Goal: Task Accomplishment & Management: Manage account settings

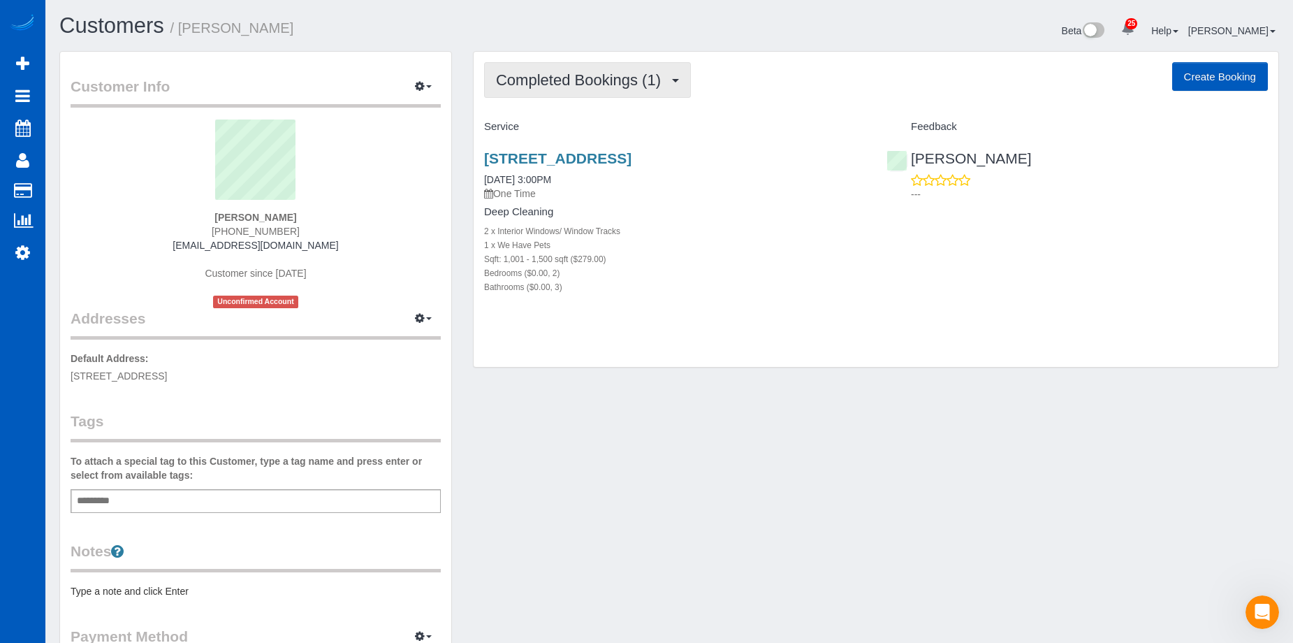
click at [595, 83] on span "Completed Bookings (1)" at bounding box center [582, 79] width 172 height 17
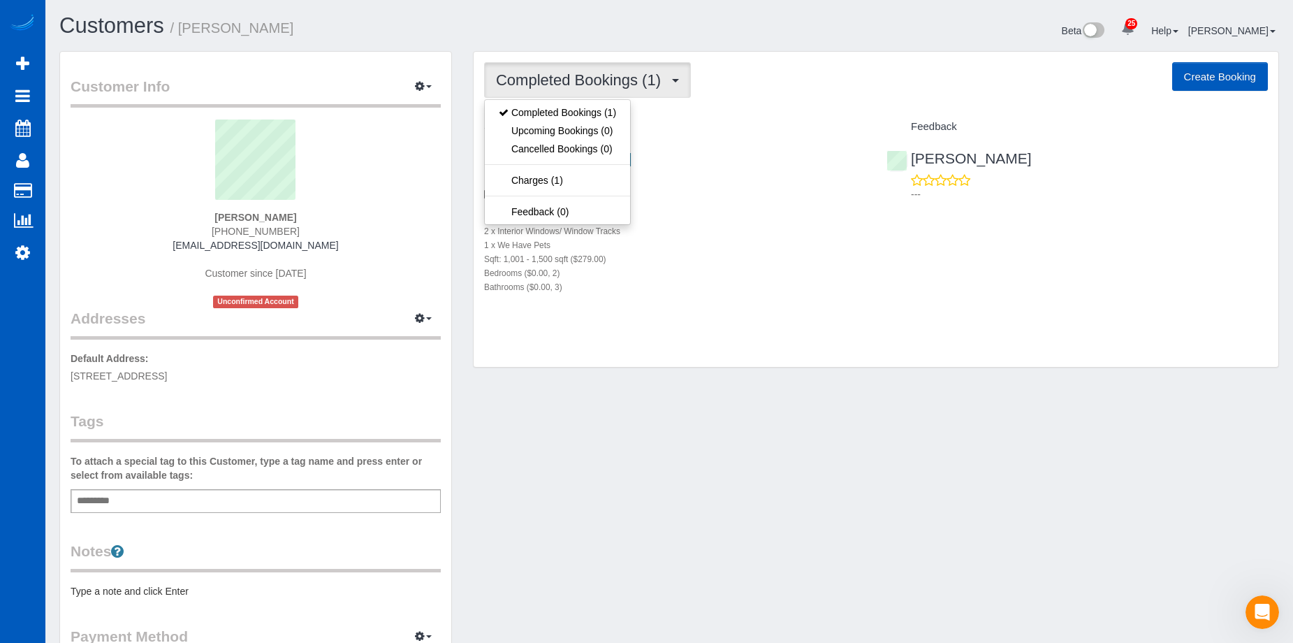
click at [610, 80] on span "Completed Bookings (1)" at bounding box center [582, 79] width 172 height 17
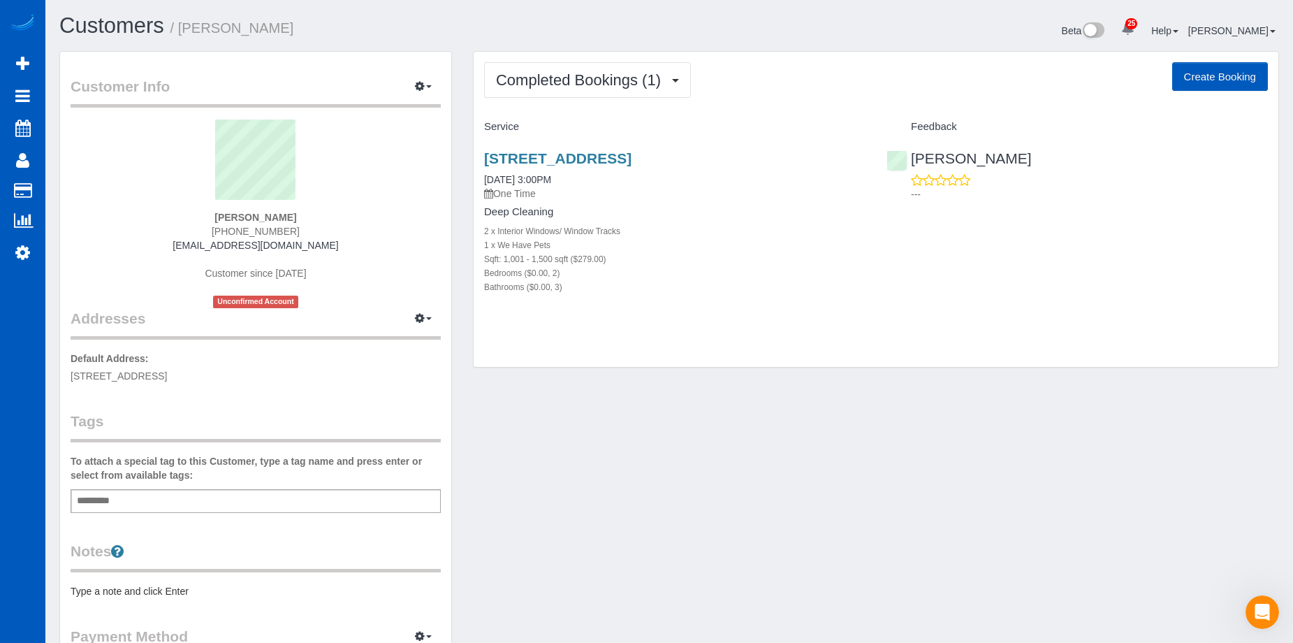
click at [1205, 73] on button "Create Booking" at bounding box center [1220, 76] width 96 height 29
select select "OR"
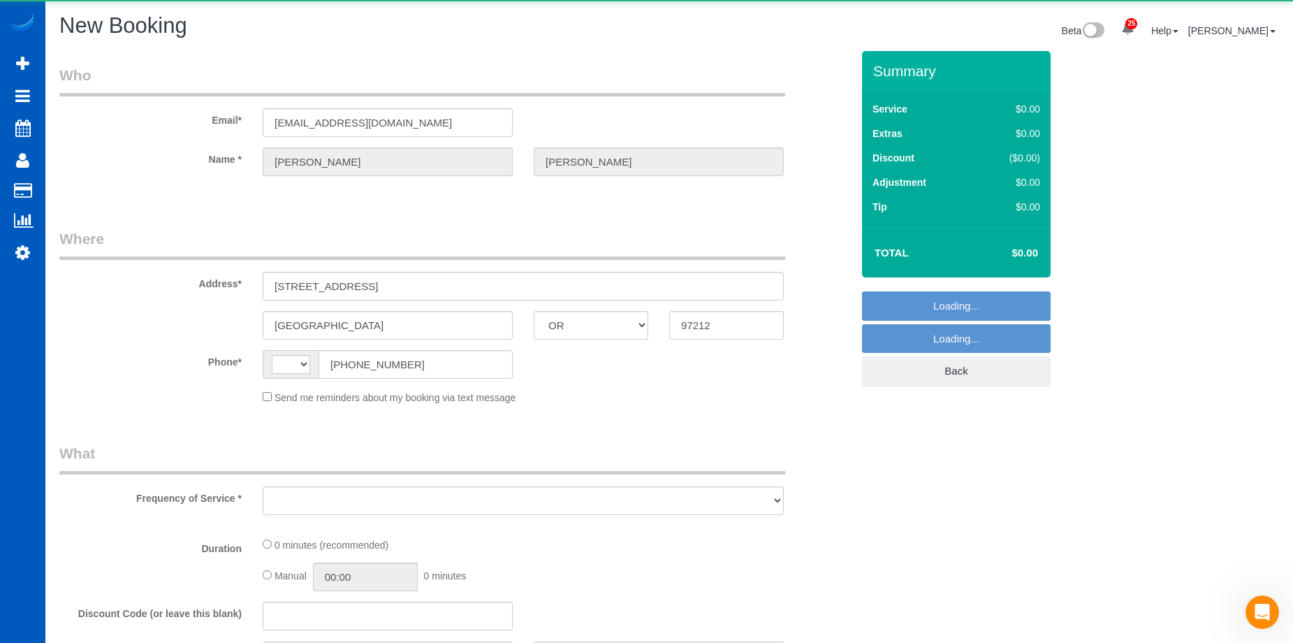
select select "string:[GEOGRAPHIC_DATA]"
select select "string:fspay-604147c9-f03b-4e93-8510-613575fa6ce3"
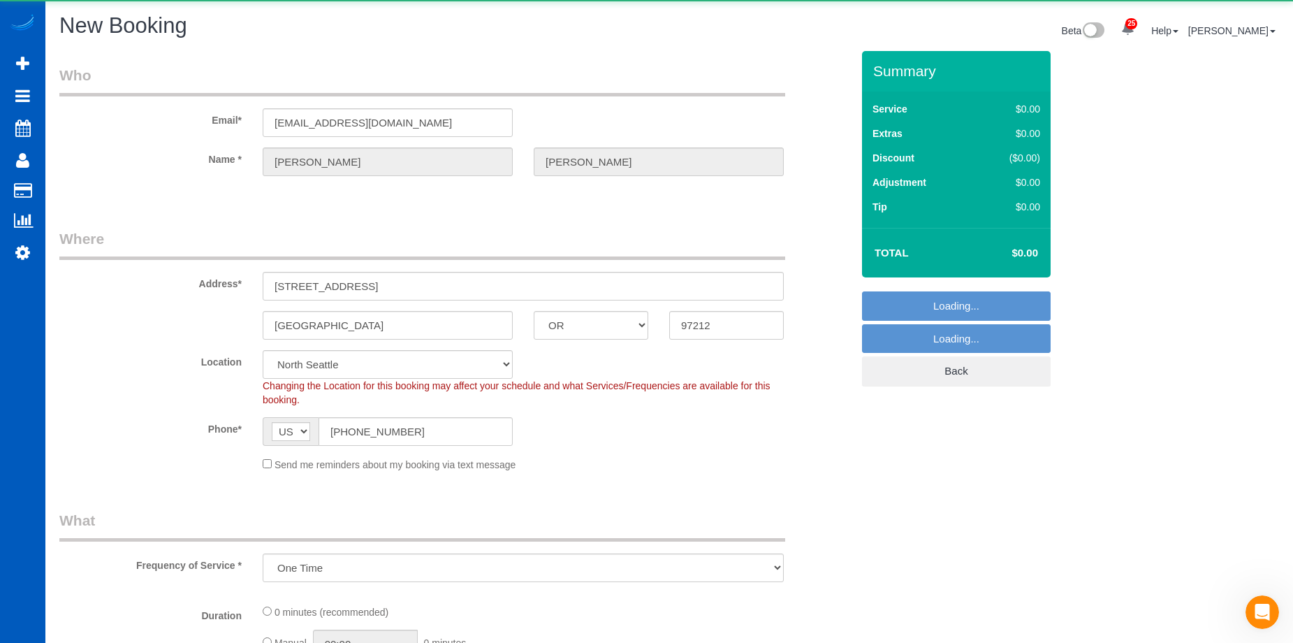
select select "object:1798"
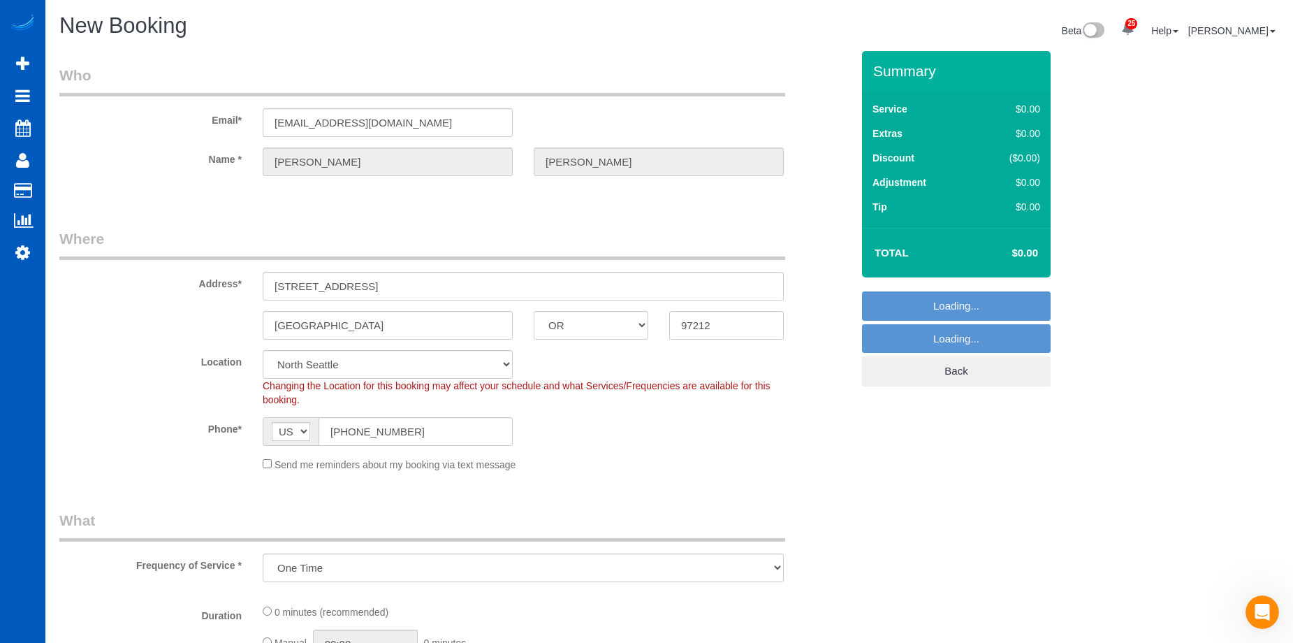
select select "199"
select select "object:2058"
select select "34"
click at [266, 446] on span "AF AL DZ AD AO AI AQ AG AR AM AW AU AT AZ BS BH BD BB BY BE BZ BJ BM BT BO BA B…" at bounding box center [291, 431] width 56 height 29
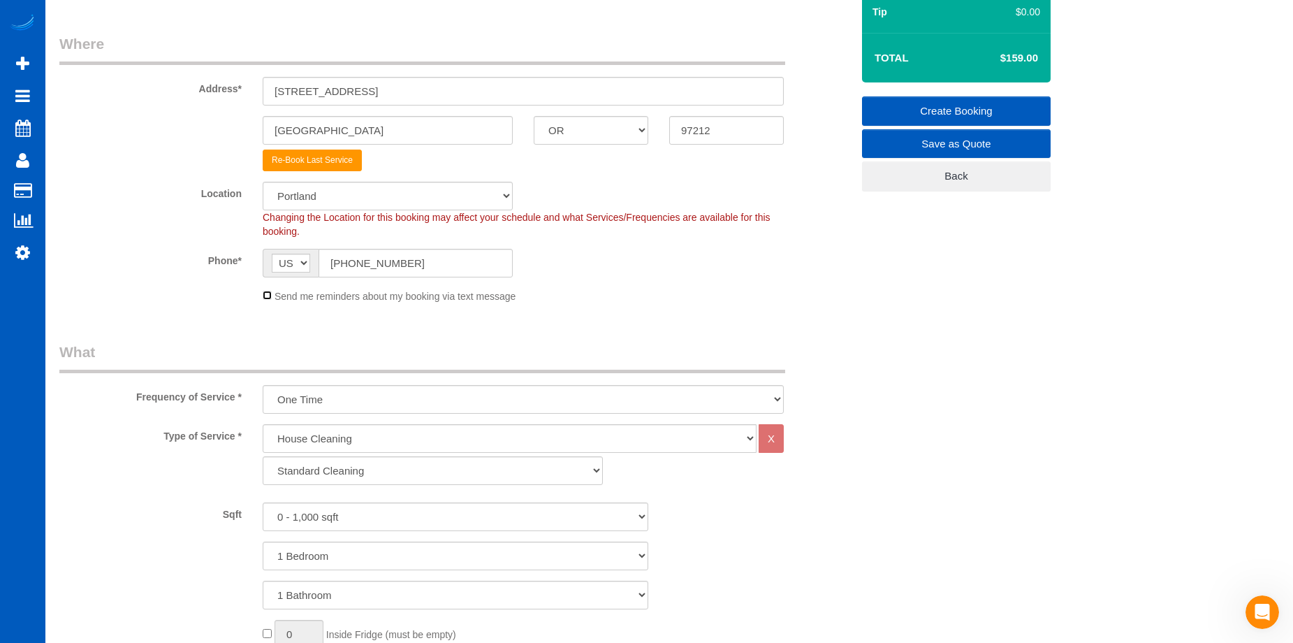
scroll to position [210, 0]
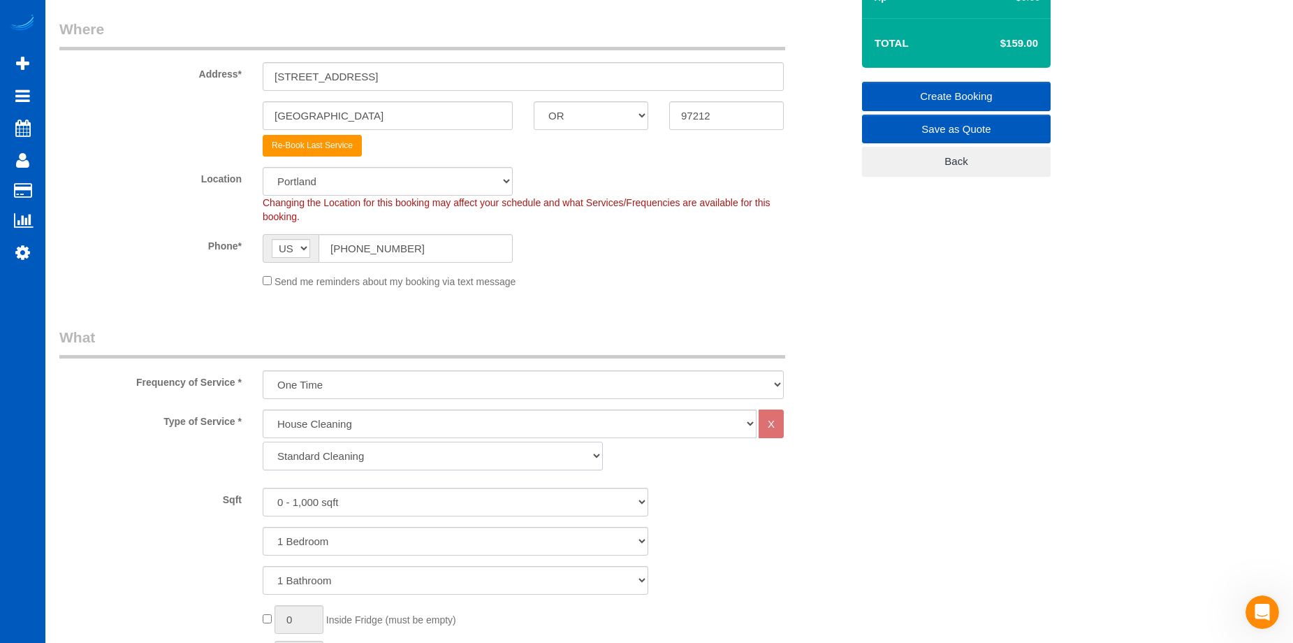
click at [456, 448] on select "Standard Cleaning Deep Cleaning Move In/ Out Cleaning" at bounding box center [433, 455] width 340 height 29
click at [471, 453] on select "Standard Cleaning Deep Cleaning Move In/ Out Cleaning" at bounding box center [433, 455] width 340 height 29
click at [483, 377] on select "One Time Weekly - 15.00% Every 2 Weeks - 10.00% Every 4 Weeks - 5.00% Every 2 M…" at bounding box center [523, 384] width 521 height 29
select select "object:2155"
click at [263, 370] on select "One Time Weekly - 15.00% Every 2 Weeks - 10.00% Every 4 Weeks - 5.00% Every 2 M…" at bounding box center [523, 384] width 521 height 29
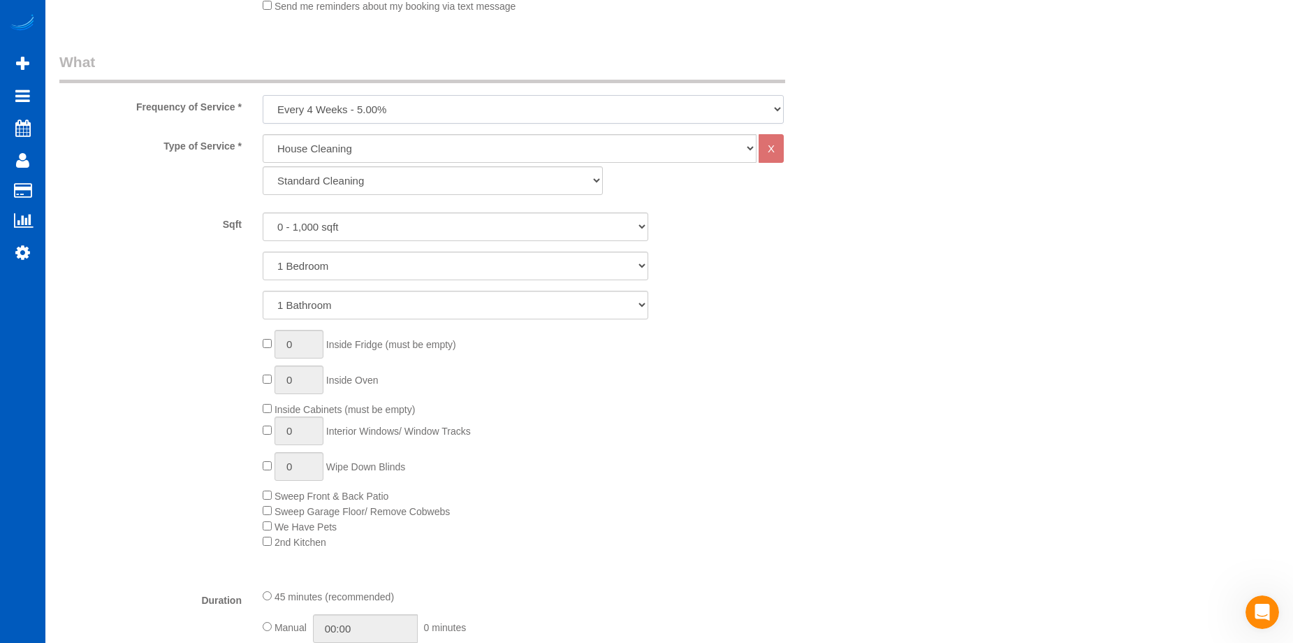
scroll to position [489, 0]
click at [339, 224] on select "0 - 1,000 sqft 1,001 - 1,500 sqft 1,501 - 2,000 sqft 2,001 - 2,500 sqft 2,501 -…" at bounding box center [456, 222] width 386 height 29
select select "1001"
click at [263, 208] on select "0 - 1,000 sqft 1,001 - 1,500 sqft 1,501 - 2,000 sqft 2,001 - 2,500 sqft 2,501 -…" at bounding box center [456, 222] width 386 height 29
drag, startPoint x: 405, startPoint y: 258, endPoint x: 395, endPoint y: 271, distance: 15.9
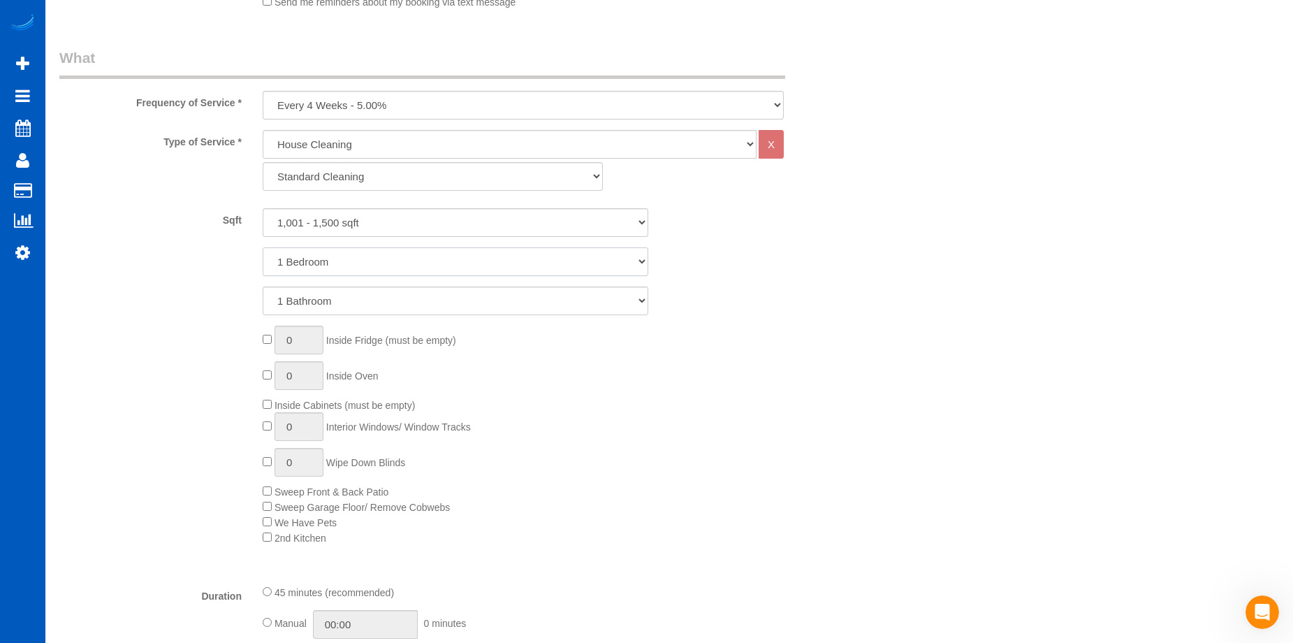
click at [405, 258] on select "1 Bedroom 2 Bedrooms 3 Bedrooms 4 Bedrooms 5 Bedrooms 6 Bedrooms 7 Bedrooms" at bounding box center [456, 261] width 386 height 29
select select "2"
click at [263, 247] on select "1 Bedroom 2 Bedrooms 3 Bedrooms 4 Bedrooms 5 Bedrooms 6 Bedrooms 7 Bedrooms" at bounding box center [456, 261] width 386 height 29
click at [395, 299] on select "1 Bathroom 2 Bathrooms 3 Bathrooms 4 Bathrooms 5 Bathrooms 6 Bathrooms 7 Bathro…" at bounding box center [456, 300] width 386 height 29
select select "3"
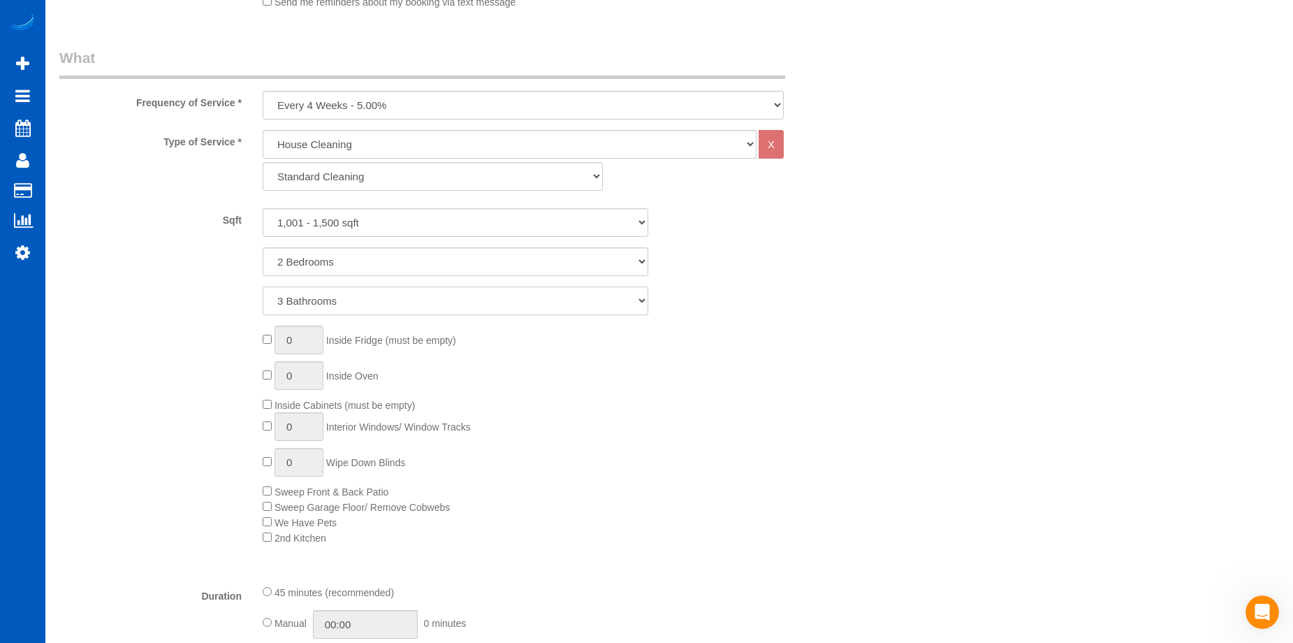
click at [263, 286] on select "1 Bathroom 2 Bathrooms 3 Bathrooms 4 Bathrooms 5 Bathrooms 6 Bathrooms 7 Bathro…" at bounding box center [456, 300] width 386 height 29
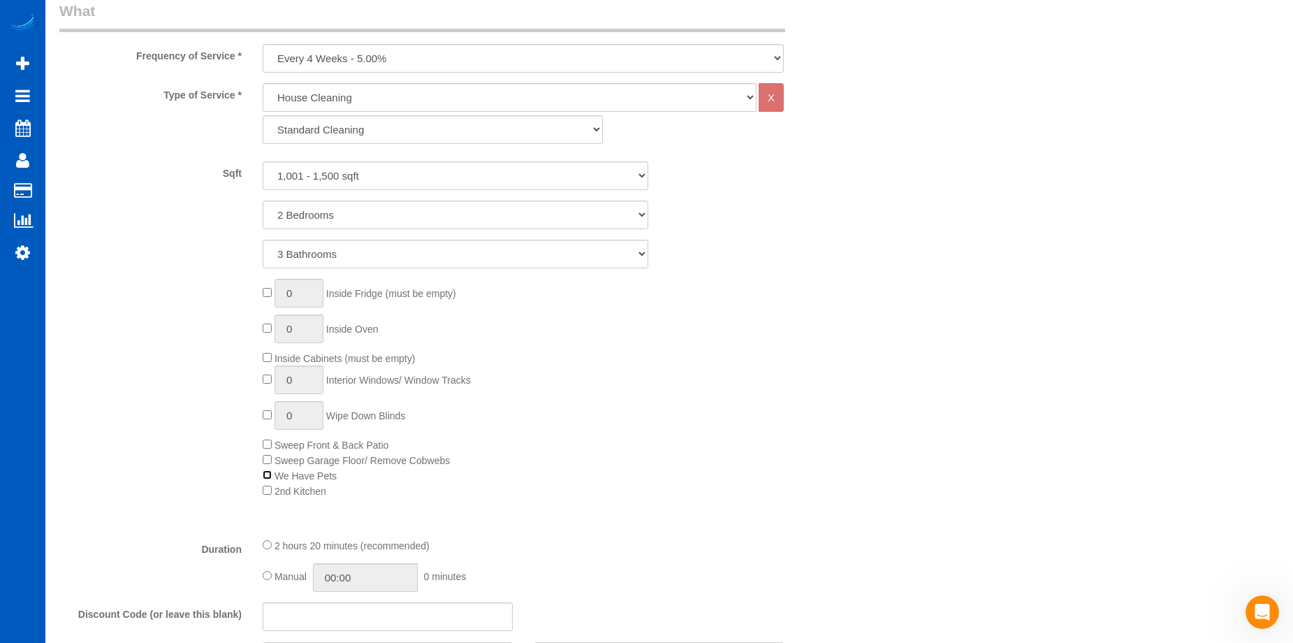
scroll to position [698, 0]
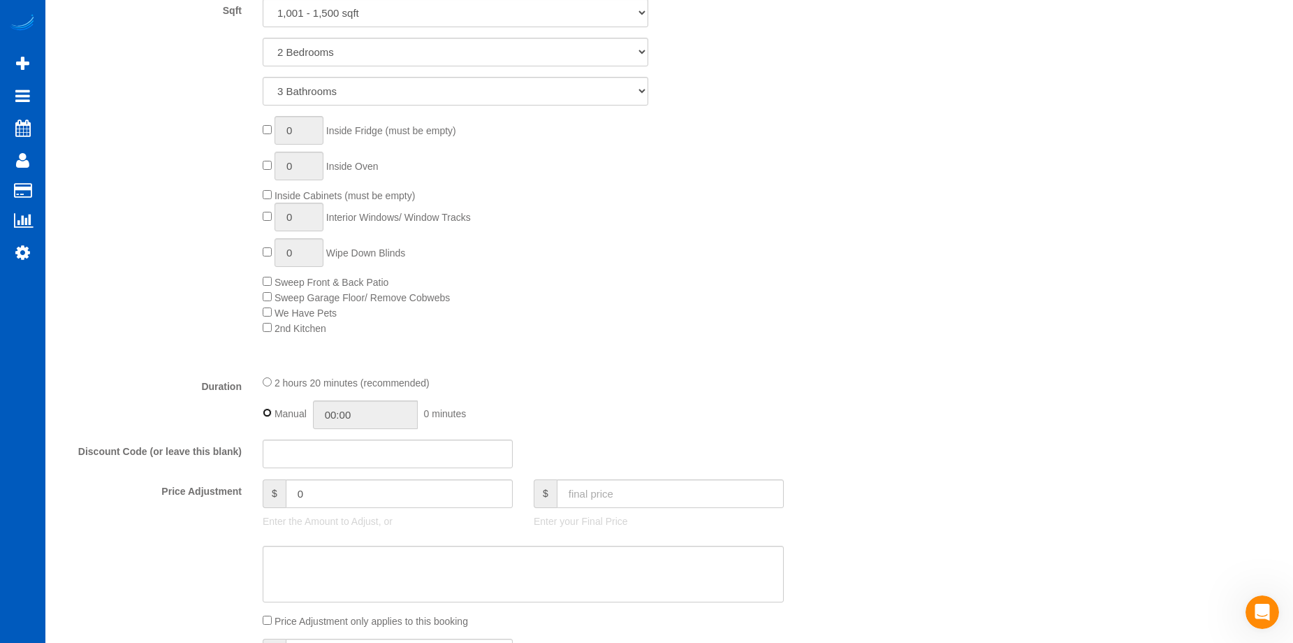
type input "02:20"
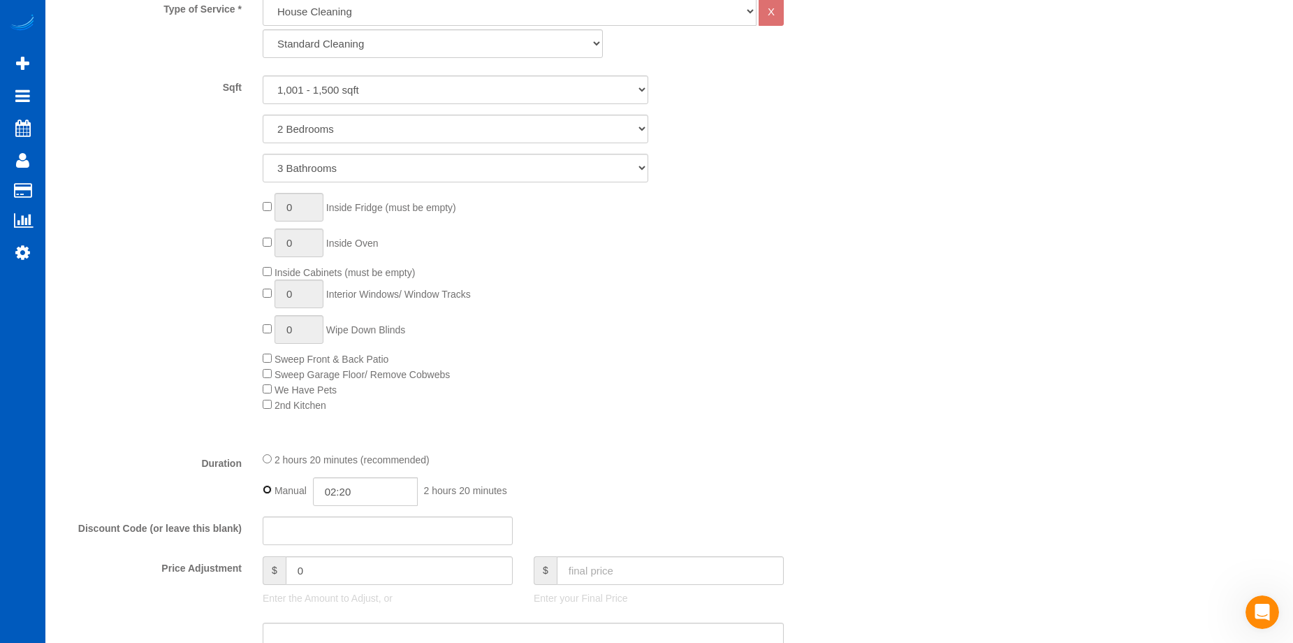
scroll to position [768, 0]
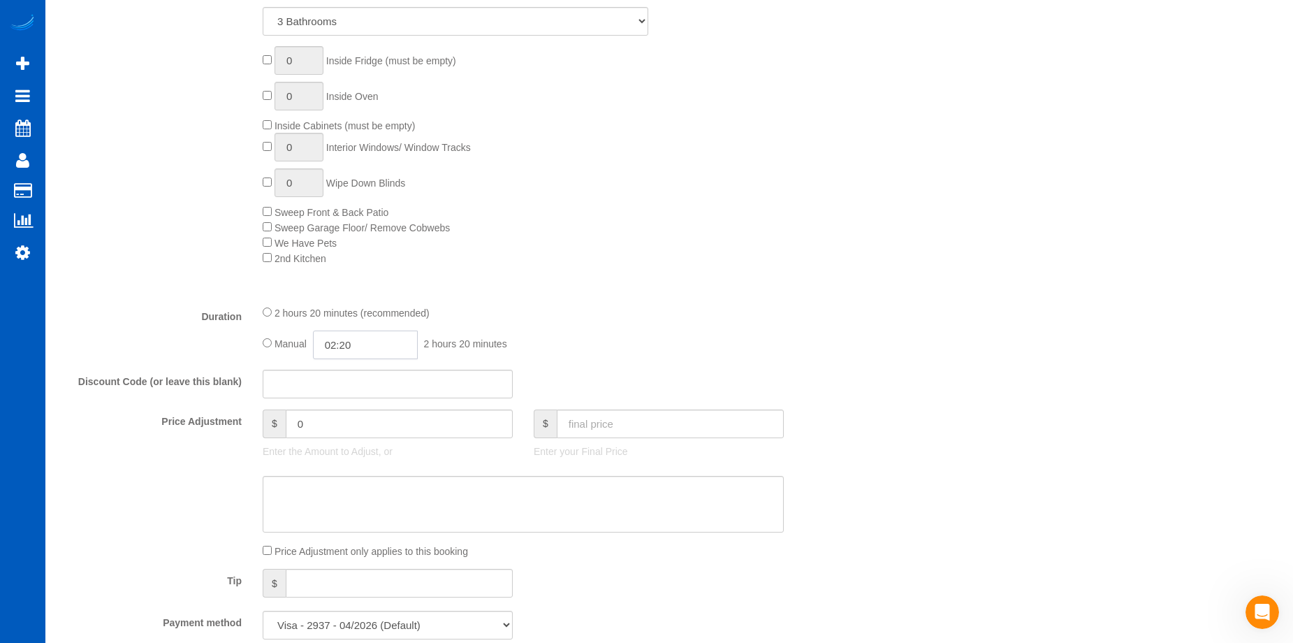
click at [376, 344] on input "02:20" at bounding box center [365, 344] width 105 height 29
click at [647, 415] on input "text" at bounding box center [670, 423] width 227 height 29
click at [580, 489] on textarea at bounding box center [523, 504] width 521 height 57
paste textarea "First recurring booking, then 170 USD monthly"
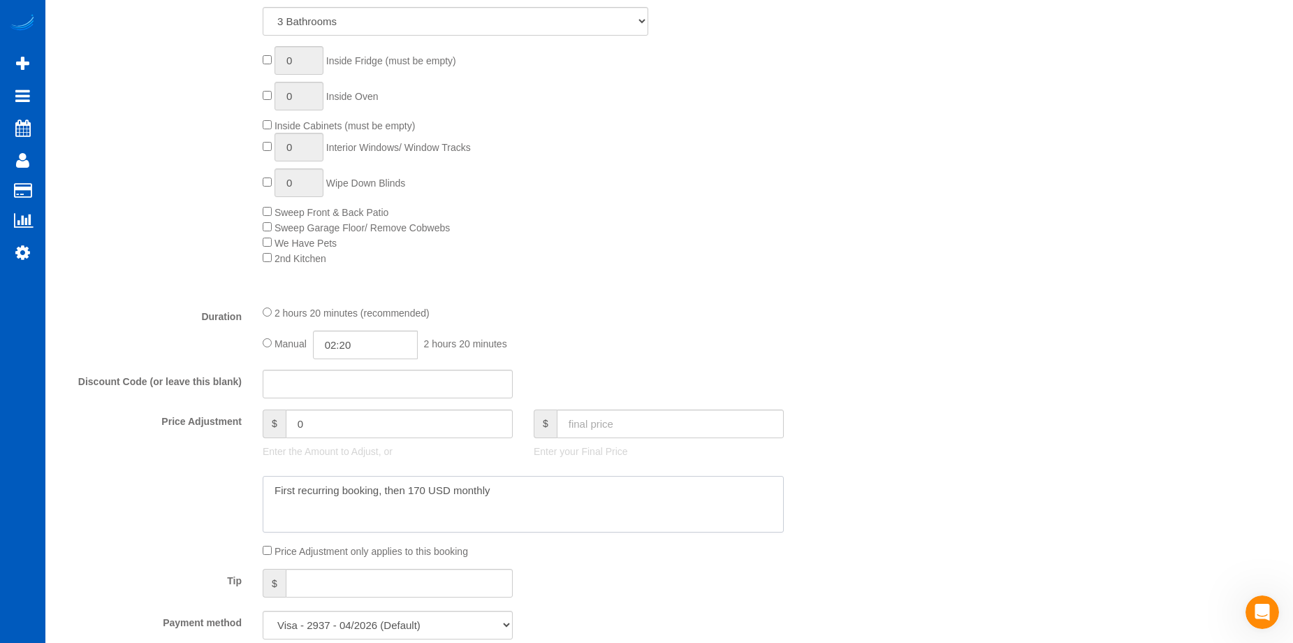
type textarea "First recurring booking, then 170 USD monthly"
click at [606, 425] on input "text" at bounding box center [670, 423] width 227 height 29
type input "150"
click at [559, 485] on textarea at bounding box center [523, 504] width 521 height 57
type input "-58.05"
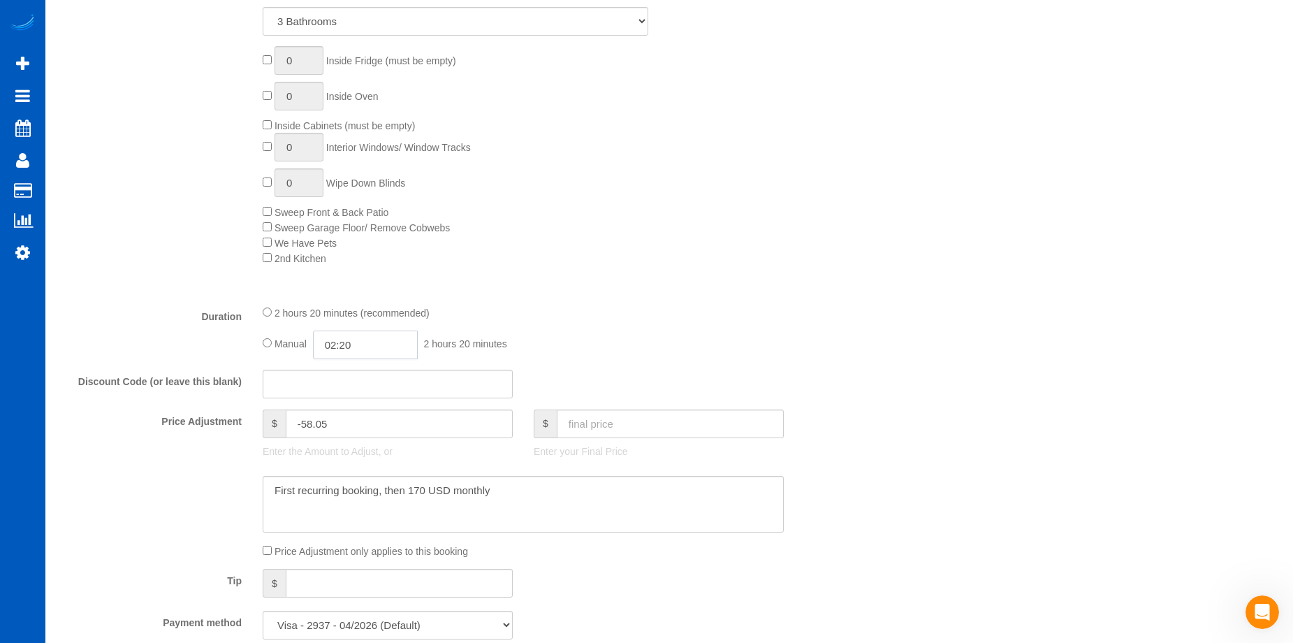
click at [372, 339] on input "02:20" at bounding box center [365, 344] width 105 height 29
type input "04:00"
click at [340, 436] on li "04:00" at bounding box center [349, 444] width 62 height 18
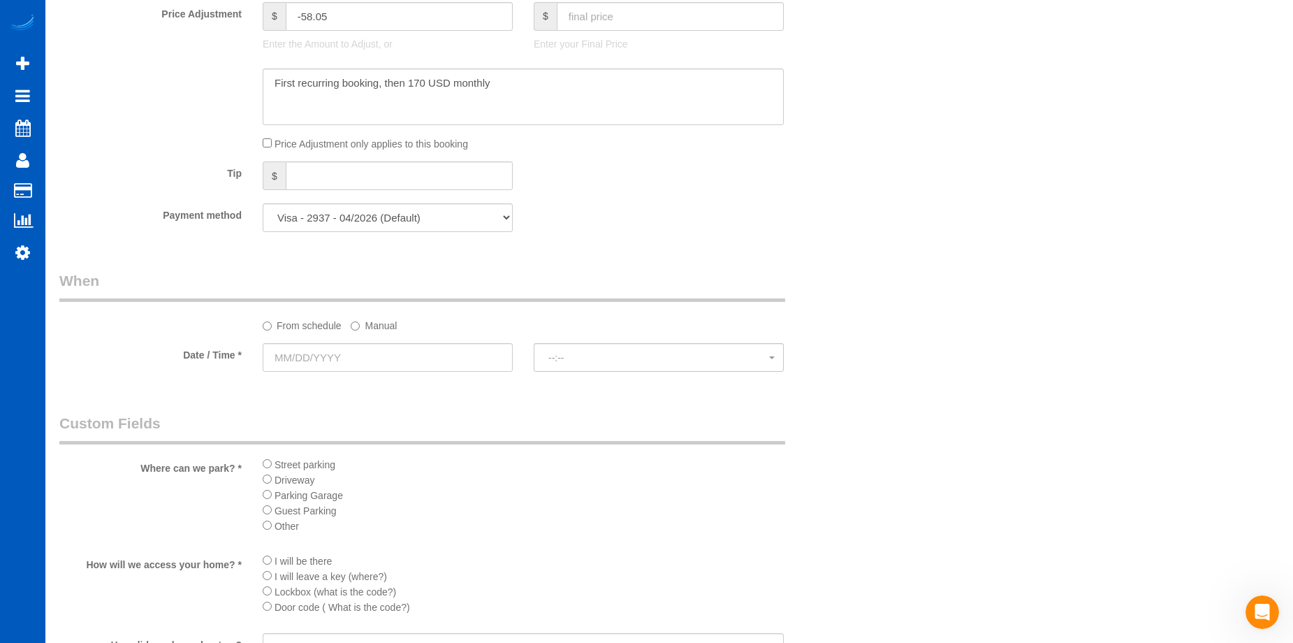
scroll to position [1327, 0]
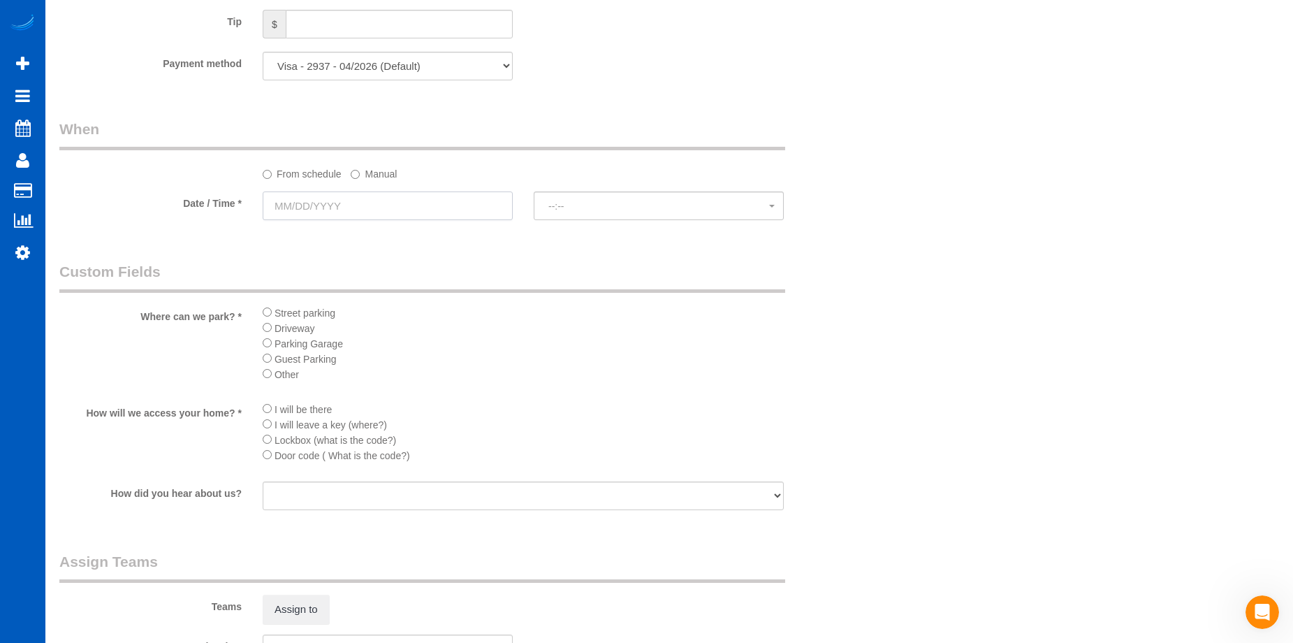
click at [439, 207] on input "text" at bounding box center [388, 205] width 250 height 29
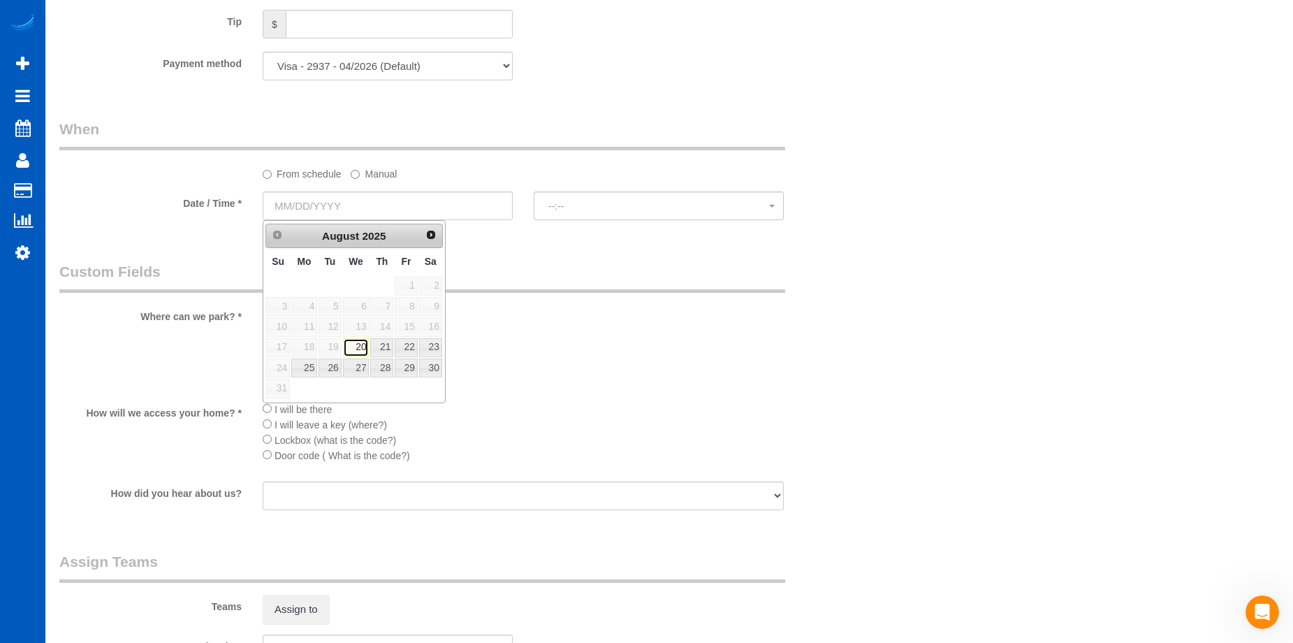
click at [358, 347] on link "20" at bounding box center [356, 347] width 27 height 19
type input "08/20/2025"
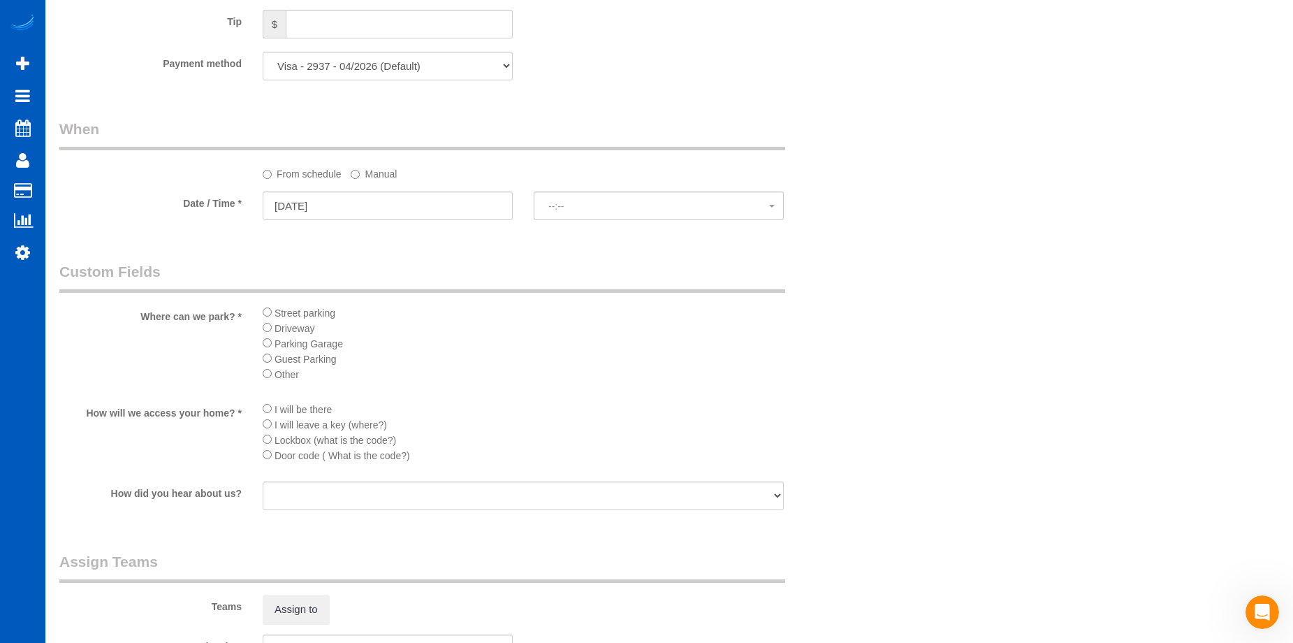
select select "spot1"
click at [274, 314] on span "Street parking" at bounding box center [304, 312] width 61 height 11
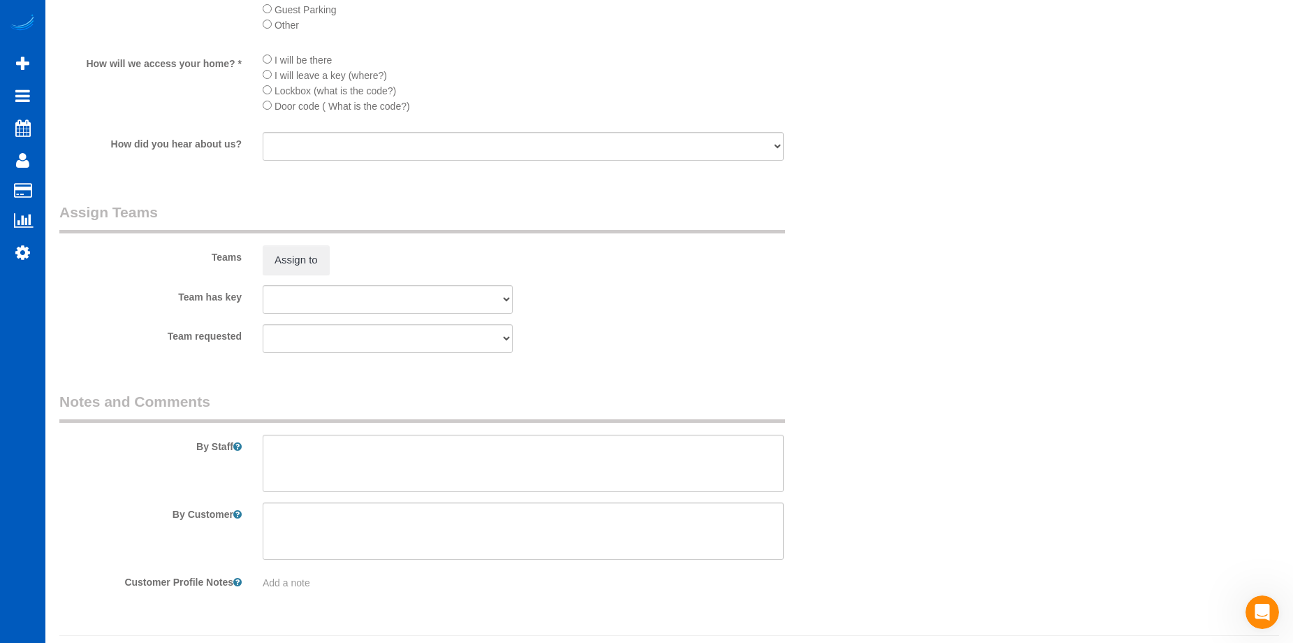
scroll to position [1710, 0]
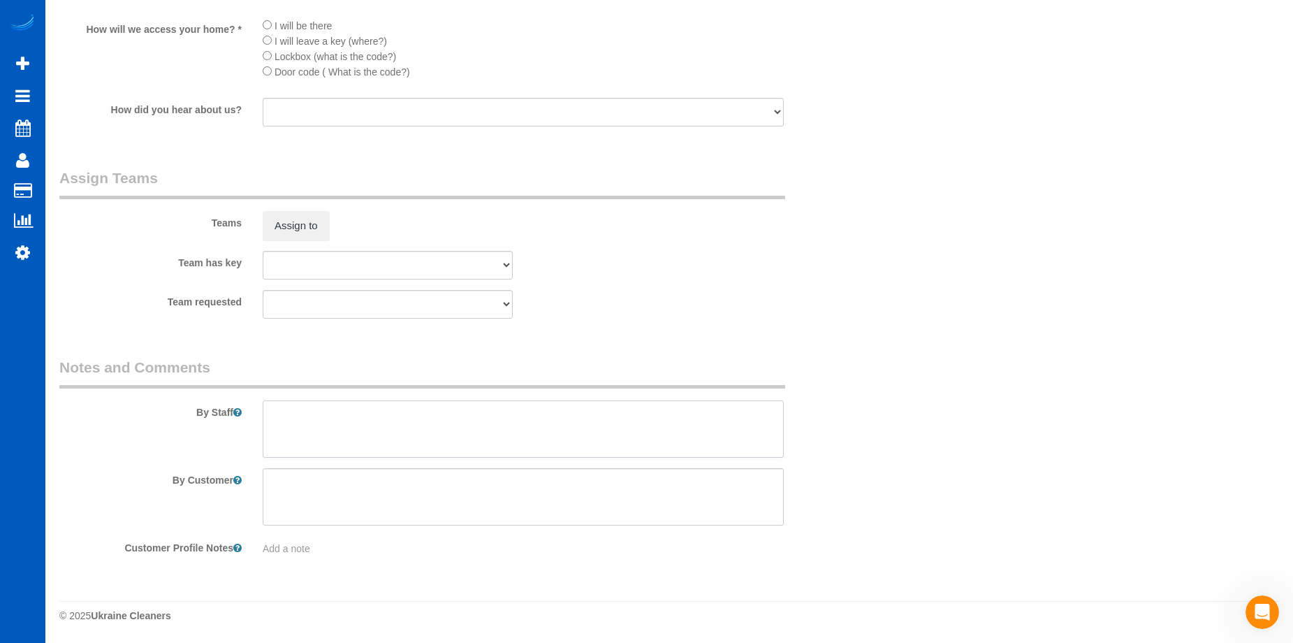
click at [446, 425] on textarea at bounding box center [523, 428] width 521 height 57
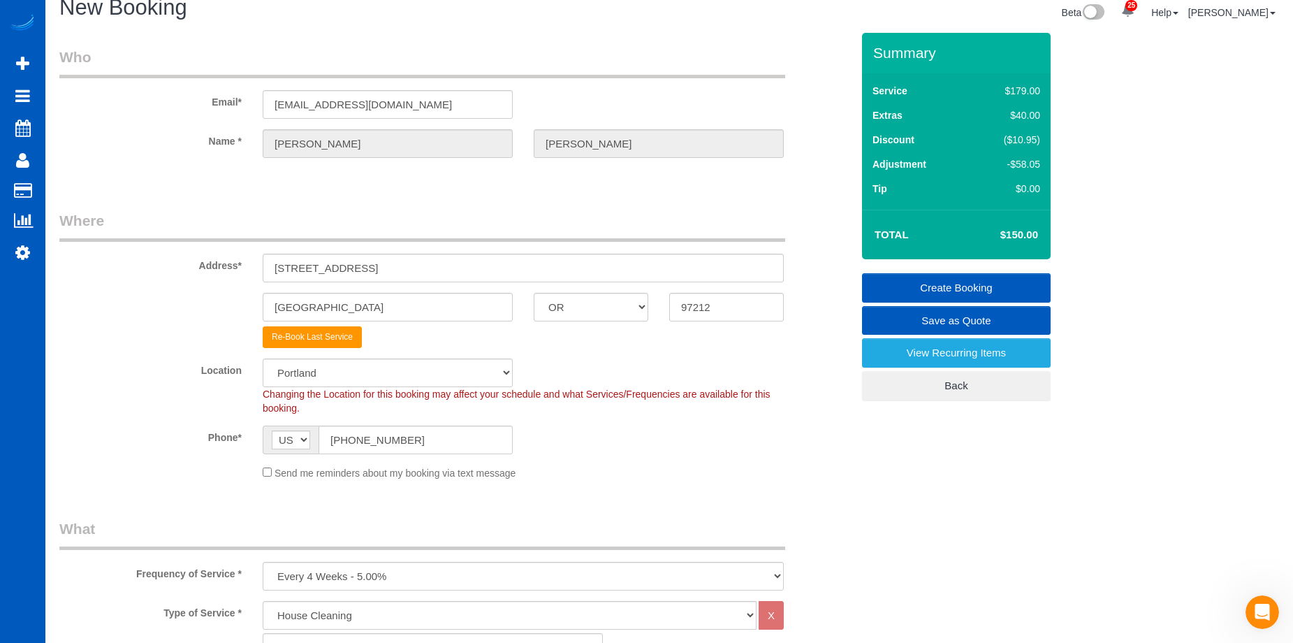
scroll to position [0, 0]
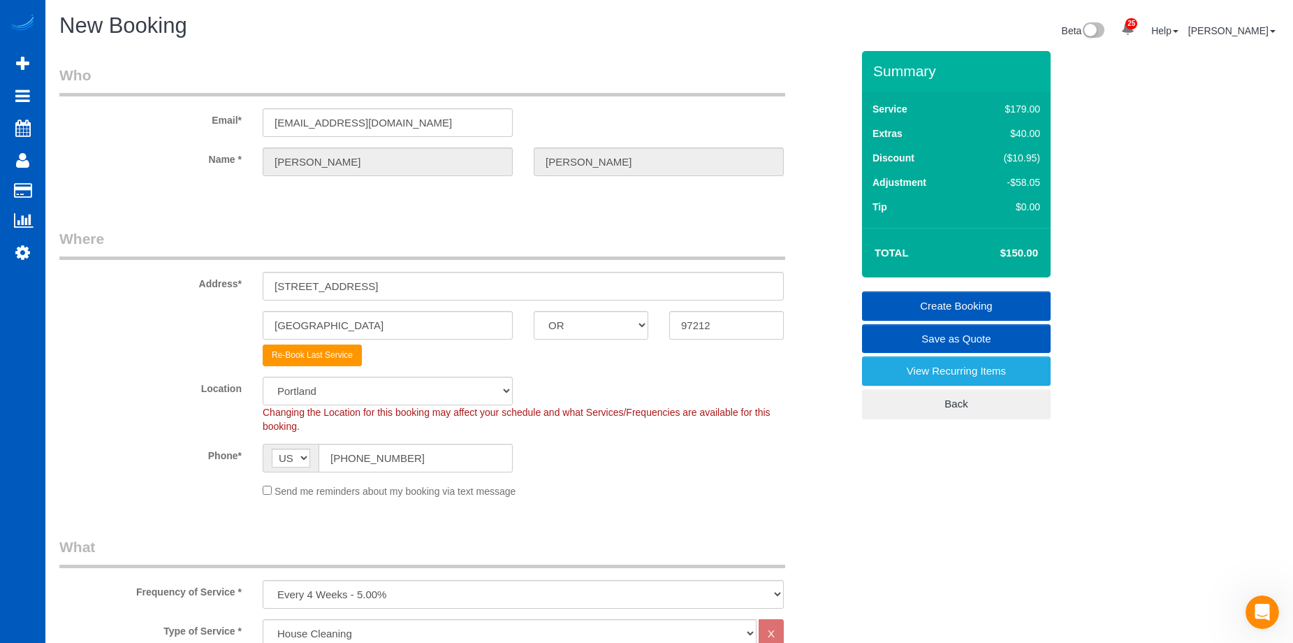
type textarea "Booked by Florencia. Has a dog - doesn't shed and very friendly."
click at [921, 305] on link "Create Booking" at bounding box center [956, 305] width 189 height 29
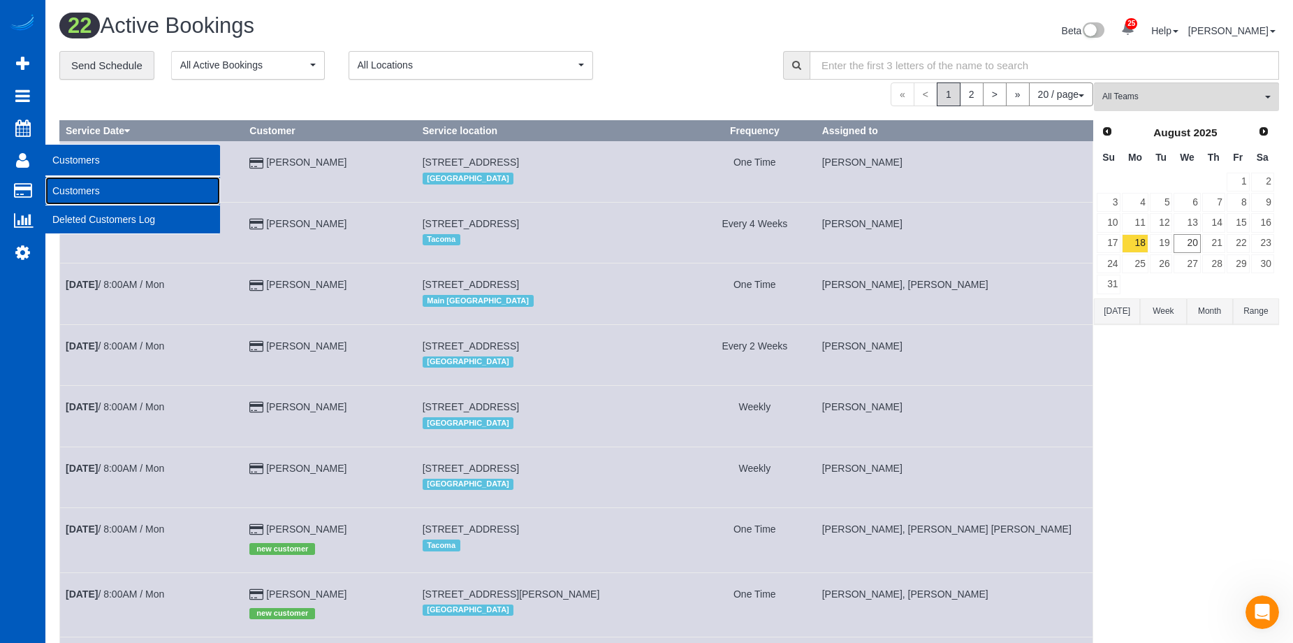
click at [80, 186] on link "Customers" at bounding box center [132, 191] width 175 height 28
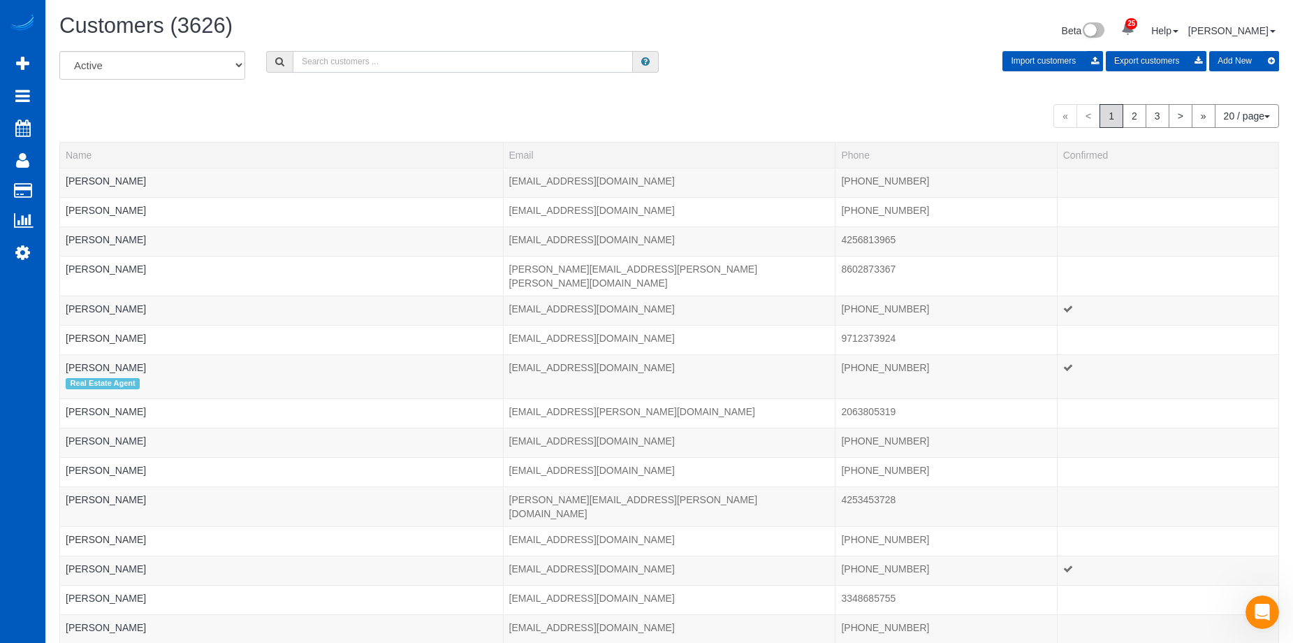
click at [360, 66] on input "text" at bounding box center [463, 62] width 340 height 22
paste input "Dylan Weller"
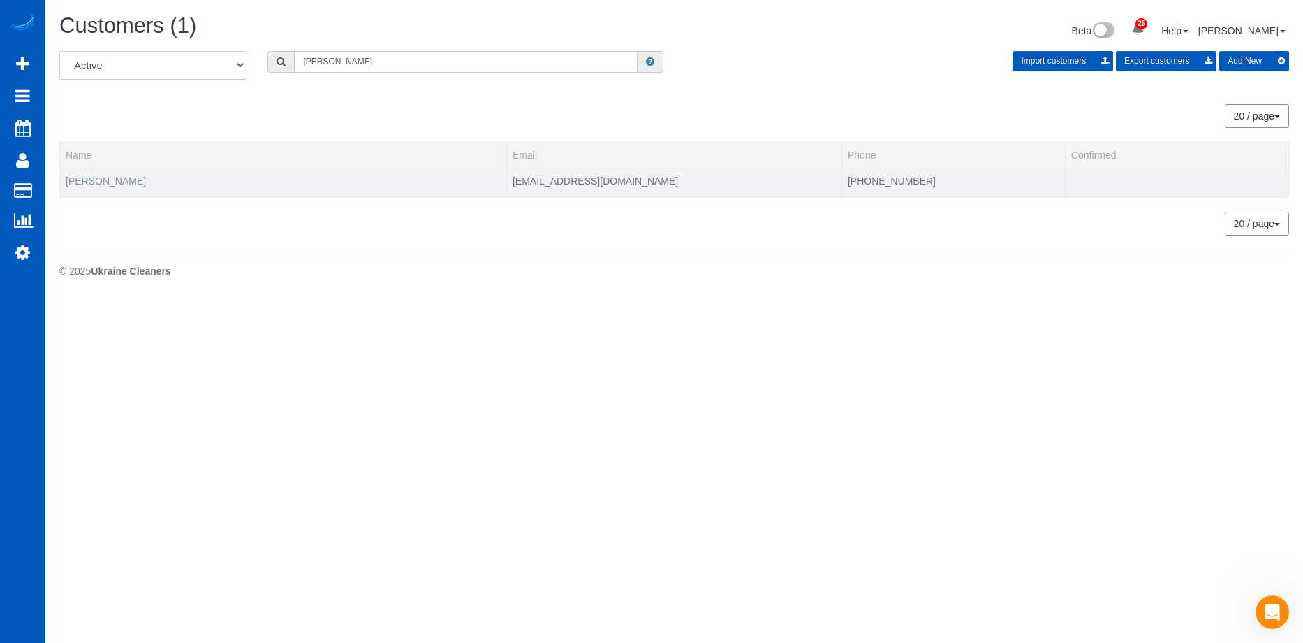
type input "Dylan Weller"
click at [103, 183] on link "Dylan Weller" at bounding box center [106, 180] width 80 height 11
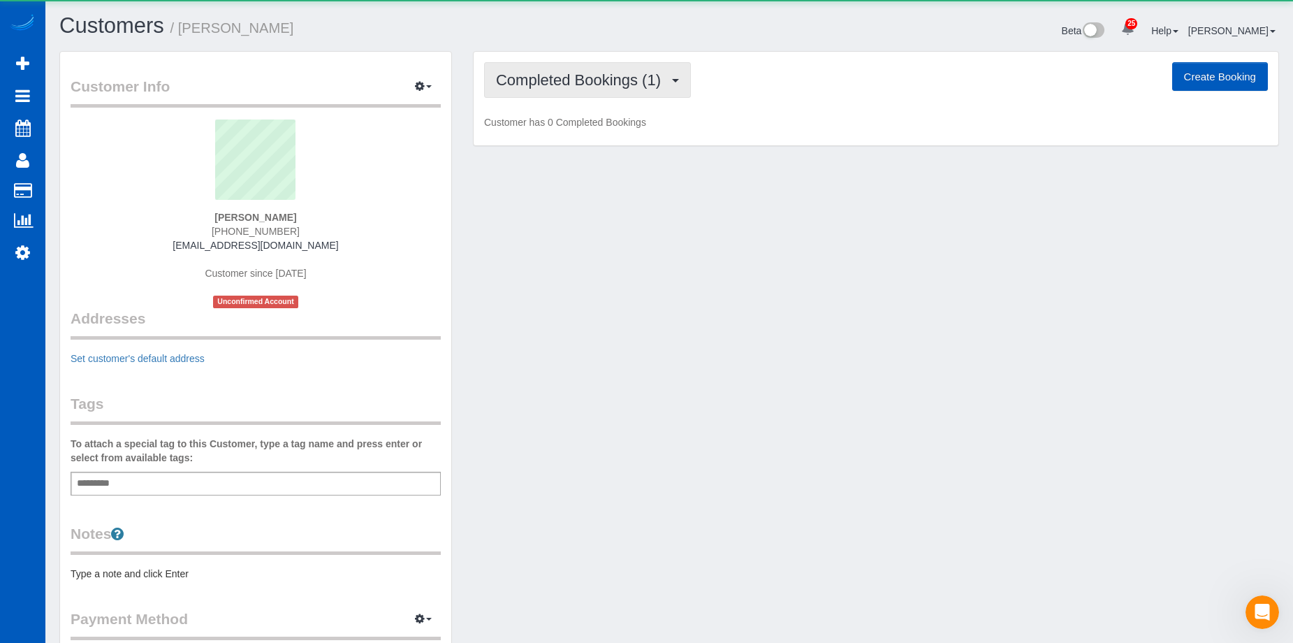
click at [529, 72] on span "Completed Bookings (1)" at bounding box center [582, 79] width 172 height 17
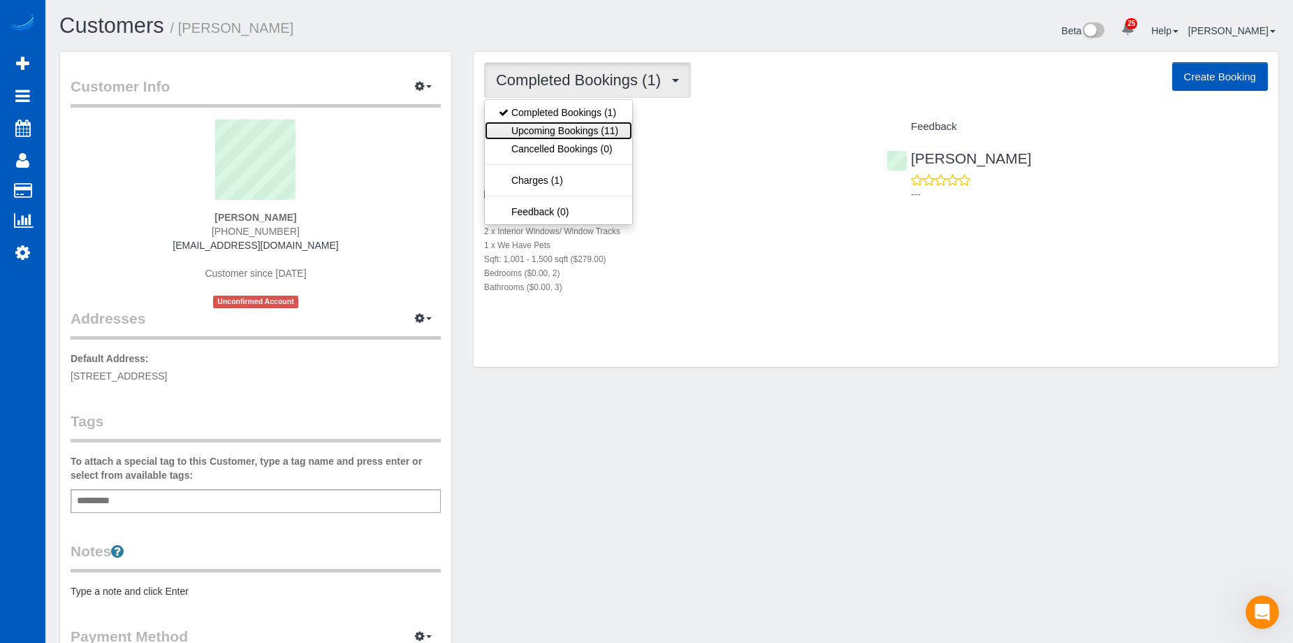
click at [557, 131] on link "Upcoming Bookings (11)" at bounding box center [558, 131] width 147 height 18
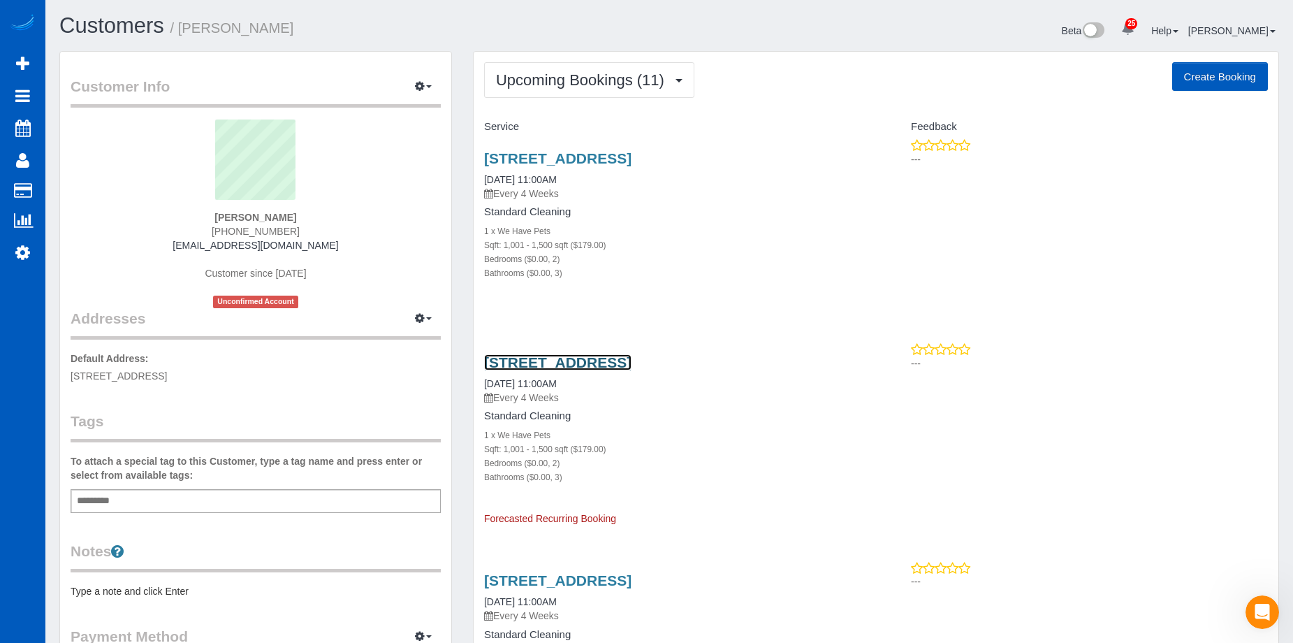
click at [585, 362] on link "16 Ne Monroe St, Portland, OR 97212" at bounding box center [557, 362] width 147 height 16
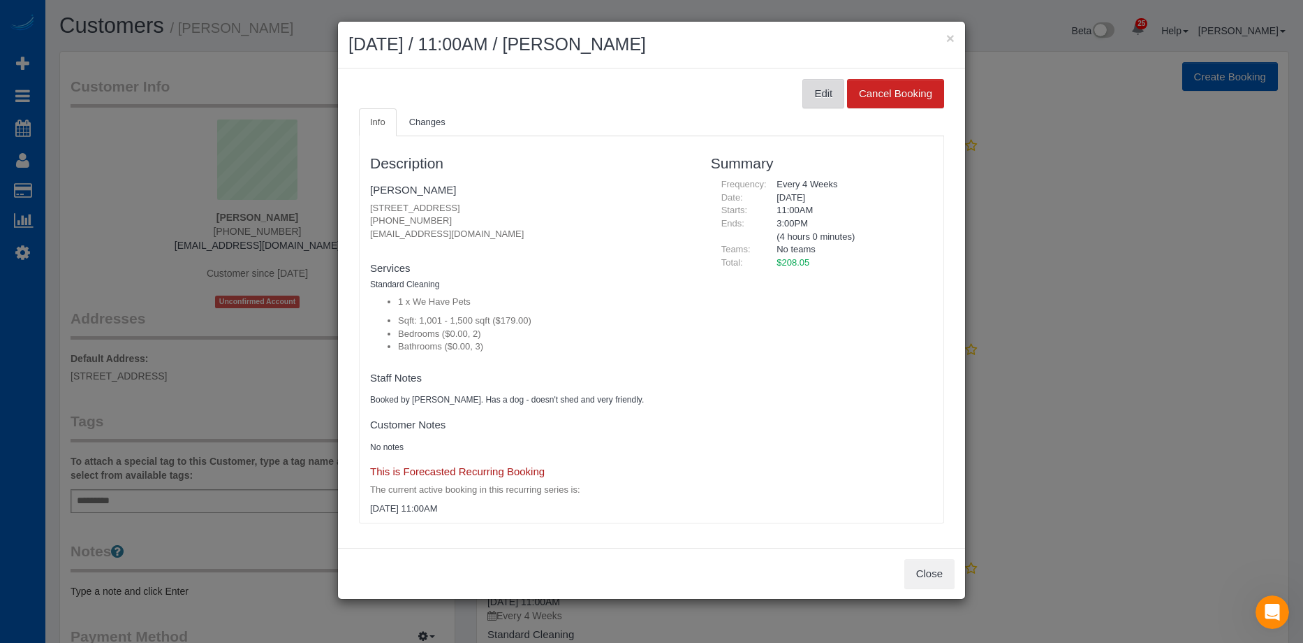
click at [817, 93] on button "Edit" at bounding box center [823, 93] width 42 height 29
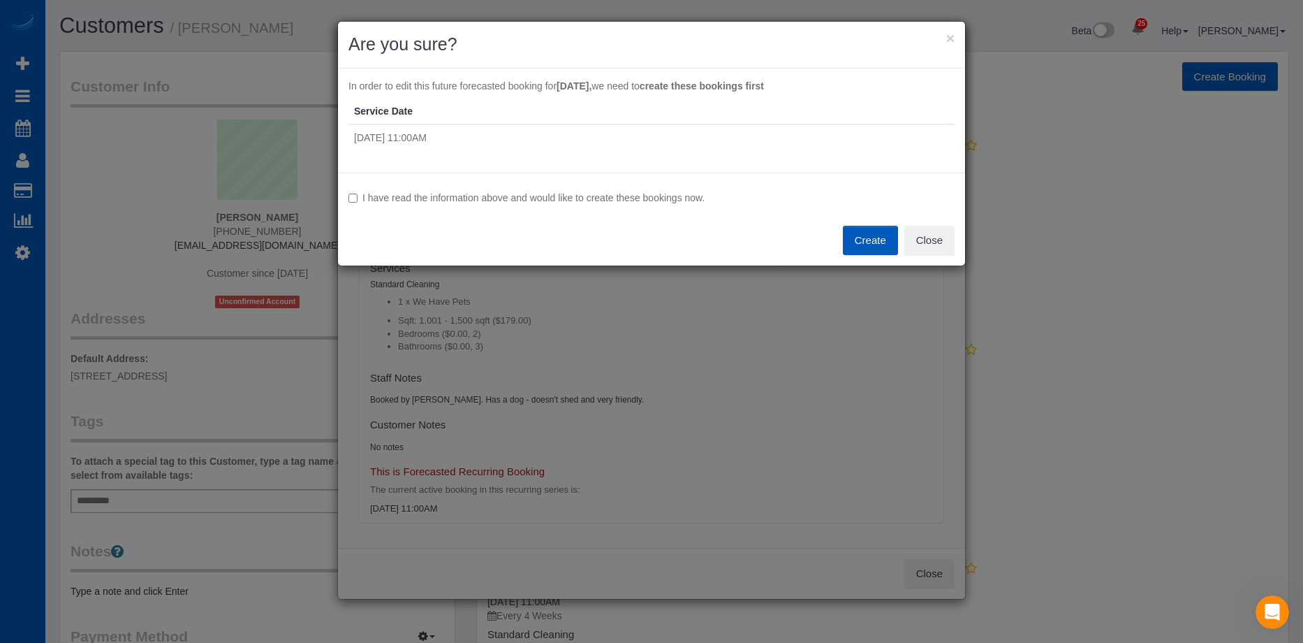
drag, startPoint x: 467, startPoint y: 198, endPoint x: 474, endPoint y: 196, distance: 7.5
click at [468, 198] on label "I have read the information above and would like to create these bookings now." at bounding box center [652, 198] width 606 height 14
click at [867, 232] on button "Create" at bounding box center [870, 240] width 55 height 29
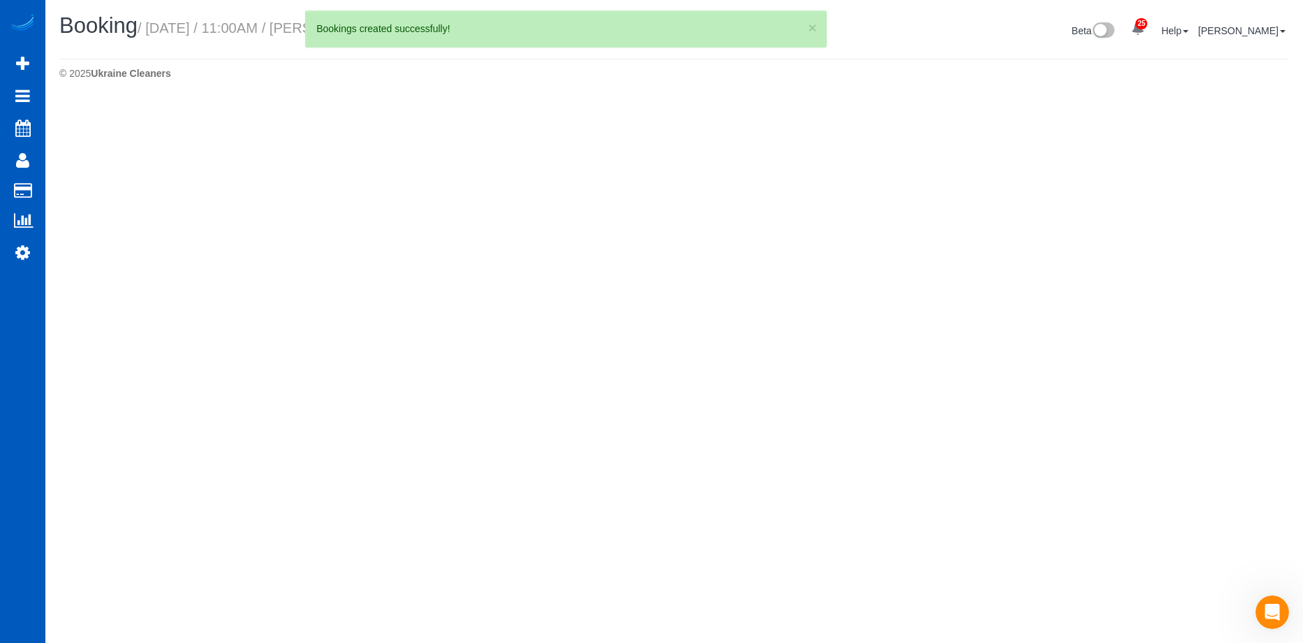
select select "OR"
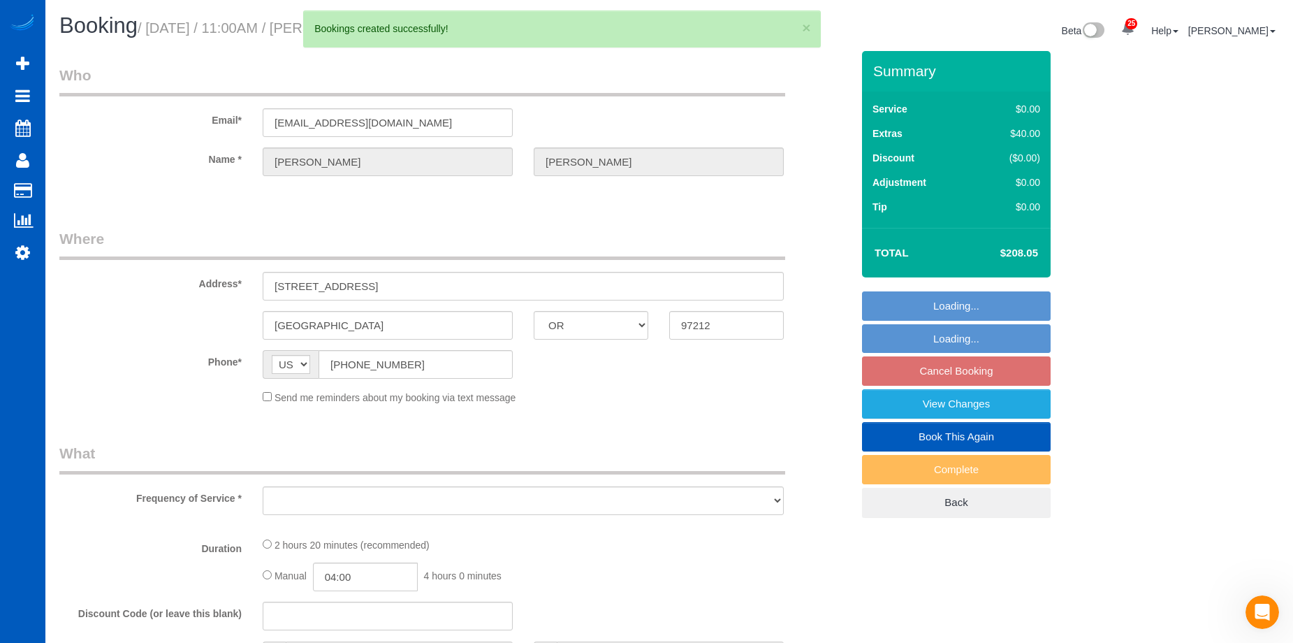
select select "199"
select select "1001"
select select "2"
select select "3"
select select "spot18"
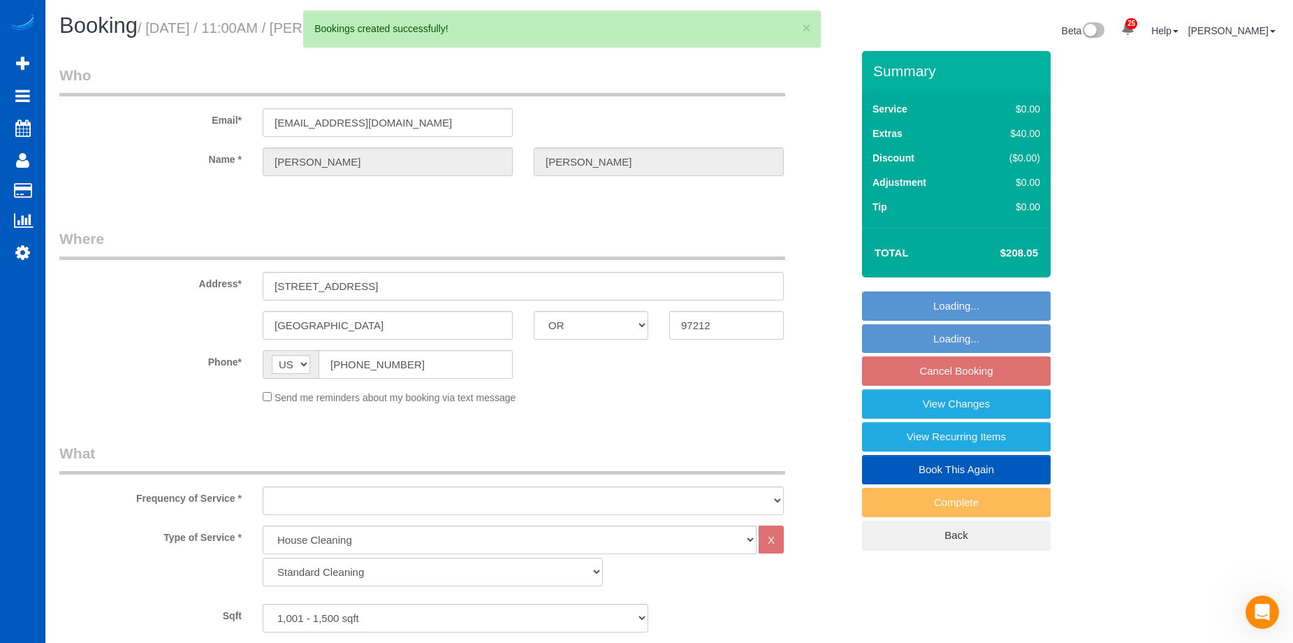
select select "string:fspay-604147c9-f03b-4e93-8510-613575fa6ce3"
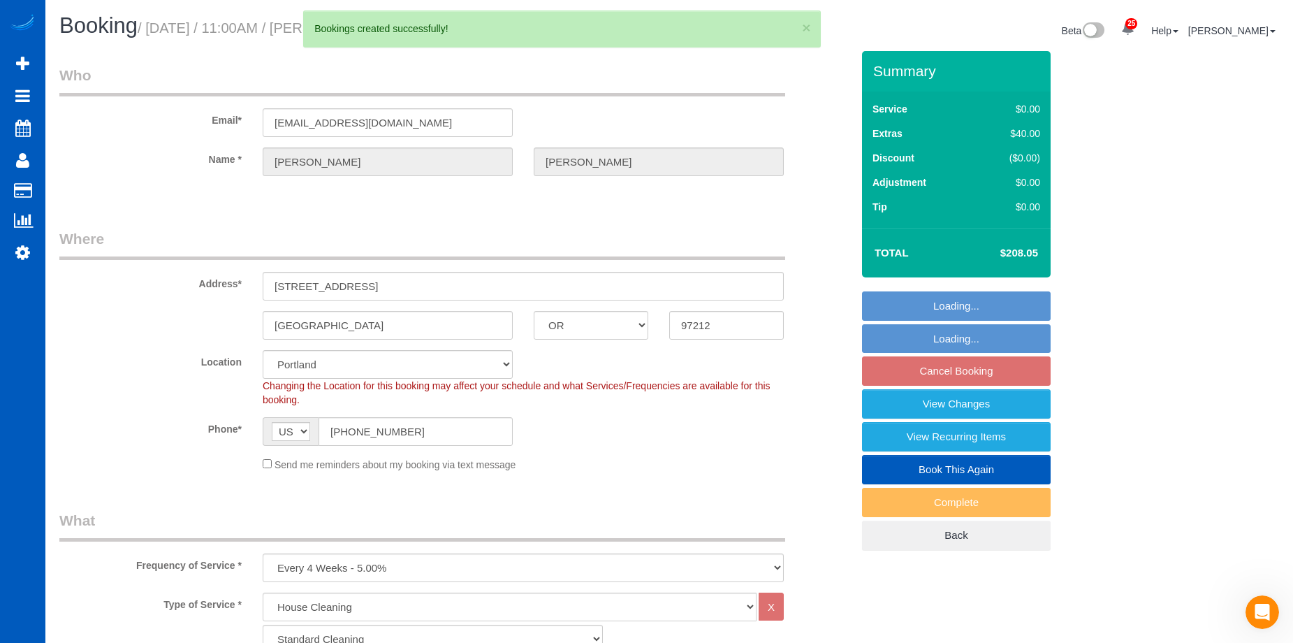
select select "object:4461"
select select "1001"
select select "2"
select select "3"
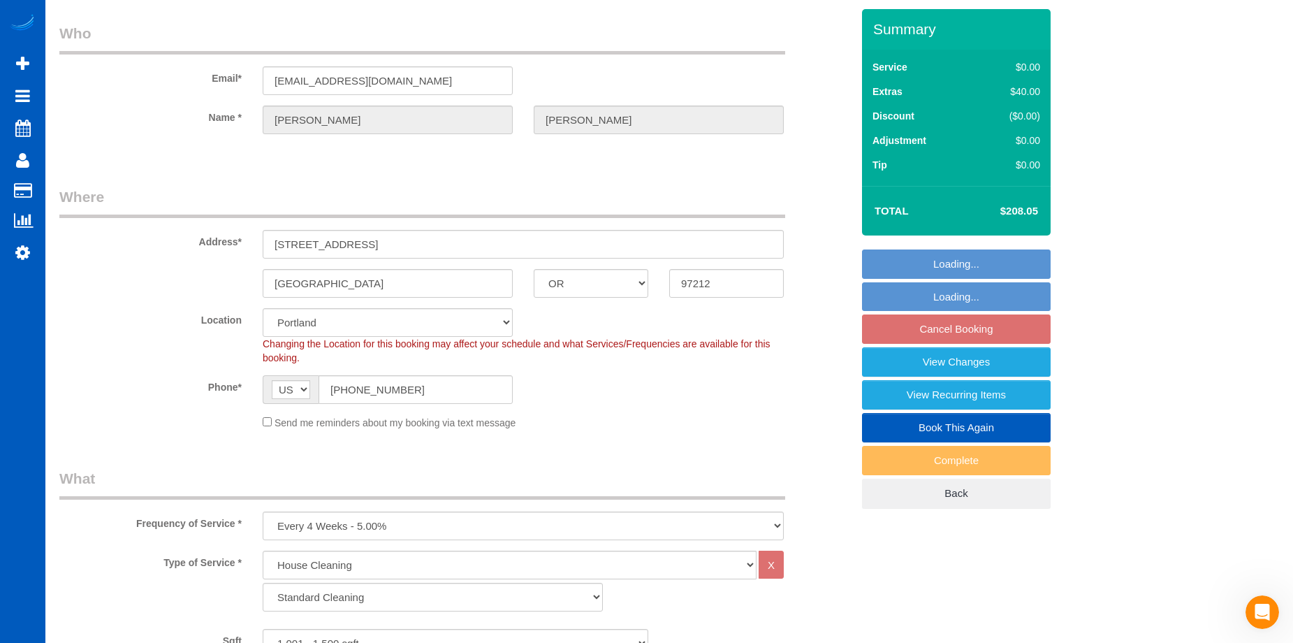
select select "spot35"
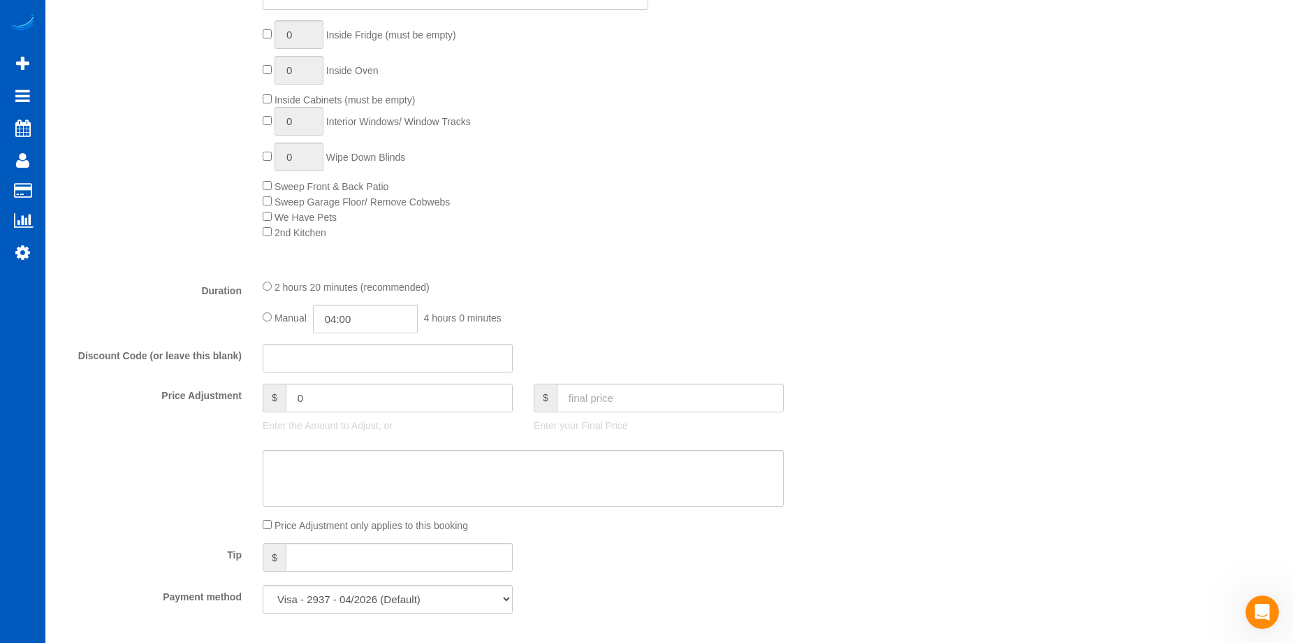
scroll to position [908, 0]
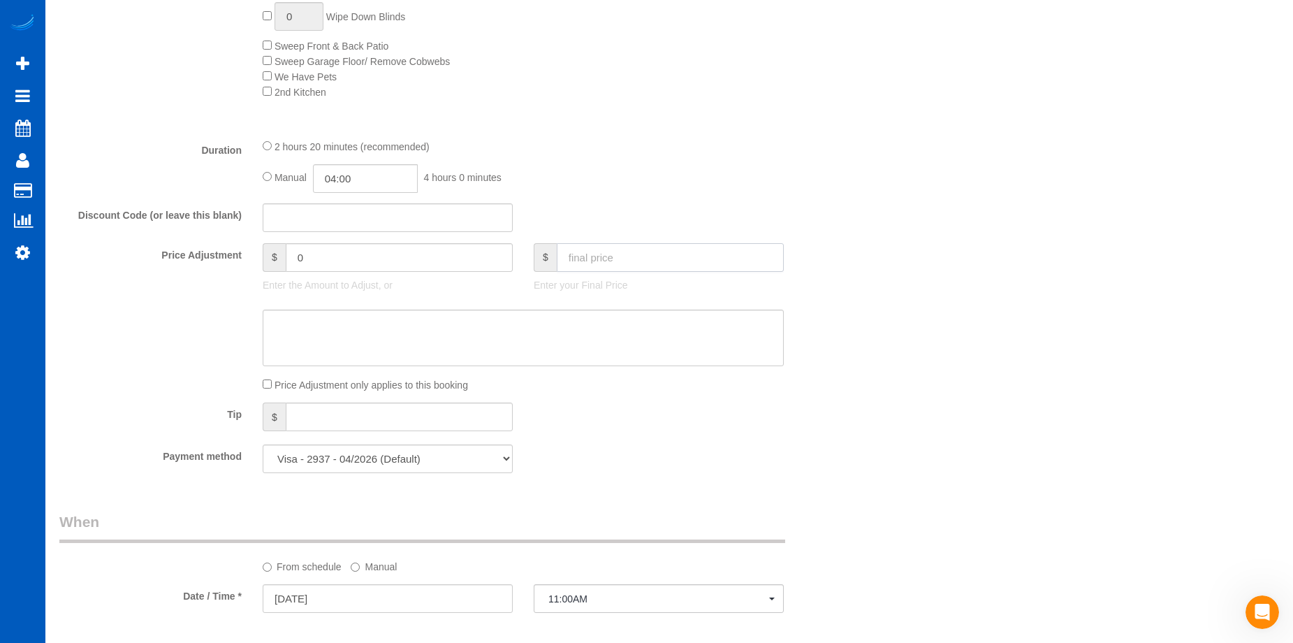
click at [588, 266] on input "text" at bounding box center [670, 257] width 227 height 29
type input "170"
click at [463, 339] on textarea at bounding box center [523, 337] width 521 height 57
type input "-38.05"
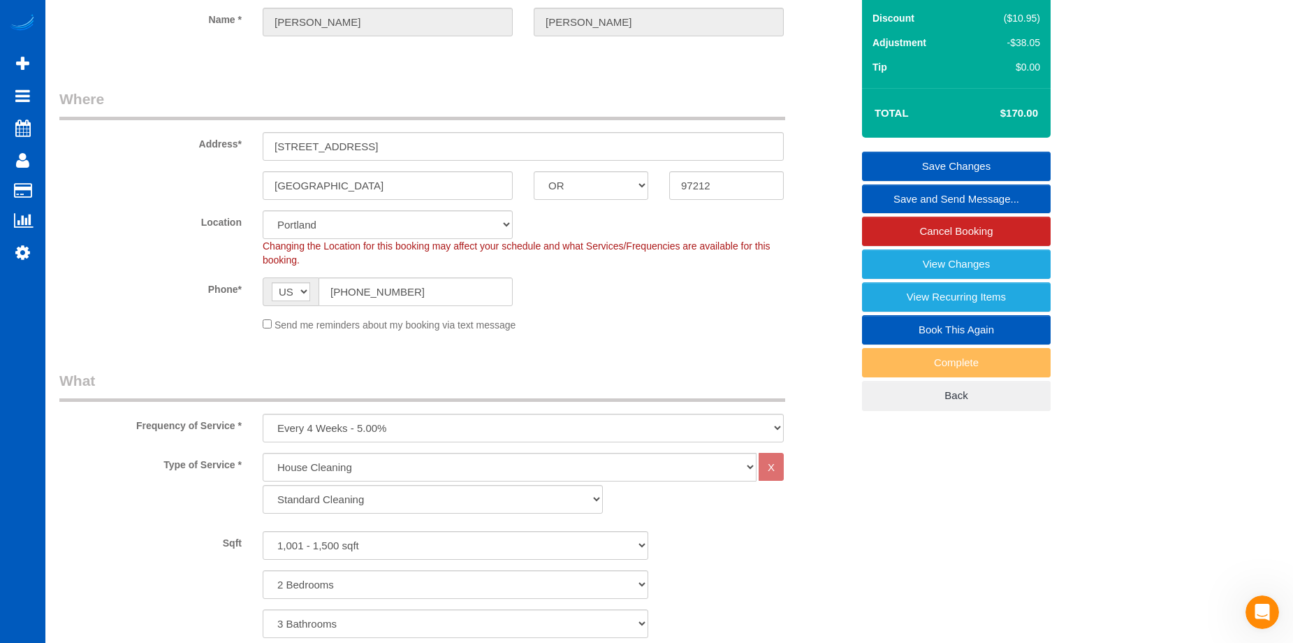
scroll to position [0, 0]
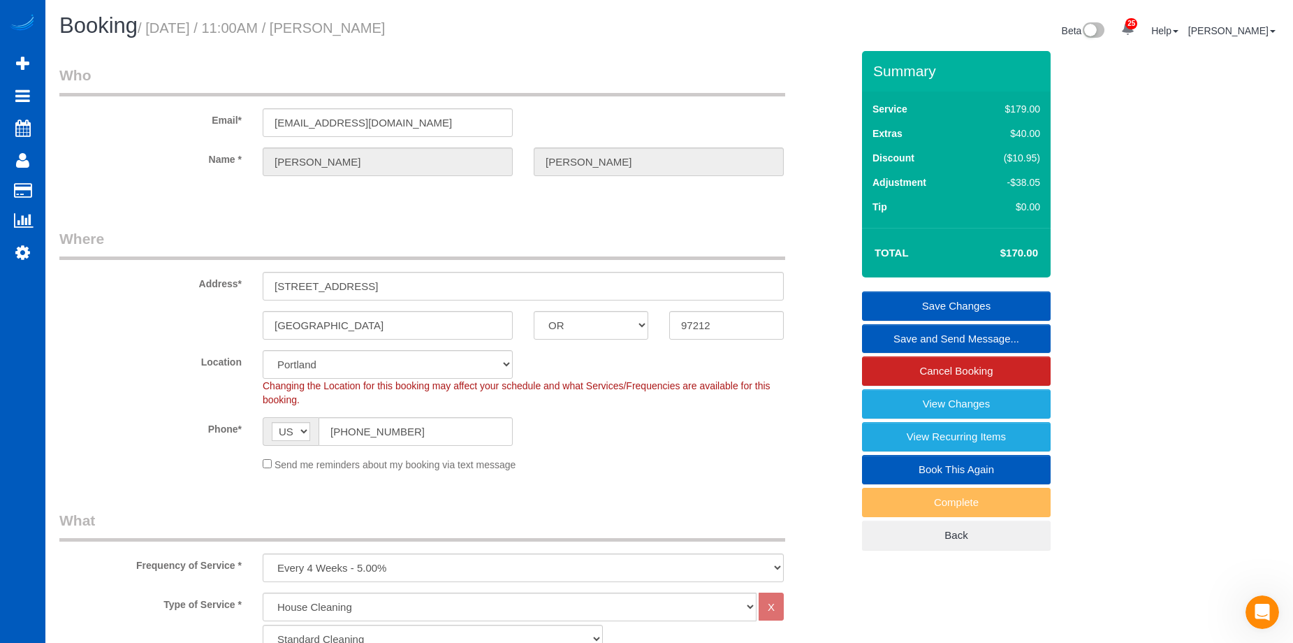
click at [909, 305] on link "Save Changes" at bounding box center [956, 305] width 189 height 29
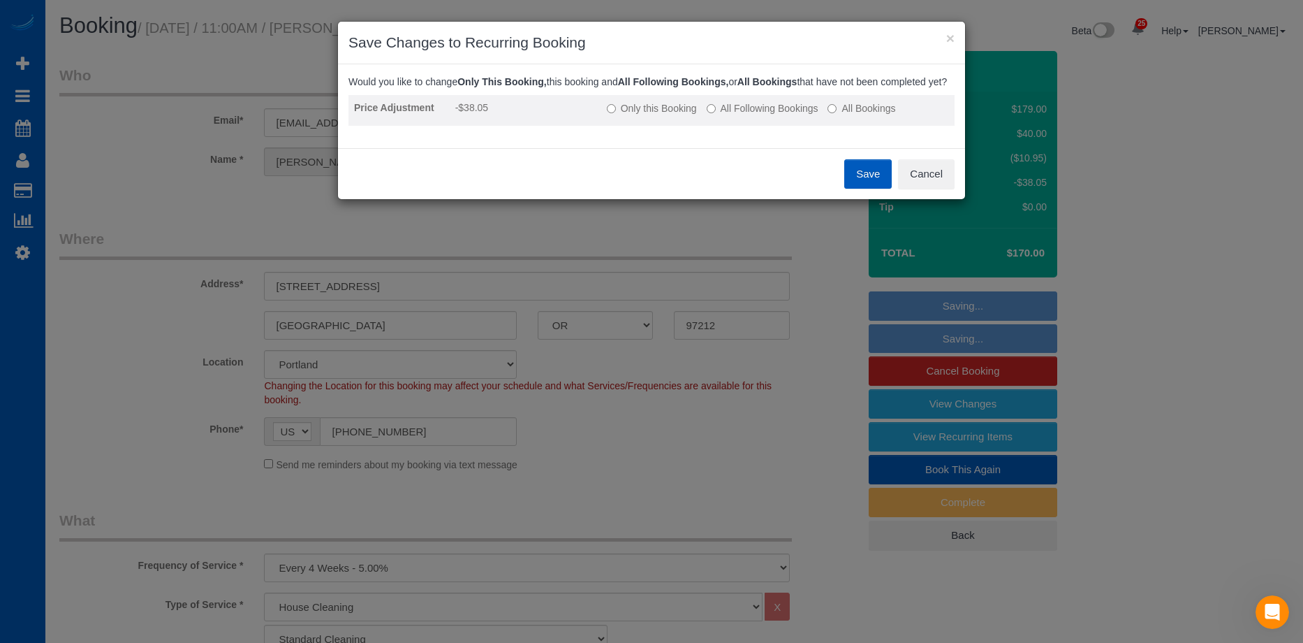
click at [724, 115] on label "All Following Bookings" at bounding box center [763, 108] width 112 height 14
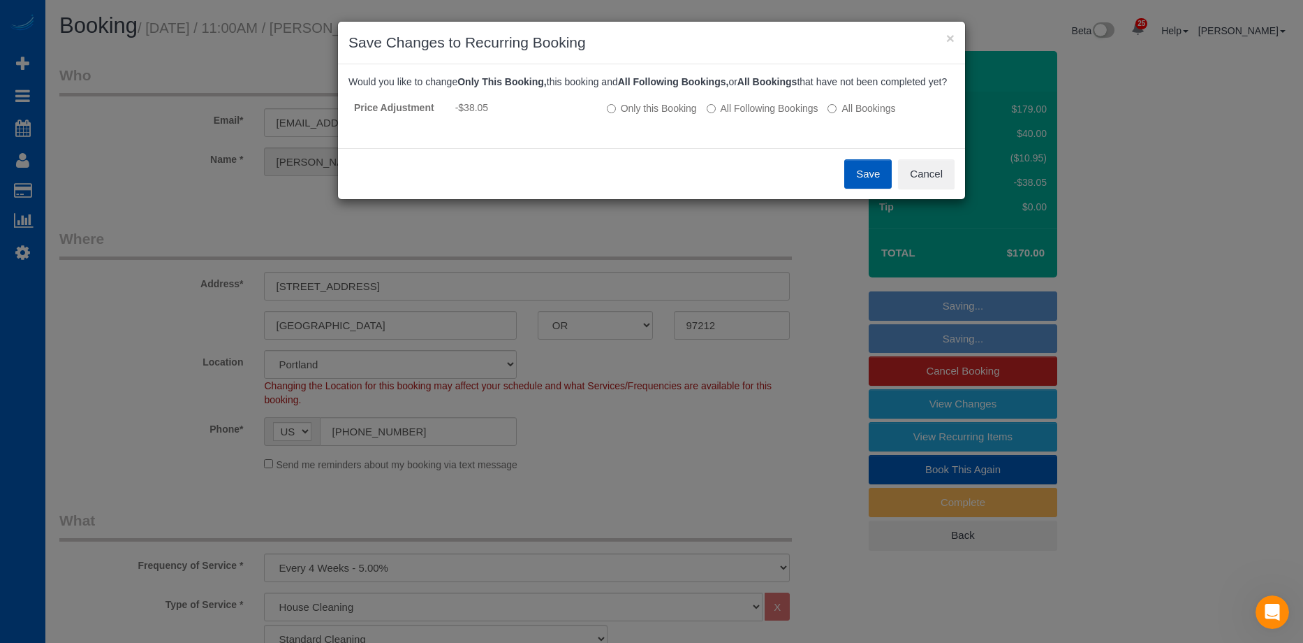
click at [869, 182] on button "Save" at bounding box center [867, 173] width 47 height 29
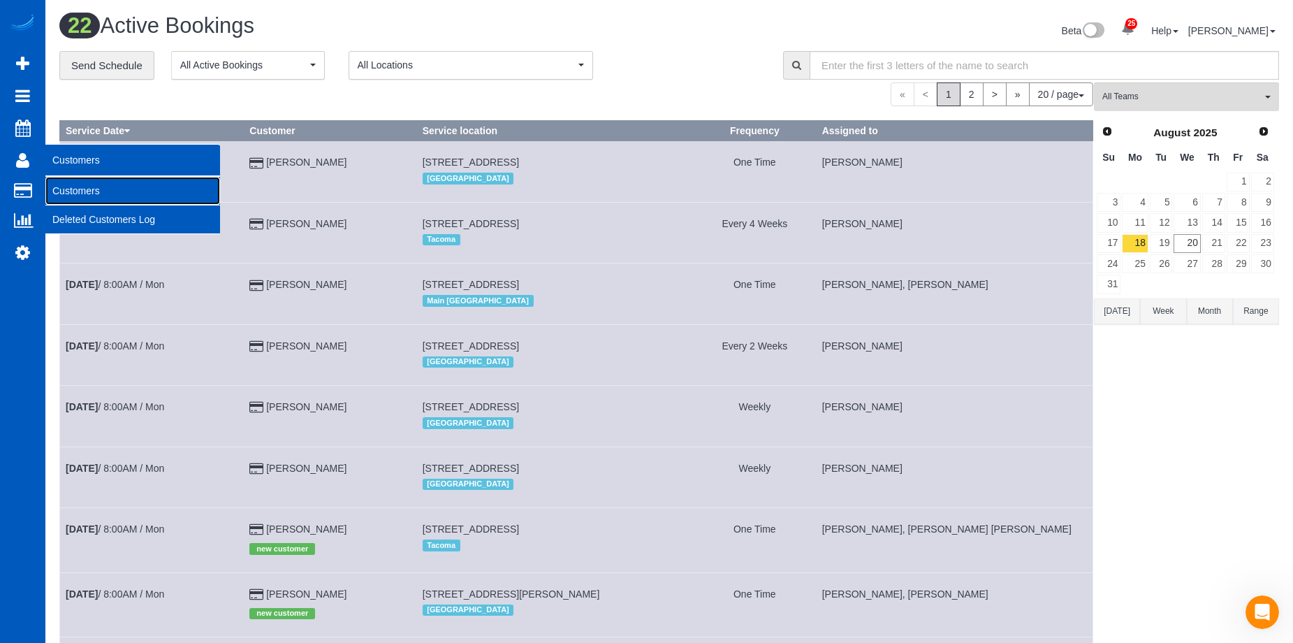
click at [54, 186] on link "Customers" at bounding box center [132, 191] width 175 height 28
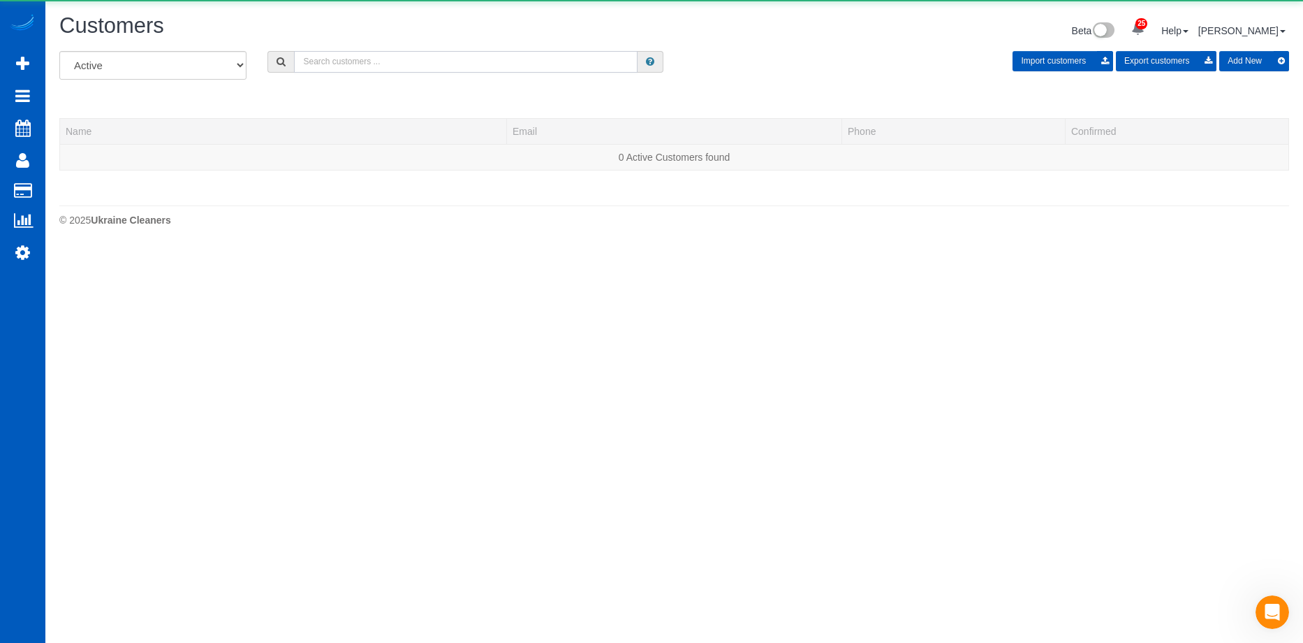
click at [359, 61] on input "text" at bounding box center [466, 62] width 344 height 22
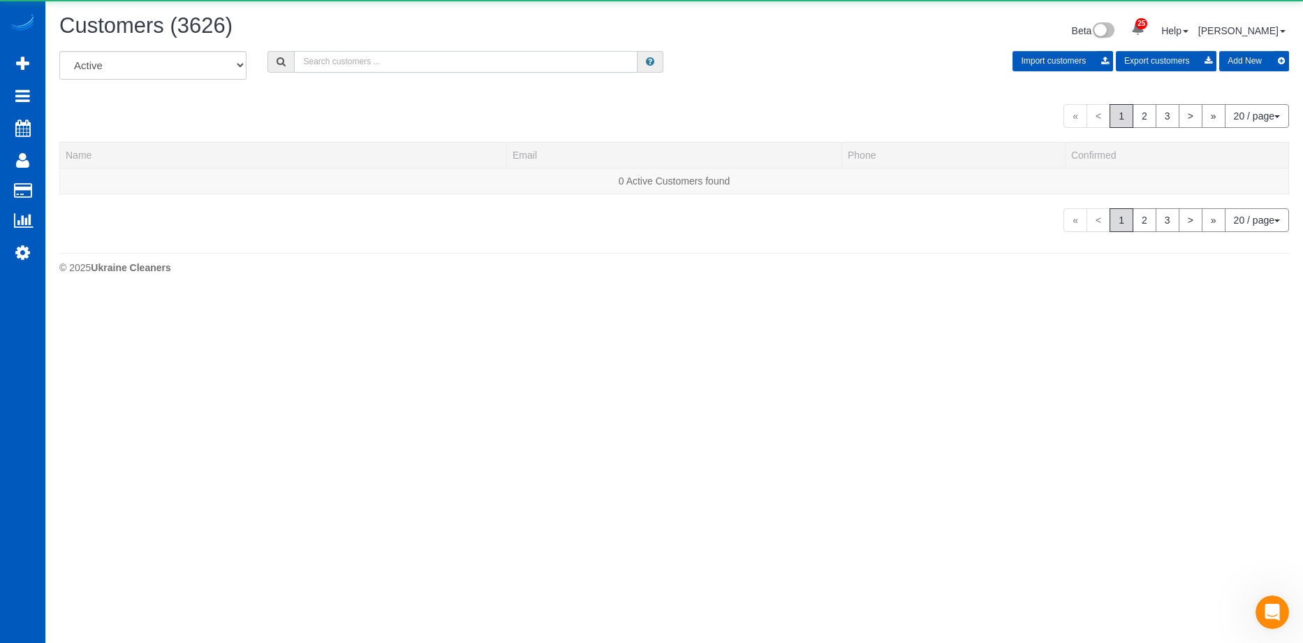
paste input "cornerstone.inc2015@gmail.com"
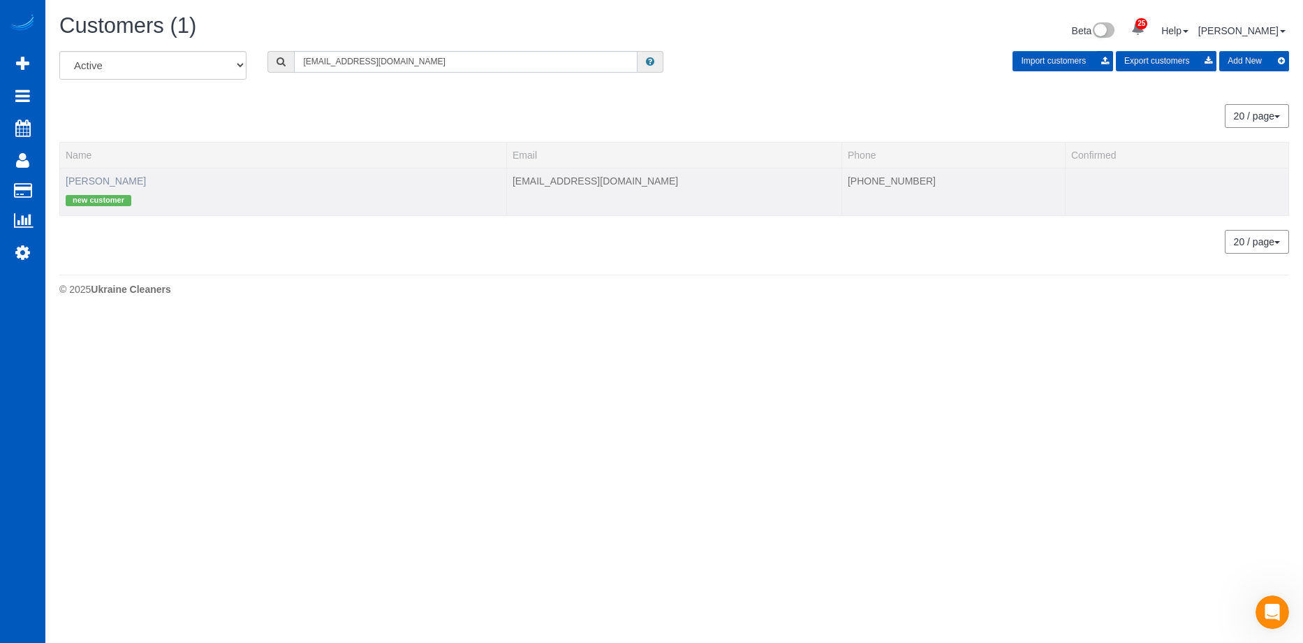
type input "cornerstone.inc2015@gmail.com"
click at [118, 182] on link "Sergey Kolomiyets" at bounding box center [106, 180] width 80 height 11
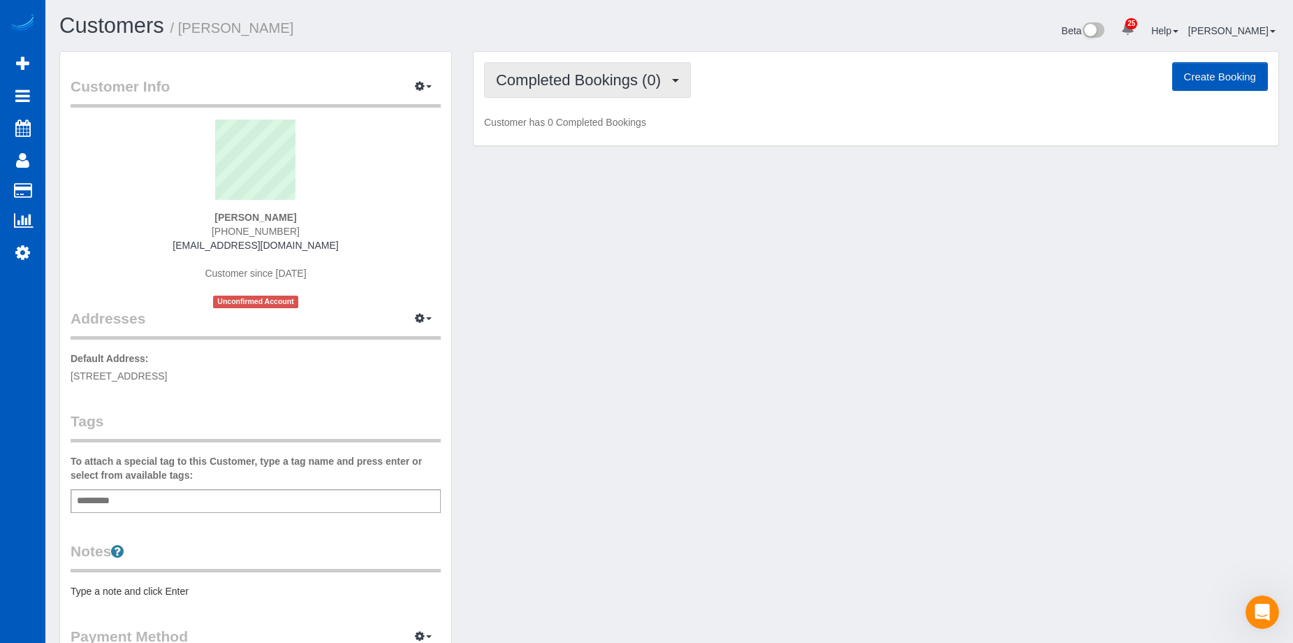
click at [622, 91] on button "Completed Bookings (0)" at bounding box center [587, 80] width 207 height 36
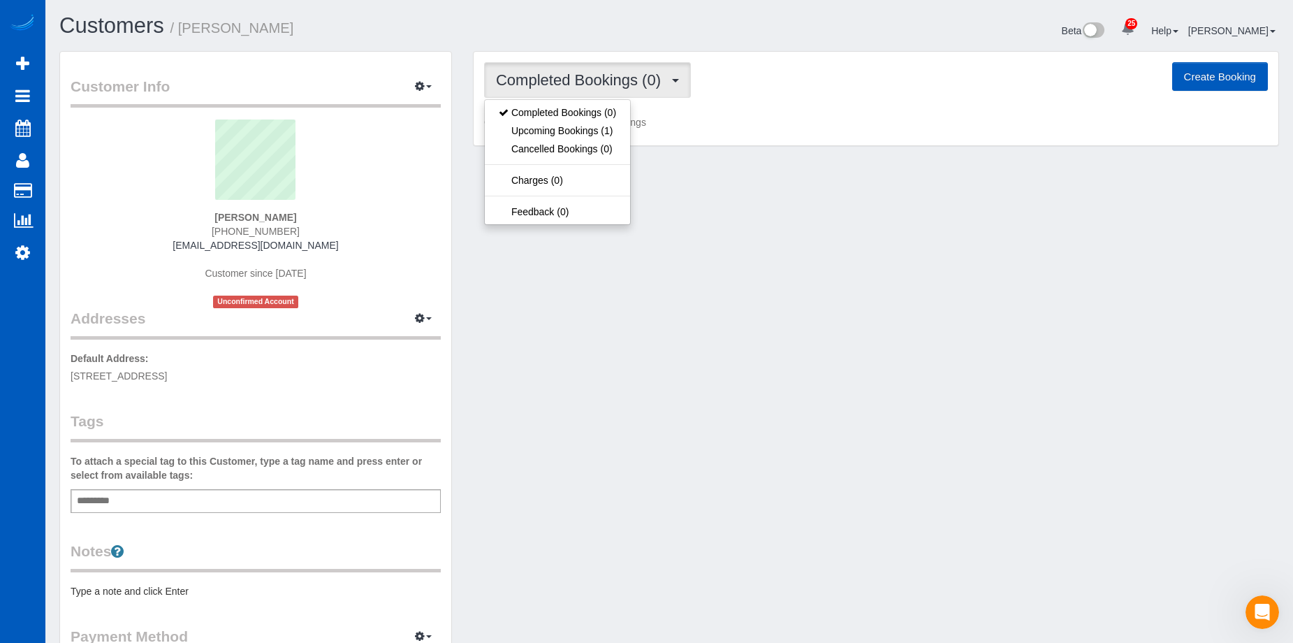
click at [633, 92] on button "Completed Bookings (0)" at bounding box center [587, 80] width 207 height 36
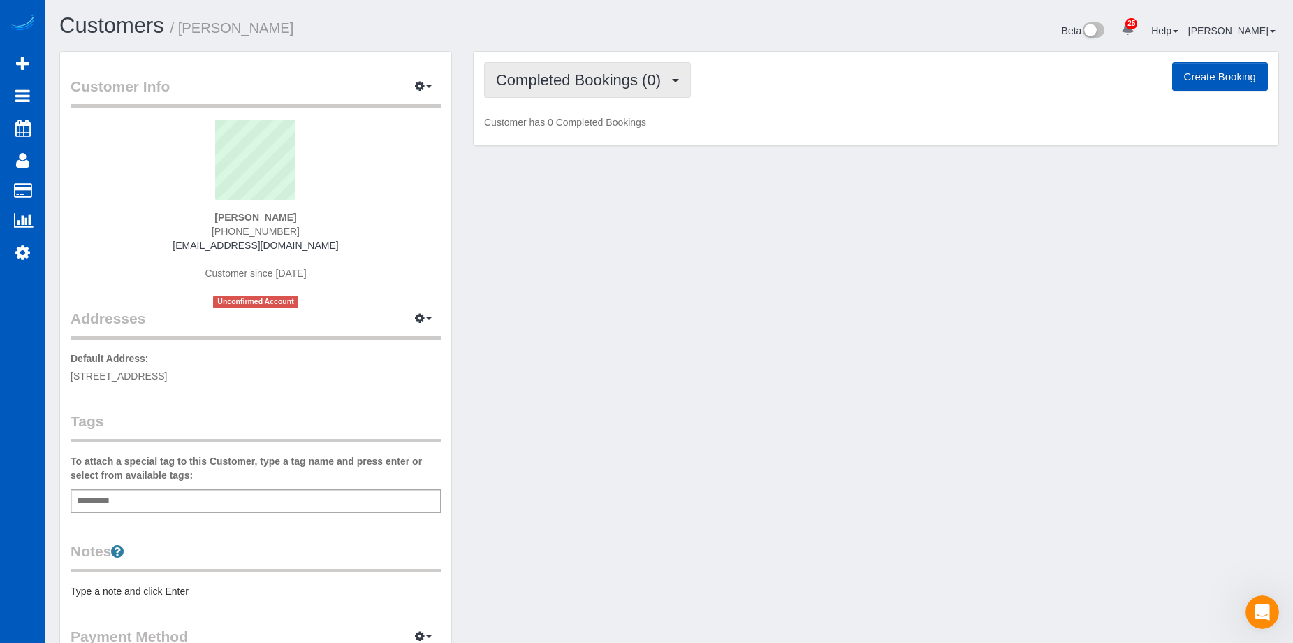
click at [633, 91] on button "Completed Bookings (0)" at bounding box center [587, 80] width 207 height 36
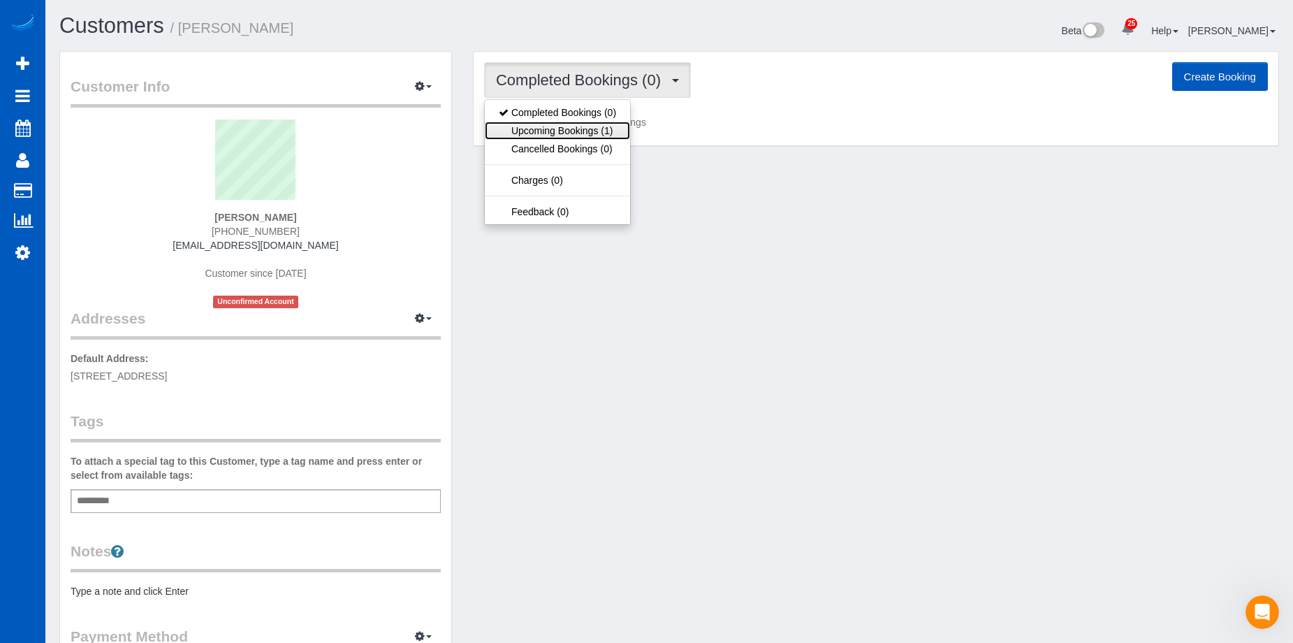
click at [595, 126] on link "Upcoming Bookings (1)" at bounding box center [557, 131] width 145 height 18
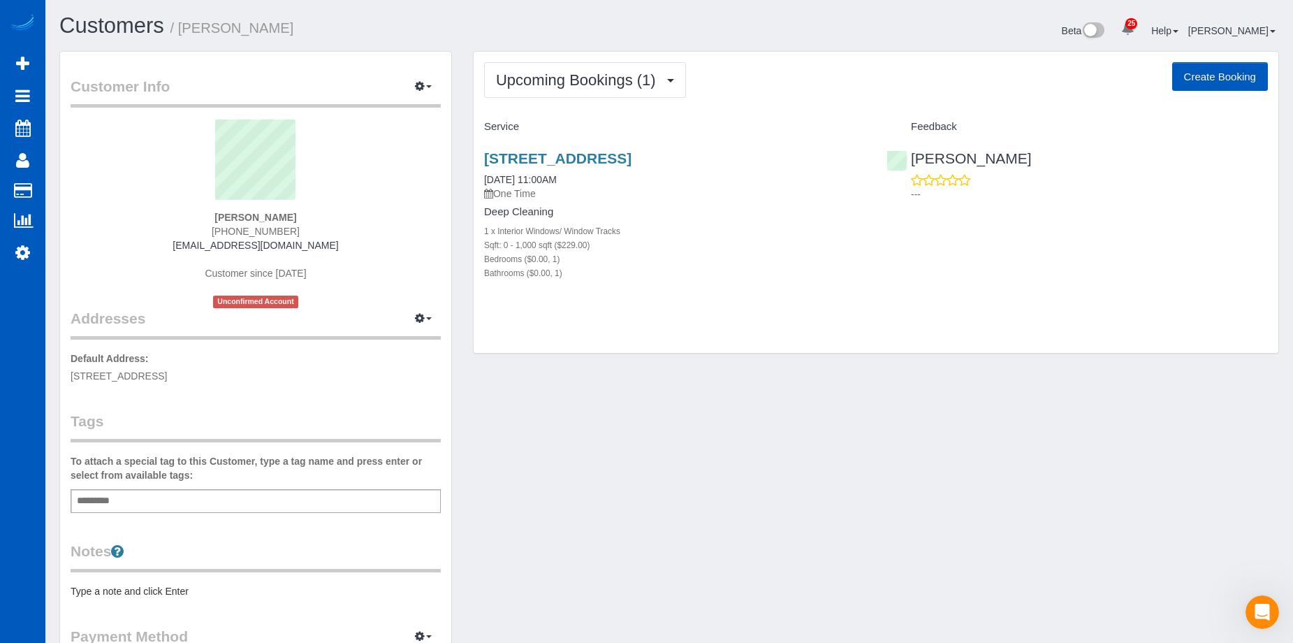
click at [1206, 75] on button "Create Booking" at bounding box center [1220, 76] width 96 height 29
select select "WA"
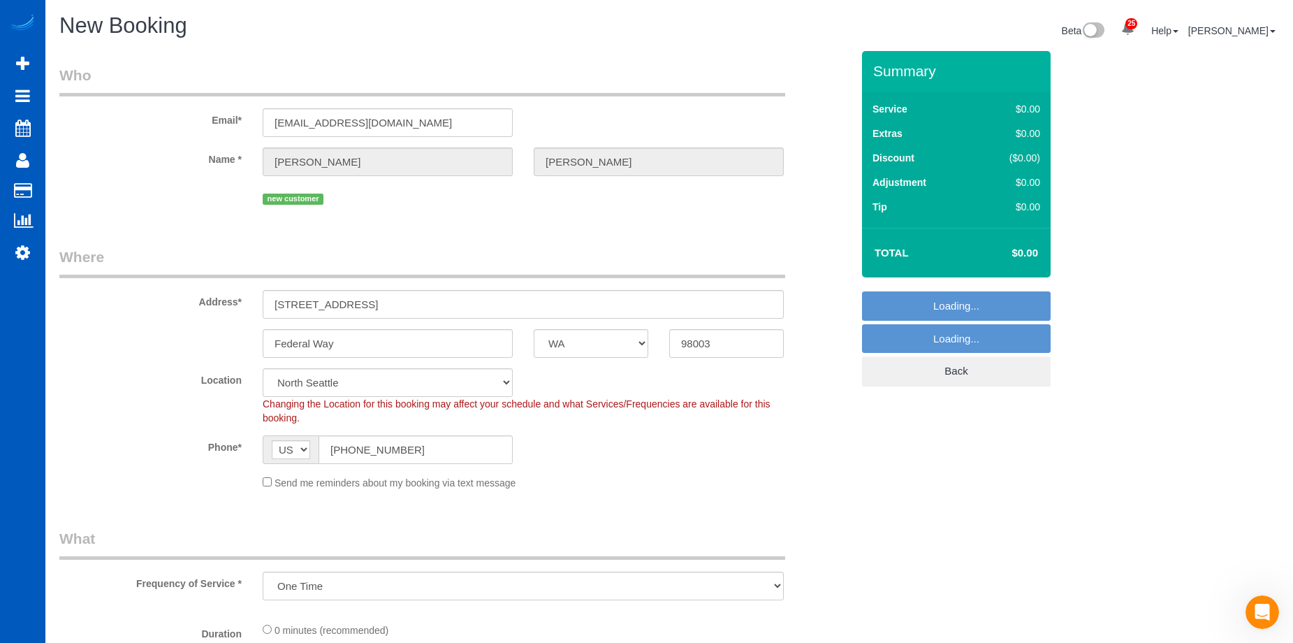
select select "object:6154"
select select "199"
select select "2"
select select "object:6243"
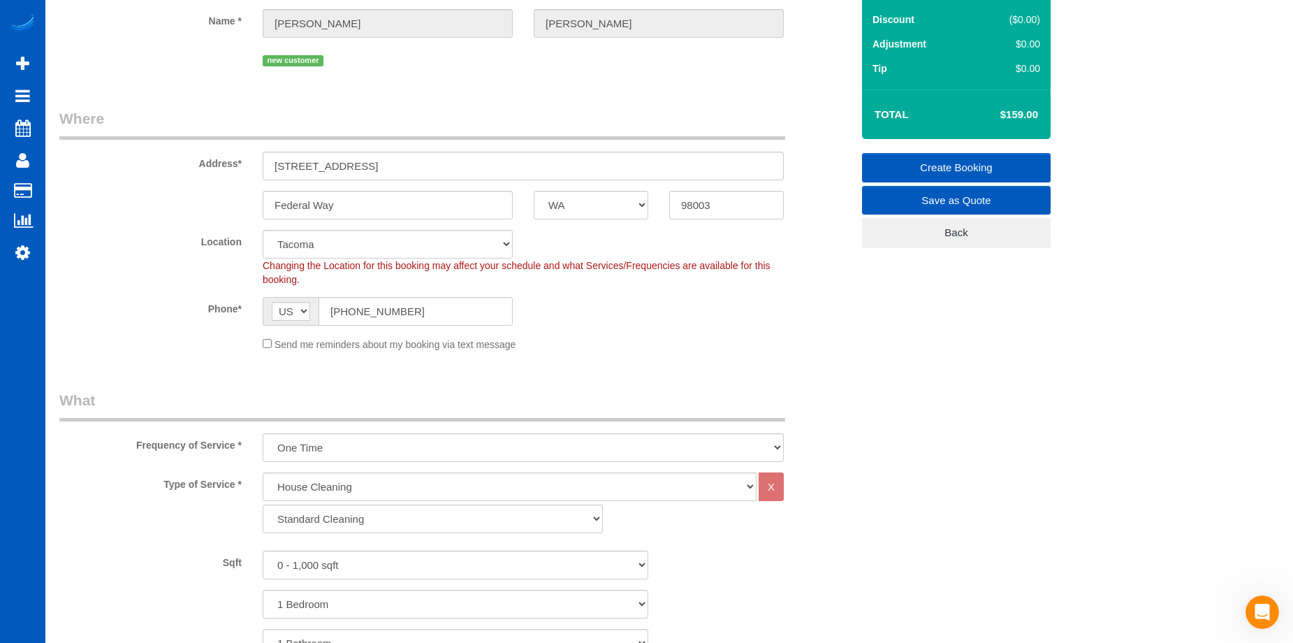
scroll to position [140, 0]
drag, startPoint x: 448, startPoint y: 162, endPoint x: 478, endPoint y: 162, distance: 30.7
click at [448, 162] on input "31500 1st Ave S, building 22 unit 101" at bounding box center [523, 164] width 521 height 29
drag, startPoint x: 481, startPoint y: 162, endPoint x: 214, endPoint y: 164, distance: 266.8
click at [214, 164] on div "Address* 31500 1st Ave S, building 22 unit 101" at bounding box center [455, 143] width 813 height 72
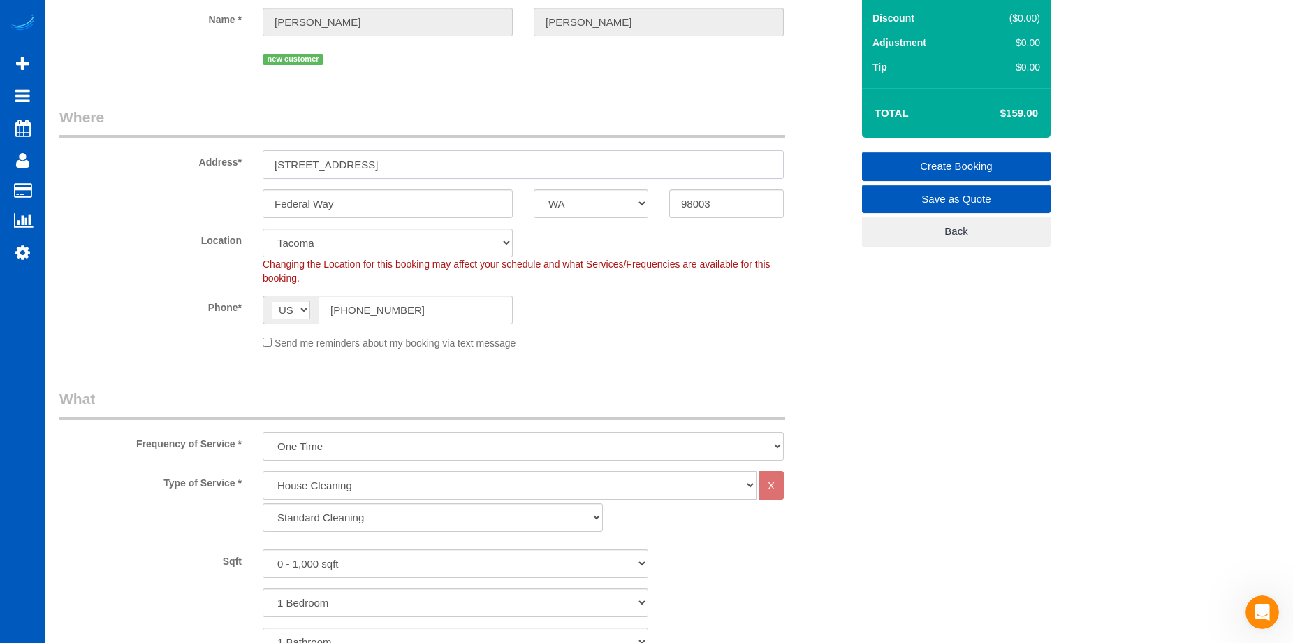
paste input "10661 Forbes Creek Dr, Kirkland, WA 98033, USA"
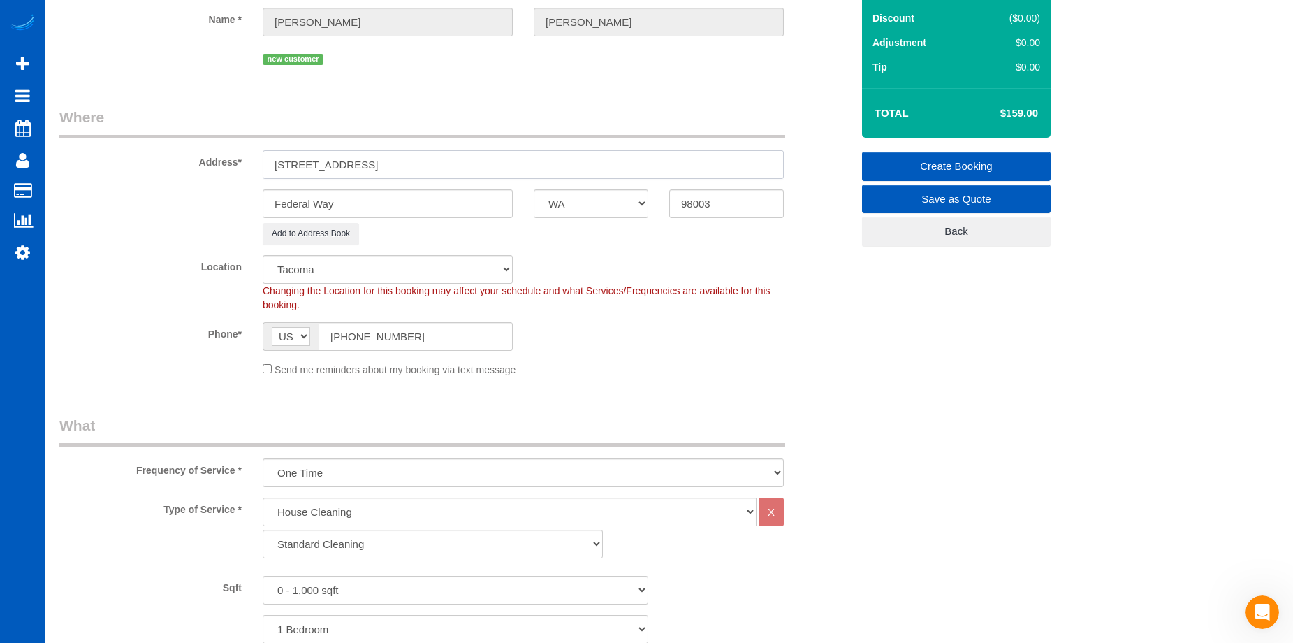
drag, startPoint x: 453, startPoint y: 165, endPoint x: 481, endPoint y: 165, distance: 27.9
click at [481, 165] on input "10661 Forbes Creek Dr, Kirkland, WA 98033, USA" at bounding box center [523, 164] width 521 height 29
type input "10661 Forbes Creek Dr, Kirkland, WA , USA"
click at [710, 202] on input "98003" at bounding box center [726, 203] width 115 height 29
drag, startPoint x: 723, startPoint y: 200, endPoint x: 663, endPoint y: 206, distance: 60.3
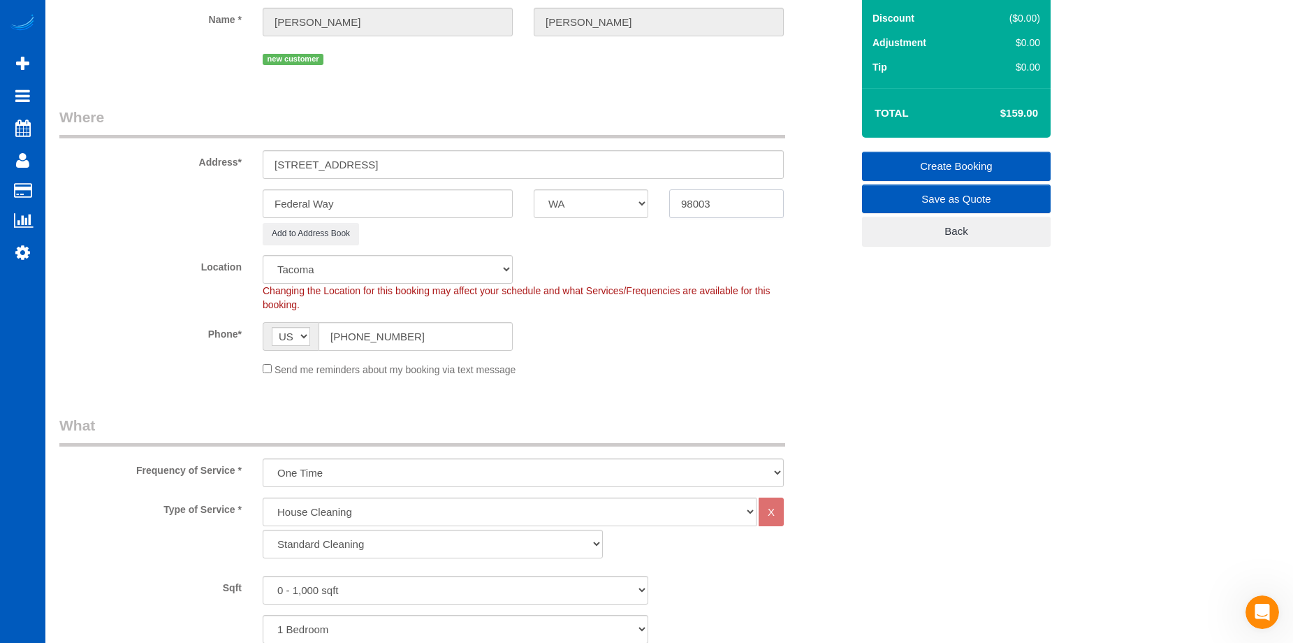
click at [663, 206] on div "98003" at bounding box center [726, 203] width 135 height 29
paste input "3"
type input "98033"
click at [779, 255] on div "Location North Seattle Atlanta GA Denver Everett Fort Worth TX Las Vegas Main D…" at bounding box center [455, 283] width 813 height 57
select select "6"
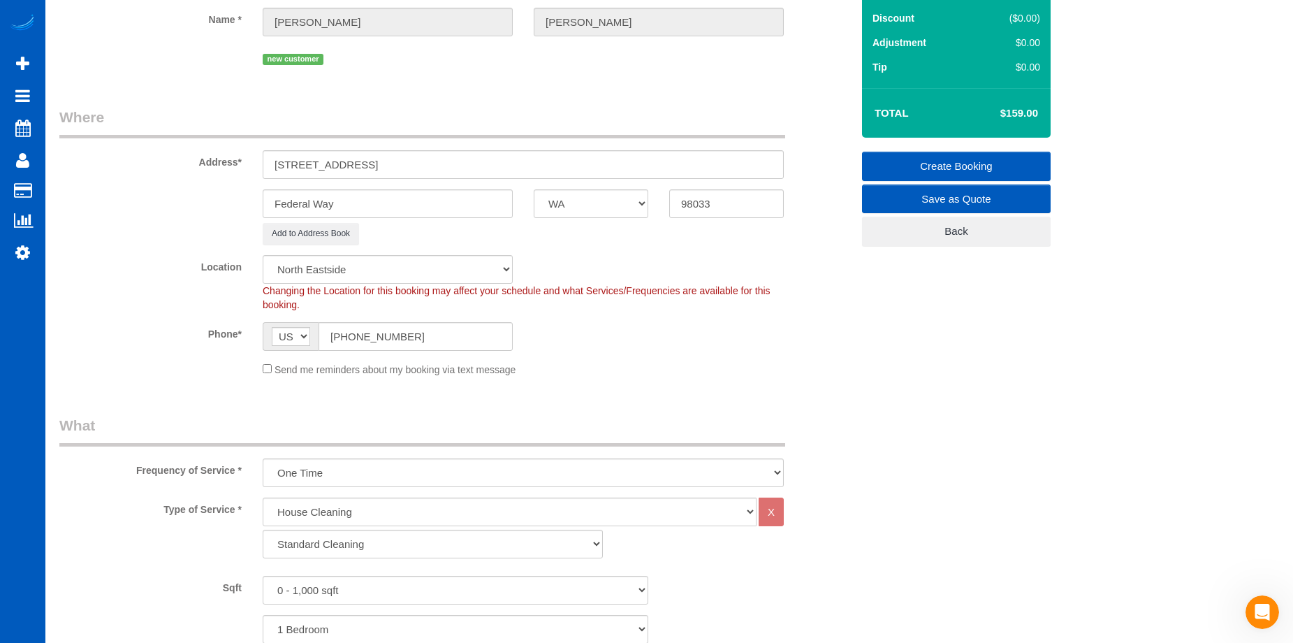
select select "object:6398"
drag, startPoint x: 390, startPoint y: 163, endPoint x: 425, endPoint y: 166, distance: 35.0
click at [425, 166] on input "10661 Forbes Creek Dr, Kirkland, WA , USA" at bounding box center [523, 164] width 521 height 29
type input "10661 Forbes Creek Dr, , WA , USA"
click at [355, 203] on input "Federal Way" at bounding box center [388, 203] width 250 height 29
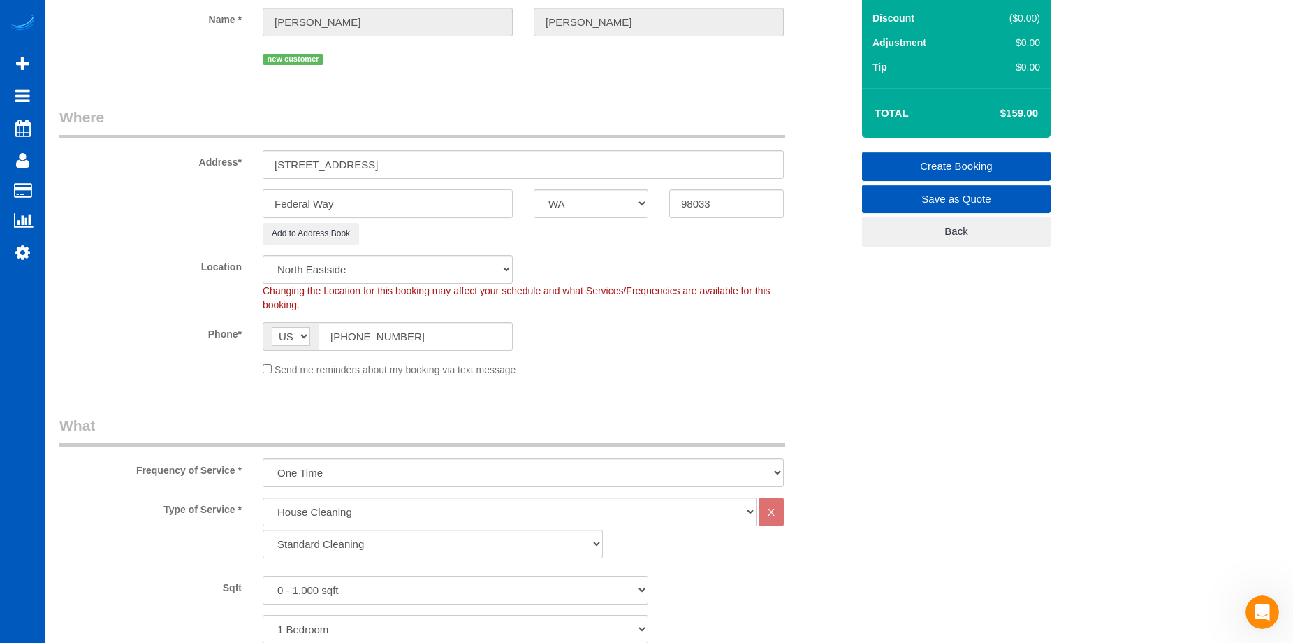
drag, startPoint x: 352, startPoint y: 199, endPoint x: 190, endPoint y: 203, distance: 162.1
click at [190, 203] on div "Federal Way AK AL AR AZ CA CO CT DC DE FL GA HI IA ID IL IN KS KY LA MA MD ME M…" at bounding box center [455, 203] width 813 height 29
paste input "Kirkland"
type input "Kirkland"
drag, startPoint x: 386, startPoint y: 166, endPoint x: 510, endPoint y: 172, distance: 124.4
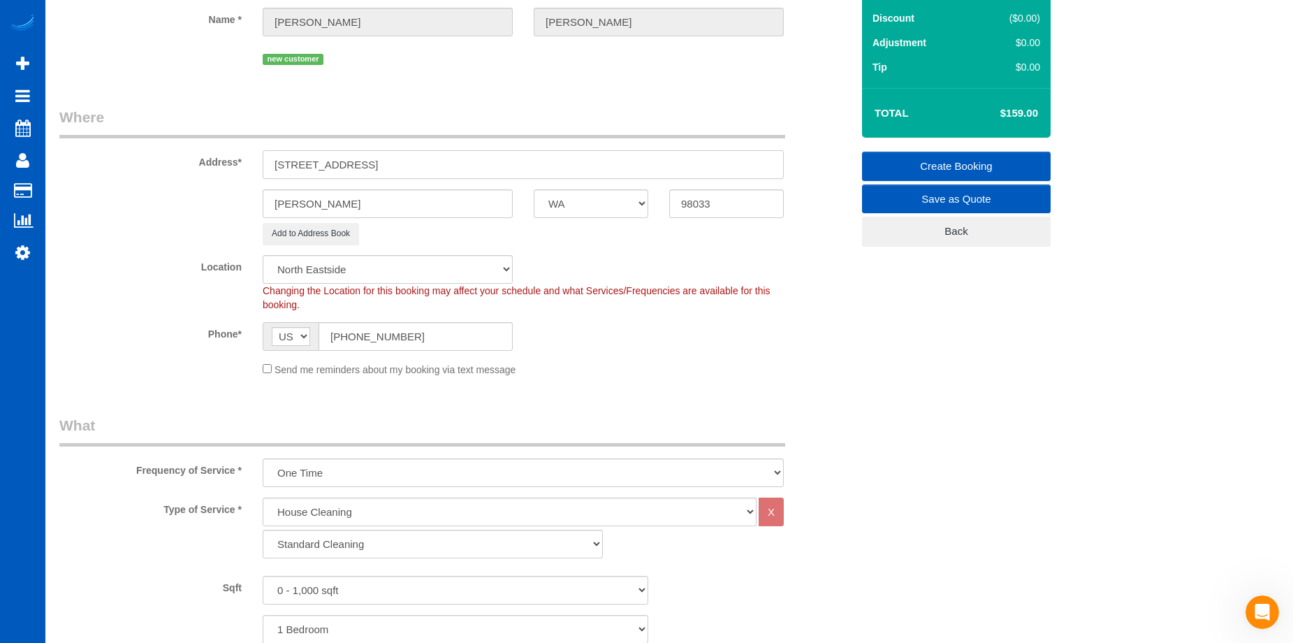
click at [510, 172] on input "10661 Forbes Creek Dr, , WA , USA" at bounding box center [523, 164] width 521 height 29
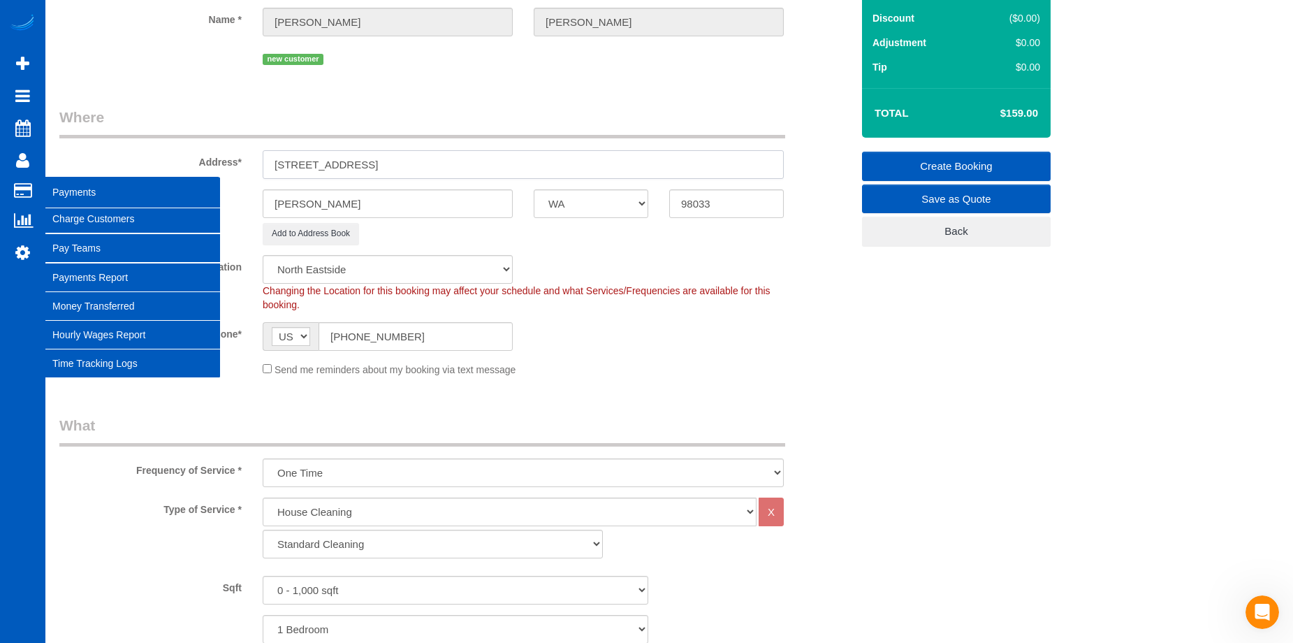
type input "10661 Forbes Creek Dr"
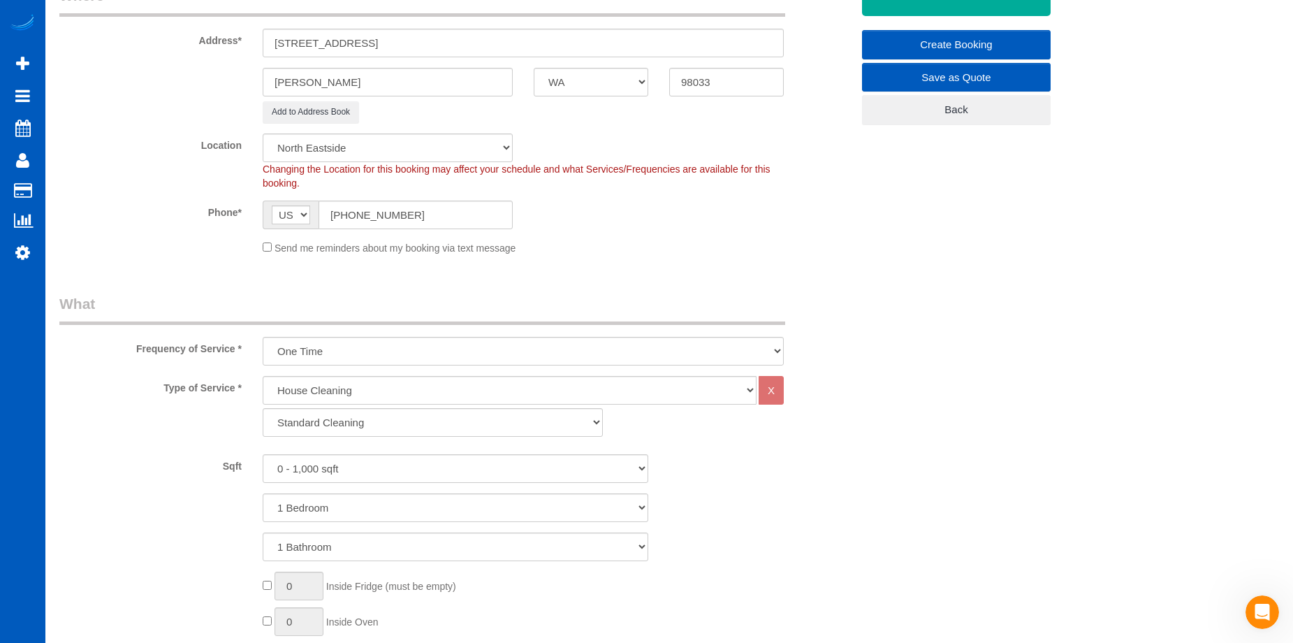
scroll to position [279, 0]
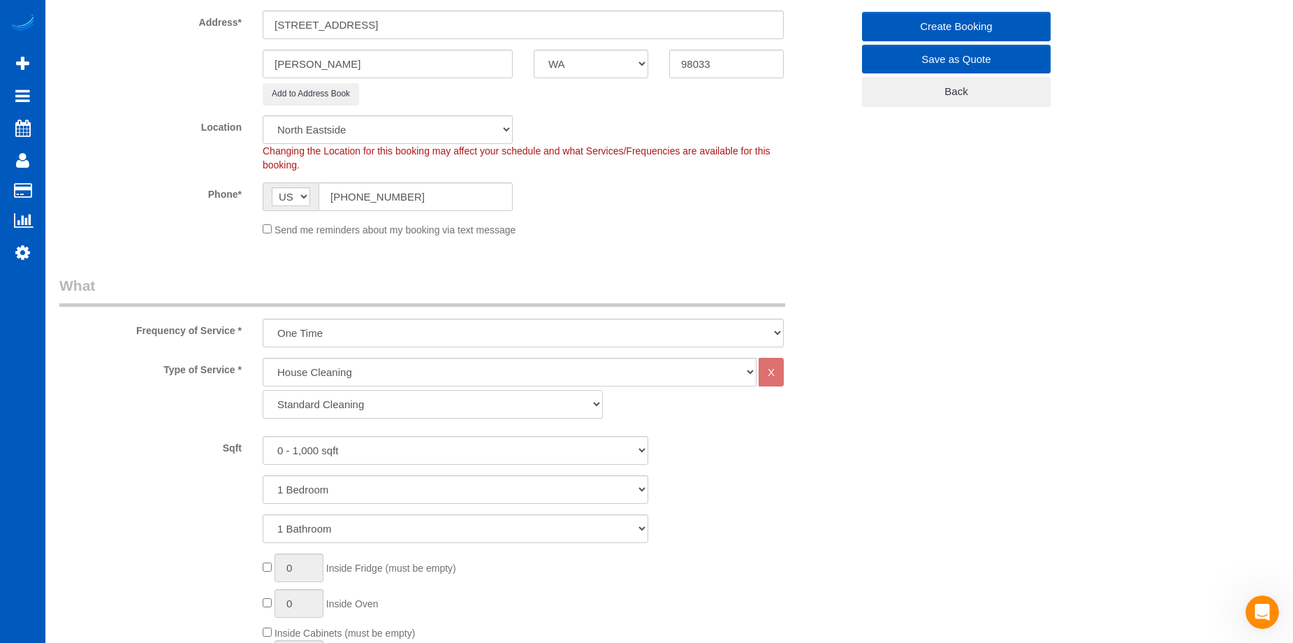
click at [483, 400] on select "Standard Cleaning Deep Cleaning Move In/ Out Cleaning" at bounding box center [433, 404] width 340 height 29
select select "367"
click at [263, 390] on select "Standard Cleaning Deep Cleaning Move In/ Out Cleaning" at bounding box center [433, 404] width 340 height 29
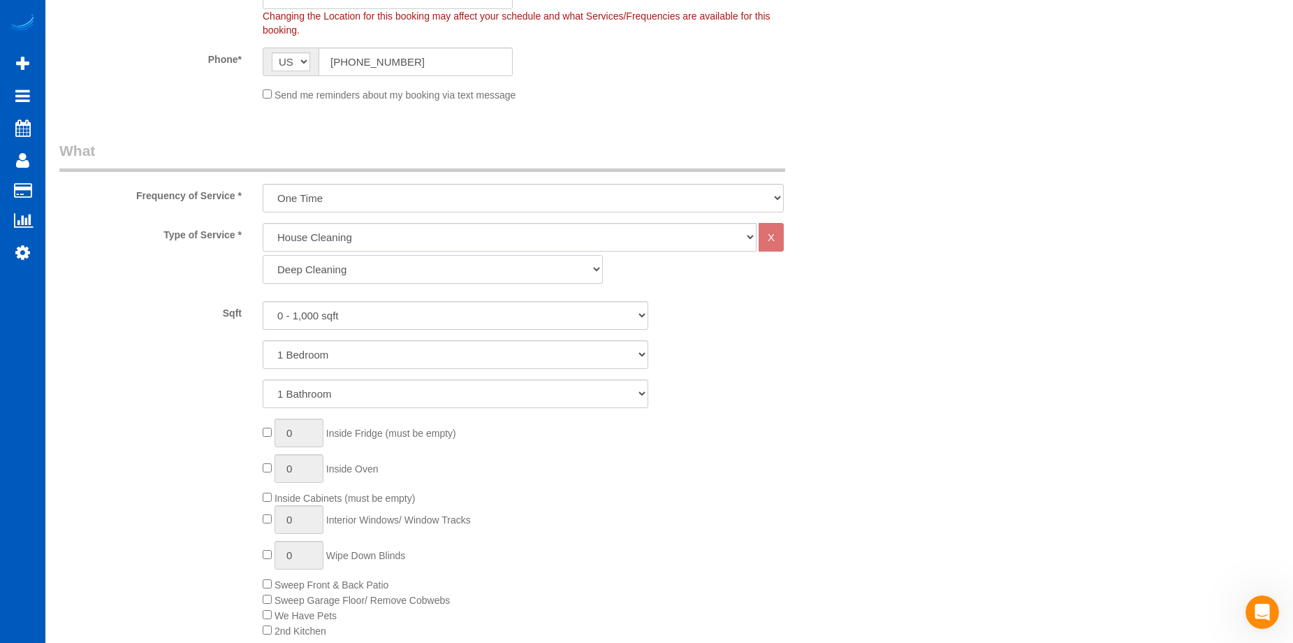
scroll to position [419, 0]
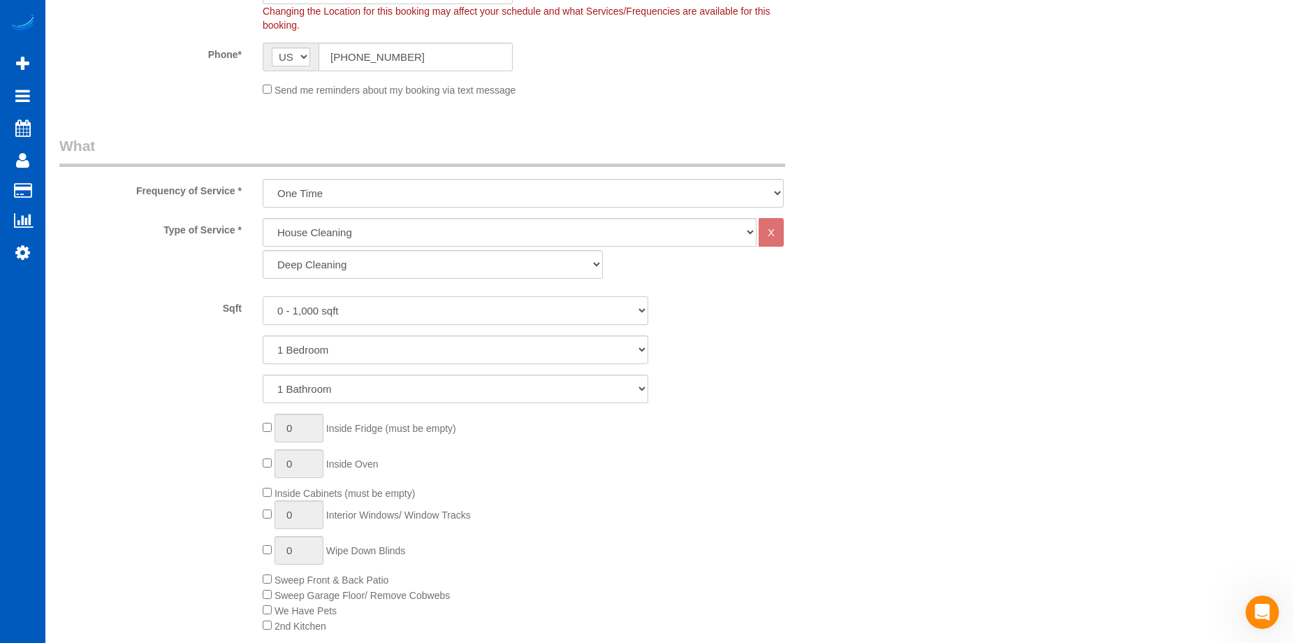
click at [475, 307] on select "0 - 1,000 sqft 1,001 - 1,500 sqft 1,501 - 2,000 sqft 2,001 - 2,500 sqft 2,501 -…" at bounding box center [456, 310] width 386 height 29
select select "3001"
click at [263, 296] on select "0 - 1,000 sqft 1,001 - 1,500 sqft 1,501 - 2,000 sqft 2,001 - 2,500 sqft 2,501 -…" at bounding box center [456, 310] width 386 height 29
click at [462, 346] on select "1 Bedroom 2 Bedrooms 3 Bedrooms 4 Bedrooms 5 Bedrooms 6 Bedrooms 7 Bedrooms" at bounding box center [456, 349] width 386 height 29
select select "5"
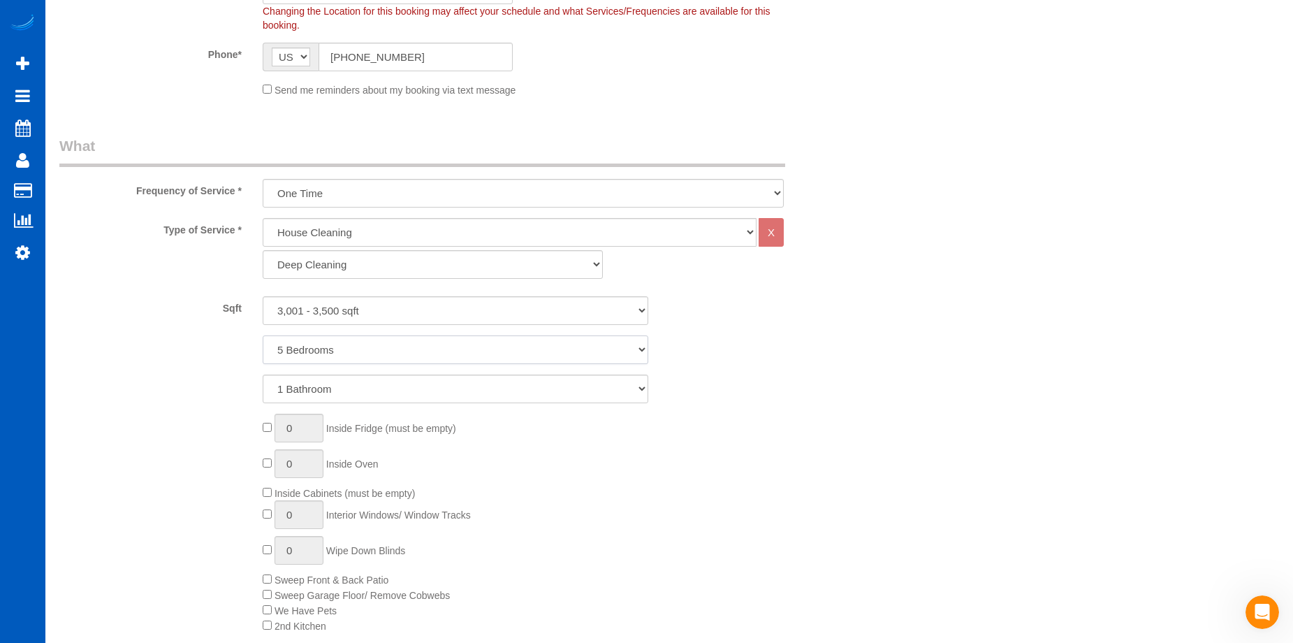
click at [263, 335] on select "1 Bedroom 2 Bedrooms 3 Bedrooms 4 Bedrooms 5 Bedrooms 6 Bedrooms 7 Bedrooms" at bounding box center [456, 349] width 386 height 29
click at [459, 394] on select "1 Bathroom 2 Bathrooms 3 Bathrooms 4 Bathrooms 5 Bathrooms 6 Bathrooms 7 Bathro…" at bounding box center [456, 388] width 386 height 29
select select "4"
click at [263, 374] on select "1 Bathroom 2 Bathrooms 3 Bathrooms 4 Bathrooms 5 Bathrooms 6 Bathrooms 7 Bathro…" at bounding box center [456, 388] width 386 height 29
type input "1"
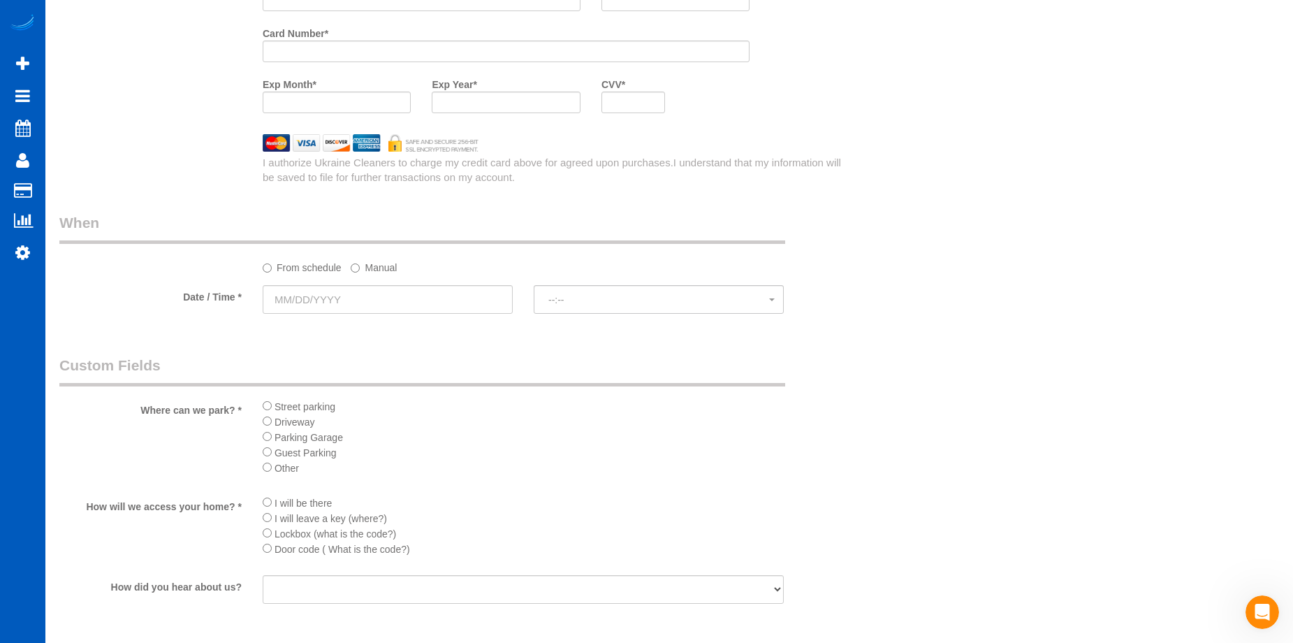
scroll to position [1467, 0]
click at [444, 294] on input "text" at bounding box center [388, 298] width 250 height 29
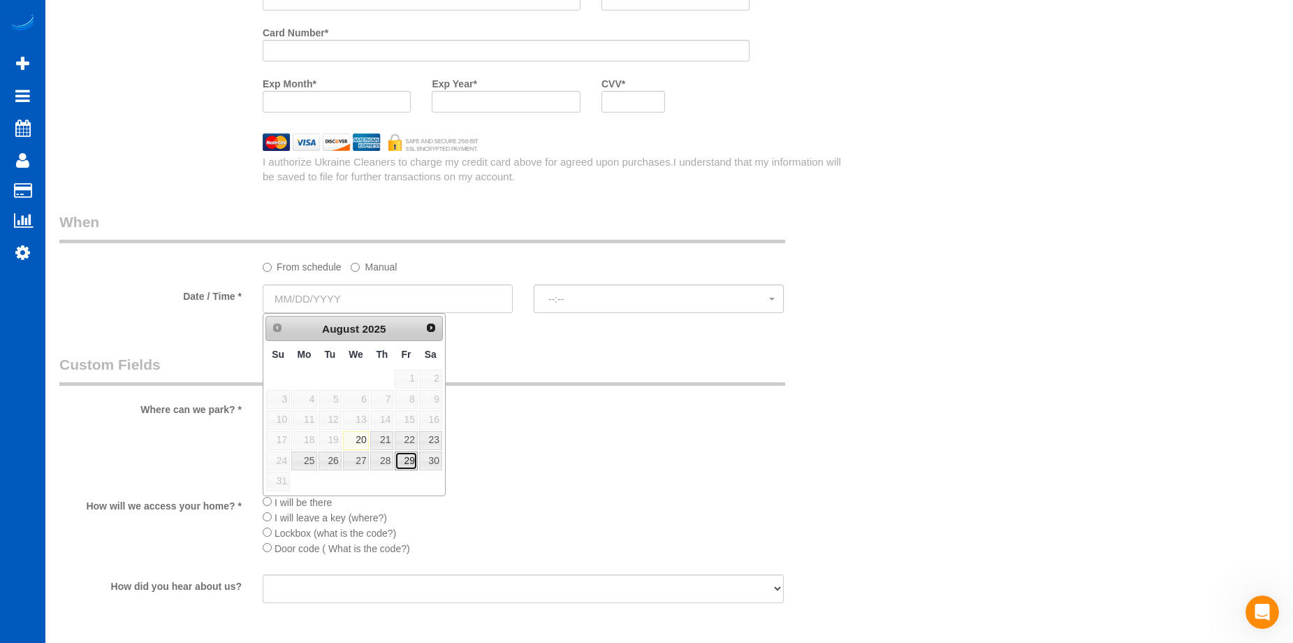
click at [407, 457] on link "29" at bounding box center [406, 460] width 22 height 19
type input "08/29/2025"
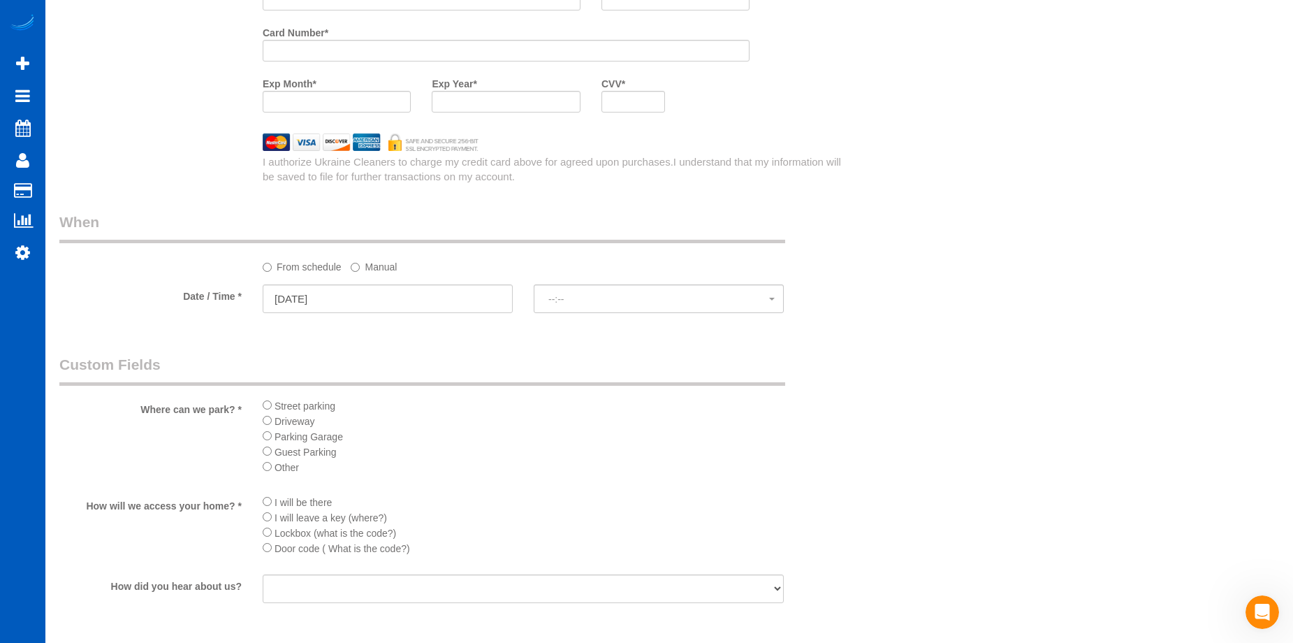
select select "spot51"
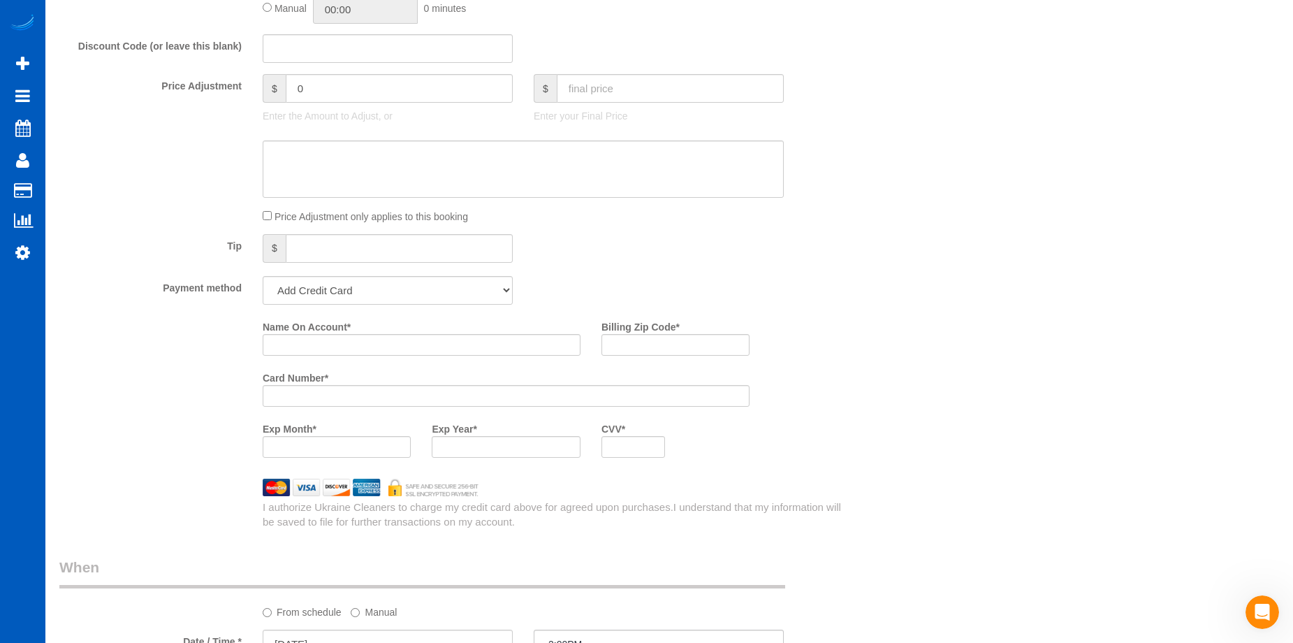
scroll to position [1117, 0]
click at [629, 92] on input "text" at bounding box center [670, 92] width 227 height 29
type input "0"
click at [548, 163] on textarea at bounding box center [523, 173] width 521 height 57
type input "-464"
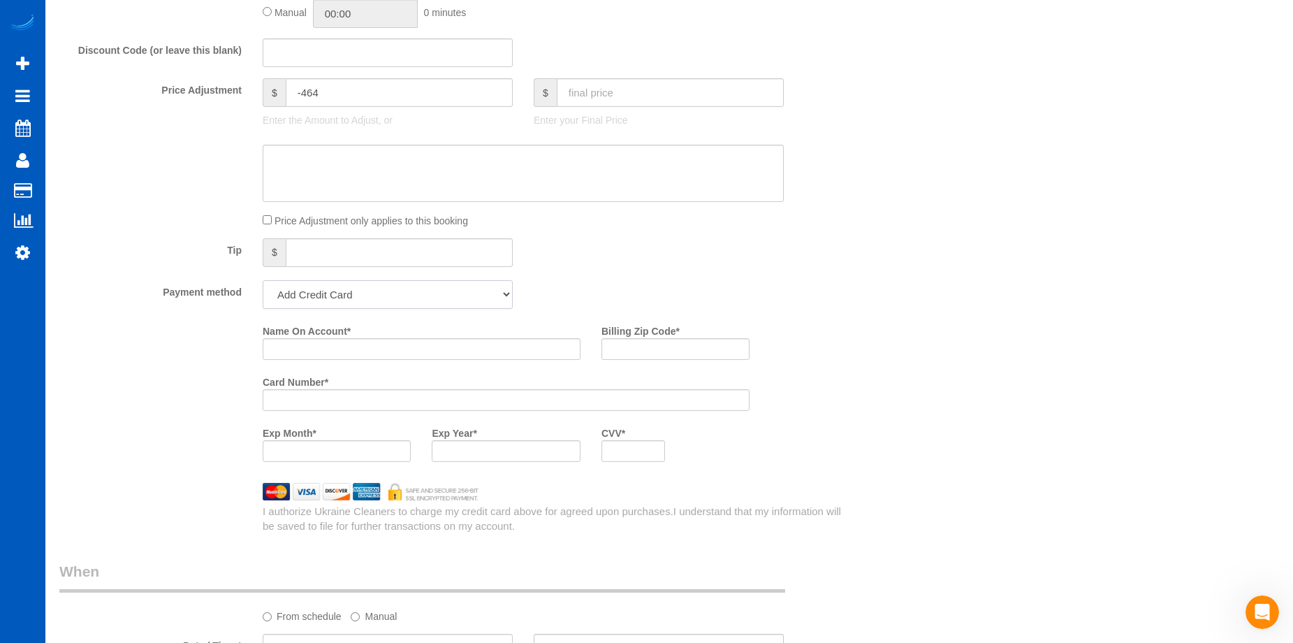
click at [457, 292] on select "Add Credit Card Cash Check Paypal" at bounding box center [388, 294] width 250 height 29
select select "string:cash"
click at [263, 280] on select "Add Credit Card Cash Check Paypal" at bounding box center [388, 294] width 250 height 29
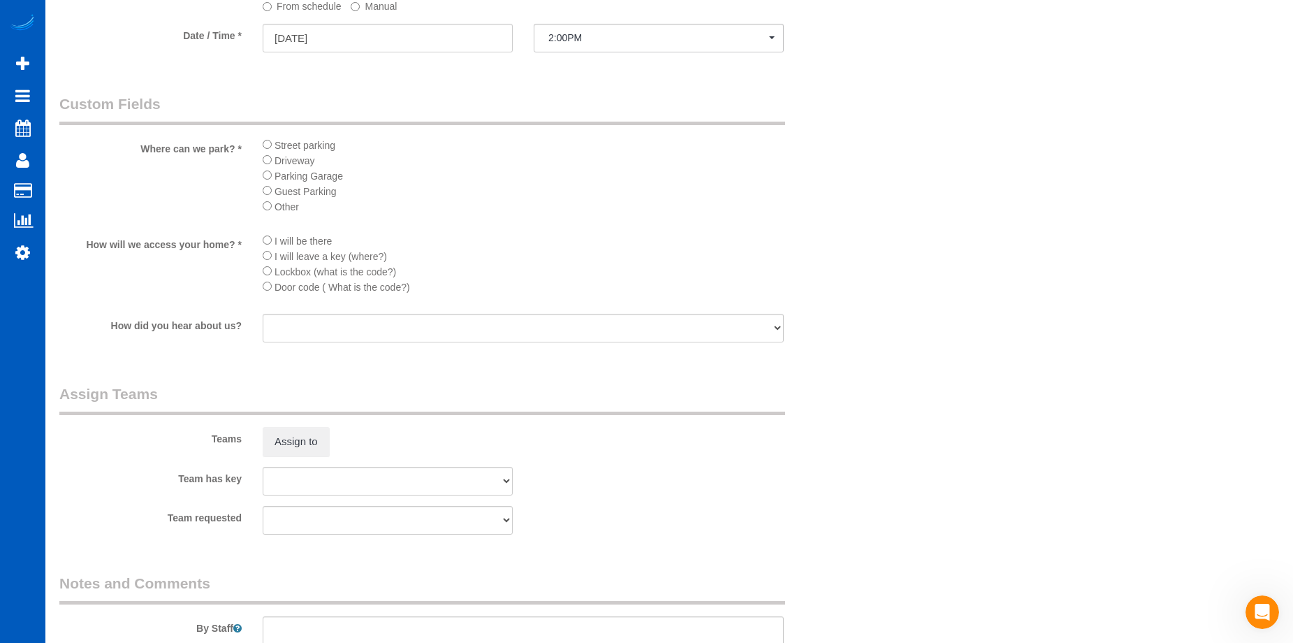
scroll to position [1729, 0]
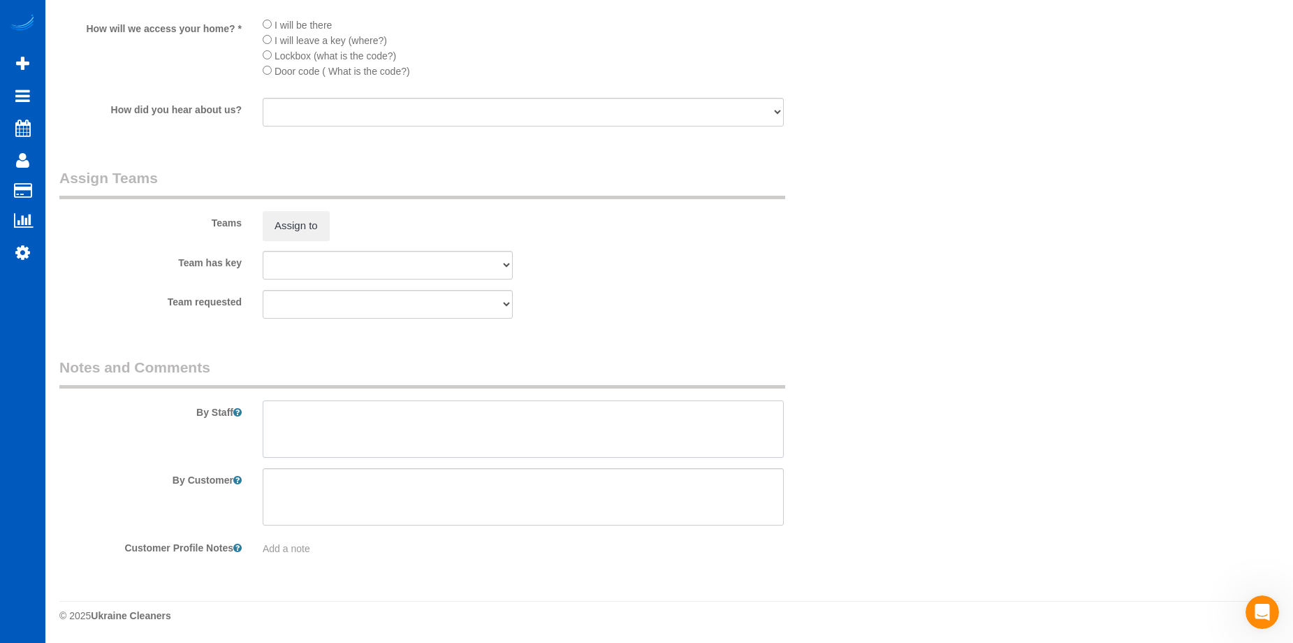
click at [510, 436] on textarea at bounding box center [523, 428] width 521 height 57
drag, startPoint x: 462, startPoint y: 408, endPoint x: 636, endPoint y: 410, distance: 173.9
click at [636, 410] on textarea at bounding box center [523, 428] width 521 height 57
click at [625, 415] on textarea at bounding box center [523, 428] width 521 height 57
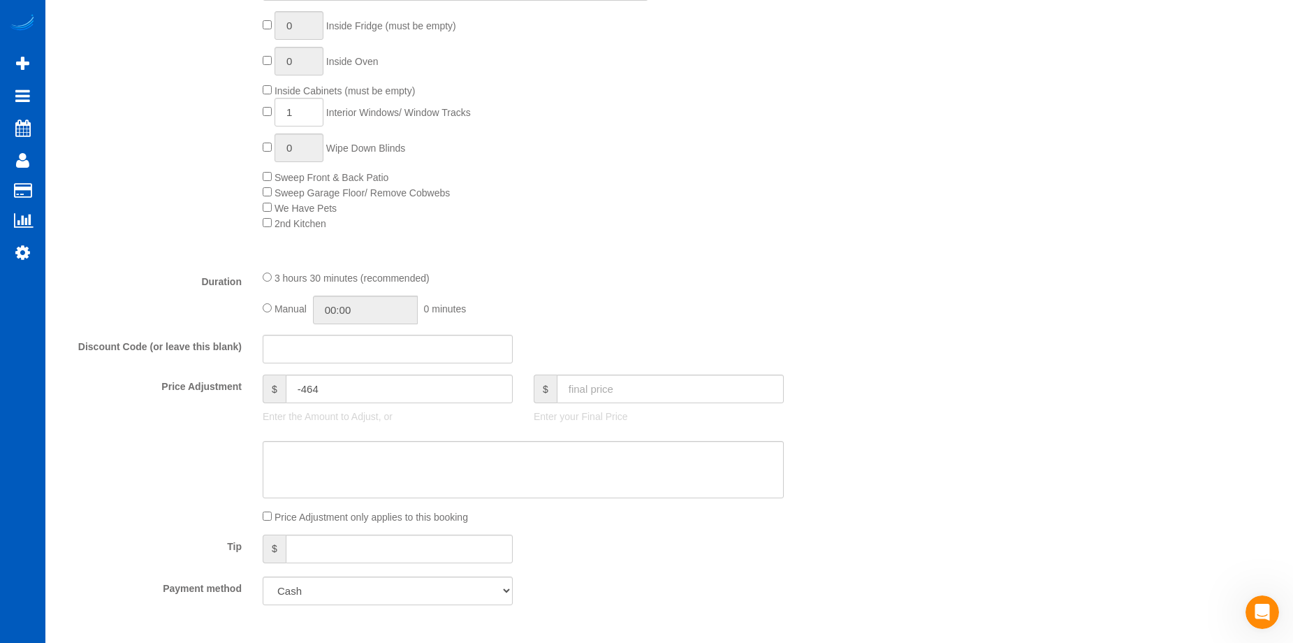
scroll to position [752, 0]
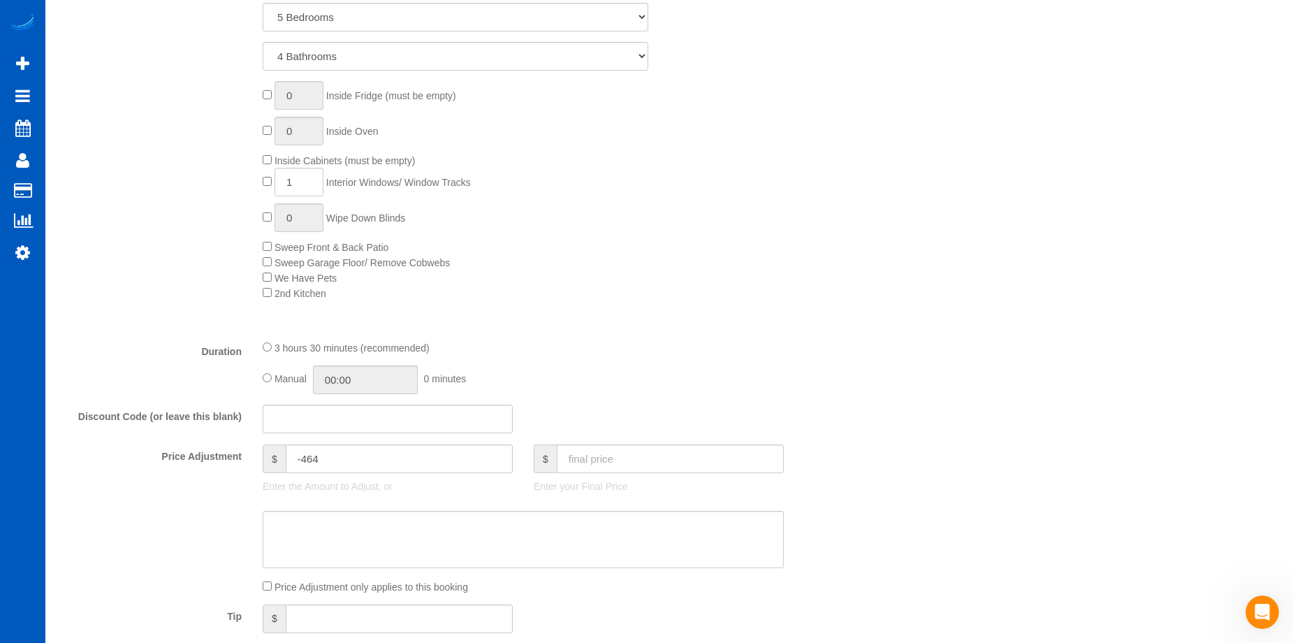
type textarea "Booked by Shanique. Post construction - 2 girls for 6 to 7 hrs. 30 windows to b…"
click at [492, 535] on textarea at bounding box center [523, 539] width 521 height 57
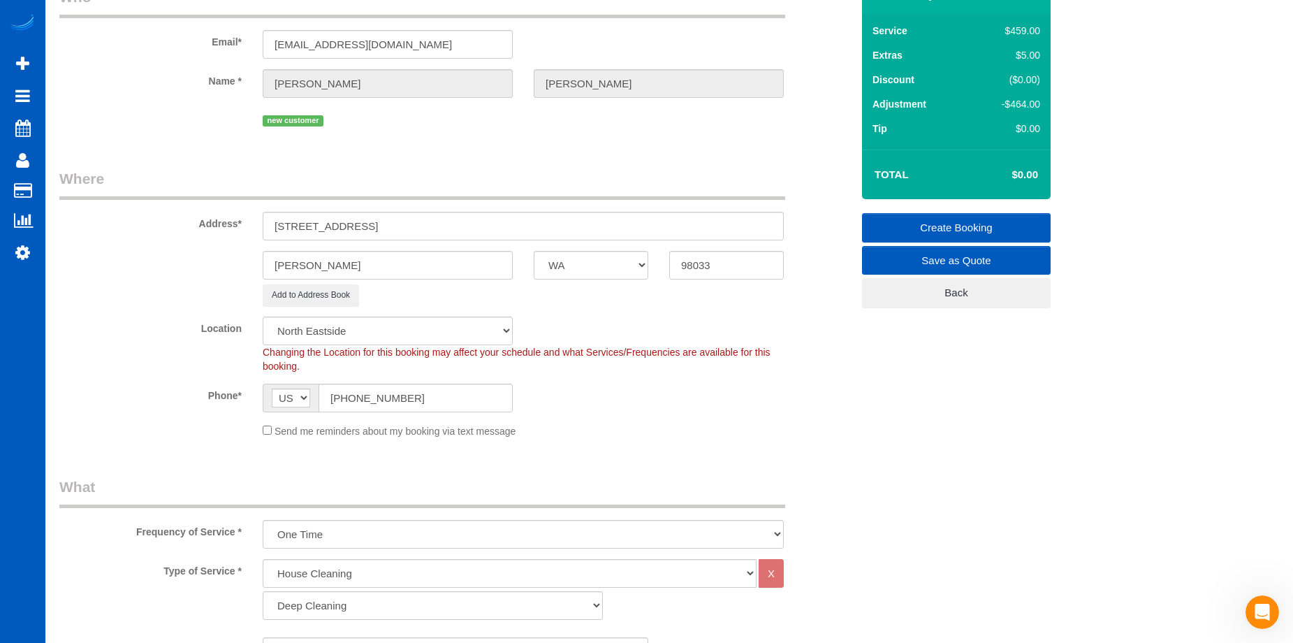
scroll to position [53, 0]
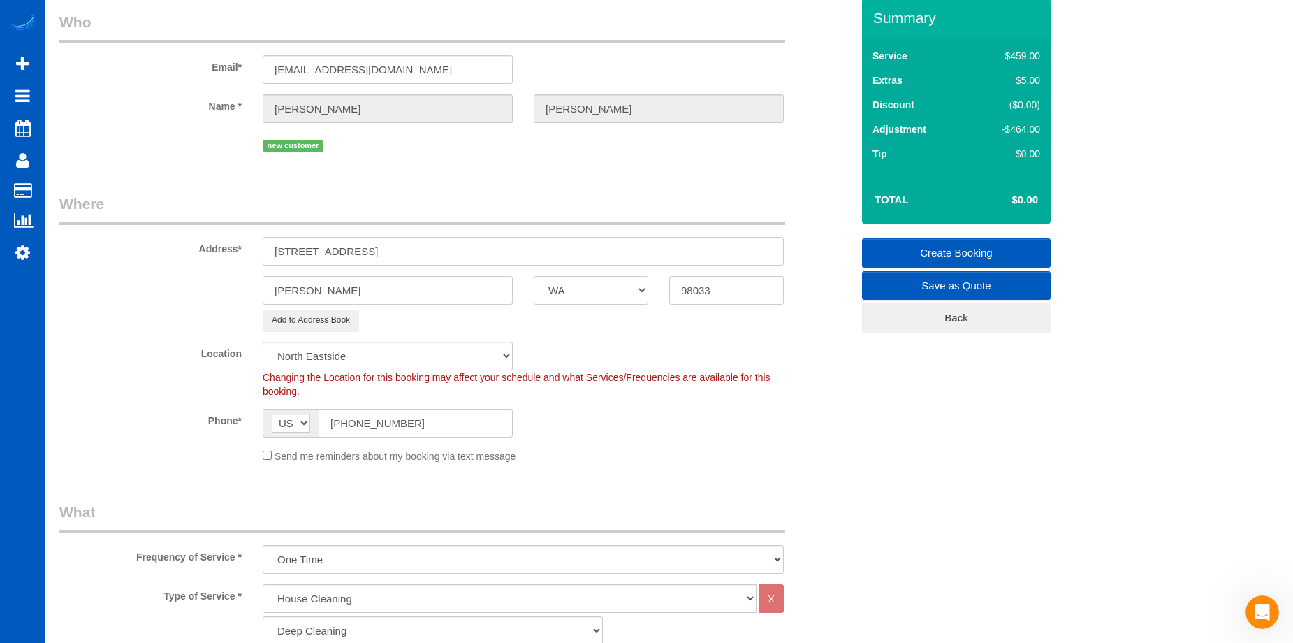
type textarea "Post construction. Hourly - 2 girls for 6 to 7 hrs. Estimated price: $600 - $700"
click at [941, 248] on link "Create Booking" at bounding box center [956, 252] width 189 height 29
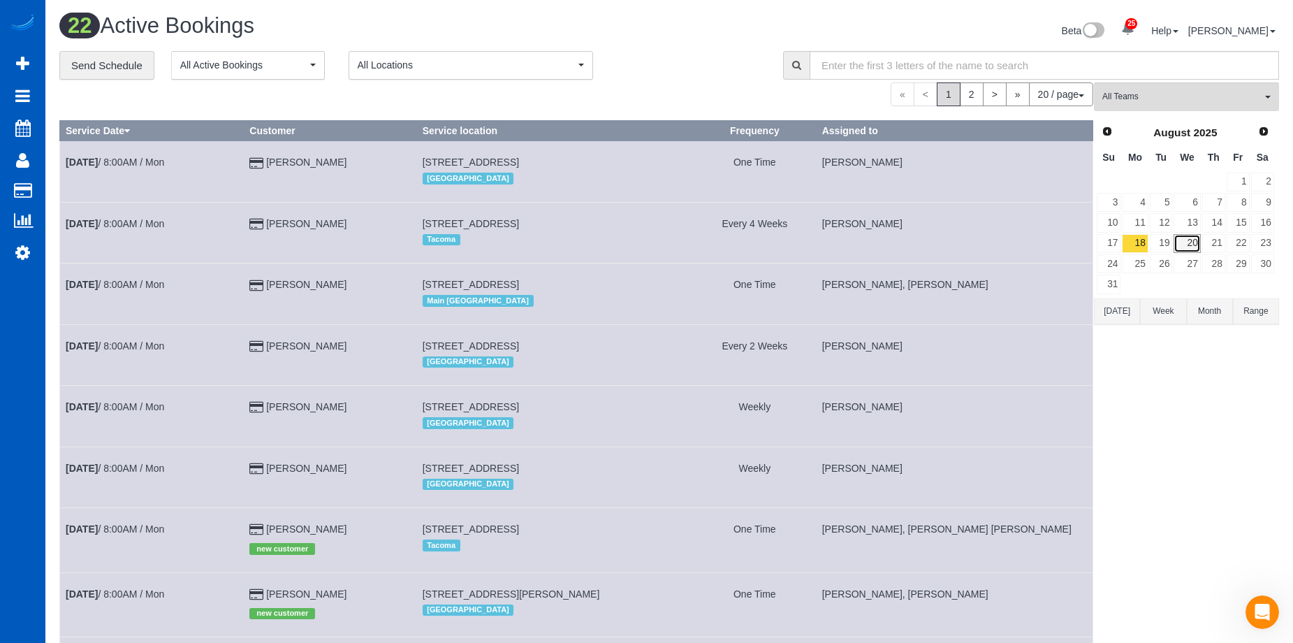
click at [1195, 240] on link "20" at bounding box center [1186, 243] width 27 height 19
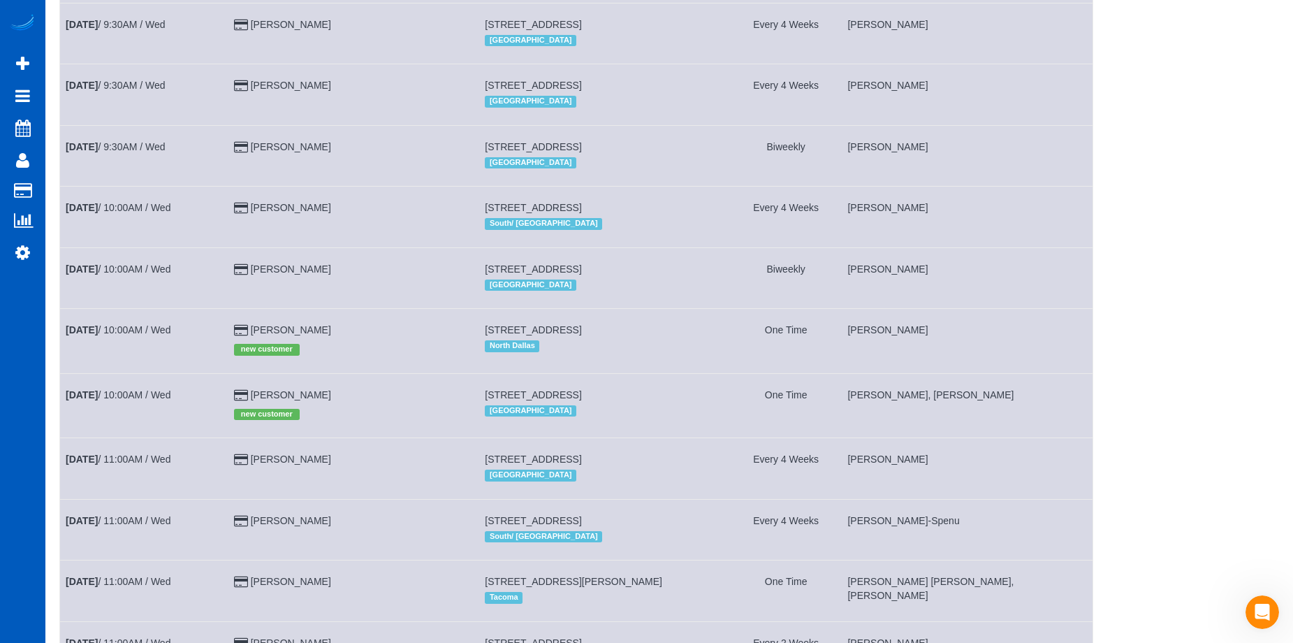
scroll to position [842, 0]
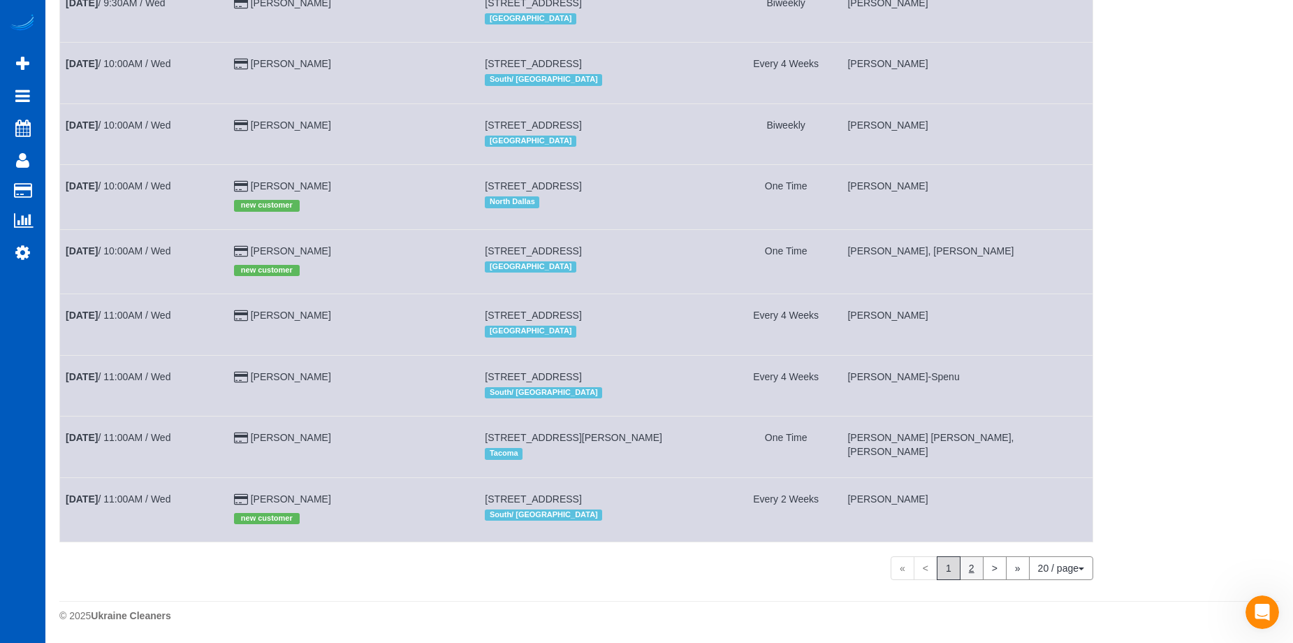
click at [978, 562] on link "2" at bounding box center [972, 568] width 24 height 24
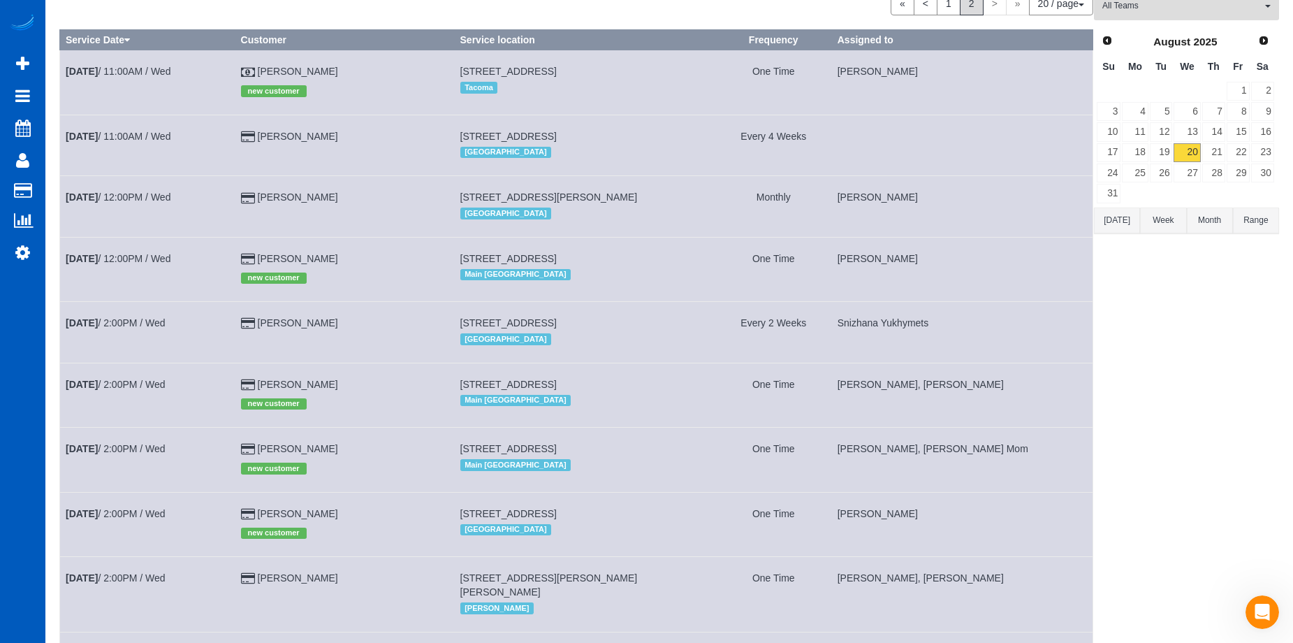
scroll to position [0, 0]
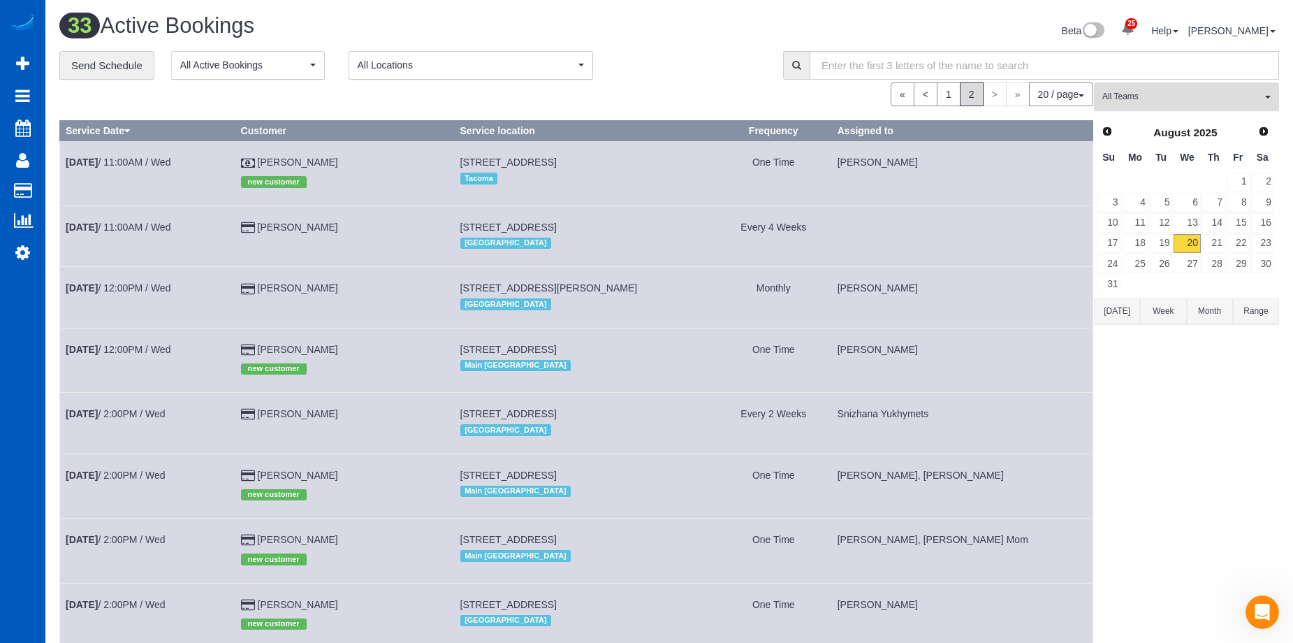
click at [1180, 90] on button "All Teams" at bounding box center [1186, 96] width 185 height 29
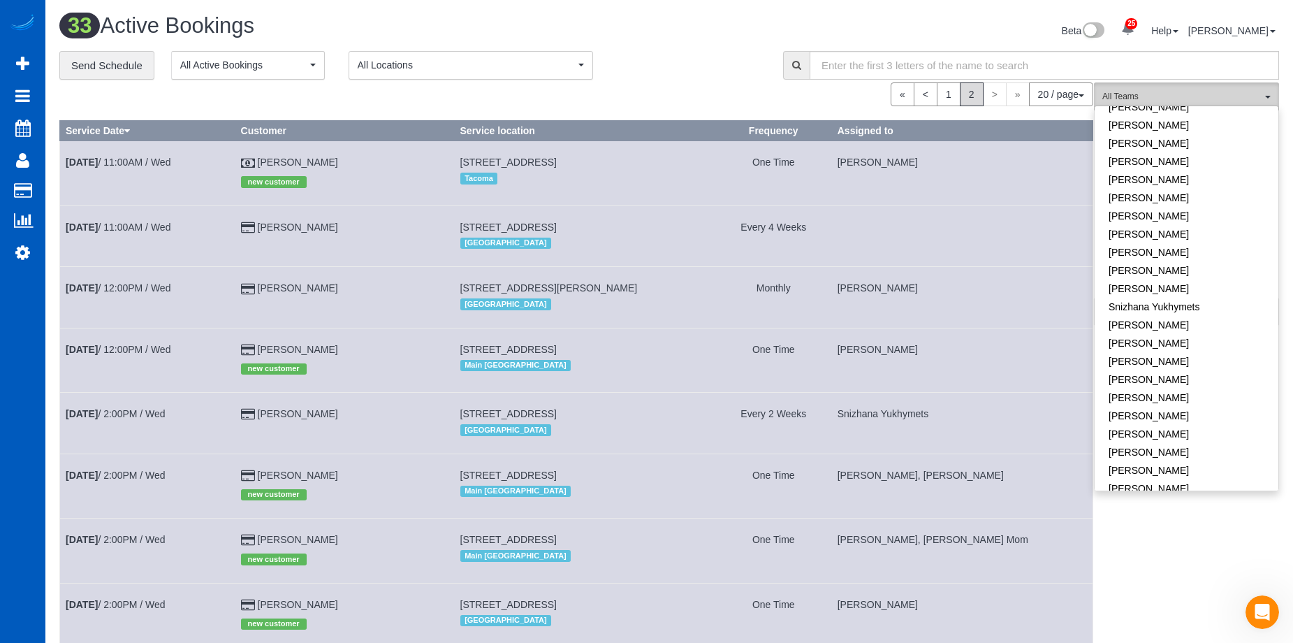
scroll to position [962, 0]
click at [1171, 242] on link "Raissa Radionova" at bounding box center [1186, 251] width 184 height 18
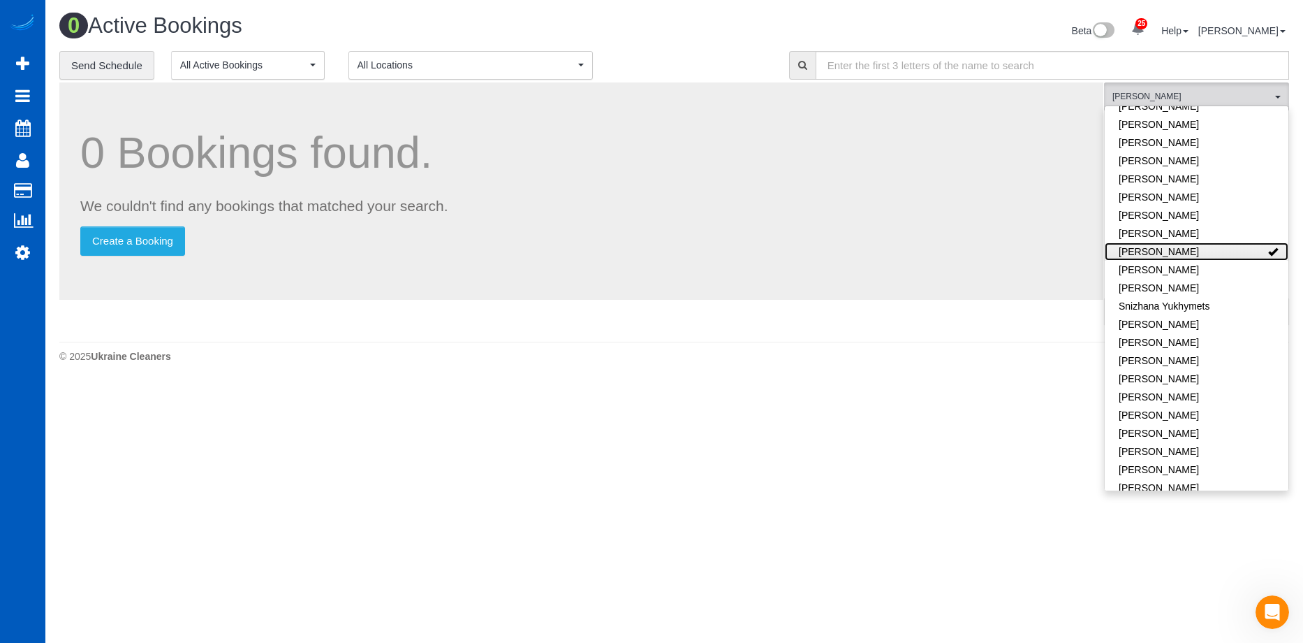
click at [1185, 242] on link "Raissa Radionova" at bounding box center [1197, 251] width 184 height 18
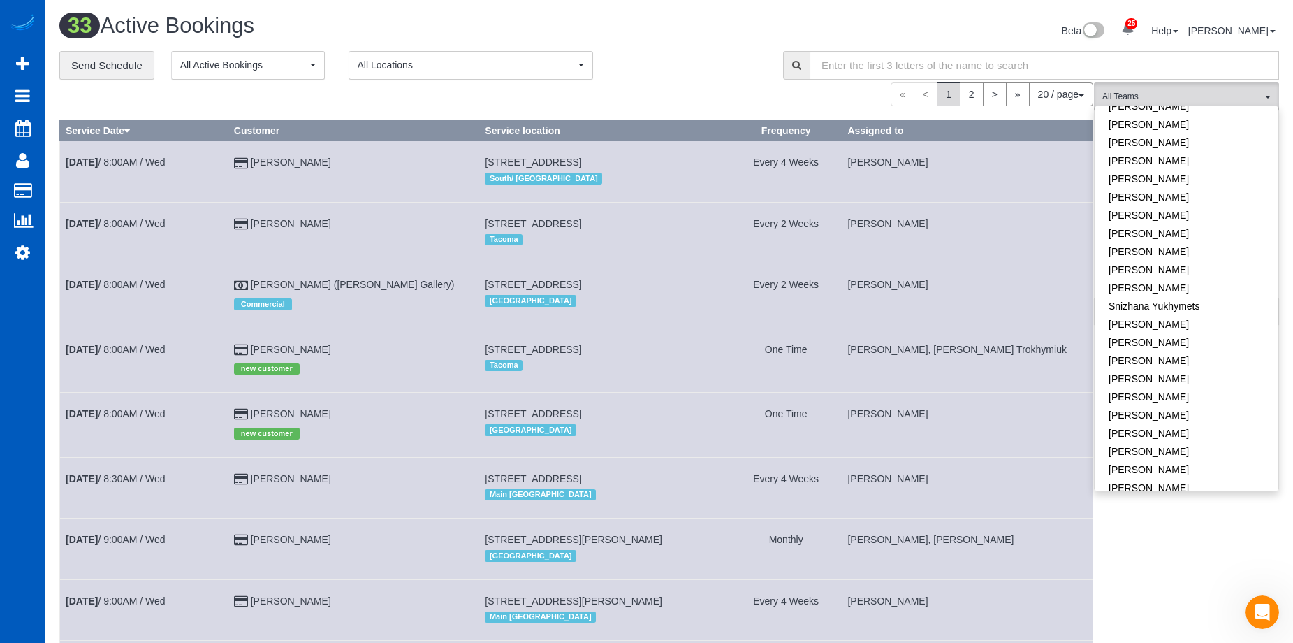
click at [1197, 497] on link "Yekaterina Klochan" at bounding box center [1186, 506] width 184 height 18
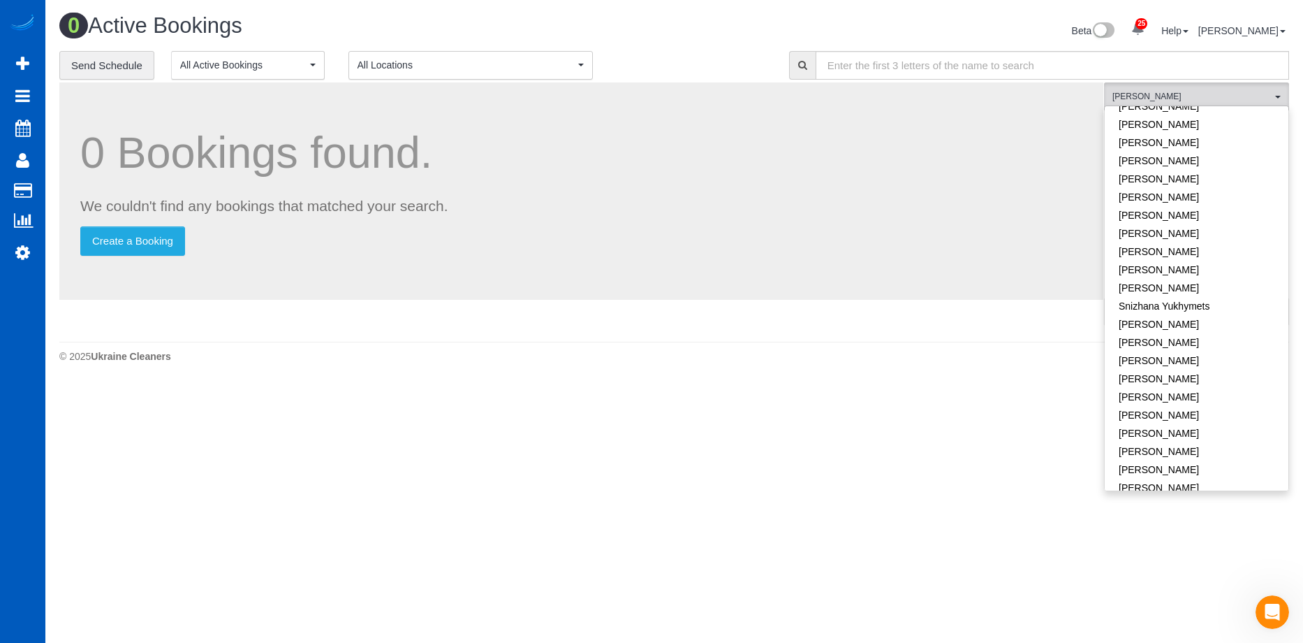
click at [1197, 497] on link "Yekaterina Klochan" at bounding box center [1197, 506] width 184 height 18
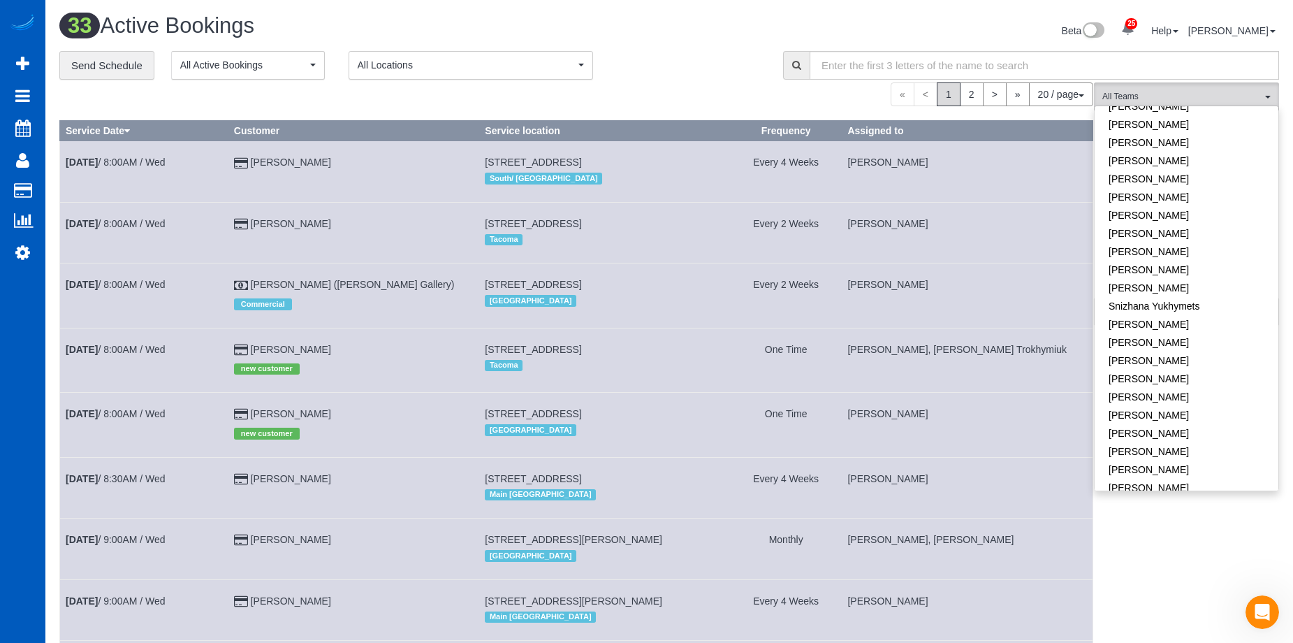
click at [561, 65] on span "All Locations" at bounding box center [466, 65] width 217 height 14
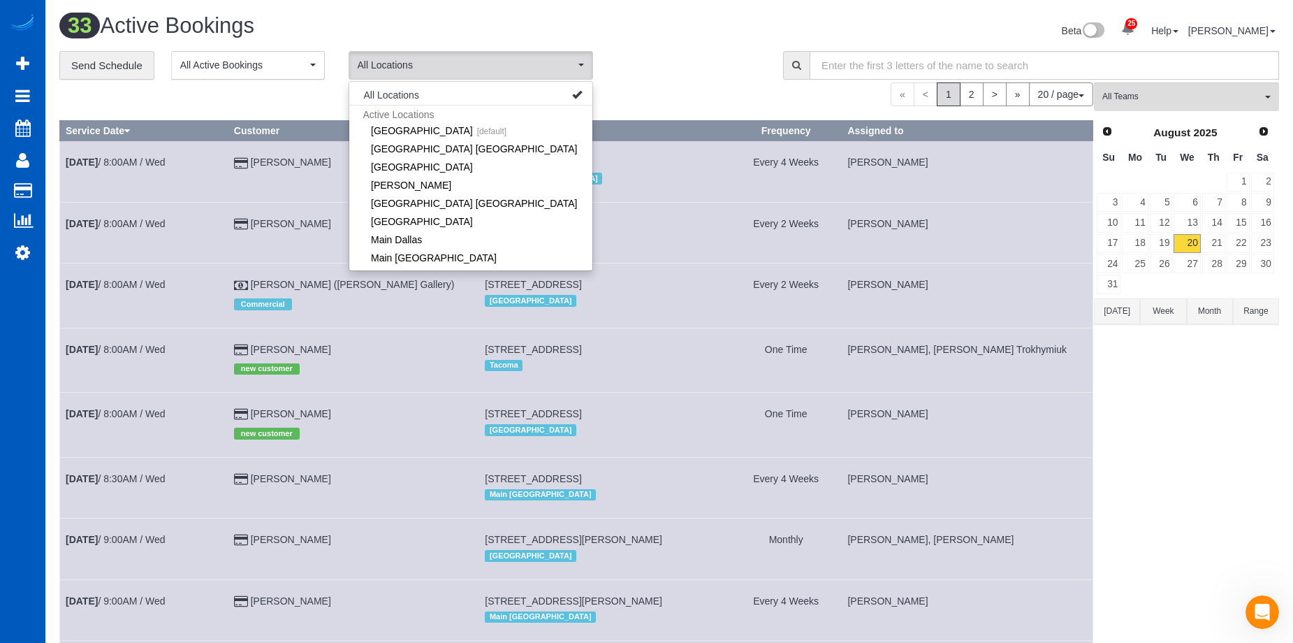
click at [615, 58] on div "**********" at bounding box center [410, 65] width 703 height 29
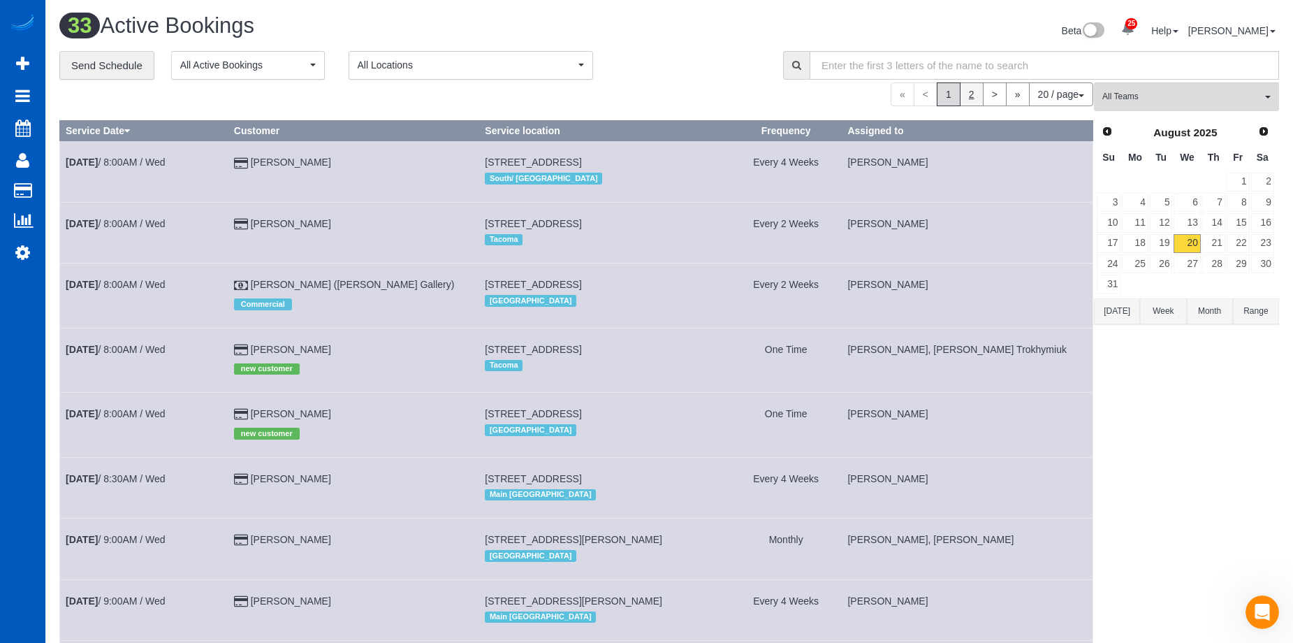
click at [972, 98] on link "2" at bounding box center [972, 94] width 24 height 24
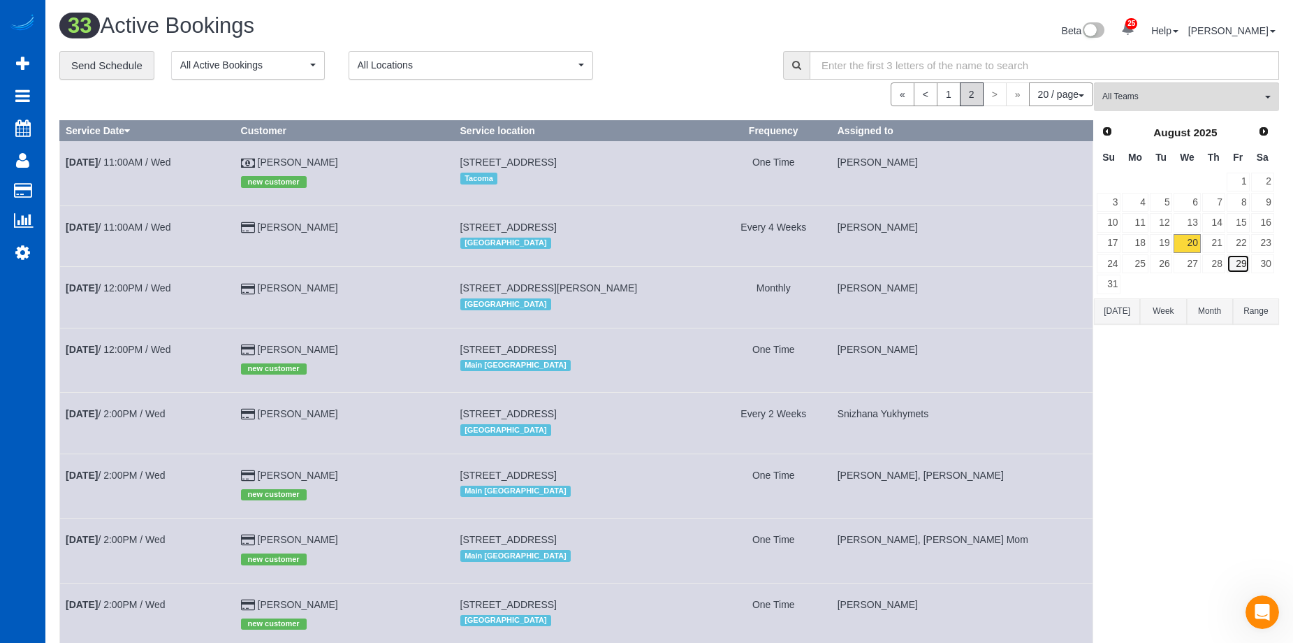
click at [1238, 264] on link "29" at bounding box center [1237, 263] width 23 height 19
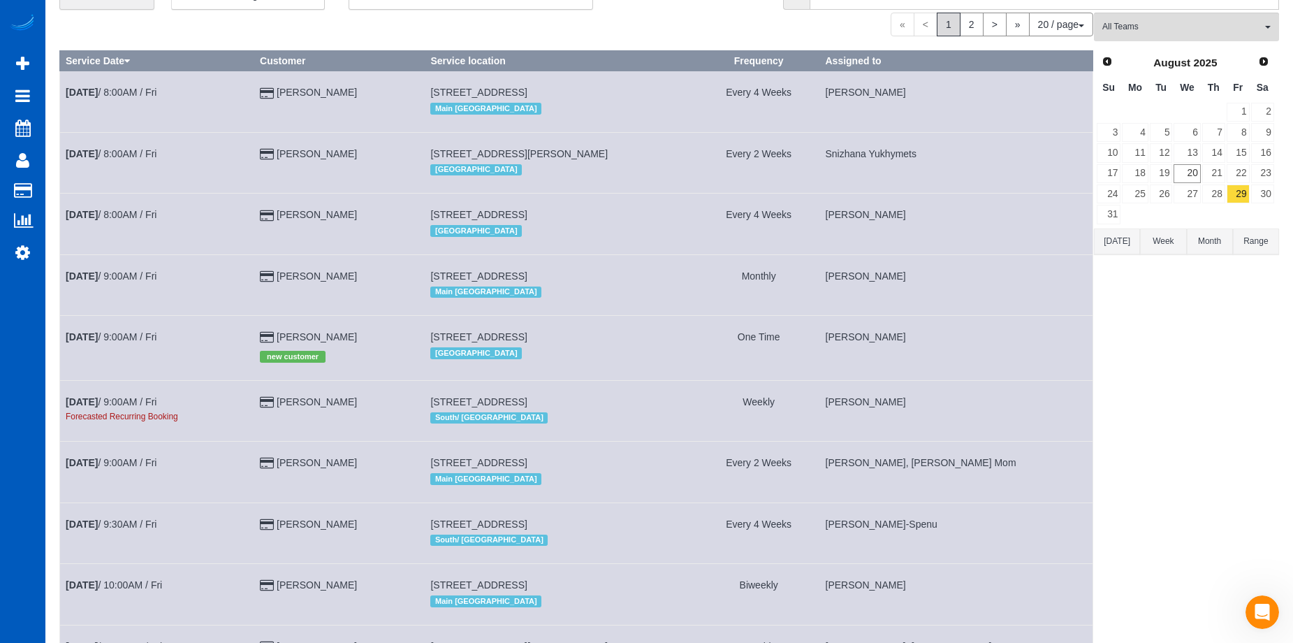
scroll to position [0, 0]
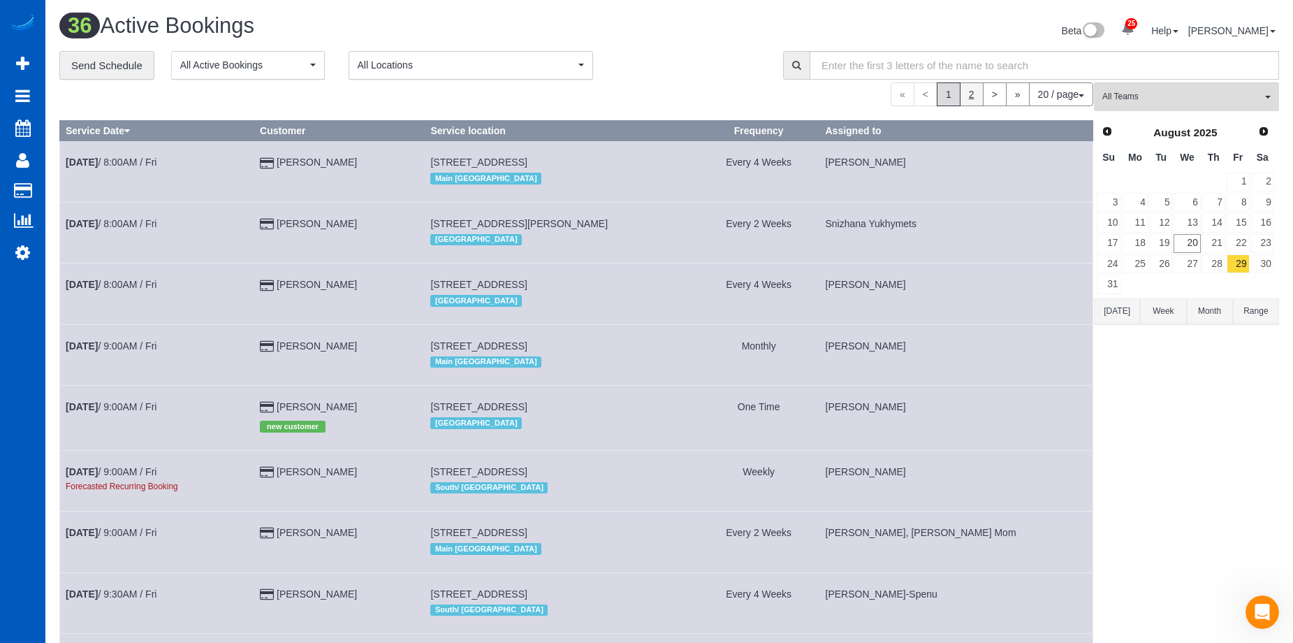
click at [969, 94] on link "2" at bounding box center [972, 94] width 24 height 24
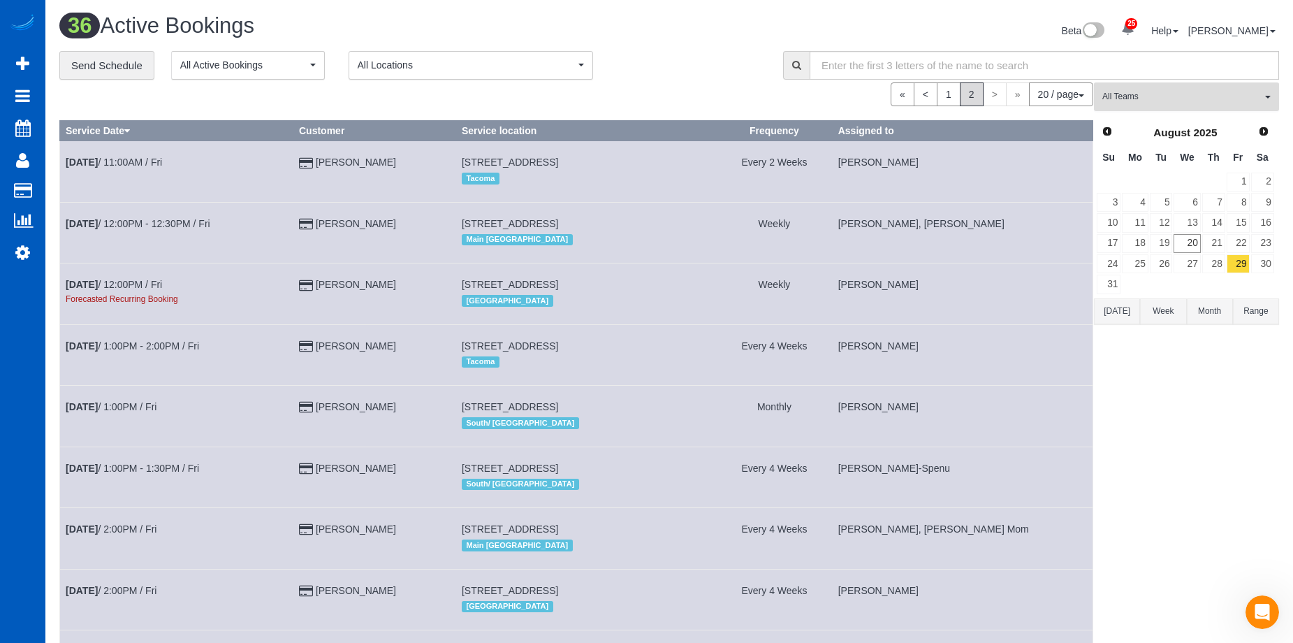
click at [1201, 102] on span "All Teams" at bounding box center [1181, 97] width 159 height 12
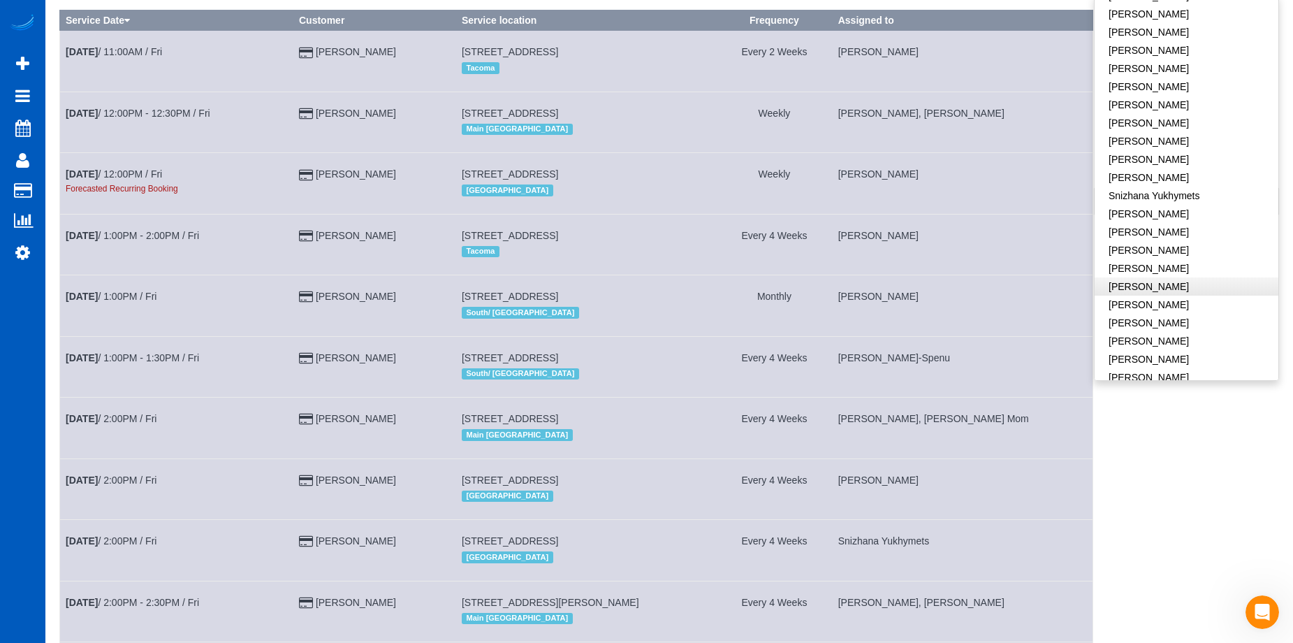
scroll to position [279, 0]
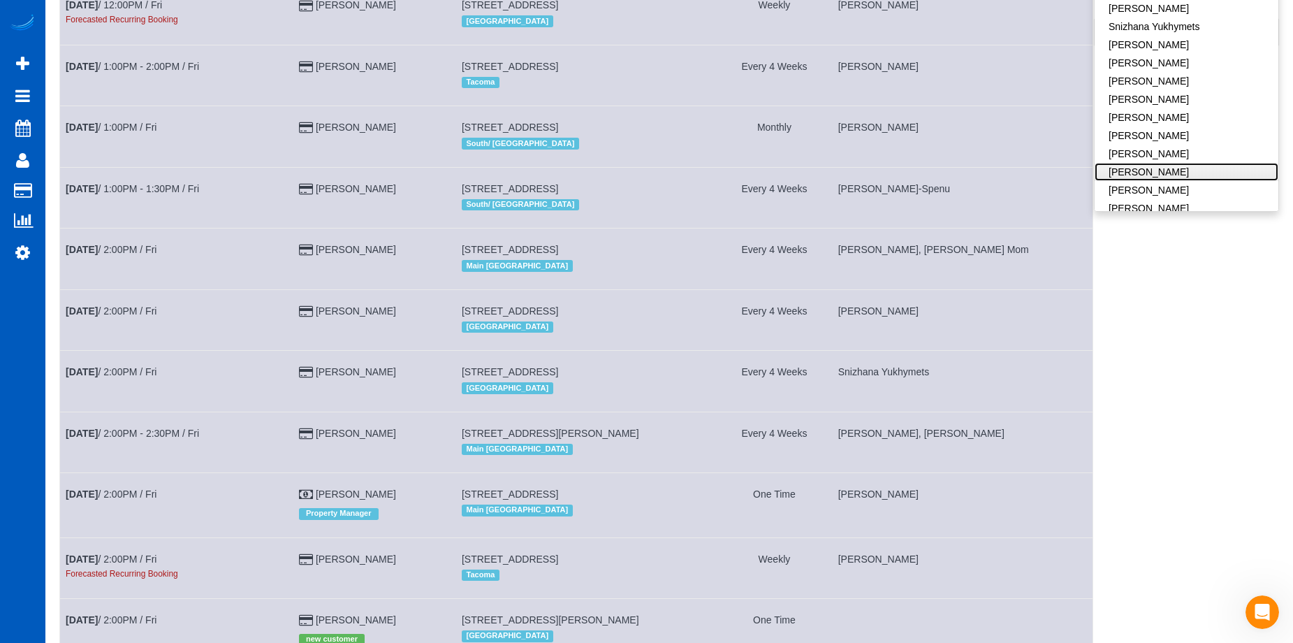
click at [1202, 163] on link "[PERSON_NAME]" at bounding box center [1186, 172] width 184 height 18
click at [1187, 181] on link "[PERSON_NAME]" at bounding box center [1186, 190] width 184 height 18
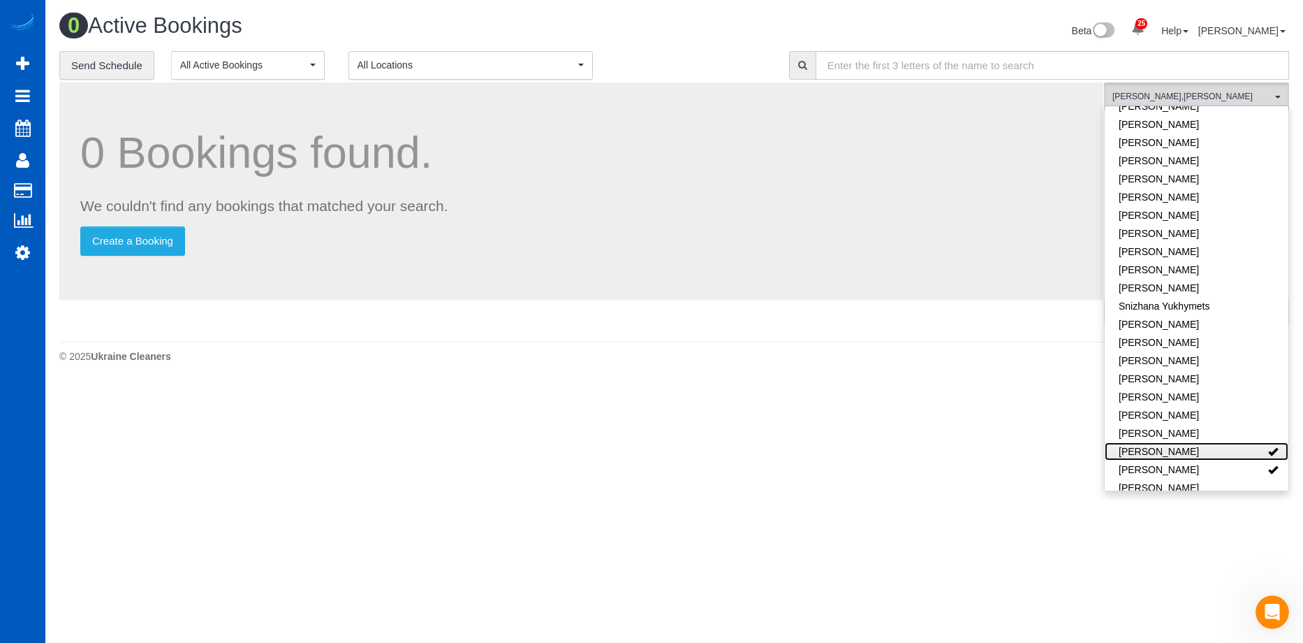
click at [1187, 442] on link "[PERSON_NAME]" at bounding box center [1197, 451] width 184 height 18
click at [1189, 460] on link "[PERSON_NAME]" at bounding box center [1197, 469] width 184 height 18
click at [724, 36] on div "Beta 25 Your Notifications You have 0 alerts × You have 1 to charge for 08/19/2…" at bounding box center [988, 32] width 626 height 37
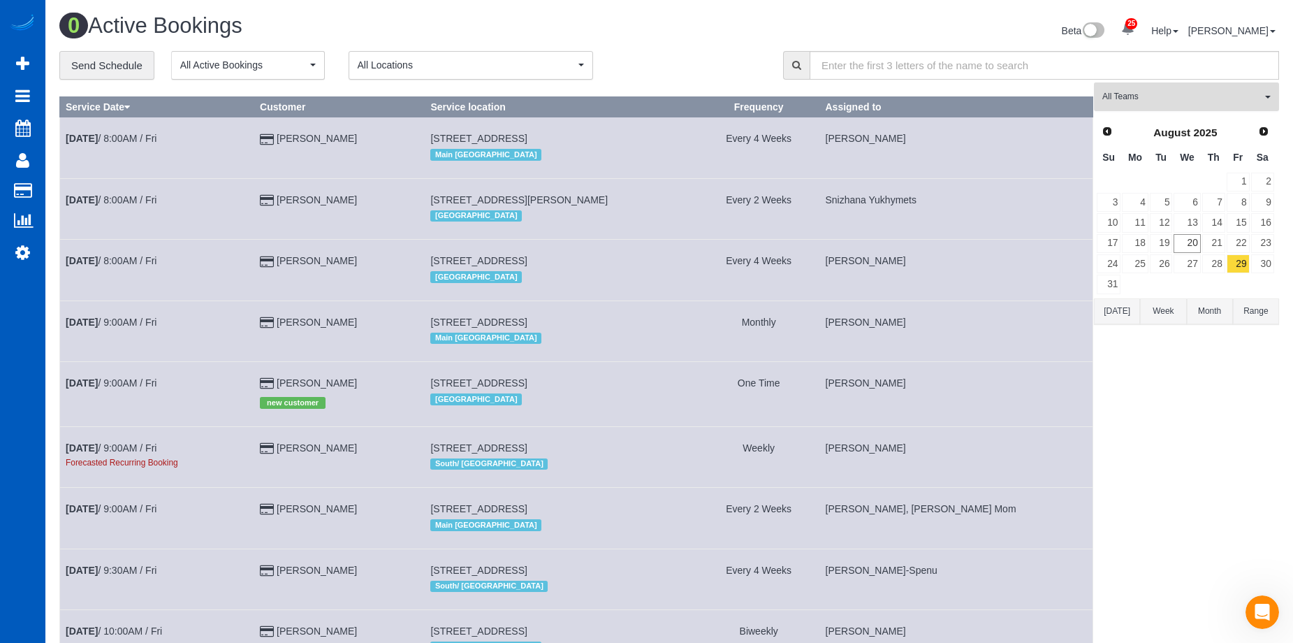
click at [1172, 101] on span "All Teams" at bounding box center [1181, 97] width 159 height 12
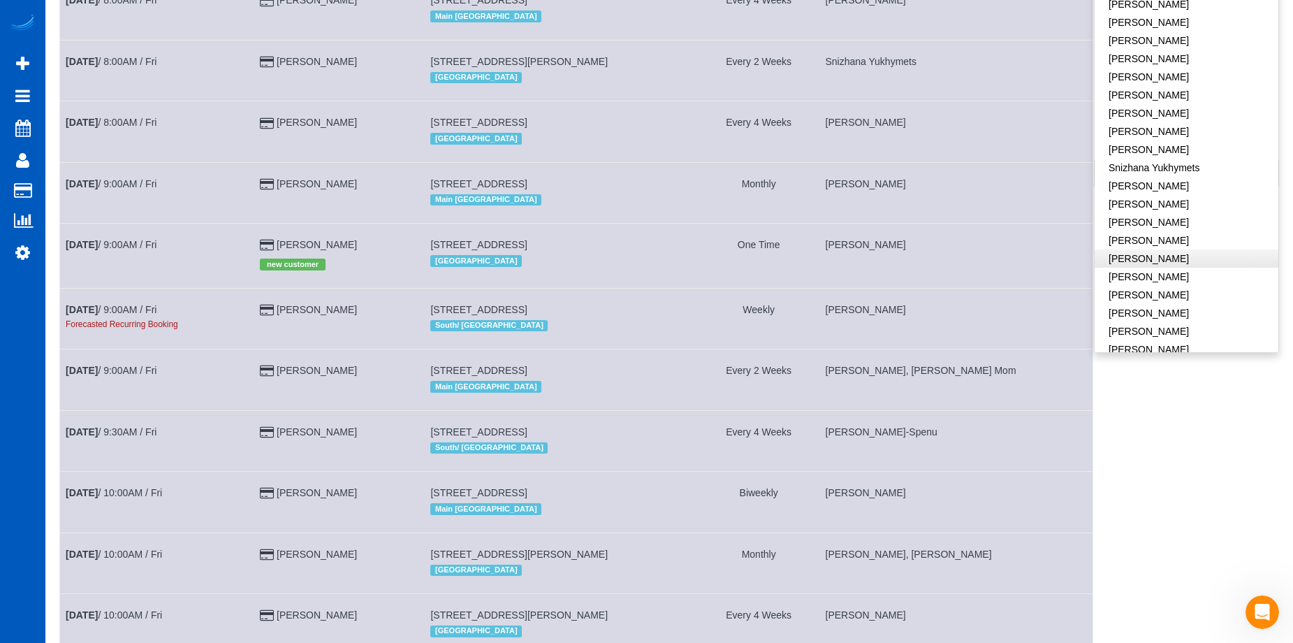
scroll to position [279, 0]
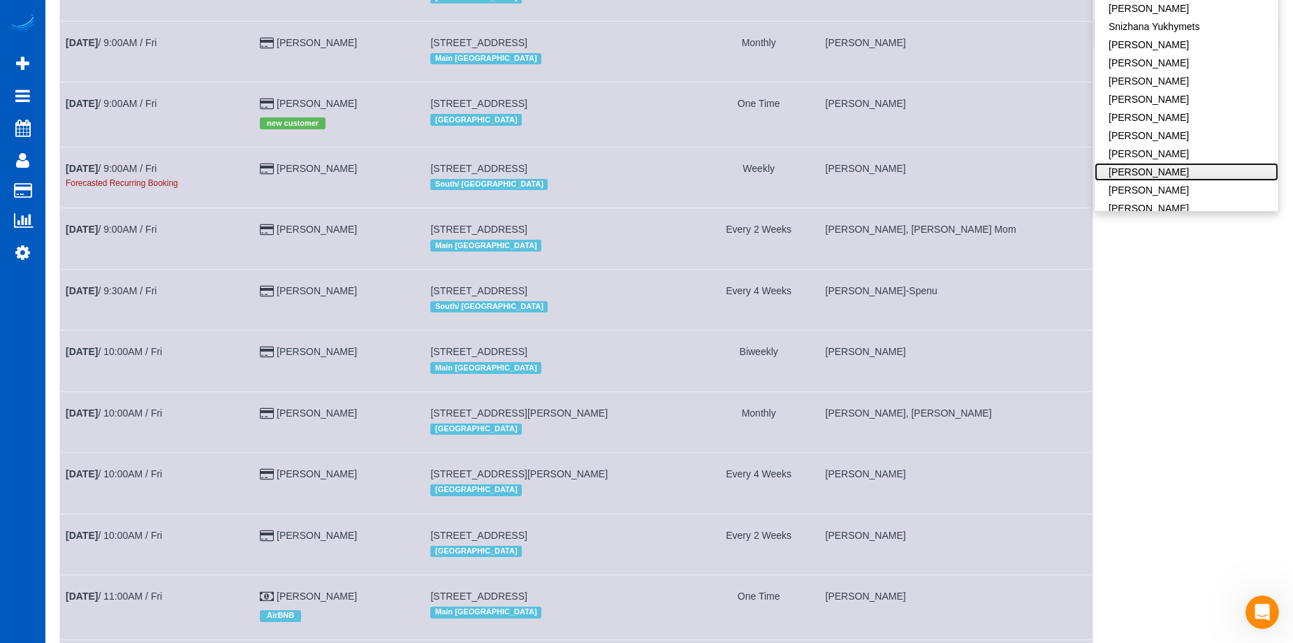
click at [1212, 163] on link "[PERSON_NAME]" at bounding box center [1186, 172] width 184 height 18
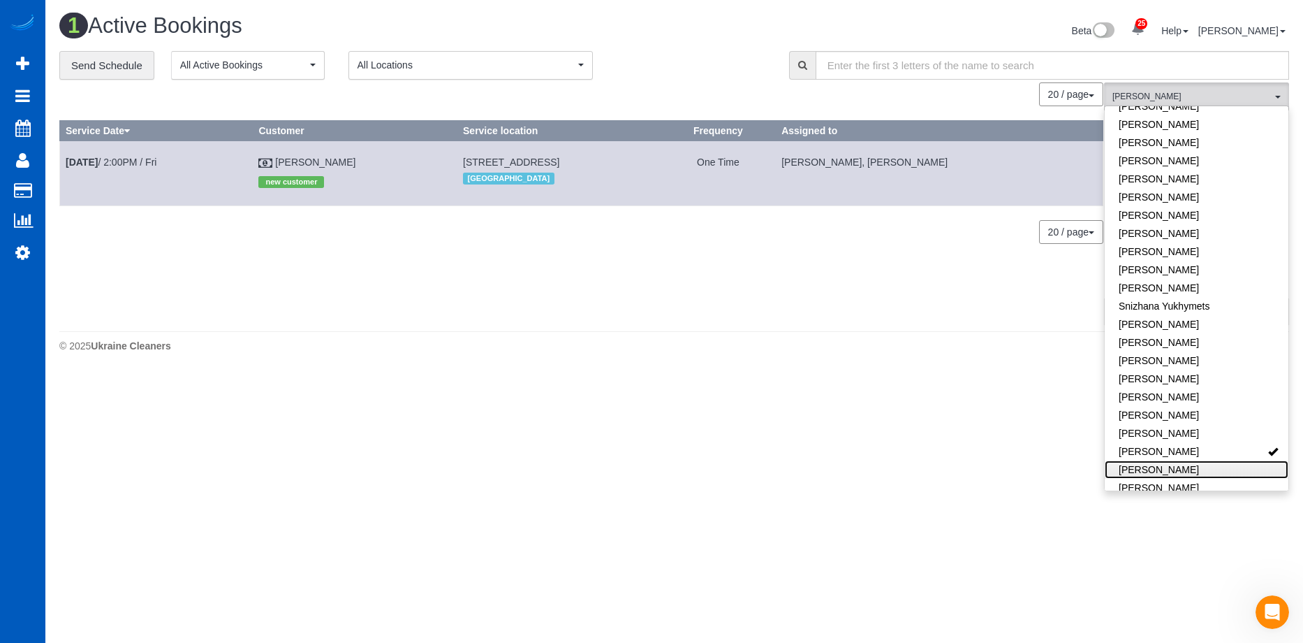
click at [1238, 460] on link "[PERSON_NAME]" at bounding box center [1197, 469] width 184 height 18
click at [1240, 442] on link "[PERSON_NAME]" at bounding box center [1197, 451] width 184 height 18
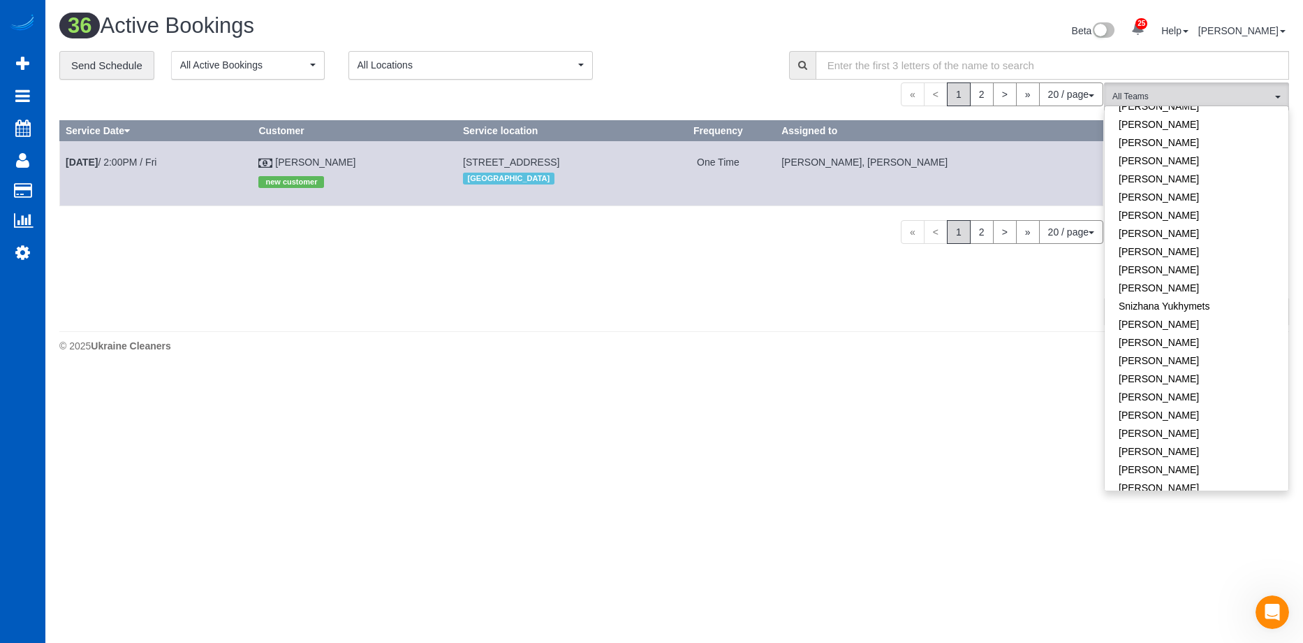
click at [624, 41] on div "36 Active Bookings" at bounding box center [362, 29] width 626 height 30
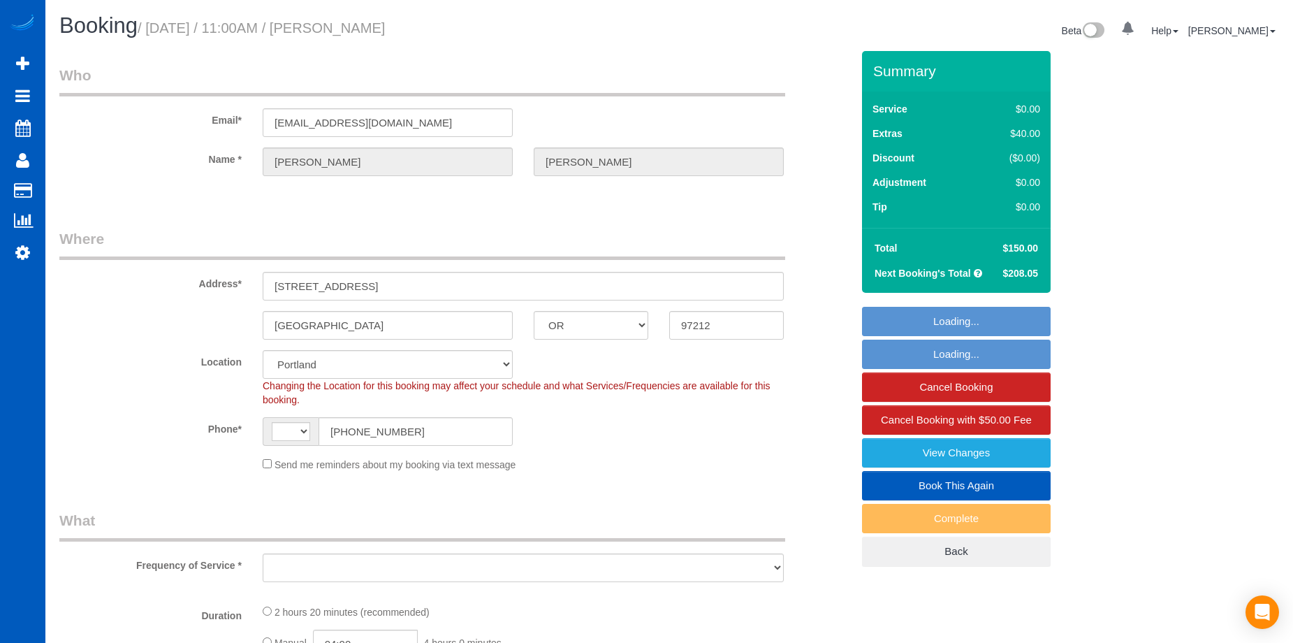
select select "OR"
select select "string:[GEOGRAPHIC_DATA]"
select select "199"
select select "1001"
select select "2"
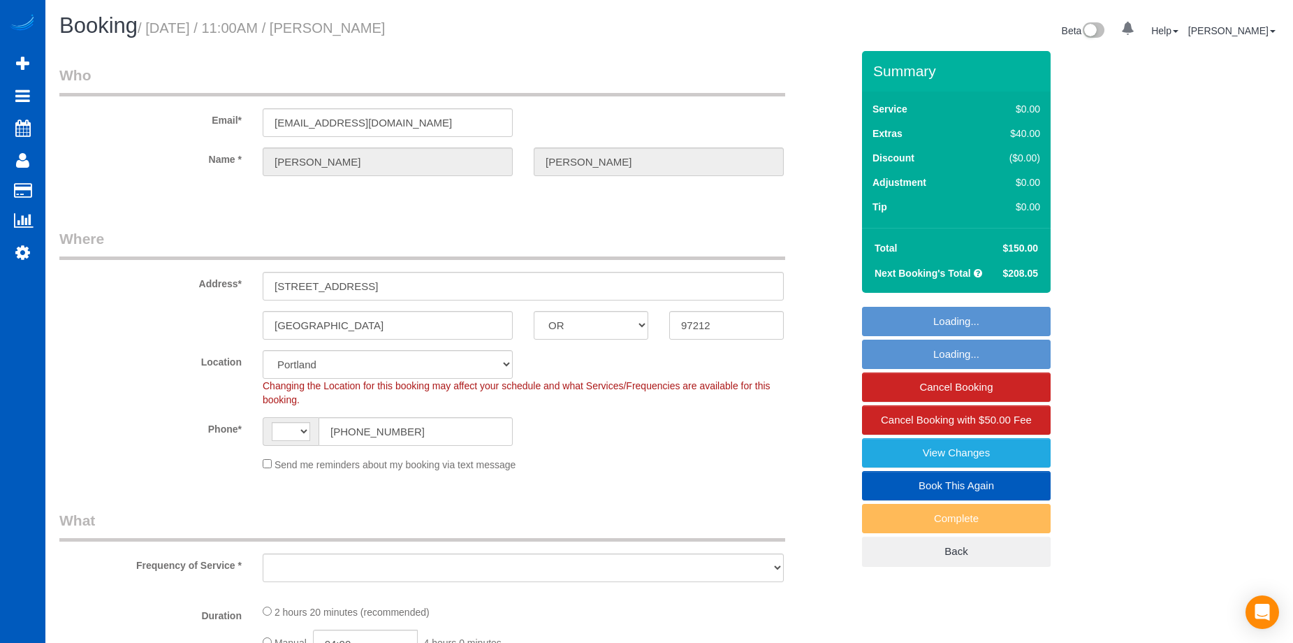
select select "3"
select select "spot1"
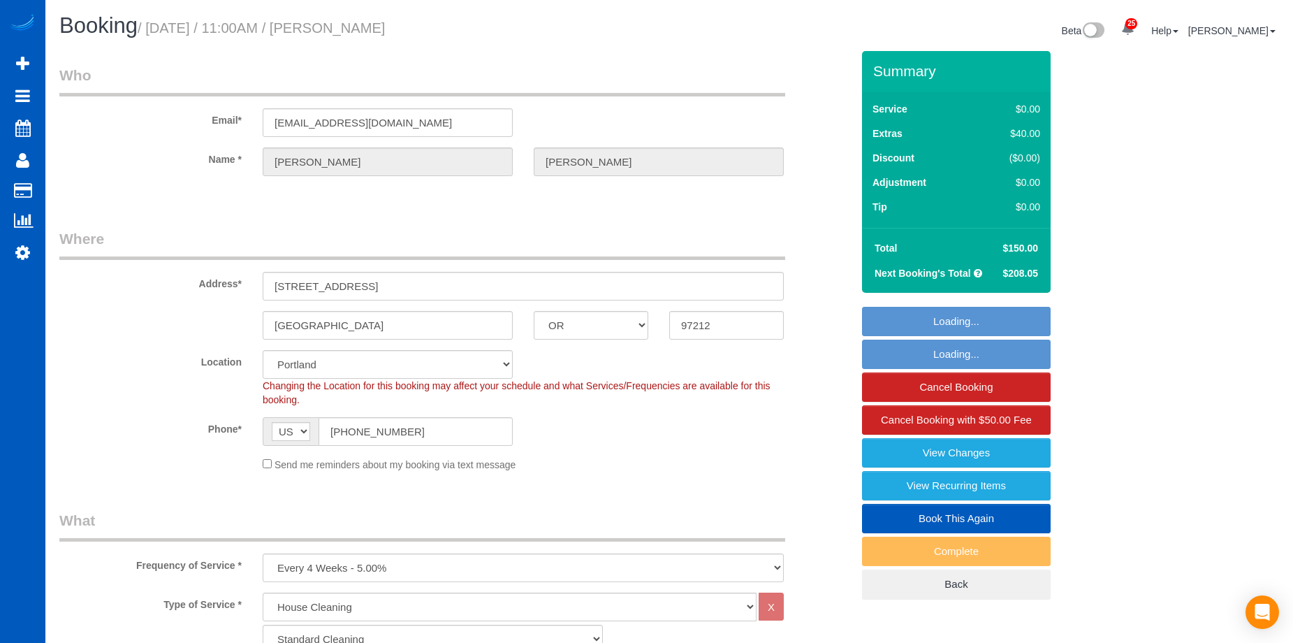
select select "object:1130"
select select "1001"
select select "2"
select select "3"
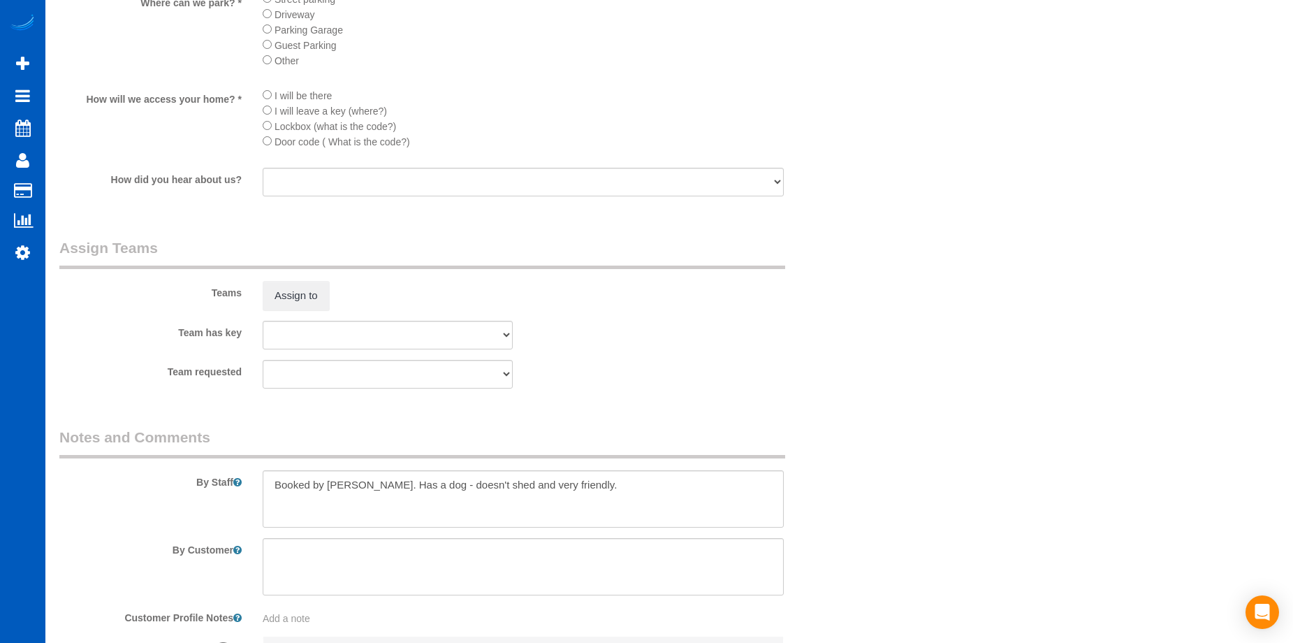
scroll to position [1746, 0]
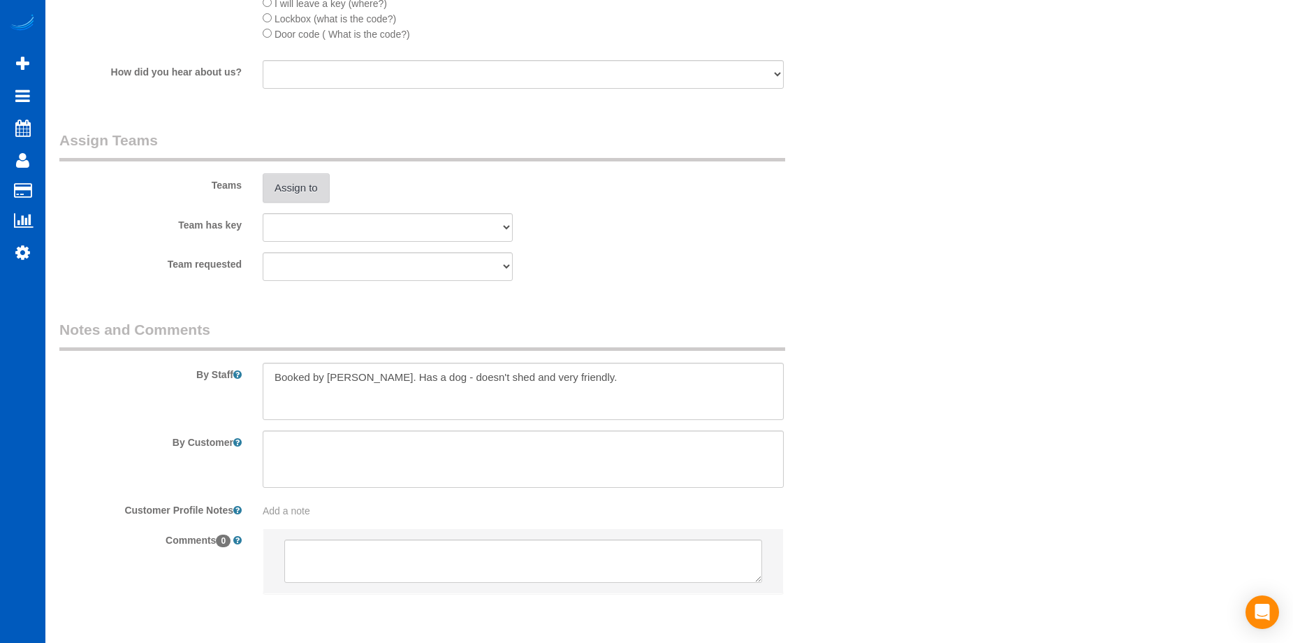
click at [312, 195] on button "Assign to" at bounding box center [296, 187] width 67 height 29
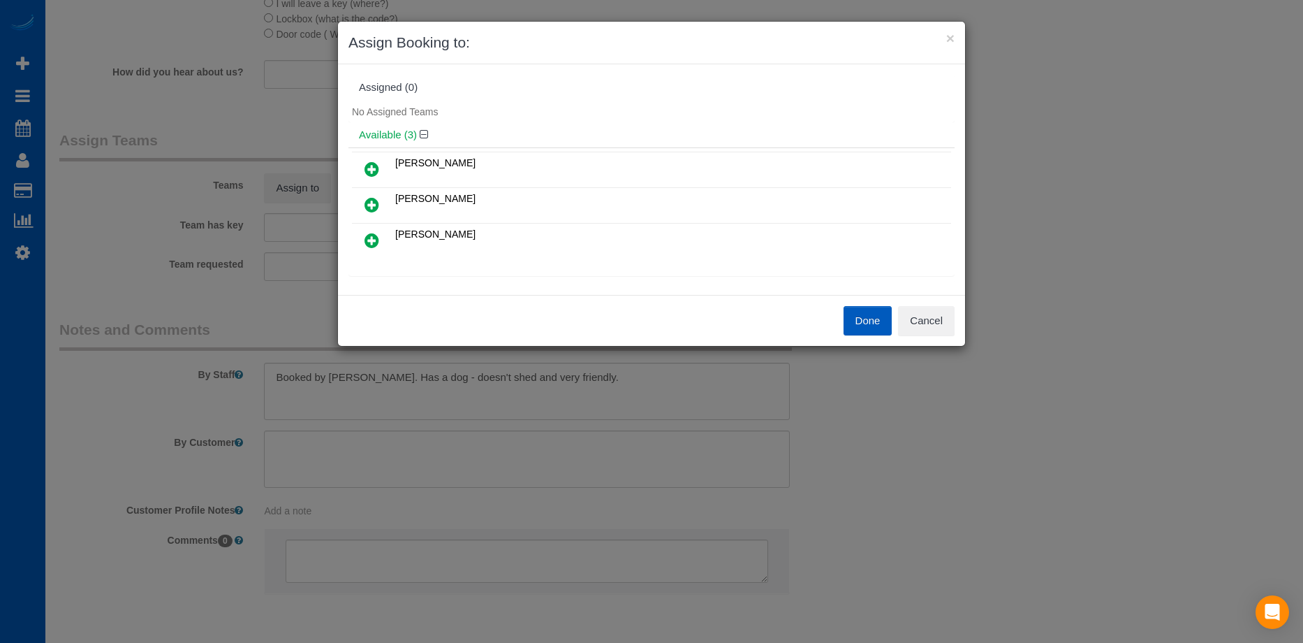
click at [378, 204] on icon at bounding box center [372, 204] width 15 height 17
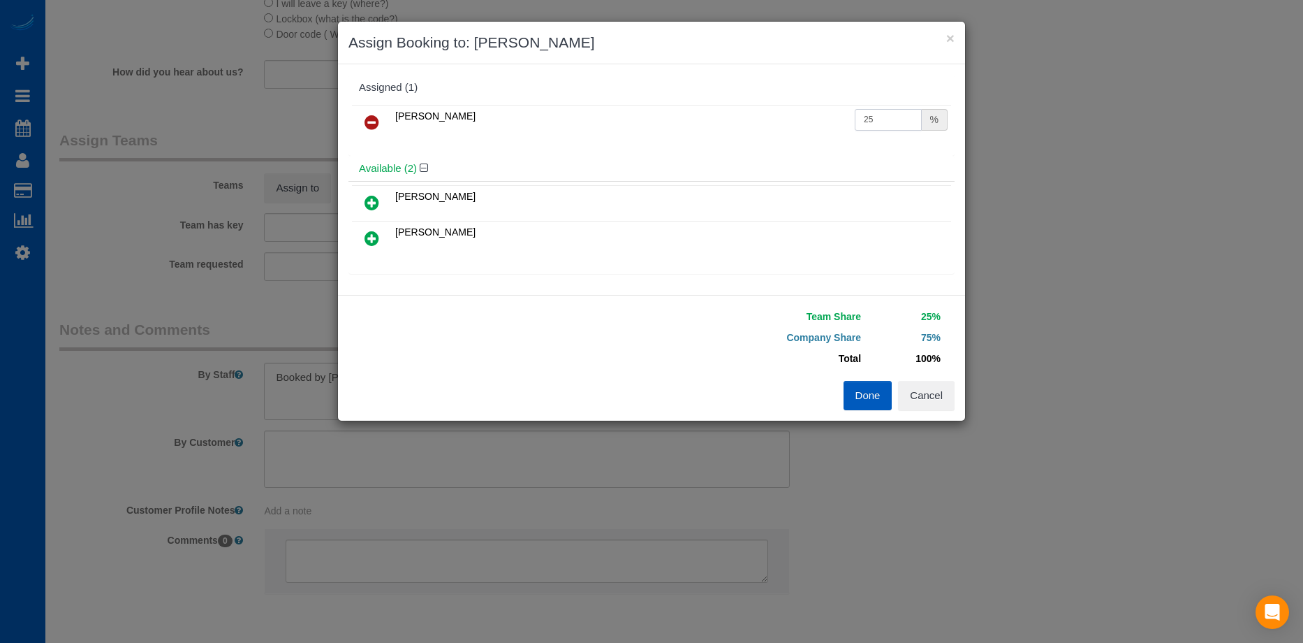
click at [856, 121] on input "25" at bounding box center [888, 120] width 67 height 22
click at [900, 115] on input "25" at bounding box center [888, 120] width 67 height 22
drag, startPoint x: 765, startPoint y: 108, endPoint x: 758, endPoint y: 108, distance: 7.0
click at [758, 108] on tr "Raissa Radionova 25 %" at bounding box center [651, 123] width 599 height 36
type input "57"
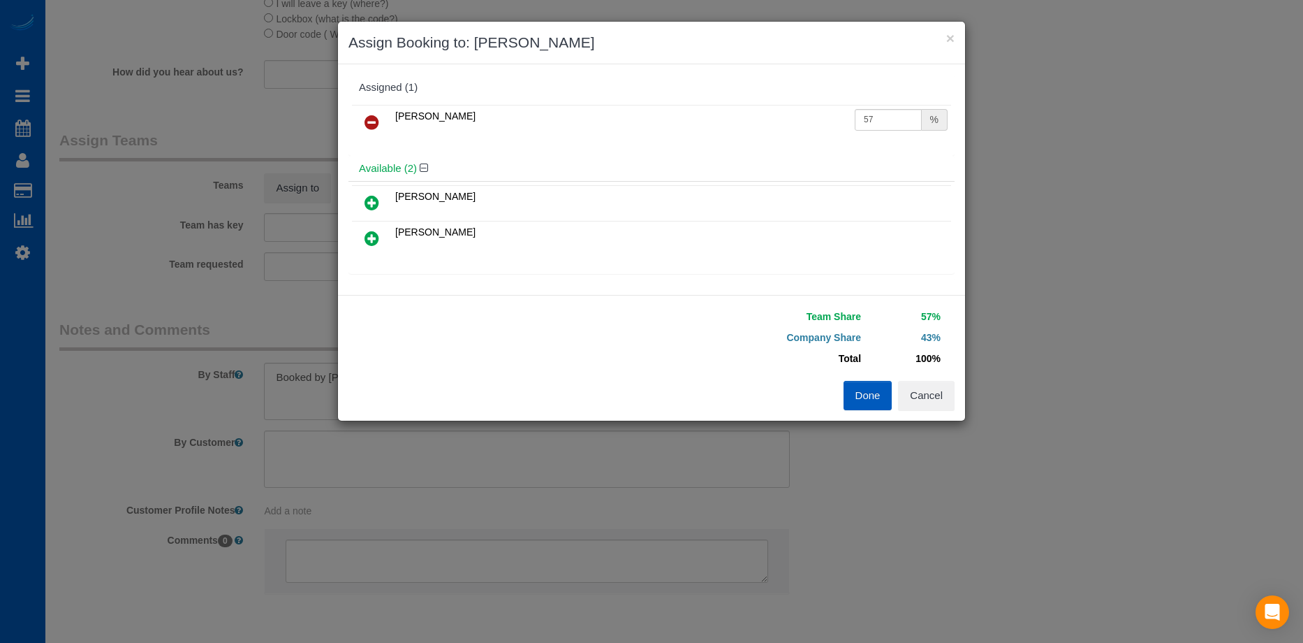
click at [874, 393] on button "Done" at bounding box center [868, 395] width 49 height 29
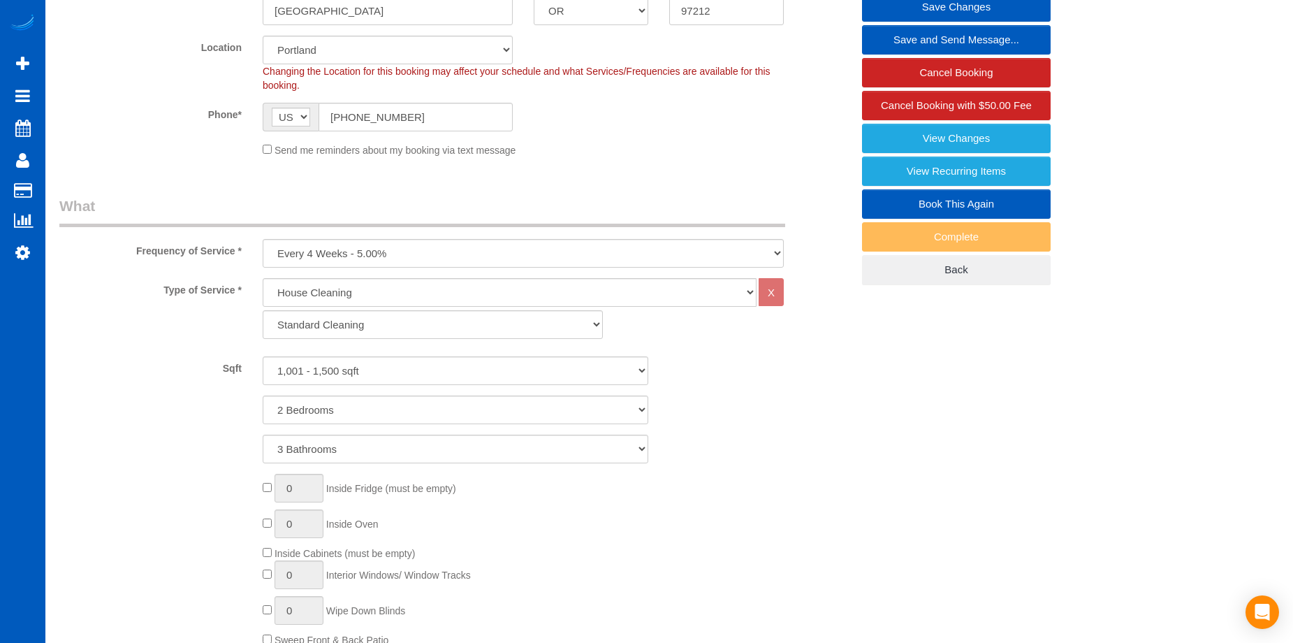
scroll to position [140, 0]
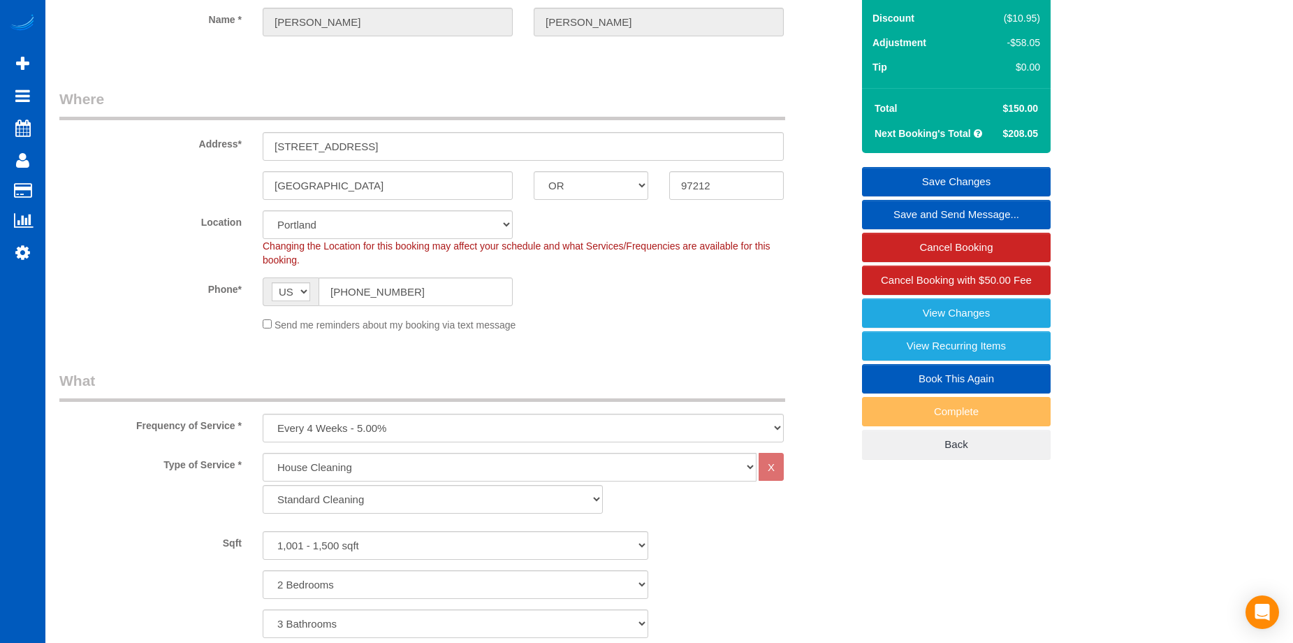
click at [902, 171] on link "Save Changes" at bounding box center [956, 181] width 189 height 29
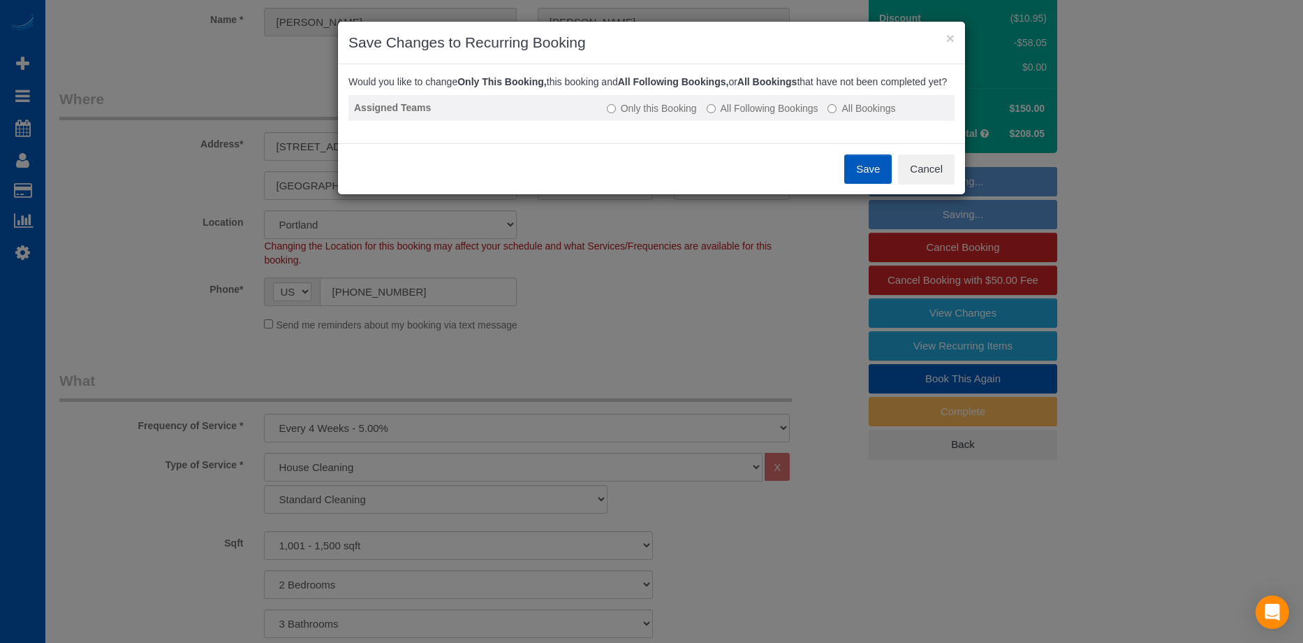
click at [756, 115] on label "All Following Bookings" at bounding box center [763, 108] width 112 height 14
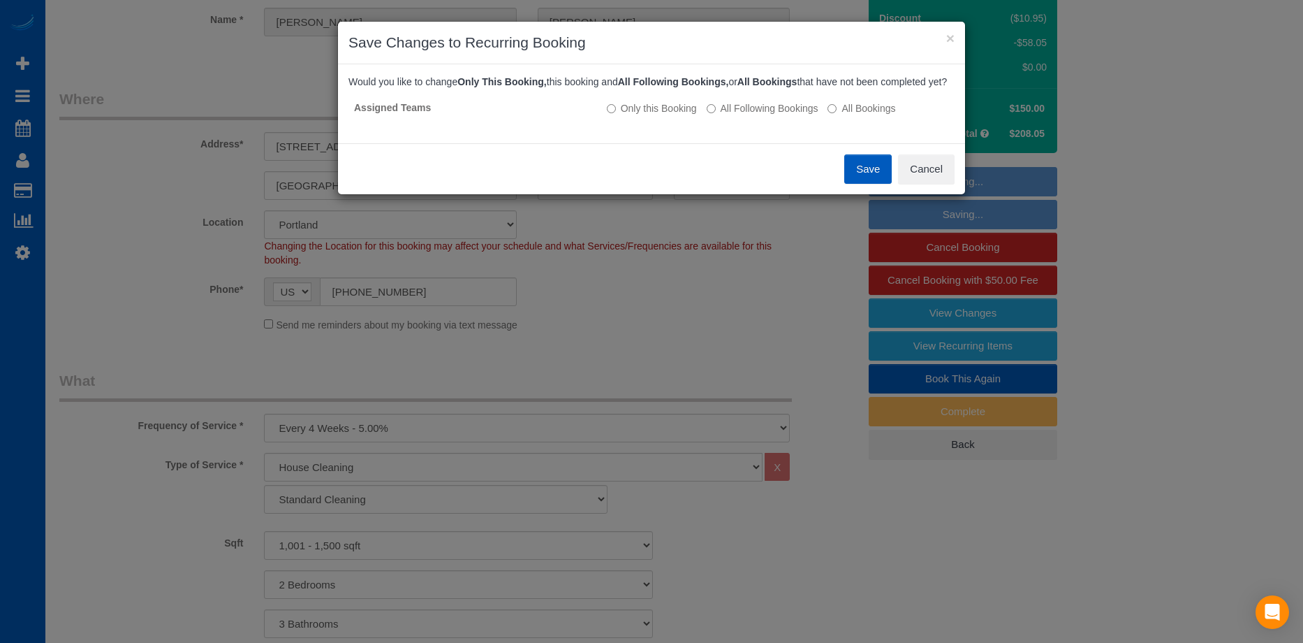
click at [869, 175] on button "Save" at bounding box center [867, 168] width 47 height 29
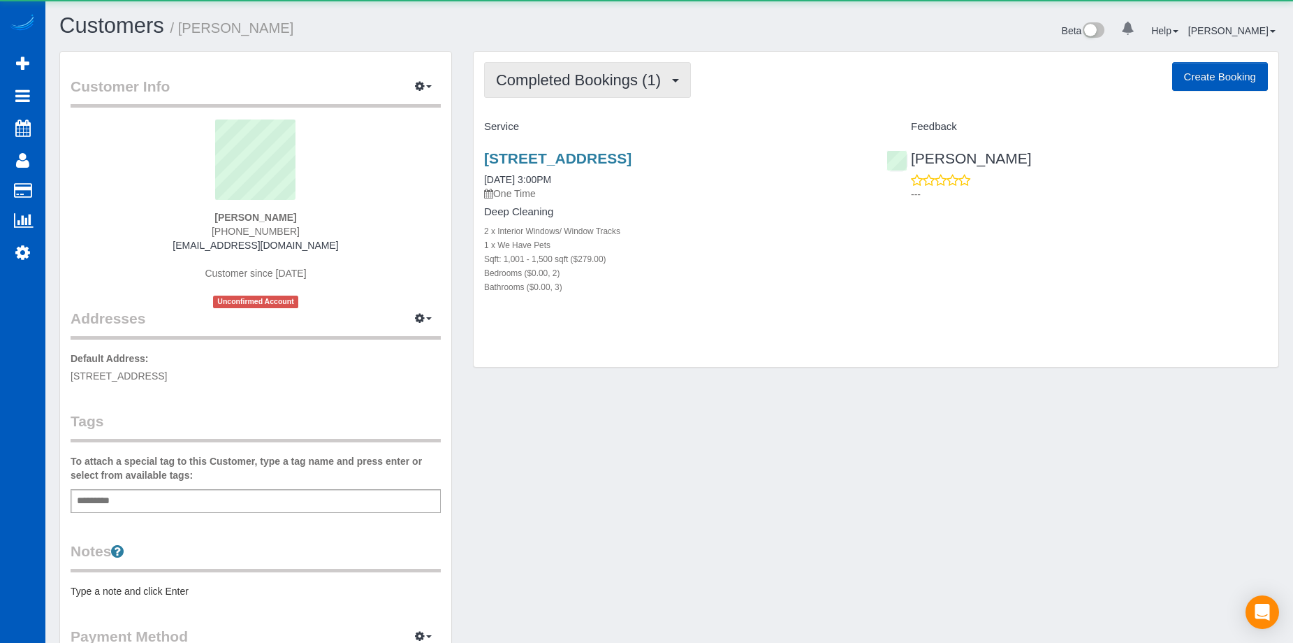
click at [601, 78] on span "Completed Bookings (1)" at bounding box center [582, 79] width 172 height 17
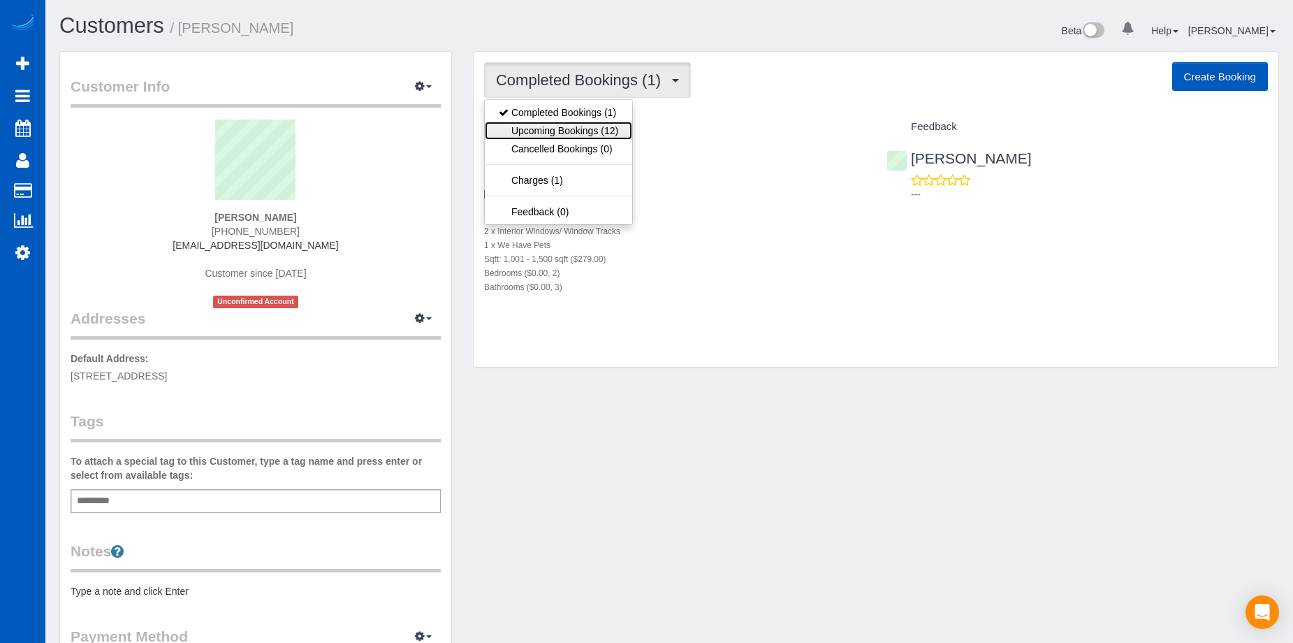
click at [599, 123] on link "Upcoming Bookings (12)" at bounding box center [558, 131] width 147 height 18
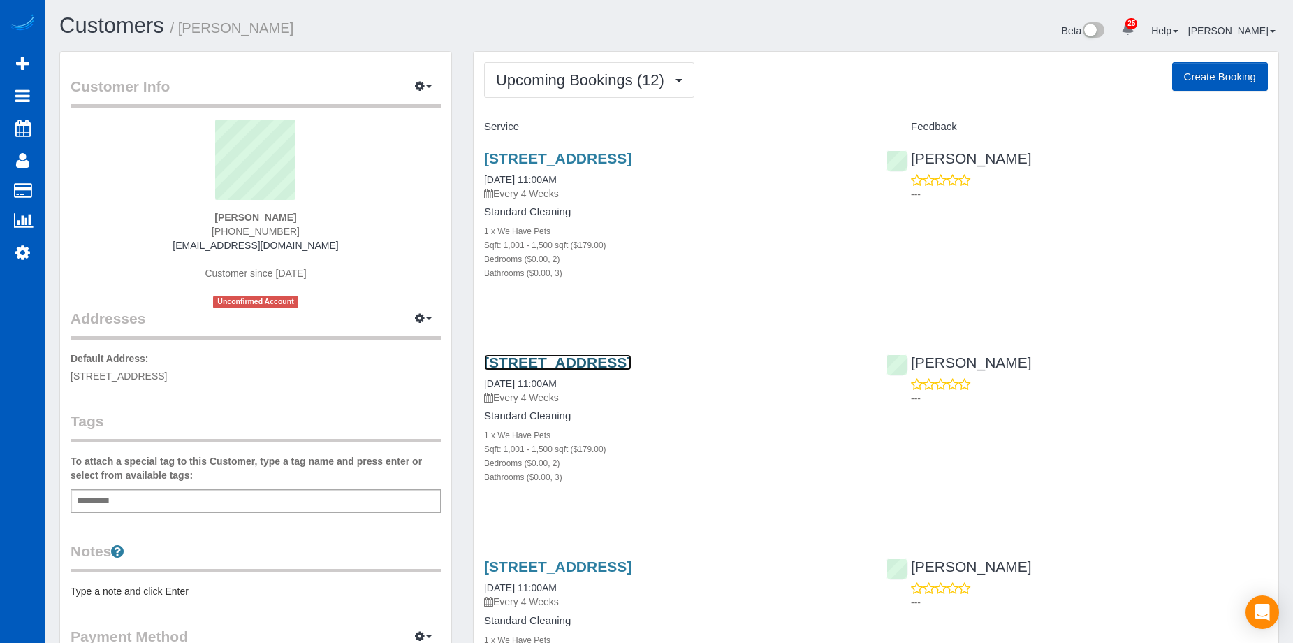
click at [631, 360] on link "[STREET_ADDRESS]" at bounding box center [557, 362] width 147 height 16
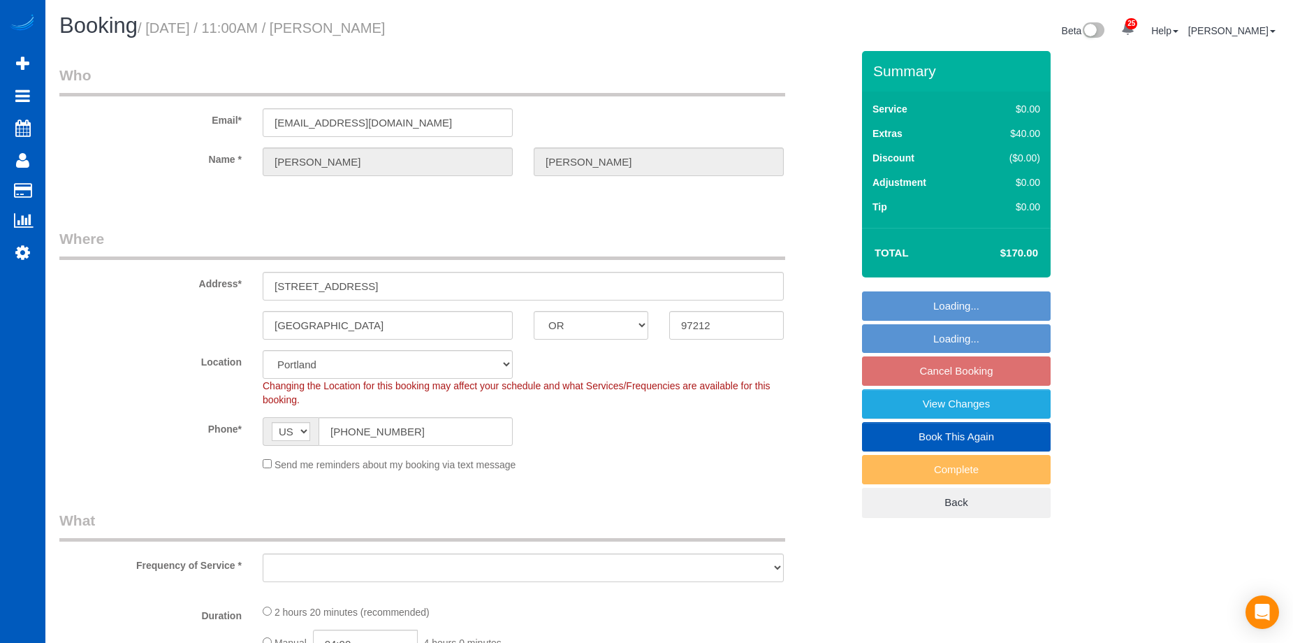
select select "OR"
select select "object:914"
select select "spot2"
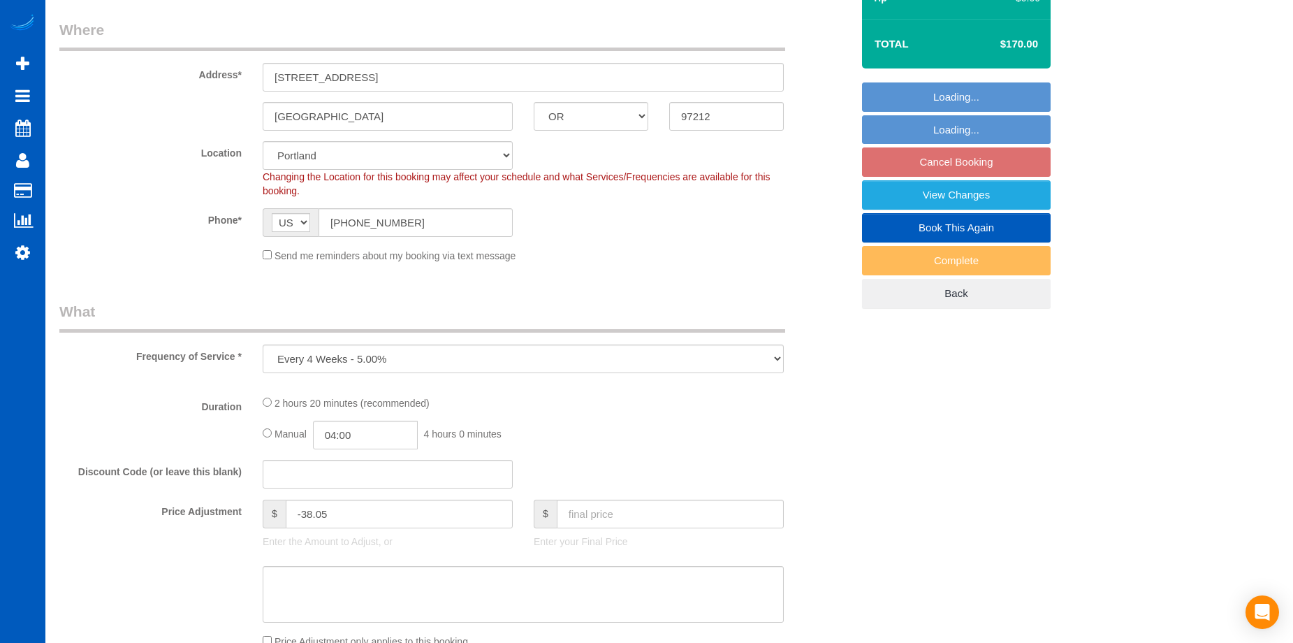
select select "object:1126"
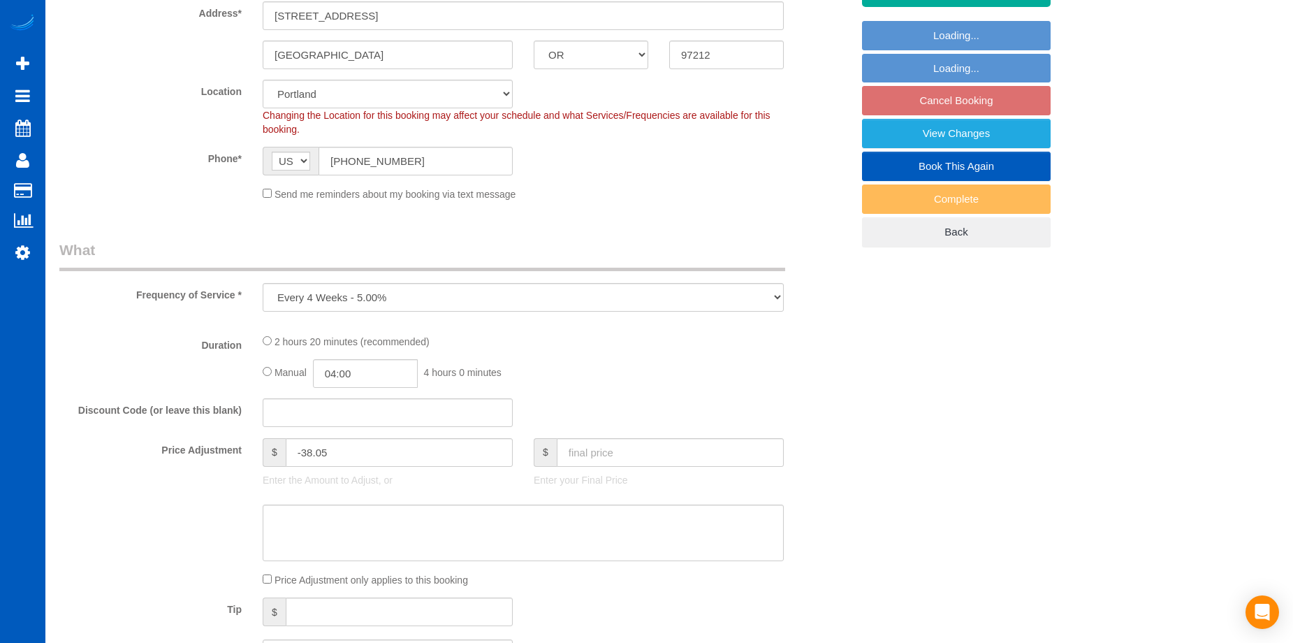
select select "199"
select select "1001"
select select "2"
select select "3"
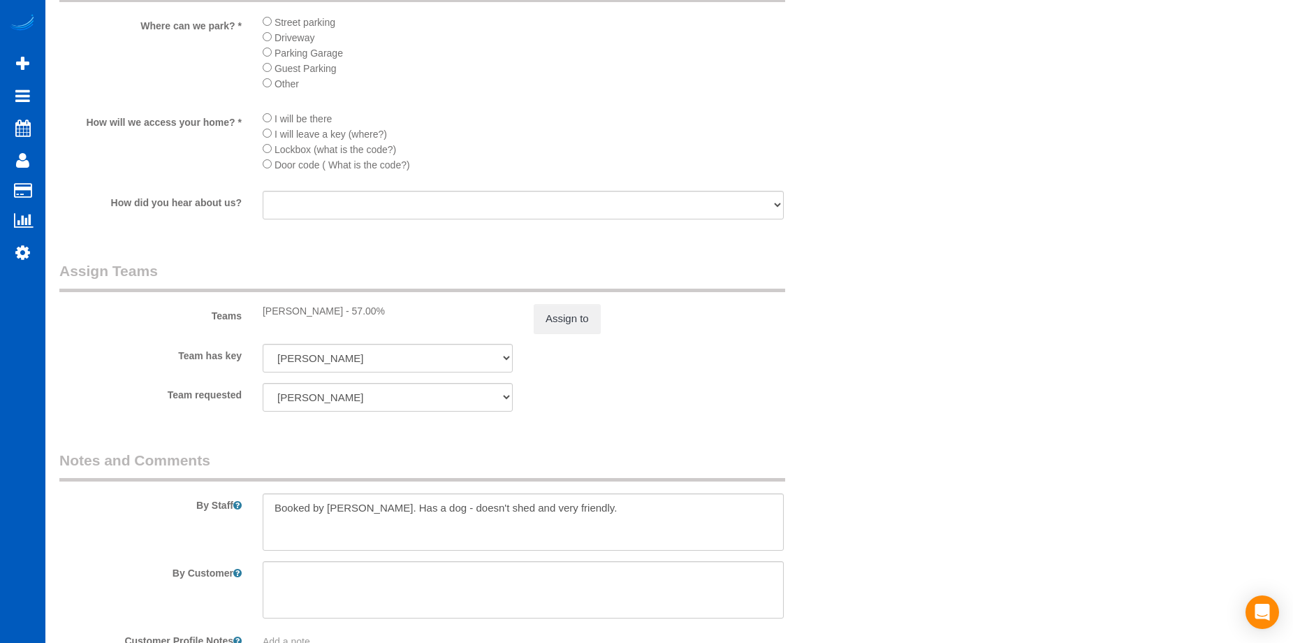
scroll to position [1746, 0]
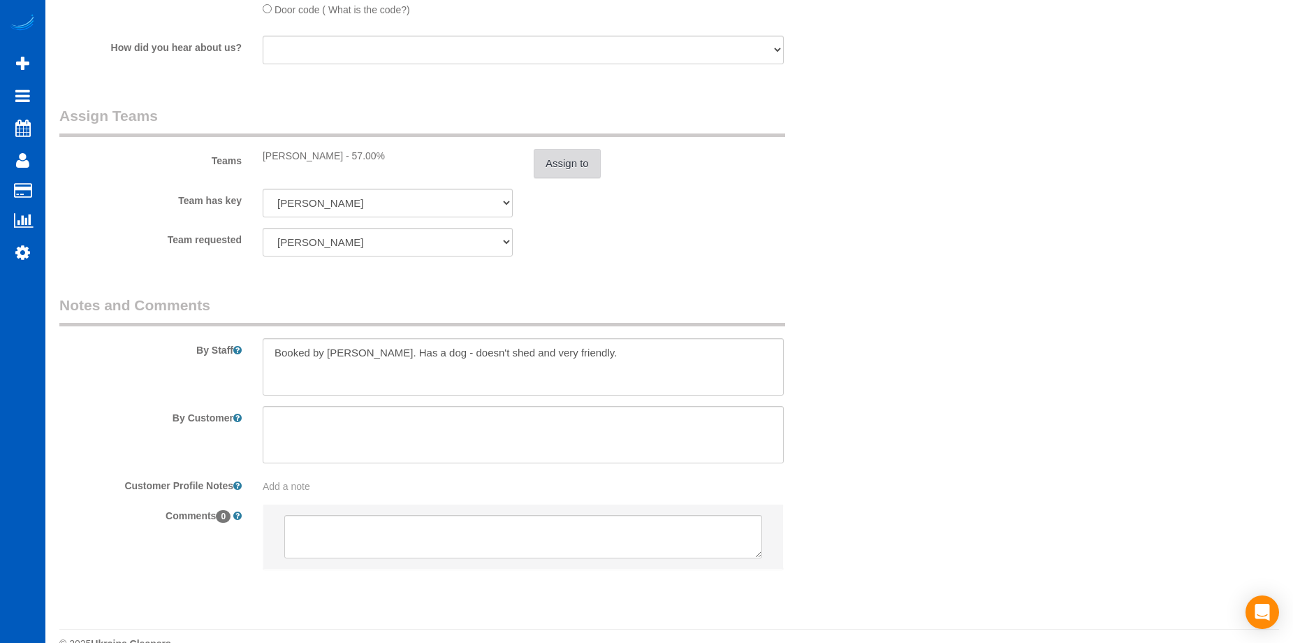
click at [558, 159] on button "Assign to" at bounding box center [567, 163] width 67 height 29
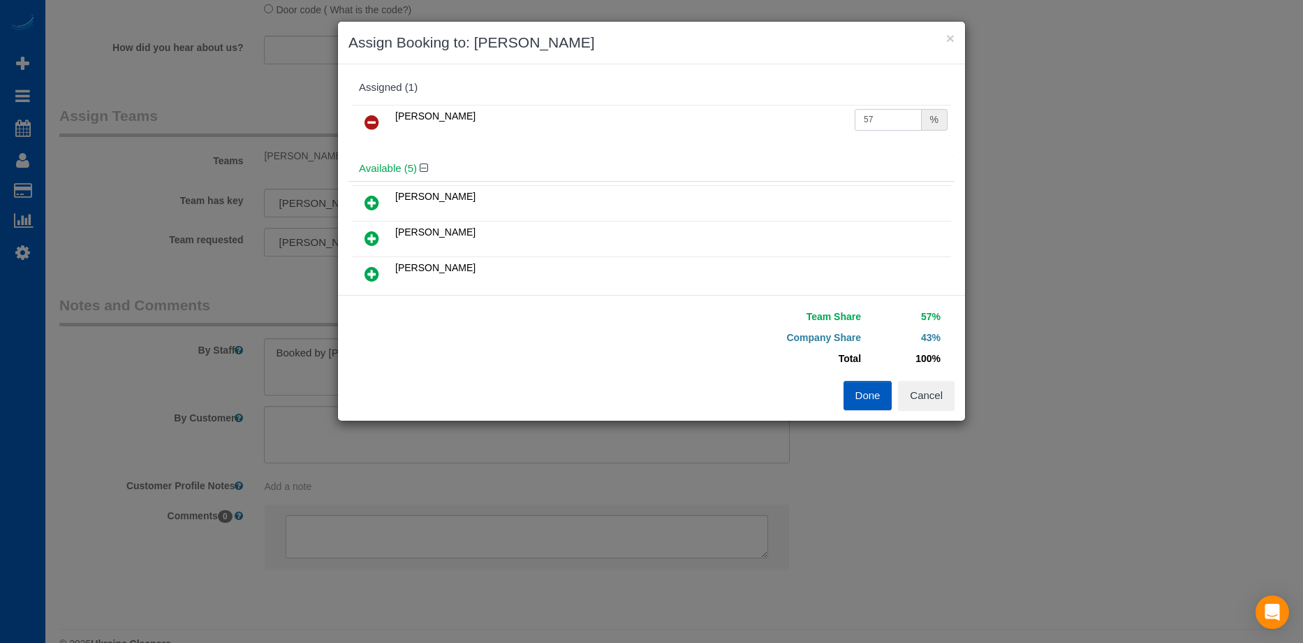
click at [869, 117] on input "57" at bounding box center [888, 120] width 67 height 22
drag, startPoint x: 869, startPoint y: 117, endPoint x: 794, endPoint y: 120, distance: 74.8
click at [796, 120] on tr "Raissa Radionova 57 %" at bounding box center [651, 123] width 599 height 36
type input "50"
click at [873, 398] on button "Done" at bounding box center [868, 395] width 49 height 29
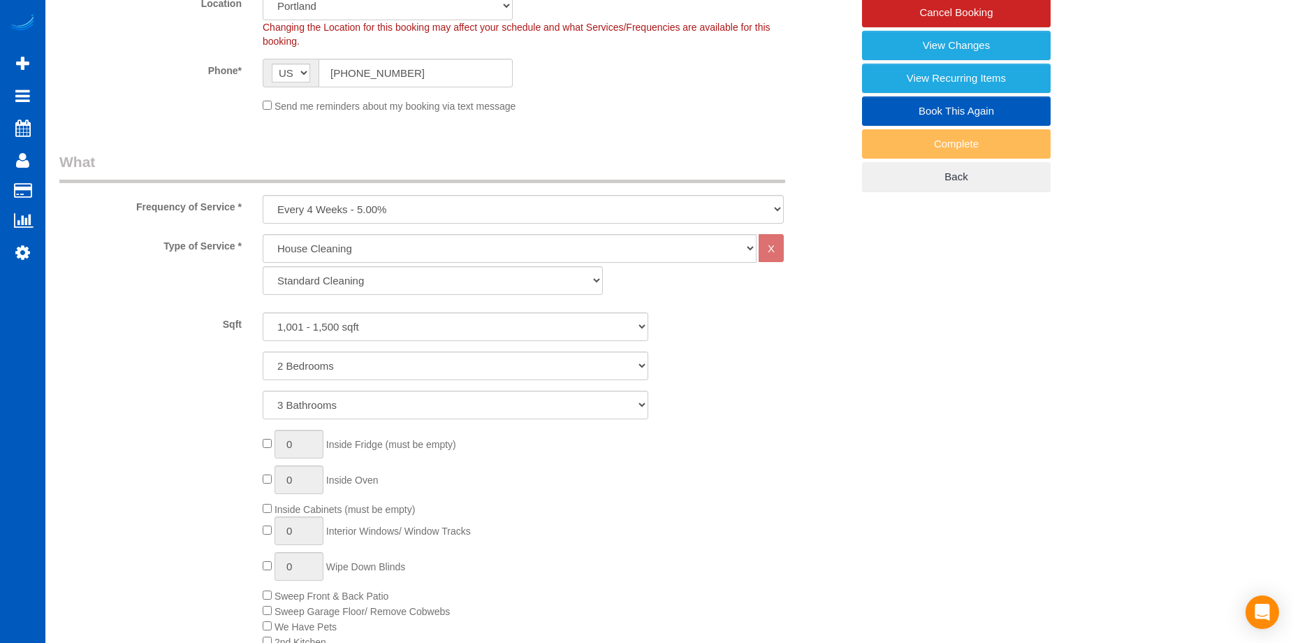
scroll to position [140, 0]
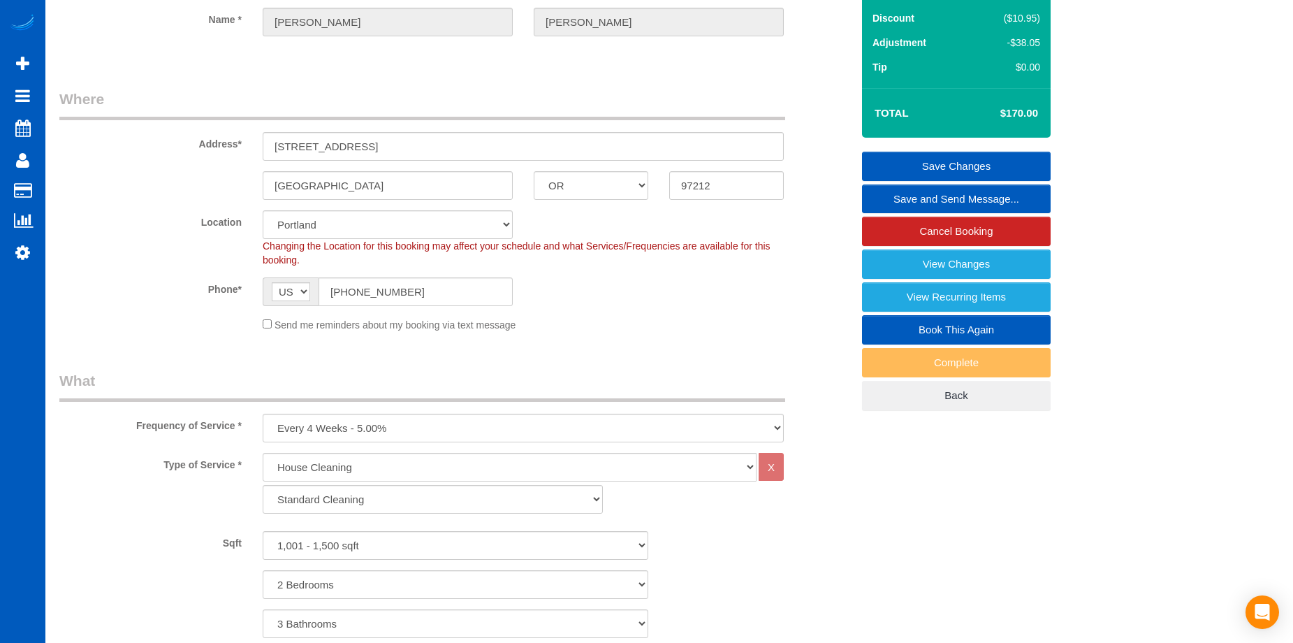
click at [889, 157] on link "Save Changes" at bounding box center [956, 166] width 189 height 29
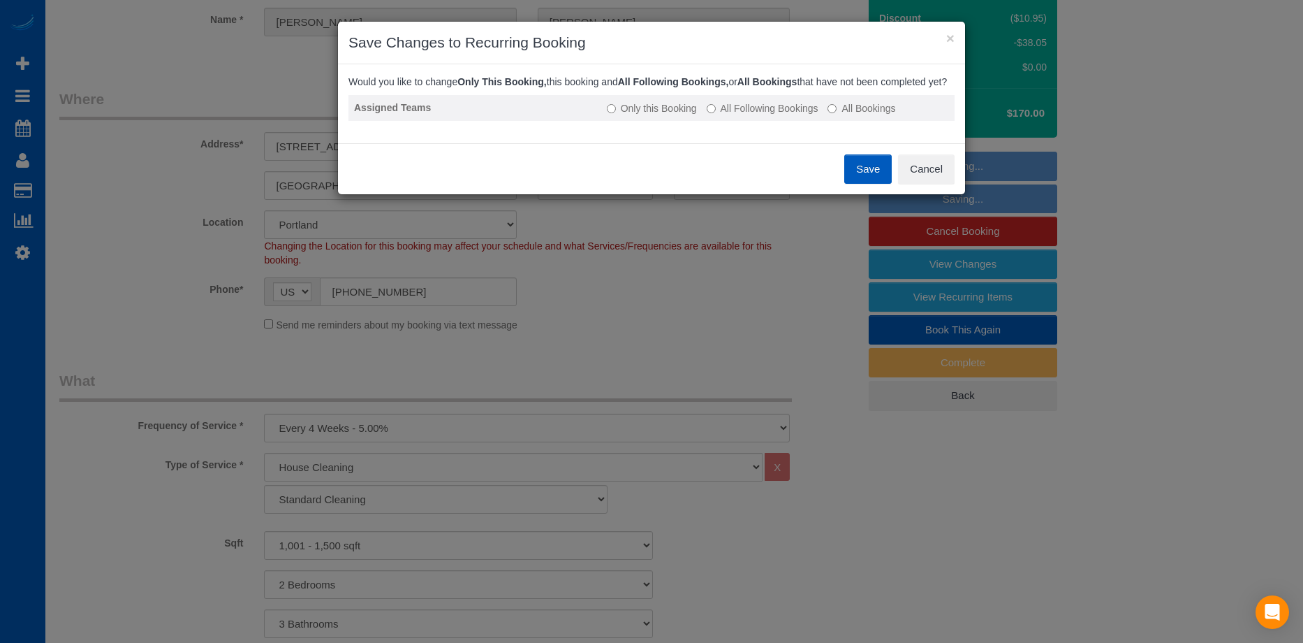
click at [762, 115] on label "All Following Bookings" at bounding box center [763, 108] width 112 height 14
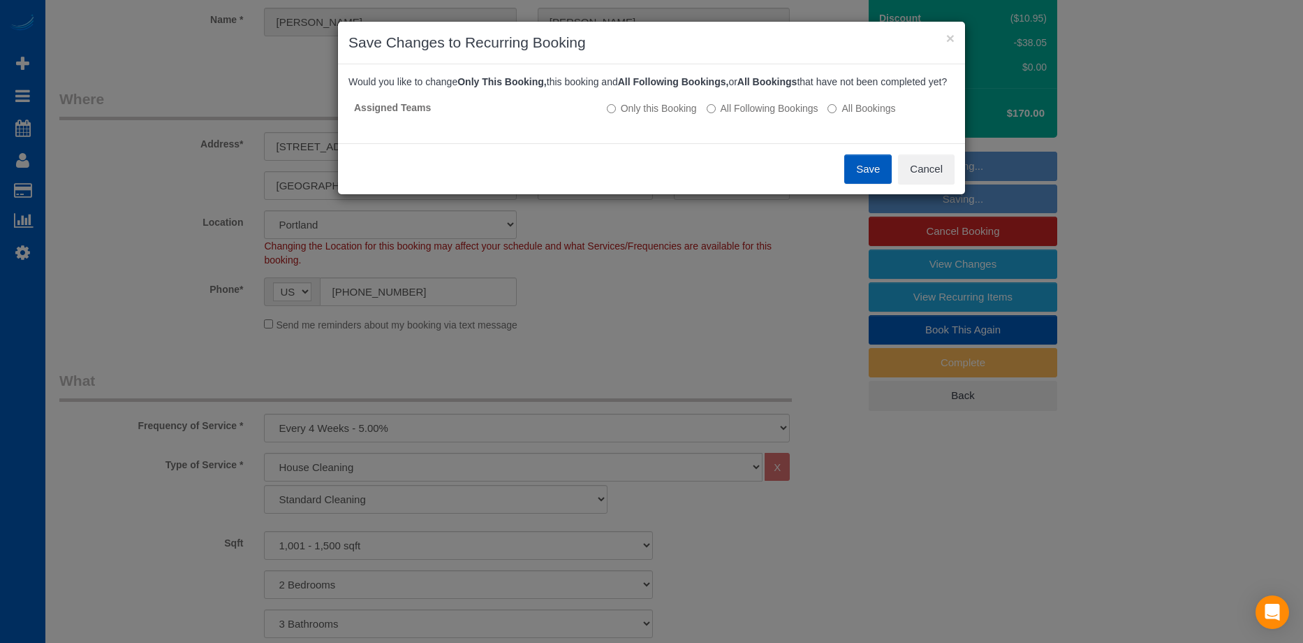
click at [852, 180] on button "Save" at bounding box center [867, 168] width 47 height 29
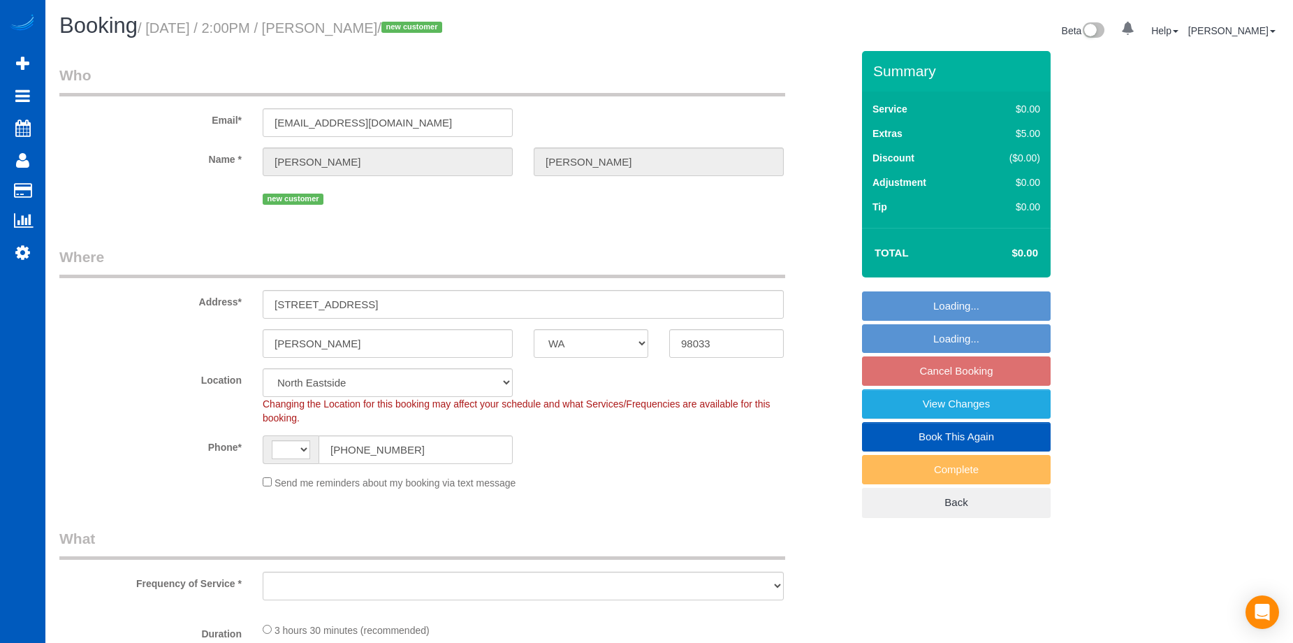
select select "WA"
select select "string:[GEOGRAPHIC_DATA]"
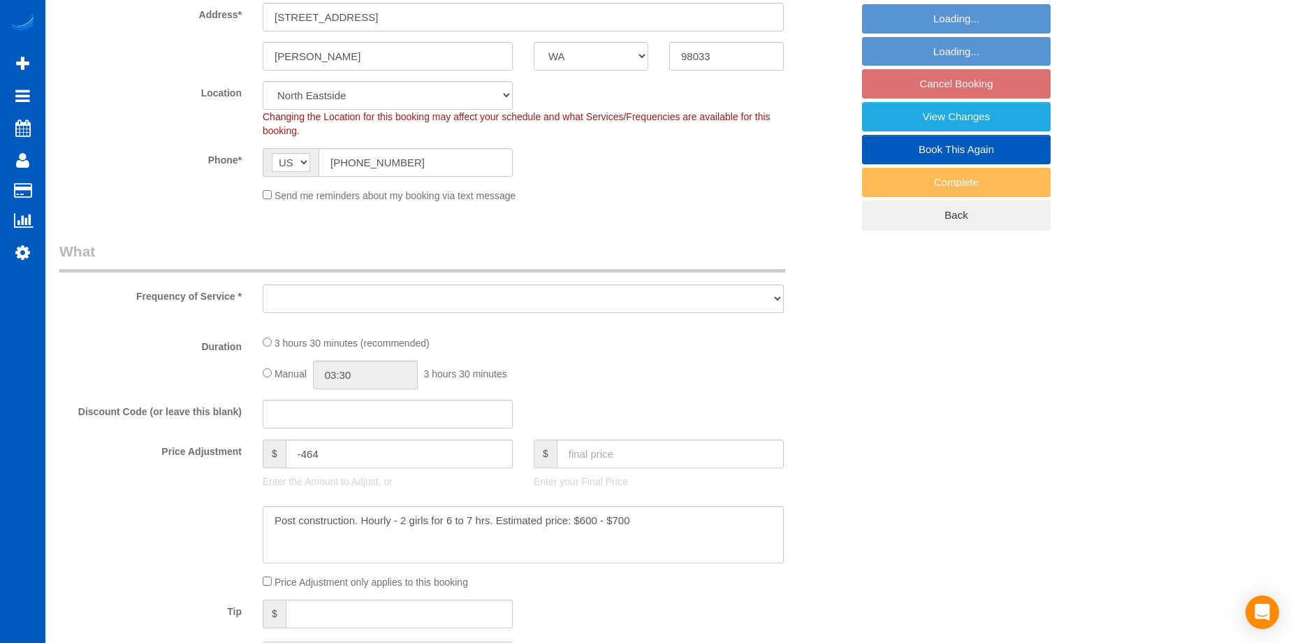
select select "object:999"
select select "spot1"
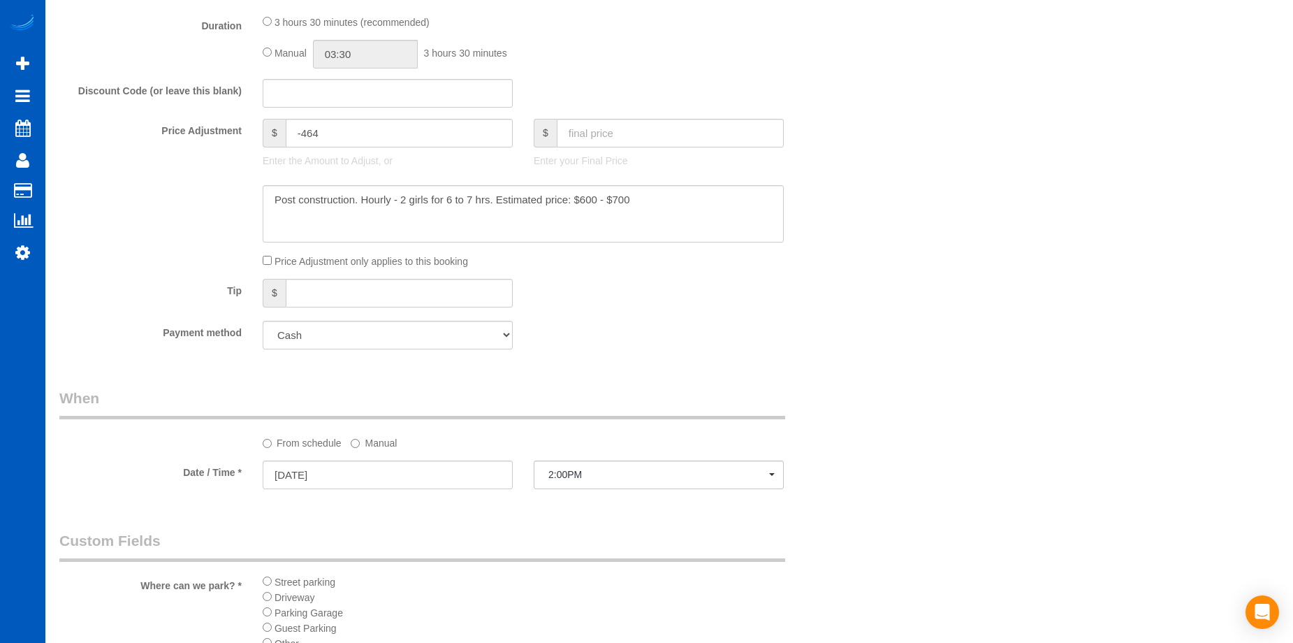
select select "199"
select select "3001"
select select "5"
select select "4"
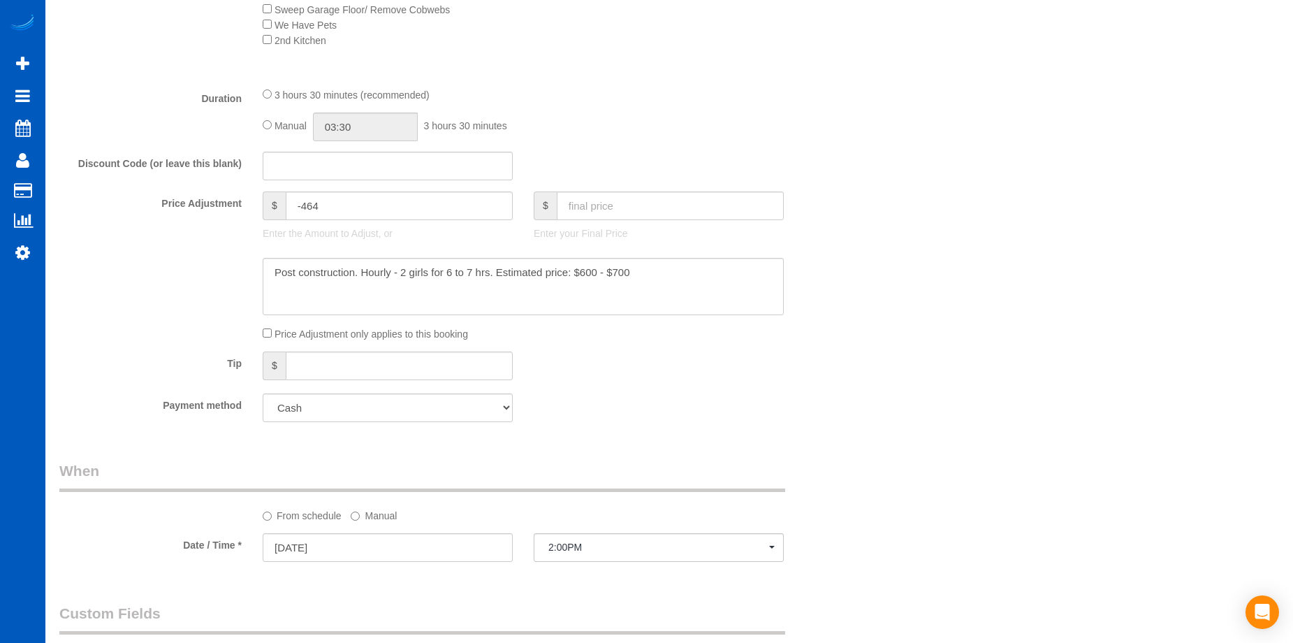
select select "object:1232"
select select "3001"
select select "5"
select select "4"
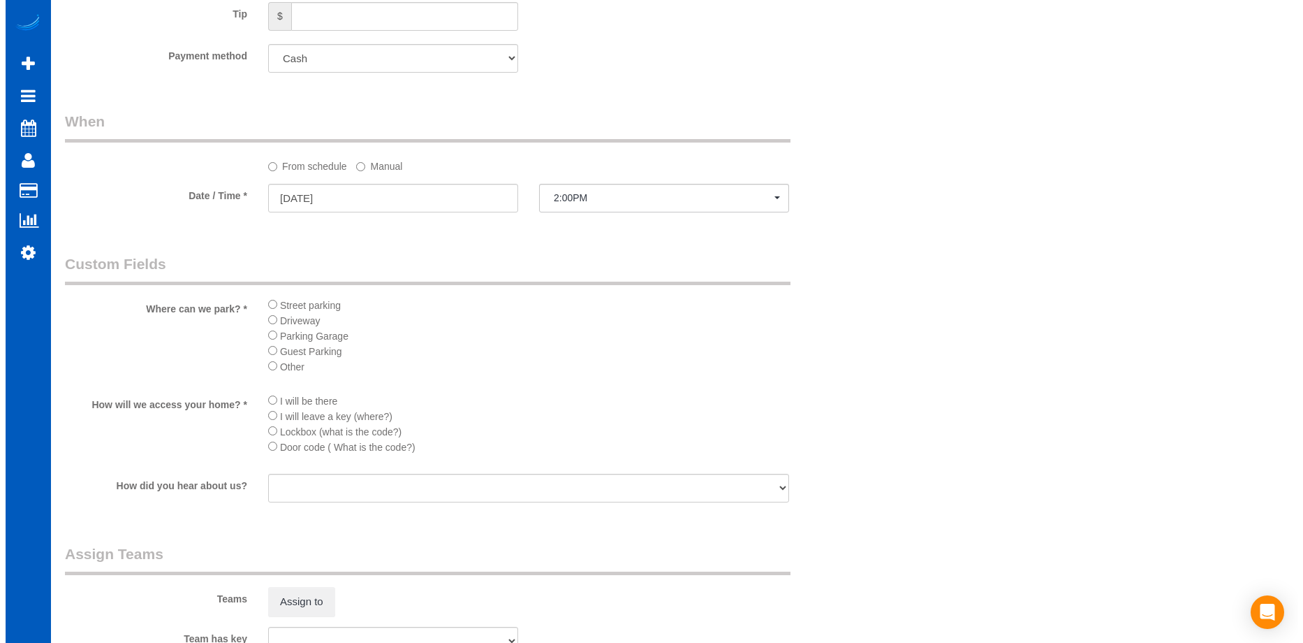
scroll to position [1676, 0]
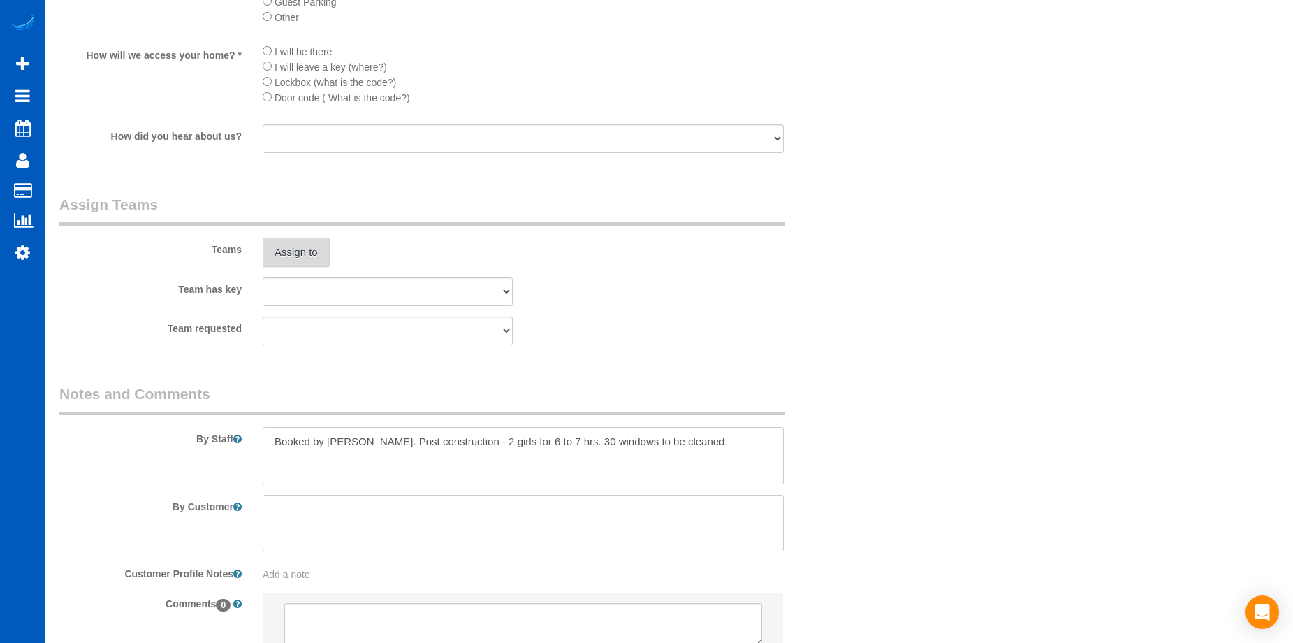
click at [320, 249] on button "Assign to" at bounding box center [296, 251] width 67 height 29
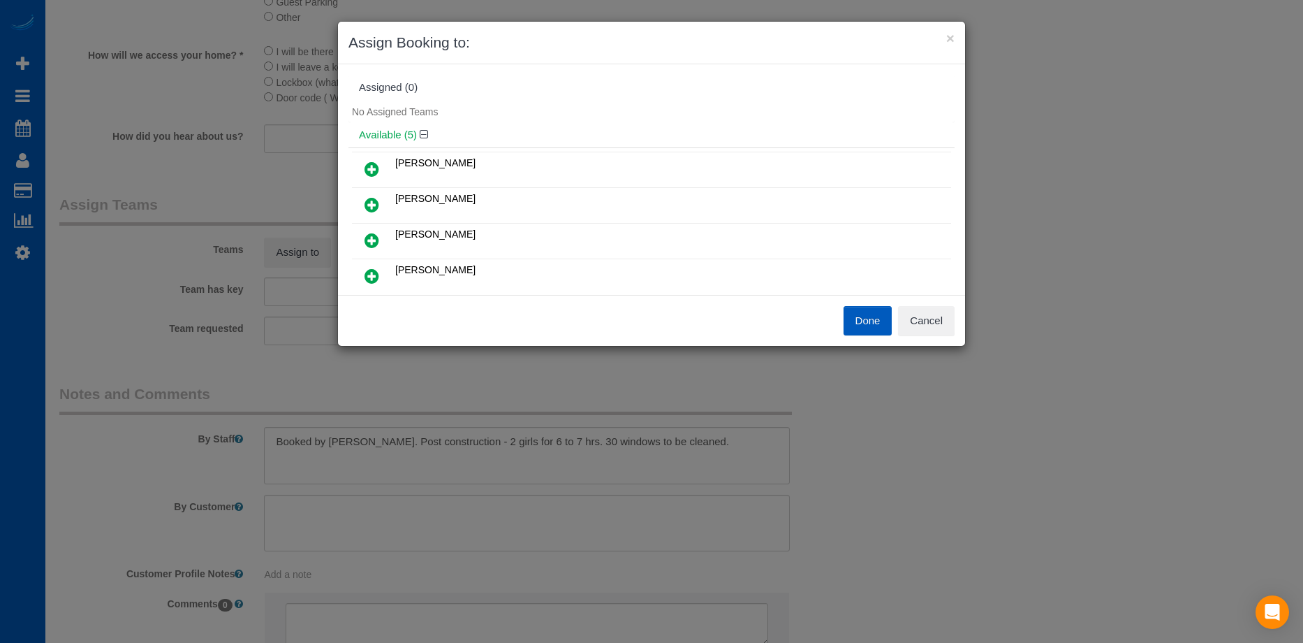
scroll to position [70, 0]
drag, startPoint x: 378, startPoint y: 200, endPoint x: 406, endPoint y: 200, distance: 27.9
click at [377, 200] on icon at bounding box center [372, 206] width 15 height 17
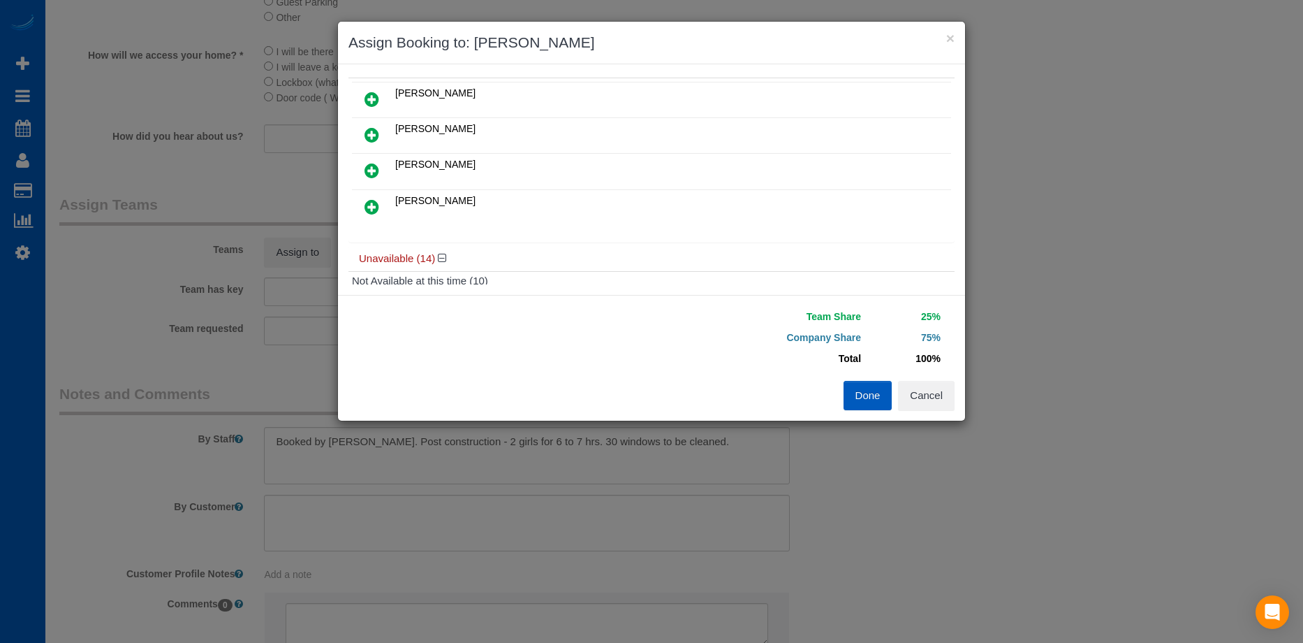
click at [370, 203] on icon at bounding box center [372, 206] width 15 height 17
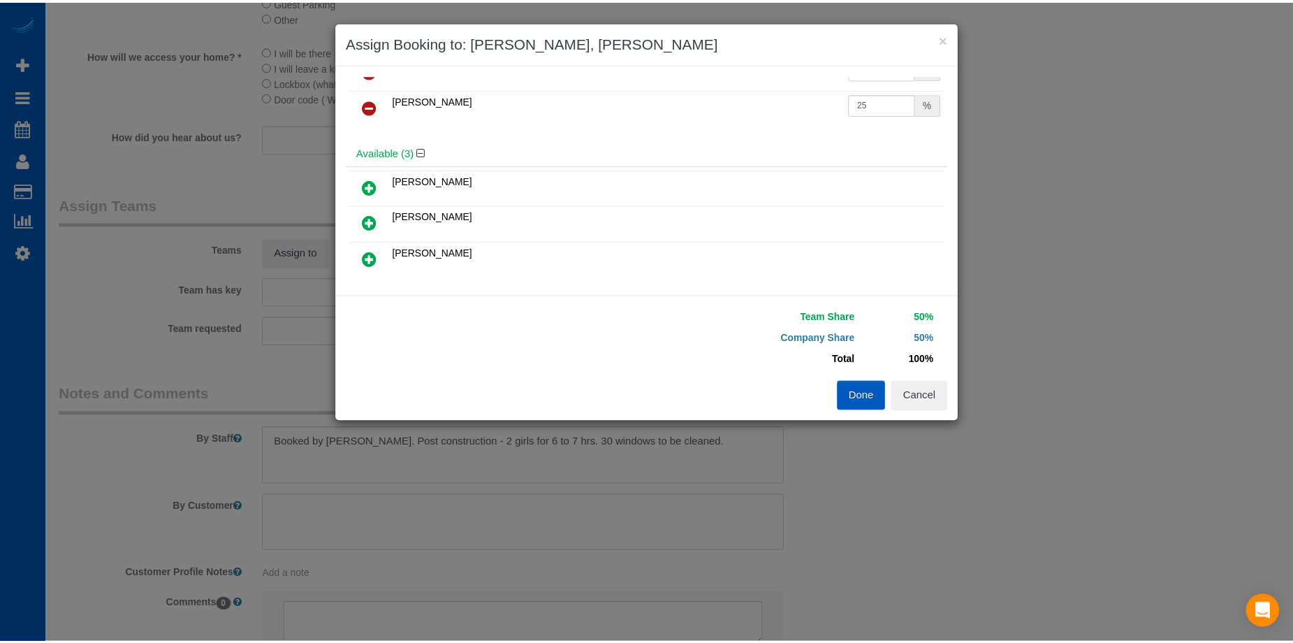
scroll to position [0, 0]
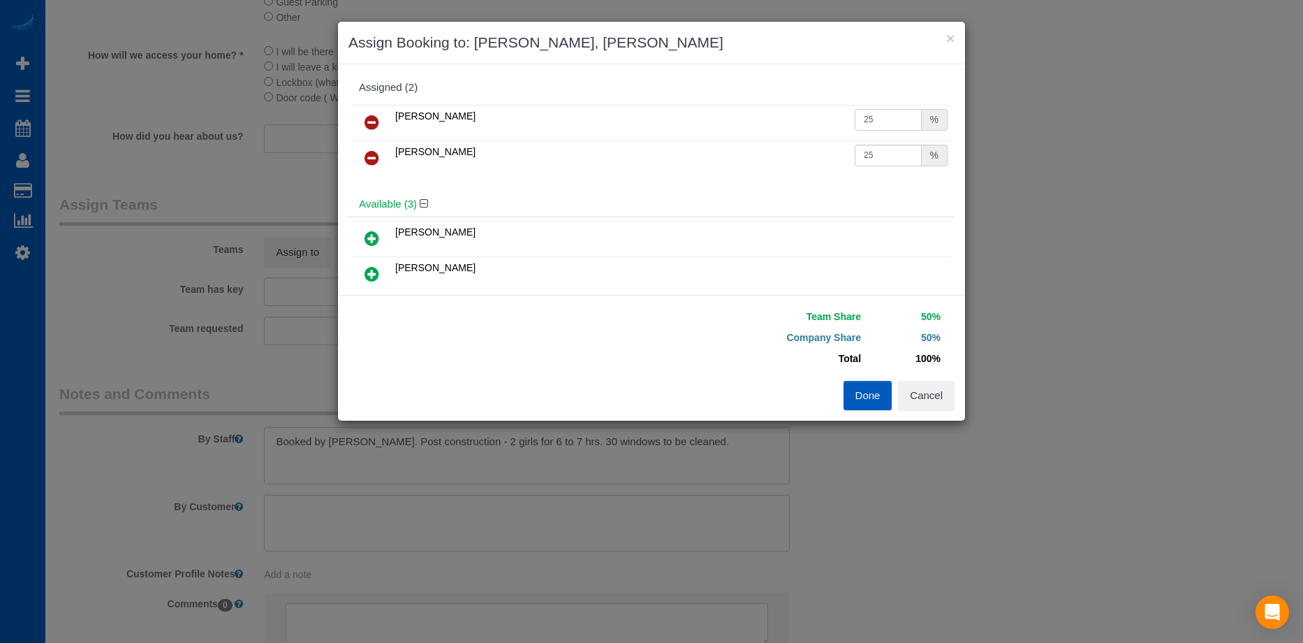
drag, startPoint x: 887, startPoint y: 119, endPoint x: 782, endPoint y: 112, distance: 105.0
click at [782, 112] on tr "[PERSON_NAME] 25 %" at bounding box center [651, 123] width 599 height 36
type input "27"
click at [874, 160] on input "25" at bounding box center [888, 156] width 67 height 22
click at [804, 154] on tr "[PERSON_NAME] 25 %" at bounding box center [651, 158] width 599 height 36
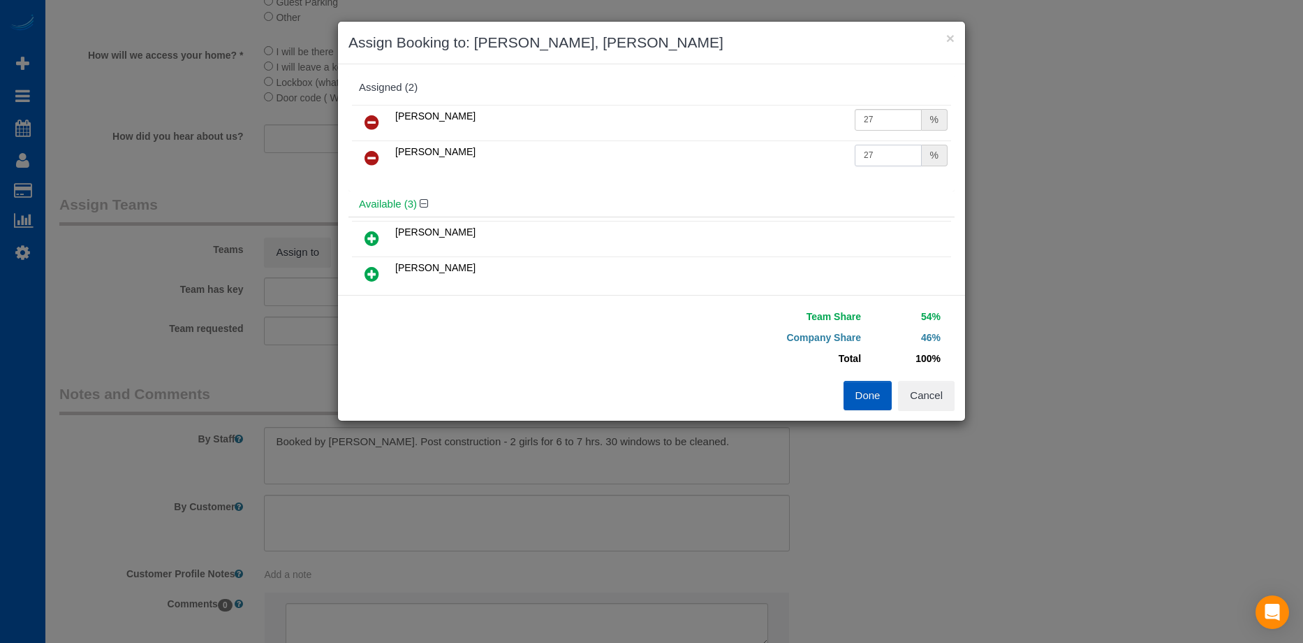
type input "27"
click at [865, 386] on button "Done" at bounding box center [868, 395] width 49 height 29
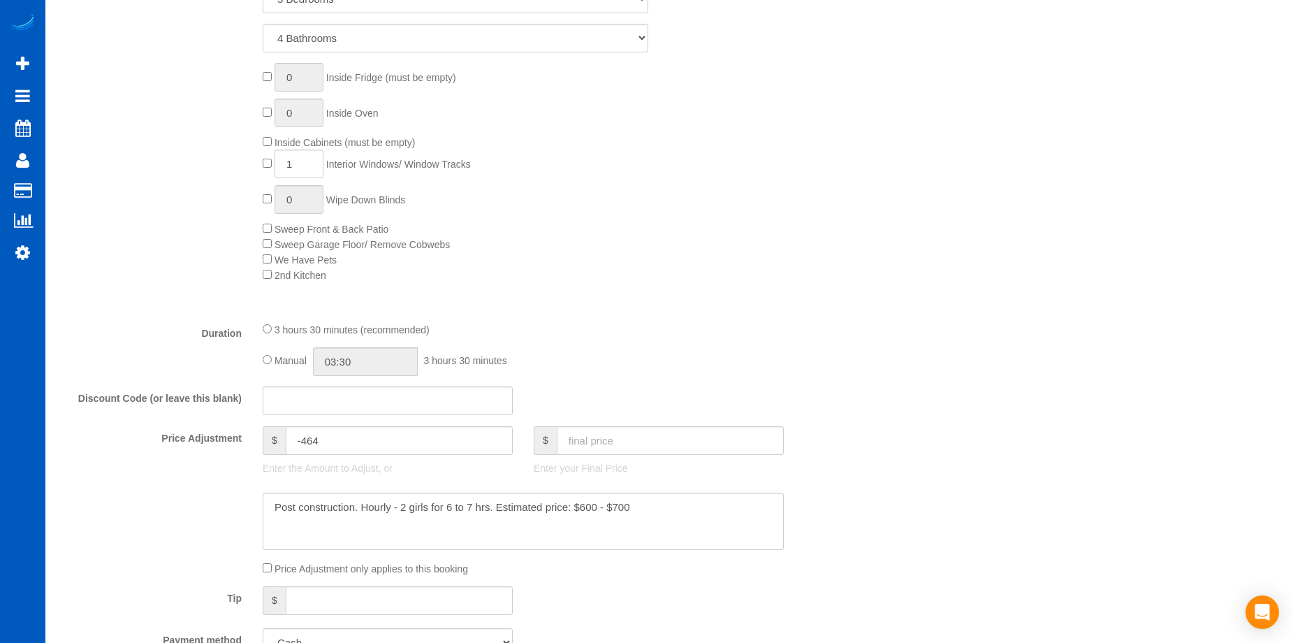
scroll to position [768, 0]
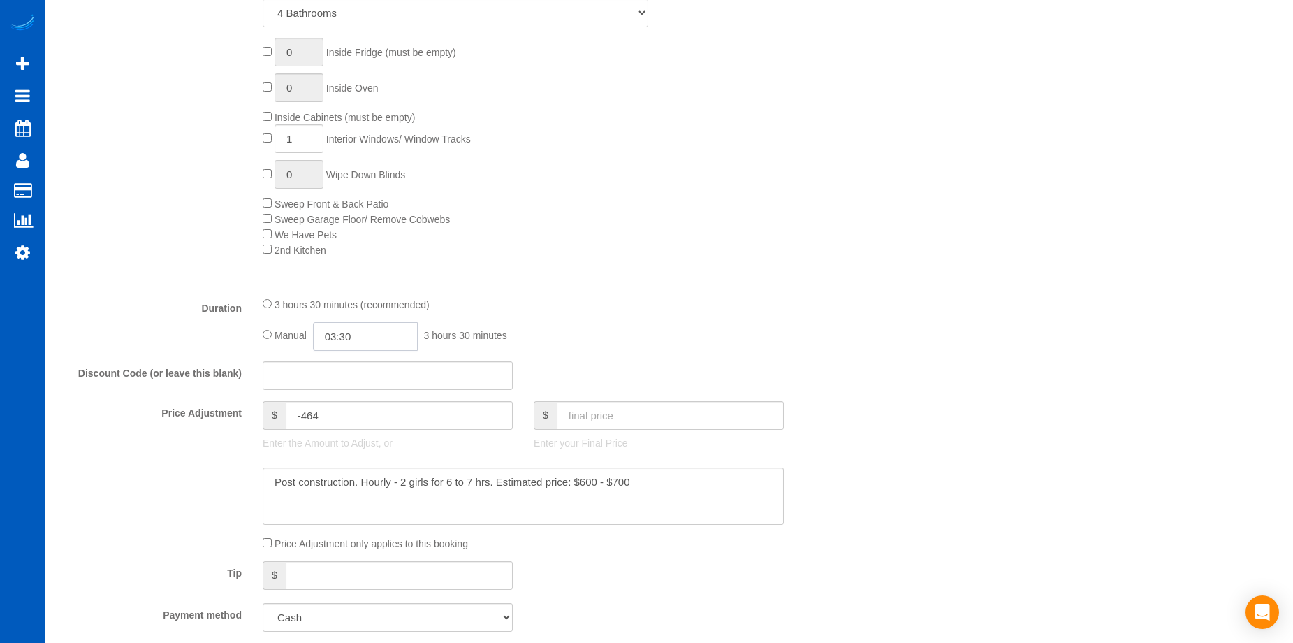
click at [382, 338] on input "03:30" at bounding box center [365, 336] width 105 height 29
type input "07:00"
click at [342, 430] on li "07:00" at bounding box center [349, 436] width 62 height 18
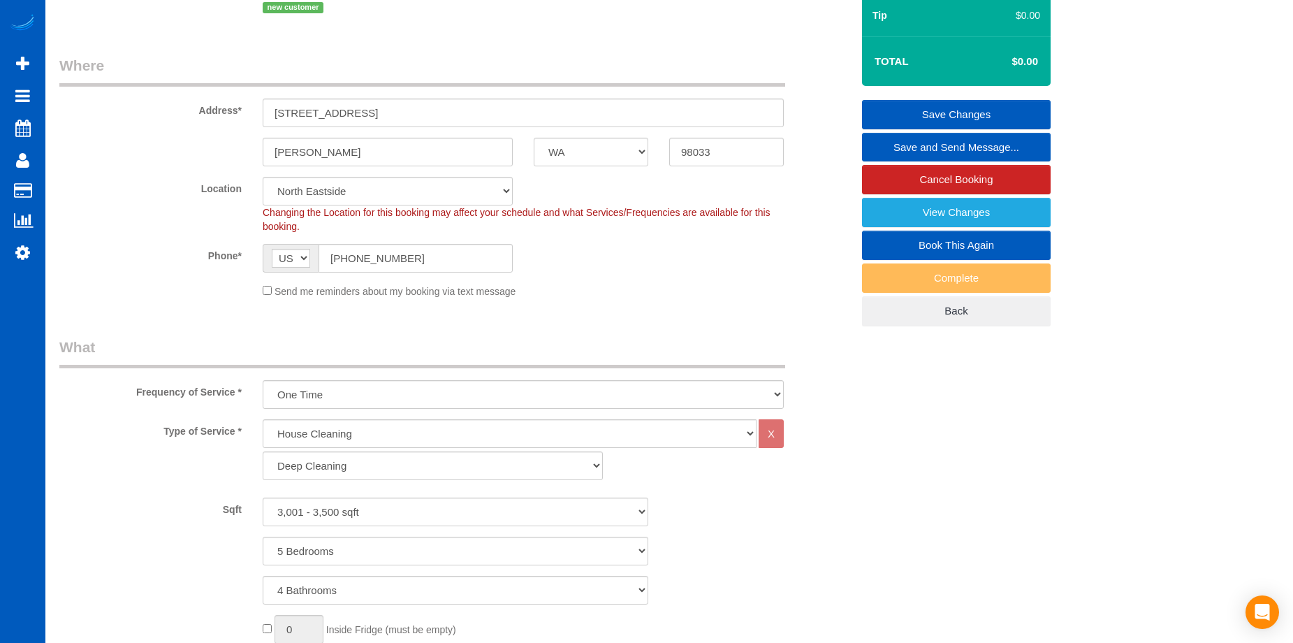
select select "spot16"
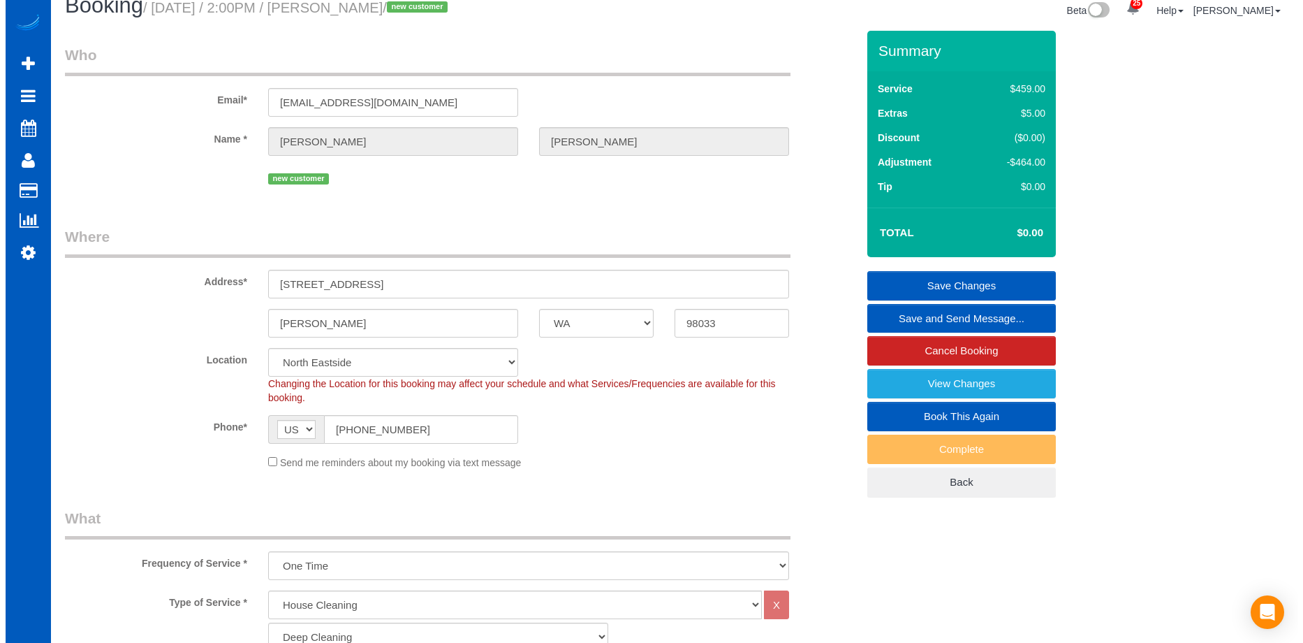
scroll to position [0, 0]
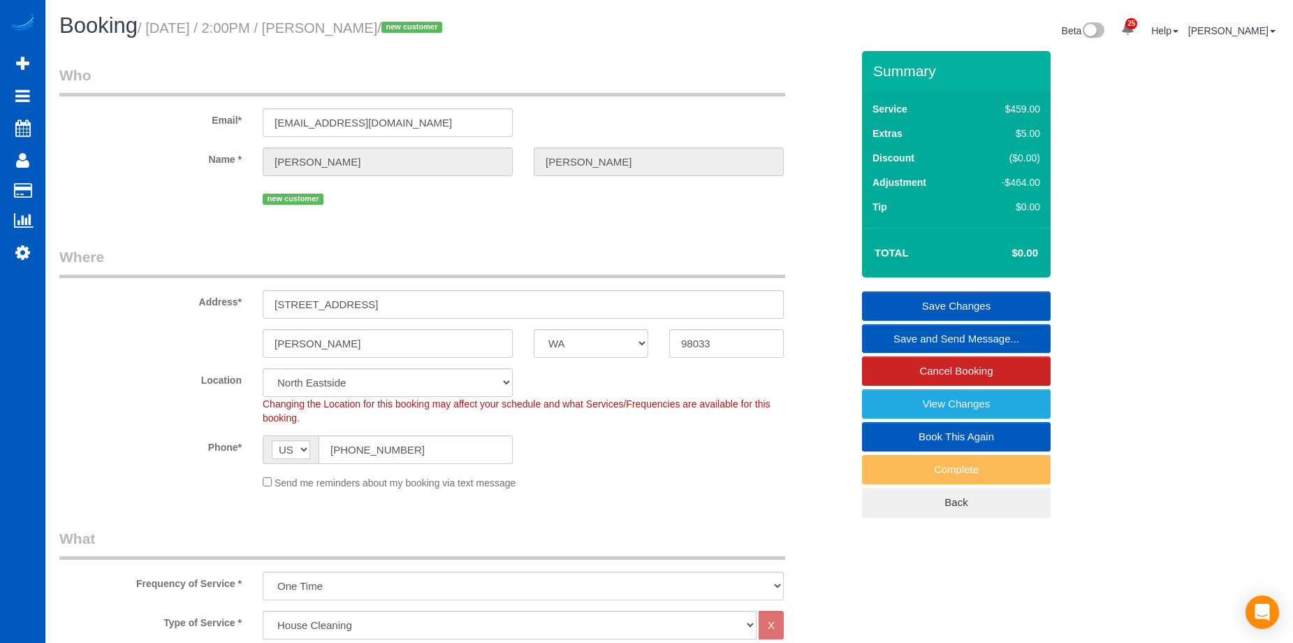
click at [921, 301] on link "Save Changes" at bounding box center [956, 305] width 189 height 29
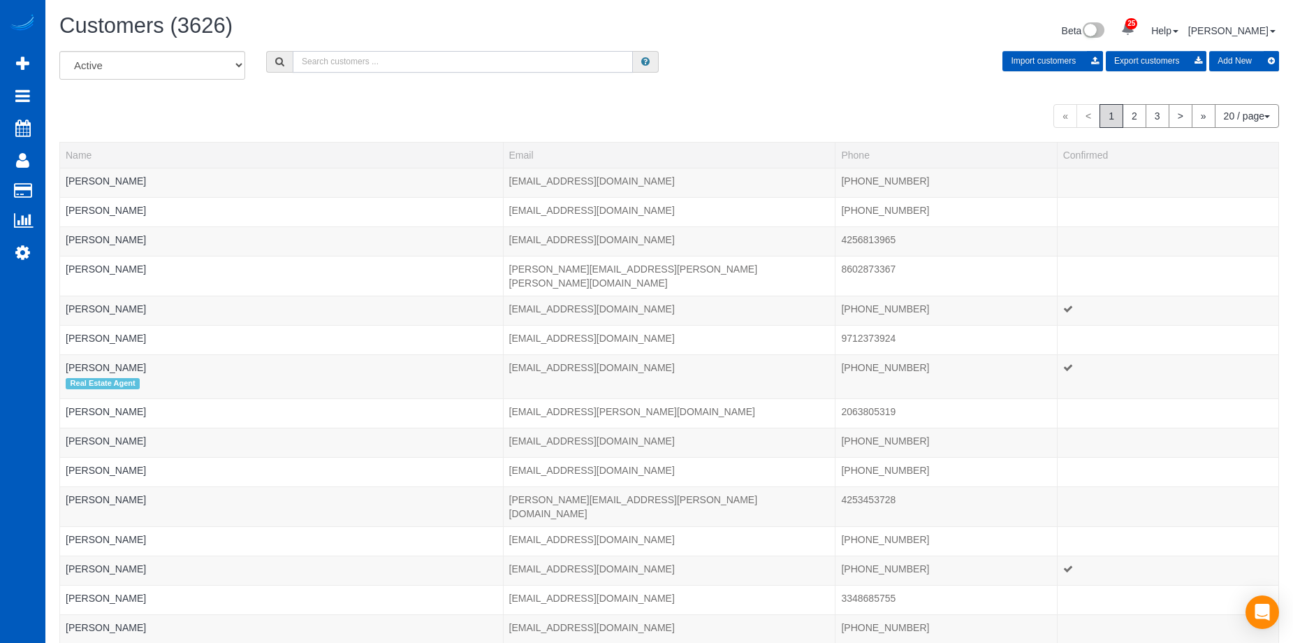
click at [374, 52] on input "text" at bounding box center [463, 62] width 340 height 22
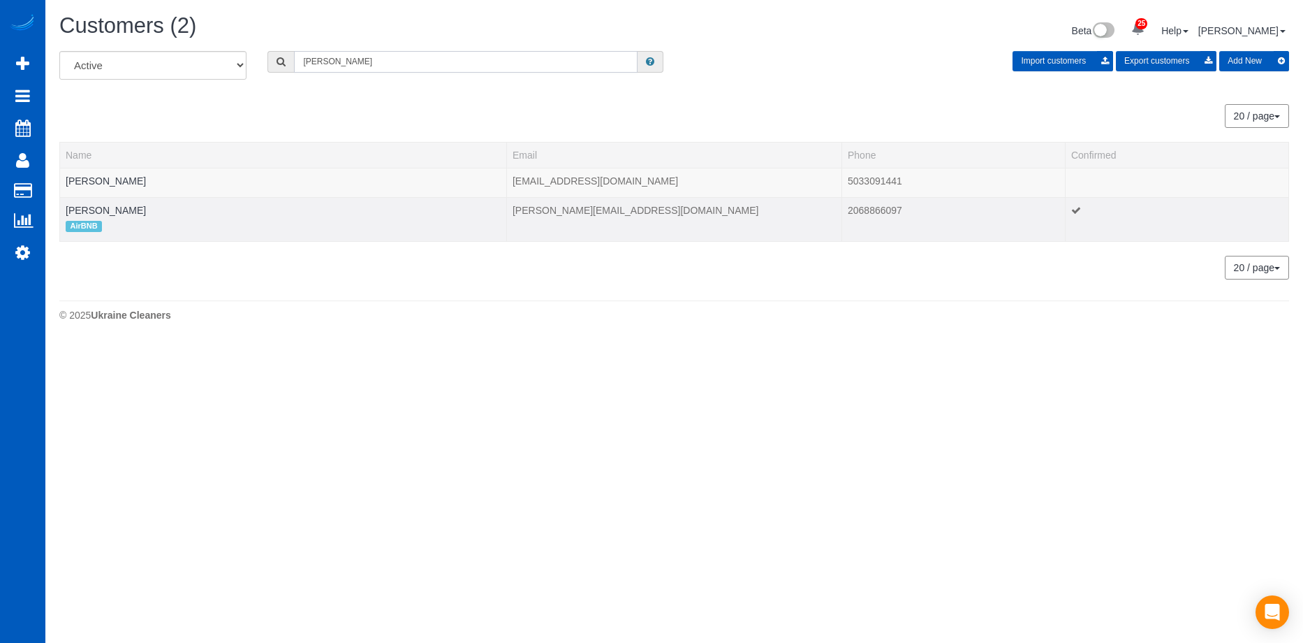
type input "[PERSON_NAME]"
click at [122, 210] on td "[PERSON_NAME] AirBNB" at bounding box center [283, 219] width 447 height 44
click at [115, 210] on link "[PERSON_NAME]" at bounding box center [106, 210] width 80 height 11
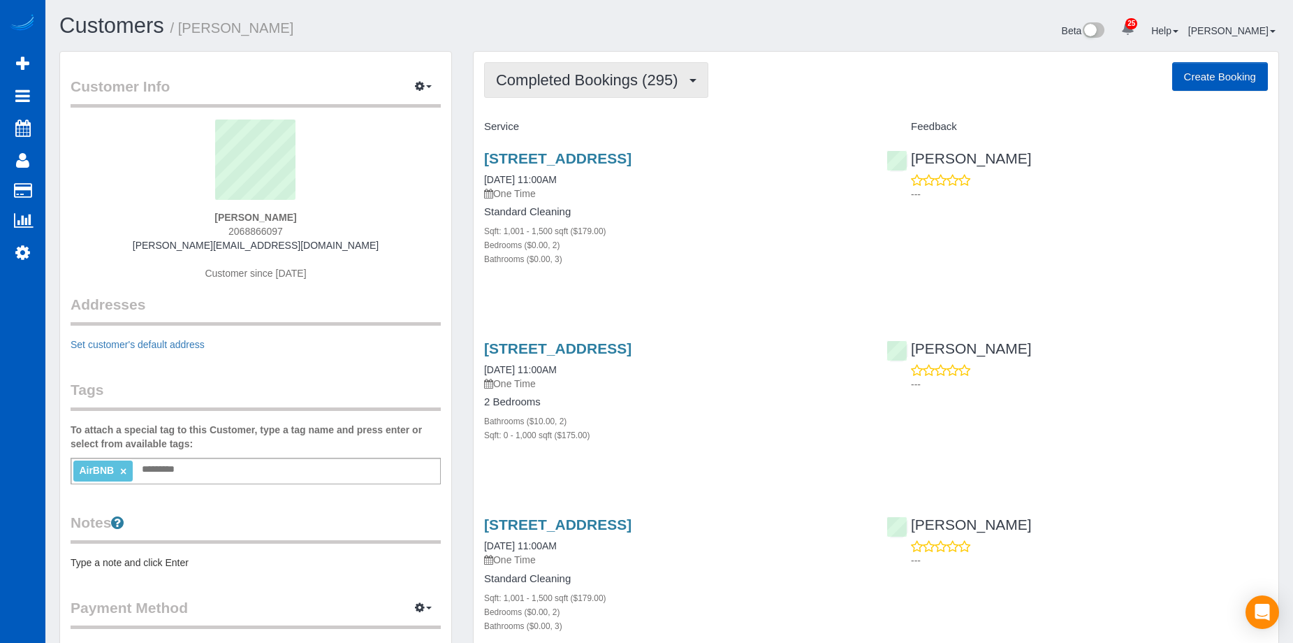
click at [591, 92] on button "Completed Bookings (295)" at bounding box center [596, 80] width 224 height 36
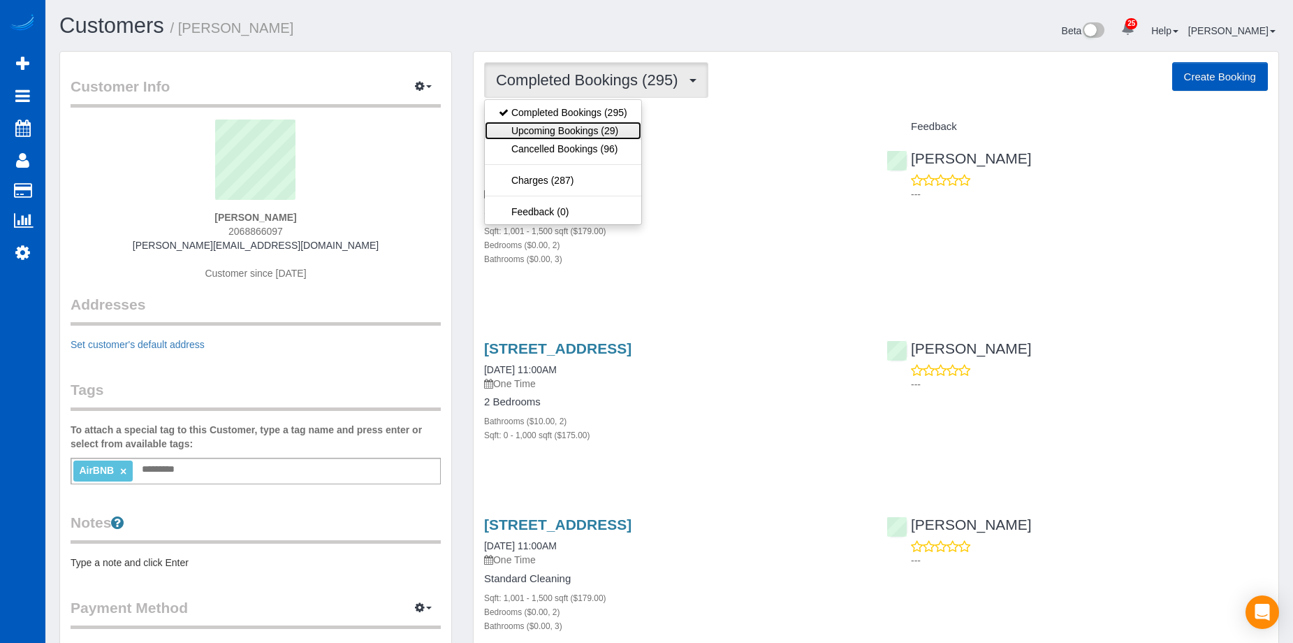
click at [588, 126] on link "Upcoming Bookings (29)" at bounding box center [563, 131] width 156 height 18
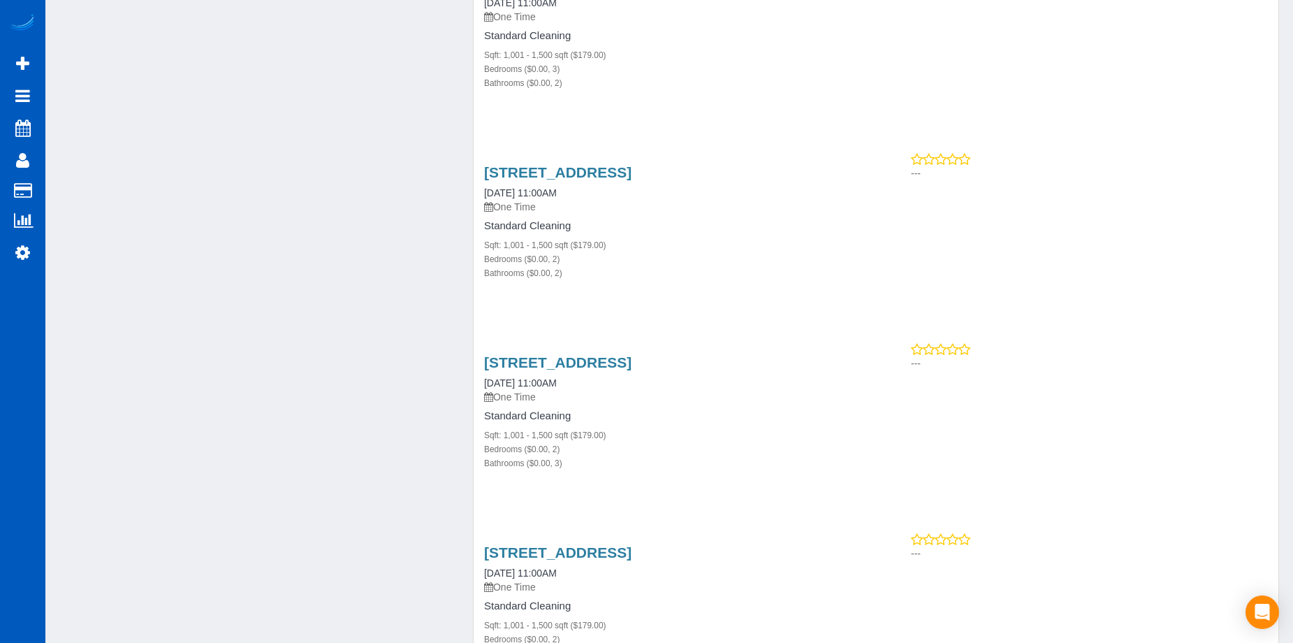
scroll to position [4732, 0]
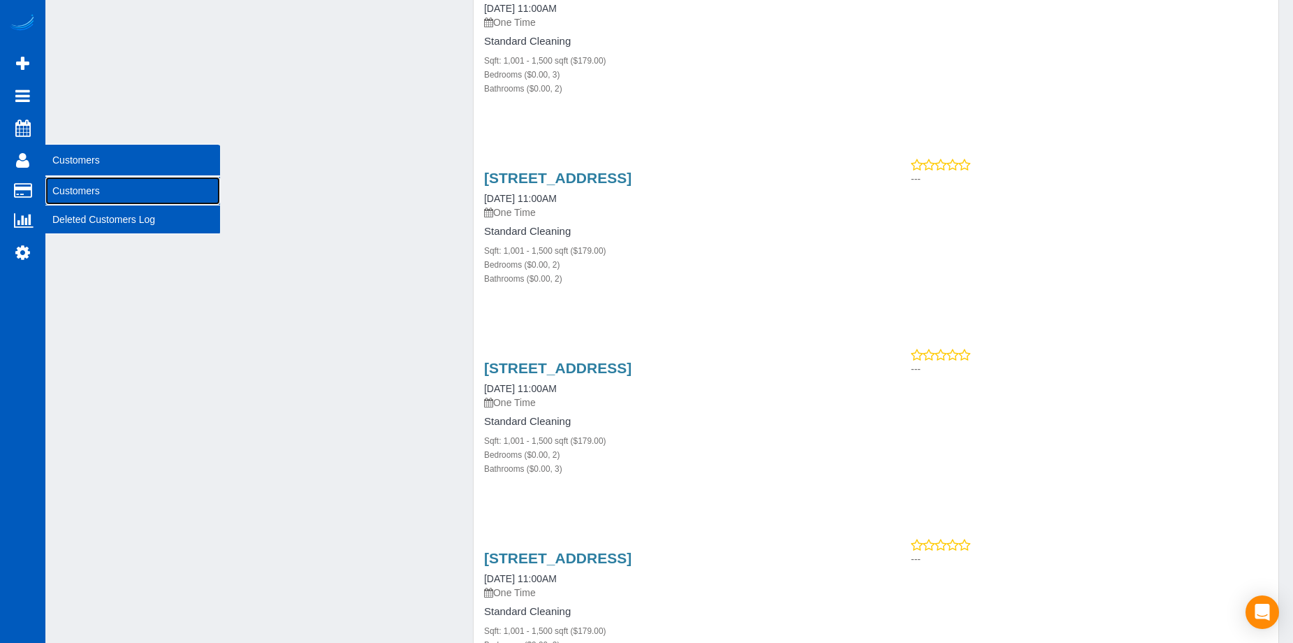
click at [87, 189] on link "Customers" at bounding box center [132, 191] width 175 height 28
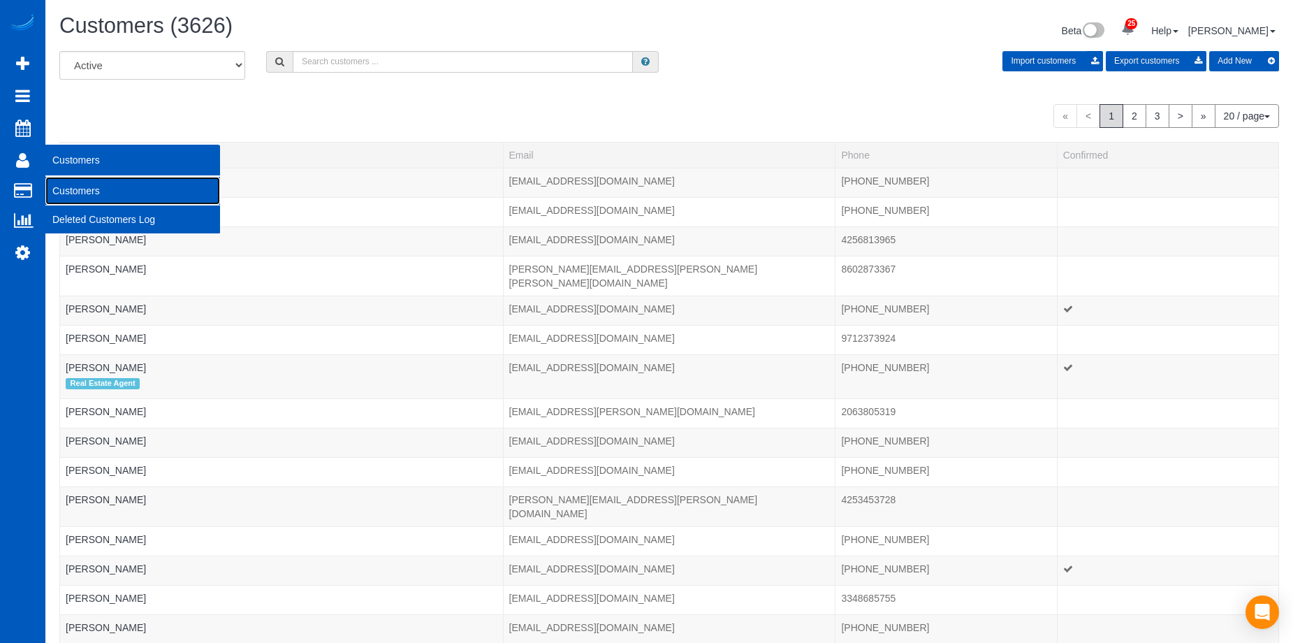
click at [79, 183] on link "Customers" at bounding box center [132, 191] width 175 height 28
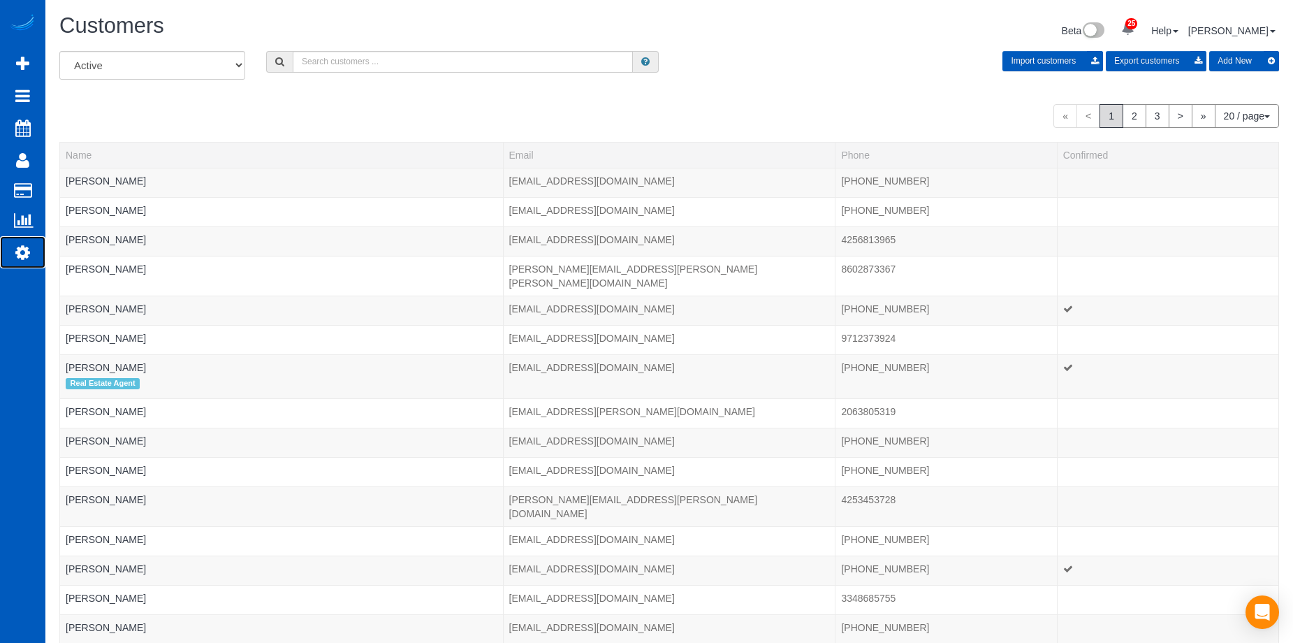
click at [13, 244] on link "Settings" at bounding box center [22, 252] width 45 height 32
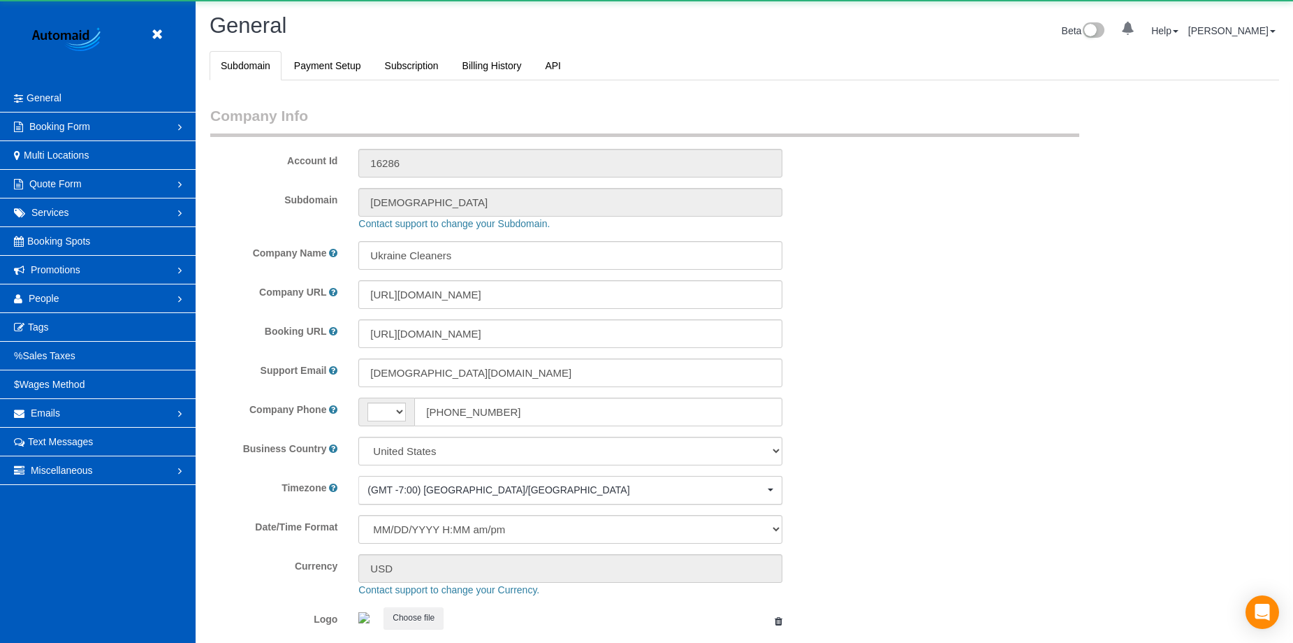
select select "string:US"
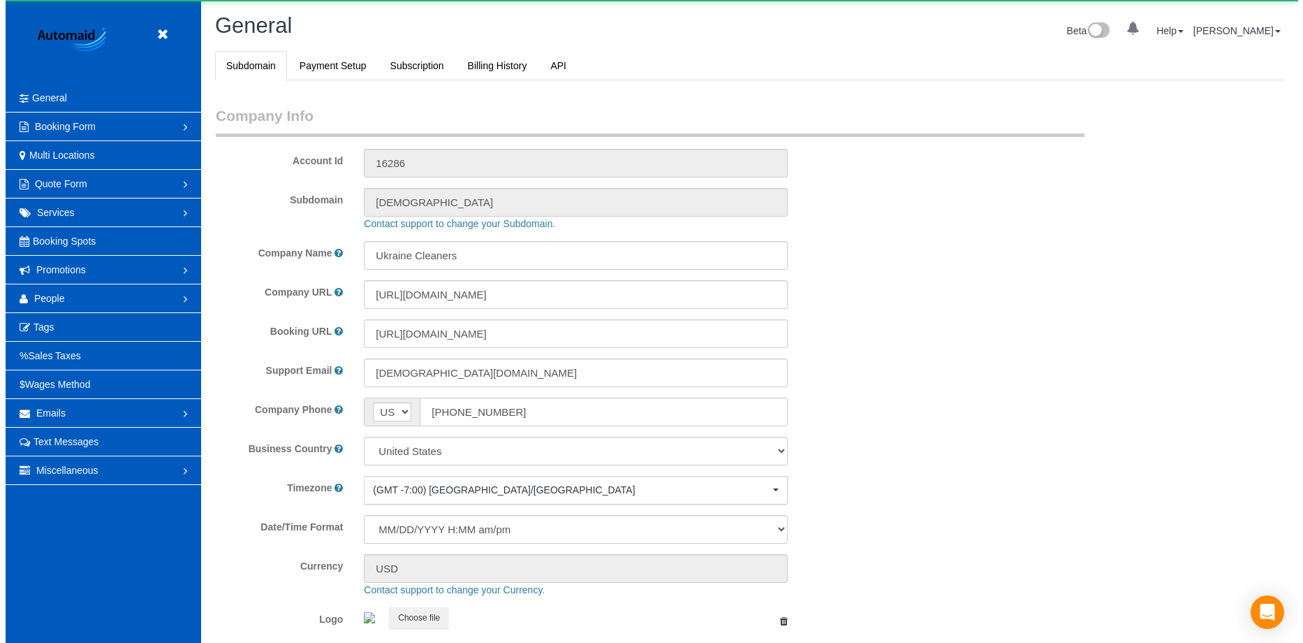
scroll to position [3072, 1293]
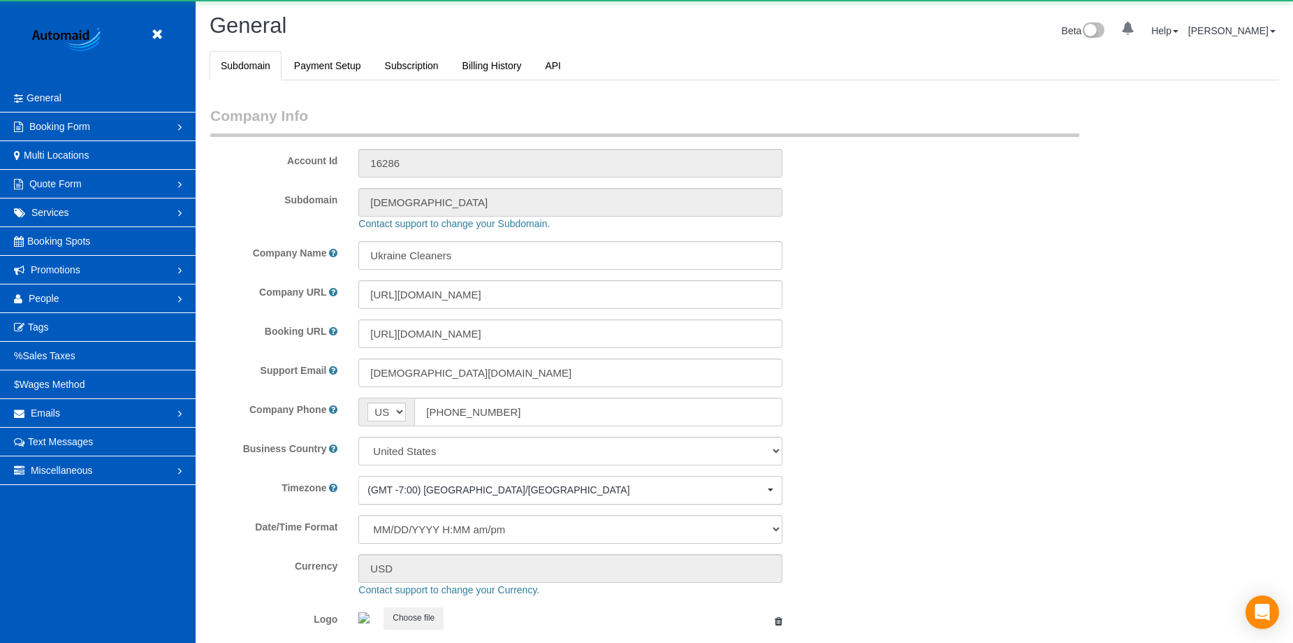
select select "1"
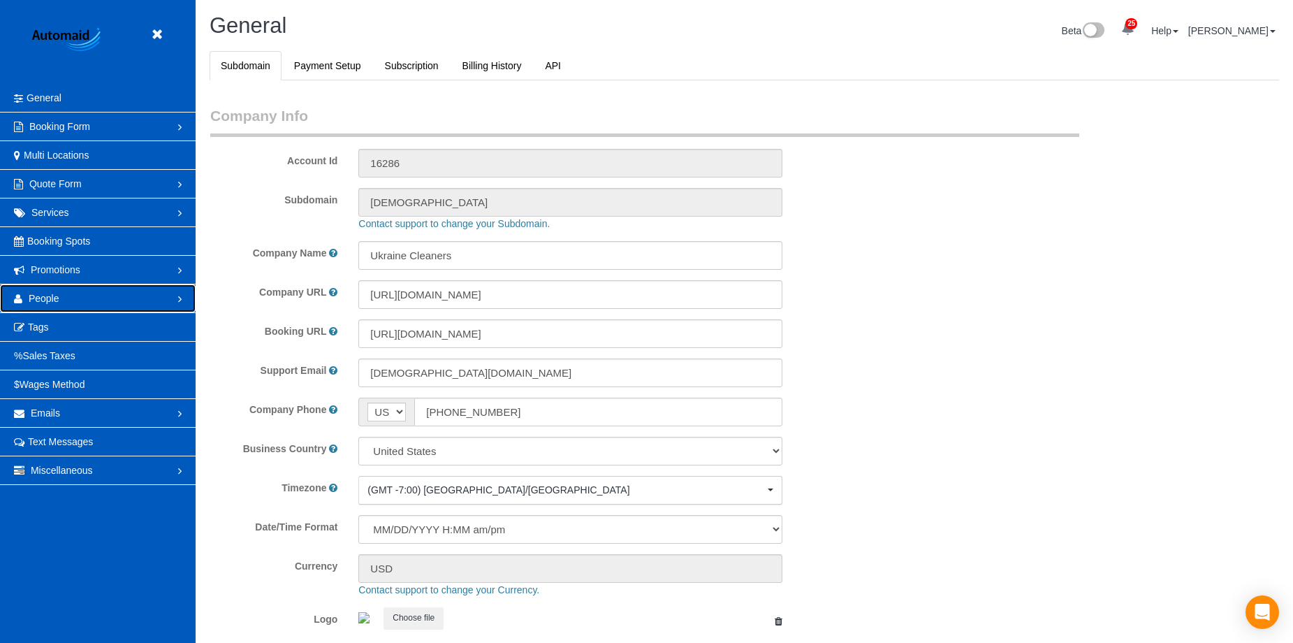
click at [138, 298] on link "People" at bounding box center [98, 298] width 196 height 28
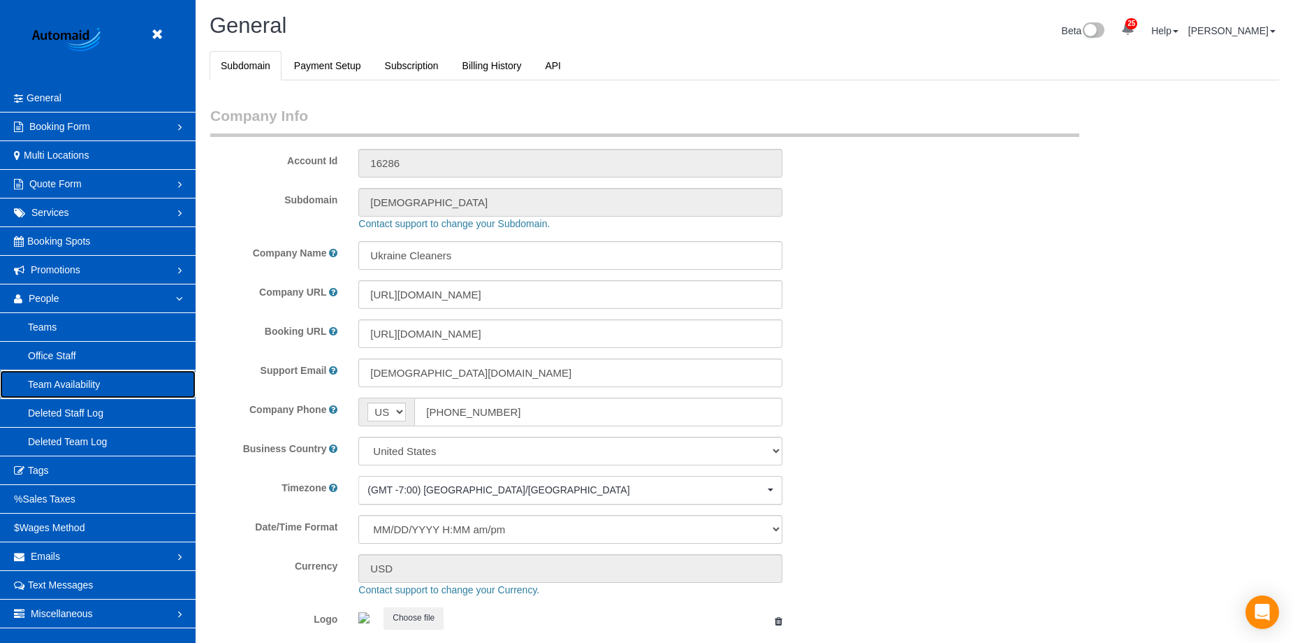
click at [85, 380] on link "Team Availability" at bounding box center [98, 384] width 196 height 28
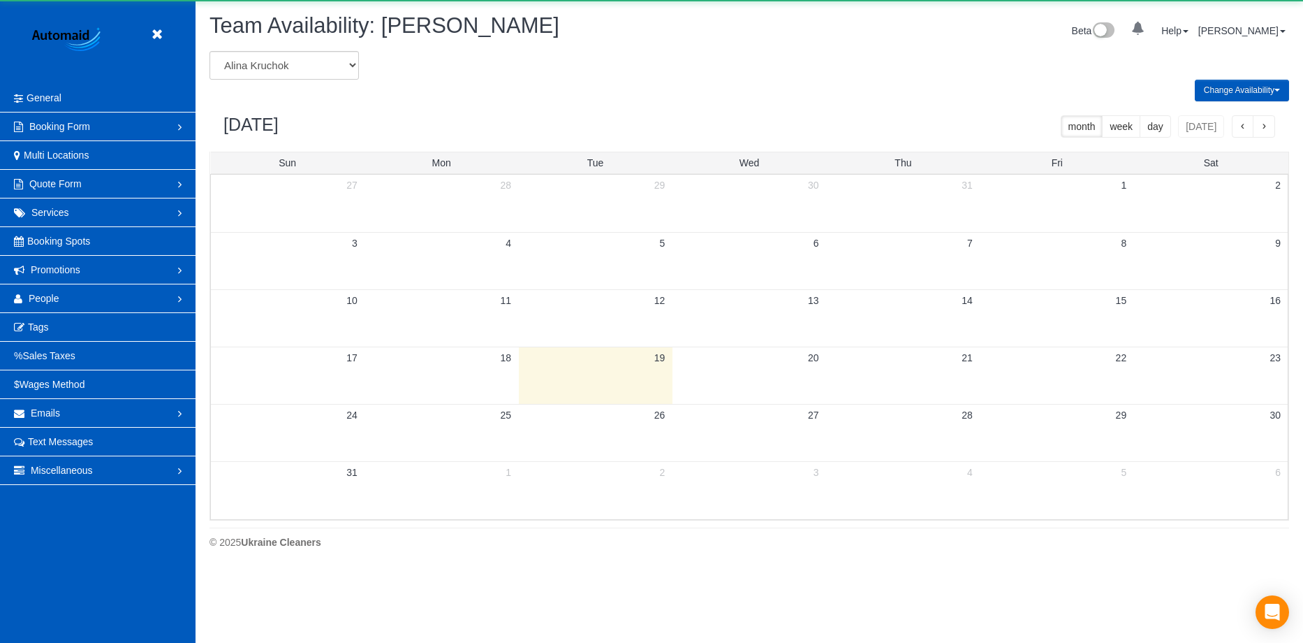
scroll to position [569, 1303]
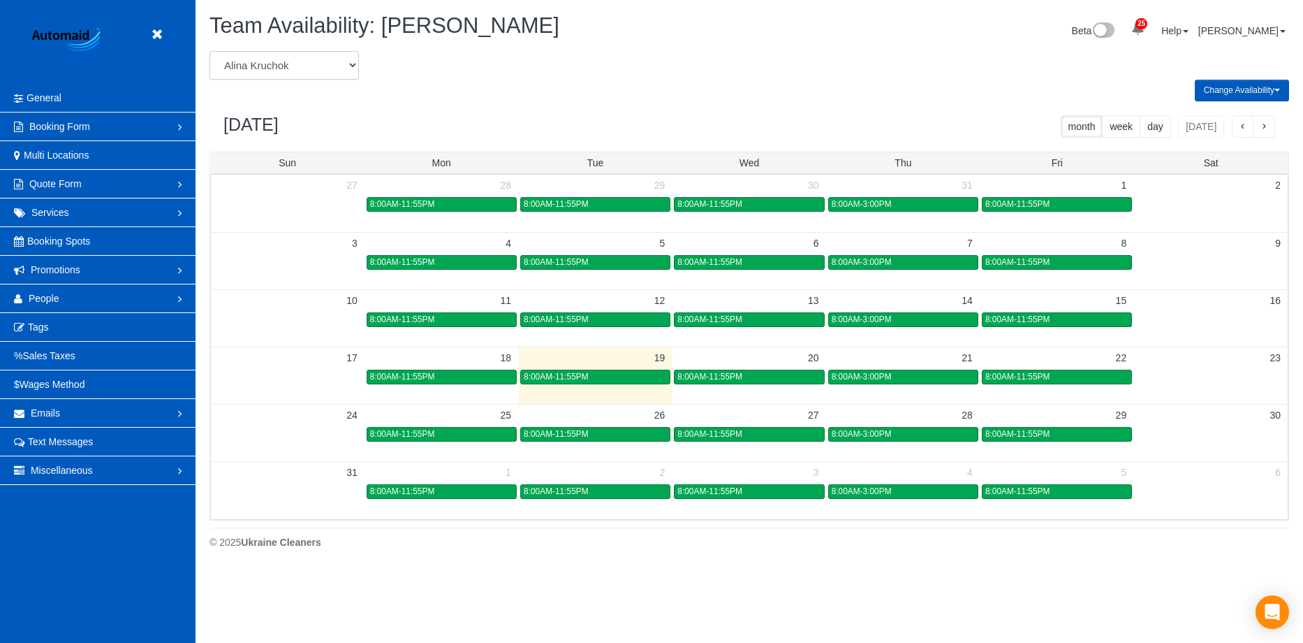
click at [344, 67] on select "Alina Kruchok Alona Kulish Alona Tarasiuk Alona Vikhliaieva Anastasiia Demchenk…" at bounding box center [284, 65] width 149 height 29
select select "number:631"
click at [210, 51] on select "Alina Kruchok Alona Kulish Alona Tarasiuk Alona Vikhliaieva Anastasiia Demchenk…" at bounding box center [284, 65] width 149 height 29
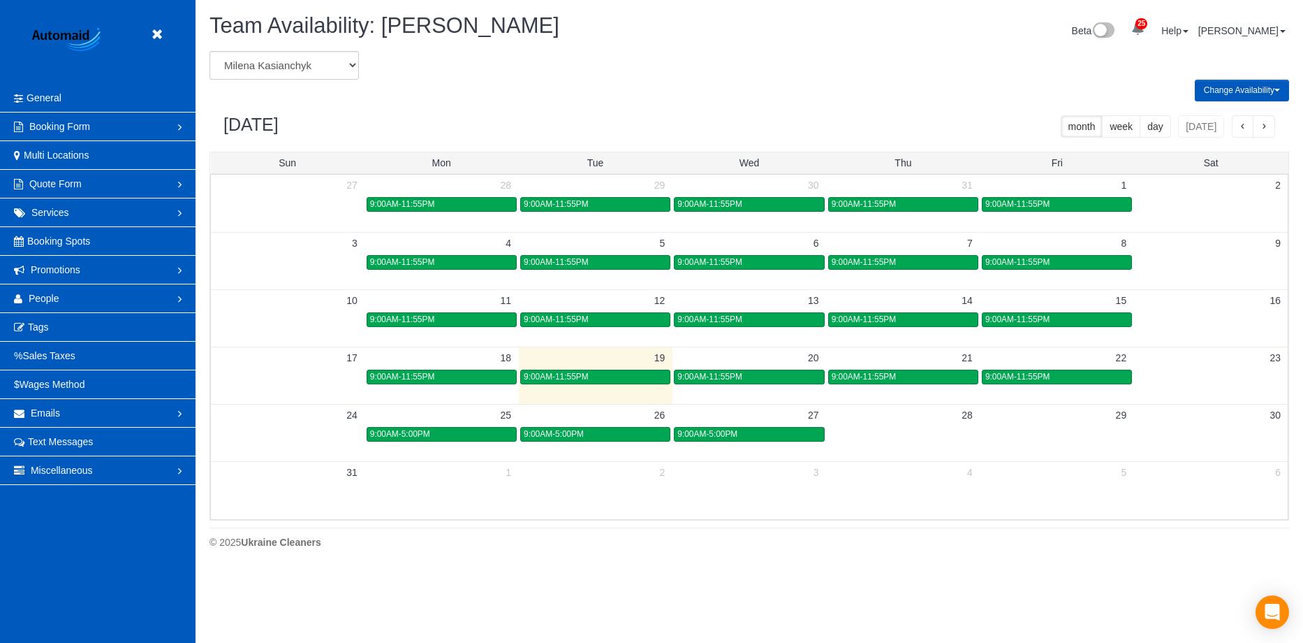
click at [1263, 129] on span "button" at bounding box center [1264, 127] width 7 height 10
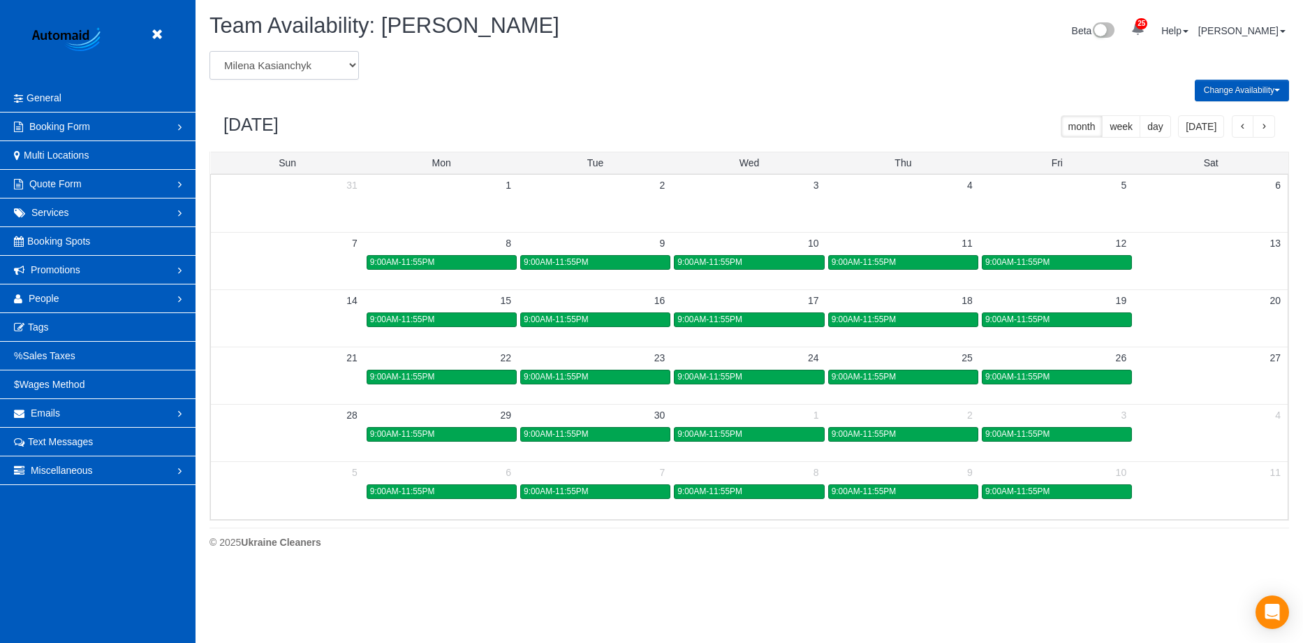
drag, startPoint x: 308, startPoint y: 59, endPoint x: 305, endPoint y: 78, distance: 18.4
click at [308, 59] on select "Alina Kruchok Alona Kulish Alona Tarasiuk Alona Vikhliaieva Anastasiia Demchenk…" at bounding box center [284, 65] width 149 height 29
select select "number:991"
click at [210, 51] on select "Alina Kruchok Alona Kulish Alona Tarasiuk Alona Vikhliaieva Anastasiia Demchenk…" at bounding box center [284, 65] width 149 height 29
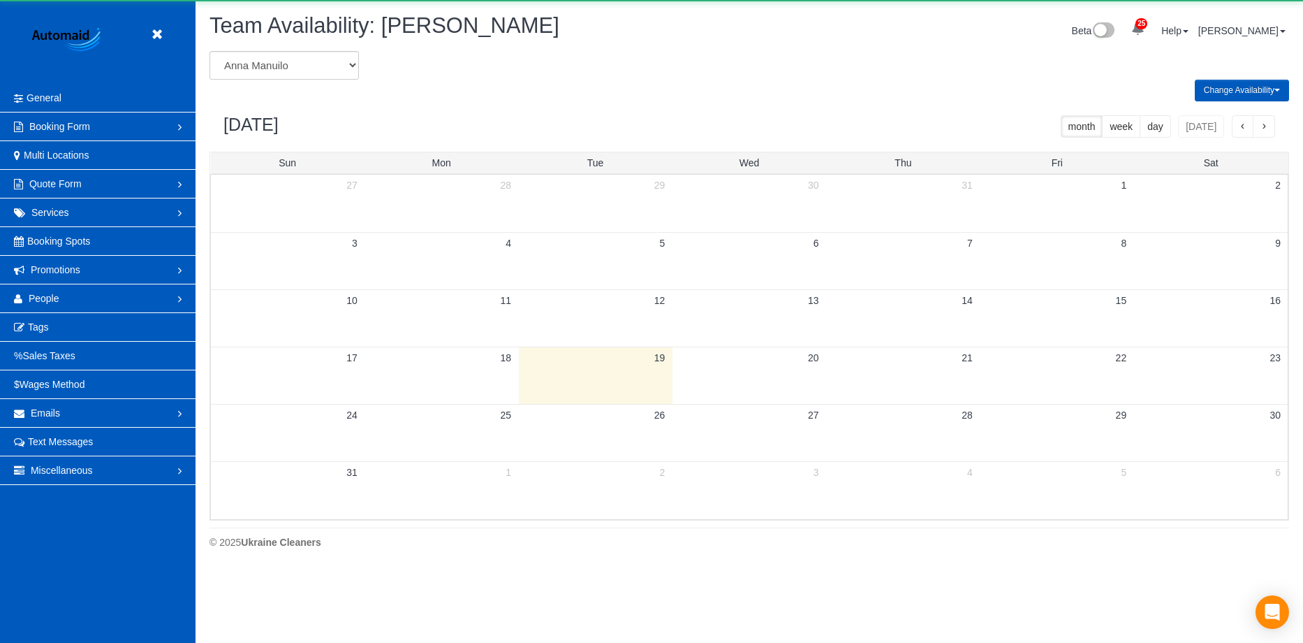
scroll to position [69273, 68539]
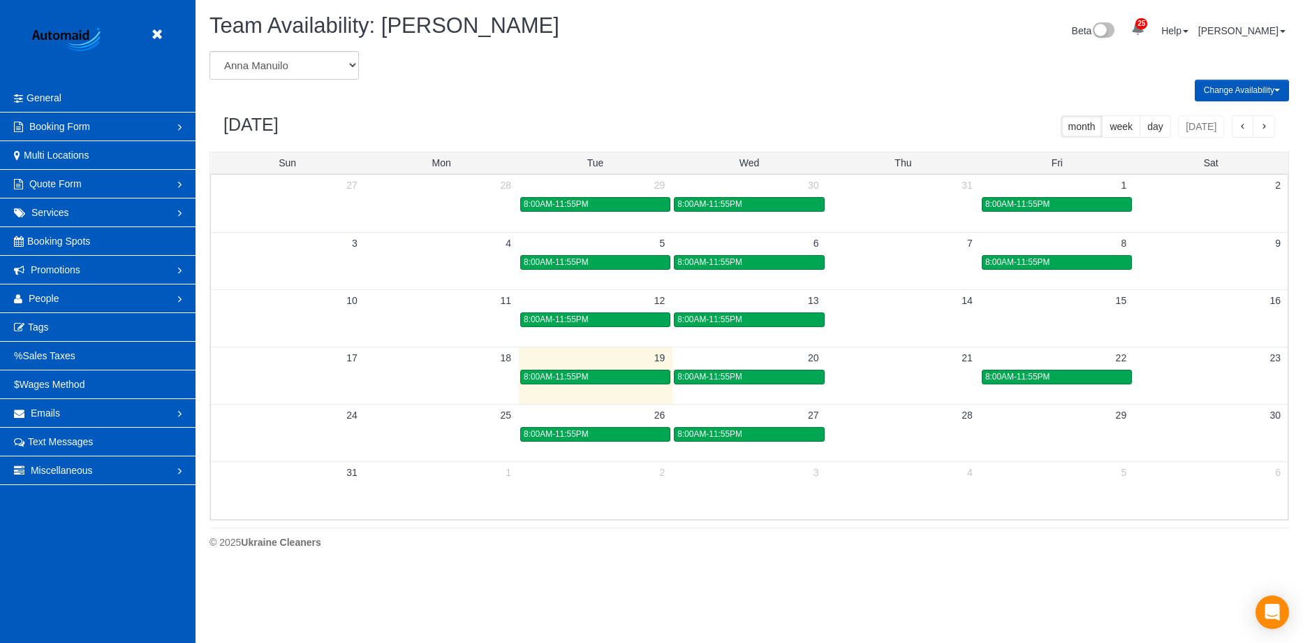
click at [1262, 131] on span "button" at bounding box center [1264, 127] width 7 height 10
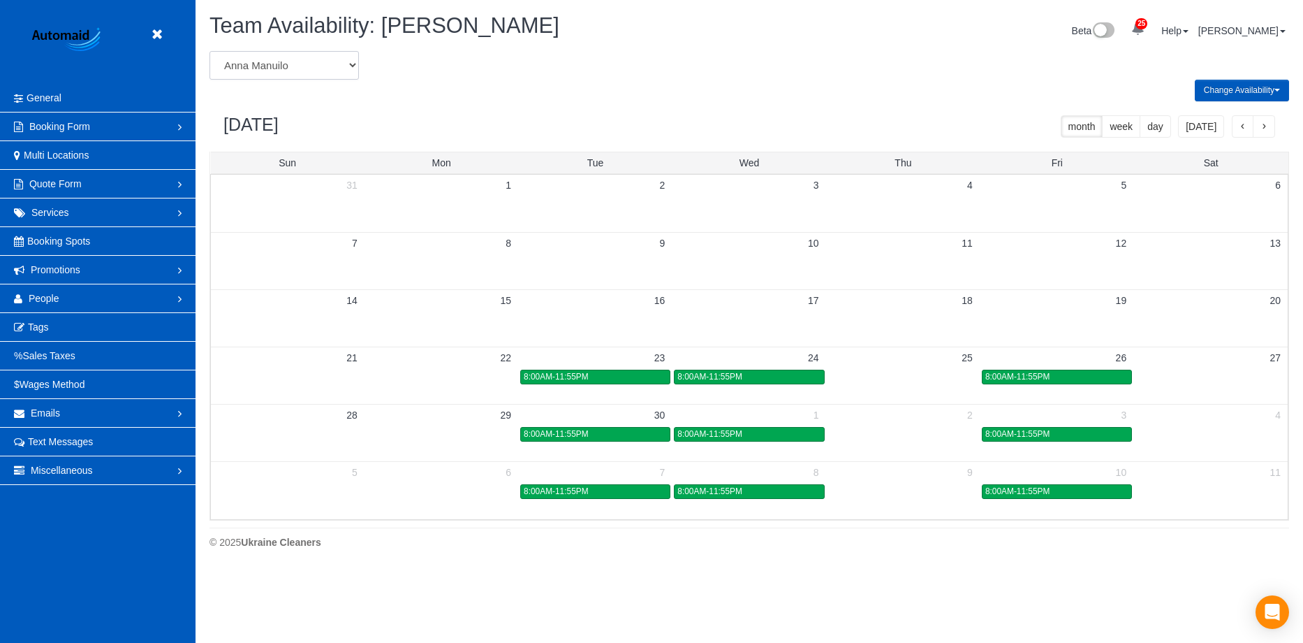
click at [336, 61] on select "Alina Kruchok Alona Kulish Alona Tarasiuk Alona Vikhliaieva Anastasiia Demchenk…" at bounding box center [284, 65] width 149 height 29
select select "number:989"
click at [210, 51] on select "Alina Kruchok Alona Kulish Alona Tarasiuk Alona Vikhliaieva Anastasiia Demchenk…" at bounding box center [284, 65] width 149 height 29
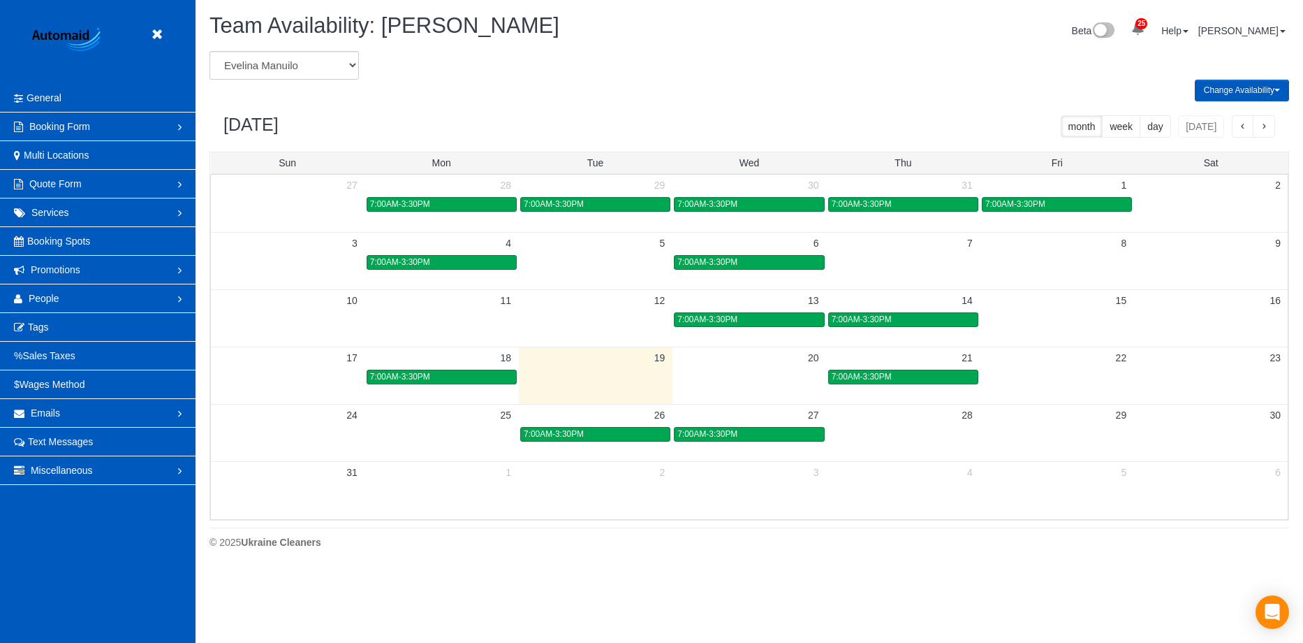
click at [1262, 135] on button "button" at bounding box center [1264, 126] width 22 height 22
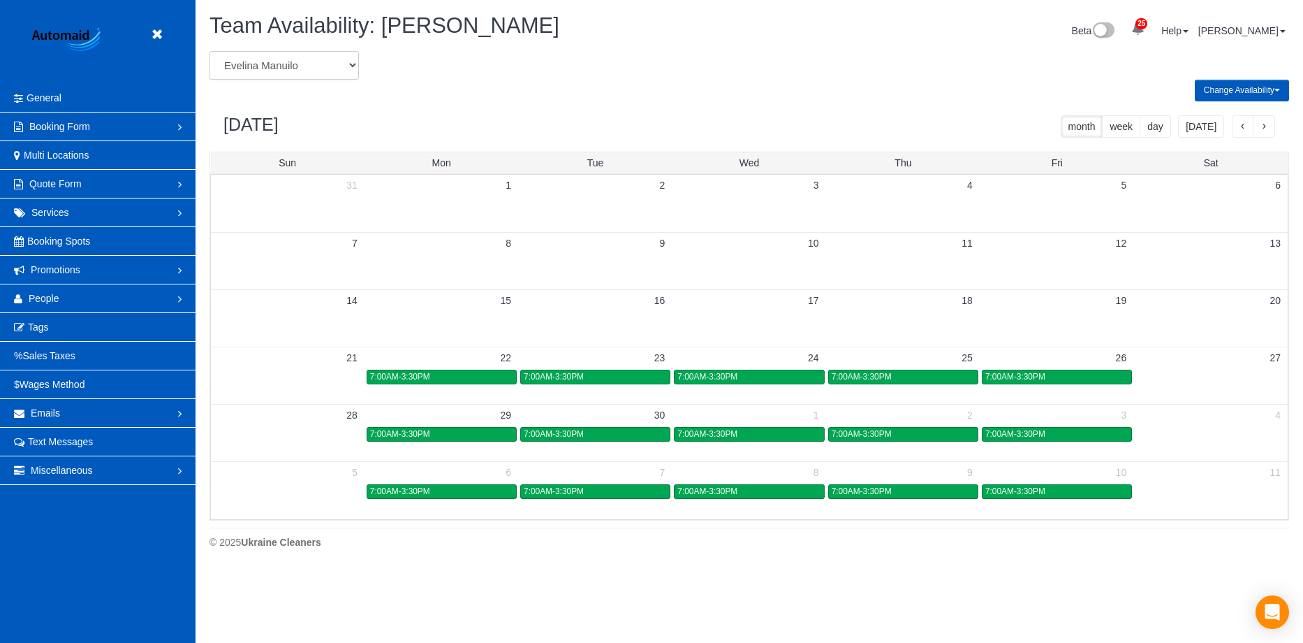
click at [280, 71] on select "Alina Kruchok Alona Kulish Alona Tarasiuk Alona Vikhliaieva Anastasiia Demchenk…" at bounding box center [284, 65] width 149 height 29
click at [158, 35] on icon at bounding box center [156, 34] width 17 height 17
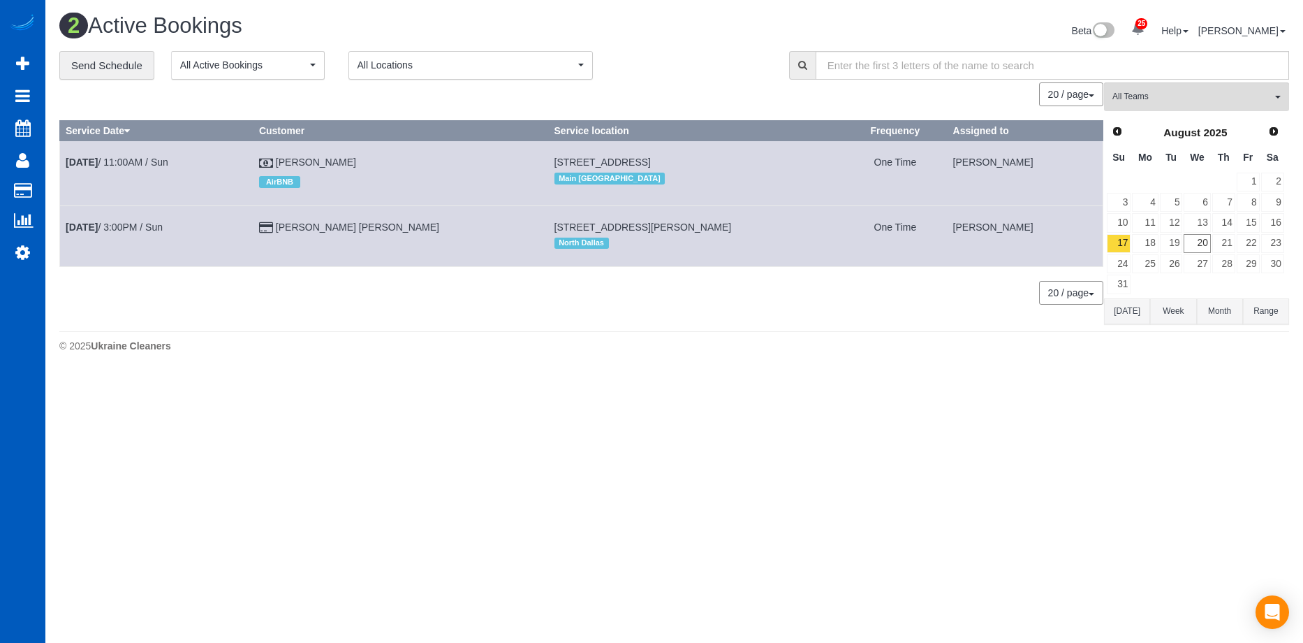
scroll to position [373, 1303]
click at [1266, 315] on button "Range" at bounding box center [1266, 311] width 46 height 26
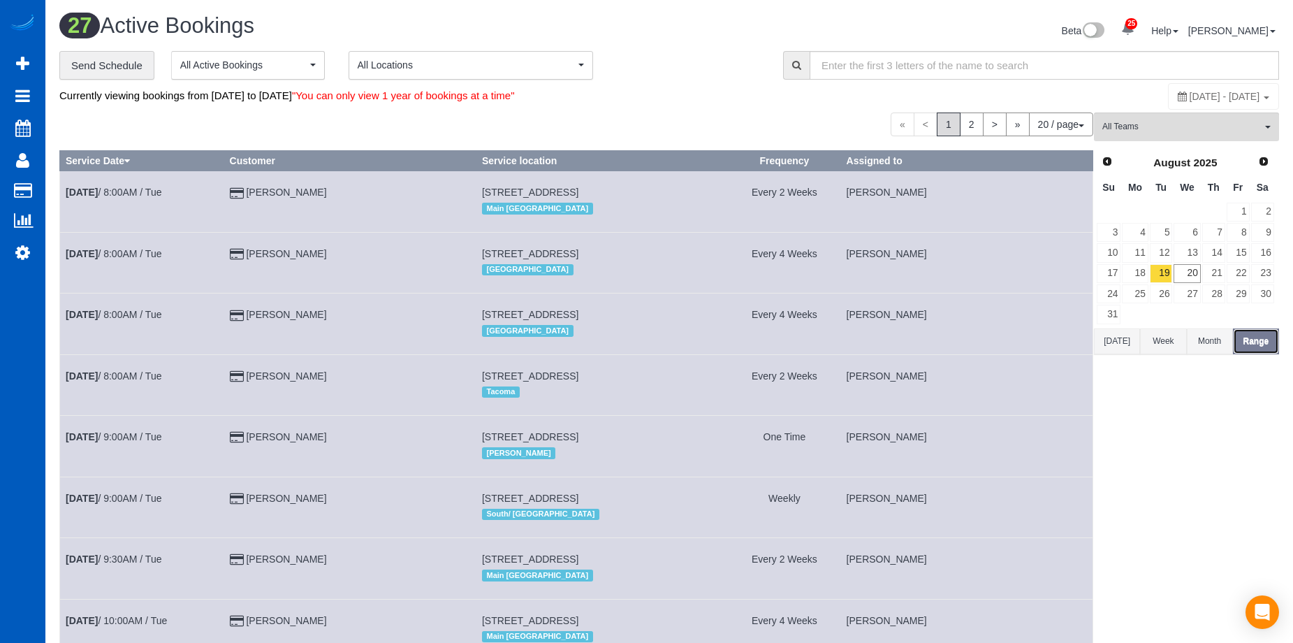
scroll to position [1518, 1293]
click at [1189, 97] on span "August 19, 2025 - August 19, 2025" at bounding box center [1224, 96] width 71 height 11
type input "**********"
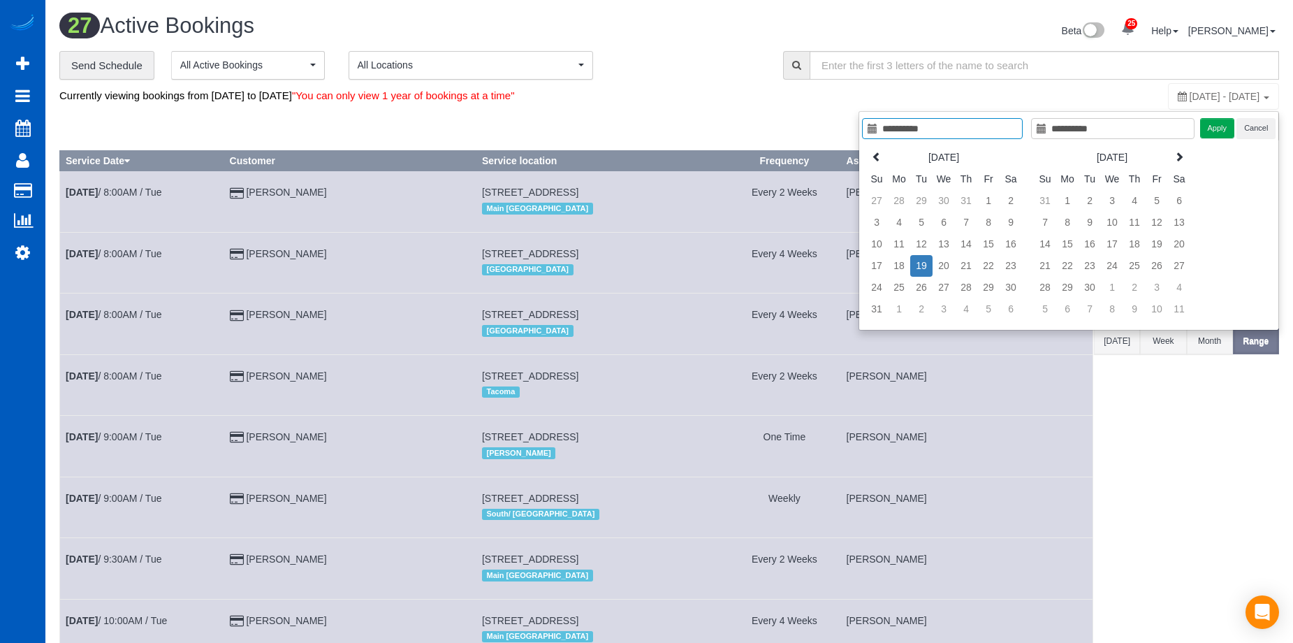
click at [1189, 94] on span "August 19, 2025 - August 19, 2025" at bounding box center [1224, 96] width 71 height 11
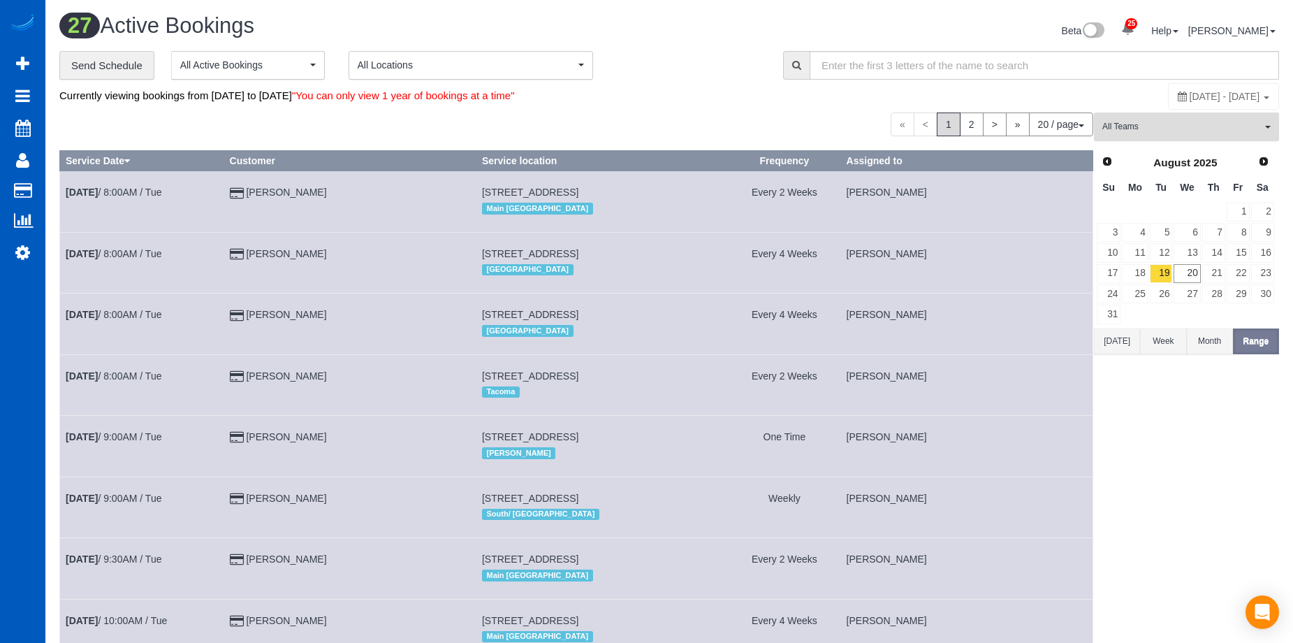
click at [1227, 121] on span "All Teams" at bounding box center [1181, 127] width 159 height 12
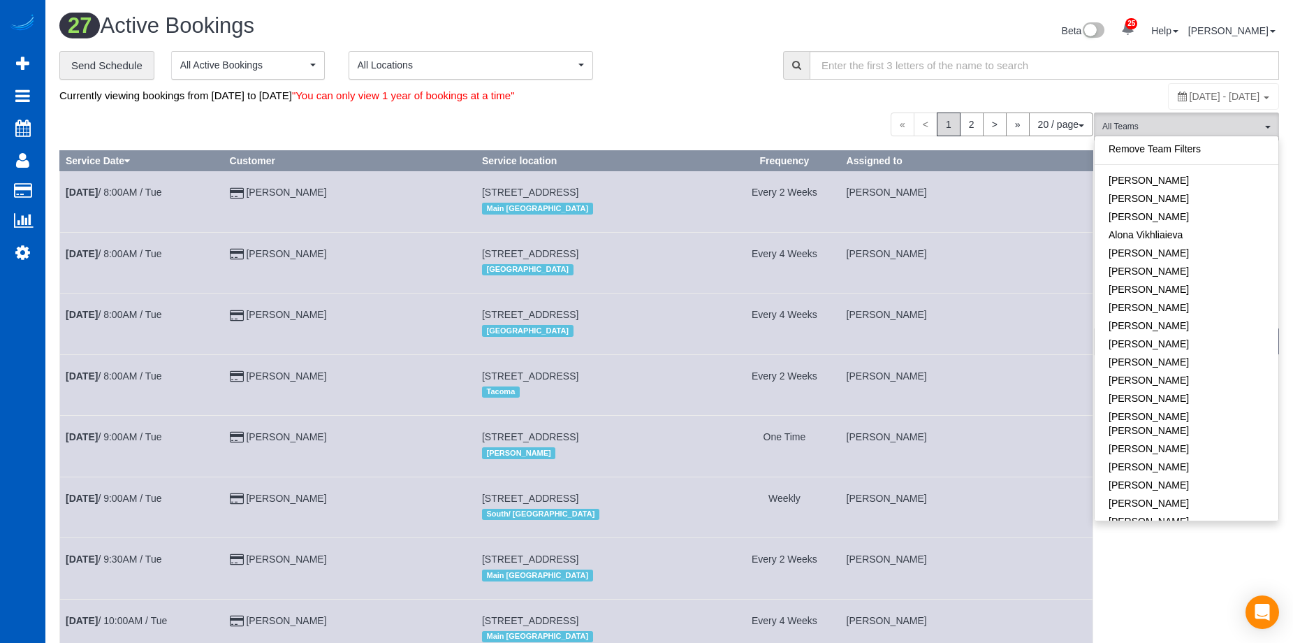
click at [1231, 91] on span "August 19, 2025 - August 19, 2025" at bounding box center [1224, 96] width 71 height 11
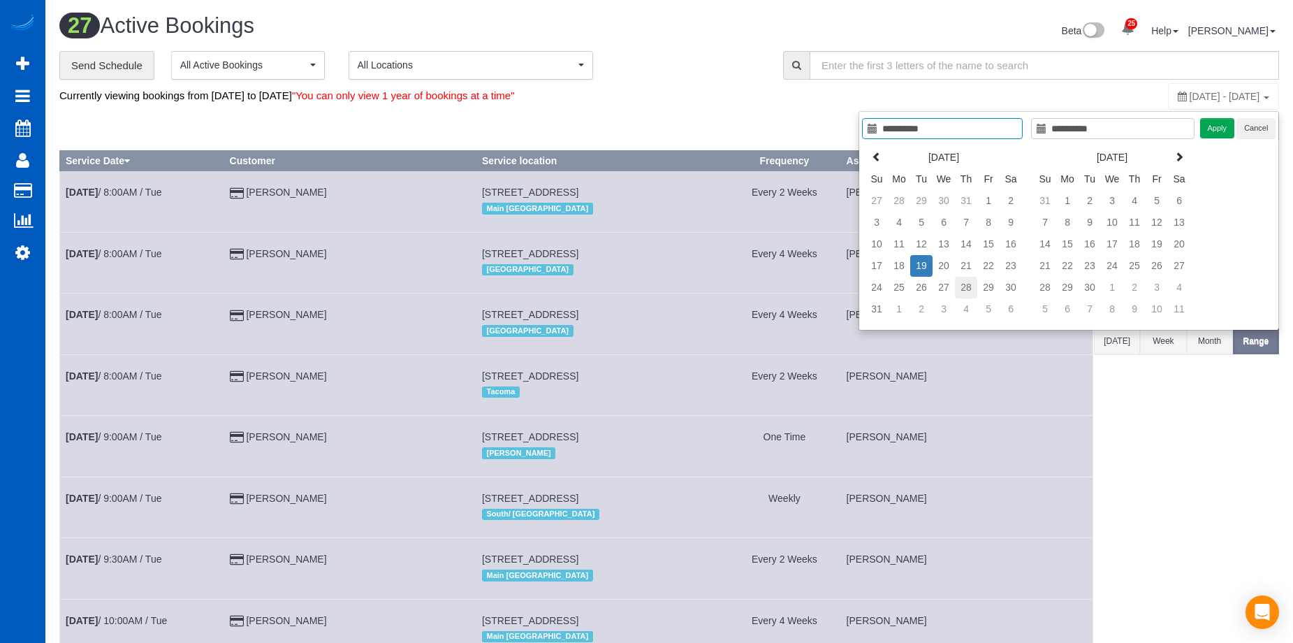
type input "**********"
click at [974, 286] on td "28" at bounding box center [966, 288] width 22 height 22
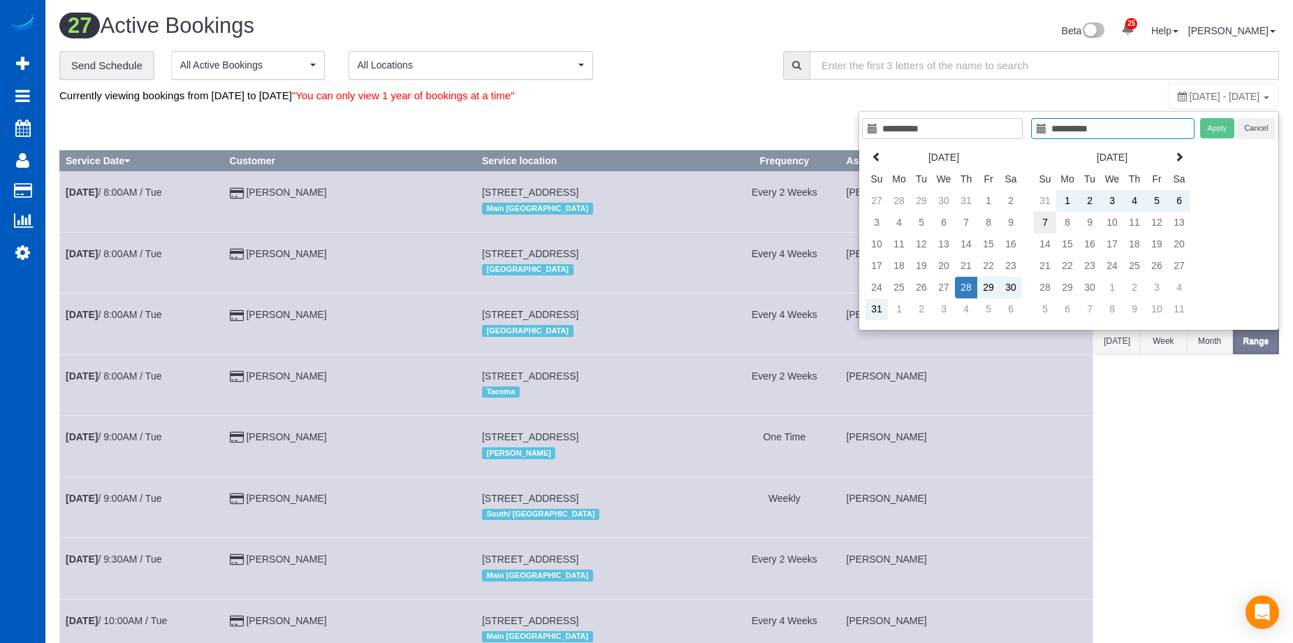
type input "**********"
click at [1052, 220] on td "7" at bounding box center [1045, 223] width 22 height 22
click at [1217, 129] on button "Apply" at bounding box center [1217, 128] width 35 height 20
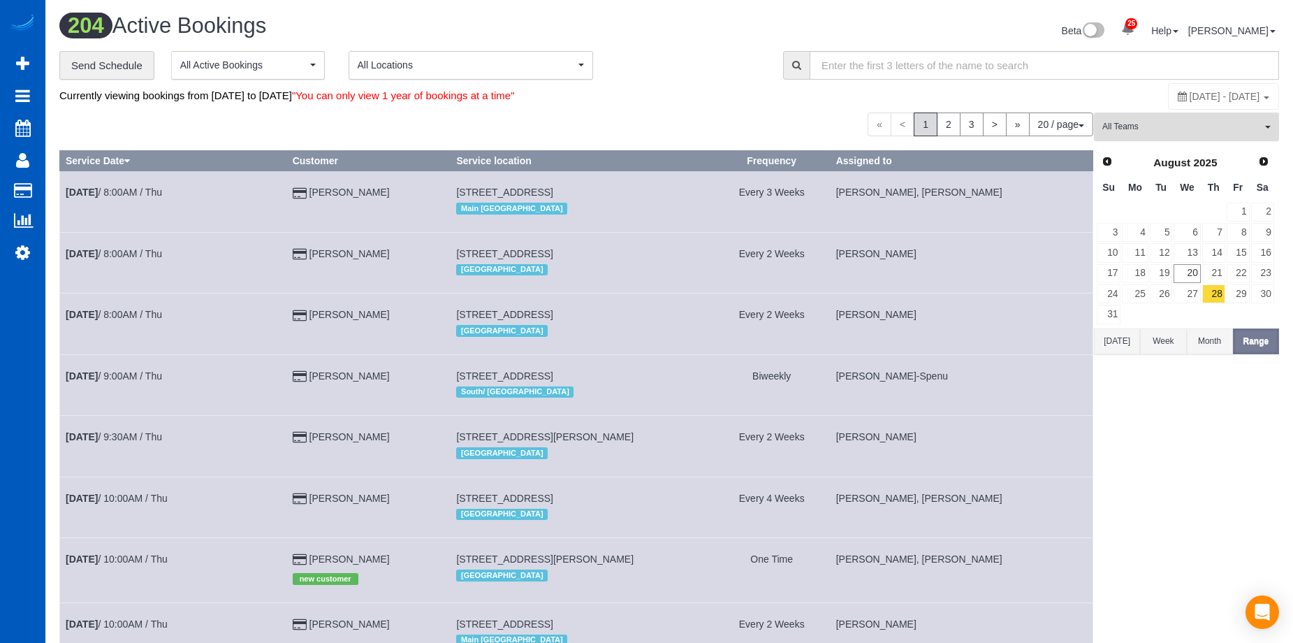
click at [1187, 129] on span "All Teams" at bounding box center [1181, 127] width 159 height 12
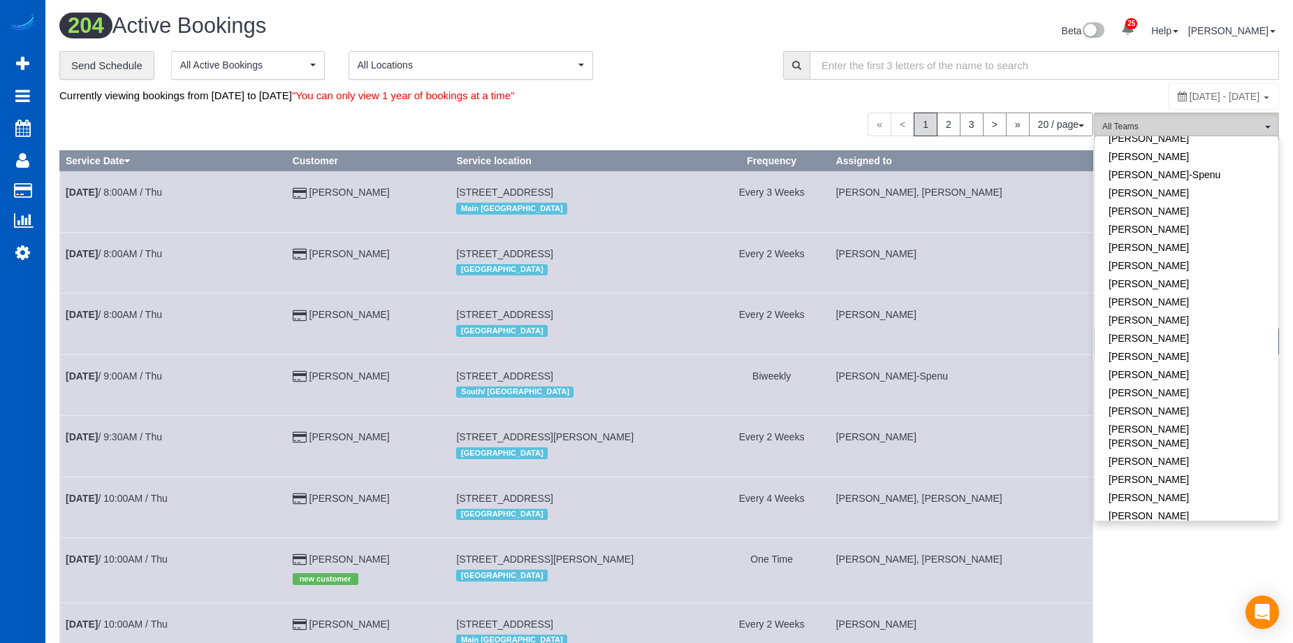
scroll to position [489, 0]
click at [1195, 314] on link "[PERSON_NAME]" at bounding box center [1186, 323] width 184 height 18
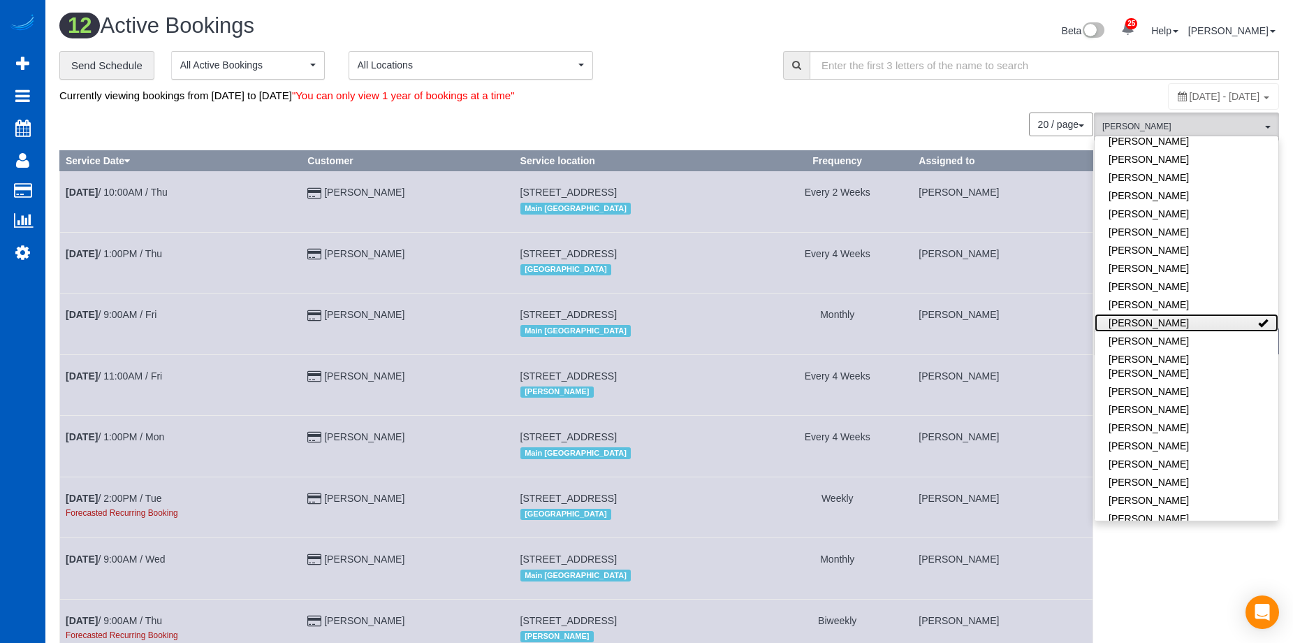
scroll to position [68838, 68550]
click at [727, 64] on div "**********" at bounding box center [410, 65] width 703 height 29
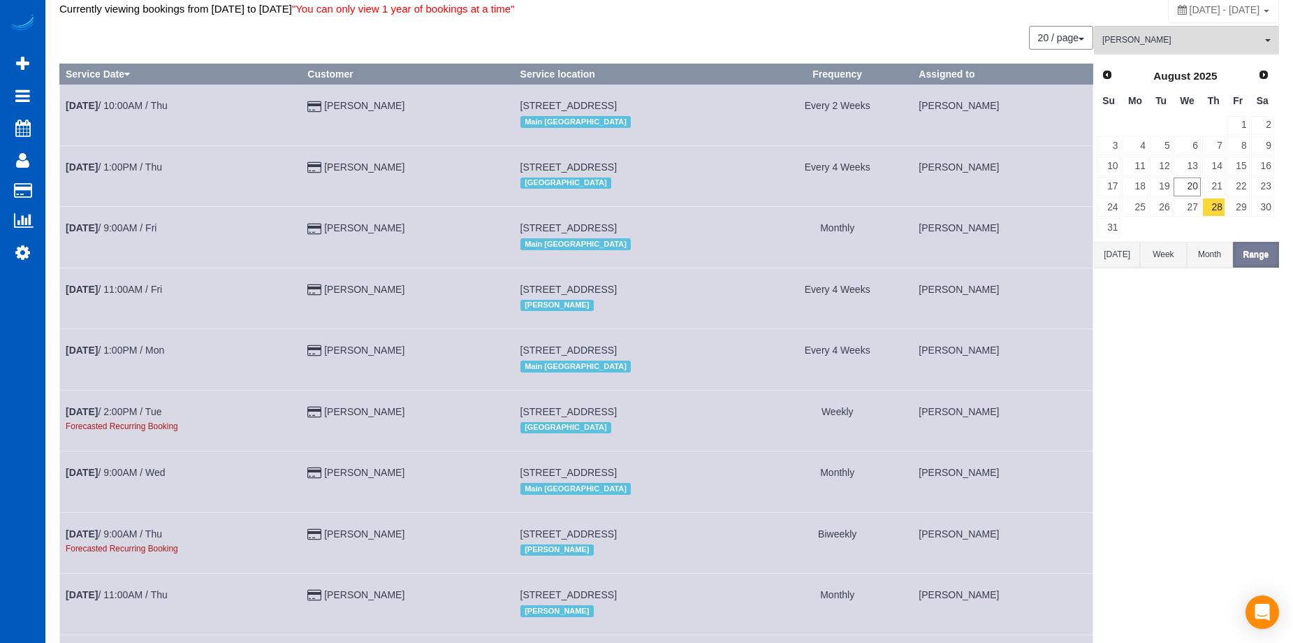
scroll to position [0, 0]
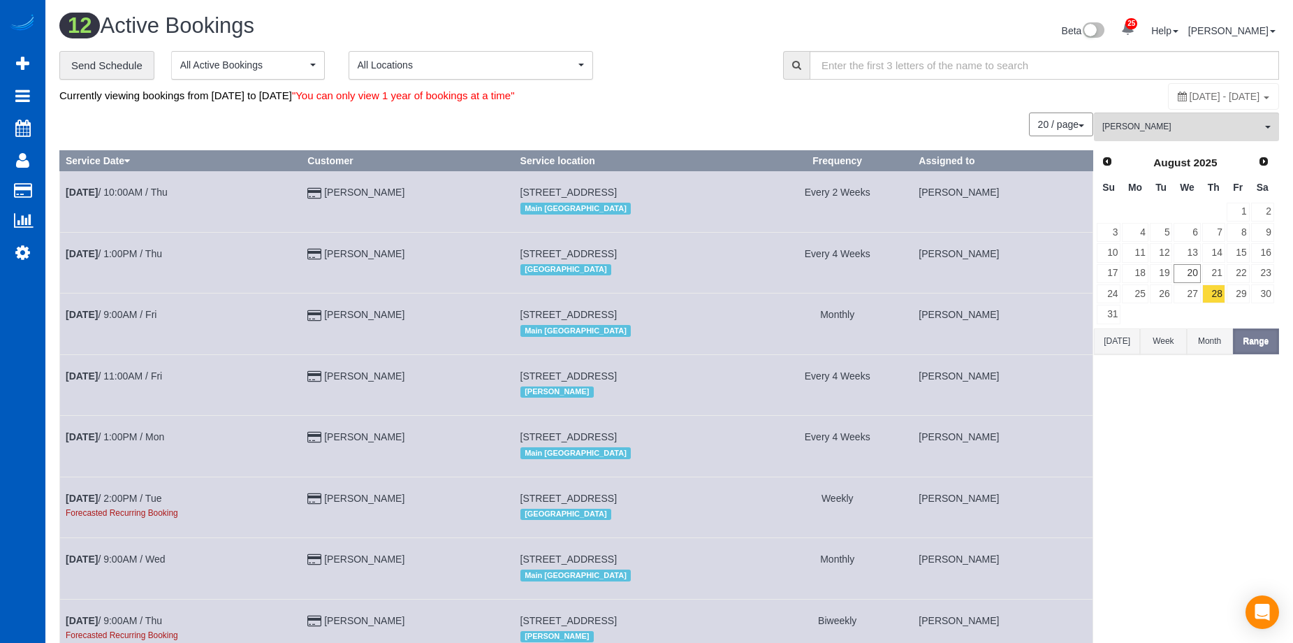
click at [682, 127] on div "20 / page 10 / page 20 / page 30 / page 40 / page 50 / page 100 / page" at bounding box center [576, 124] width 1034 height 24
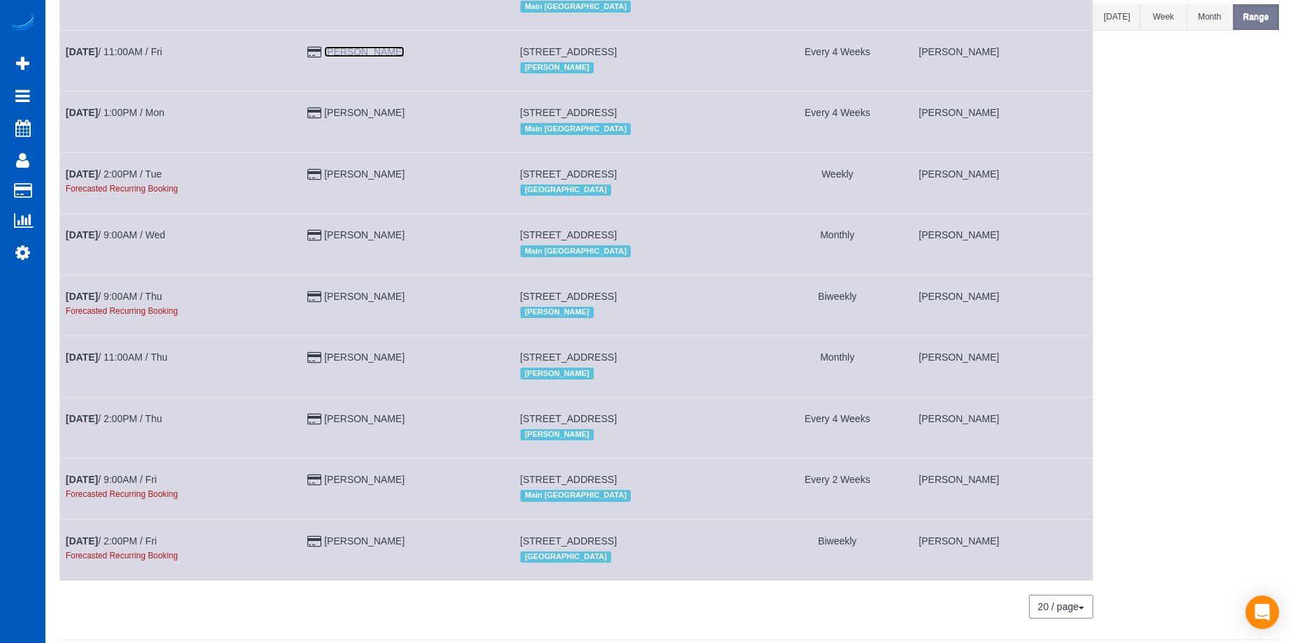
scroll to position [349, 0]
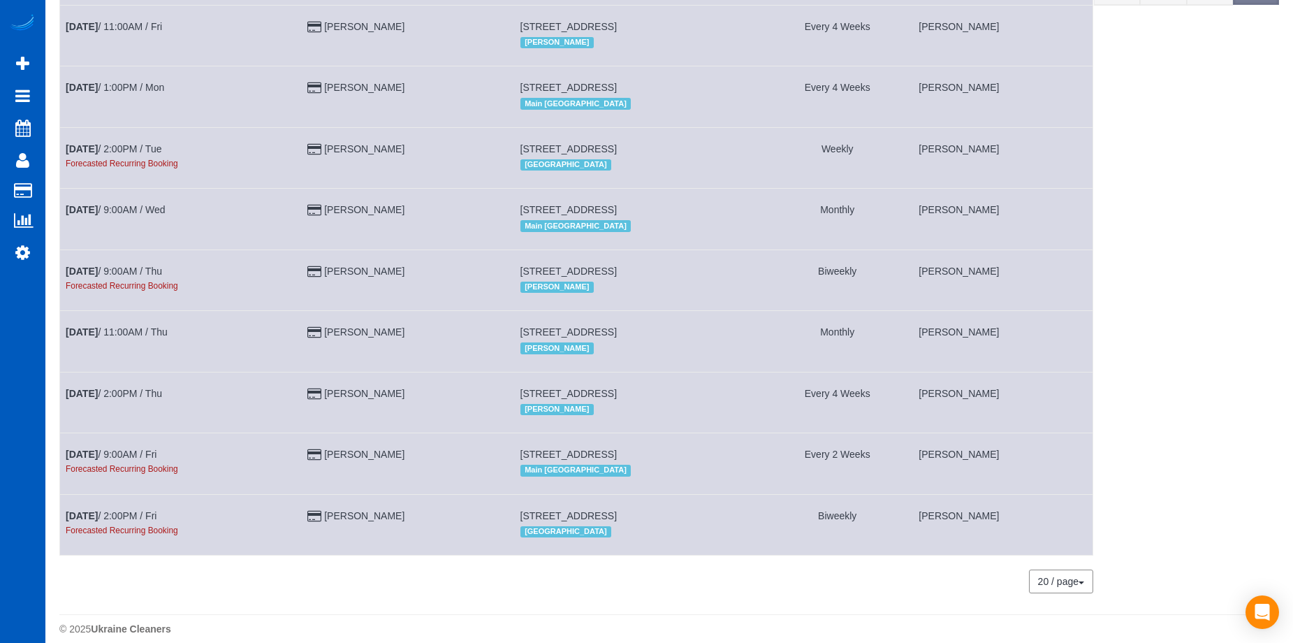
click at [259, 291] on div "Forecasted Recurring Booking" at bounding box center [181, 285] width 230 height 14
click at [379, 582] on div "20 / page 10 / page 20 / page 30 / page 40 / page 50 / page 100 / page" at bounding box center [576, 581] width 1034 height 24
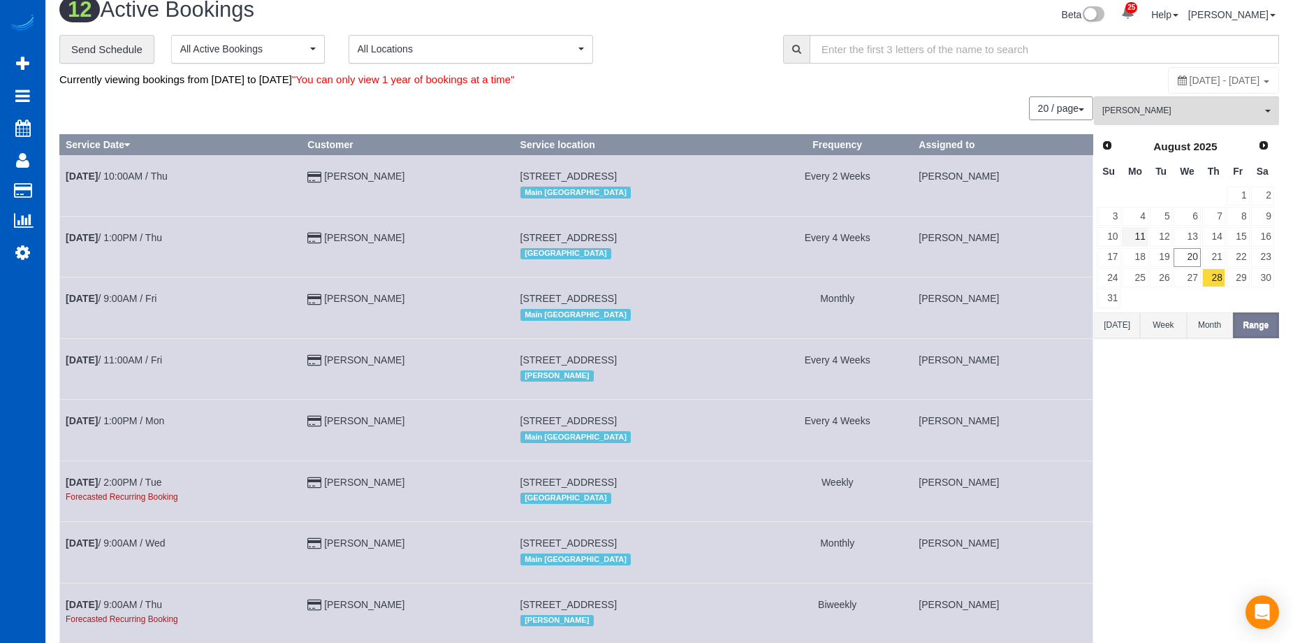
scroll to position [0, 0]
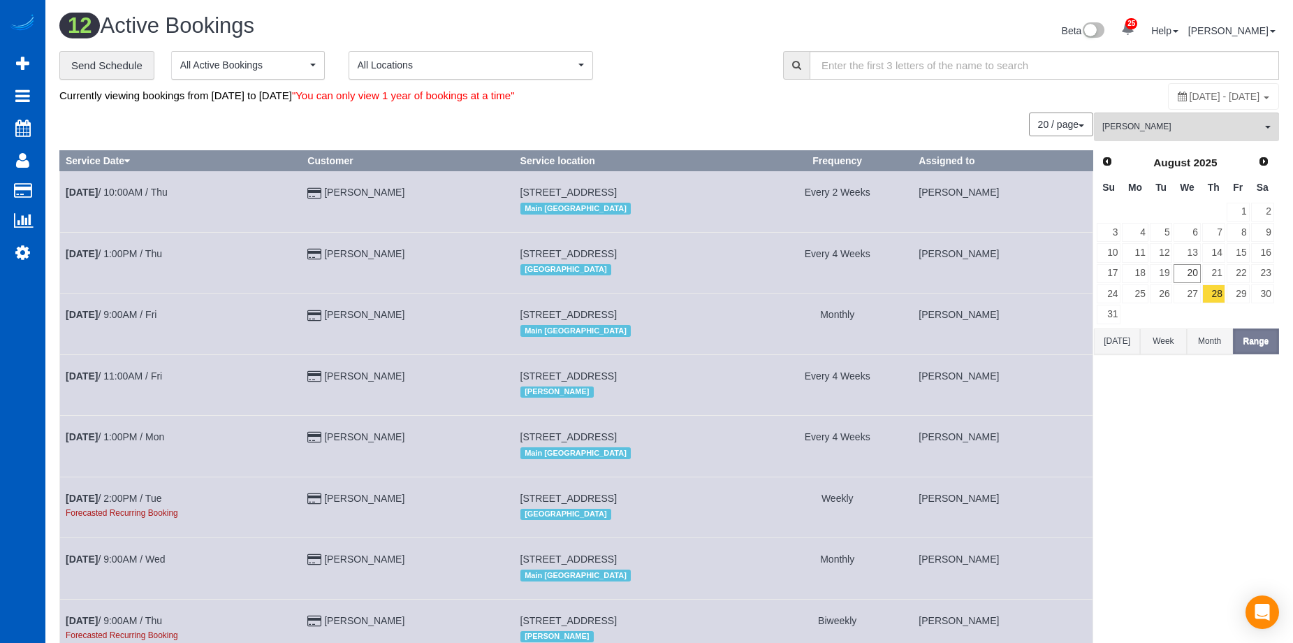
click at [1117, 341] on button "Today" at bounding box center [1117, 341] width 46 height 26
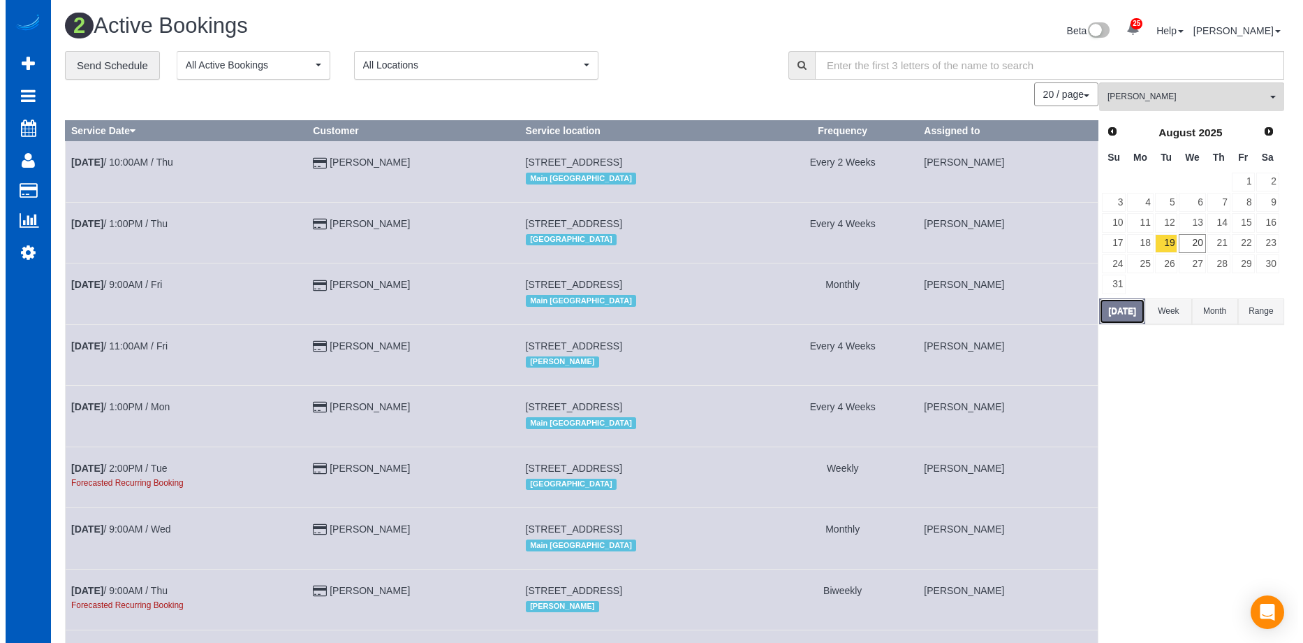
scroll to position [373, 1303]
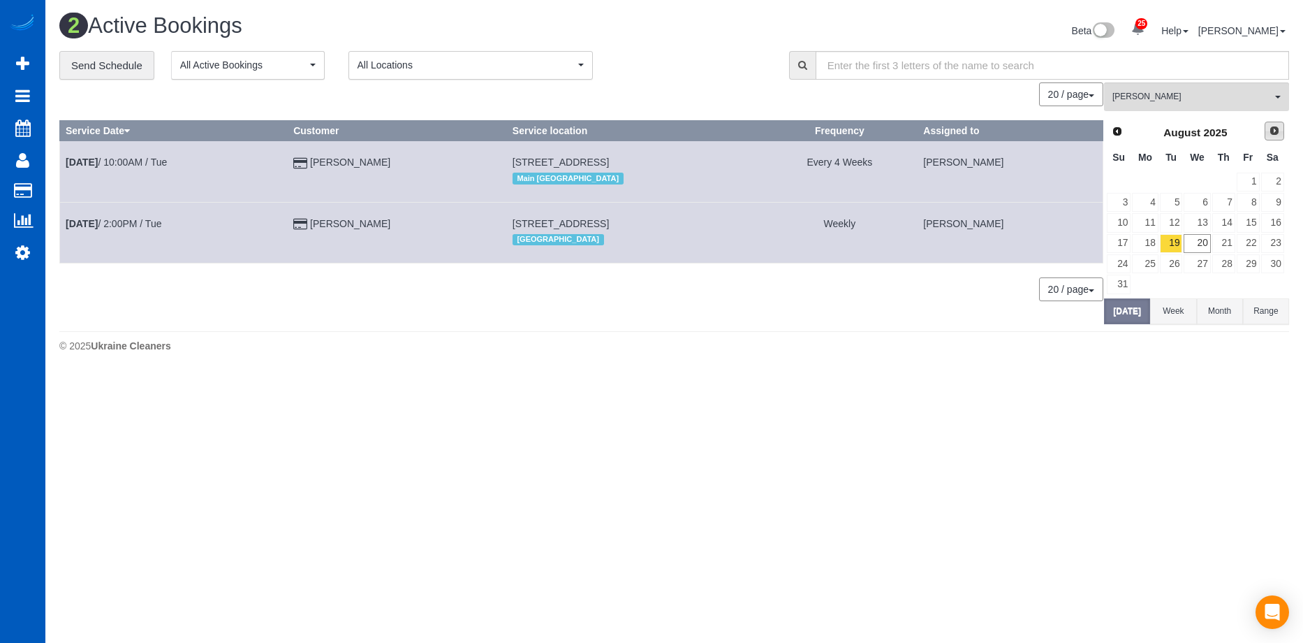
click at [1272, 134] on span "Next" at bounding box center [1274, 130] width 11 height 11
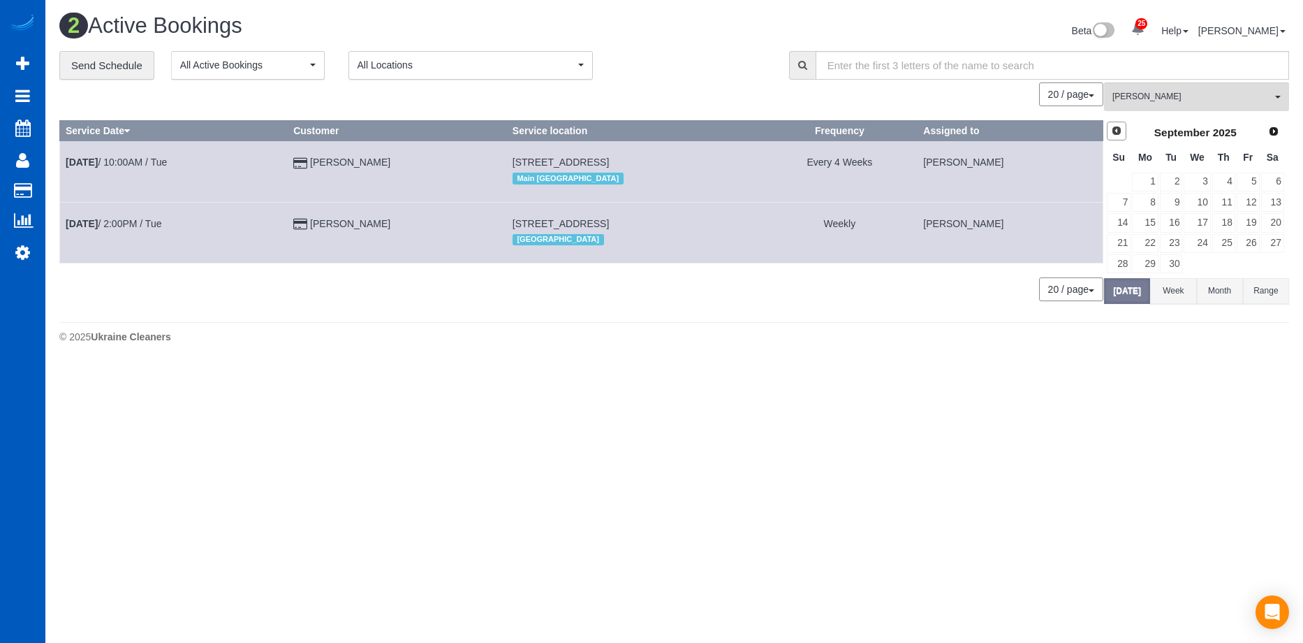
click at [1119, 132] on span "Prev" at bounding box center [1116, 130] width 11 height 11
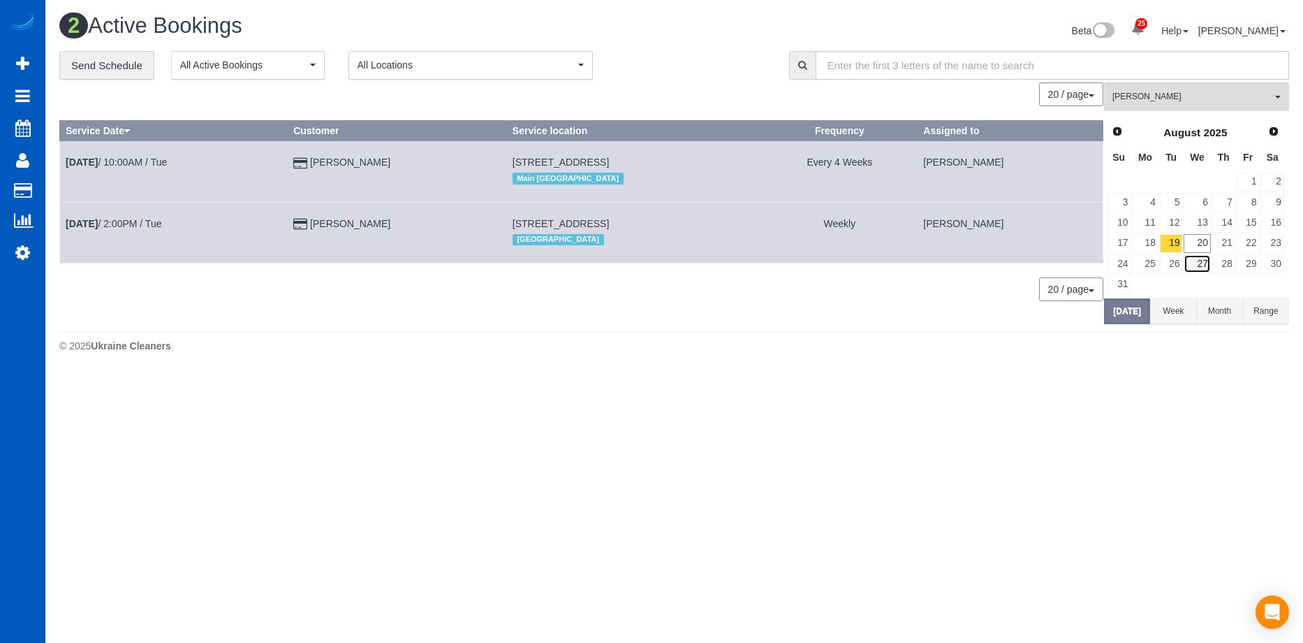
click at [1203, 263] on link "27" at bounding box center [1197, 263] width 27 height 19
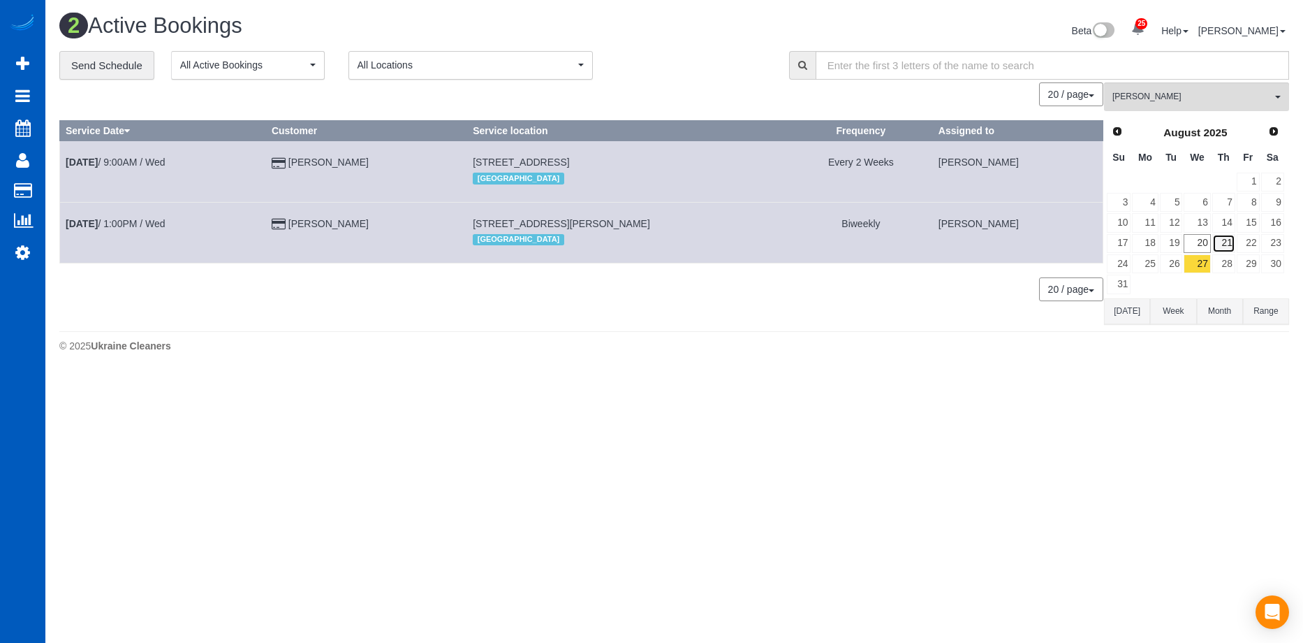
click at [1230, 244] on link "21" at bounding box center [1223, 243] width 23 height 19
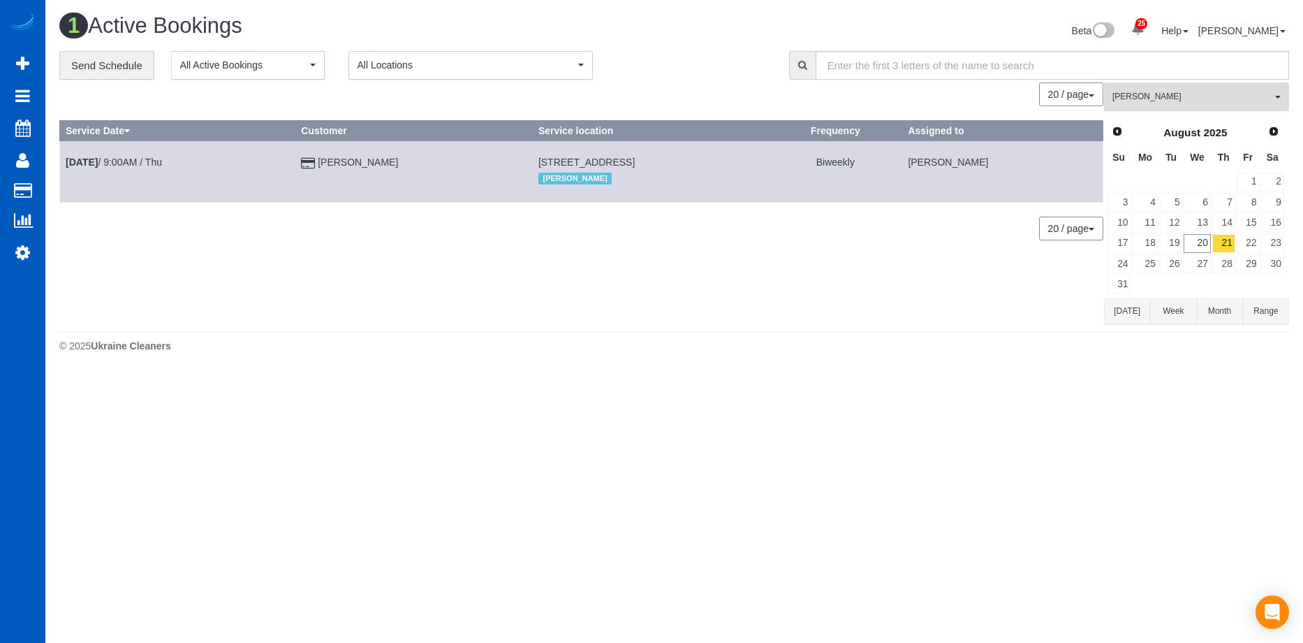
click at [1152, 92] on span "[PERSON_NAME]" at bounding box center [1192, 97] width 159 height 12
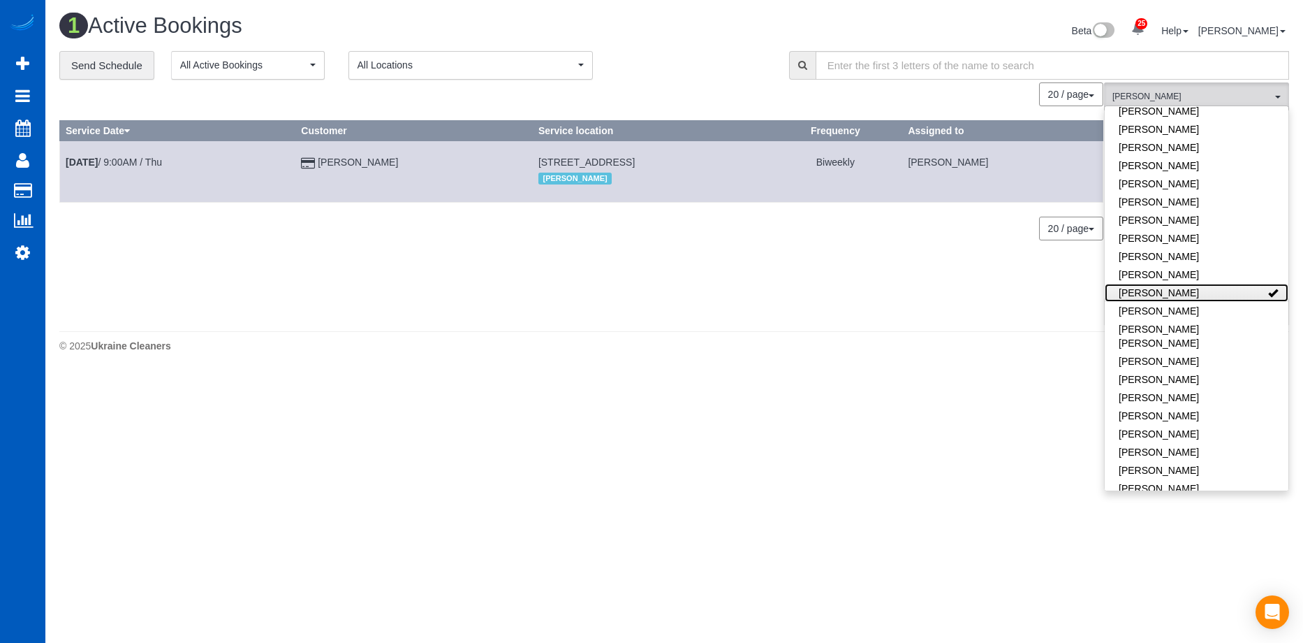
click at [1243, 284] on link "[PERSON_NAME]" at bounding box center [1197, 293] width 184 height 18
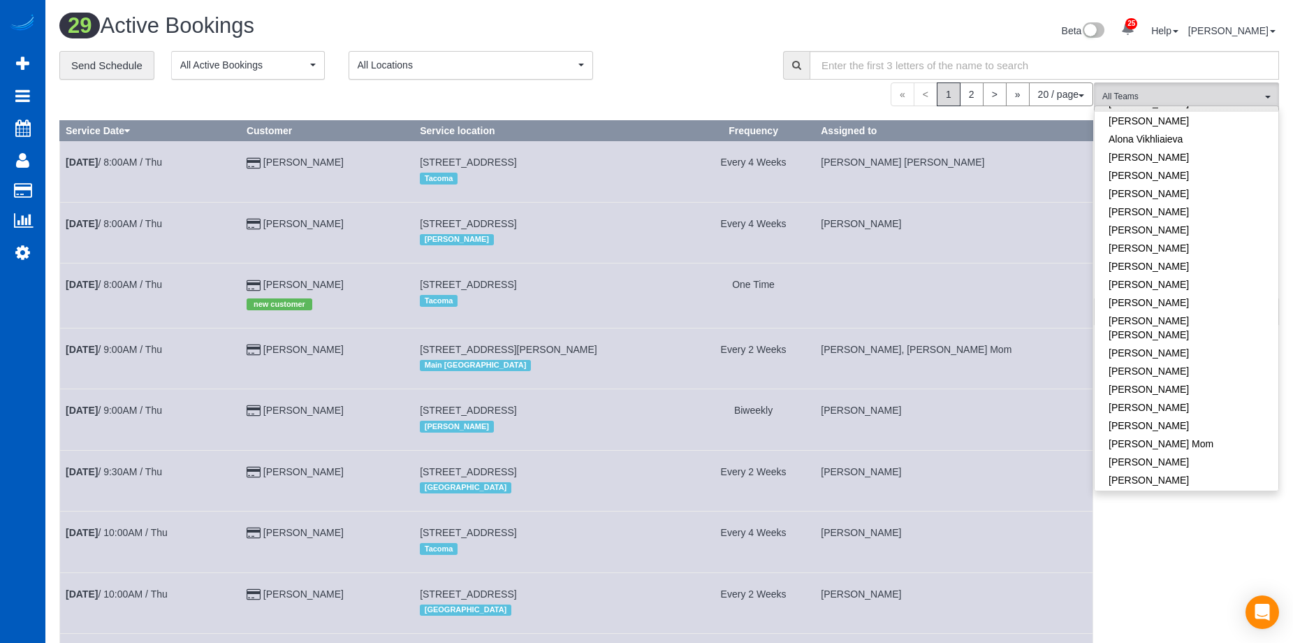
scroll to position [0, 0]
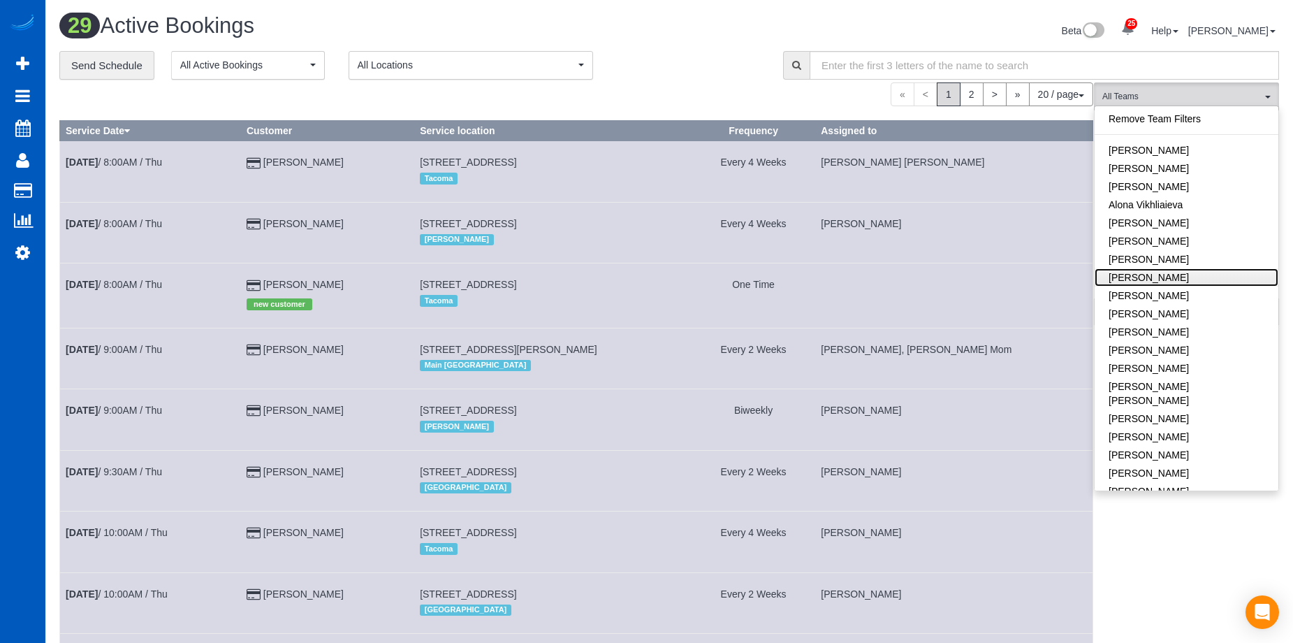
click at [1205, 277] on link "Anna Manuilo" at bounding box center [1186, 277] width 184 height 18
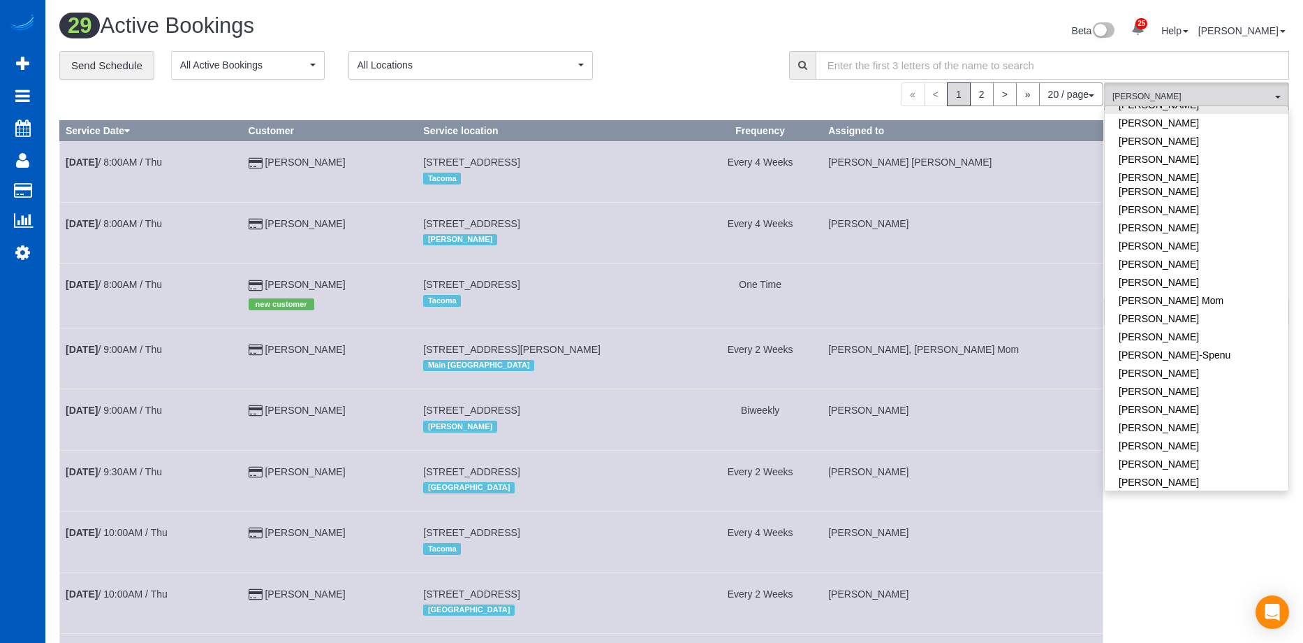
scroll to position [69459, 68539]
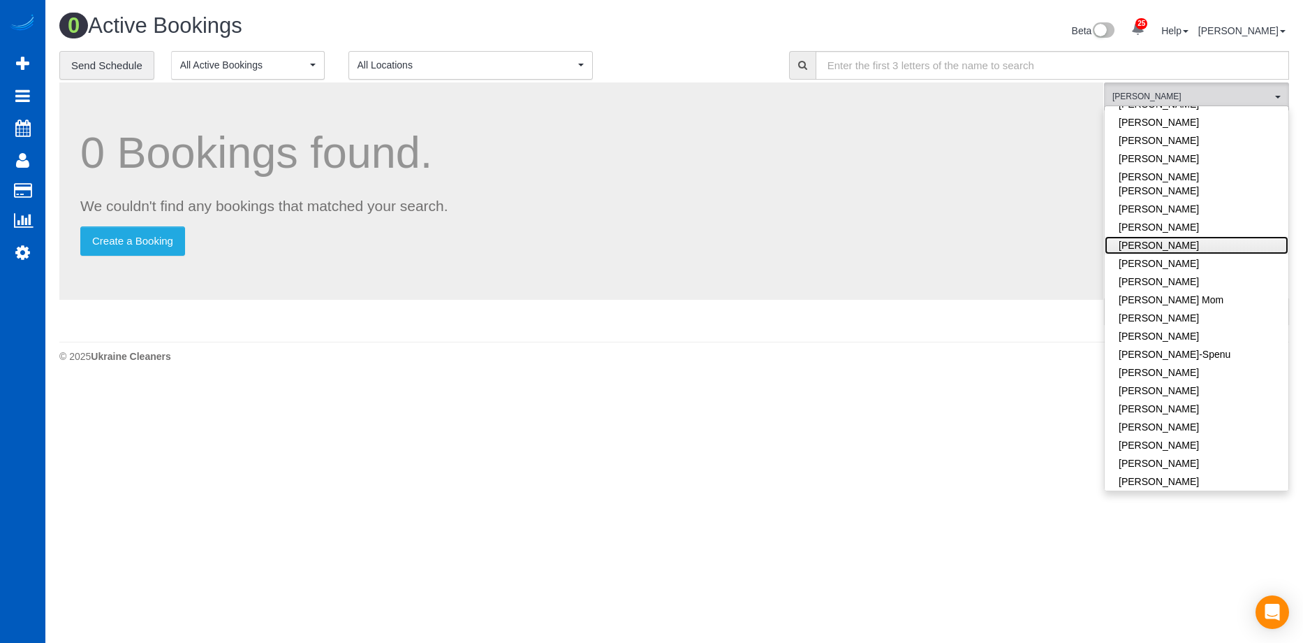
click at [1178, 236] on link "Evelina Manuilo" at bounding box center [1197, 245] width 184 height 18
click at [752, 36] on div "Beta 25 Your Notifications You have 0 alerts × You have 1 to charge for 08/19/2…" at bounding box center [988, 32] width 626 height 37
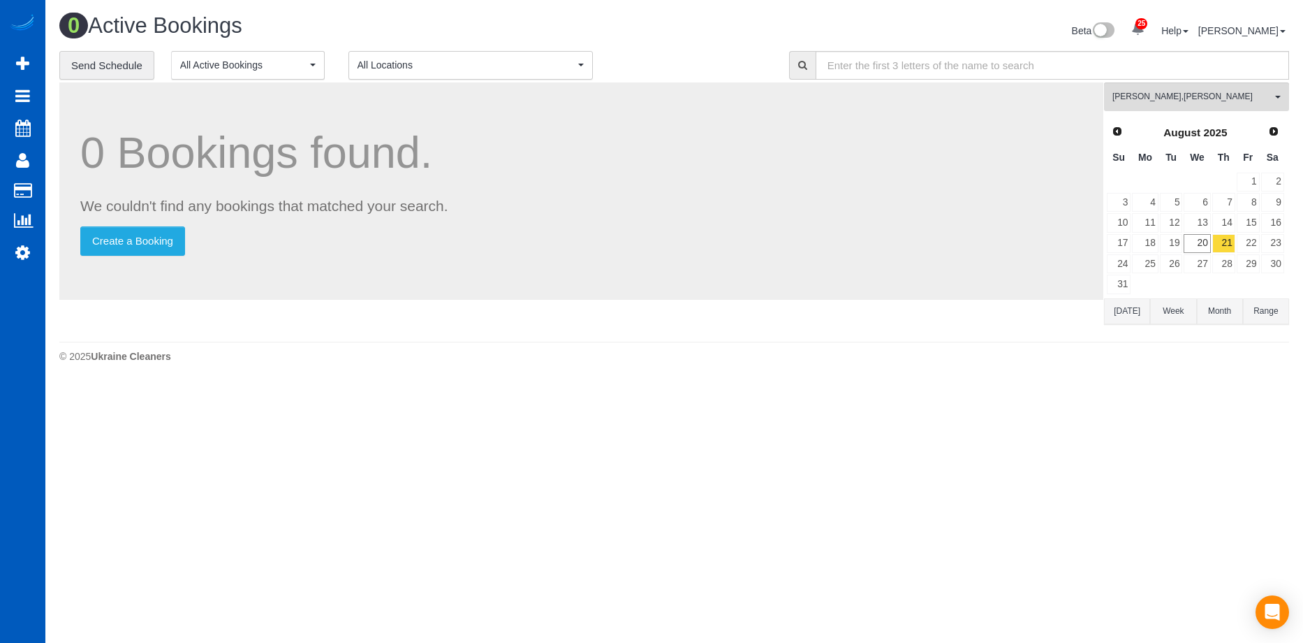
click at [1265, 313] on button "Range" at bounding box center [1266, 311] width 46 height 26
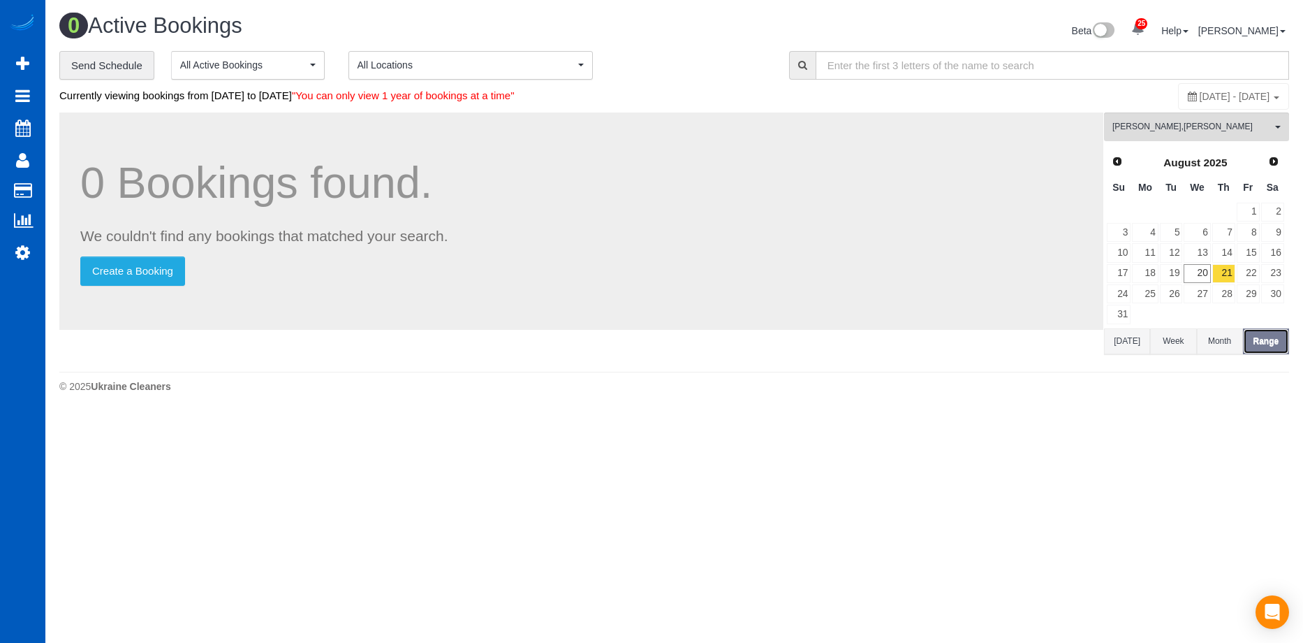
scroll to position [413, 1303]
click at [1200, 93] on span "August 21, 2025 - August 21, 2025" at bounding box center [1235, 96] width 71 height 11
type input "**********"
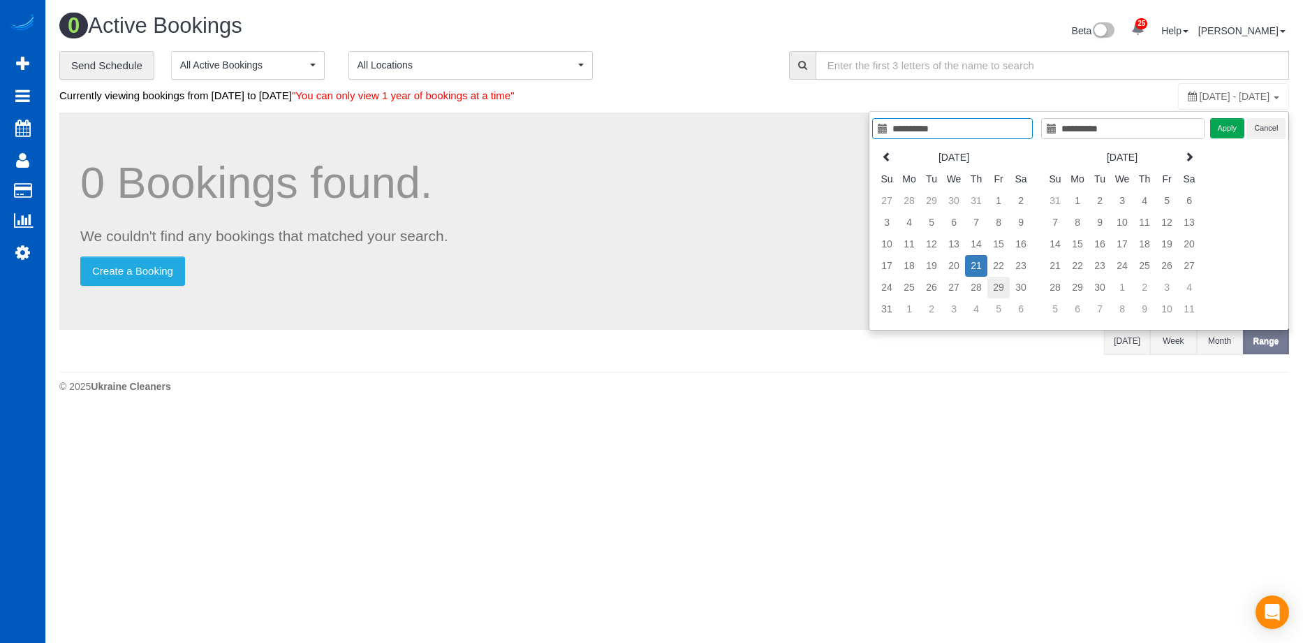
type input "**********"
click at [1002, 285] on td "29" at bounding box center [999, 288] width 22 height 22
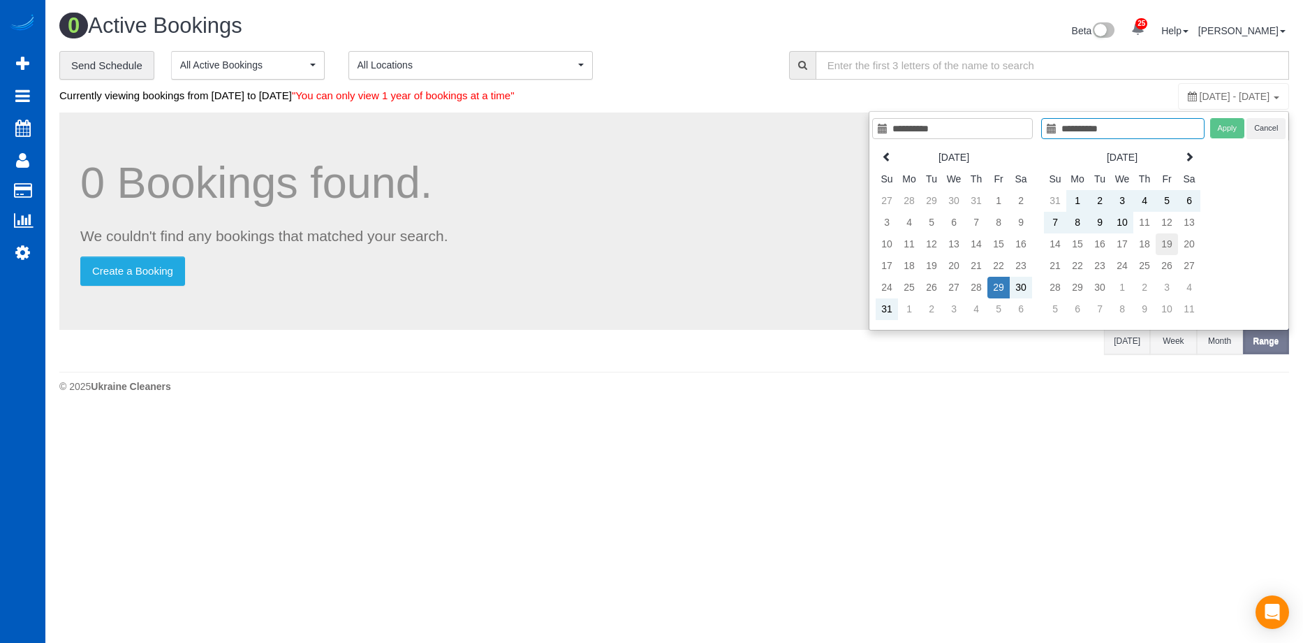
type input "**********"
click at [1166, 237] on td "19" at bounding box center [1167, 244] width 22 height 22
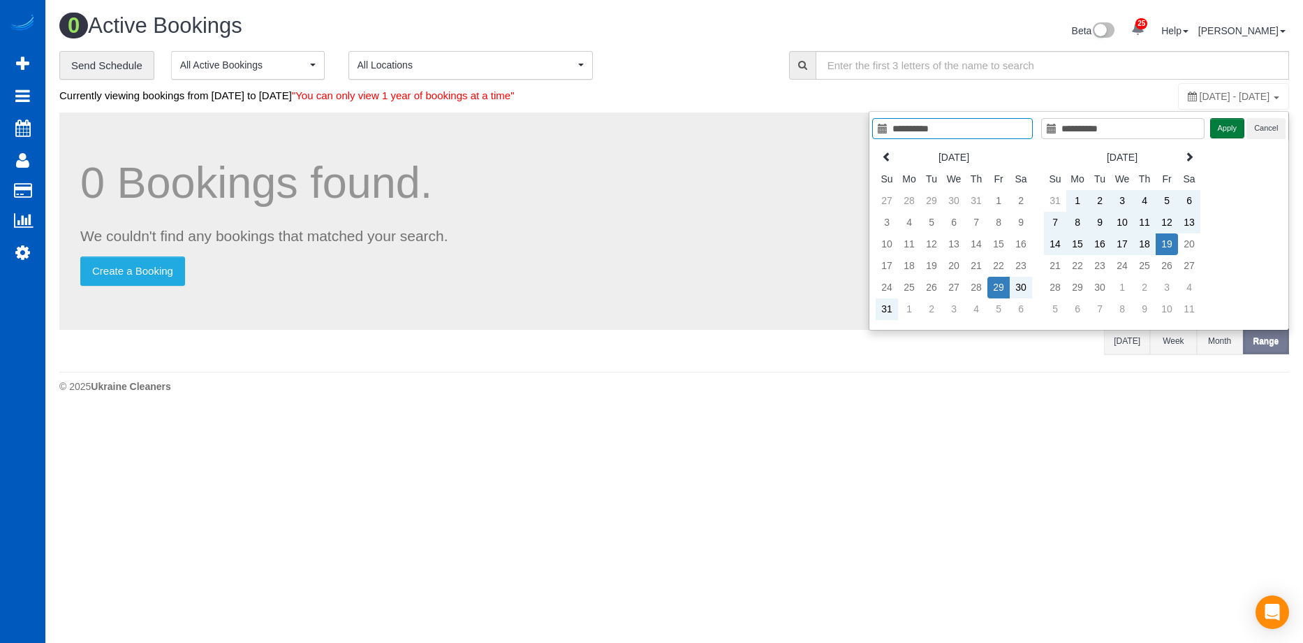
click at [1219, 124] on button "Apply" at bounding box center [1227, 128] width 35 height 20
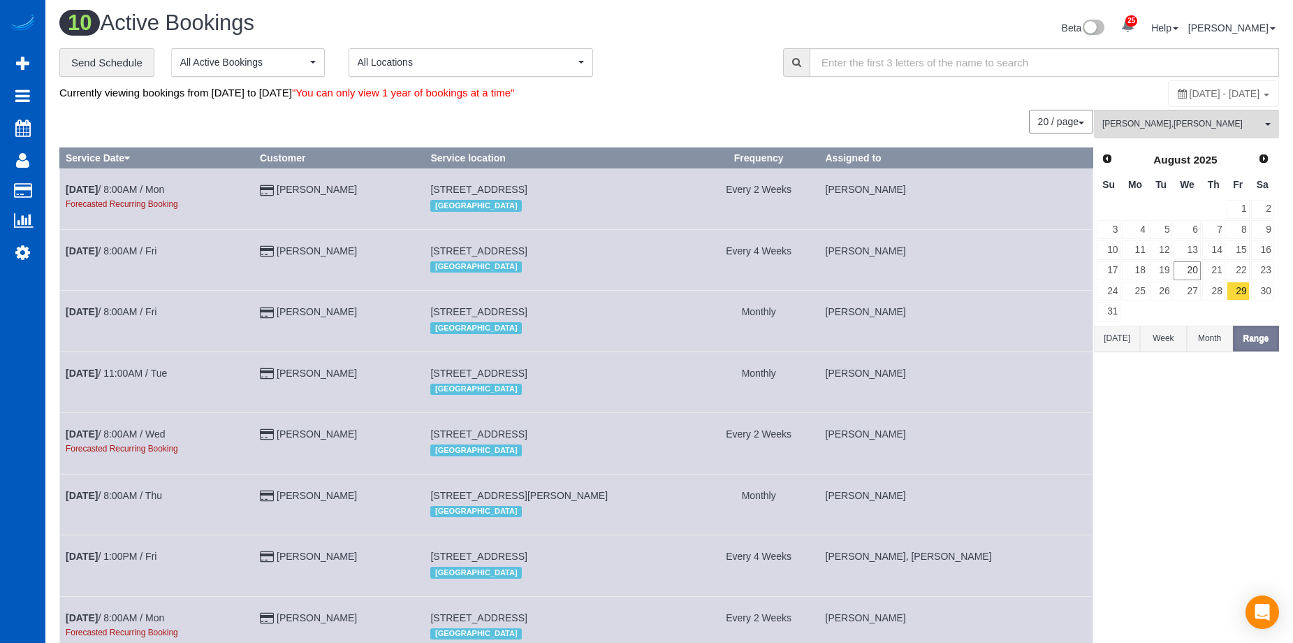
scroll to position [0, 0]
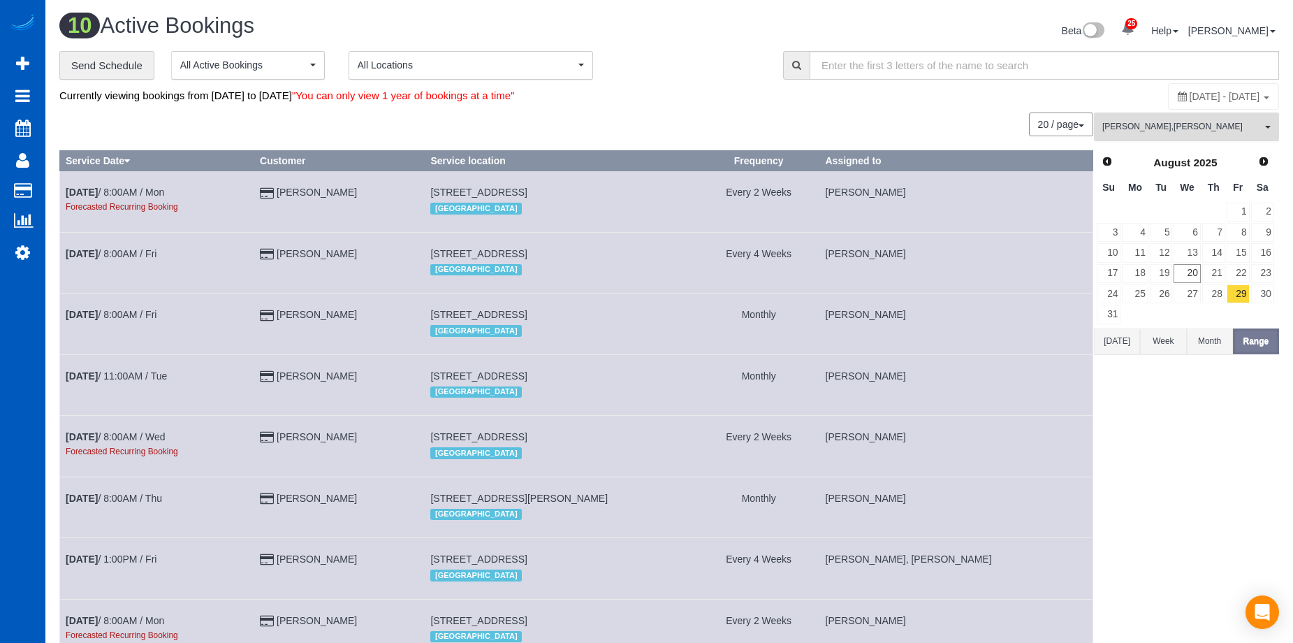
click at [1224, 121] on span "Anna Manuilo , Evelina Manuilo" at bounding box center [1181, 127] width 159 height 12
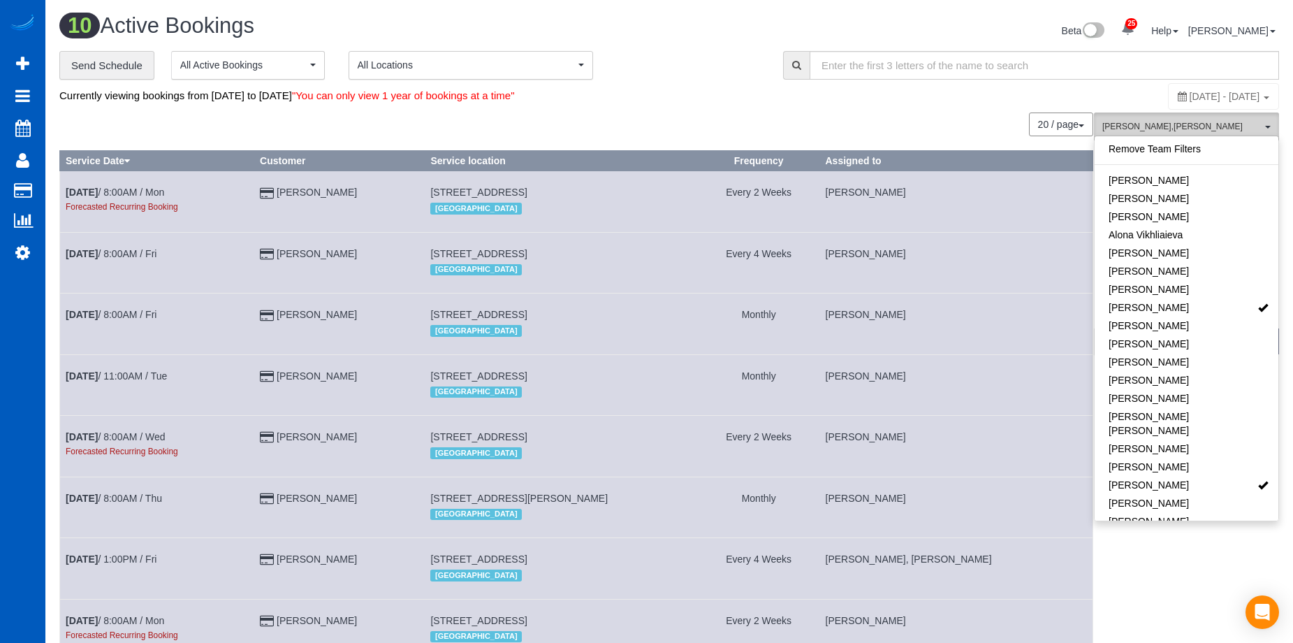
click at [1170, 126] on span "Anna Manuilo , Evelina Manuilo" at bounding box center [1181, 127] width 159 height 12
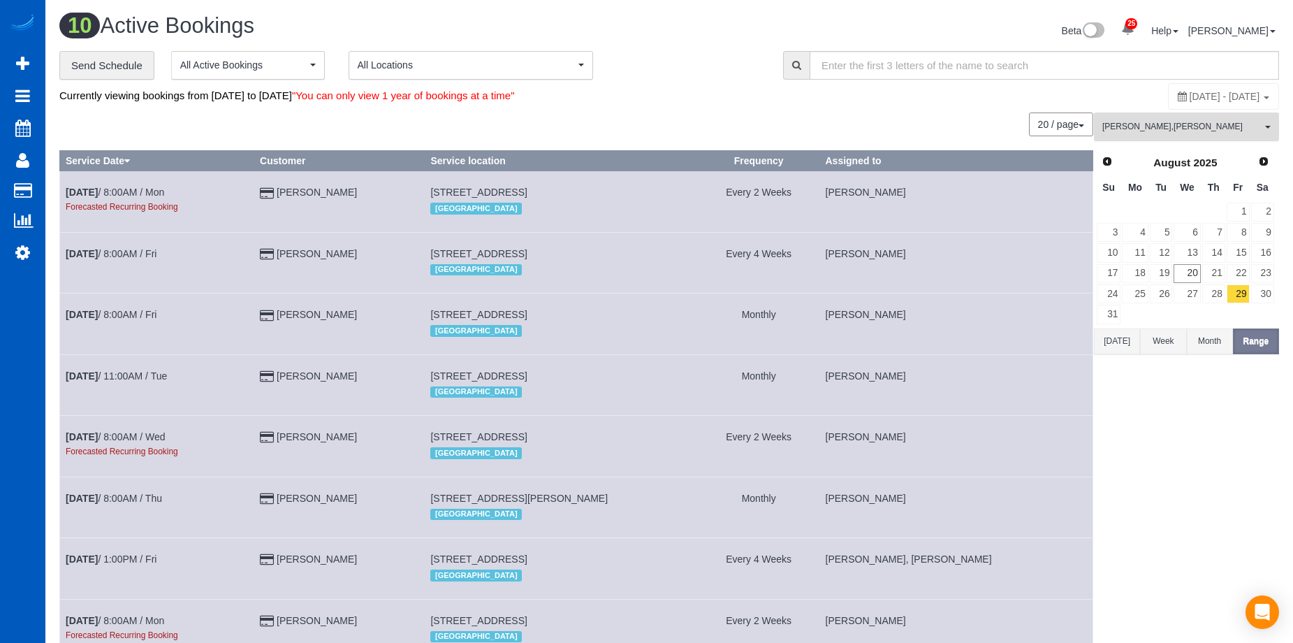
click at [1191, 124] on span "Anna Manuilo , Evelina Manuilo" at bounding box center [1181, 127] width 159 height 12
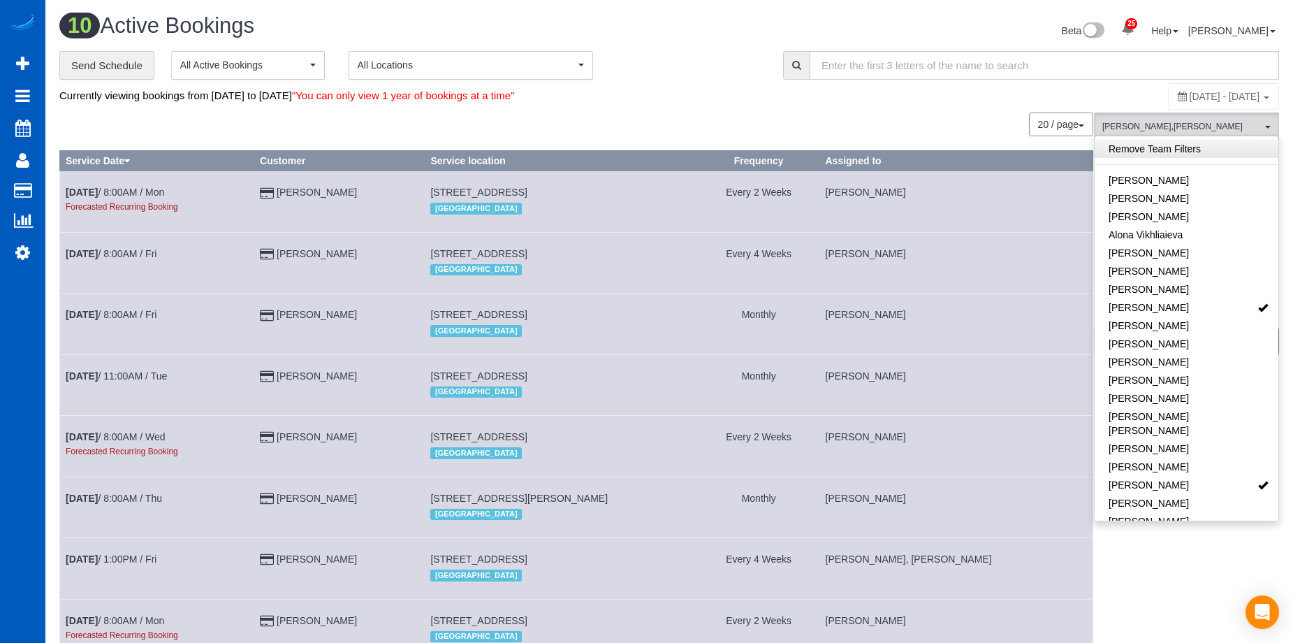
click at [1175, 154] on link "Remove Team Filters" at bounding box center [1186, 149] width 184 height 18
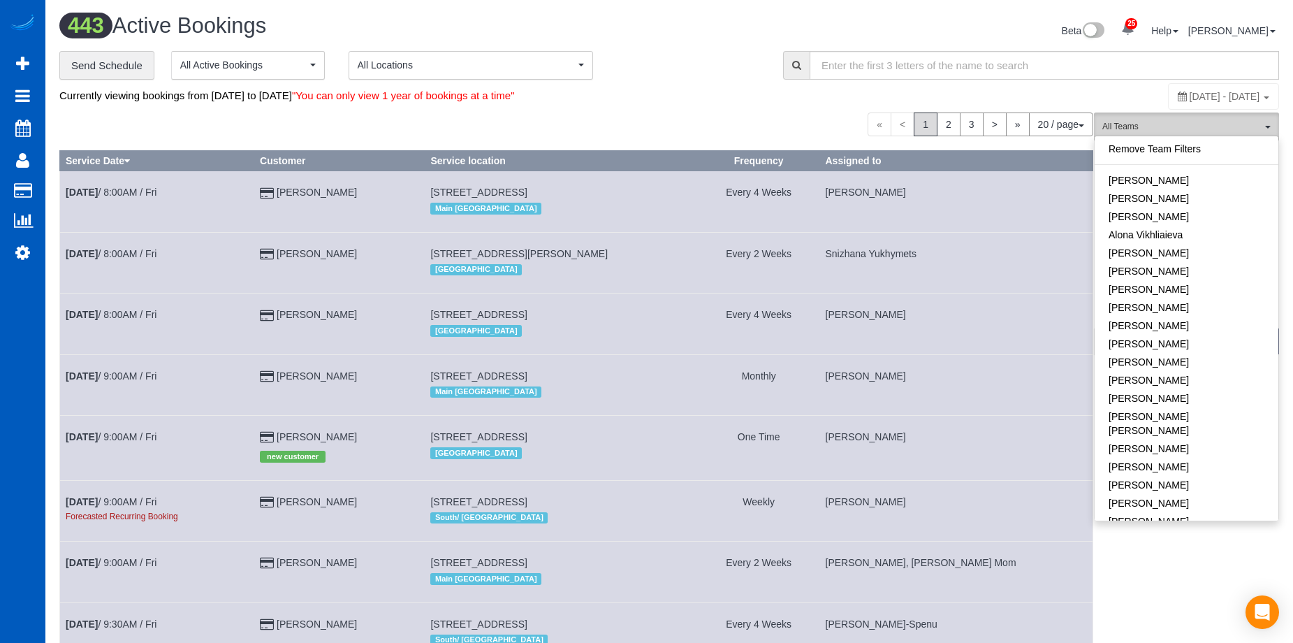
click at [1213, 121] on span "All Teams" at bounding box center [1181, 127] width 159 height 12
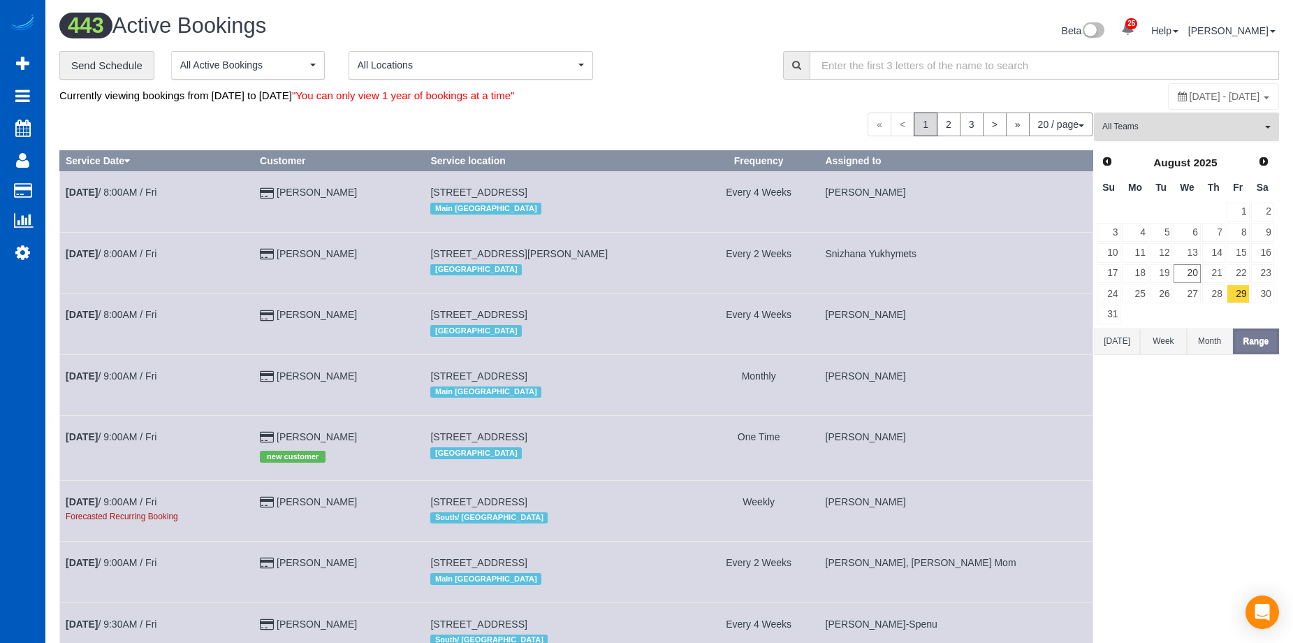
click at [1217, 122] on span "All Teams" at bounding box center [1181, 127] width 159 height 12
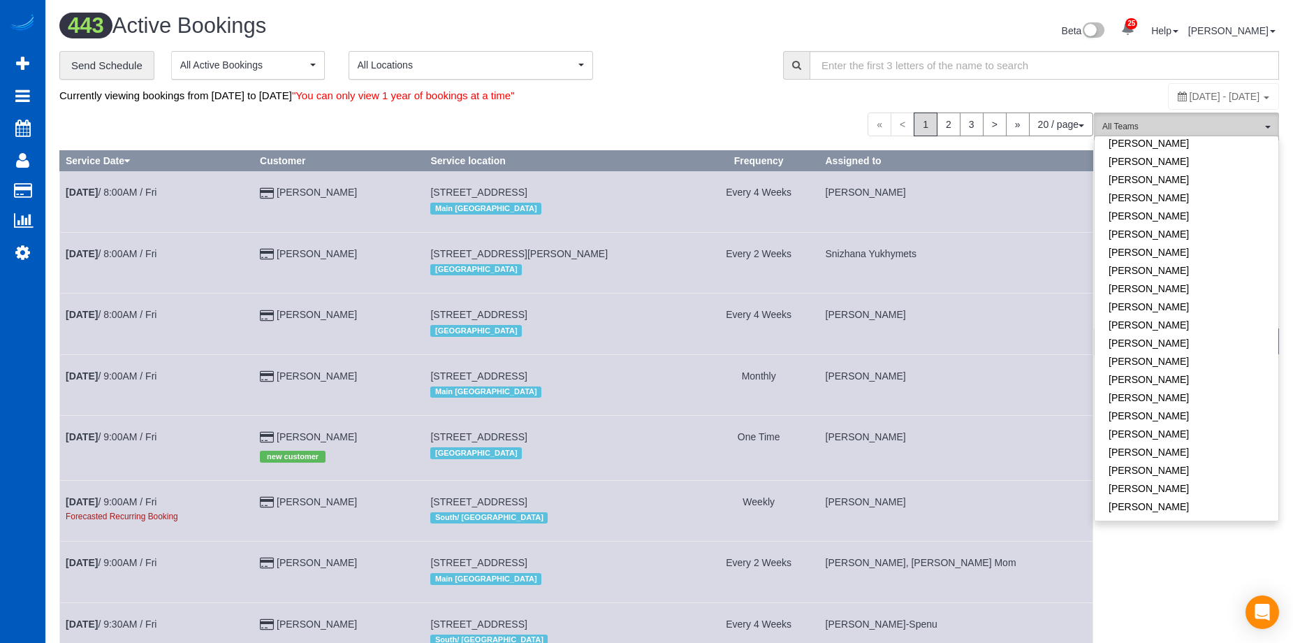
scroll to position [908, 0]
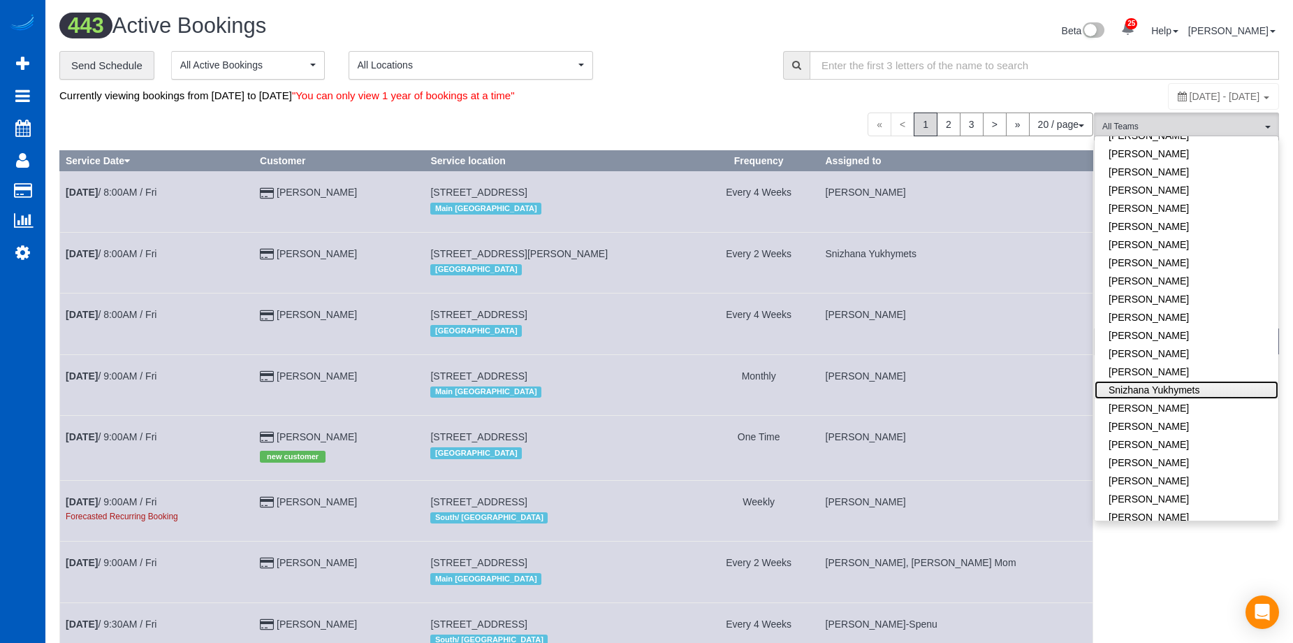
click at [1215, 381] on link "Snizhana Yukhymets" at bounding box center [1186, 390] width 184 height 18
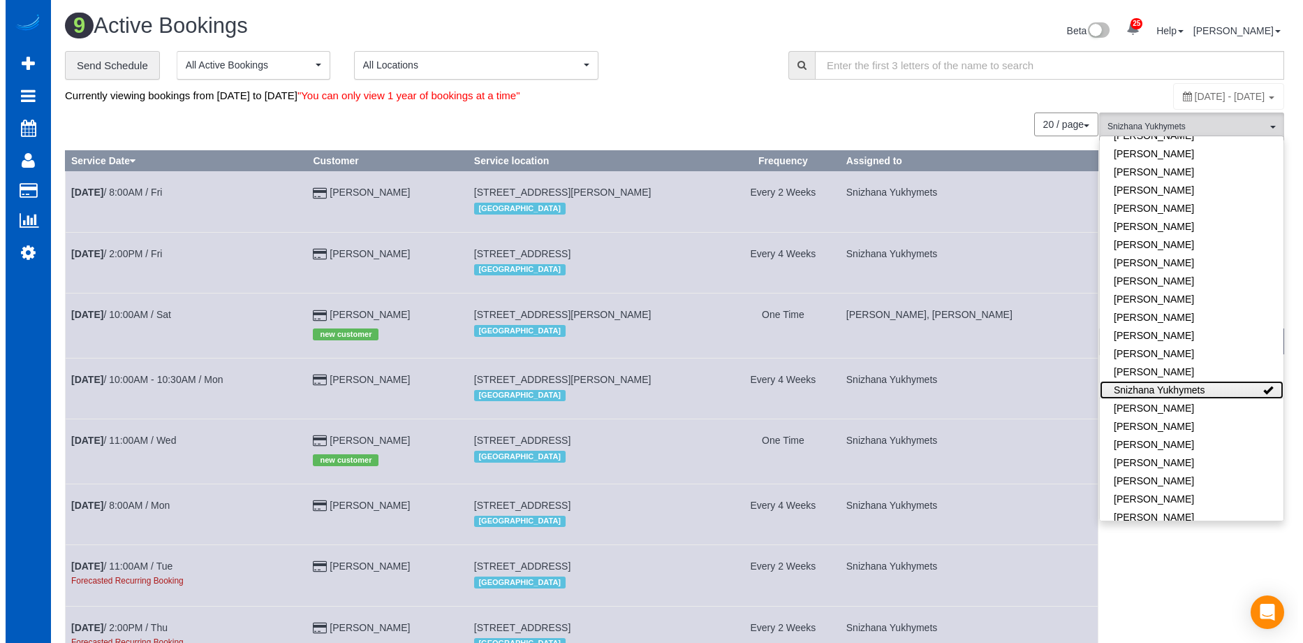
scroll to position [829, 1293]
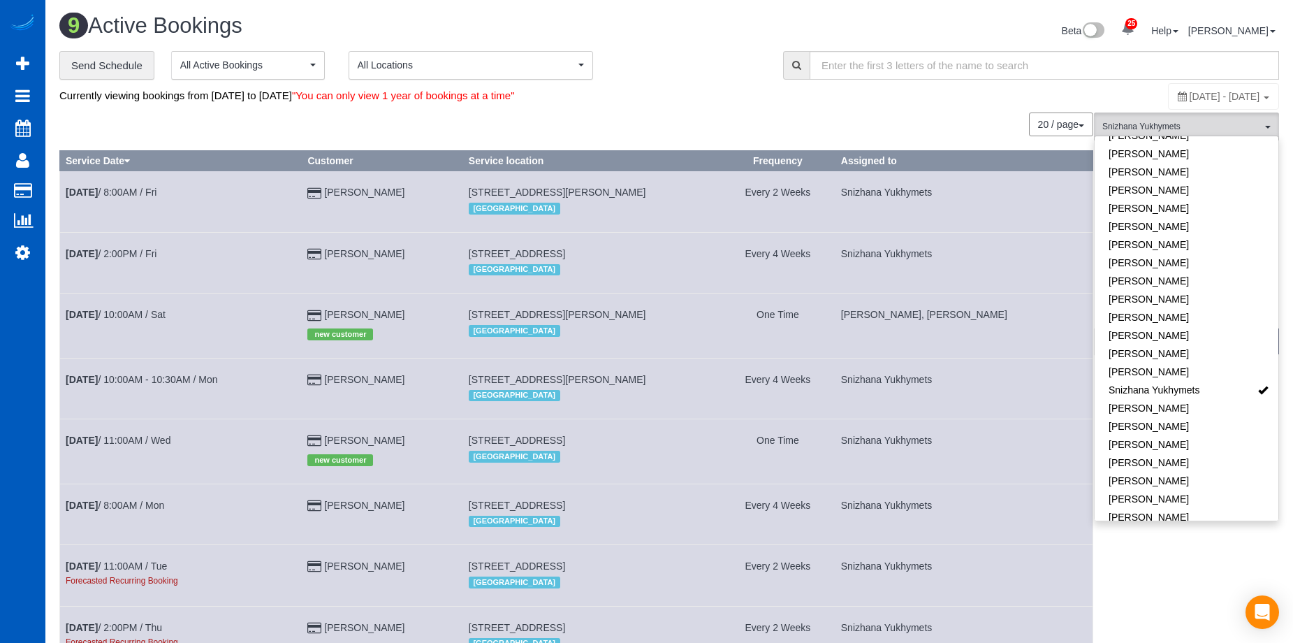
click at [794, 106] on div "Currently viewing bookings from August 29, 2025 to September 19, 2025 "You can …" at bounding box center [465, 95] width 813 height 27
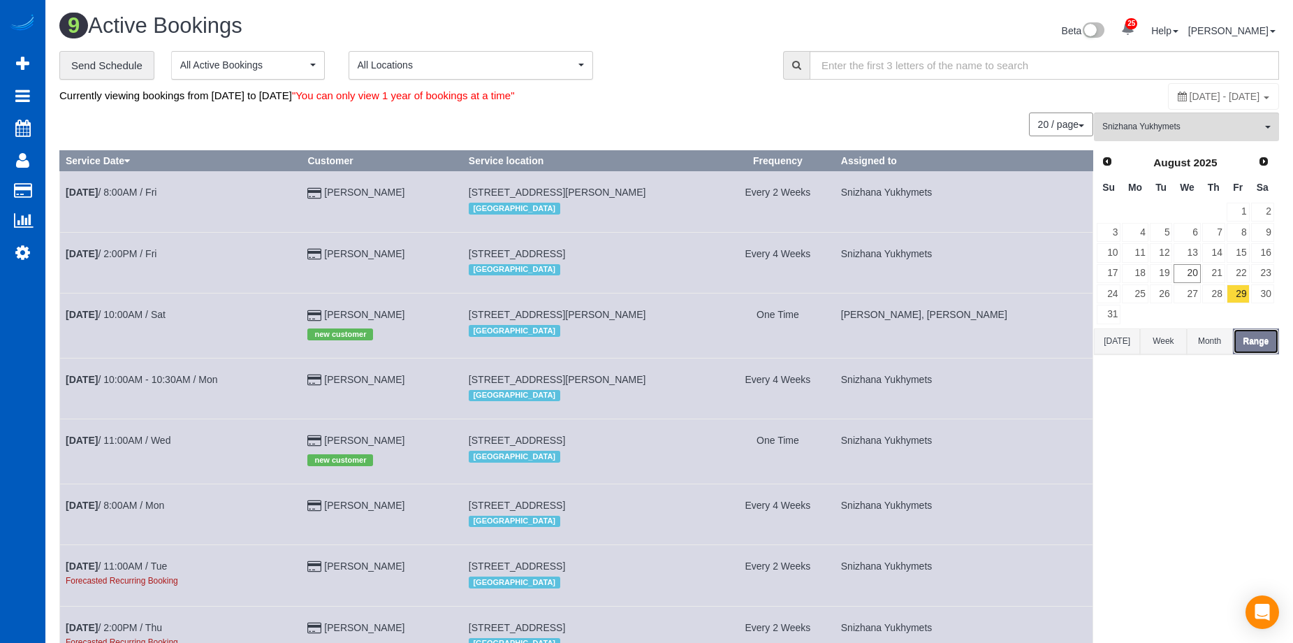
click at [1263, 344] on button "Range" at bounding box center [1256, 341] width 46 height 26
click at [1199, 88] on div "August 29, 2025 - September 19, 2025" at bounding box center [1223, 96] width 111 height 27
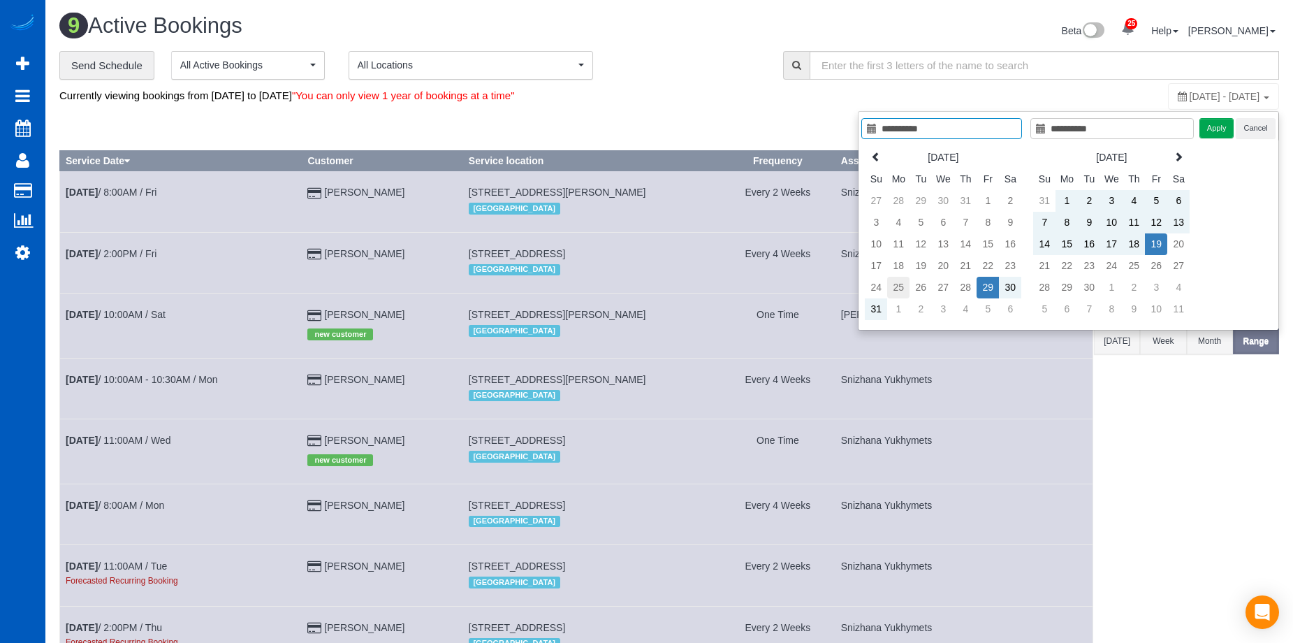
type input "**********"
click at [895, 284] on td "25" at bounding box center [898, 288] width 22 height 22
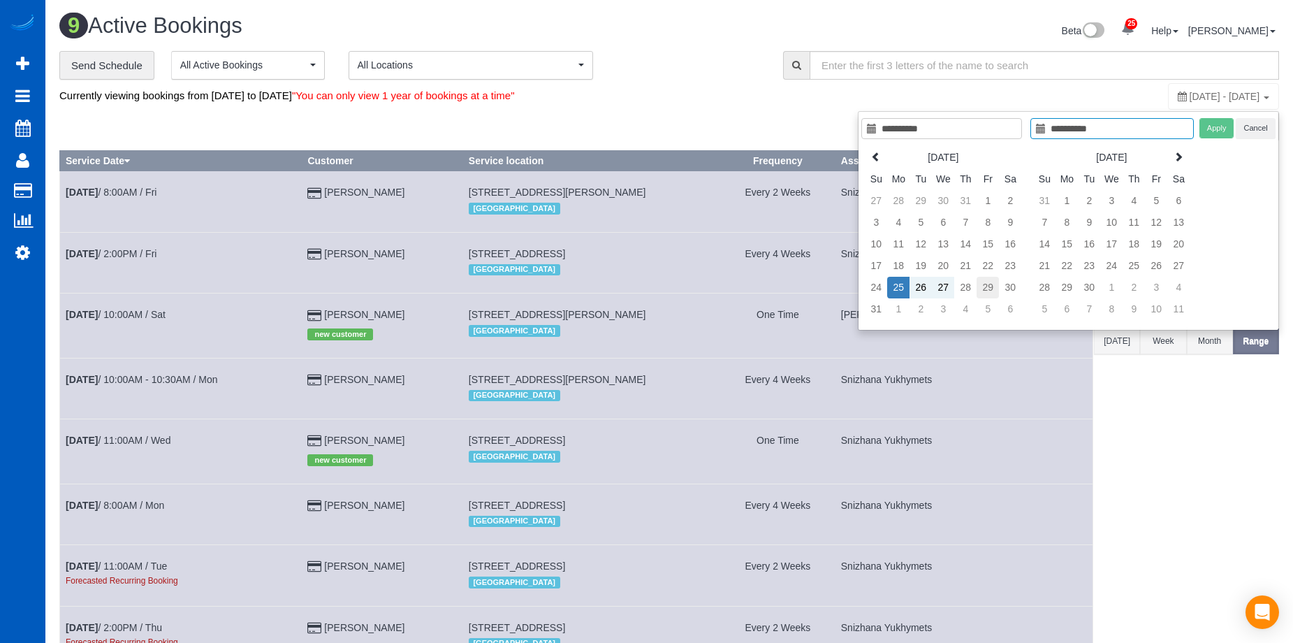
type input "**********"
click at [991, 284] on td "29" at bounding box center [987, 288] width 22 height 22
type input "**********"
click at [1217, 132] on button "Apply" at bounding box center [1216, 128] width 35 height 20
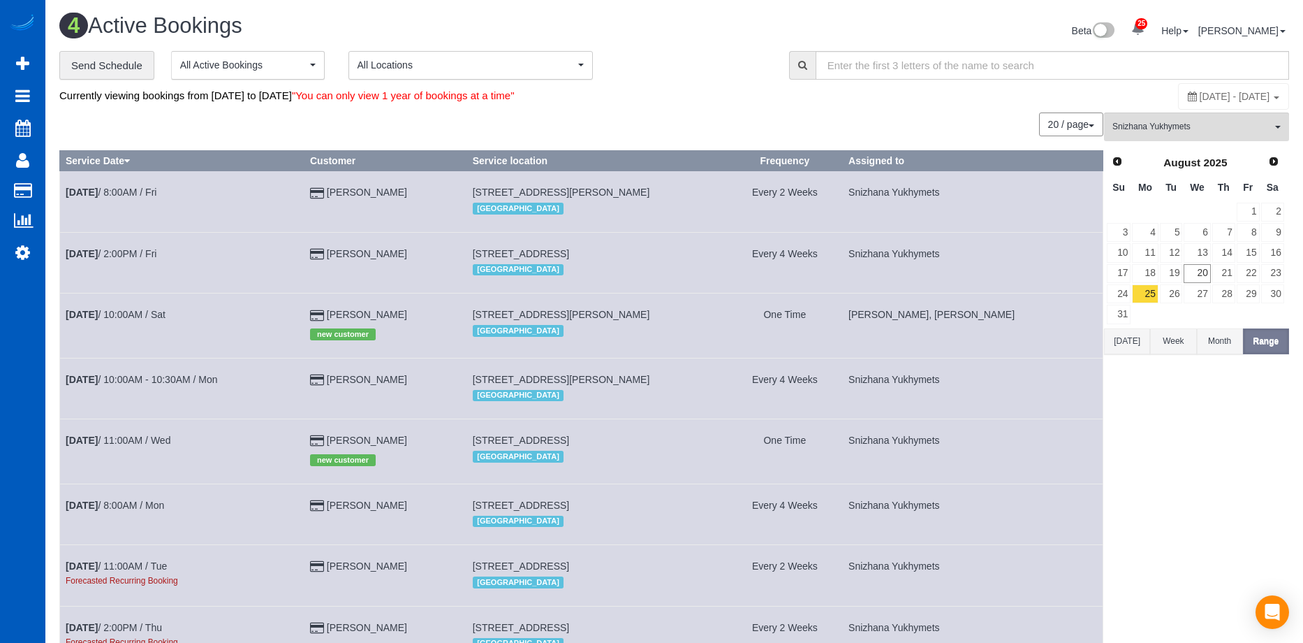
scroll to position [517, 1303]
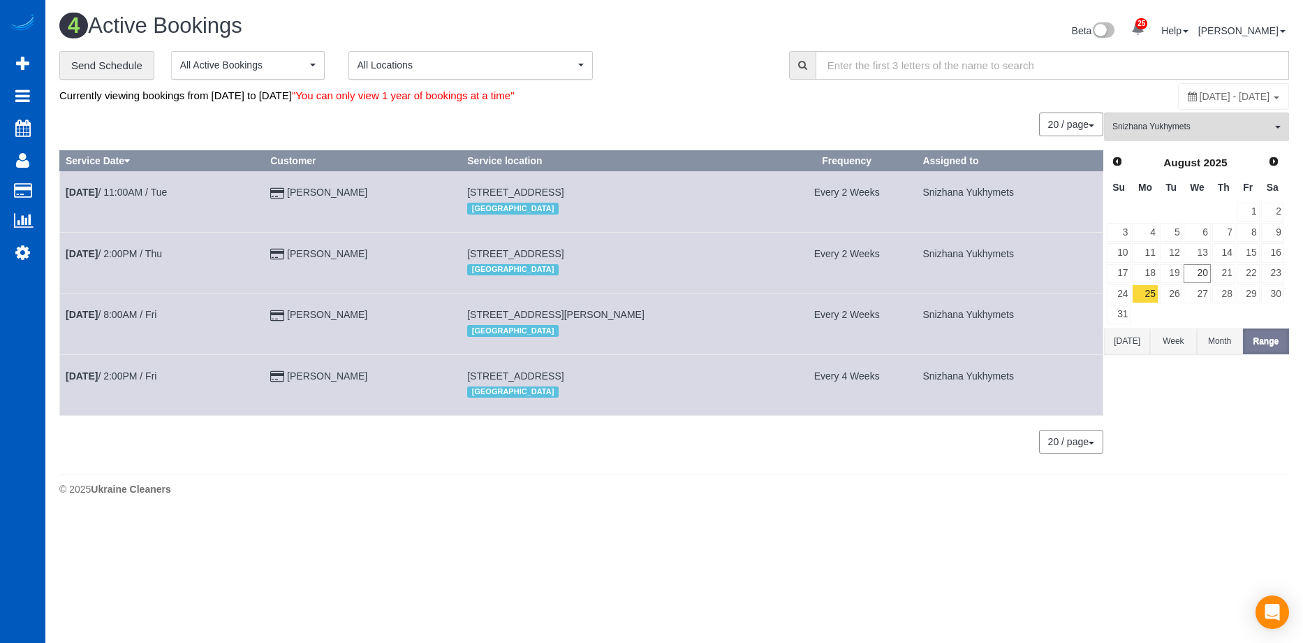
click at [680, 104] on div "Currently viewing bookings from August 25, 2025 to August 29, 2025 "You can onl…" at bounding box center [469, 95] width 820 height 27
click at [1243, 98] on span "August 25, 2025 - August 29, 2025" at bounding box center [1235, 96] width 71 height 11
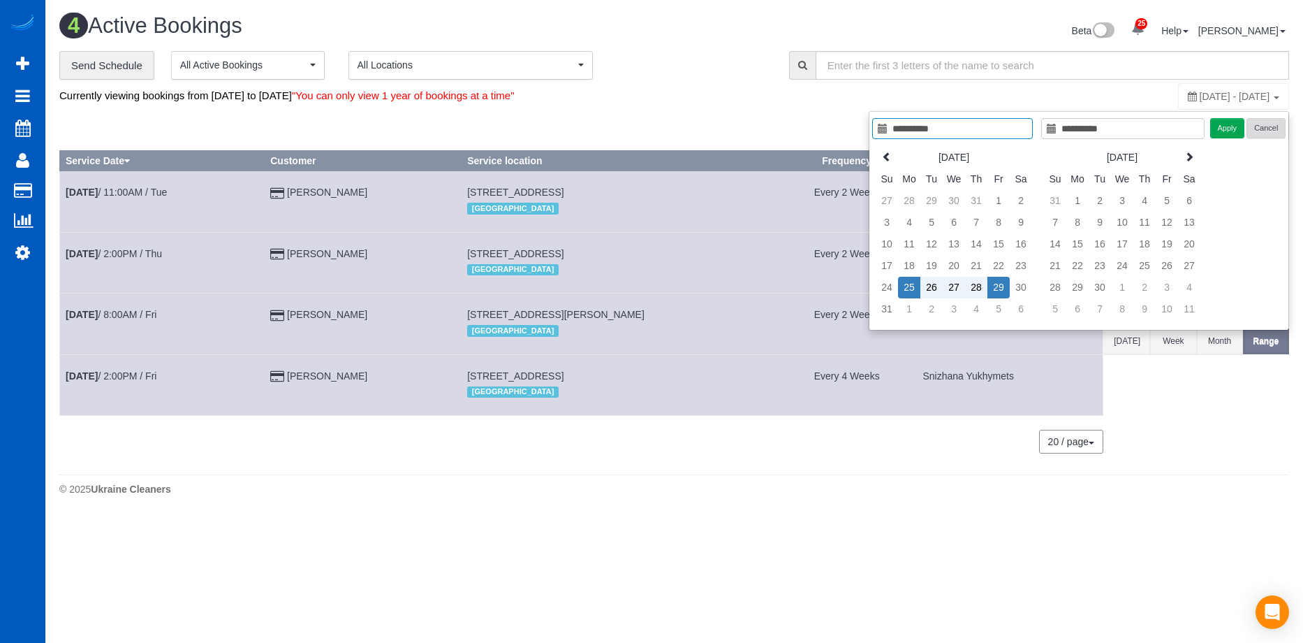
click at [1282, 121] on button "Cancel" at bounding box center [1266, 128] width 39 height 20
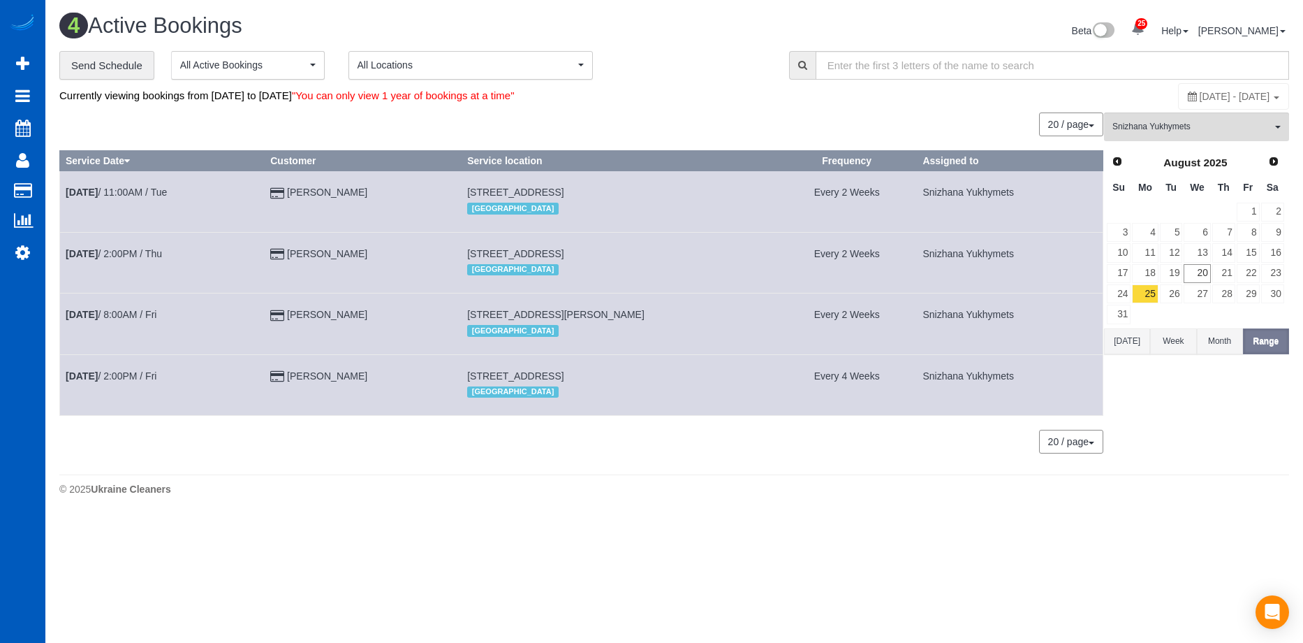
click at [1268, 91] on span "August 25, 2025 - August 29, 2025" at bounding box center [1235, 96] width 71 height 11
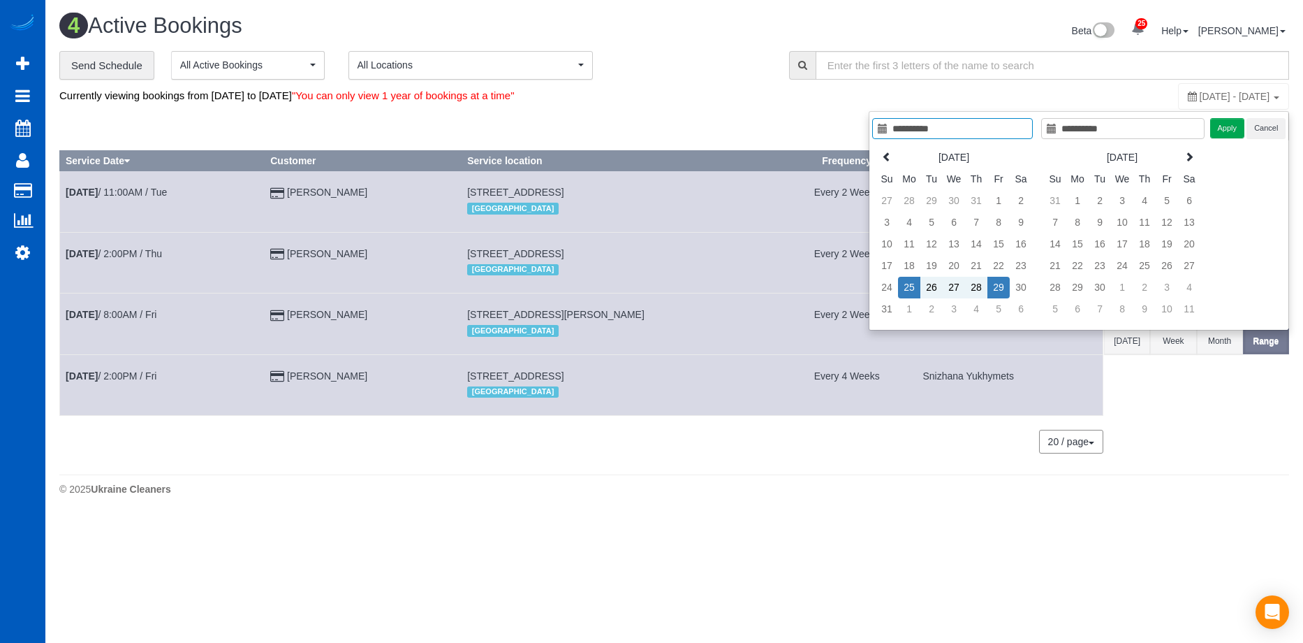
click at [1265, 140] on div "**********" at bounding box center [1079, 220] width 421 height 219
click at [1268, 124] on button "Cancel" at bounding box center [1266, 128] width 39 height 20
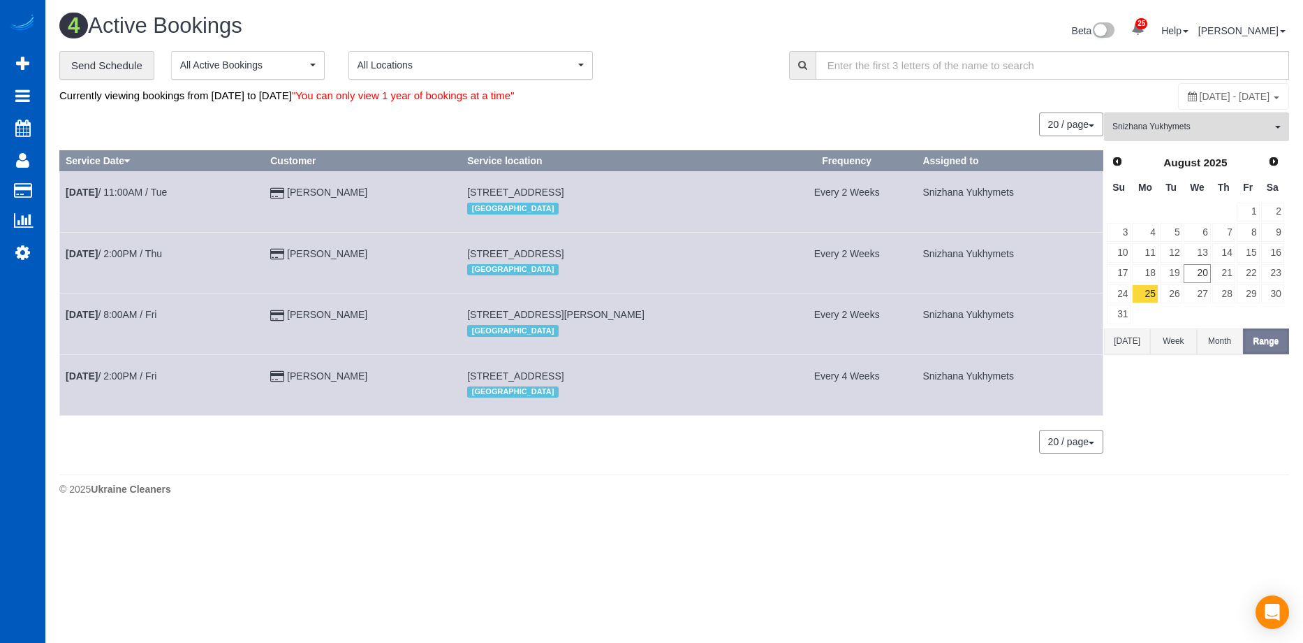
click at [1127, 340] on button "Today" at bounding box center [1127, 341] width 46 height 26
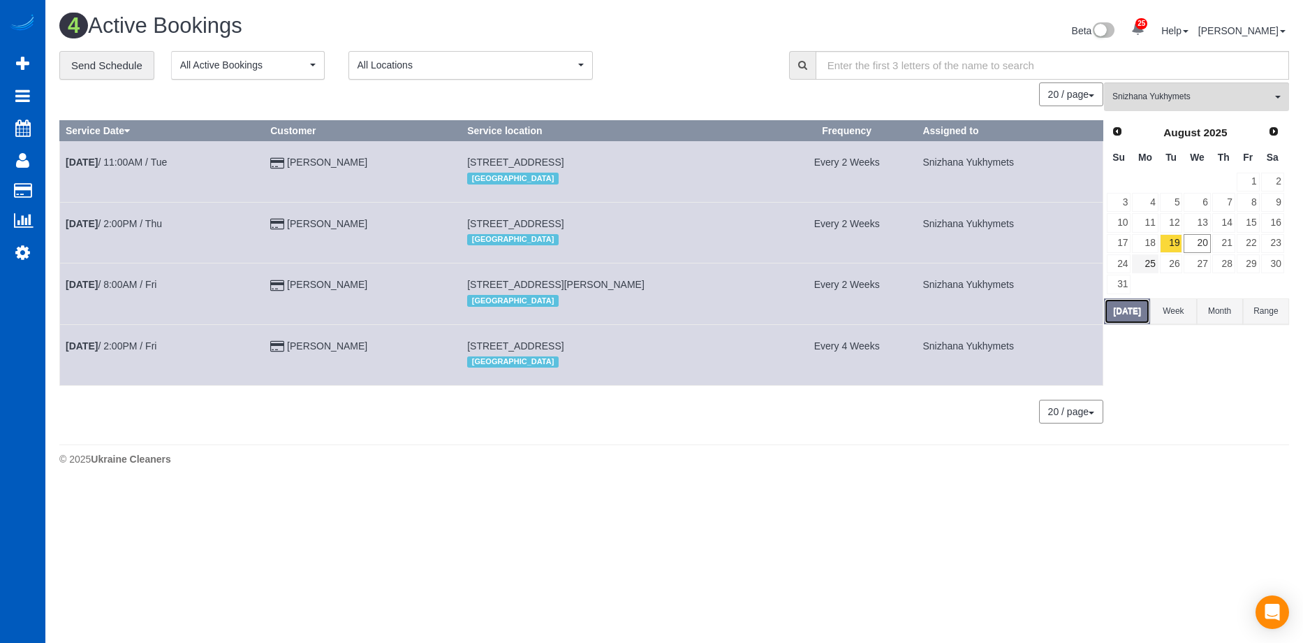
scroll to position [69357, 68539]
click at [1231, 88] on button "Snizhana Yukhymets All Teams" at bounding box center [1196, 96] width 185 height 29
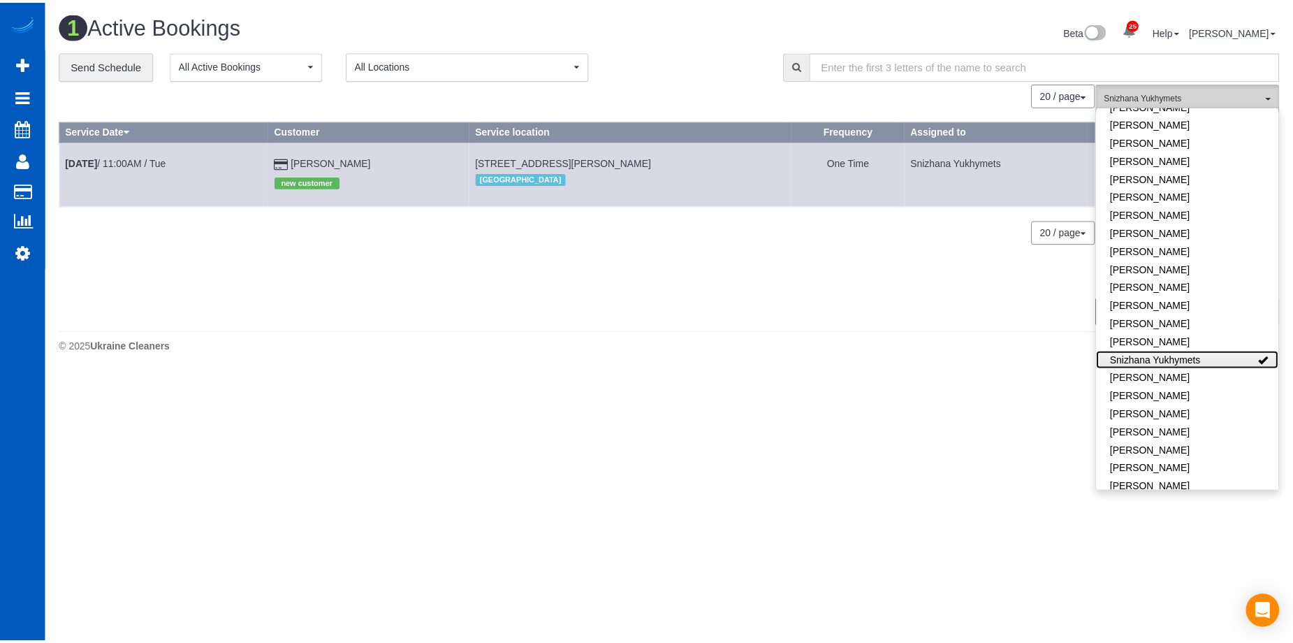
scroll to position [69470, 68539]
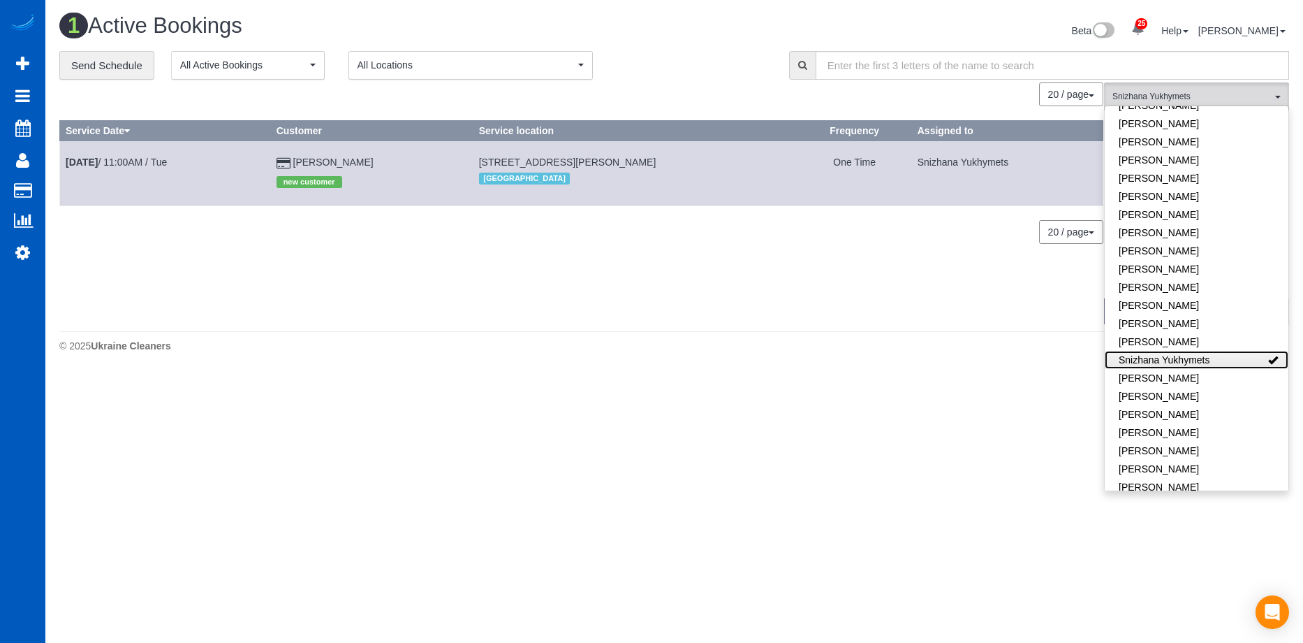
click at [1208, 351] on link "Snizhana Yukhymets" at bounding box center [1197, 360] width 184 height 18
click at [719, 67] on div "**********" at bounding box center [413, 65] width 709 height 29
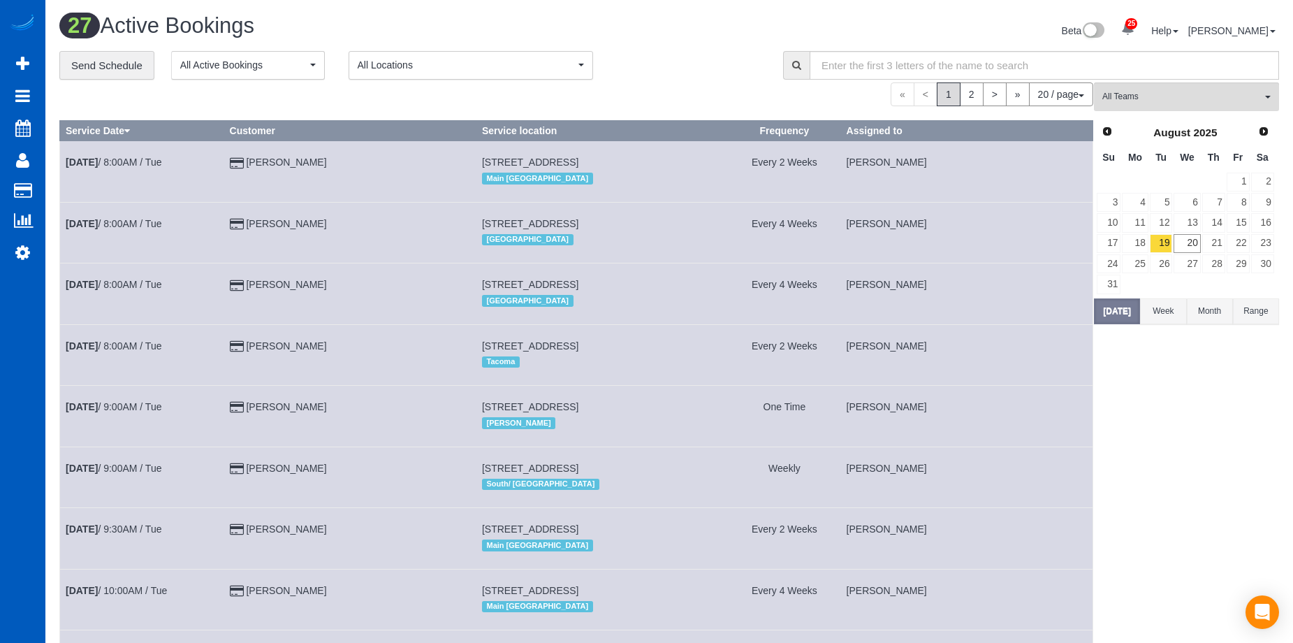
scroll to position [1488, 1293]
click at [1208, 243] on link "21" at bounding box center [1213, 243] width 23 height 19
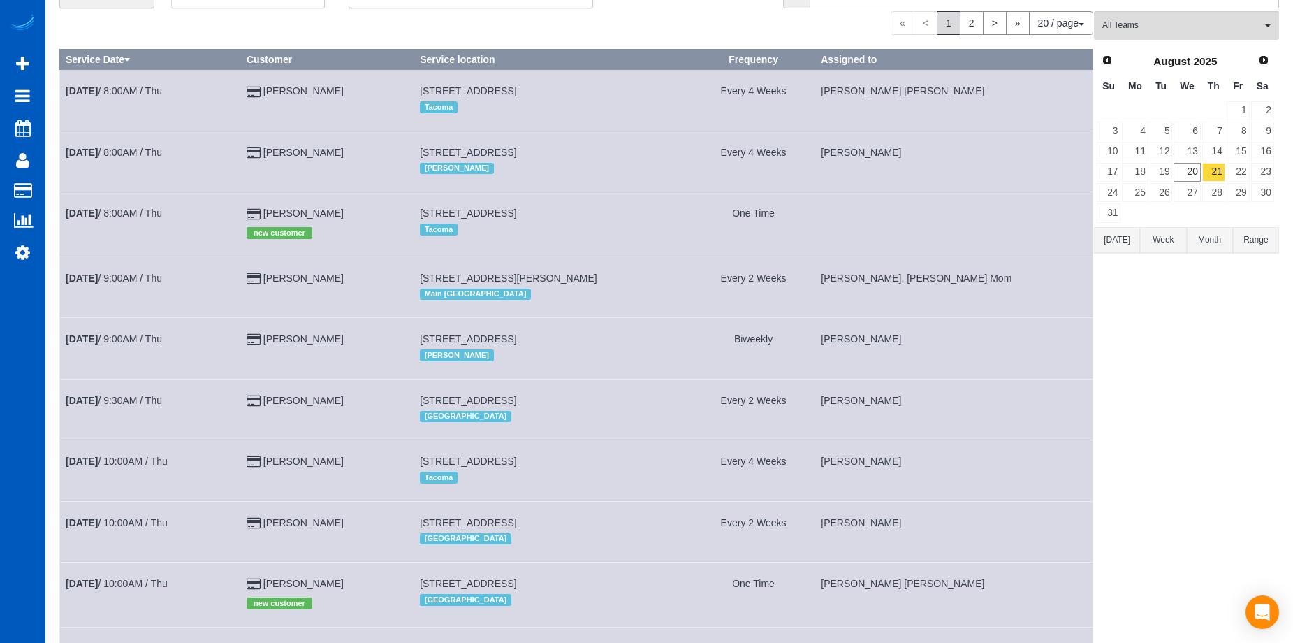
scroll to position [0, 0]
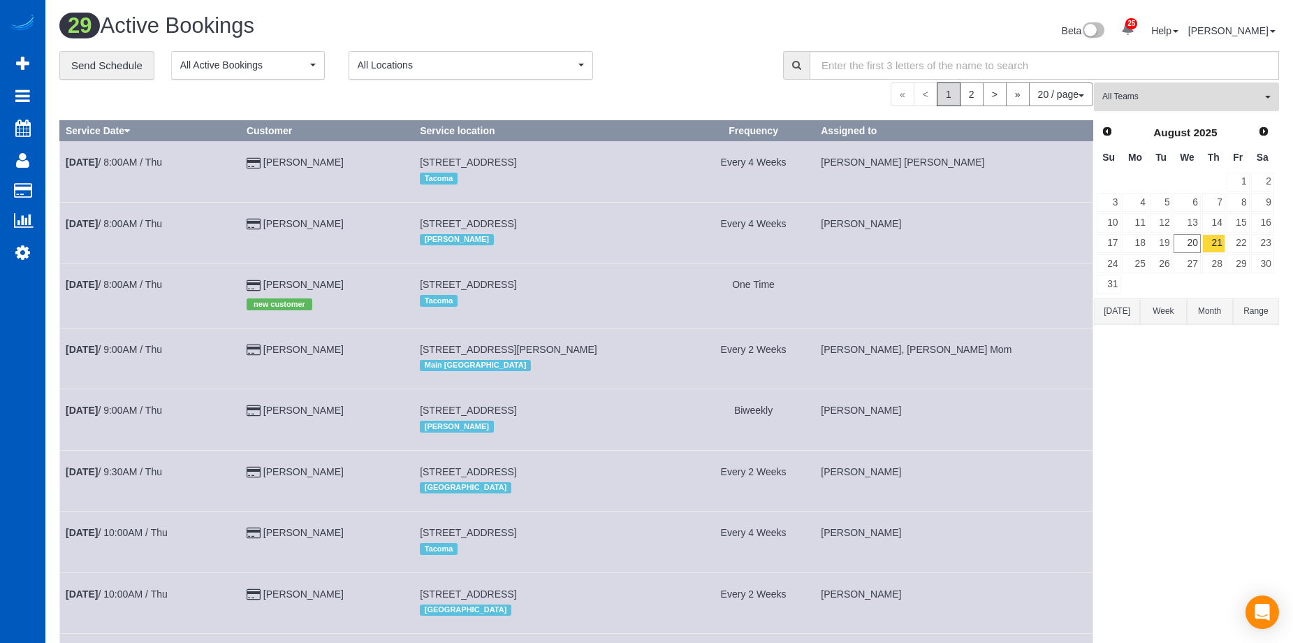
click at [1174, 96] on span "All Teams" at bounding box center [1181, 97] width 159 height 12
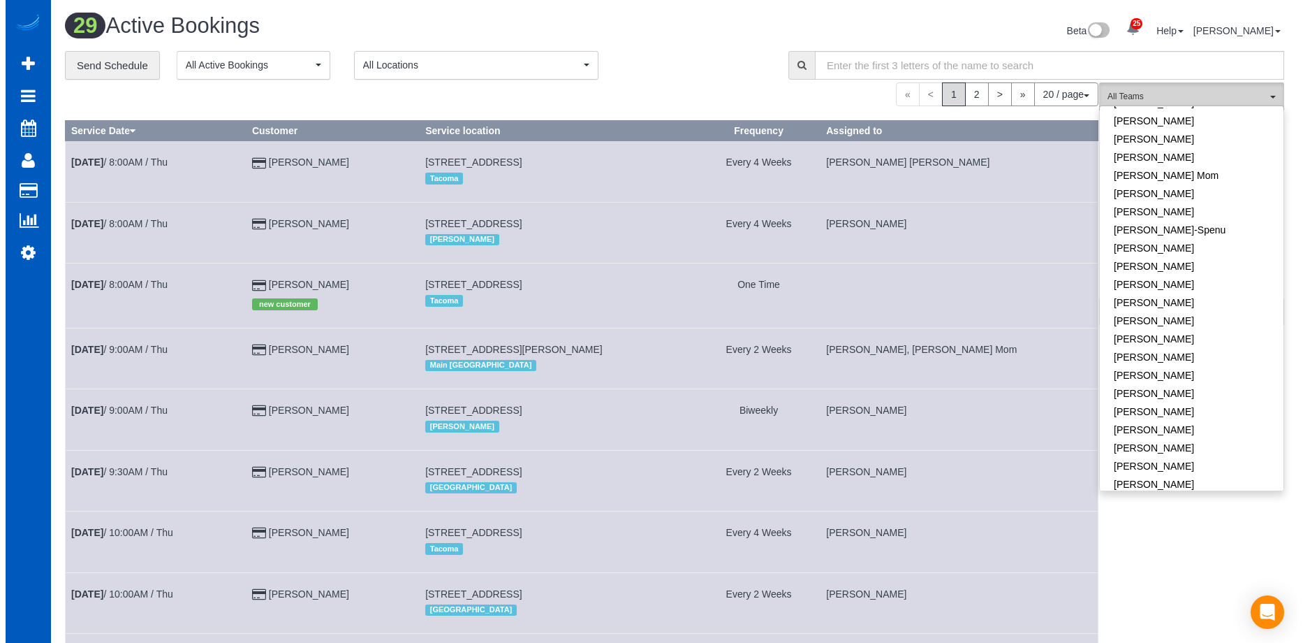
scroll to position [333, 0]
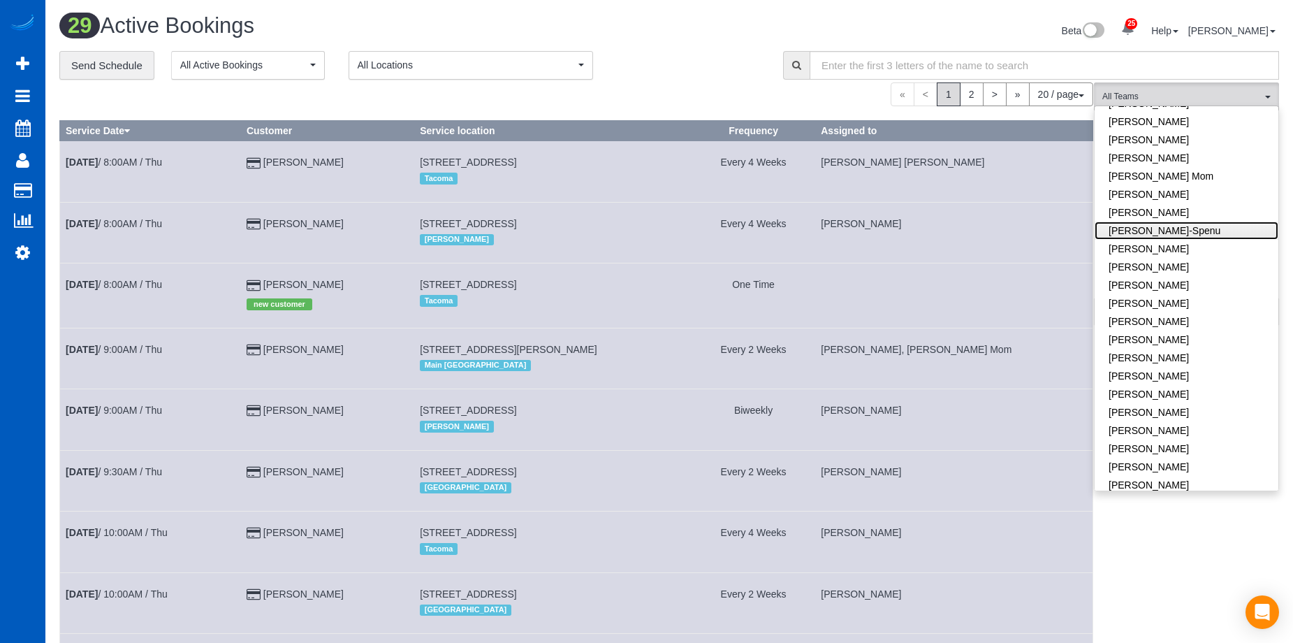
click at [1225, 221] on link "Iryna Kuzmenko-Spenu" at bounding box center [1186, 230] width 184 height 18
click at [713, 52] on div "**********" at bounding box center [410, 65] width 703 height 29
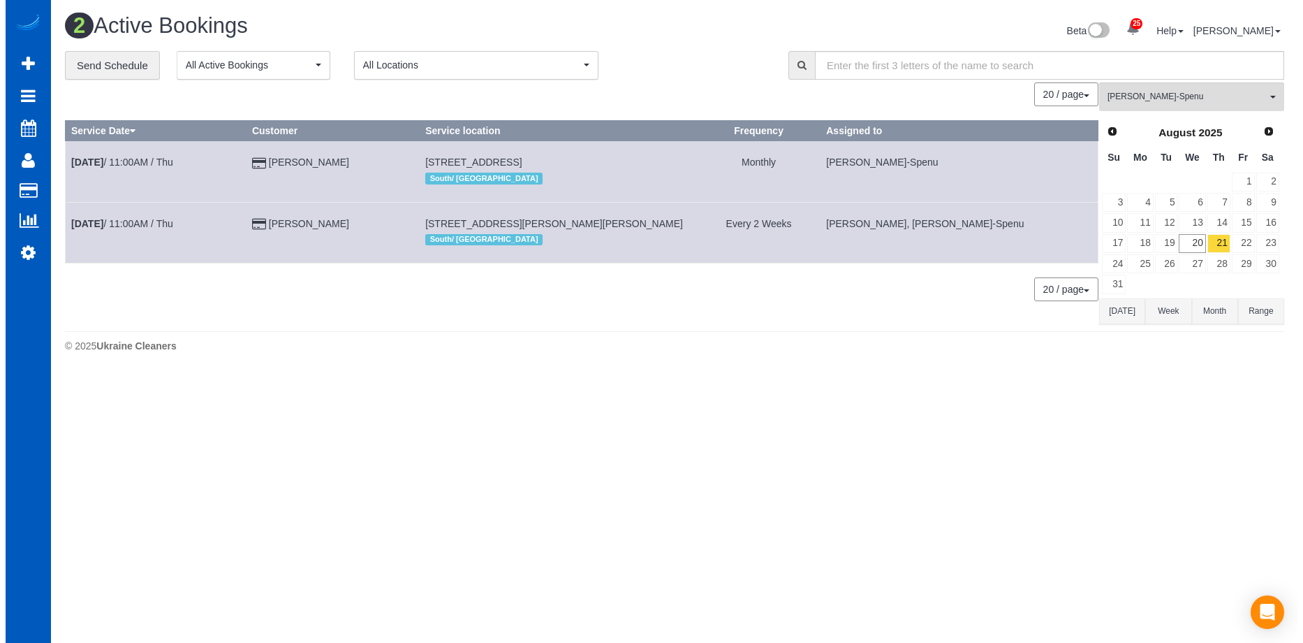
scroll to position [373, 1303]
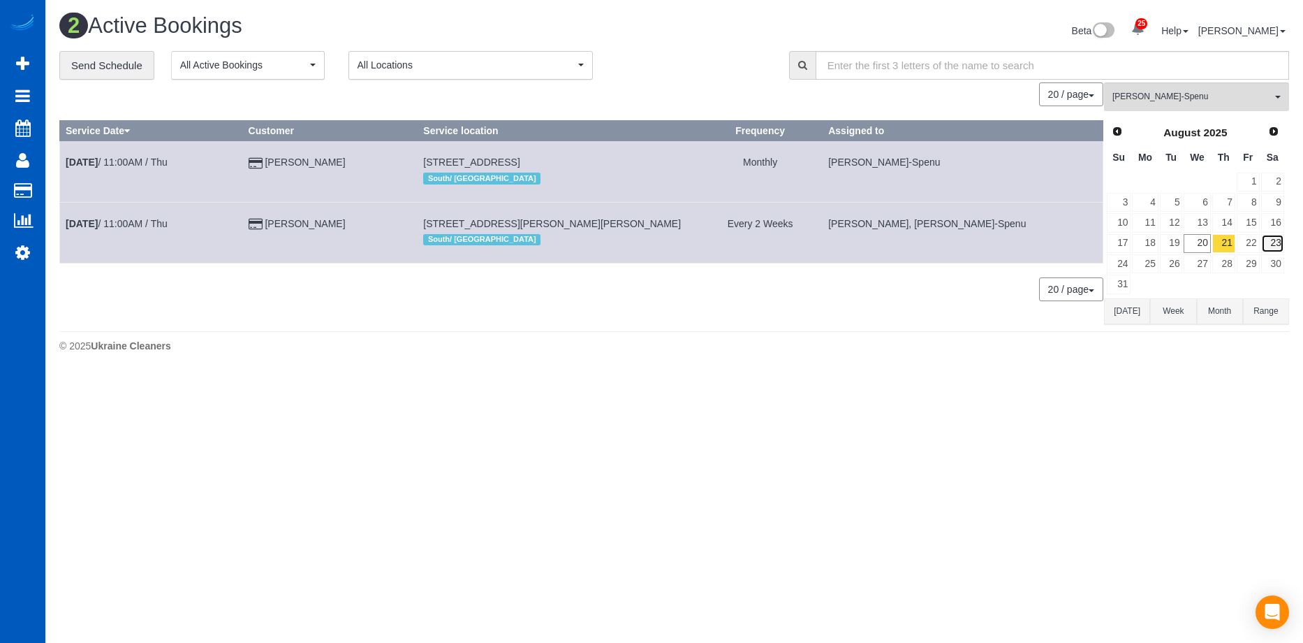
click at [1281, 244] on link "23" at bounding box center [1272, 243] width 23 height 19
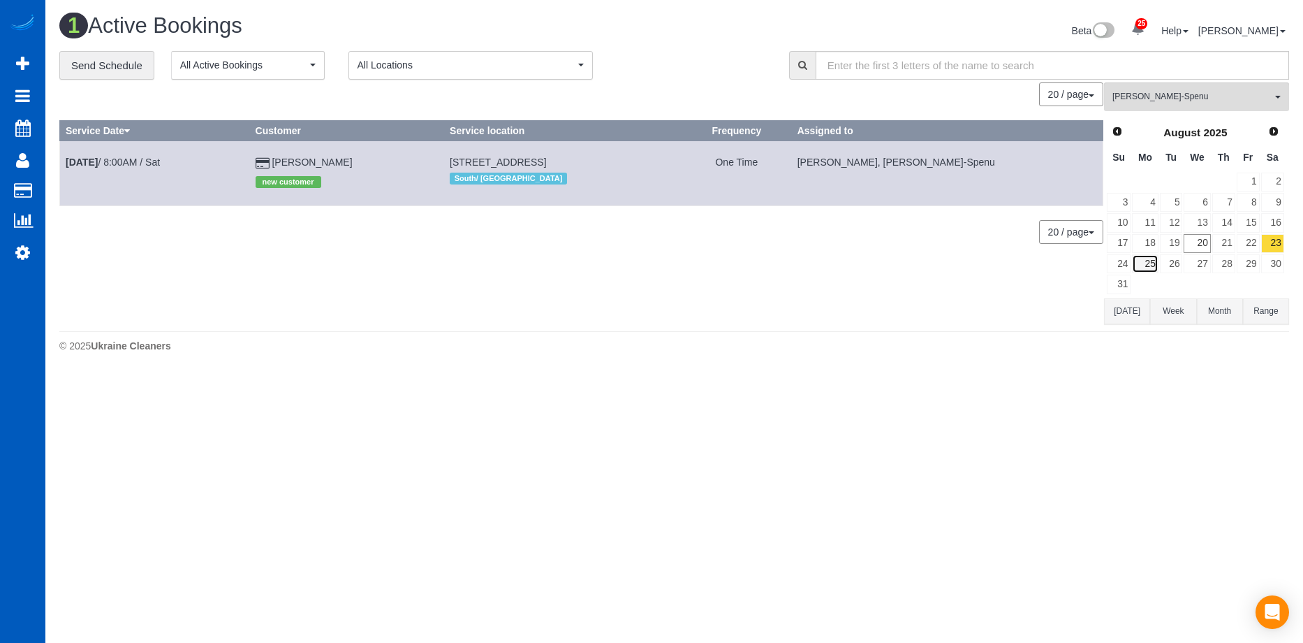
click at [1146, 261] on link "25" at bounding box center [1145, 263] width 26 height 19
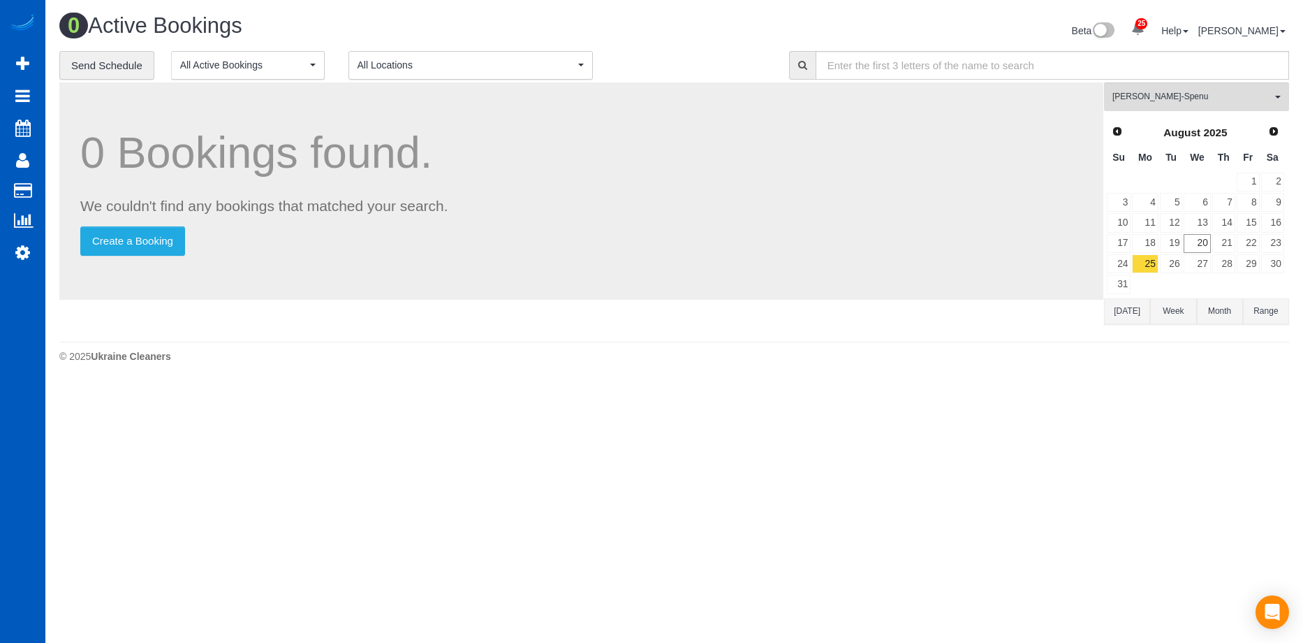
scroll to position [383, 1303]
click at [1182, 263] on link "26" at bounding box center [1171, 263] width 23 height 19
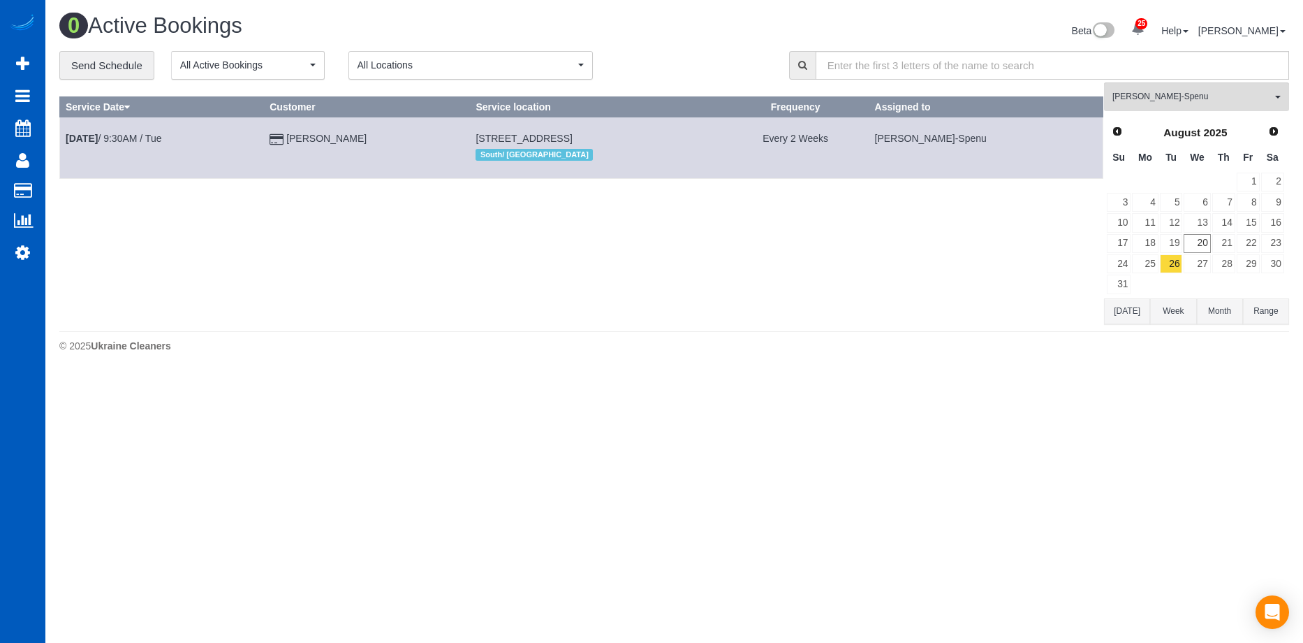
scroll to position [69470, 68539]
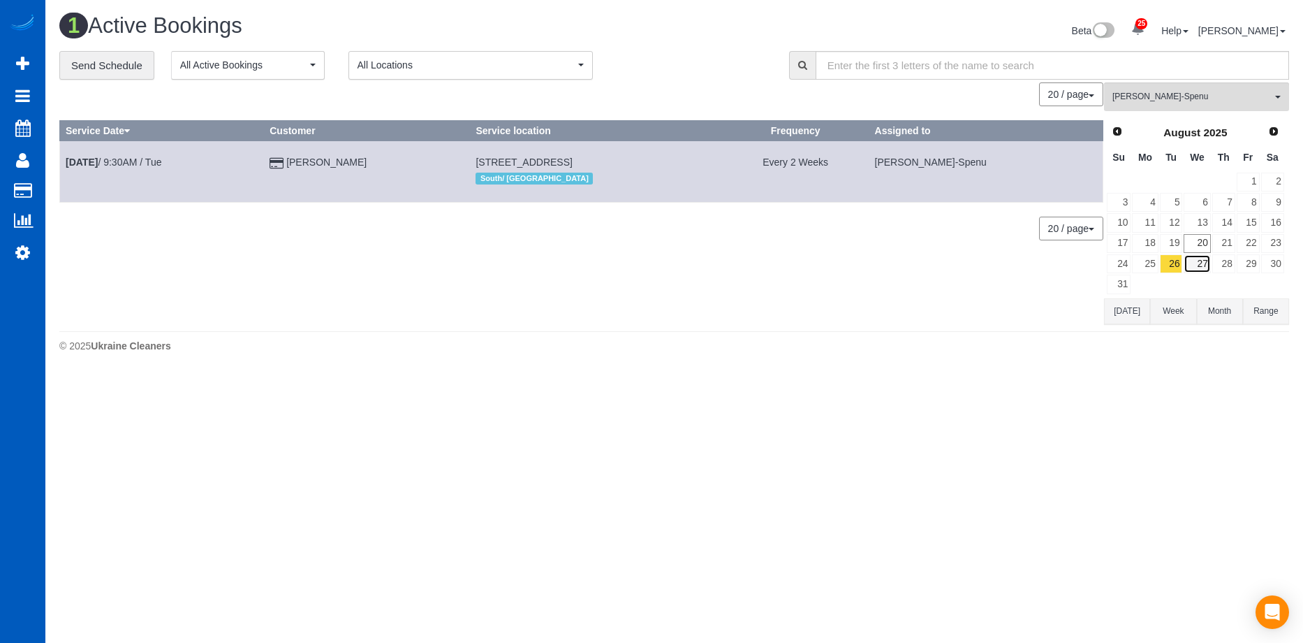
click at [1189, 263] on link "27" at bounding box center [1197, 263] width 27 height 19
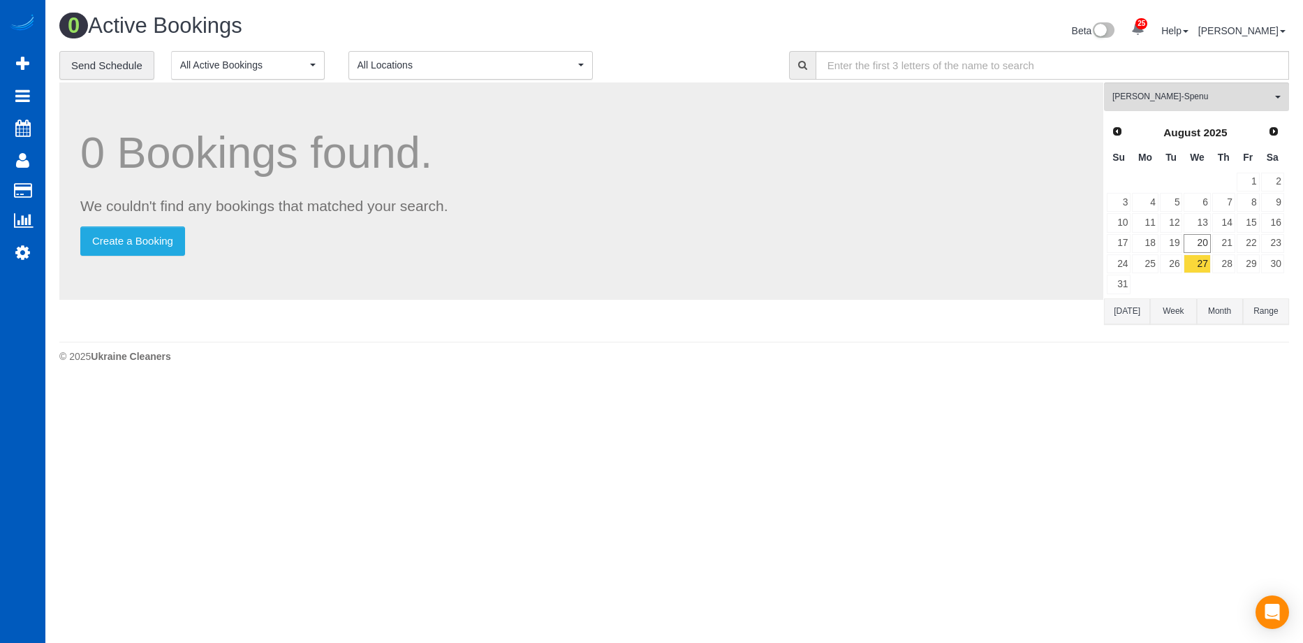
scroll to position [383, 1303]
click at [1223, 265] on link "28" at bounding box center [1223, 263] width 23 height 19
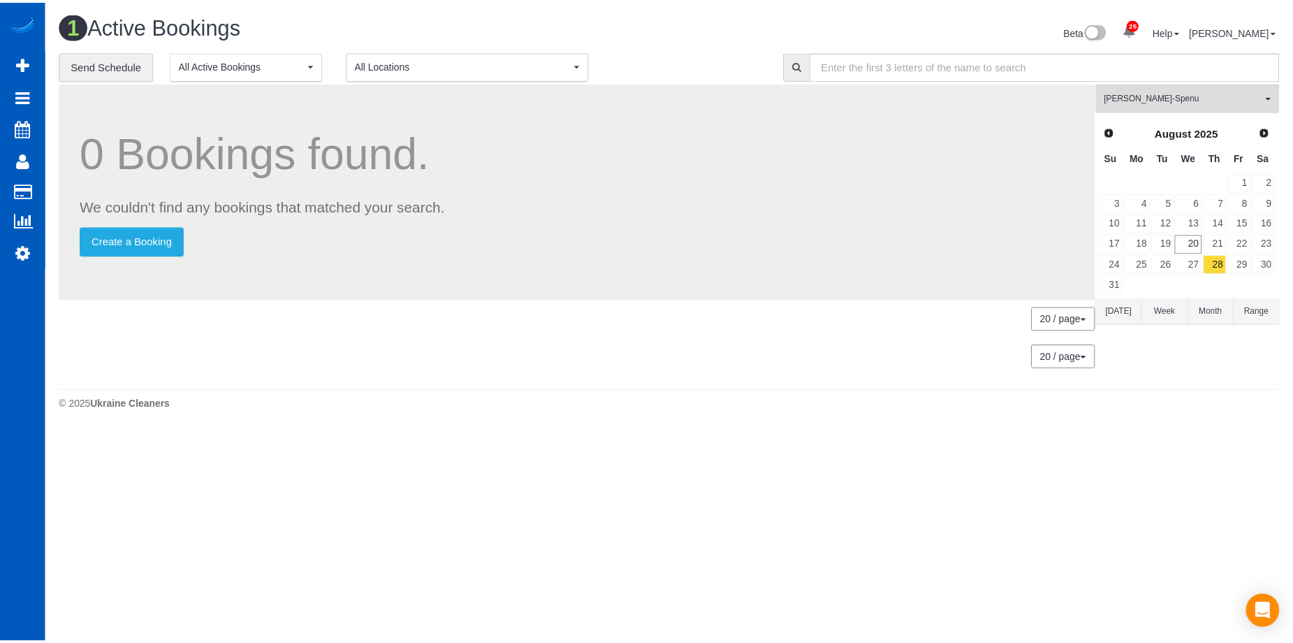
scroll to position [69470, 68539]
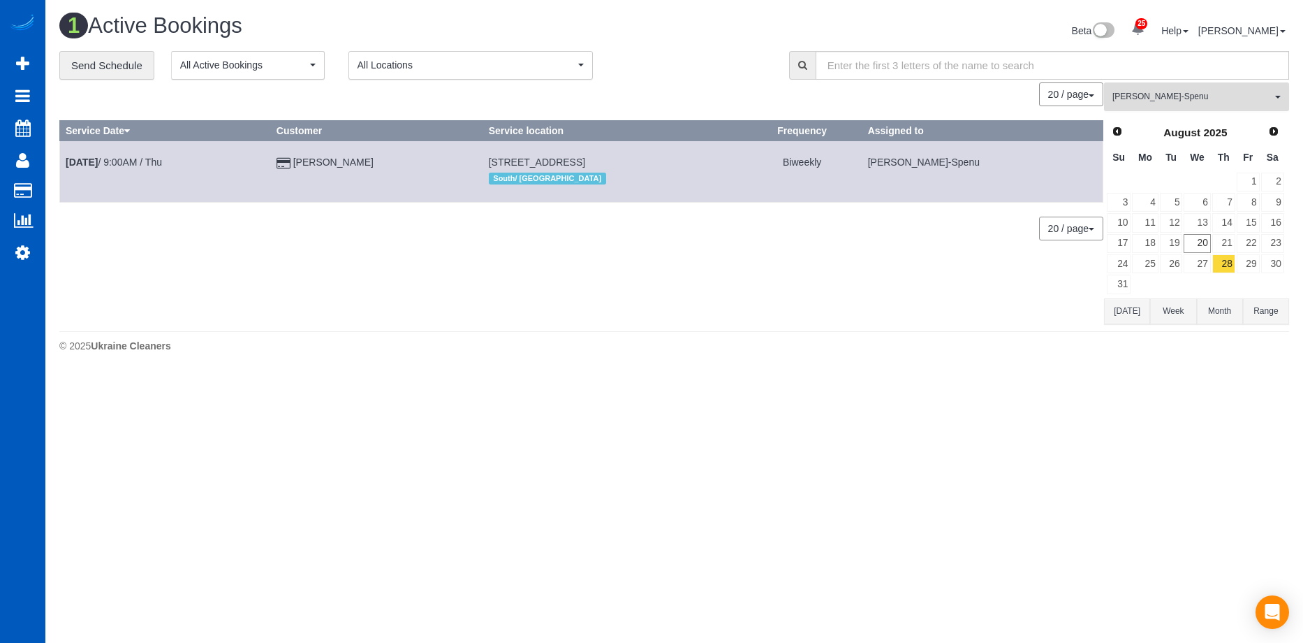
click at [1226, 91] on span "Iryna Kuzmenko-Spenu" at bounding box center [1192, 97] width 159 height 12
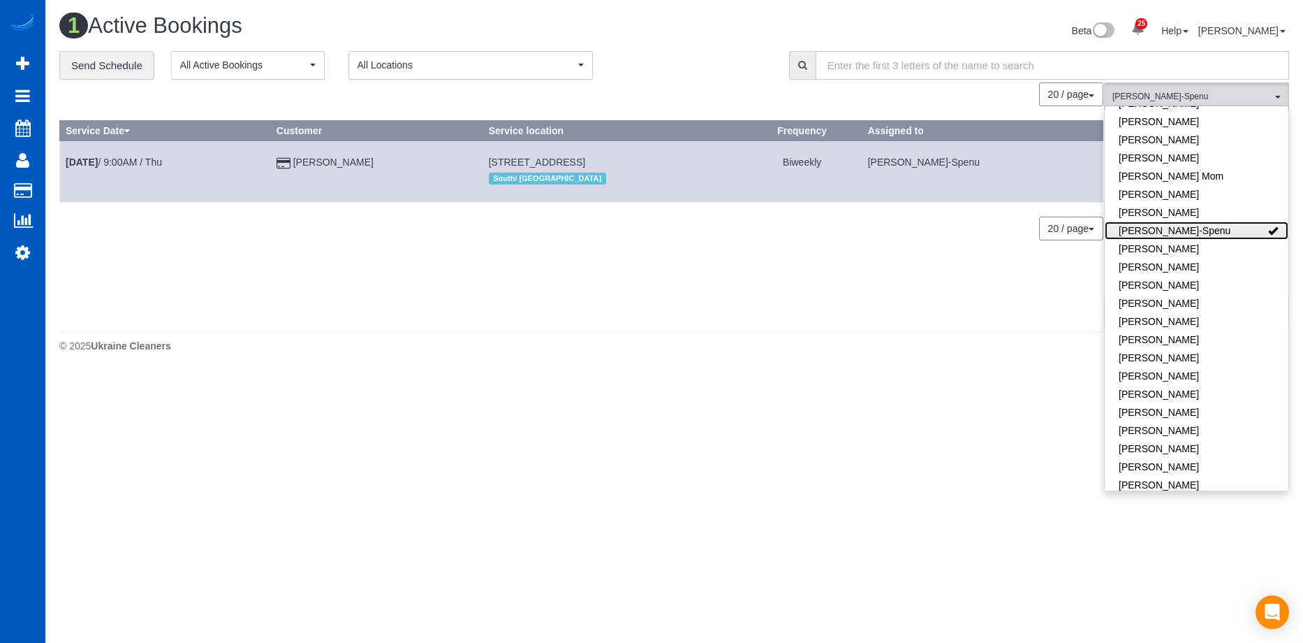
click at [1236, 221] on link "Iryna Kuzmenko-Spenu" at bounding box center [1197, 230] width 184 height 18
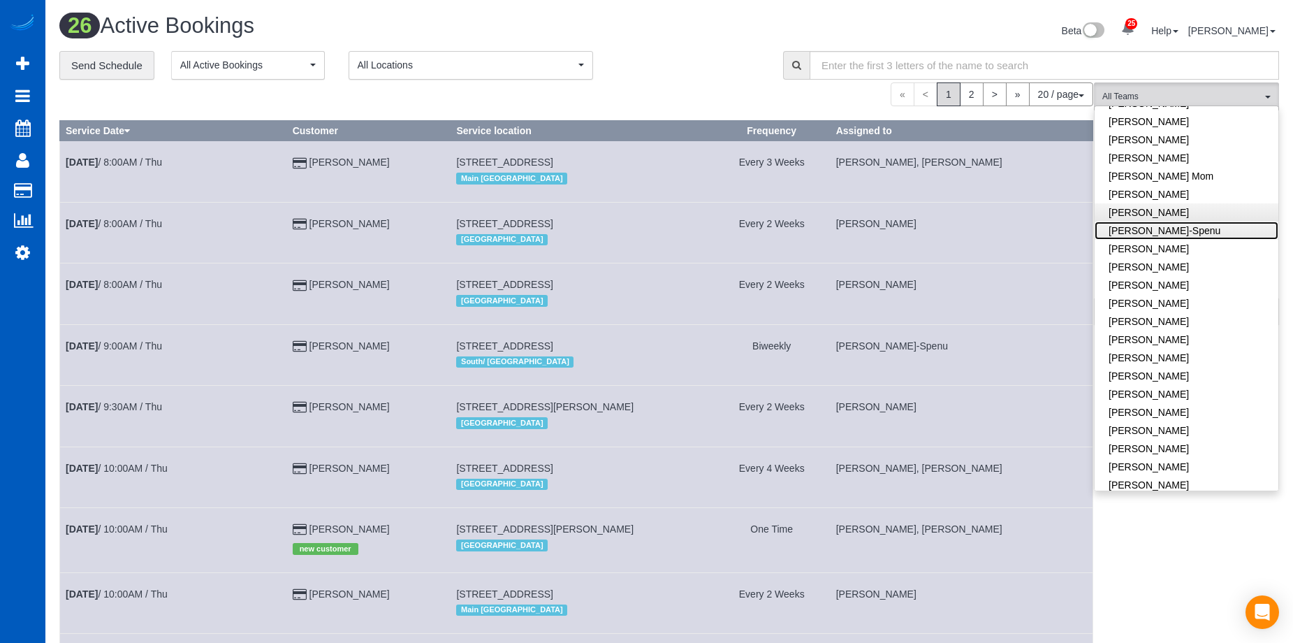
scroll to position [1488, 1293]
click at [698, 50] on div "Beta 25 Your Notifications You have 0 alerts × You have 1 to charge for 08/19/2…" at bounding box center [979, 32] width 620 height 37
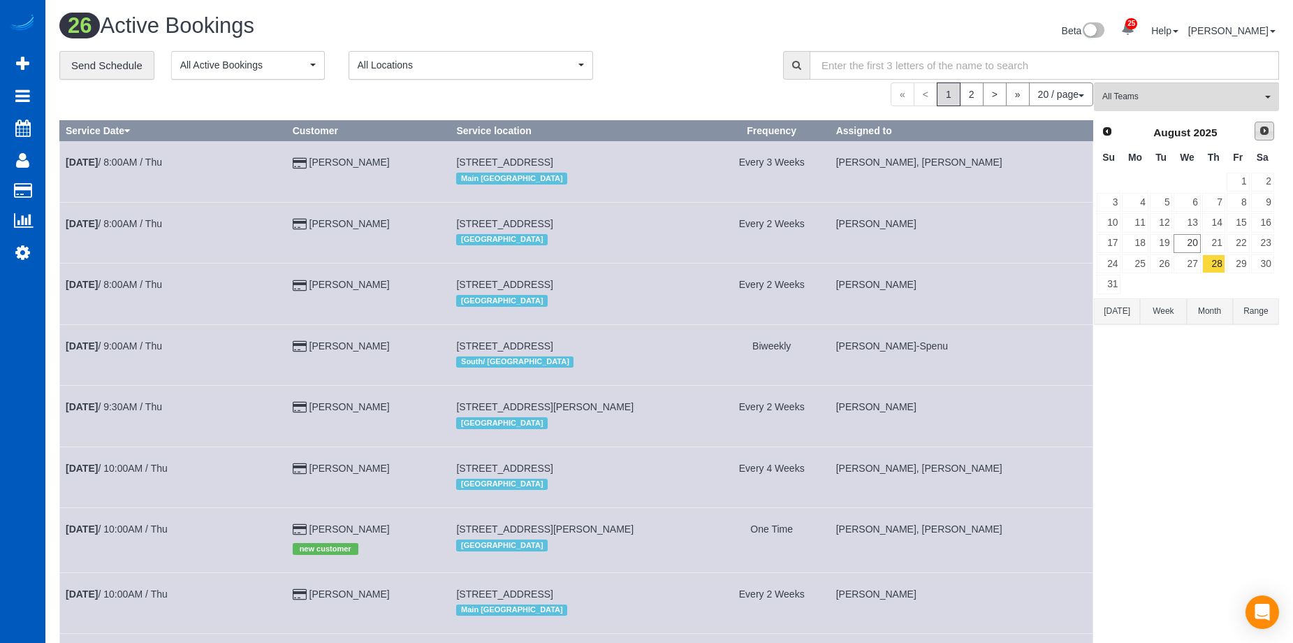
click at [1259, 131] on span "Next" at bounding box center [1264, 130] width 11 height 11
click at [1216, 176] on link "4" at bounding box center [1213, 182] width 23 height 19
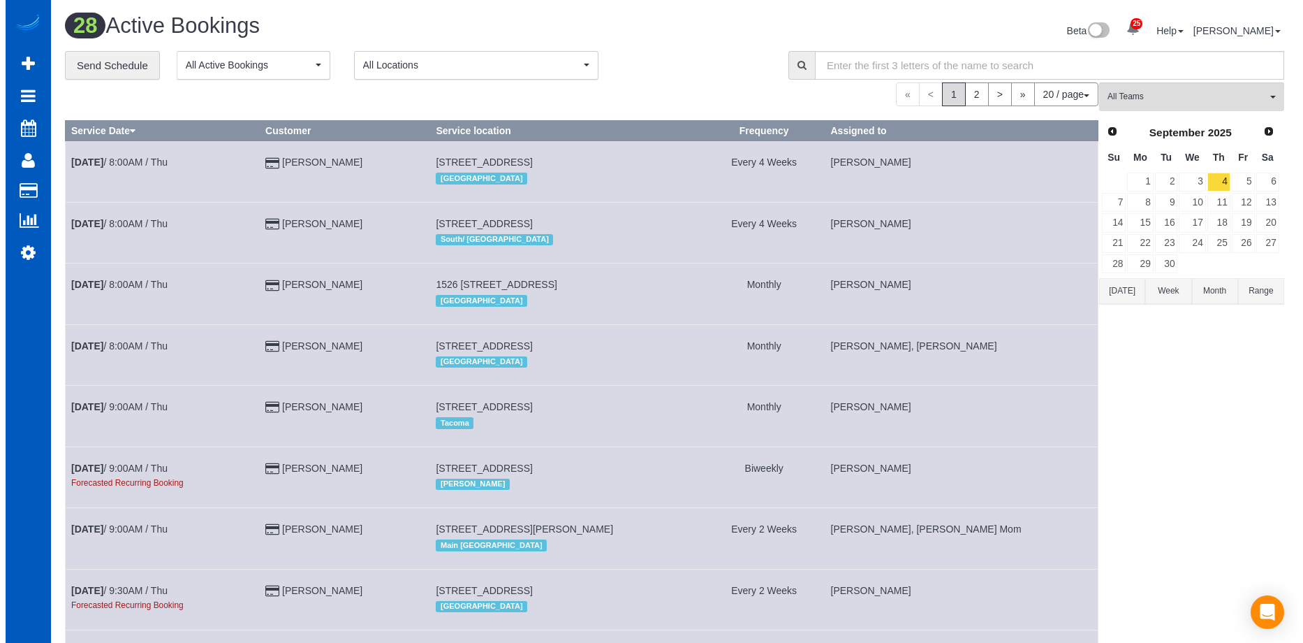
scroll to position [68368, 68550]
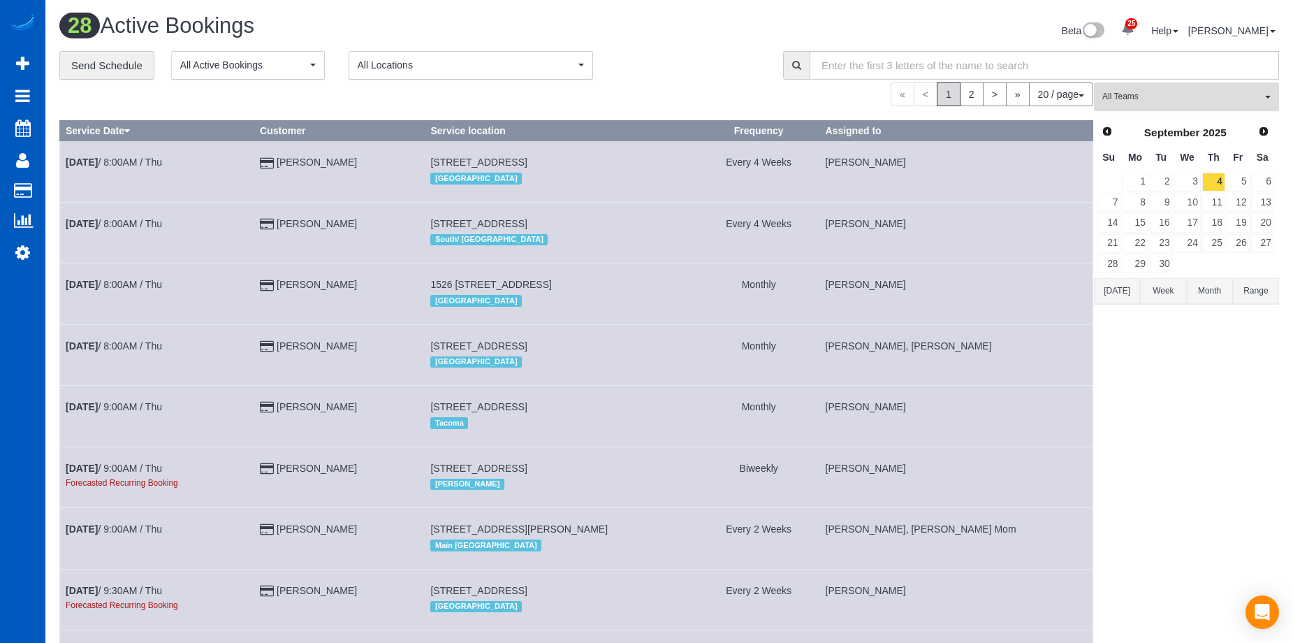
click at [1161, 97] on span "All Teams" at bounding box center [1181, 97] width 159 height 12
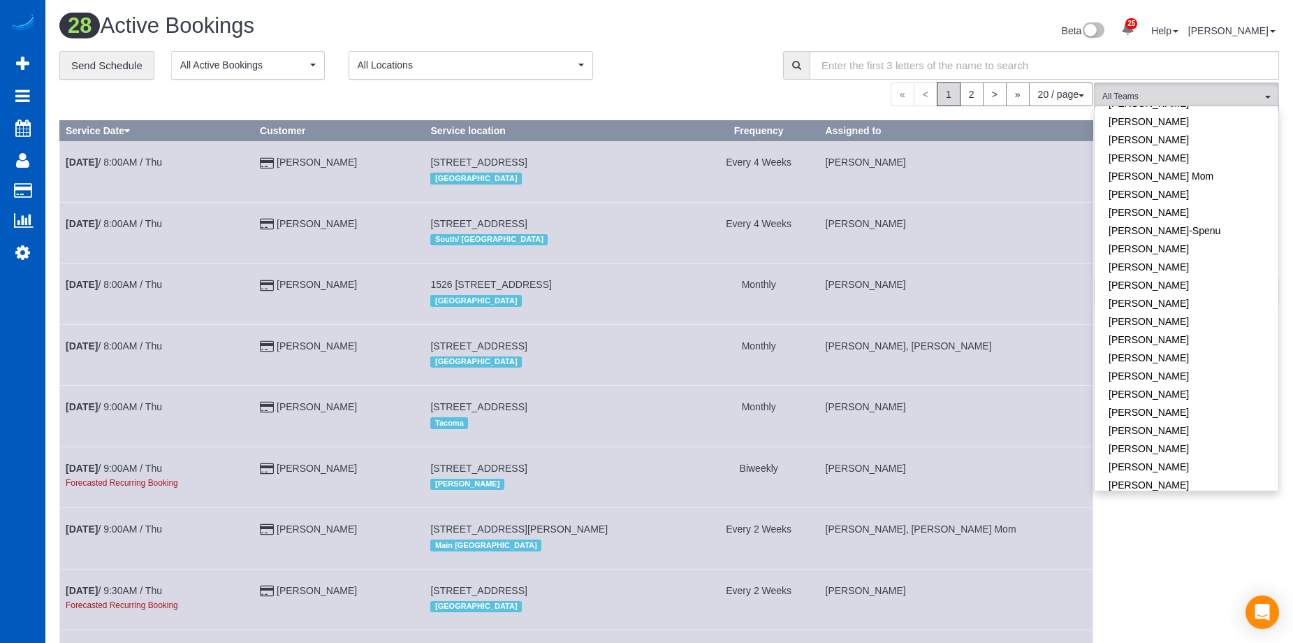
click at [726, 51] on div "**********" at bounding box center [410, 65] width 703 height 29
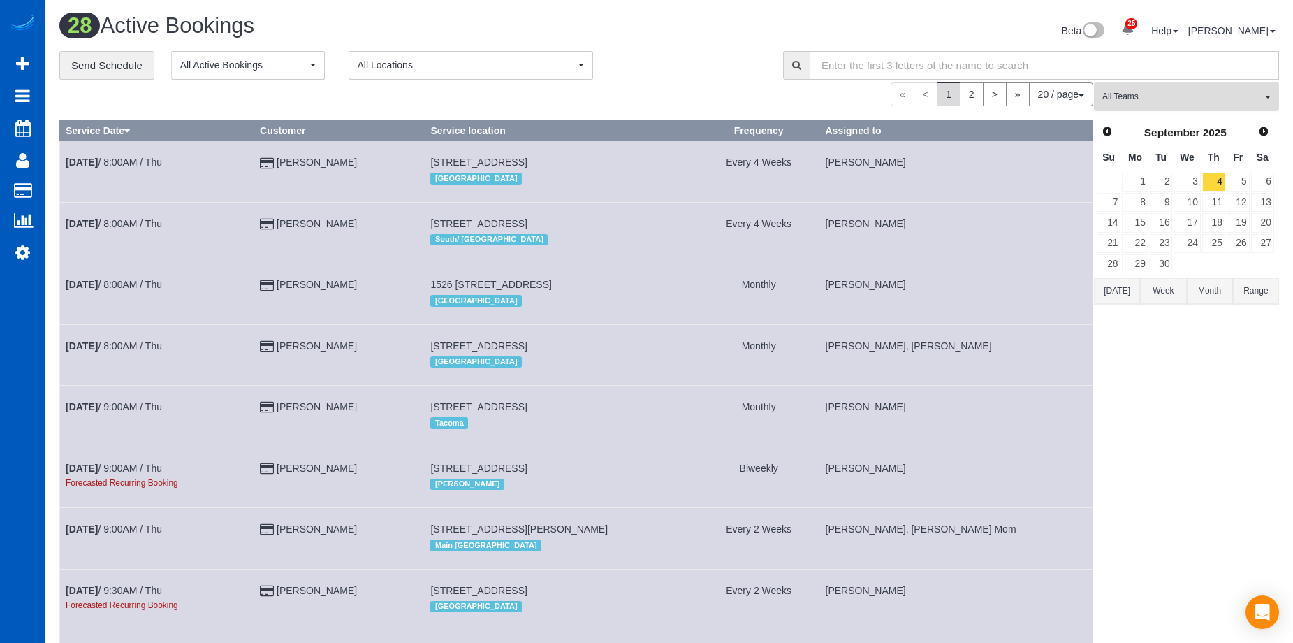
click at [1147, 93] on span "All Teams" at bounding box center [1181, 97] width 159 height 12
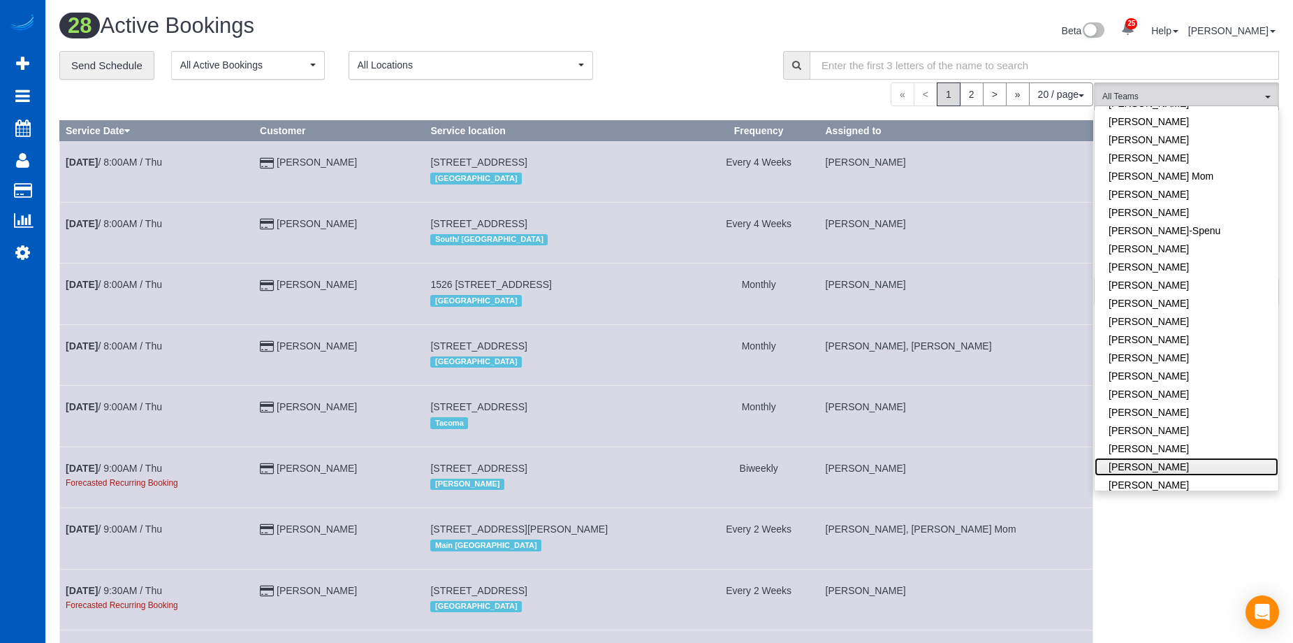
click at [1200, 457] on link "[PERSON_NAME]" at bounding box center [1186, 466] width 184 height 18
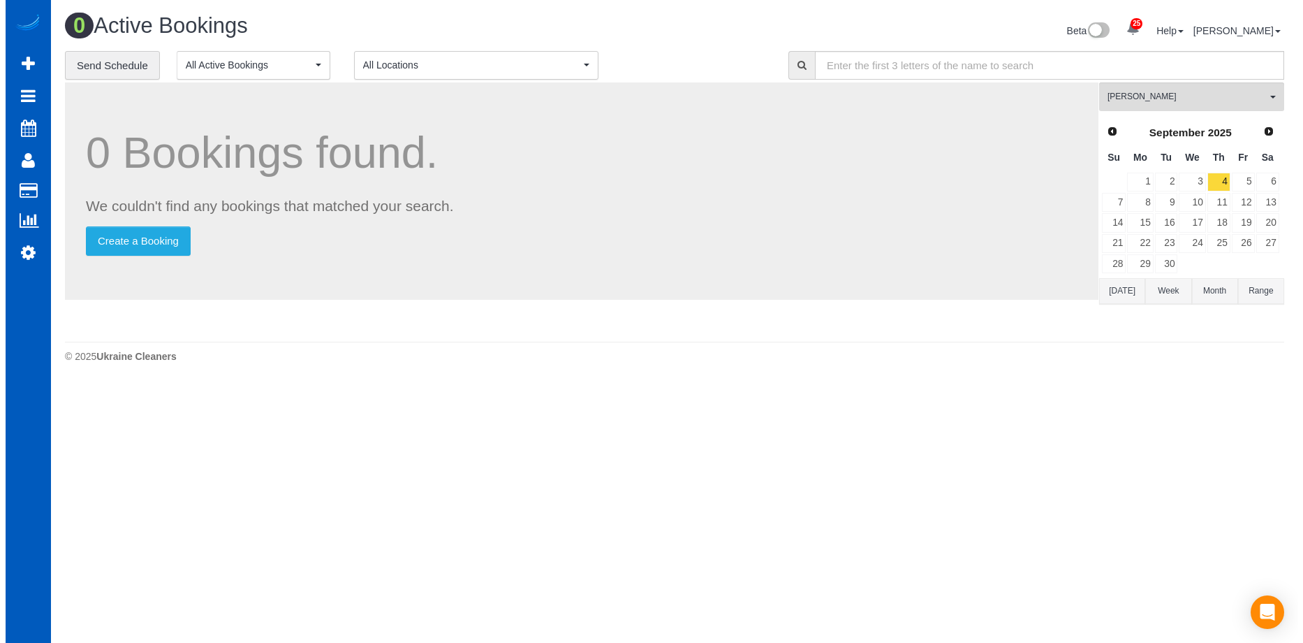
scroll to position [69459, 68539]
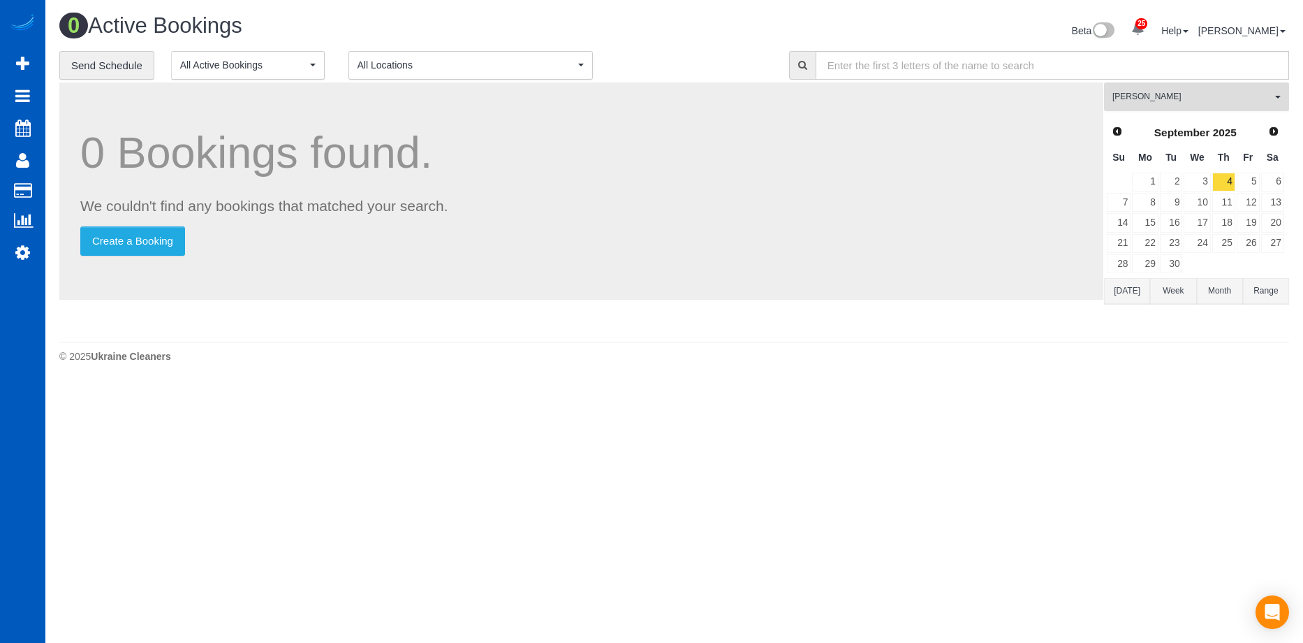
click at [1152, 91] on span "[PERSON_NAME]" at bounding box center [1192, 97] width 159 height 12
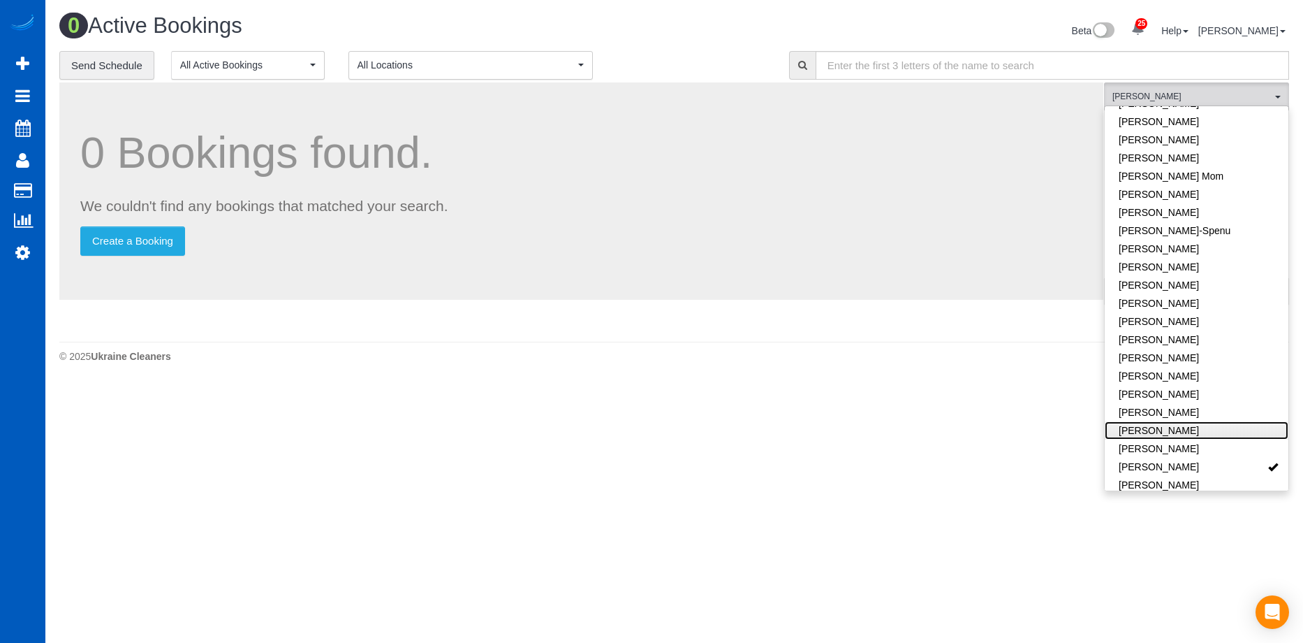
click at [1215, 424] on link "Mariia Syrotiuk" at bounding box center [1197, 430] width 184 height 18
click at [1222, 421] on link "Mariia Syrotiuk" at bounding box center [1197, 430] width 184 height 18
click at [1229, 439] on link "[PERSON_NAME]" at bounding box center [1197, 448] width 184 height 18
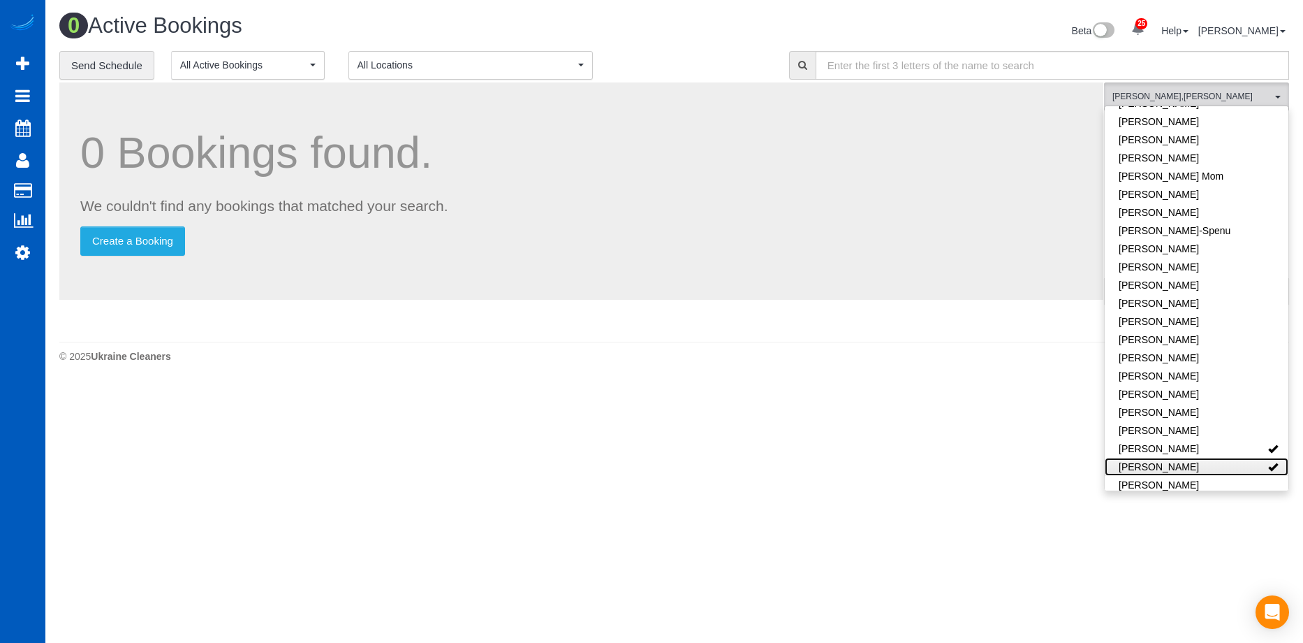
click at [1235, 457] on link "[PERSON_NAME]" at bounding box center [1197, 466] width 184 height 18
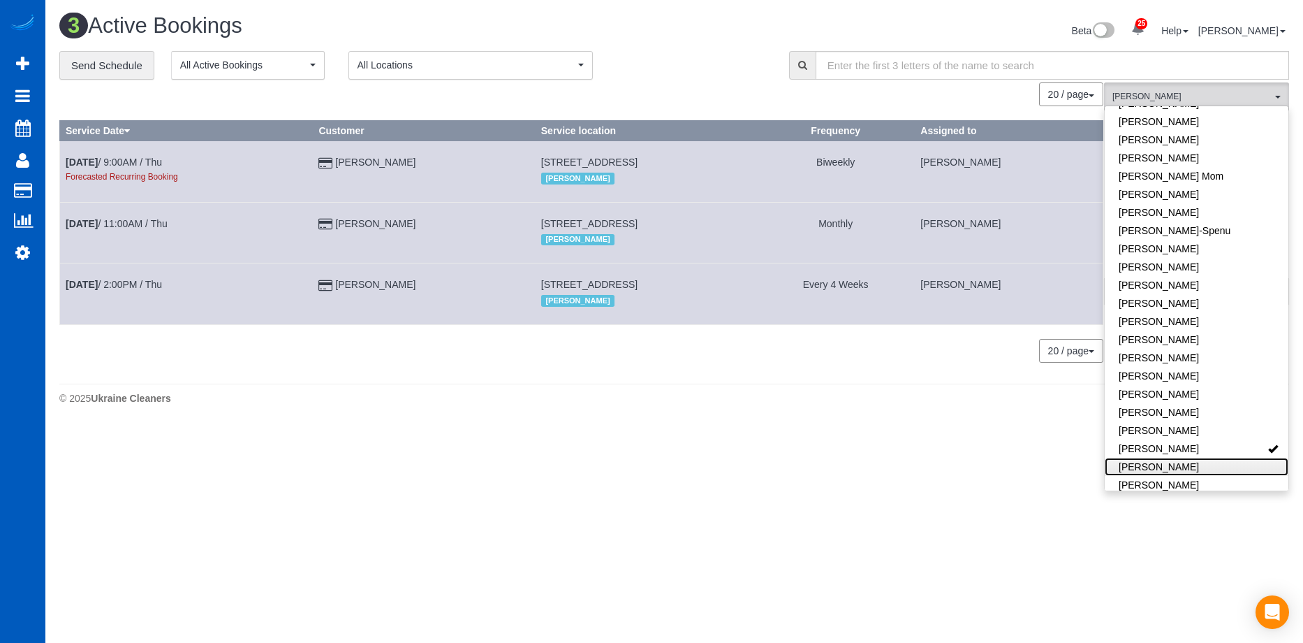
scroll to position [69417, 68539]
click at [691, 34] on div "Beta 25 Your Notifications You have 0 alerts × You have 1 to charge for 08/19/2…" at bounding box center [988, 32] width 626 height 37
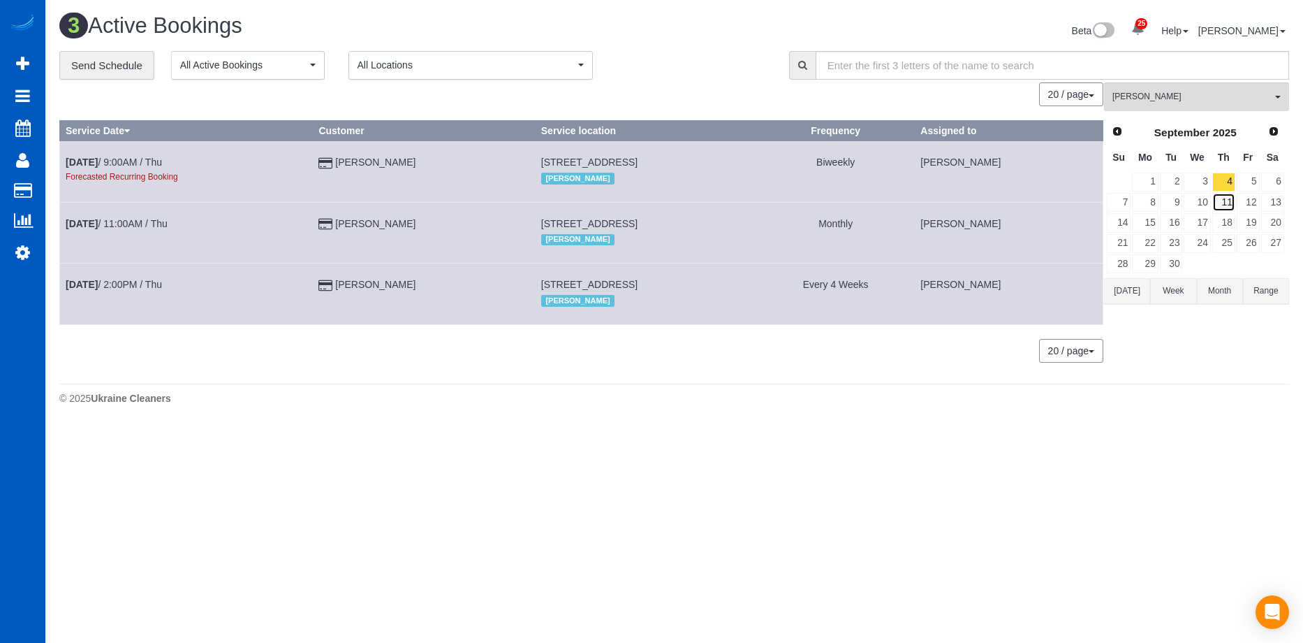
click at [1230, 199] on link "11" at bounding box center [1223, 202] width 23 height 19
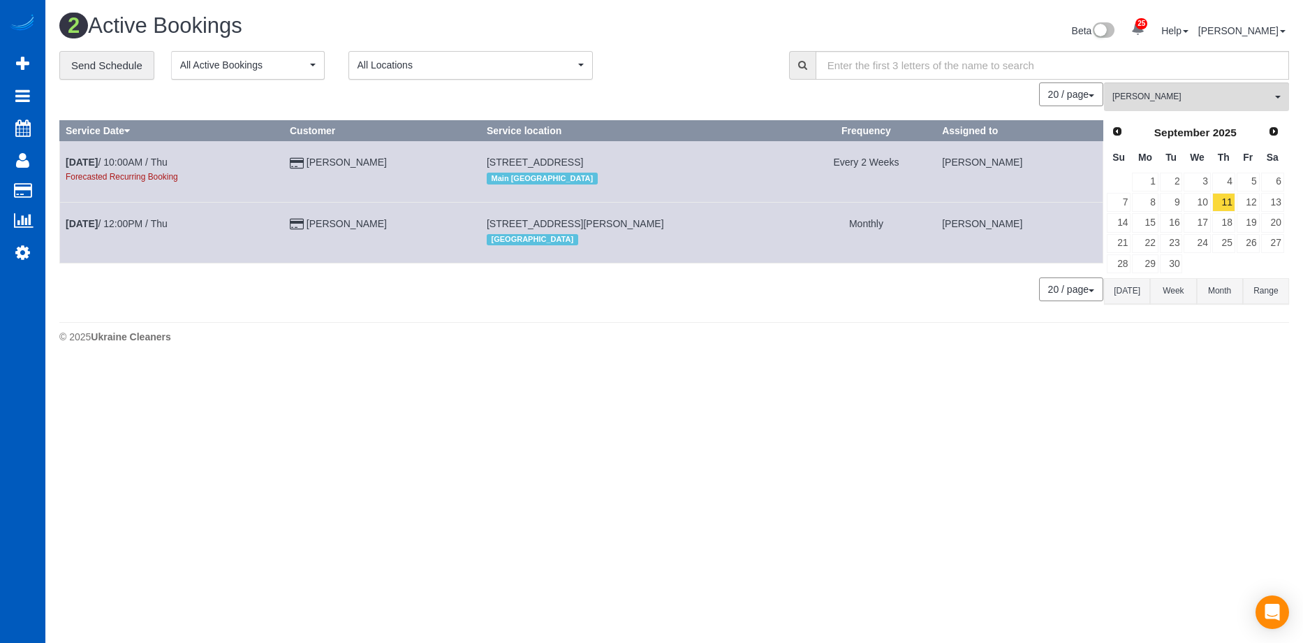
scroll to position [365, 1303]
click at [1225, 179] on link "4" at bounding box center [1223, 182] width 23 height 19
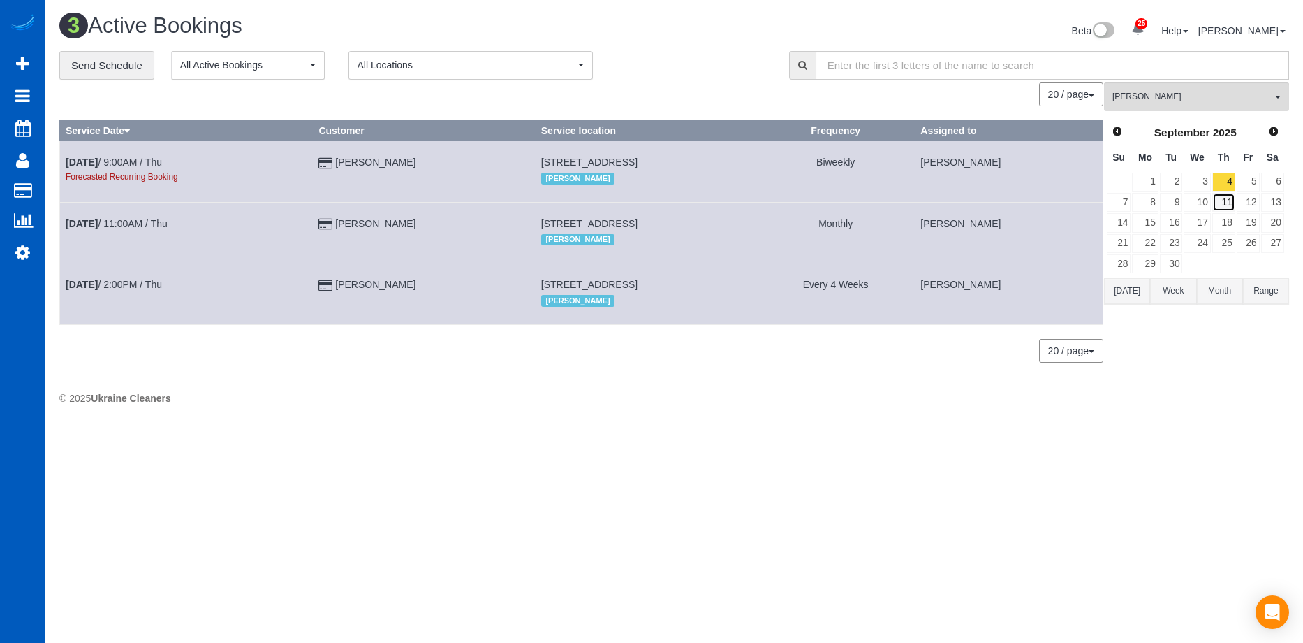
click at [1222, 200] on link "11" at bounding box center [1223, 202] width 23 height 19
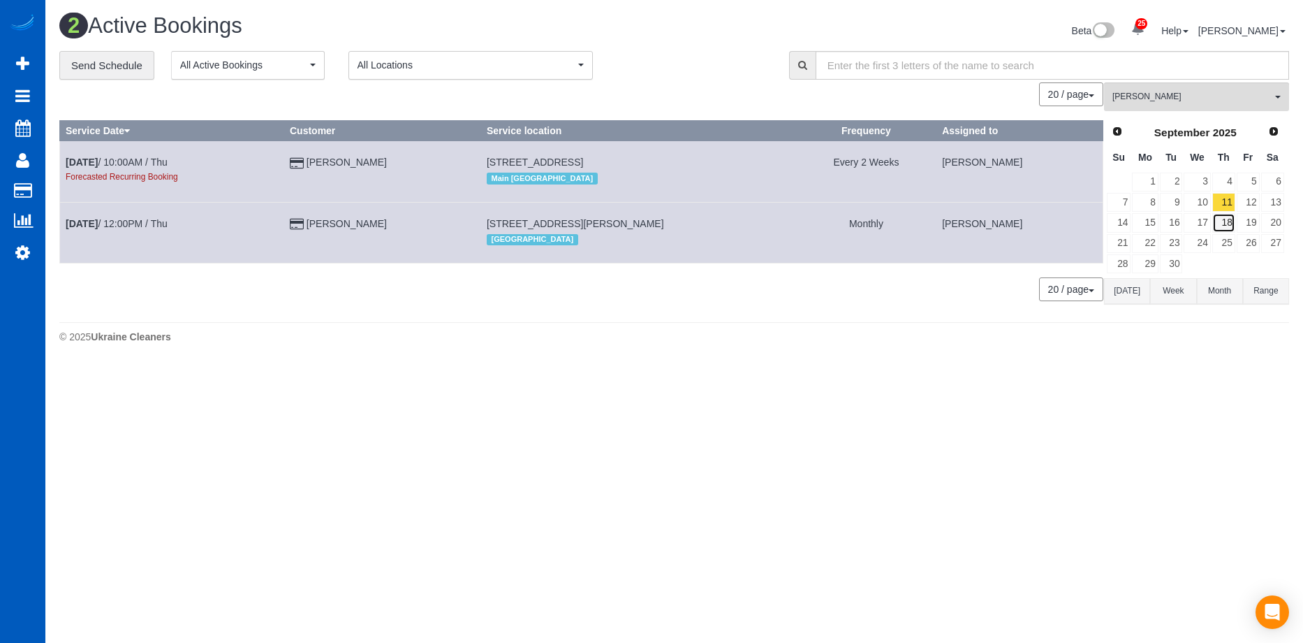
click at [1224, 217] on link "18" at bounding box center [1223, 222] width 23 height 19
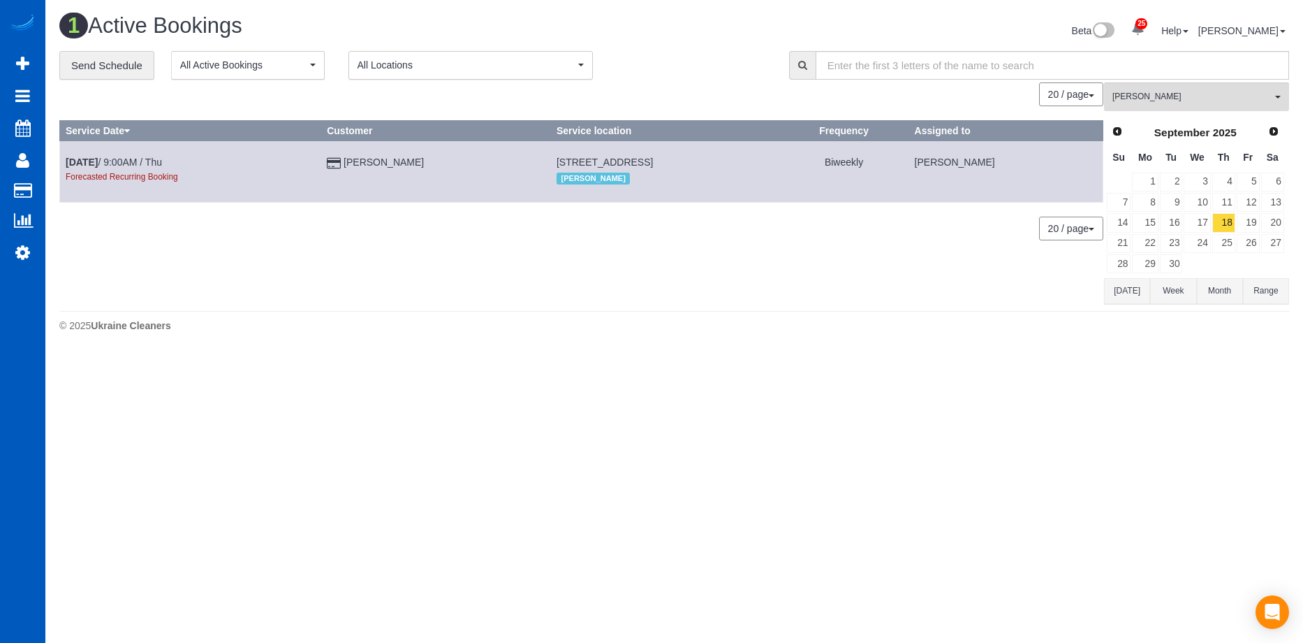
scroll to position [69490, 68539]
click at [1228, 178] on link "4" at bounding box center [1223, 182] width 23 height 19
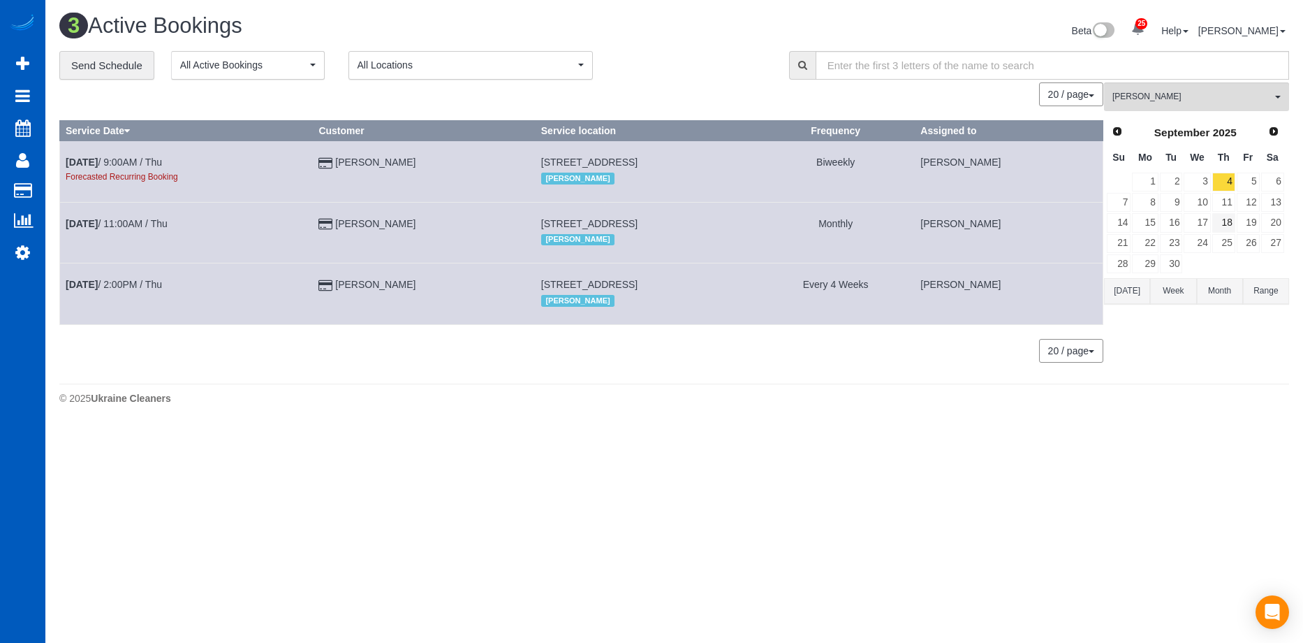
scroll to position [425, 1303]
click at [1150, 204] on link "8" at bounding box center [1145, 202] width 26 height 19
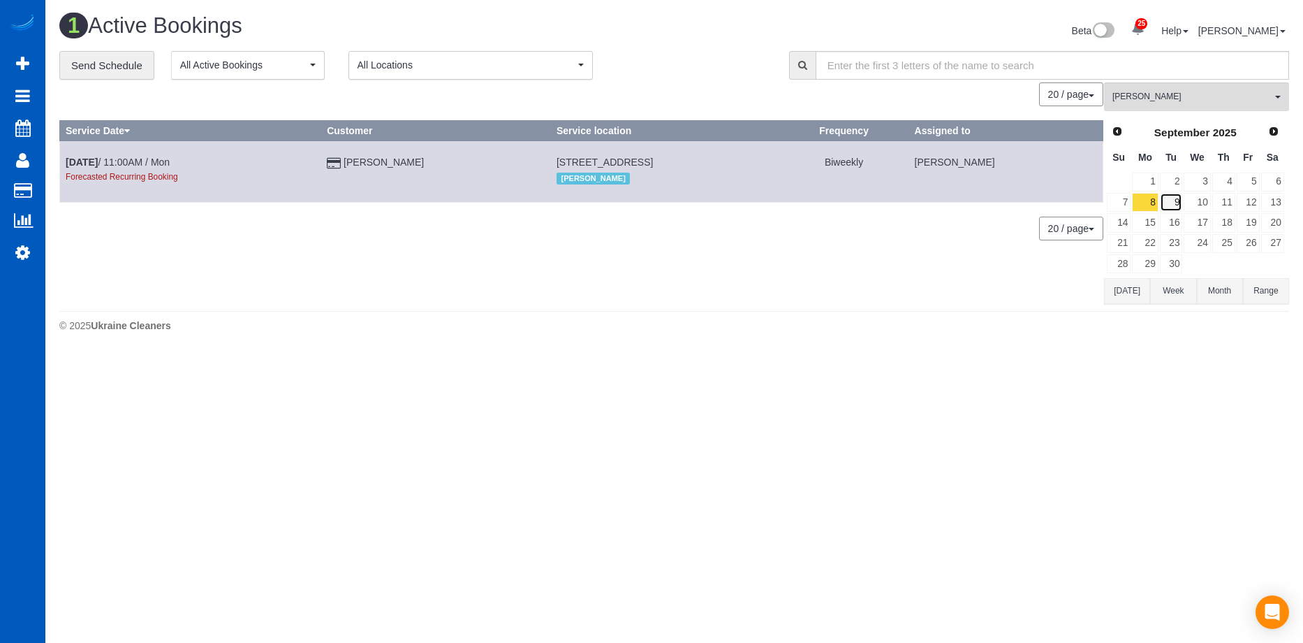
click at [1167, 203] on link "9" at bounding box center [1171, 202] width 23 height 19
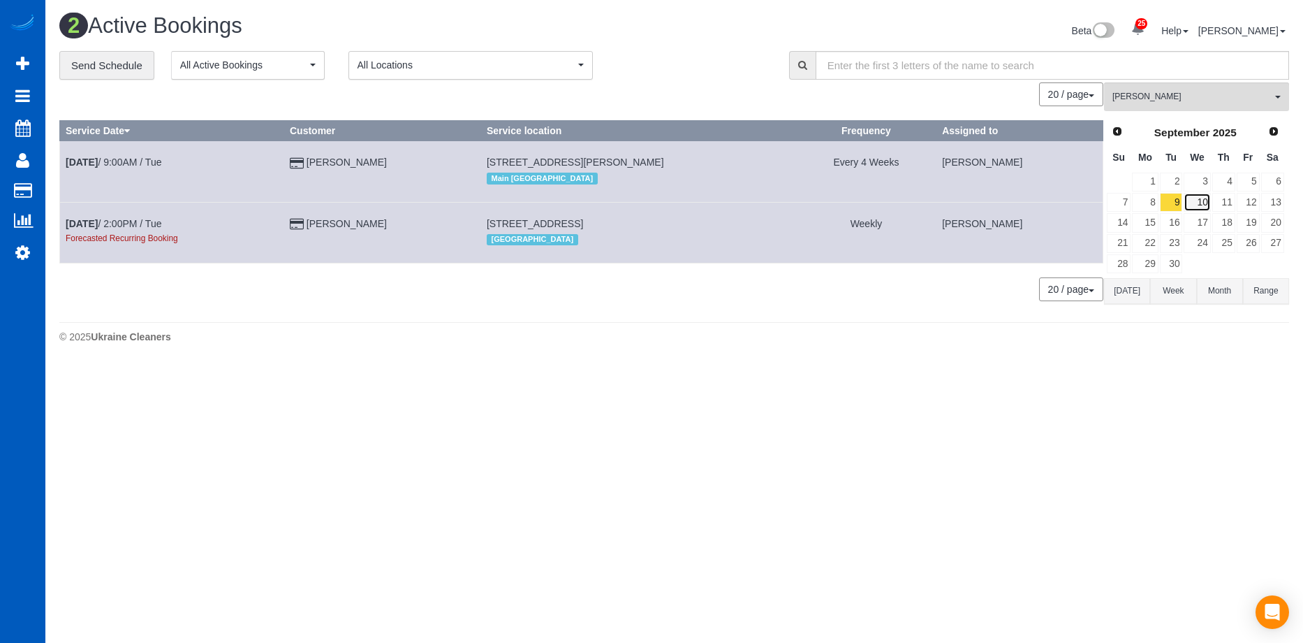
click at [1197, 202] on link "10" at bounding box center [1197, 202] width 27 height 19
click at [1224, 202] on link "11" at bounding box center [1223, 202] width 23 height 19
click at [1243, 199] on link "12" at bounding box center [1248, 202] width 23 height 19
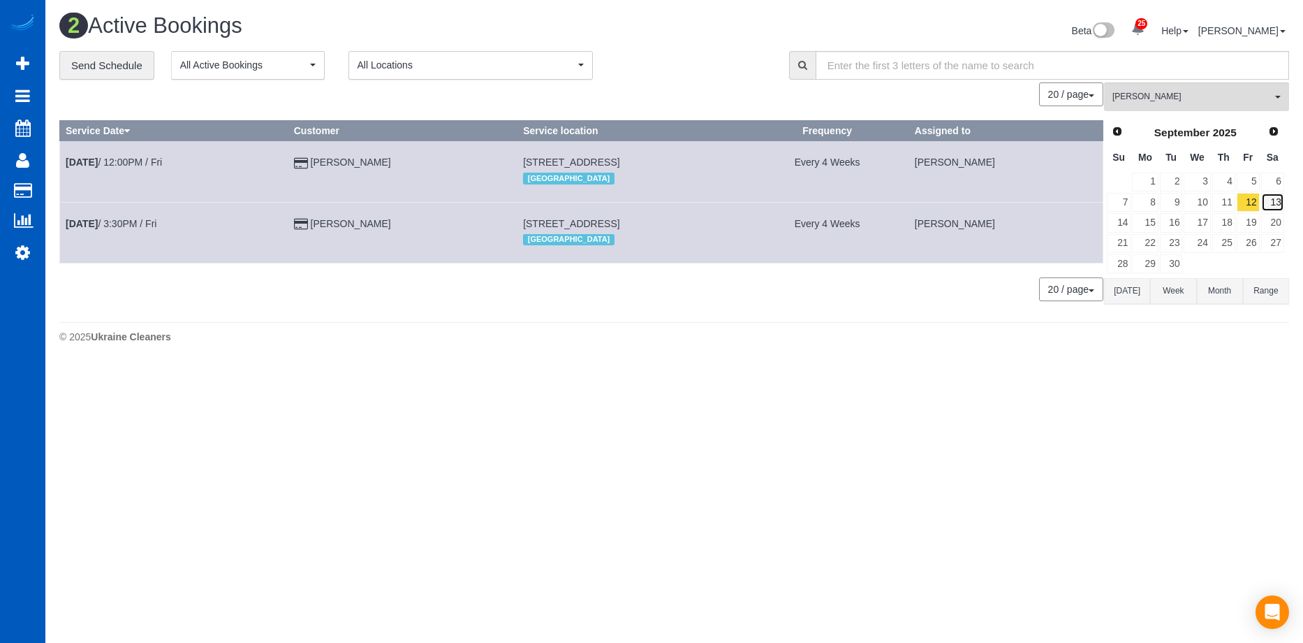
click at [1273, 200] on link "13" at bounding box center [1272, 202] width 23 height 19
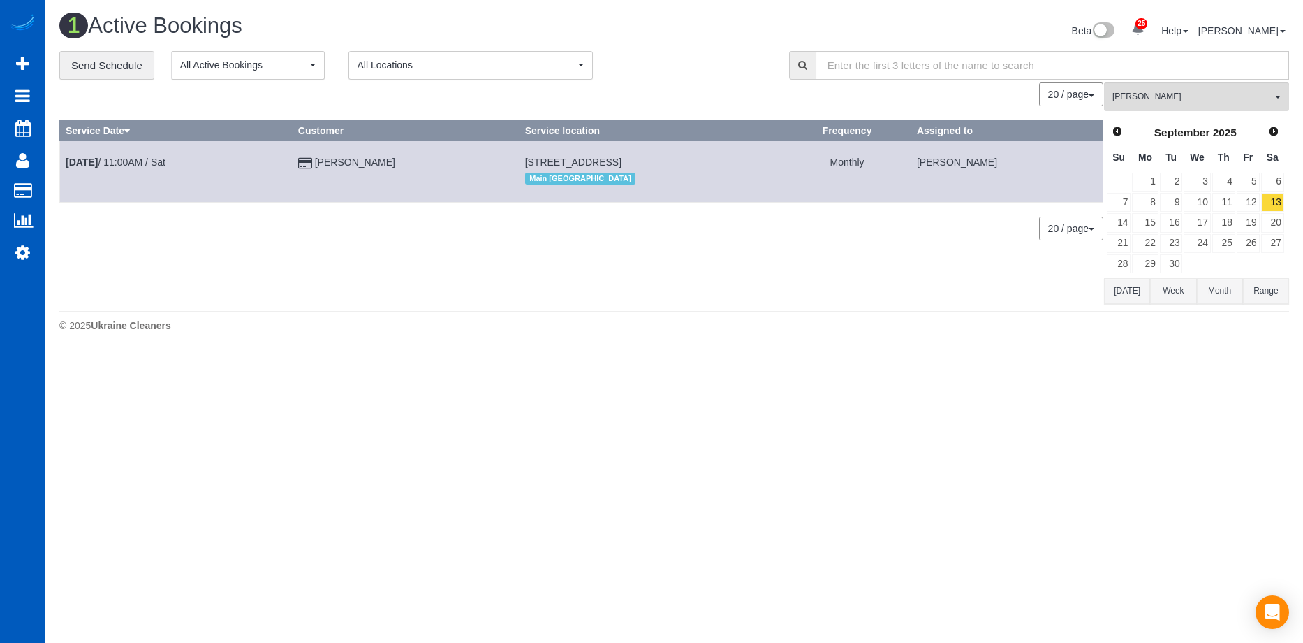
scroll to position [352, 1303]
click at [1276, 178] on link "6" at bounding box center [1272, 182] width 23 height 19
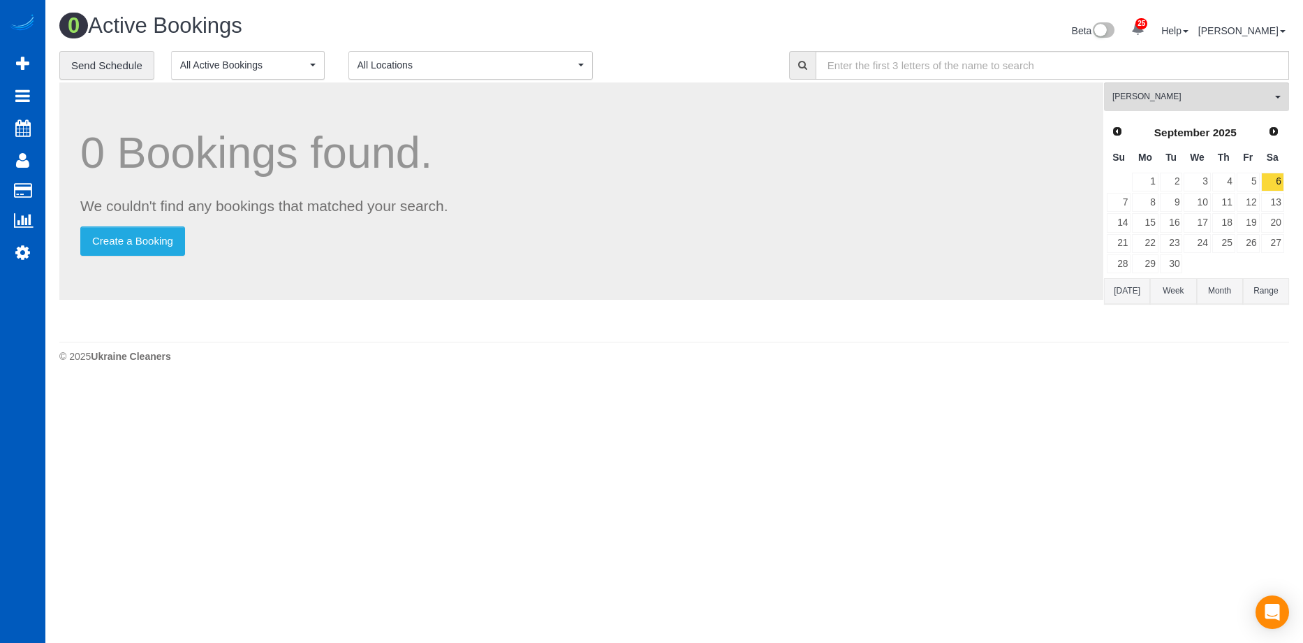
scroll to position [383, 1303]
click at [1155, 226] on link "15" at bounding box center [1145, 222] width 26 height 19
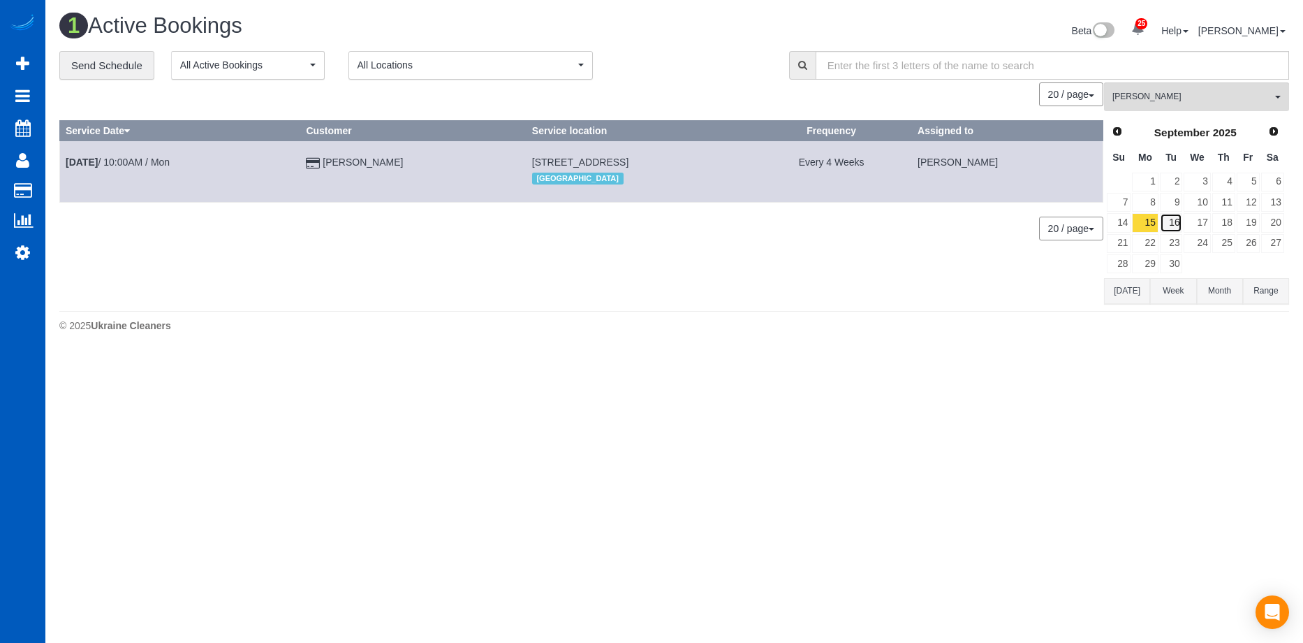
click at [1170, 220] on link "16" at bounding box center [1171, 222] width 23 height 19
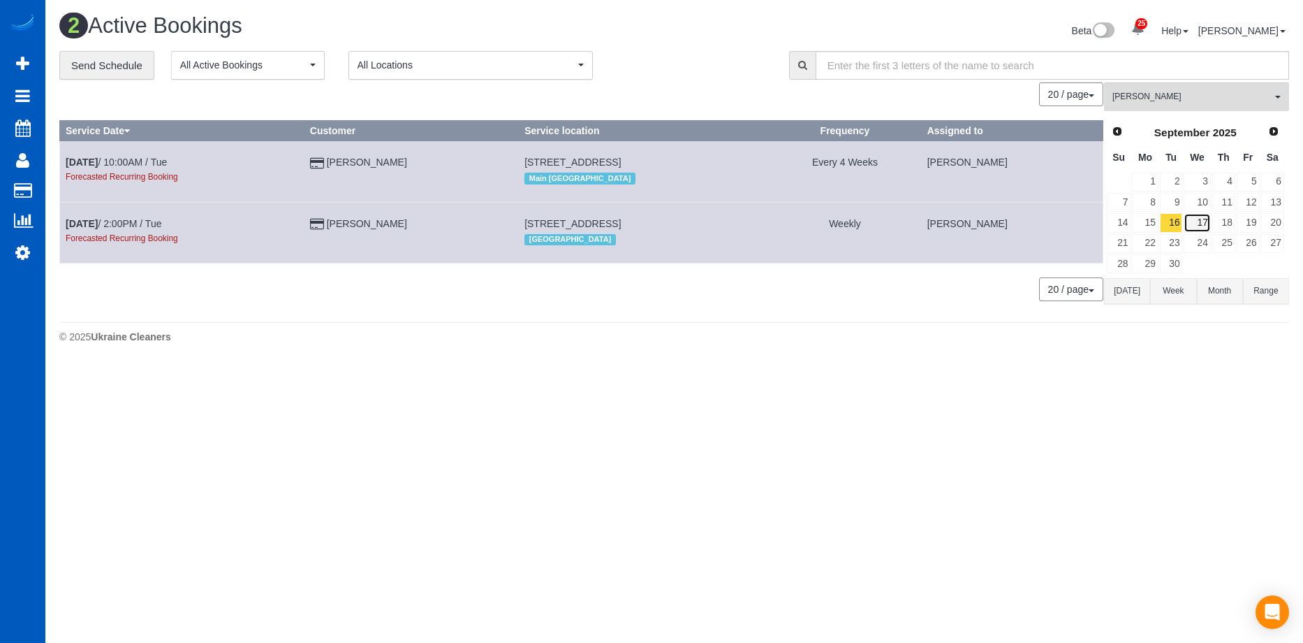
click at [1201, 223] on link "17" at bounding box center [1197, 222] width 27 height 19
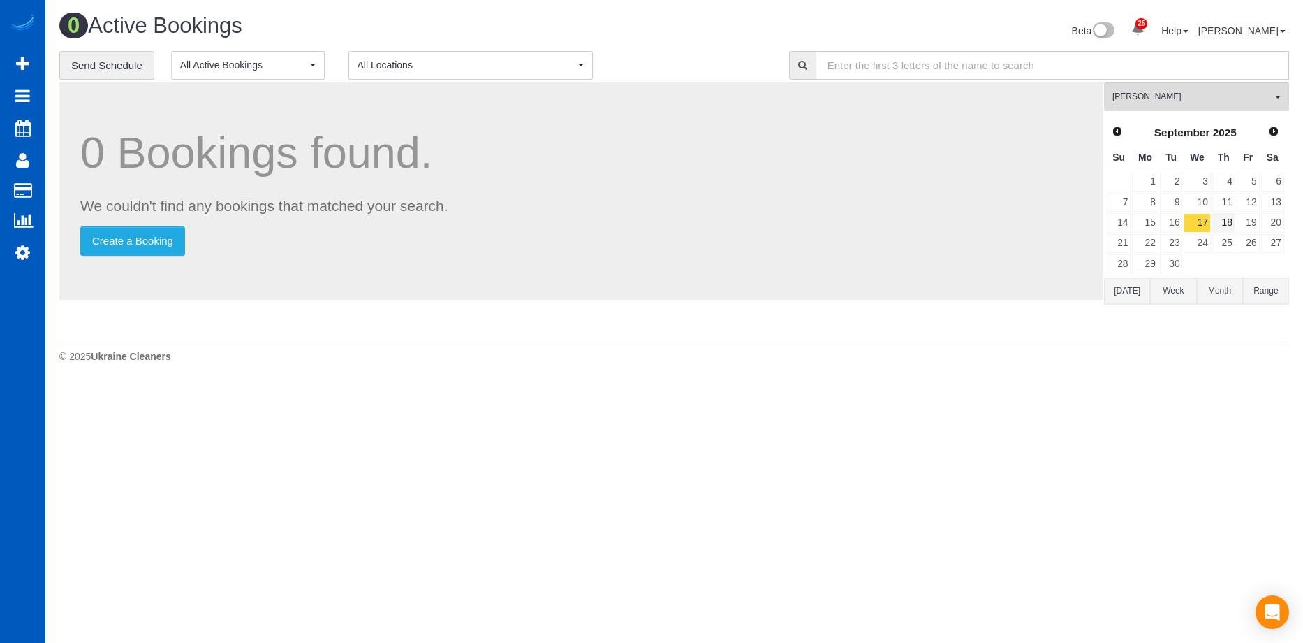
scroll to position [383, 1303]
click at [1232, 221] on link "18" at bounding box center [1223, 222] width 23 height 19
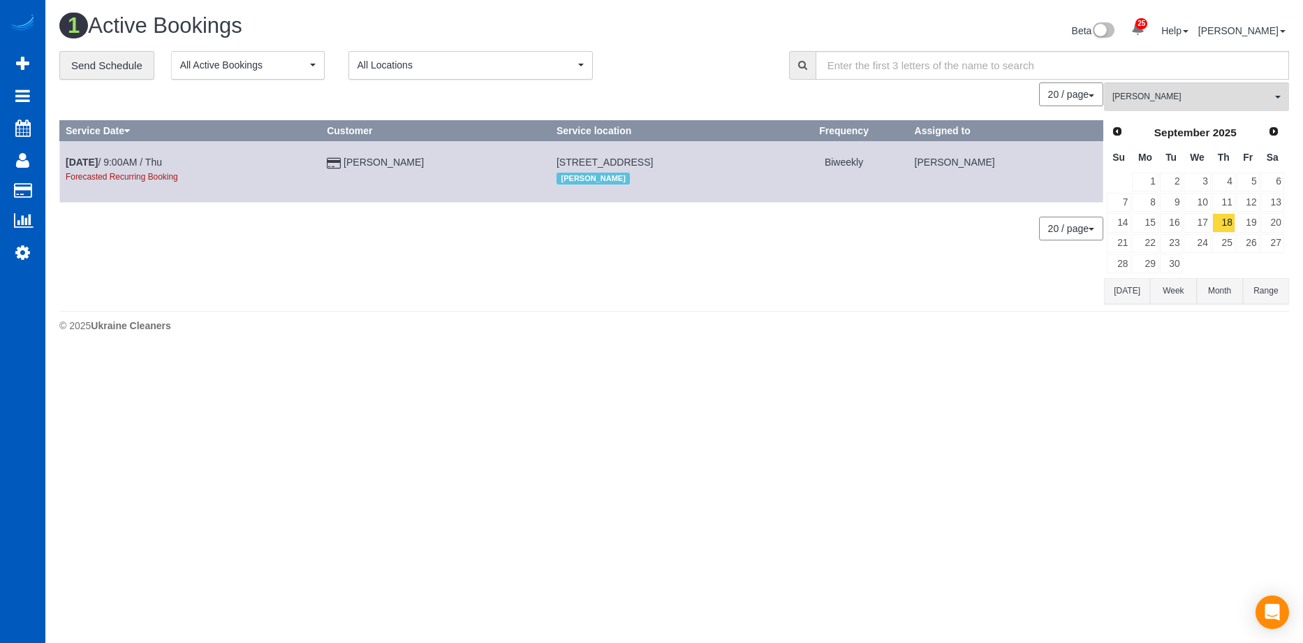
scroll to position [69490, 68539]
click at [1209, 223] on link "17" at bounding box center [1197, 222] width 27 height 19
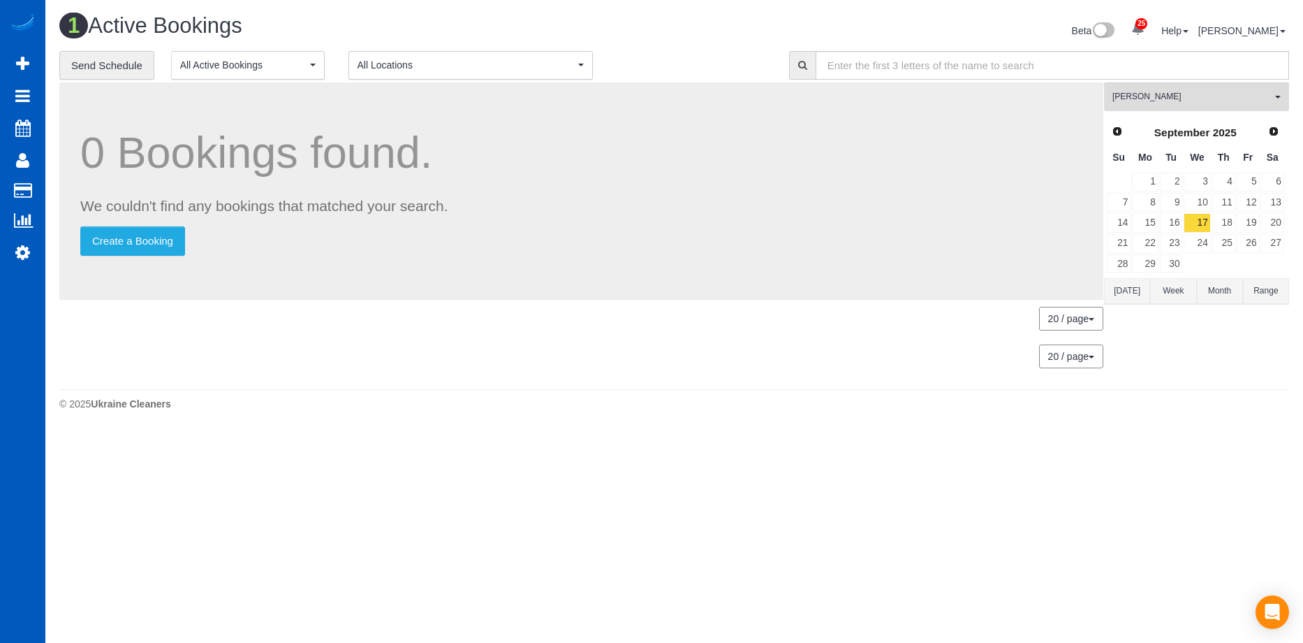
scroll to position [0, 0]
click at [1245, 219] on link "19" at bounding box center [1248, 222] width 23 height 19
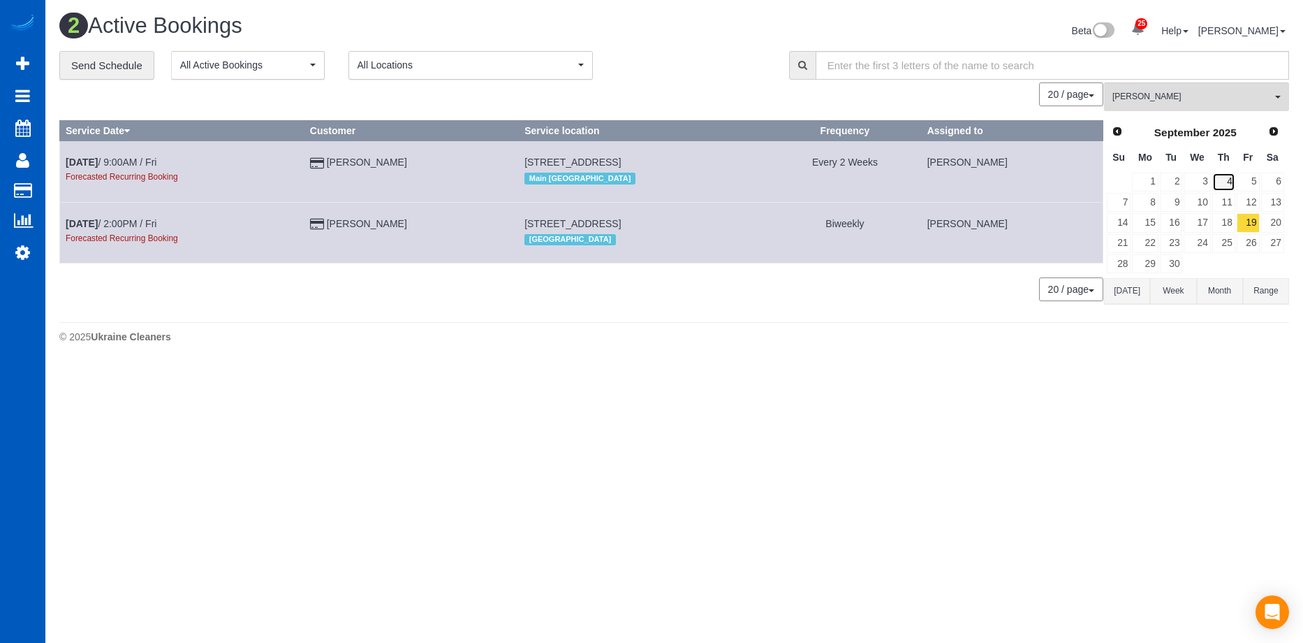
click at [1222, 182] on link "4" at bounding box center [1223, 182] width 23 height 19
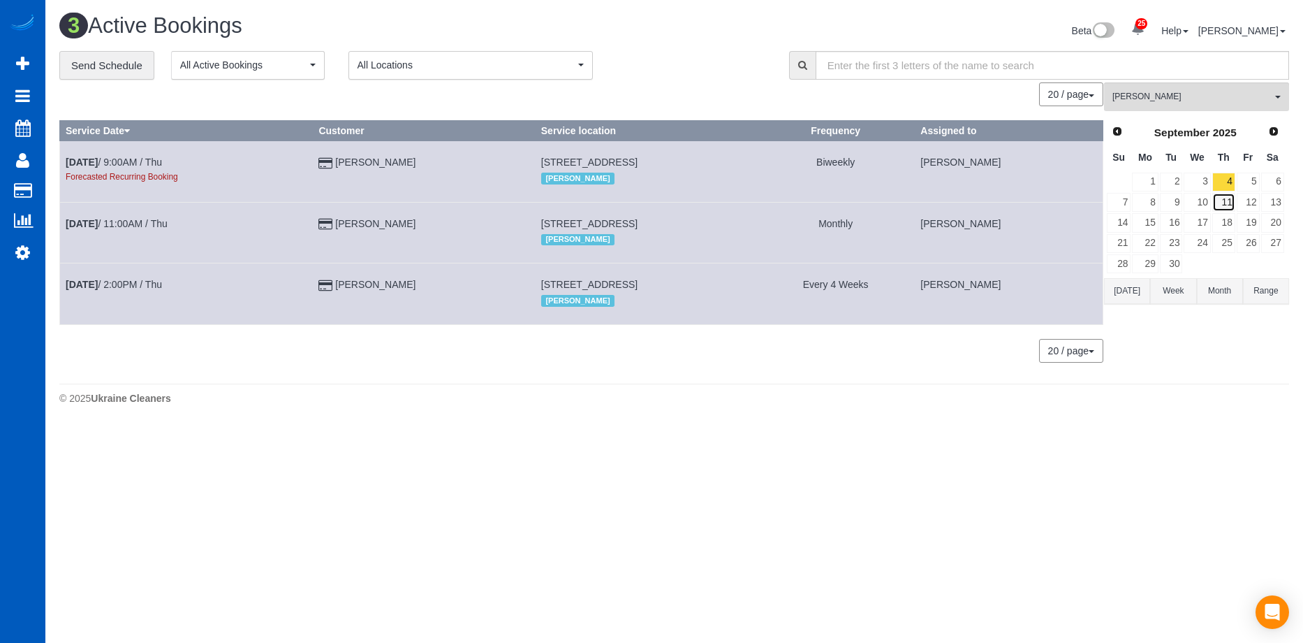
click at [1230, 203] on link "11" at bounding box center [1223, 202] width 23 height 19
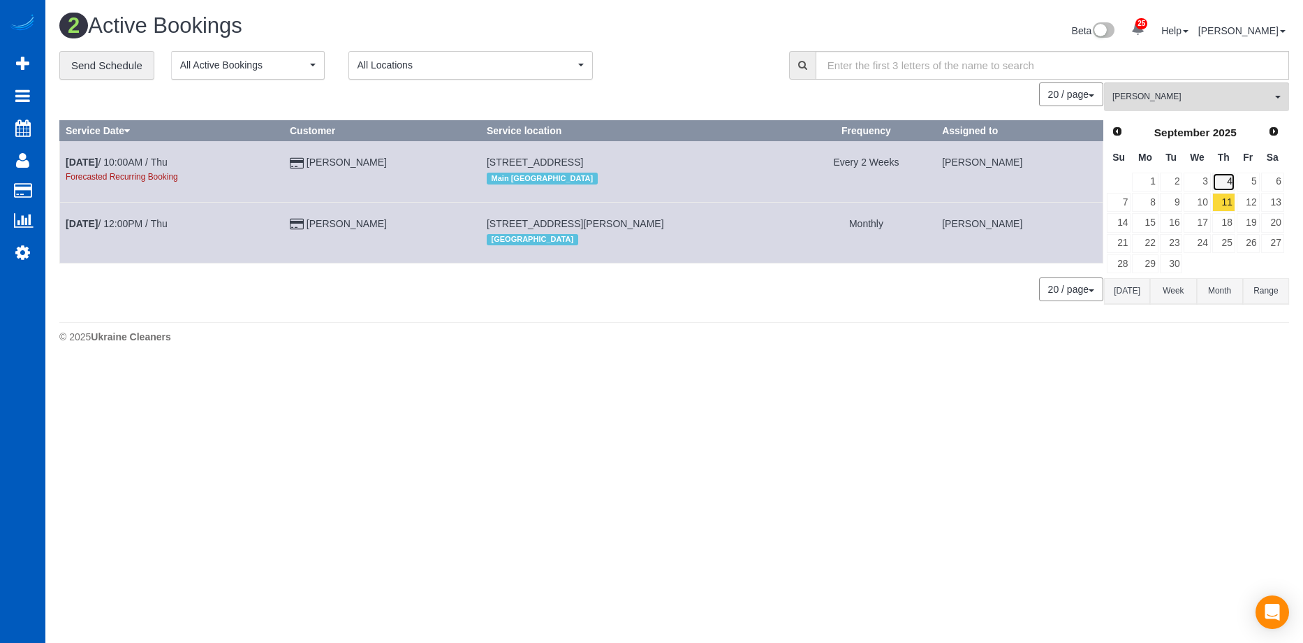
click at [1222, 184] on link "4" at bounding box center [1223, 182] width 23 height 19
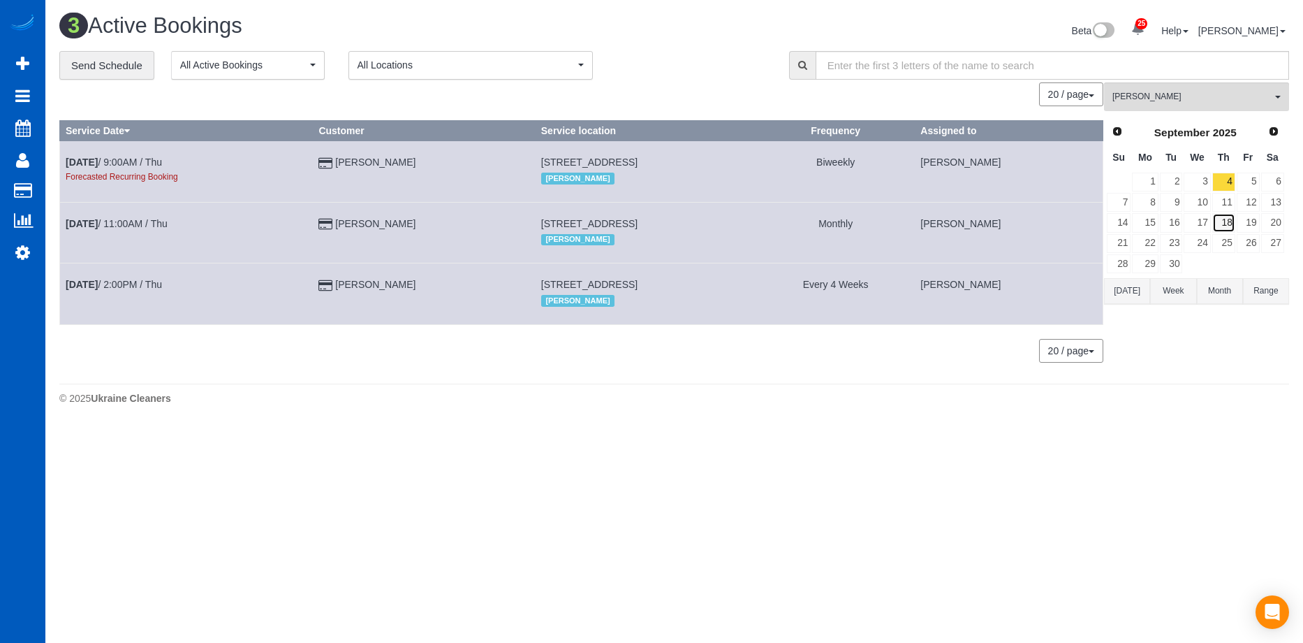
click at [1229, 222] on link "18" at bounding box center [1223, 222] width 23 height 19
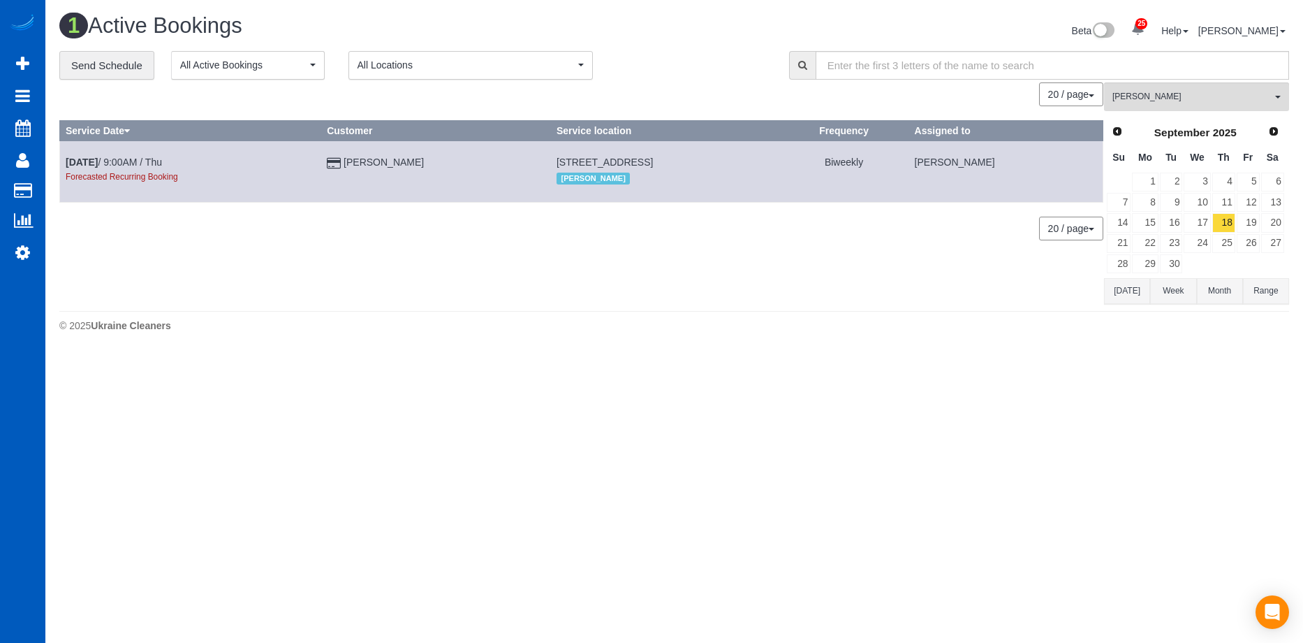
scroll to position [352, 1303]
click at [1241, 203] on link "12" at bounding box center [1248, 202] width 23 height 19
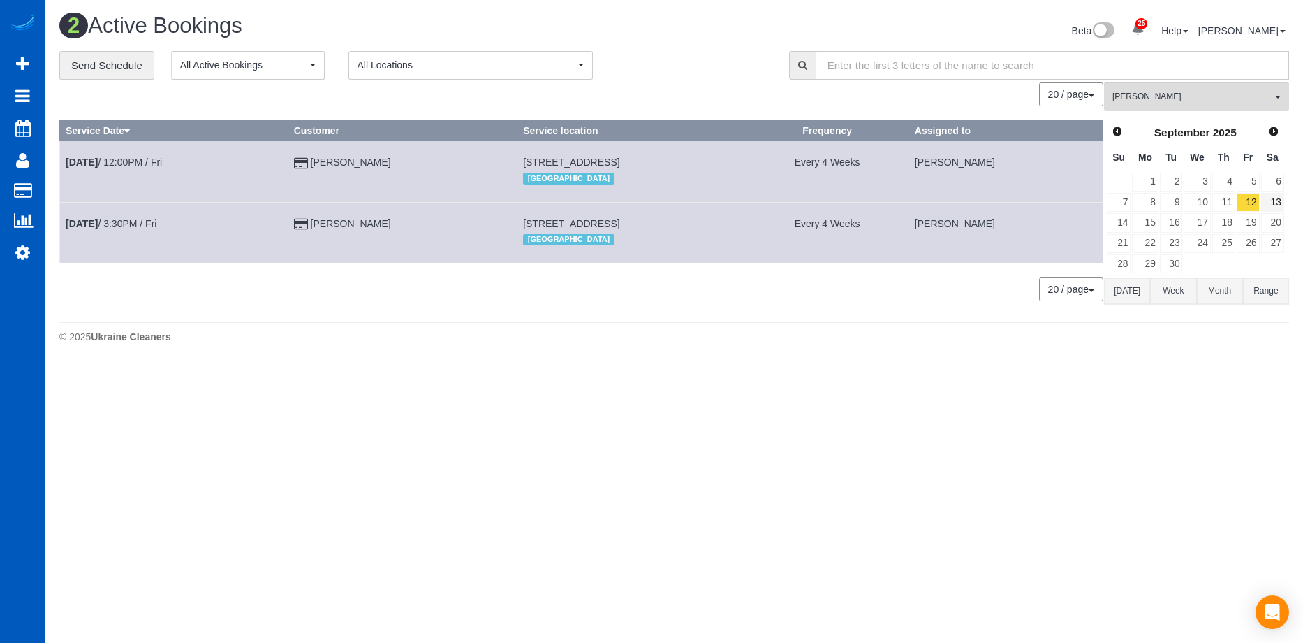
scroll to position [365, 1303]
click at [1279, 202] on link "13" at bounding box center [1272, 202] width 23 height 19
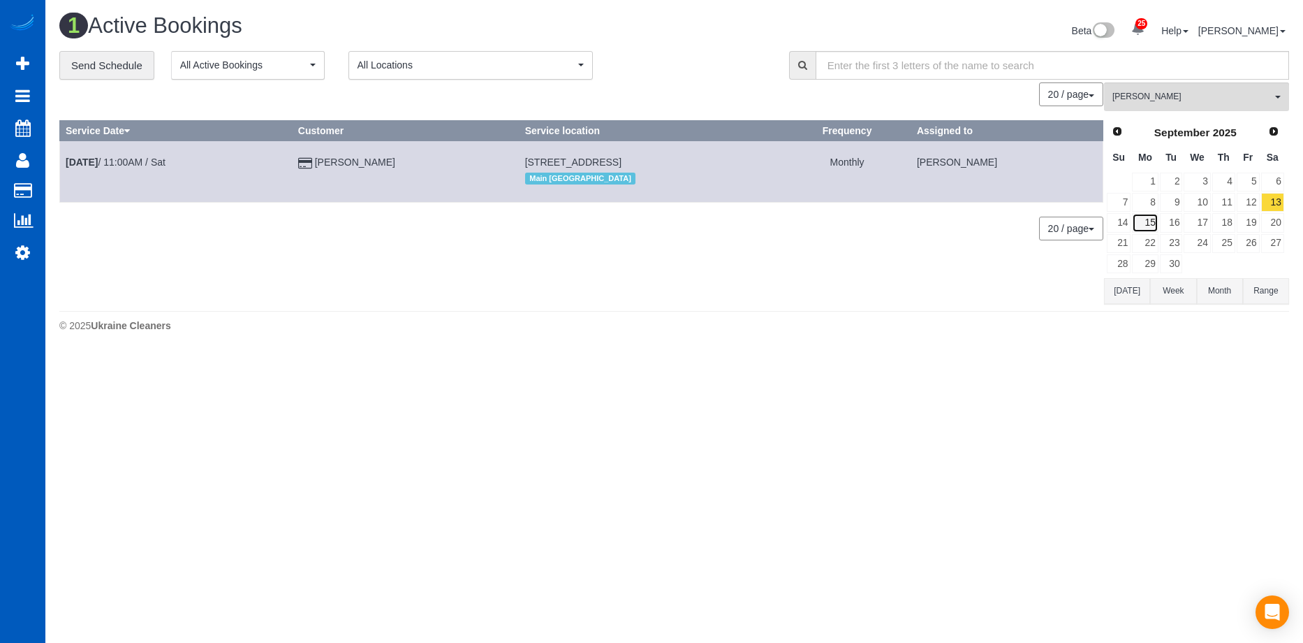
click at [1153, 222] on link "15" at bounding box center [1145, 222] width 26 height 19
click at [1173, 223] on link "16" at bounding box center [1171, 222] width 23 height 19
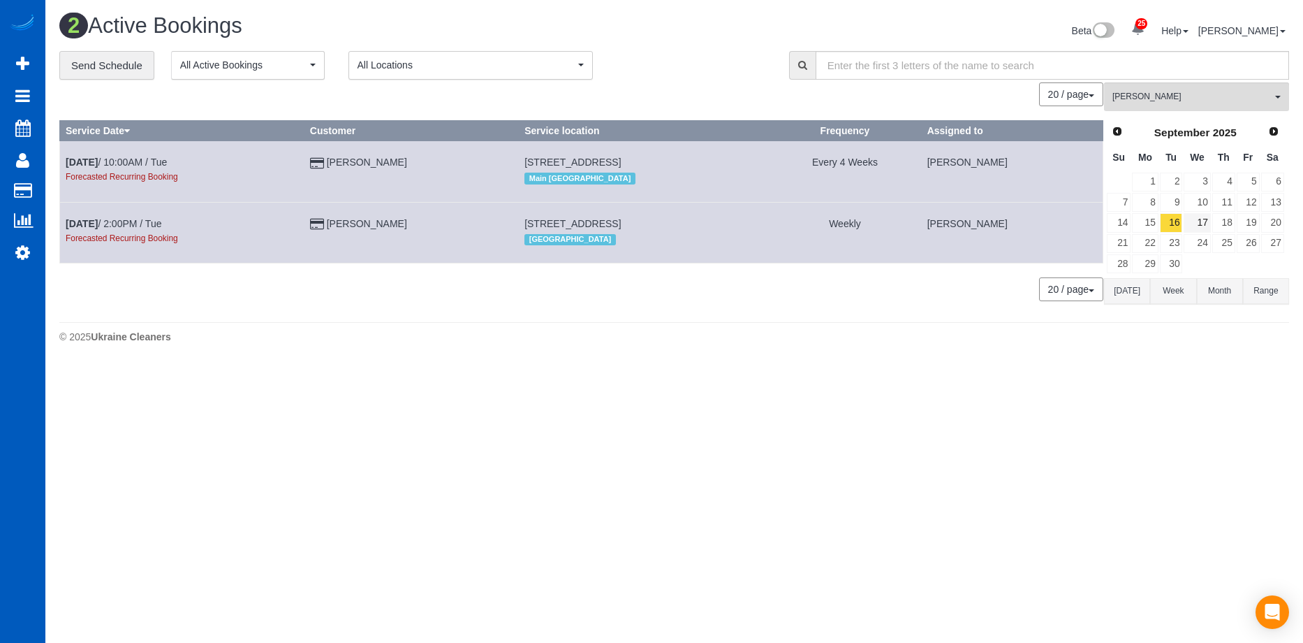
scroll to position [365, 1303]
click at [1202, 223] on link "17" at bounding box center [1197, 222] width 27 height 19
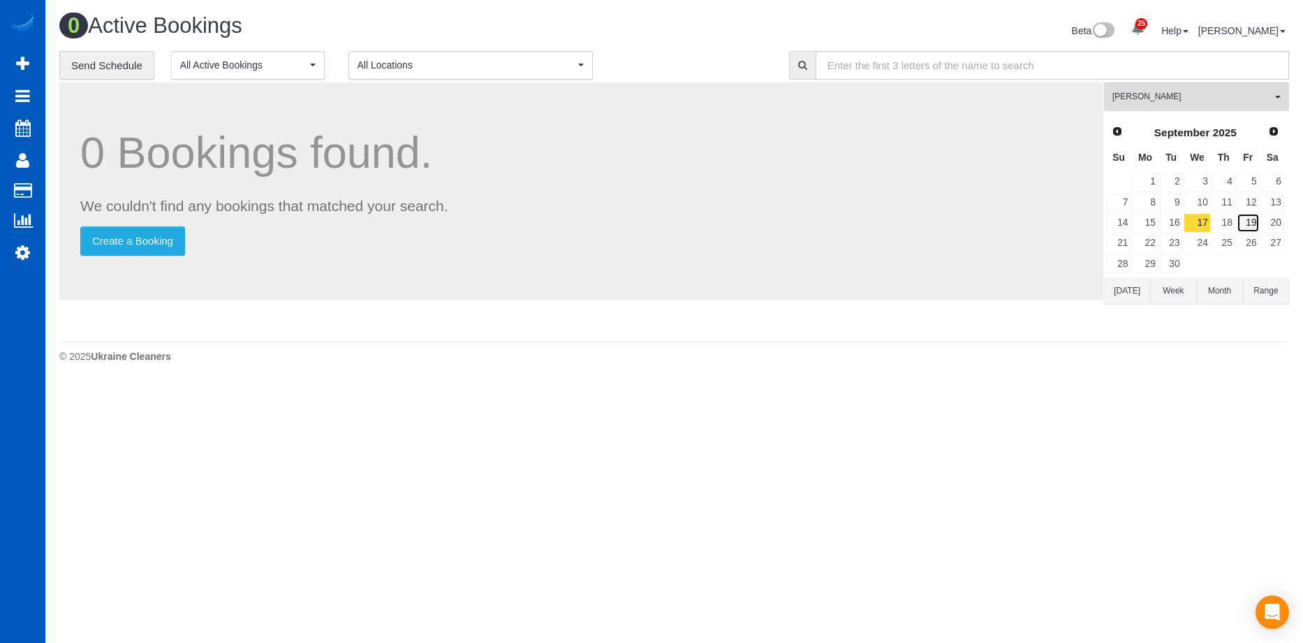
click at [1251, 221] on link "19" at bounding box center [1248, 222] width 23 height 19
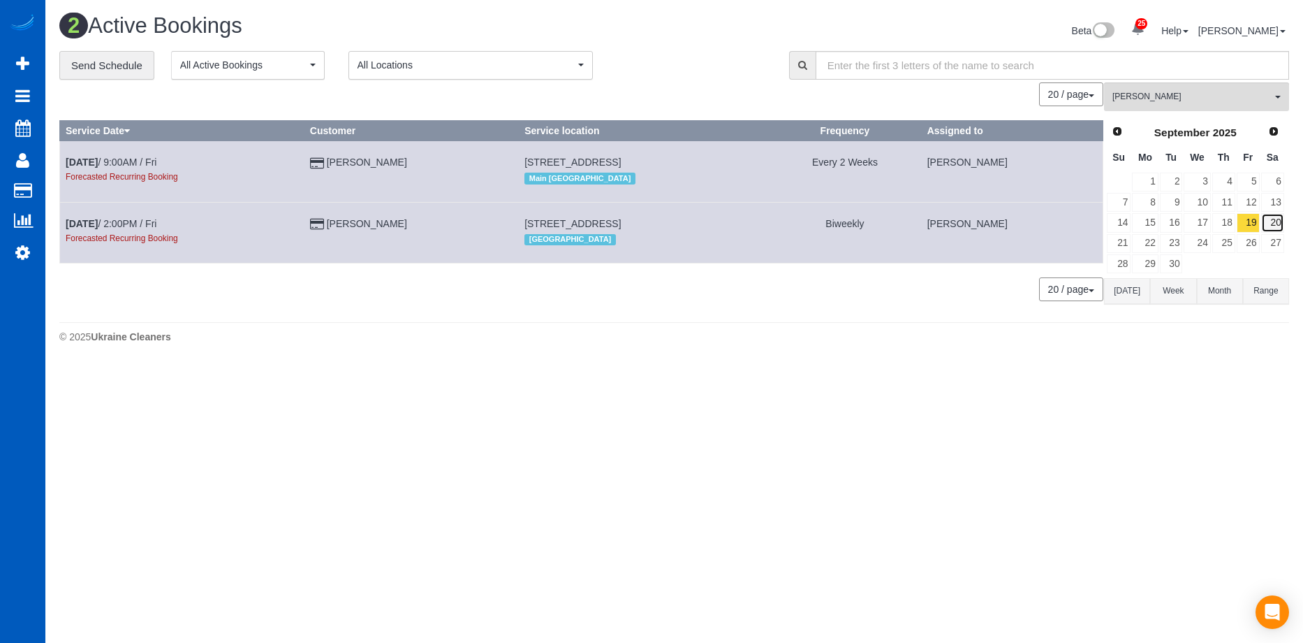
click at [1277, 221] on link "20" at bounding box center [1272, 222] width 23 height 19
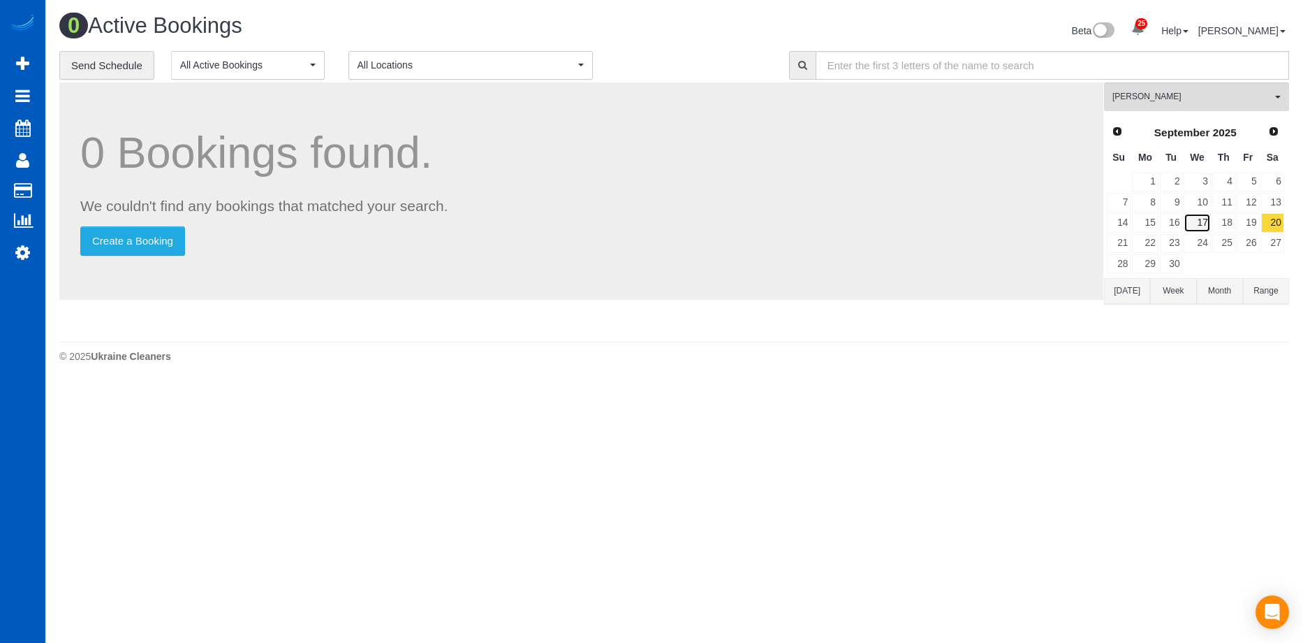
click at [1201, 222] on link "17" at bounding box center [1197, 222] width 27 height 19
click at [1190, 90] on button "Milena Kasianchyk All Teams" at bounding box center [1196, 96] width 185 height 29
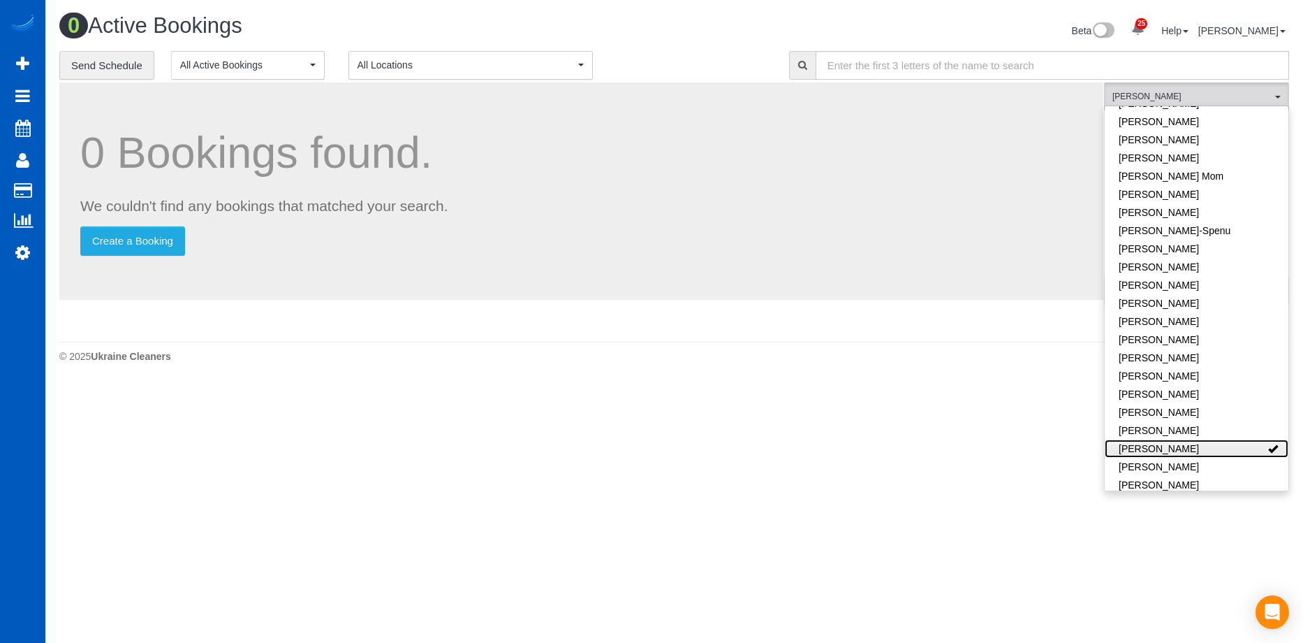
click at [1218, 439] on link "[PERSON_NAME]" at bounding box center [1197, 448] width 184 height 18
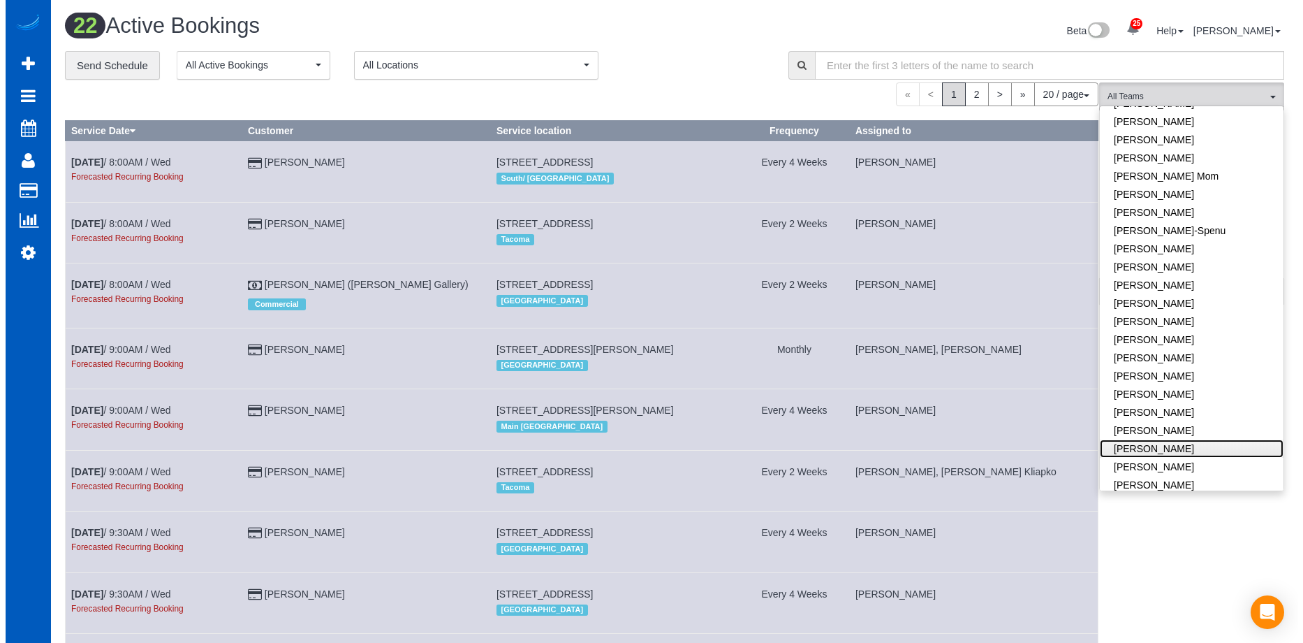
scroll to position [1478, 1293]
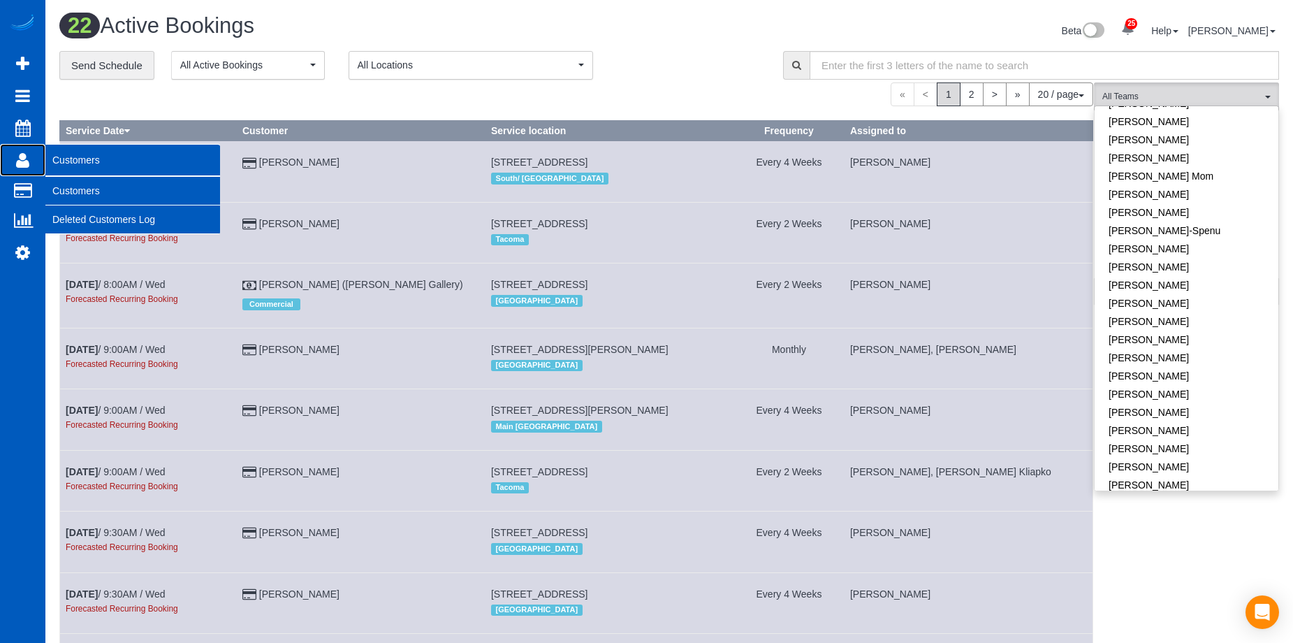
click at [12, 166] on link "Customers" at bounding box center [22, 160] width 45 height 32
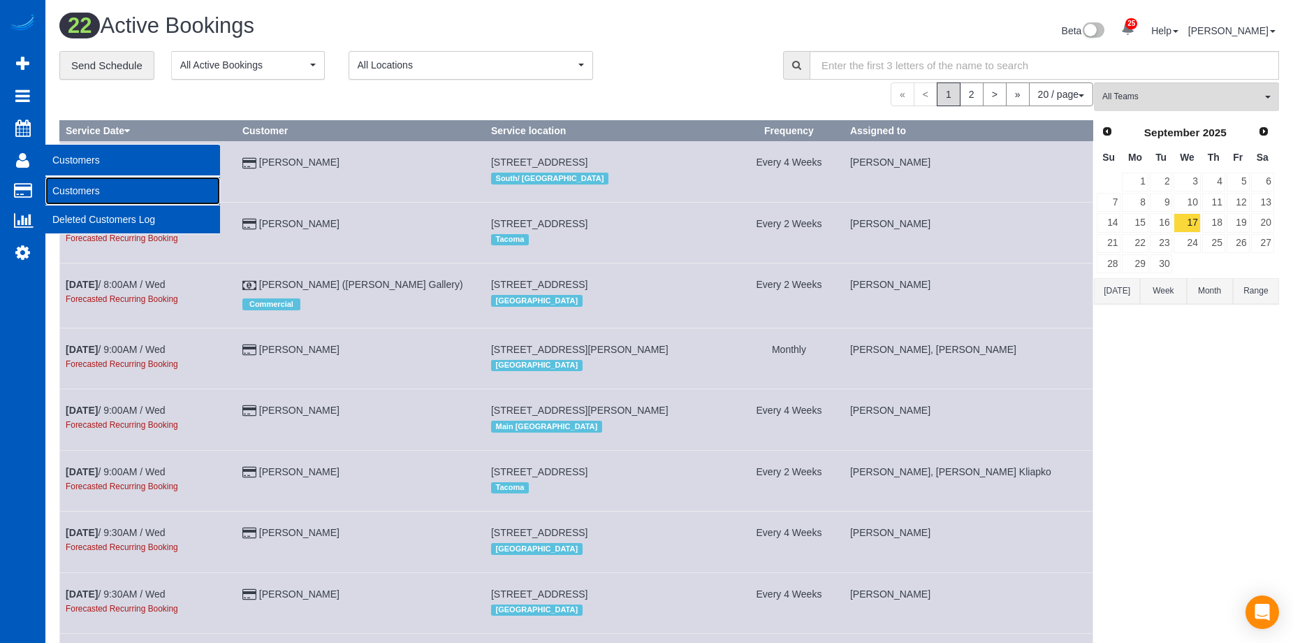
click at [69, 189] on link "Customers" at bounding box center [132, 191] width 175 height 28
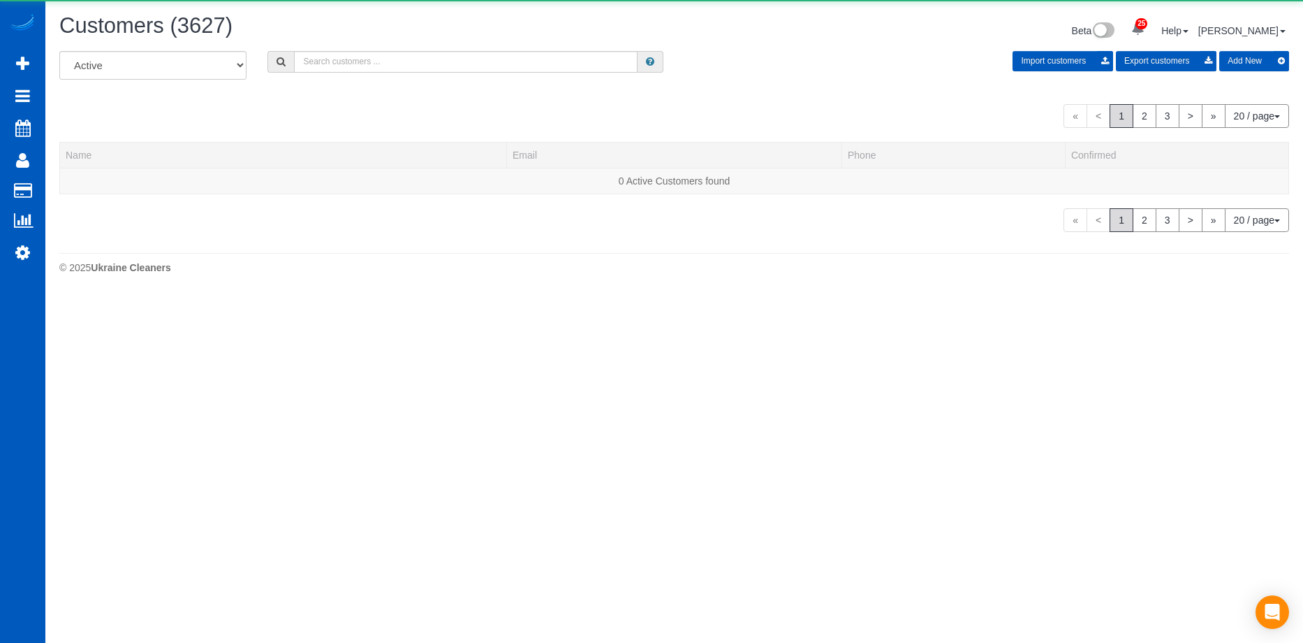
scroll to position [870, 1293]
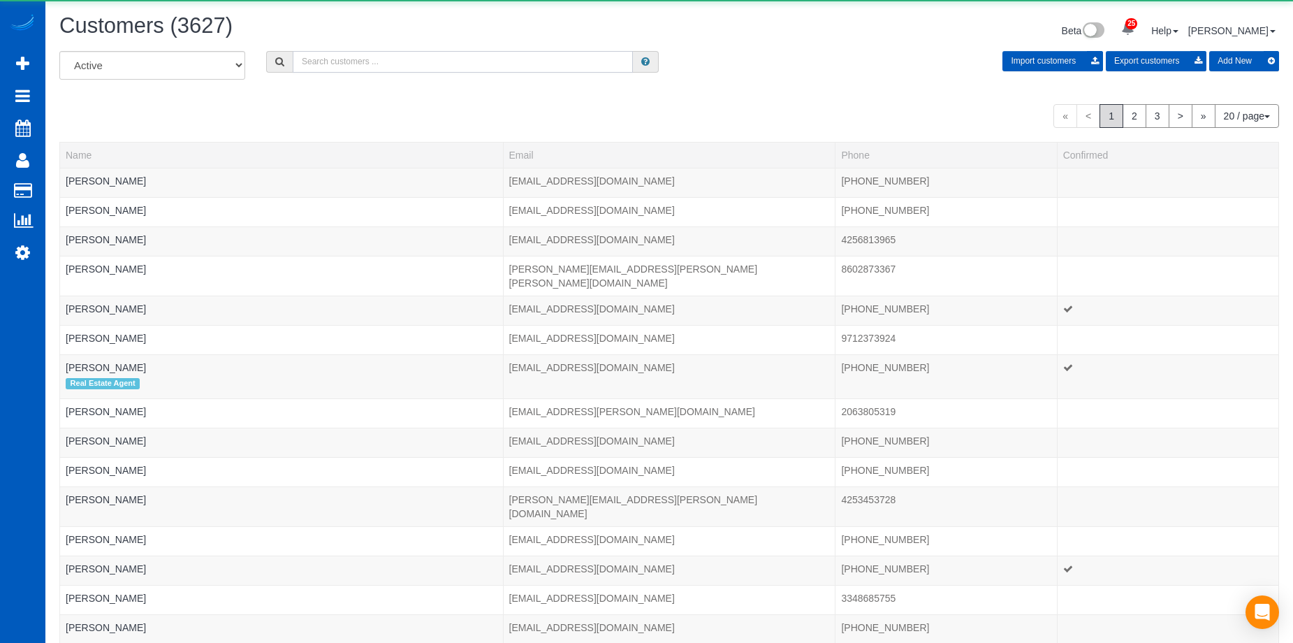
click at [383, 61] on input "text" at bounding box center [463, 62] width 340 height 22
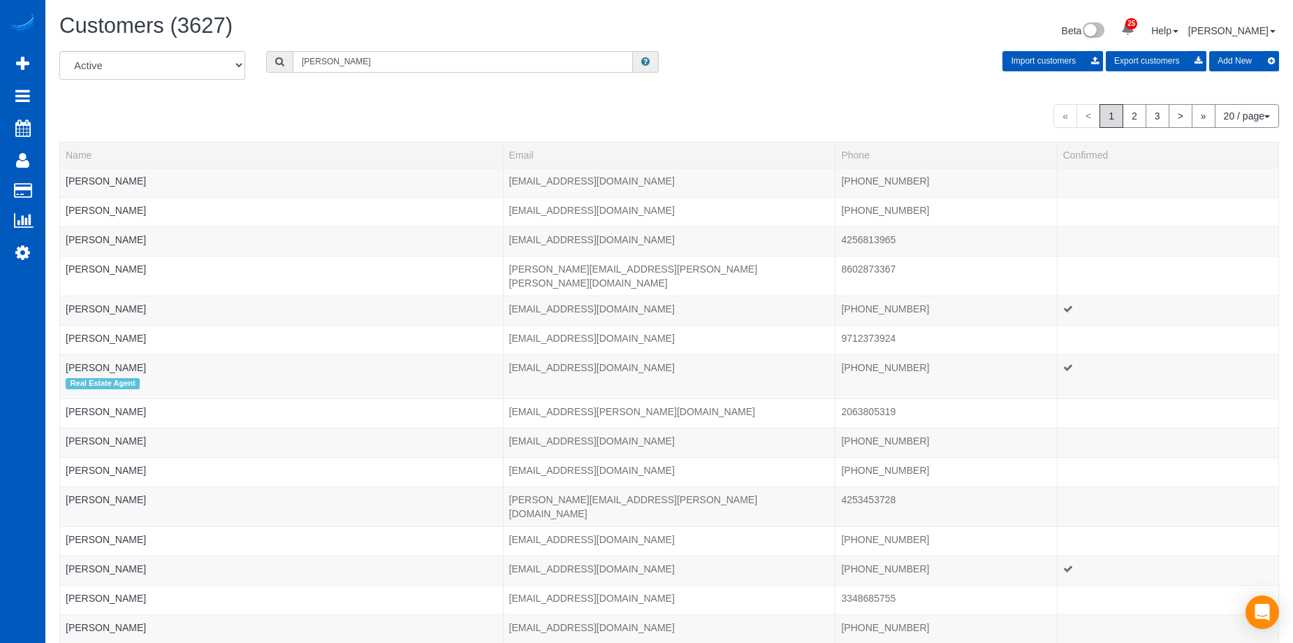
scroll to position [69544, 68539]
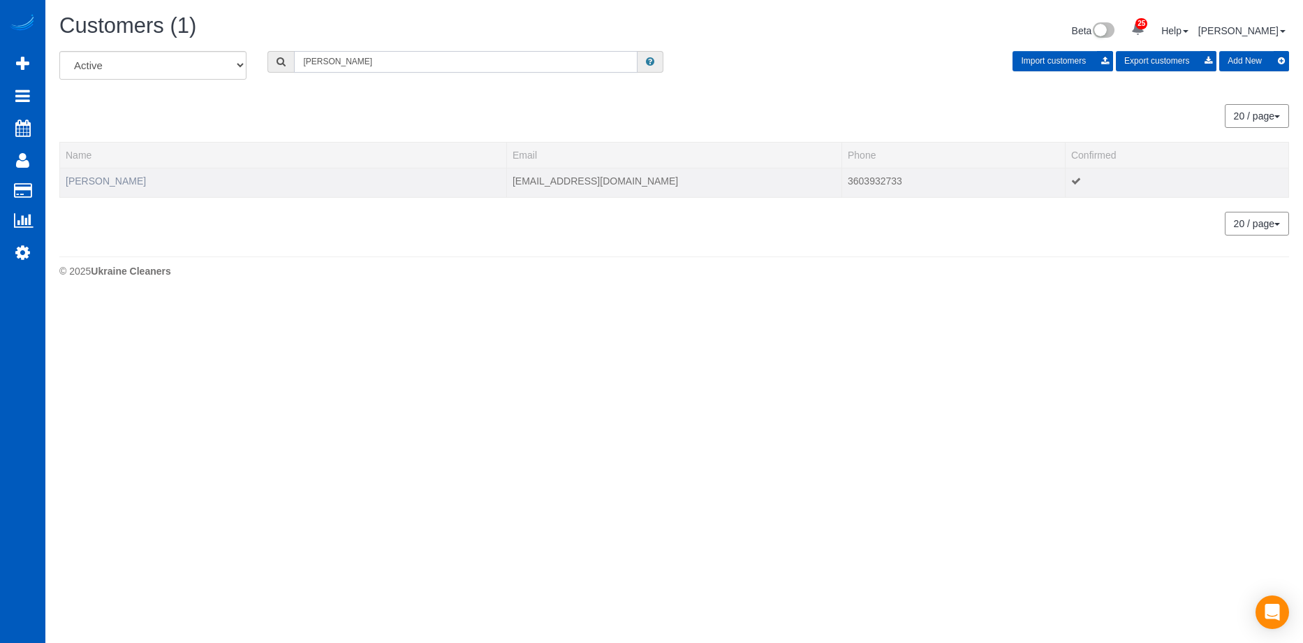
type input "Lissa Latham"
click at [103, 180] on link "Lissa Latham" at bounding box center [106, 180] width 80 height 11
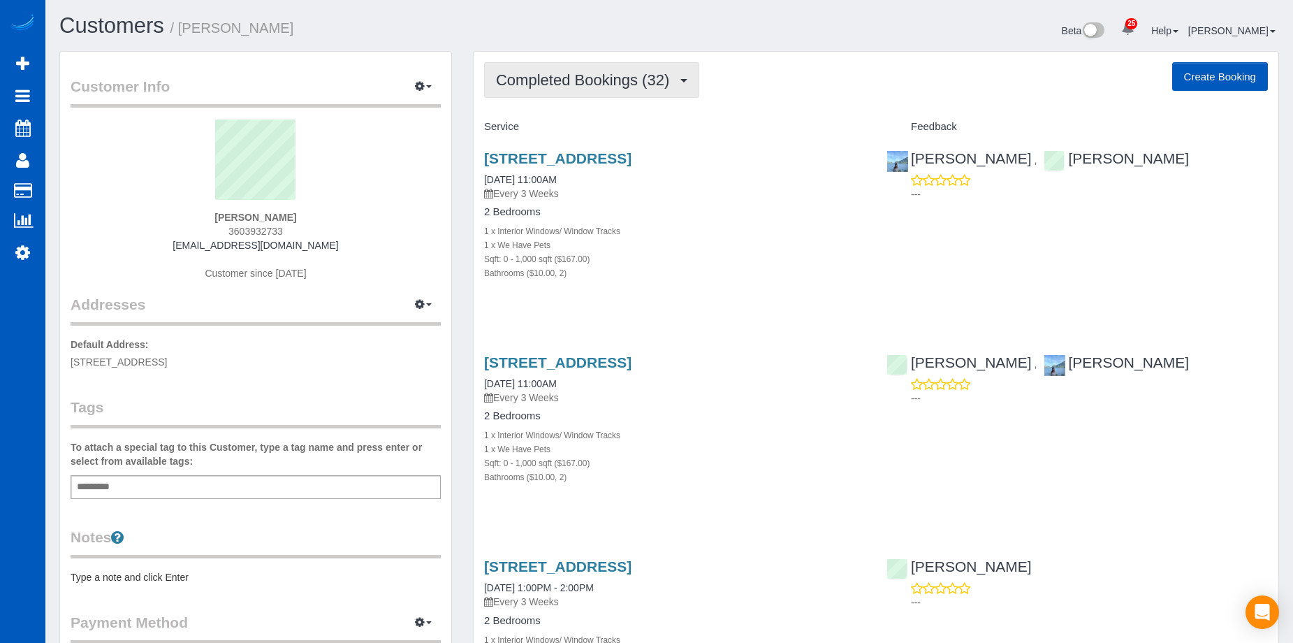
click at [672, 85] on span "Completed Bookings (32)" at bounding box center [586, 79] width 180 height 17
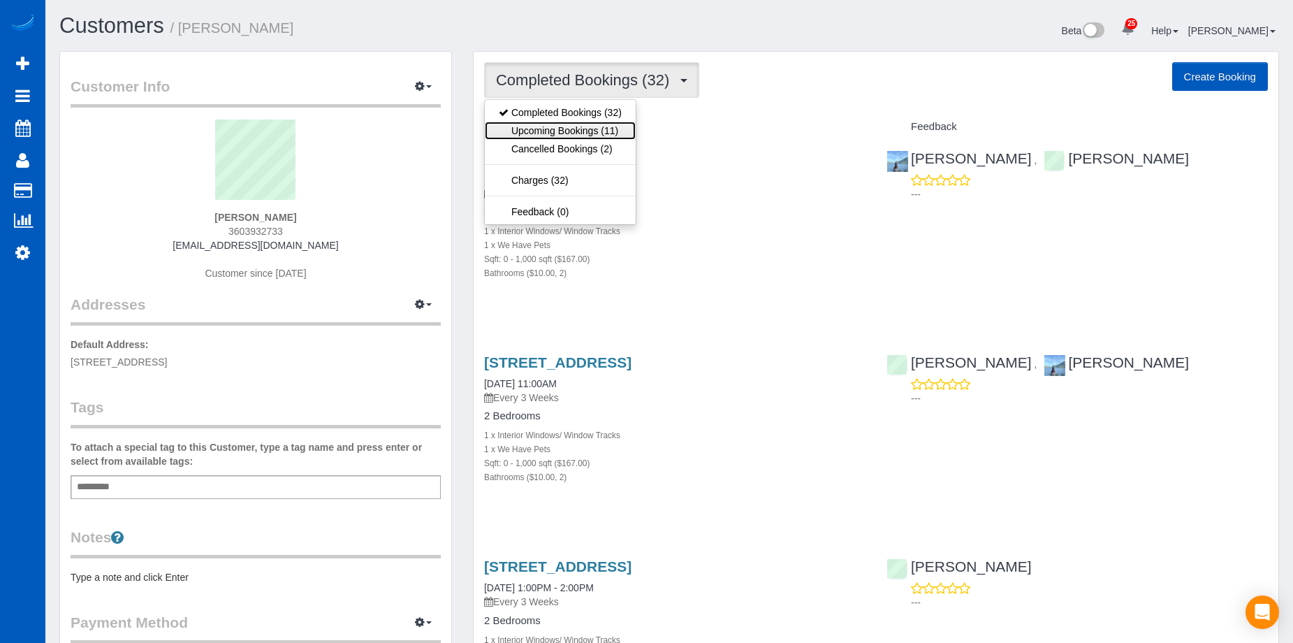
click at [608, 130] on link "Upcoming Bookings (11)" at bounding box center [560, 131] width 151 height 18
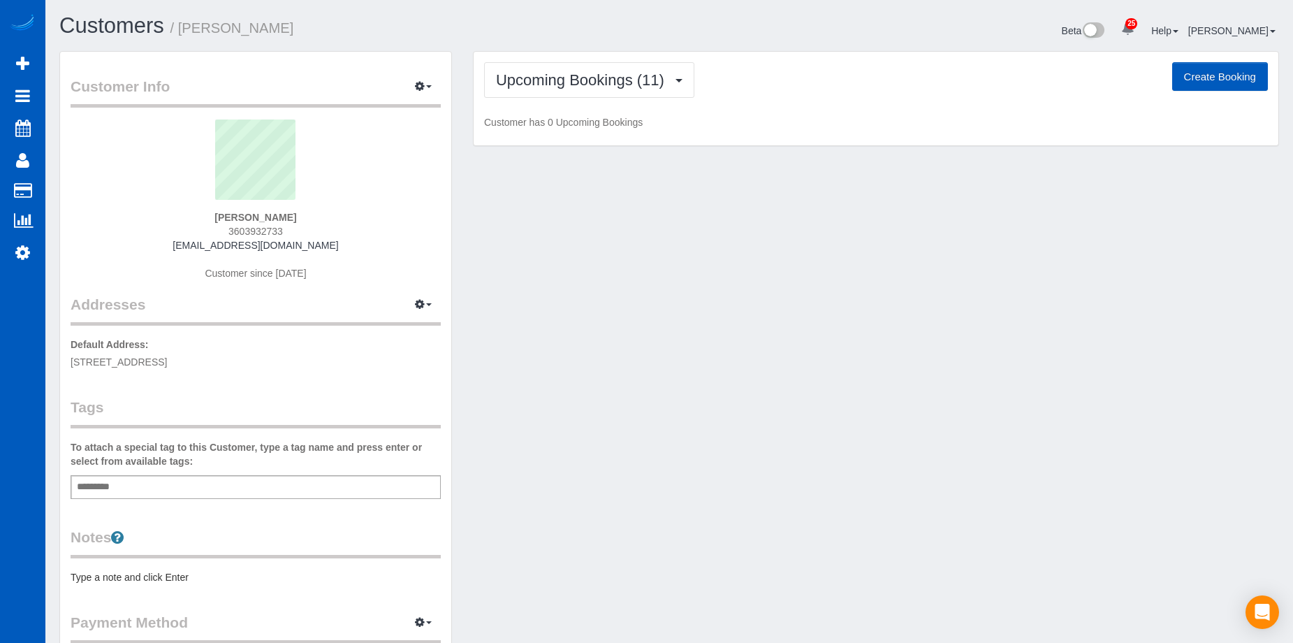
scroll to position [2597, 1293]
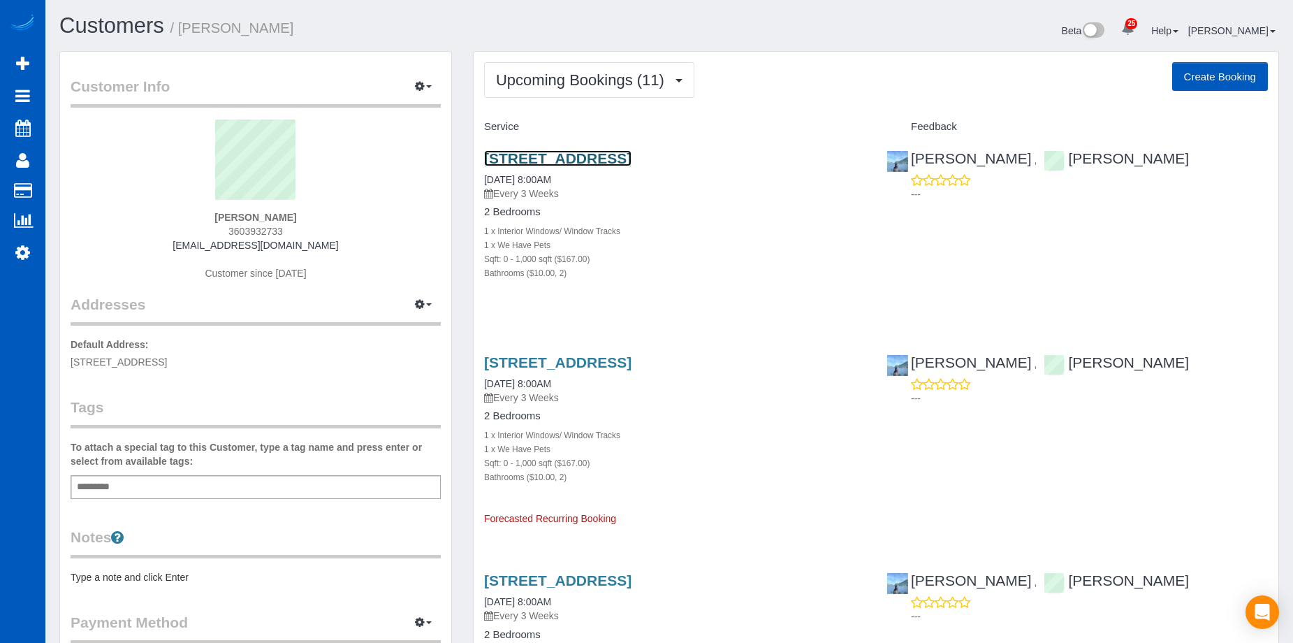
click at [631, 157] on link "8839 8th Avenue Nw, Seattle, WA 98117" at bounding box center [557, 158] width 147 height 16
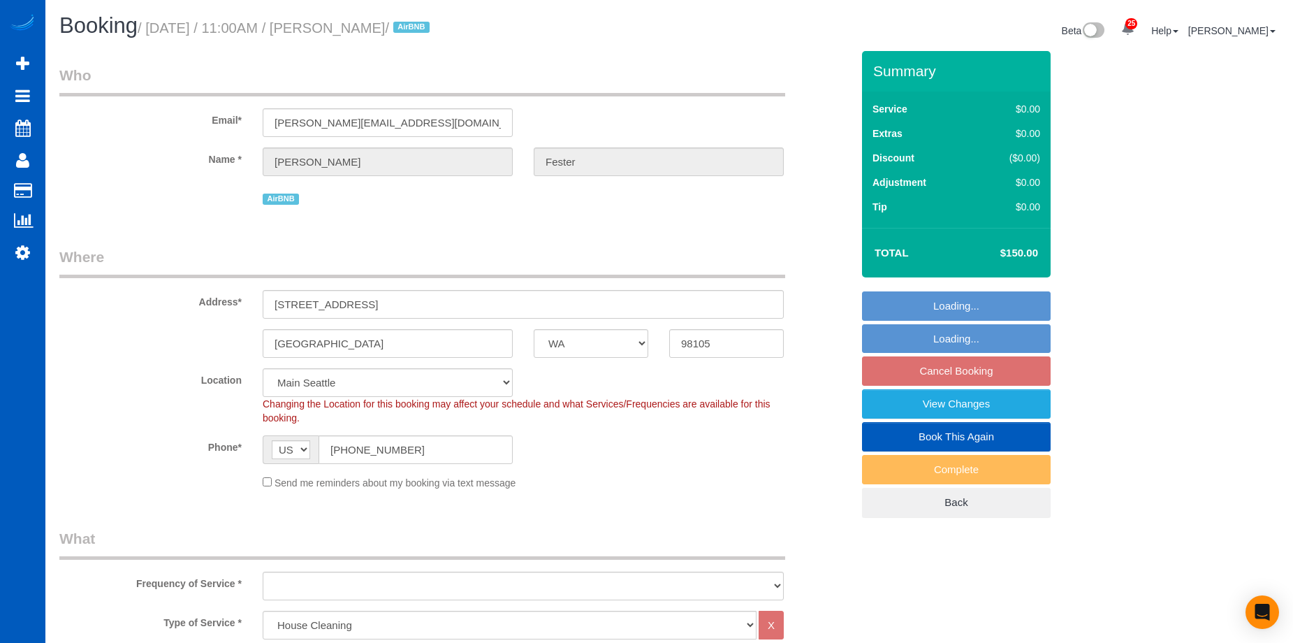
select select "WA"
select select "199"
select select "1001"
select select "2"
select select "3"
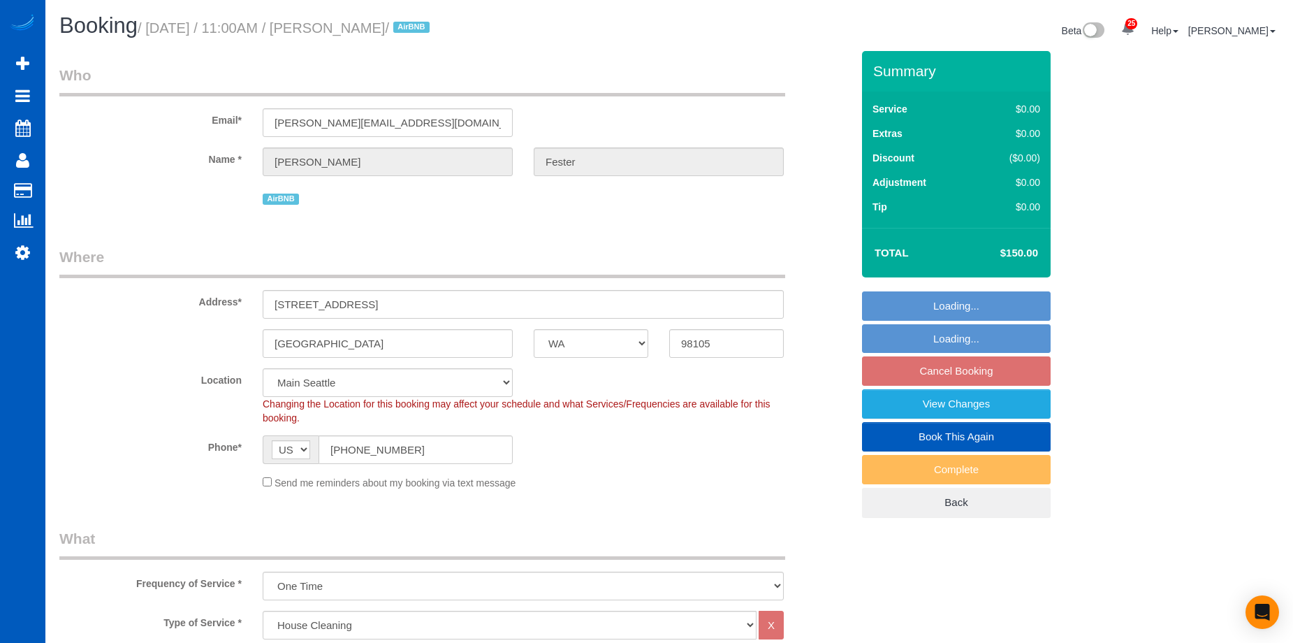
select select "object:1143"
select select "spot2"
select select "1001"
select select "2"
select select "3"
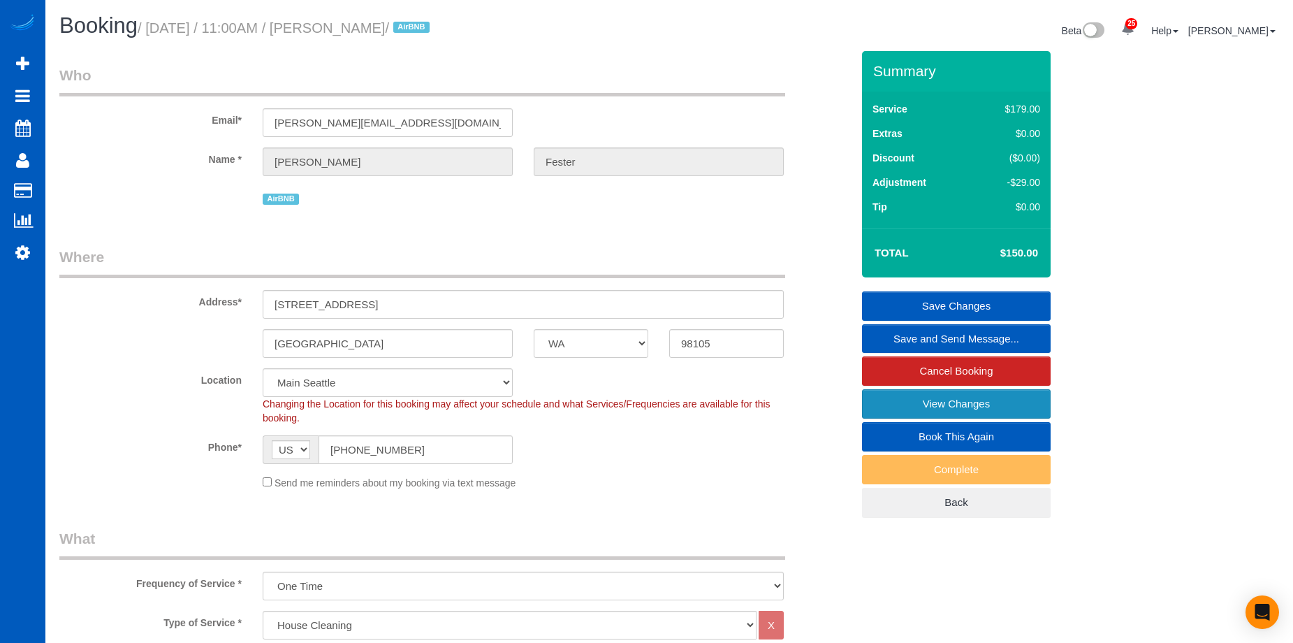
click at [884, 397] on link "View Changes" at bounding box center [956, 403] width 189 height 29
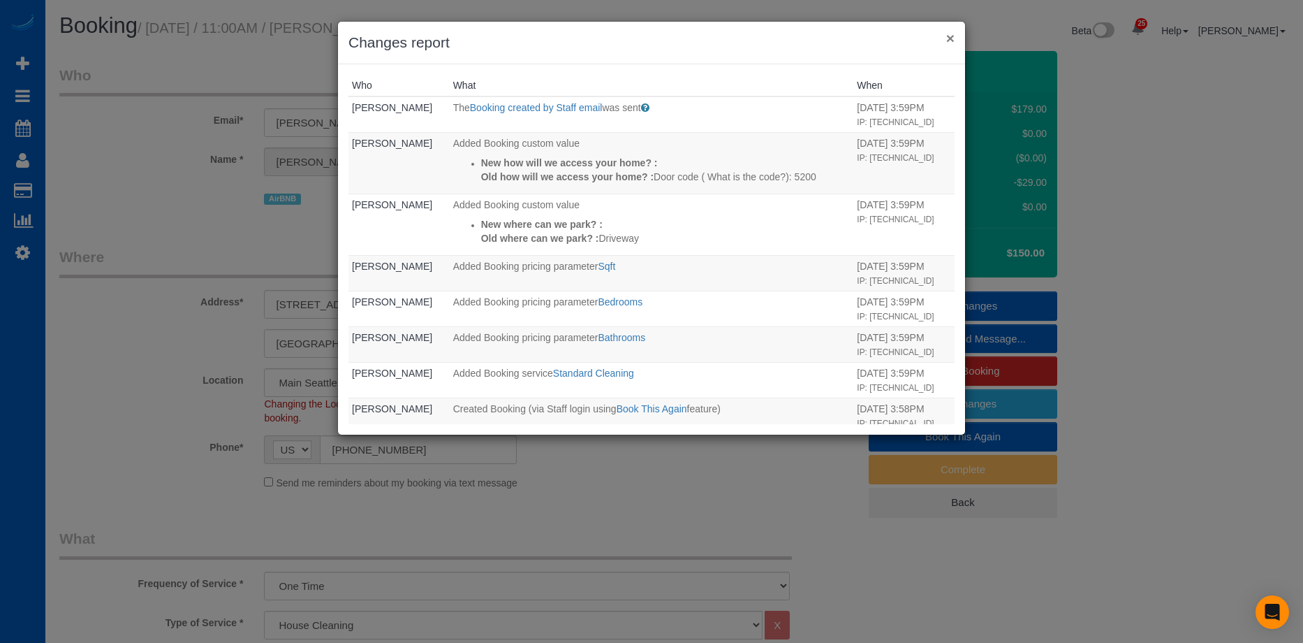
click at [951, 43] on button "×" at bounding box center [950, 38] width 8 height 15
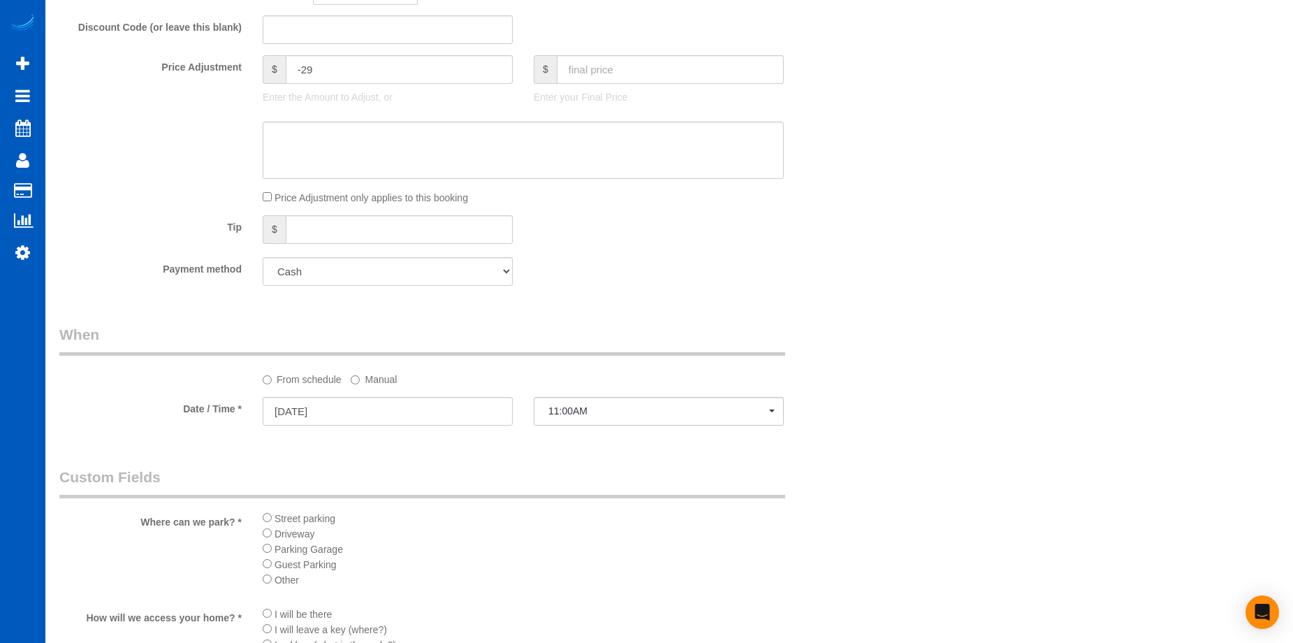
scroll to position [1117, 0]
click at [411, 412] on input "[DATE]" at bounding box center [388, 407] width 250 height 29
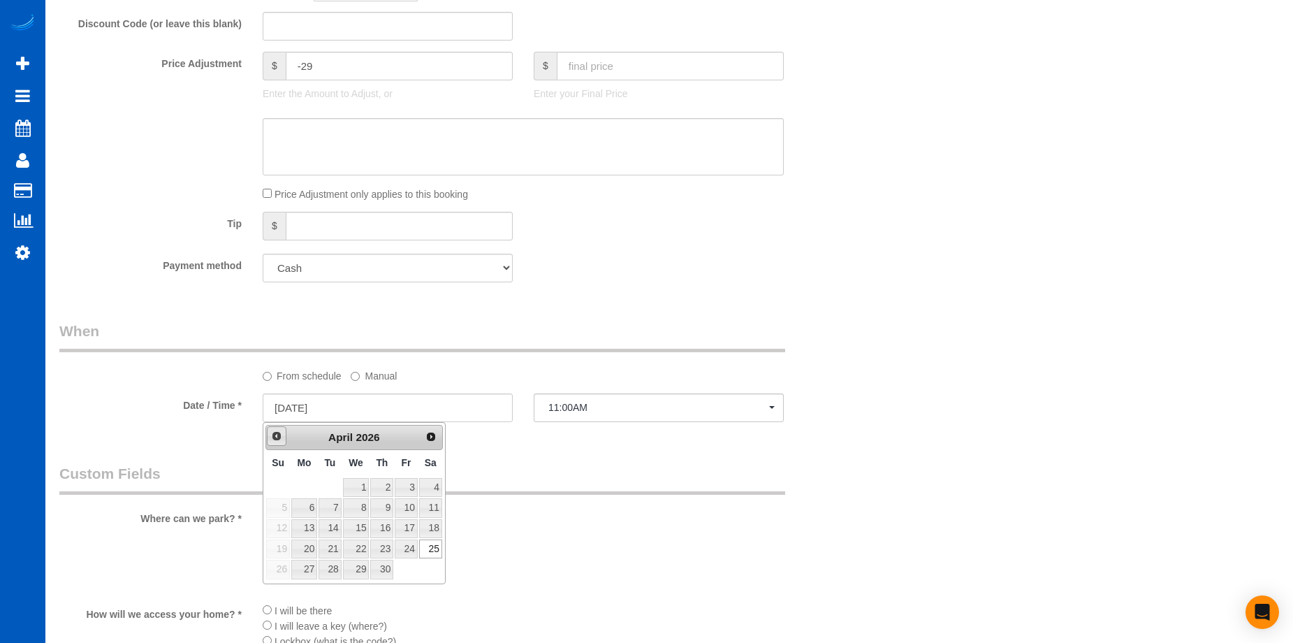
click at [282, 439] on link "Prev" at bounding box center [277, 436] width 20 height 20
click at [439, 434] on link "Next" at bounding box center [432, 436] width 20 height 20
click at [435, 437] on span "Next" at bounding box center [431, 435] width 11 height 11
click at [427, 547] on link "23" at bounding box center [430, 548] width 23 height 19
type input "[DATE]"
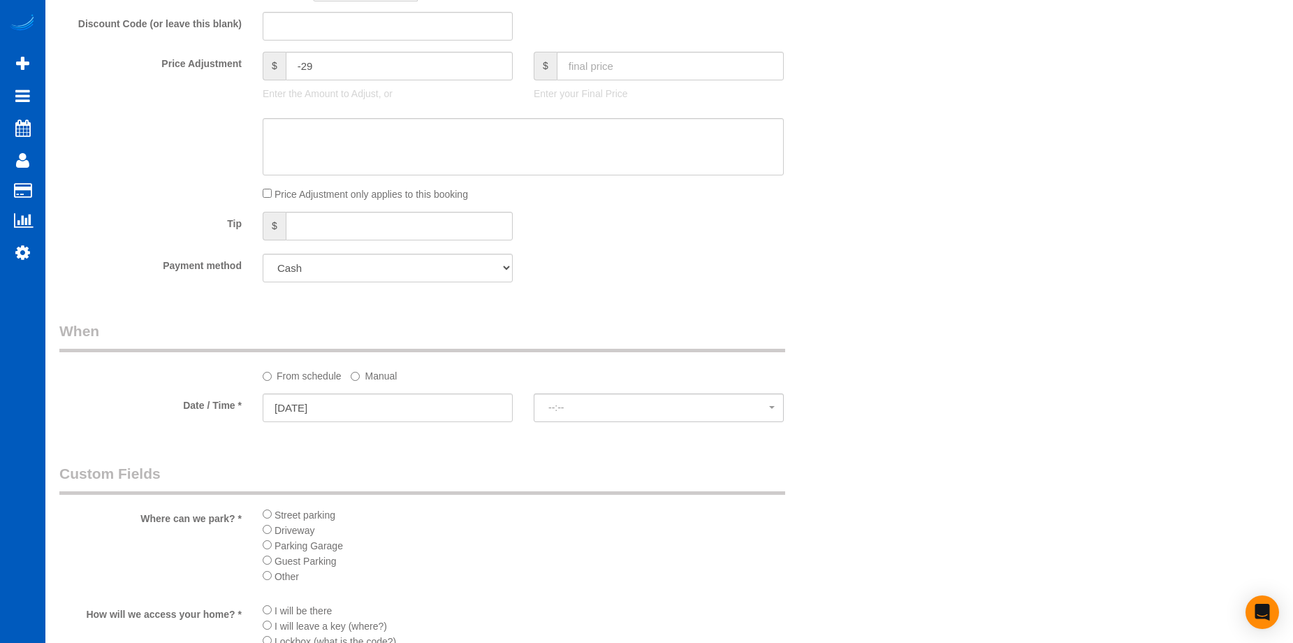
select select "spot18"
click at [383, 379] on label "Manual" at bounding box center [374, 373] width 46 height 19
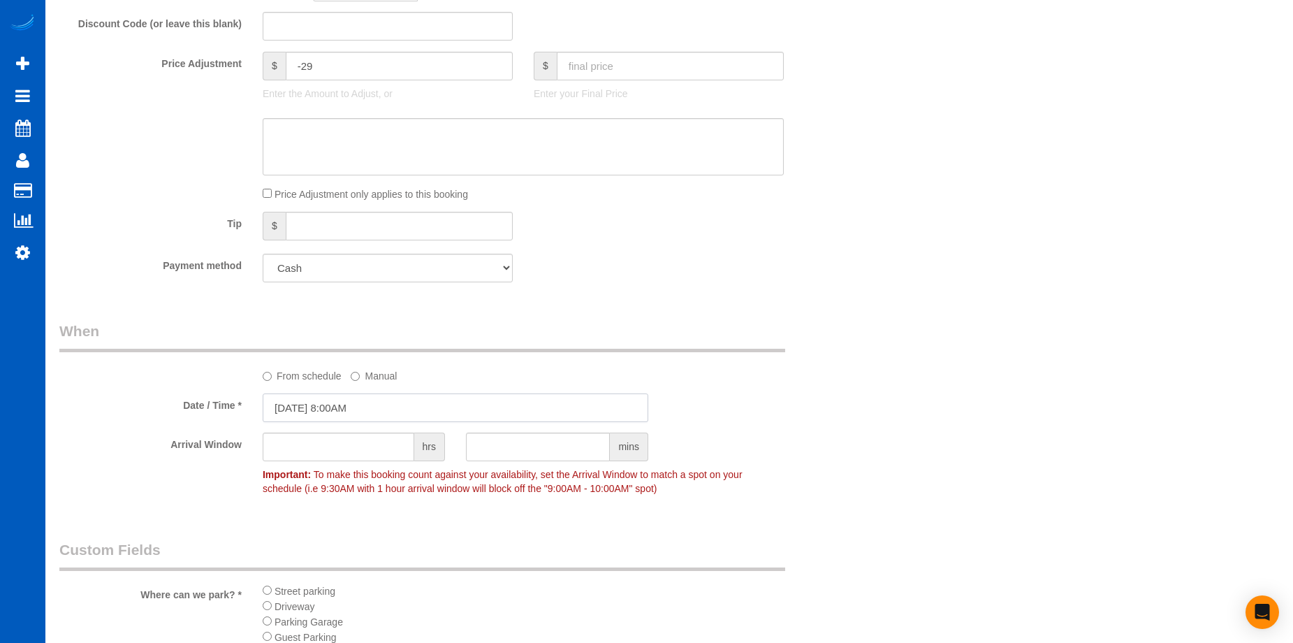
click at [367, 405] on input "05/23/2026 8:00AM" at bounding box center [456, 407] width 386 height 29
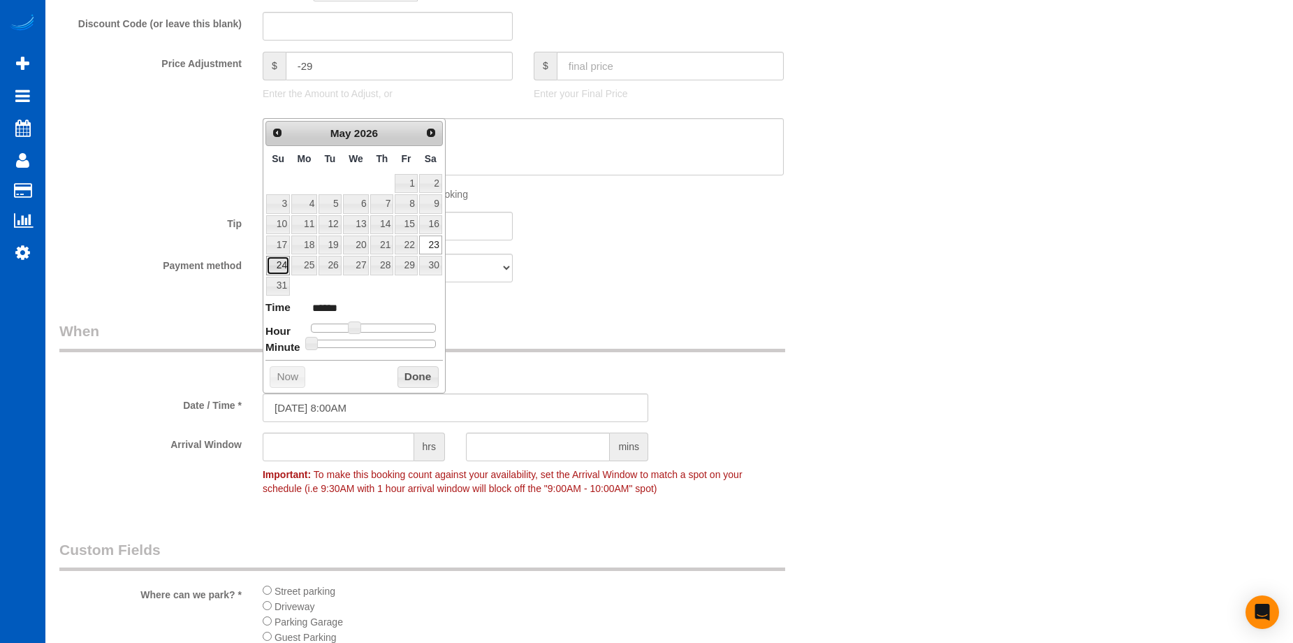
click at [276, 263] on link "24" at bounding box center [278, 265] width 24 height 19
type input "05/24/2026 9:00AM"
type input "******"
type input "05/24/2026 10:00AM"
type input "*******"
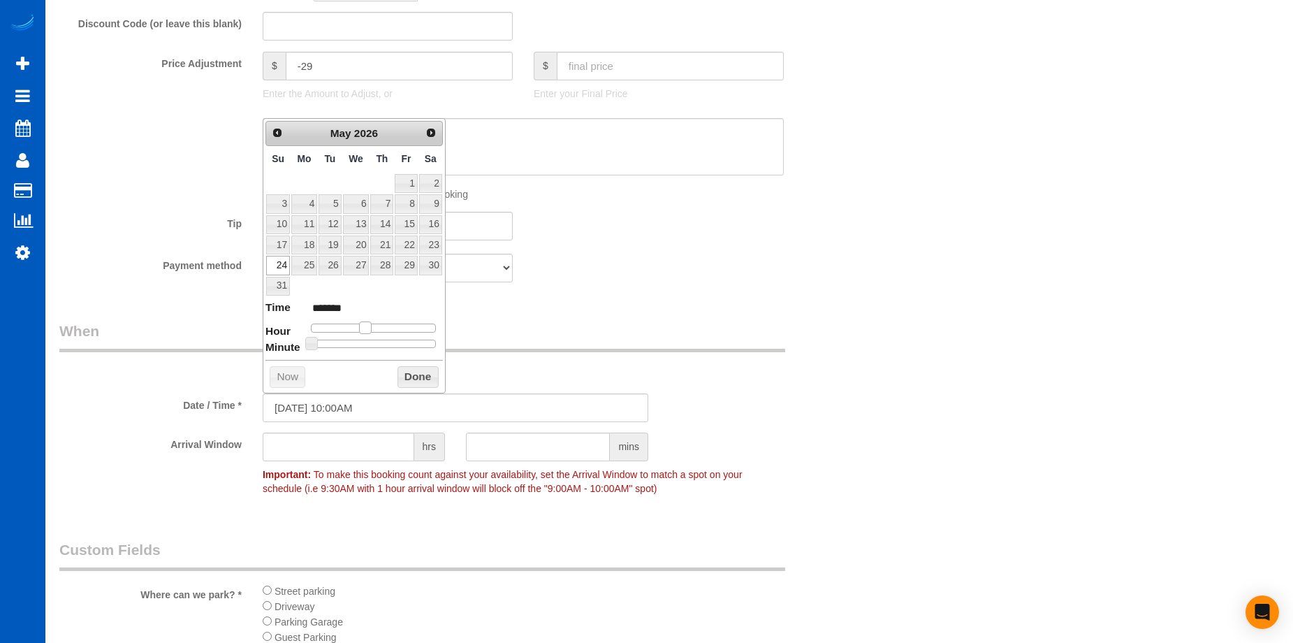
type input "05/24/2026 11:00AM"
type input "*******"
drag, startPoint x: 351, startPoint y: 328, endPoint x: 367, endPoint y: 328, distance: 16.1
click at [367, 328] on span at bounding box center [370, 327] width 13 height 13
click at [411, 369] on button "Done" at bounding box center [417, 377] width 41 height 22
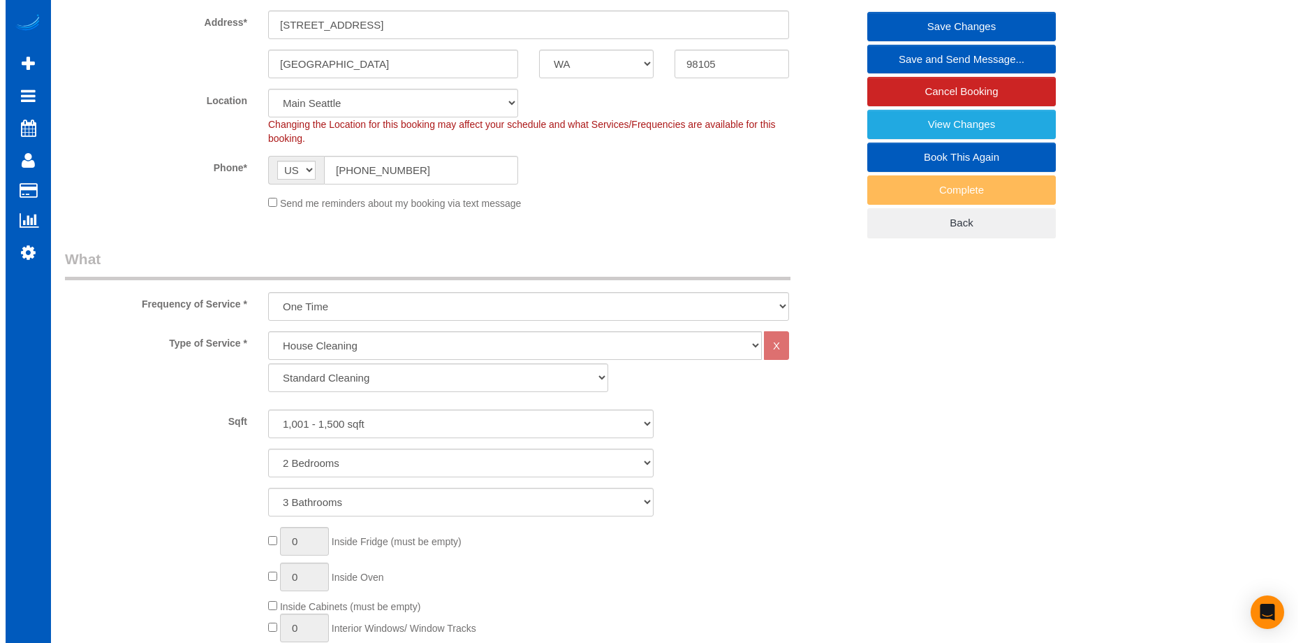
scroll to position [0, 0]
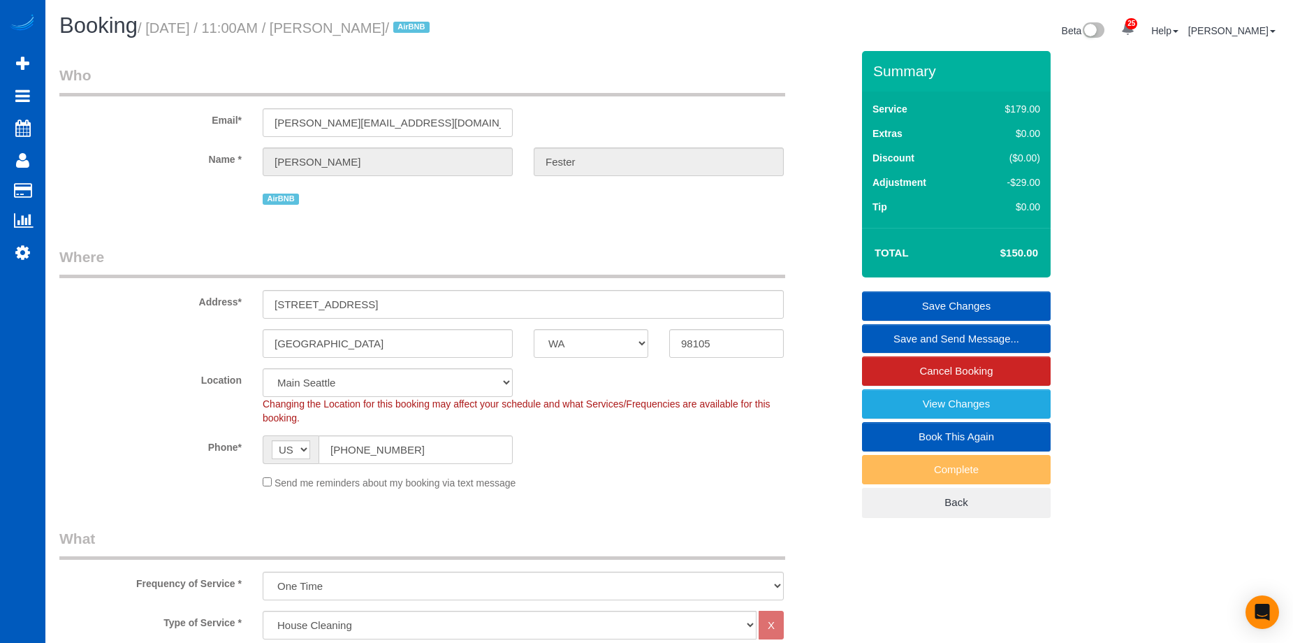
click at [894, 298] on link "Save Changes" at bounding box center [956, 305] width 189 height 29
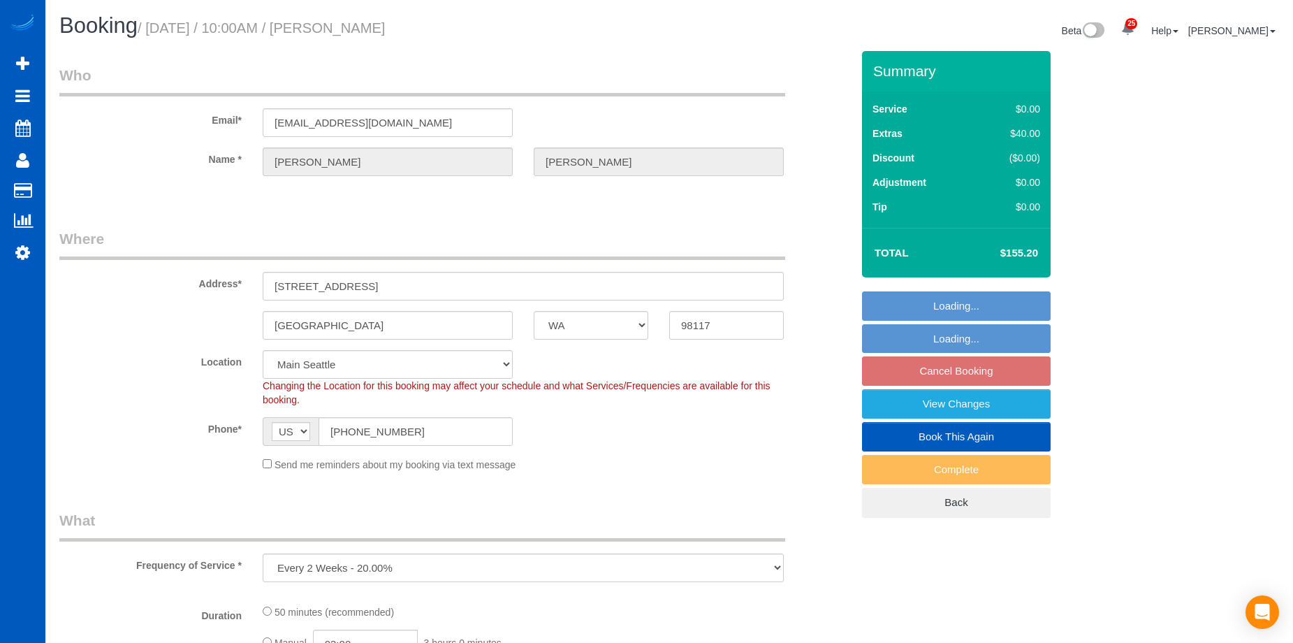
select select "WA"
select select "object:915"
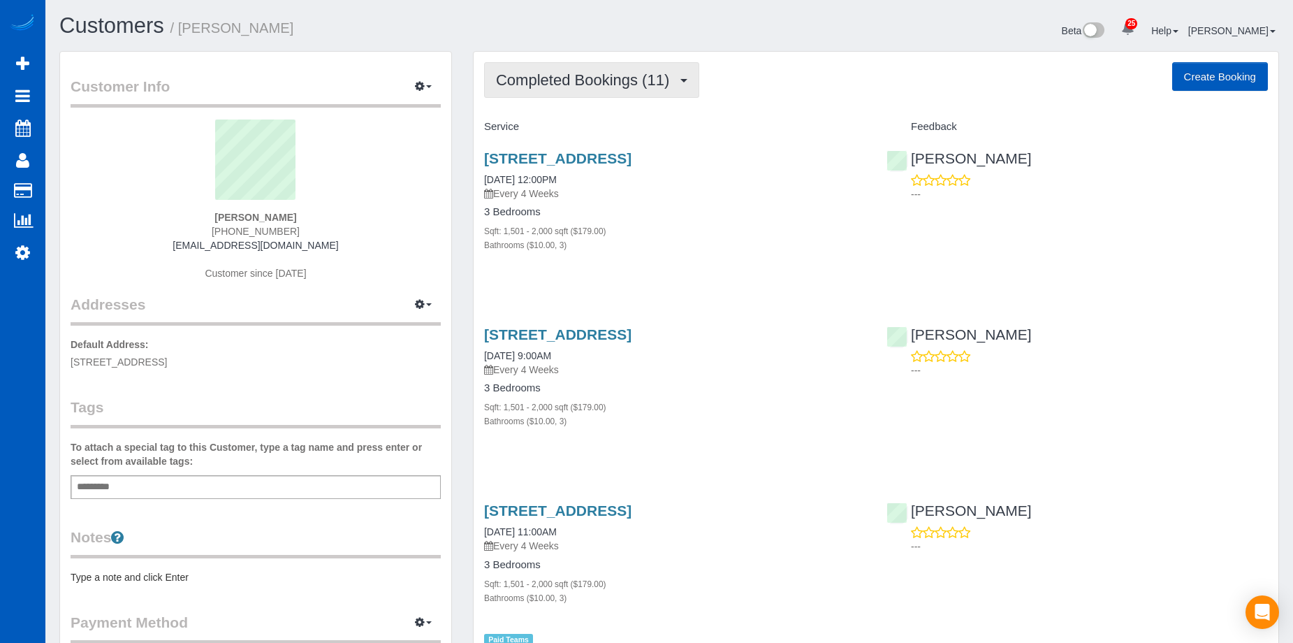
click at [654, 78] on span "Completed Bookings (11)" at bounding box center [586, 79] width 180 height 17
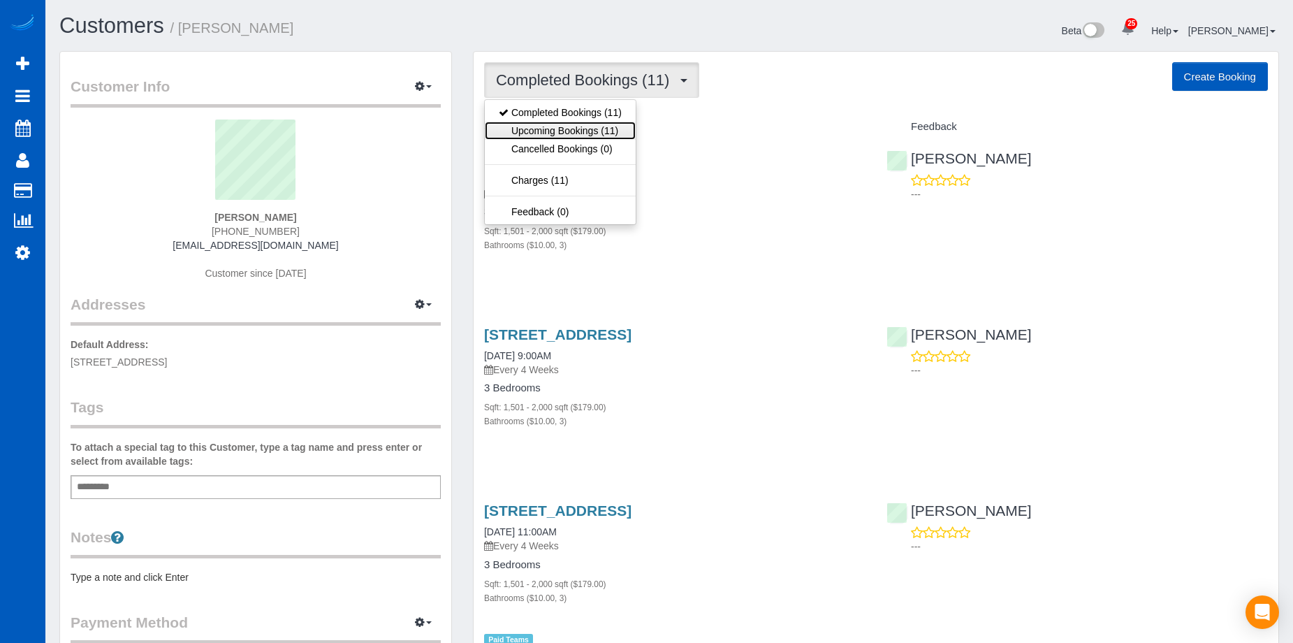
click at [618, 127] on link "Upcoming Bookings (11)" at bounding box center [560, 131] width 151 height 18
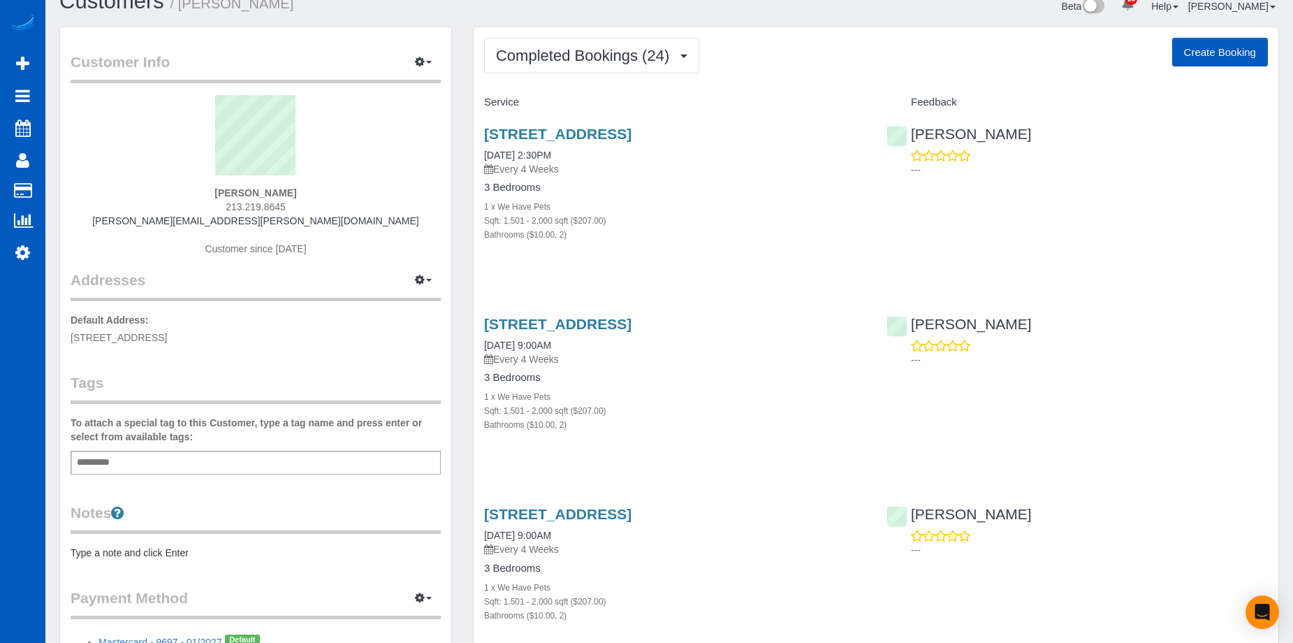
scroll to position [28, 0]
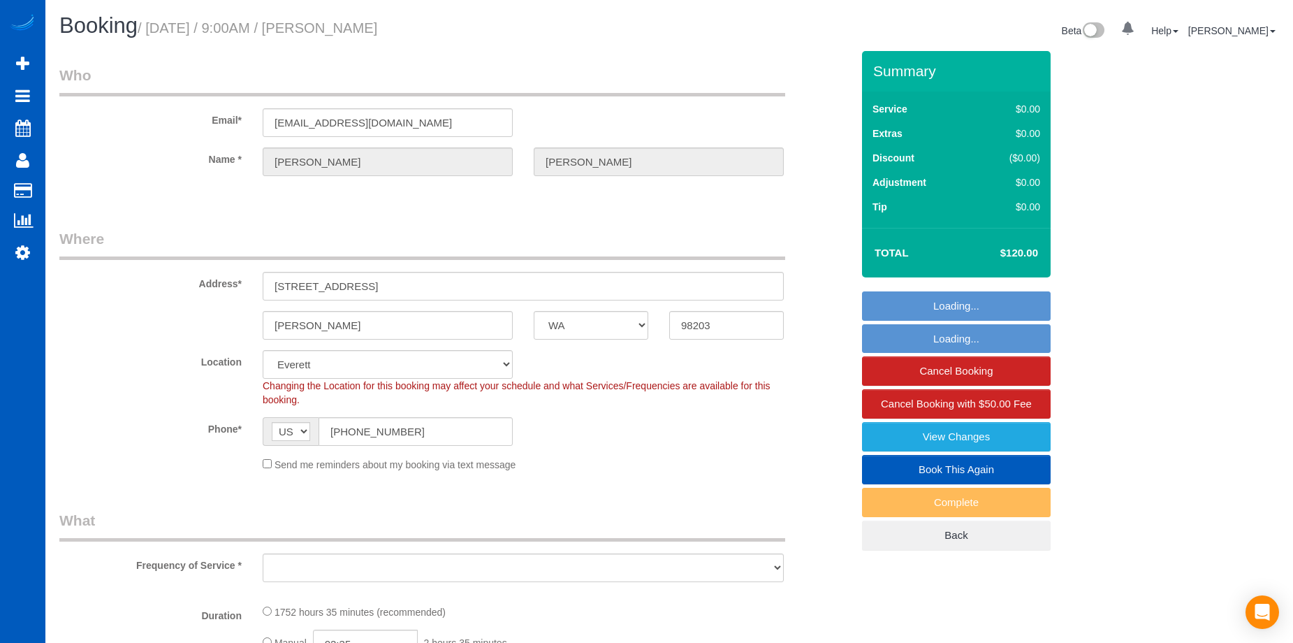
select select "WA"
select select "object:844"
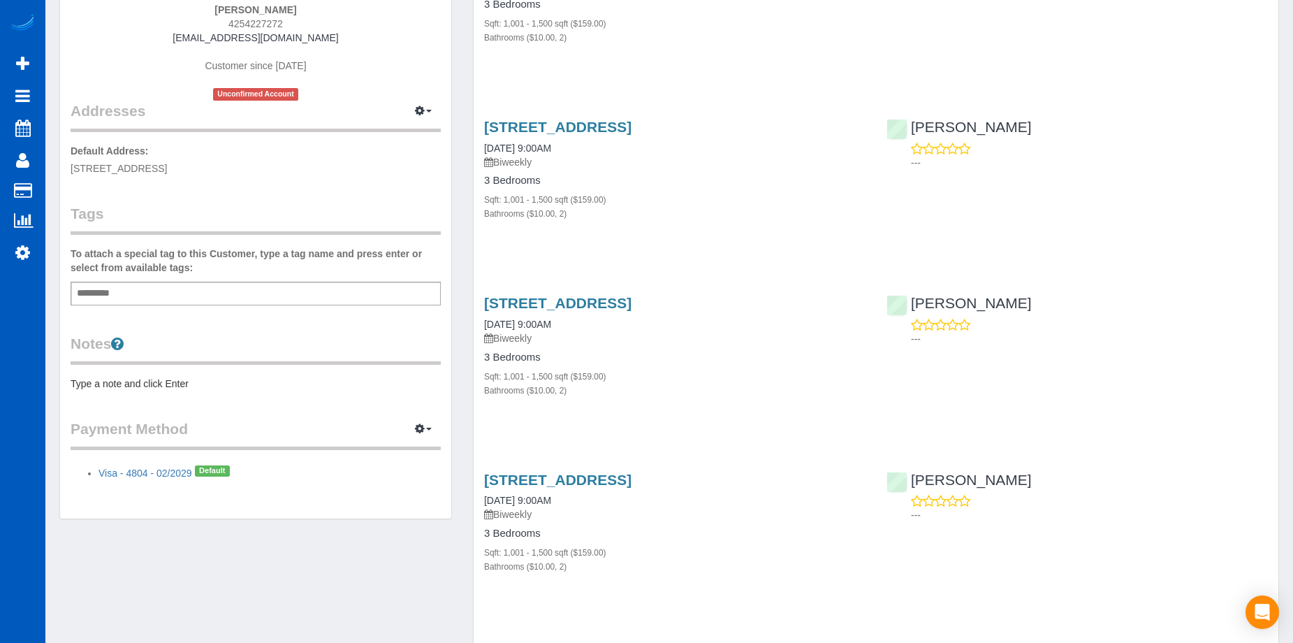
scroll to position [70, 0]
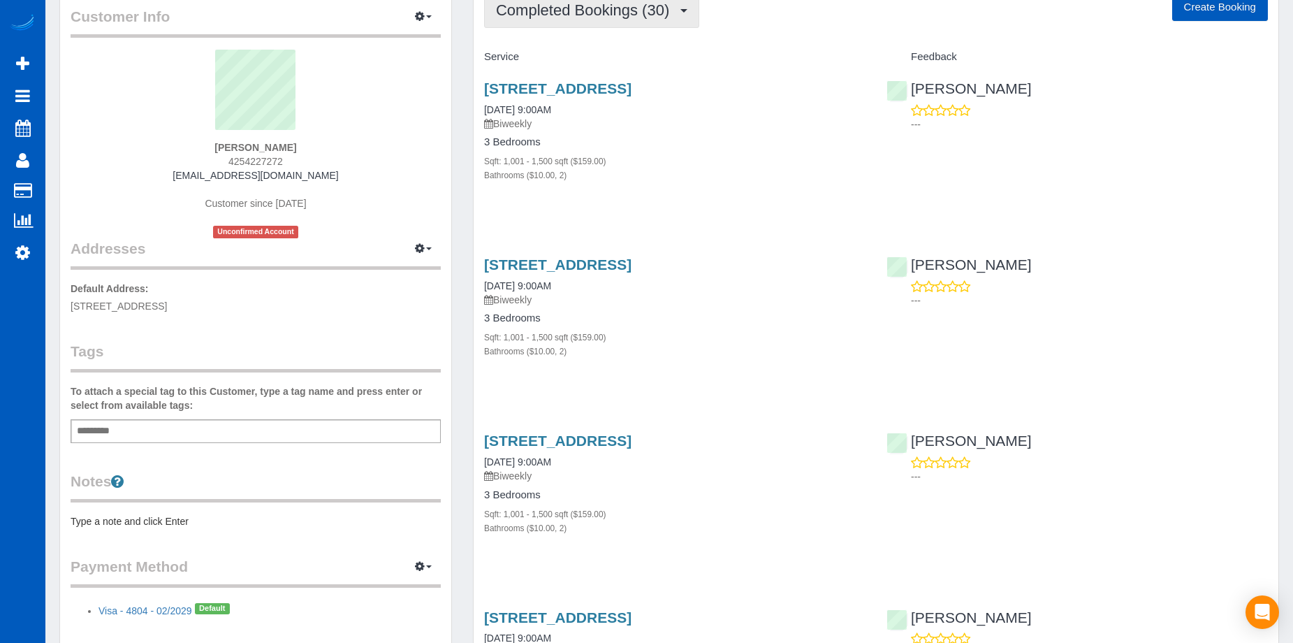
click at [605, 17] on span "Completed Bookings (30)" at bounding box center [586, 9] width 180 height 17
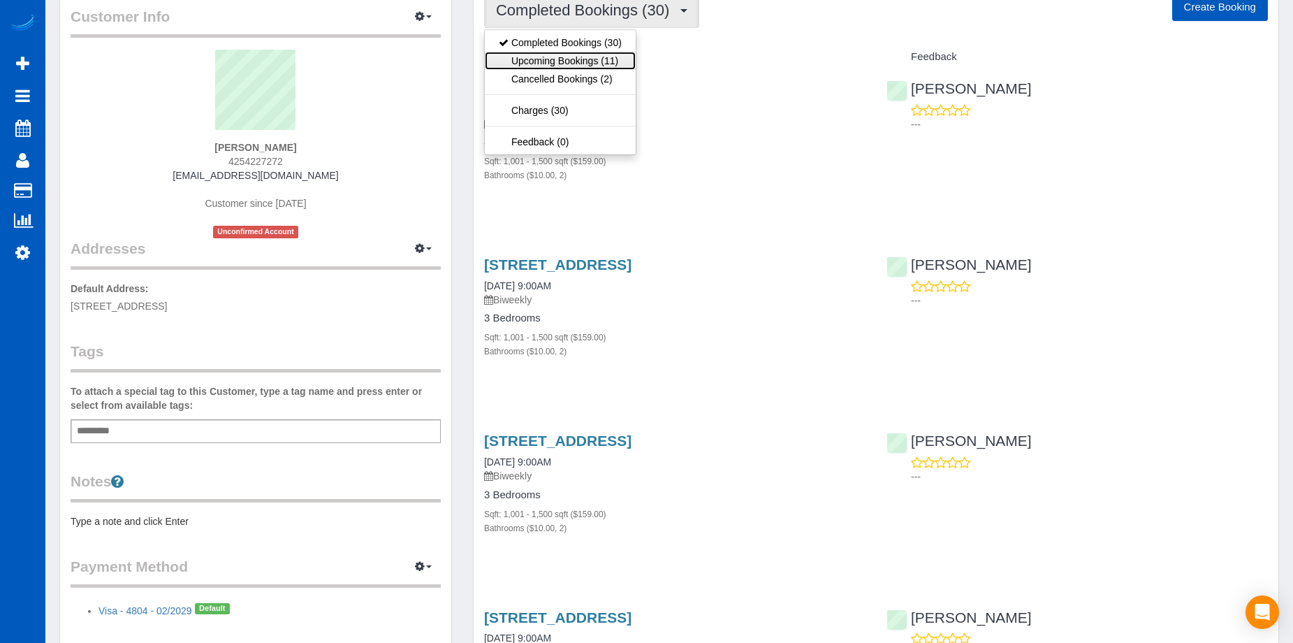
click at [580, 62] on link "Upcoming Bookings (11)" at bounding box center [560, 61] width 151 height 18
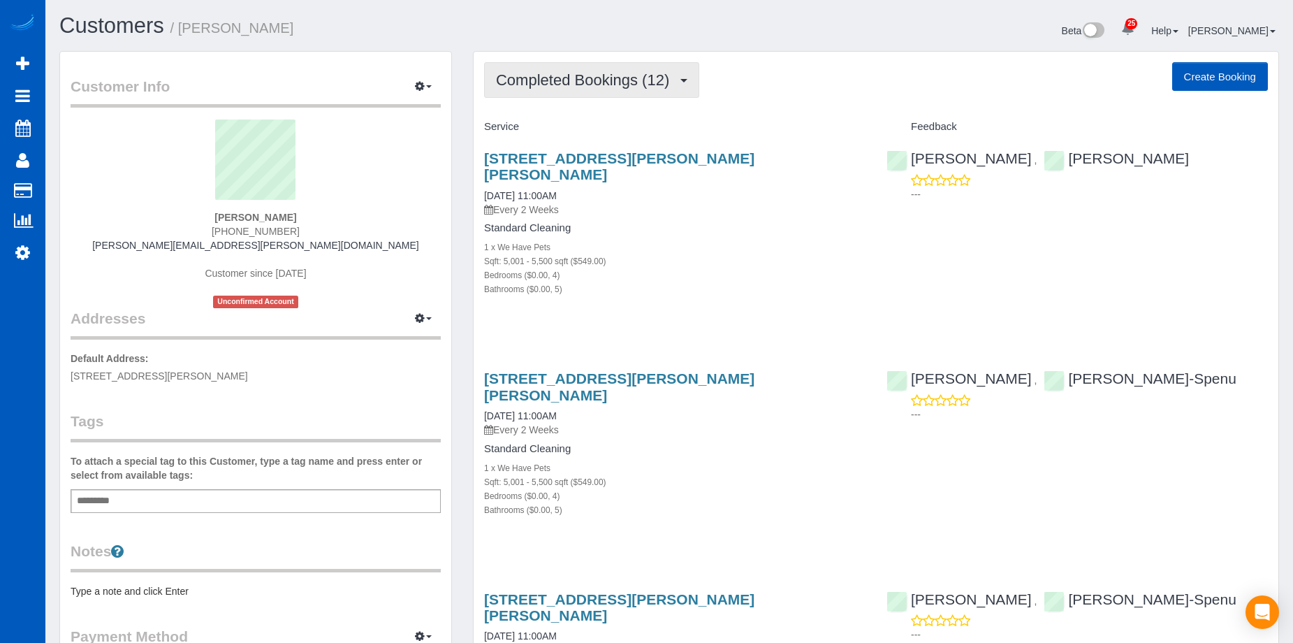
click at [625, 86] on span "Completed Bookings (12)" at bounding box center [586, 79] width 180 height 17
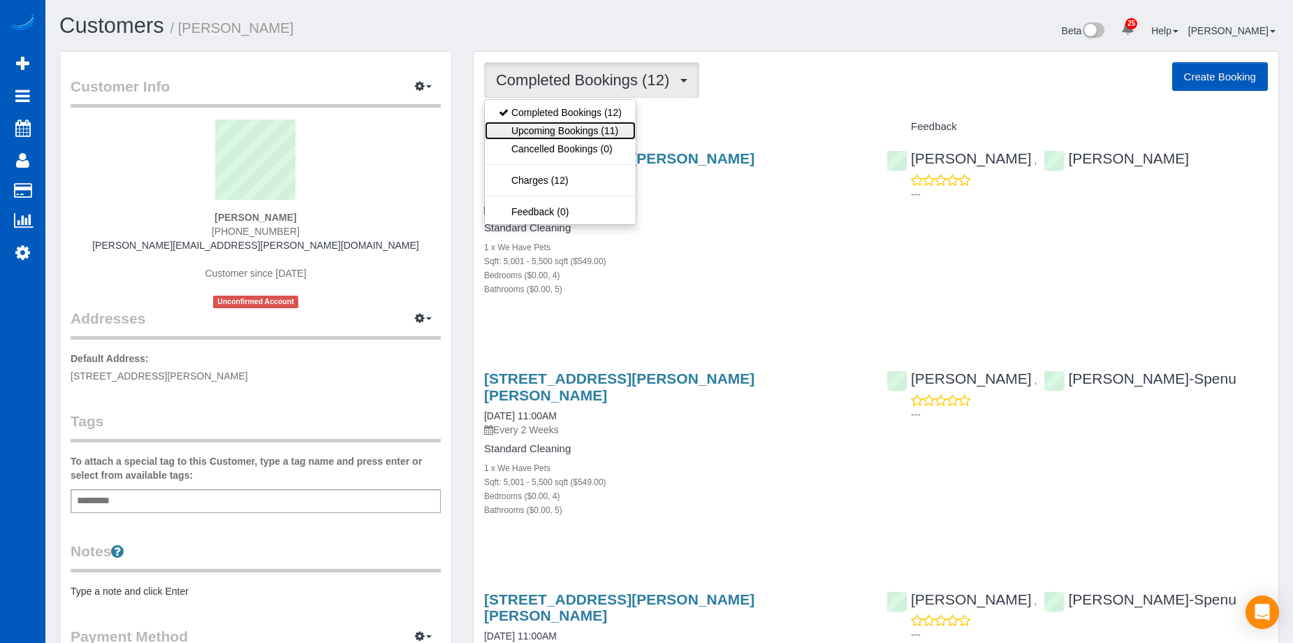
click at [607, 126] on link "Upcoming Bookings (11)" at bounding box center [560, 131] width 151 height 18
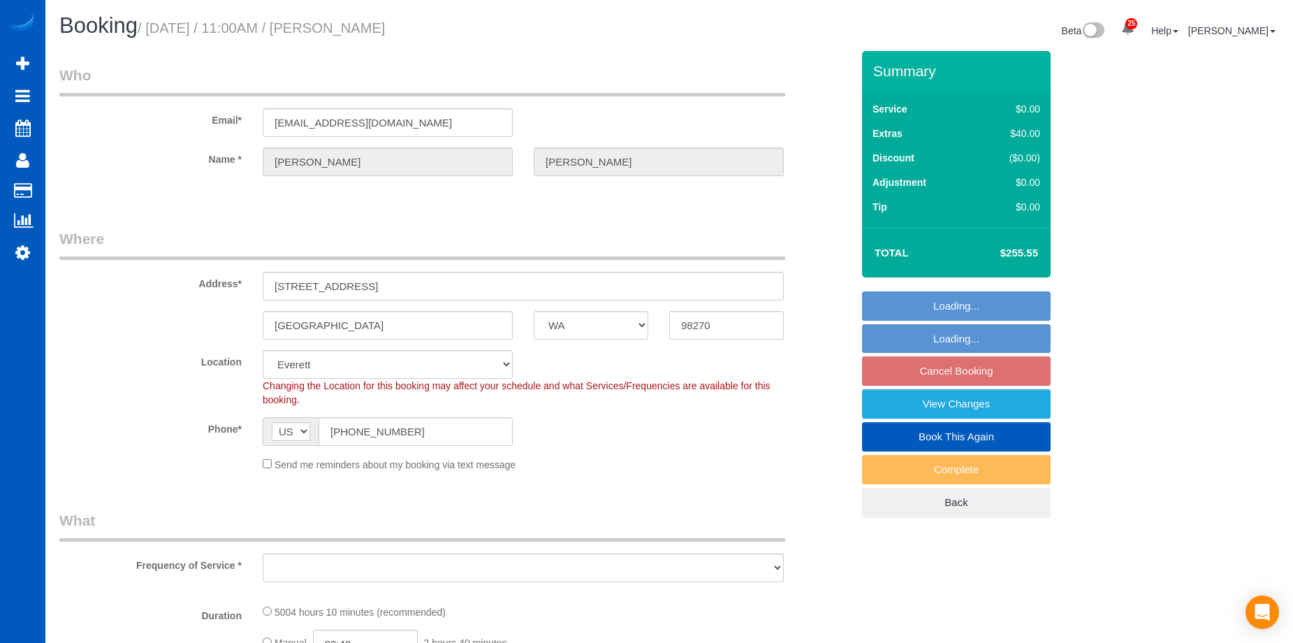
select select "WA"
select select "object:909"
select select "spot2"
select select "object:1103"
select select "2001"
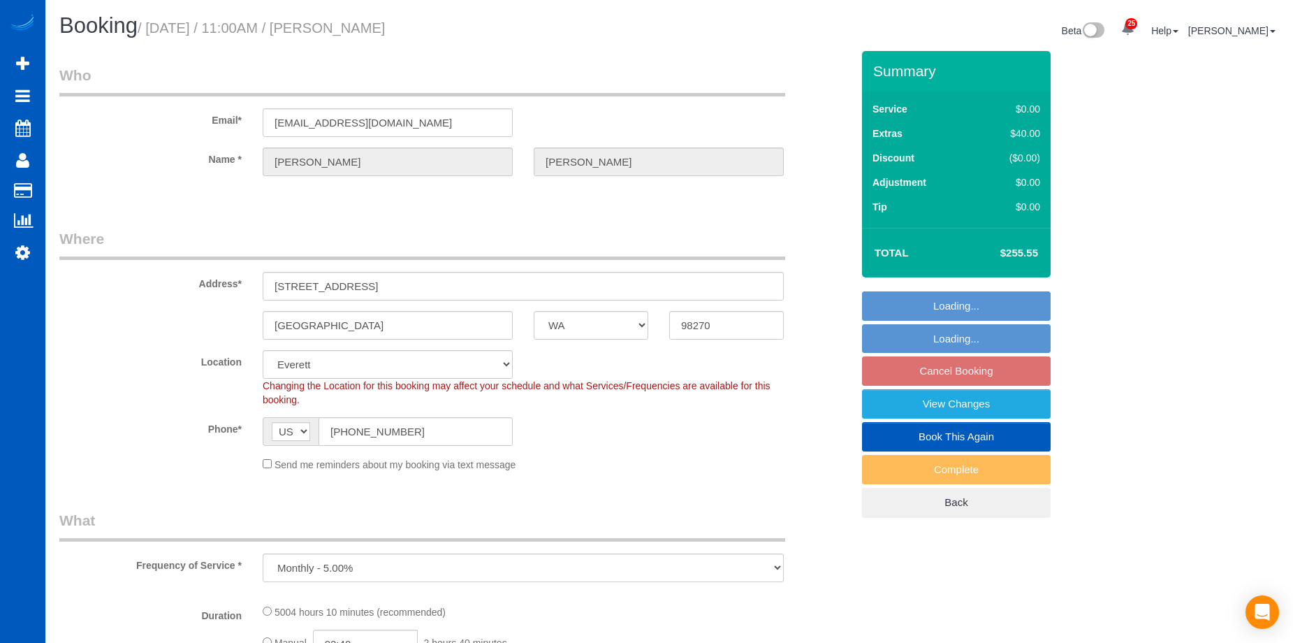
select select "3"
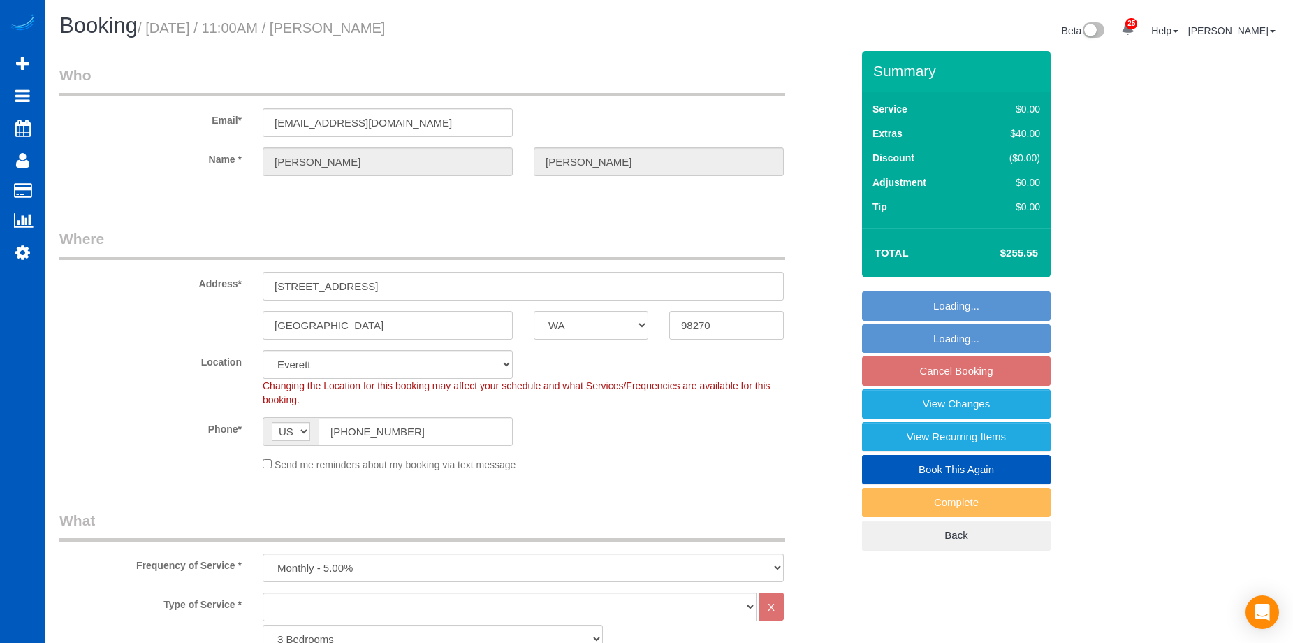
select select "2001"
select select "3"
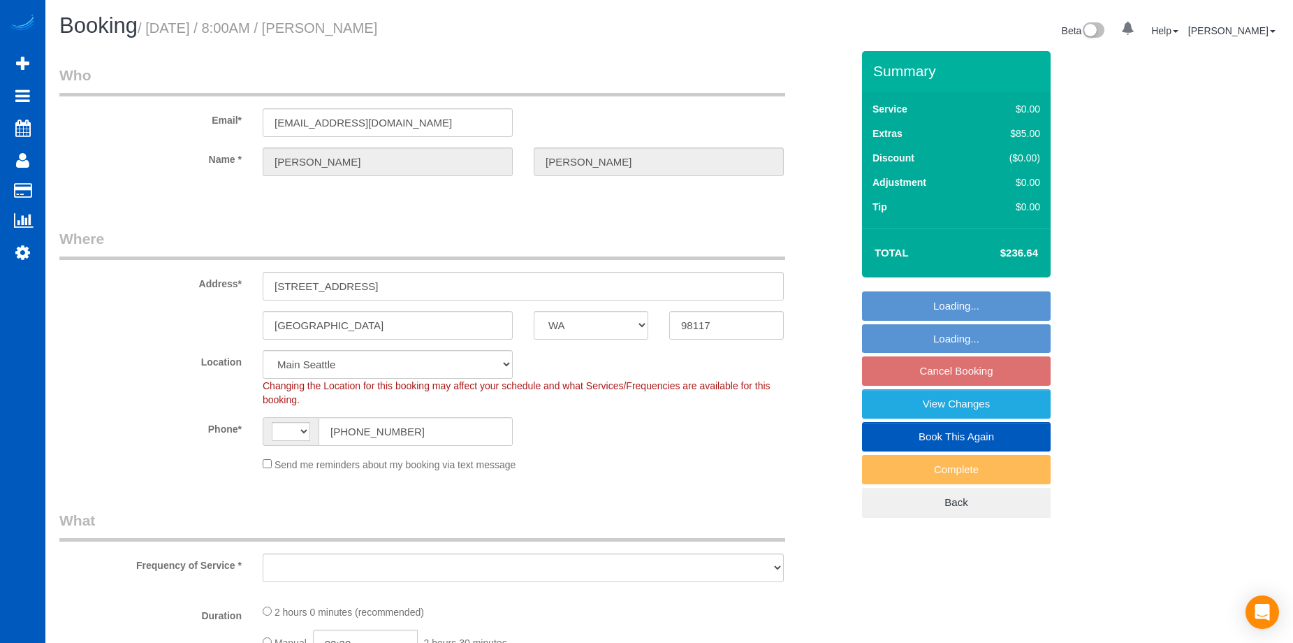
select select "WA"
select select "number:8"
select select "string:[GEOGRAPHIC_DATA]"
select select "object:913"
select select "spot1"
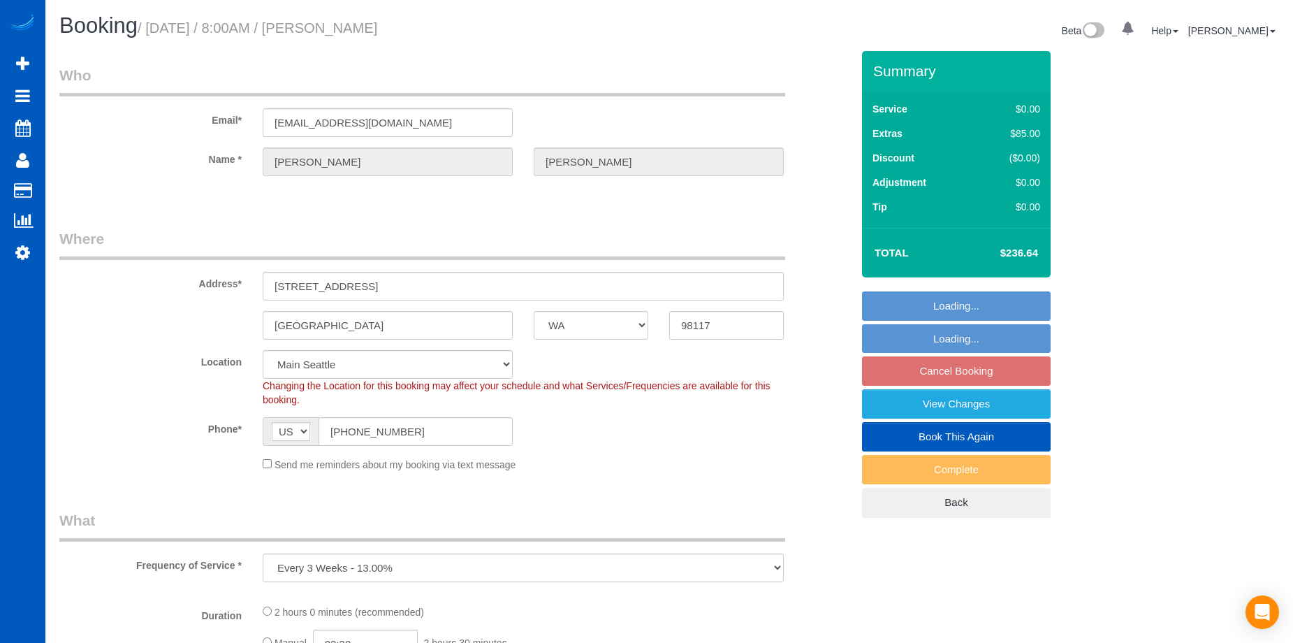
select select "2"
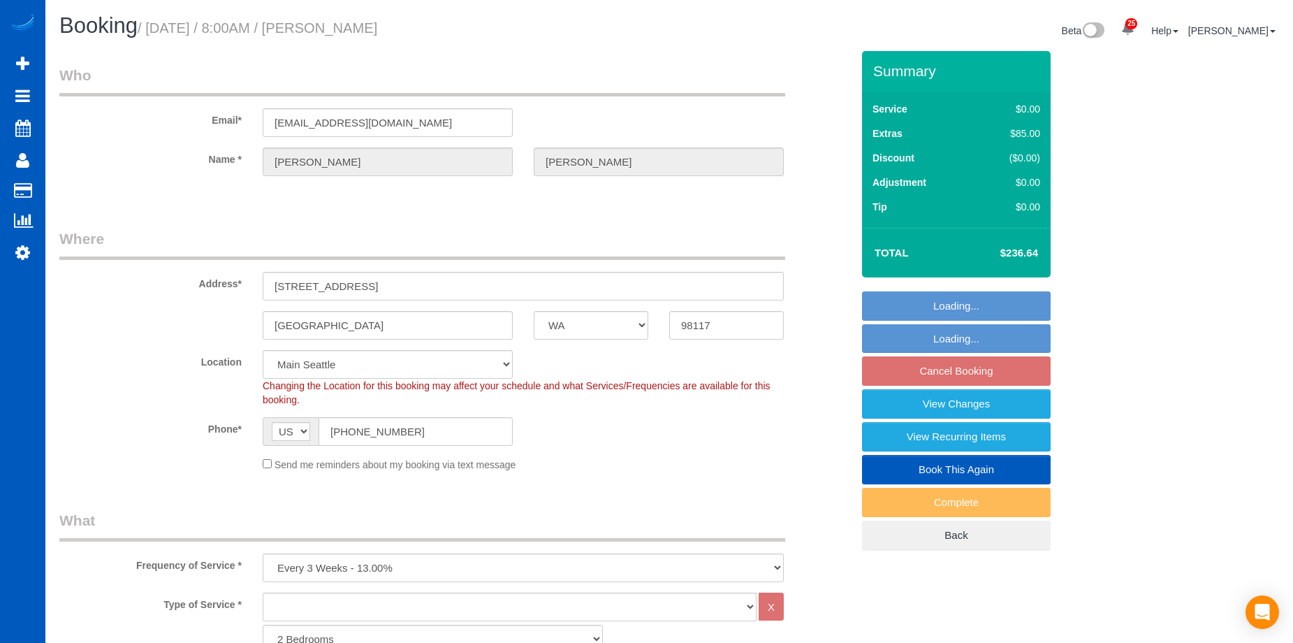
select select "object:1168"
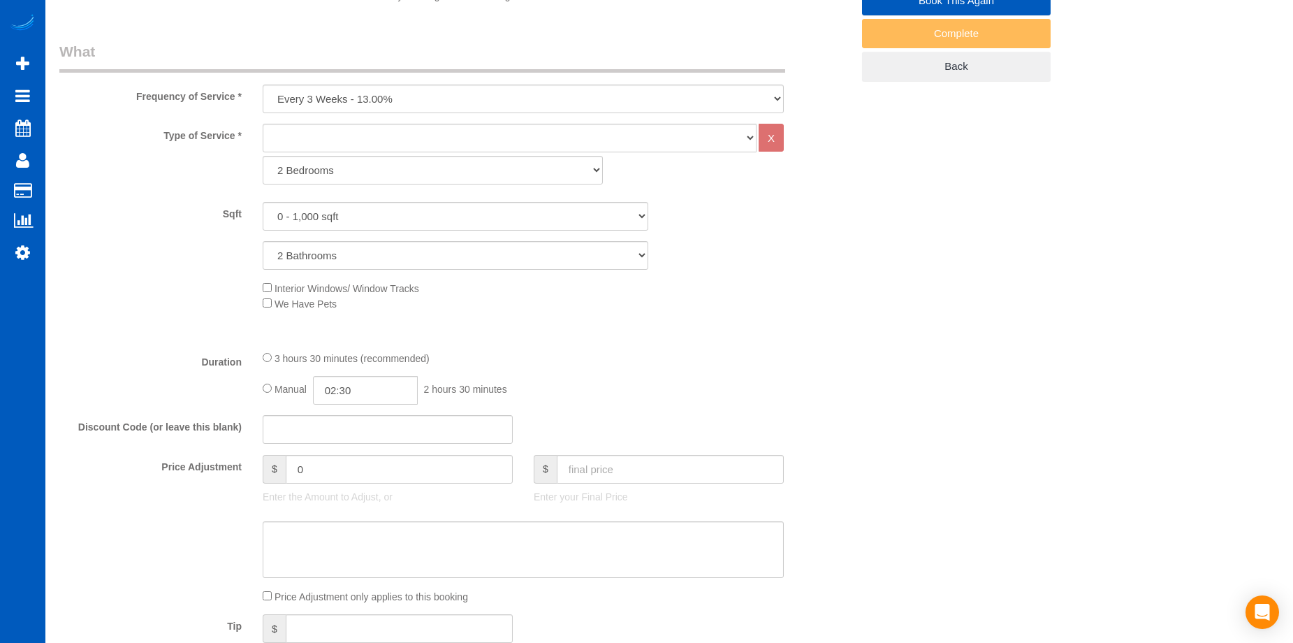
scroll to position [489, 0]
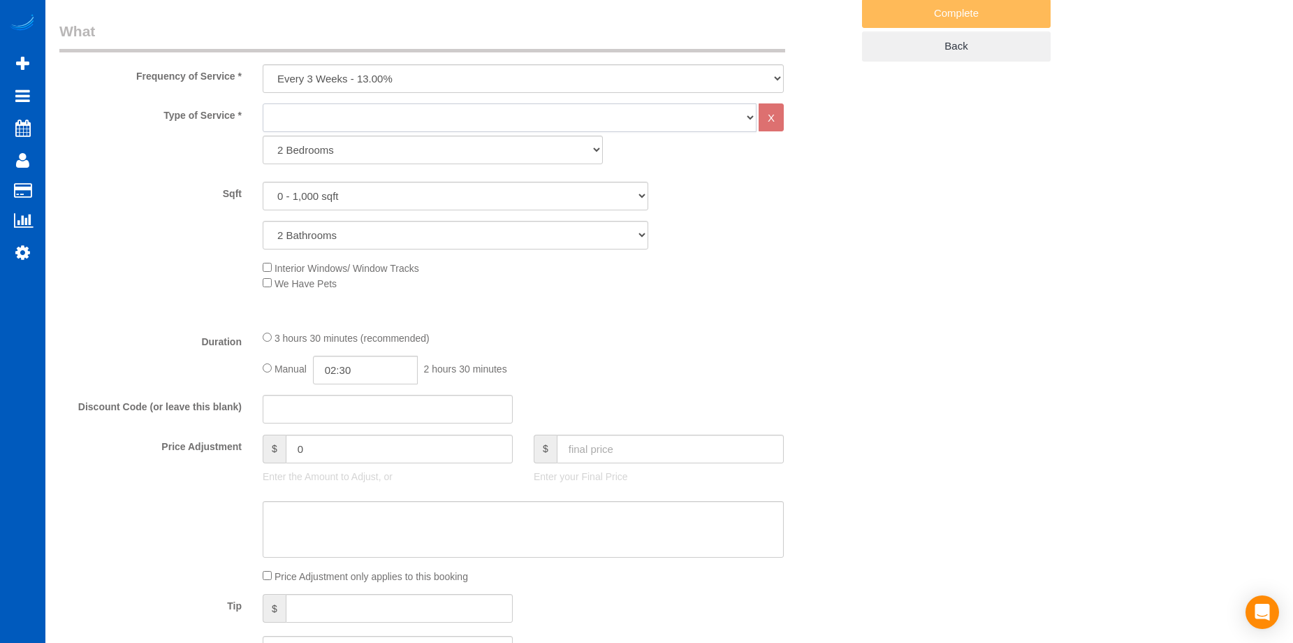
click at [589, 117] on select "House Cleaning" at bounding box center [510, 117] width 494 height 29
click at [896, 267] on div "Who Email* [EMAIL_ADDRESS][DOMAIN_NAME] Name * [GEOGRAPHIC_DATA][PERSON_NAME][G…" at bounding box center [668, 606] width 1219 height 2089
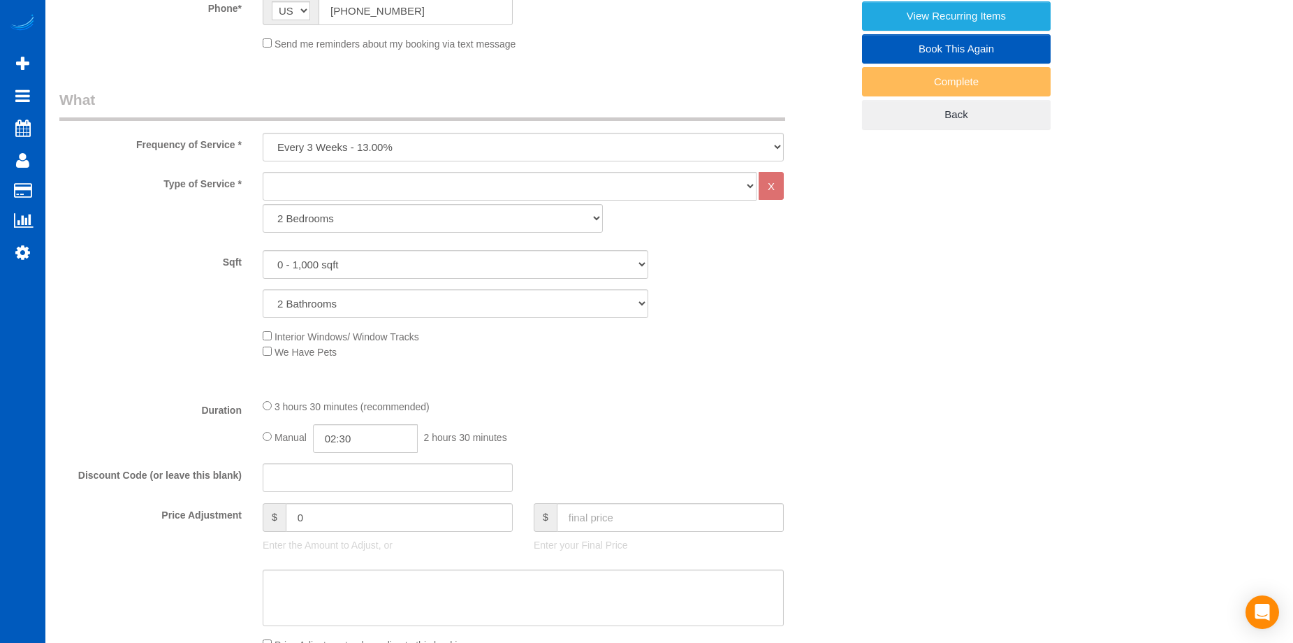
scroll to position [419, 0]
click at [435, 189] on select "House Cleaning" at bounding box center [510, 187] width 494 height 29
select select "199"
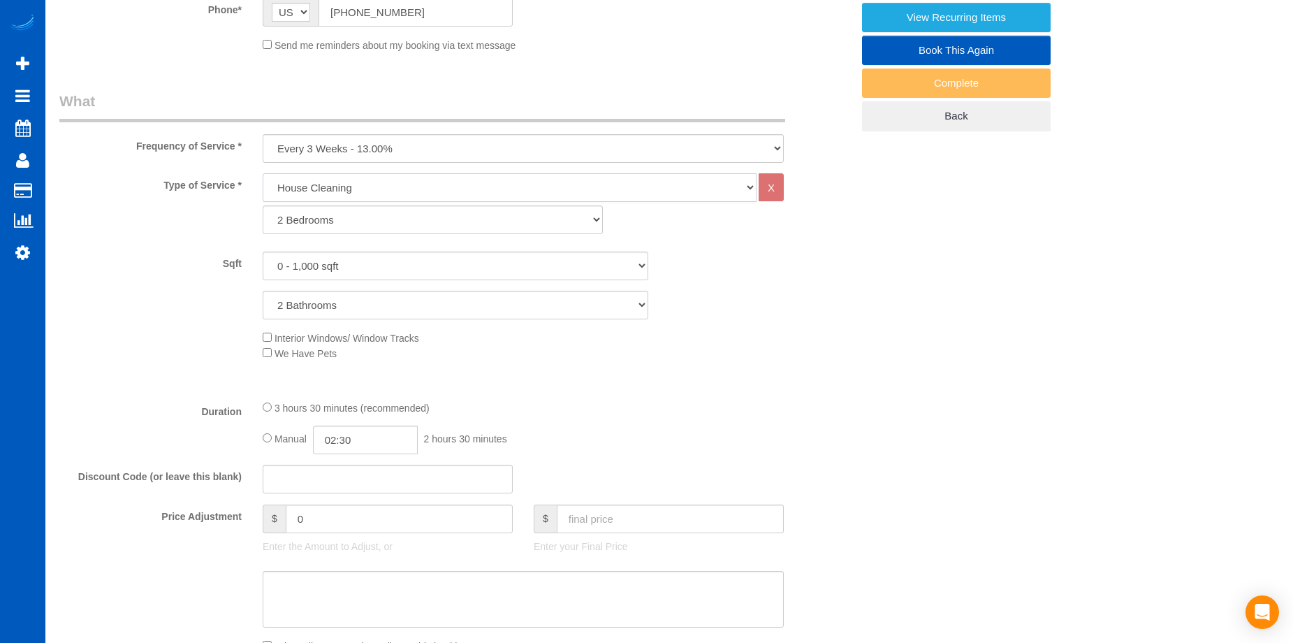
click at [263, 173] on select "House Cleaning" at bounding box center [510, 187] width 494 height 29
select select "366"
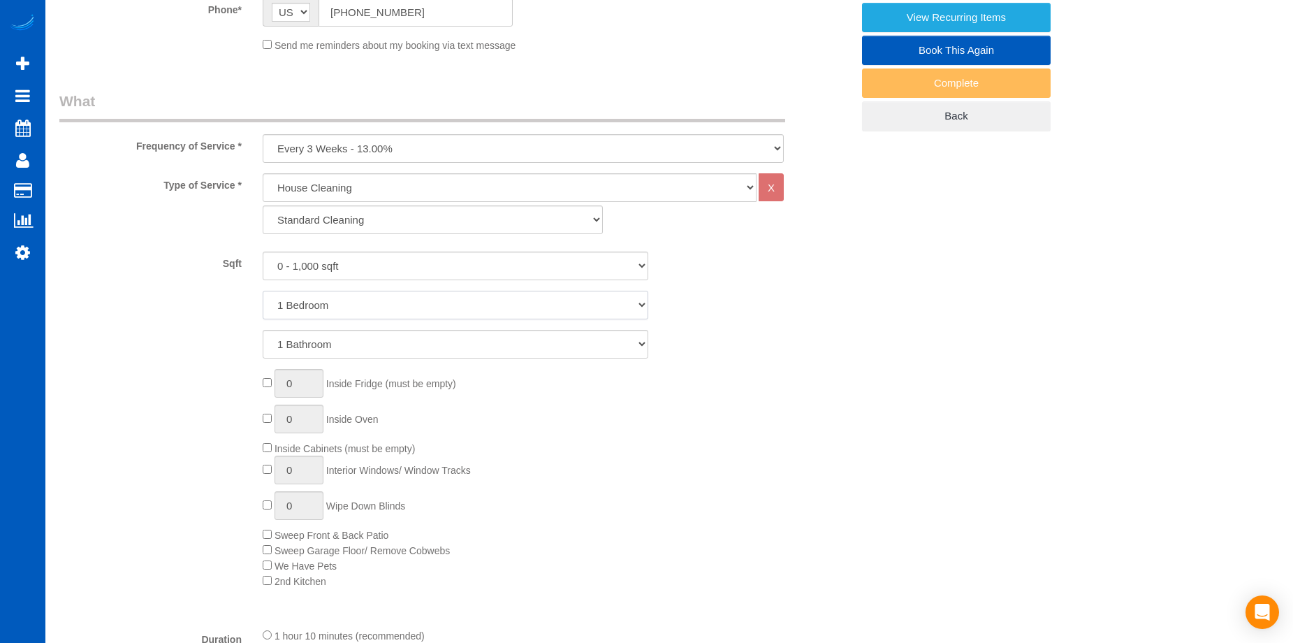
drag, startPoint x: 413, startPoint y: 302, endPoint x: 413, endPoint y: 315, distance: 13.3
click at [414, 302] on select "1 Bedroom 2 Bedrooms 3 Bedrooms 4 Bedrooms 5 Bedrooms 6 Bedrooms 7 Bedrooms" at bounding box center [456, 305] width 386 height 29
select select "2"
click at [263, 291] on select "1 Bedroom 2 Bedrooms 3 Bedrooms 4 Bedrooms 5 Bedrooms 6 Bedrooms 7 Bedrooms" at bounding box center [456, 305] width 386 height 29
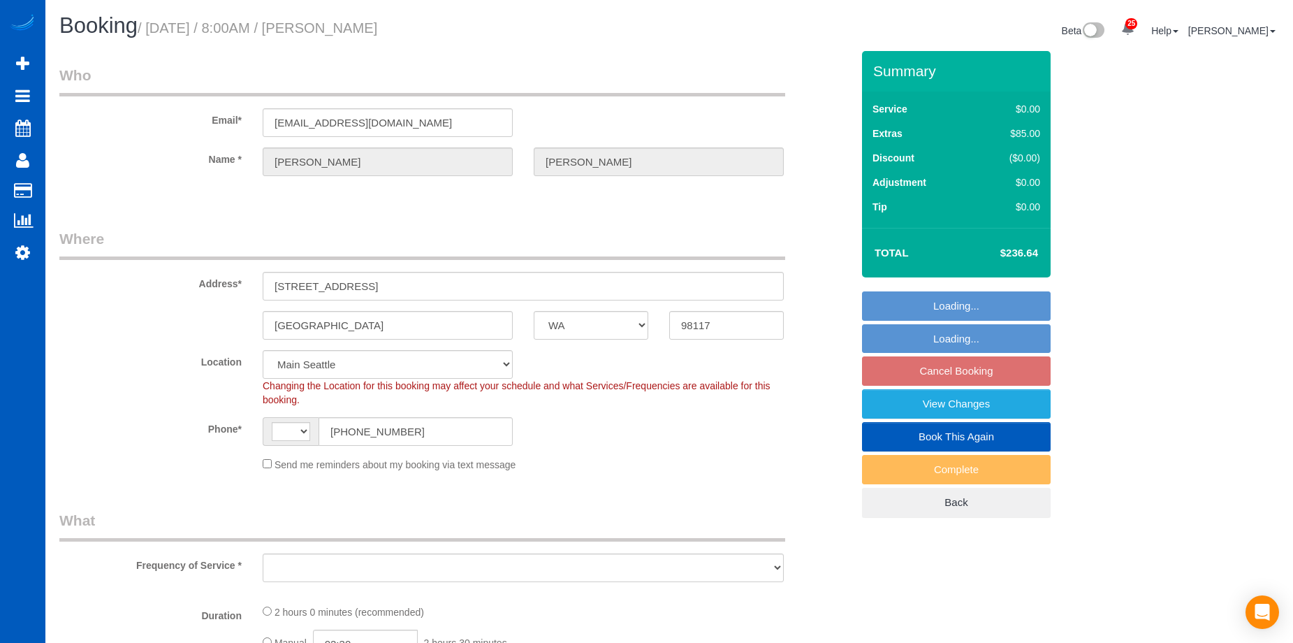
select select "WA"
select select "string:[GEOGRAPHIC_DATA]"
select select "number:8"
select select "object:1014"
select select "spot1"
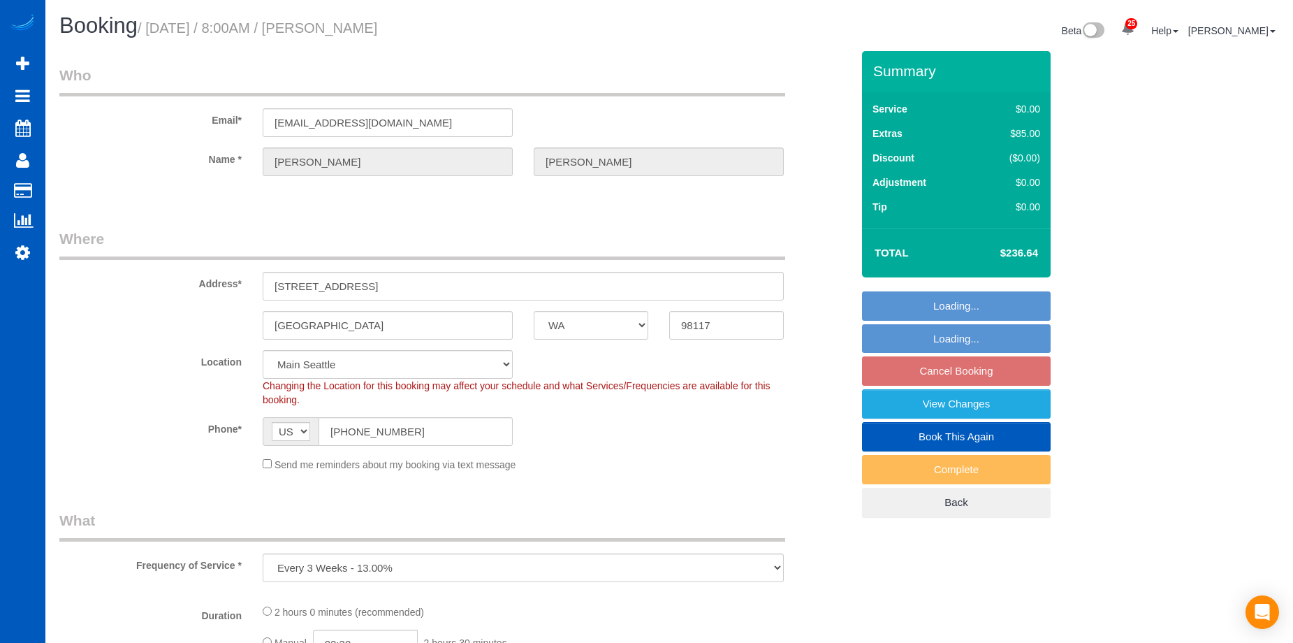
select select "object:1110"
select select "2"
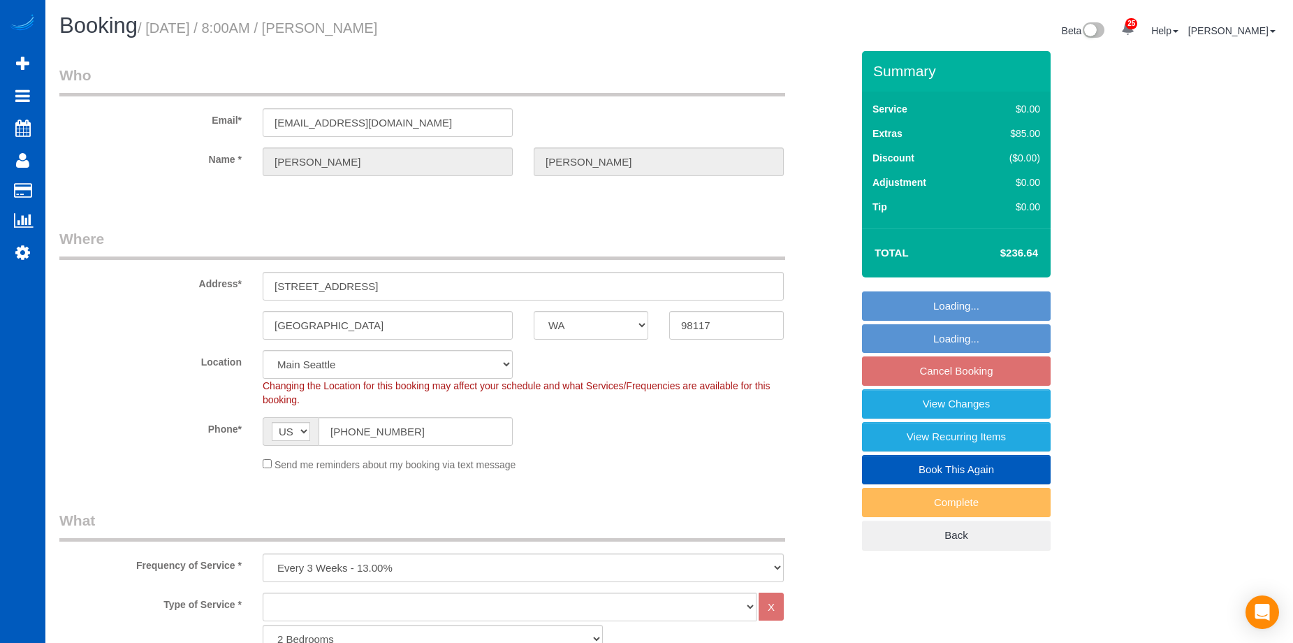
select select "2"
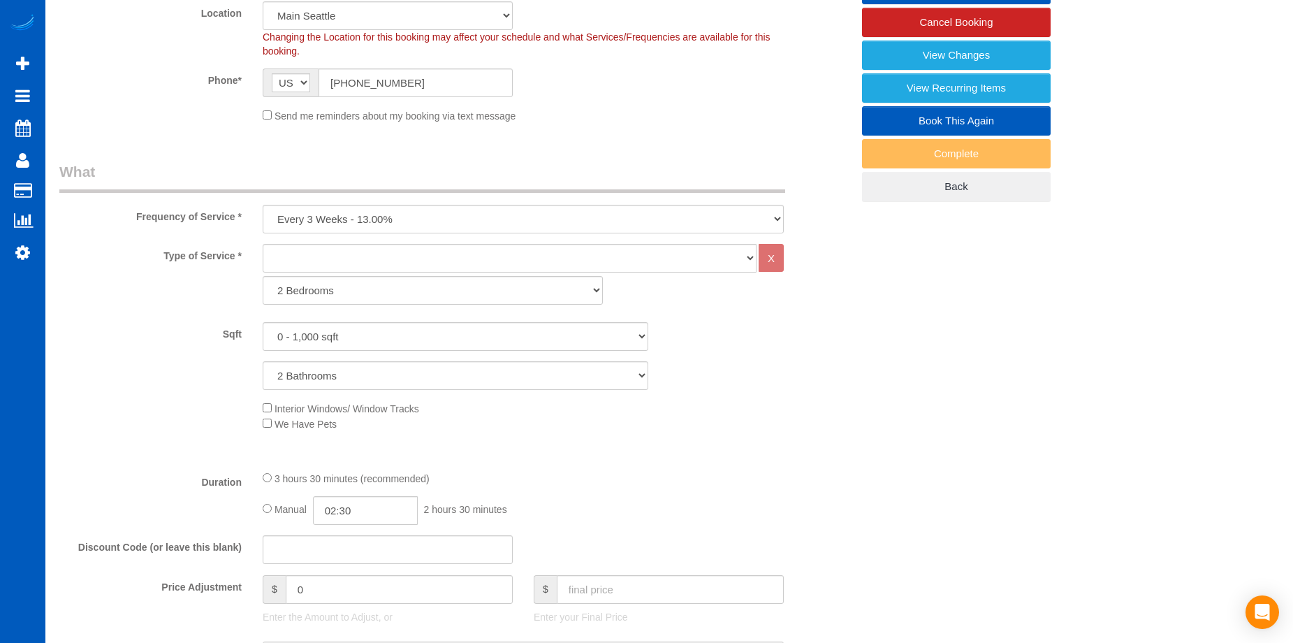
scroll to position [349, 0]
click at [566, 252] on select "House Cleaning" at bounding box center [510, 257] width 494 height 29
select select "199"
click at [263, 243] on select "House Cleaning" at bounding box center [510, 257] width 494 height 29
select select "366"
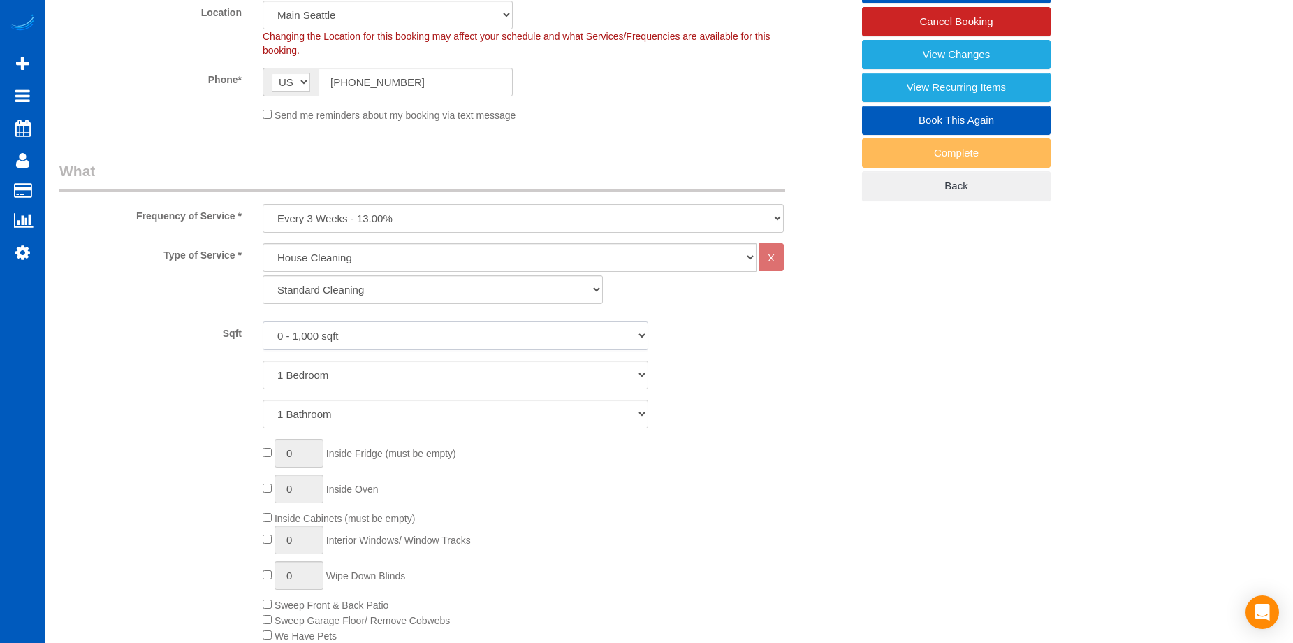
click at [484, 341] on select "0 - 1,000 sqft 1,001 - 1,500 sqft 1,501 - 2,000 sqft 2,001 - 2,500 sqft 2,501 -…" at bounding box center [456, 335] width 386 height 29
click at [490, 337] on select "0 - 1,000 sqft 1,001 - 1,500 sqft 1,501 - 2,000 sqft 2,001 - 2,500 sqft 2,501 -…" at bounding box center [456, 335] width 386 height 29
click at [483, 373] on select "1 Bedroom 2 Bedrooms 3 Bedrooms 4 Bedrooms 5 Bedrooms 6 Bedrooms 7 Bedrooms" at bounding box center [456, 374] width 386 height 29
select select "2"
click at [263, 360] on select "1 Bedroom 2 Bedrooms 3 Bedrooms 4 Bedrooms 5 Bedrooms 6 Bedrooms 7 Bedrooms" at bounding box center [456, 374] width 386 height 29
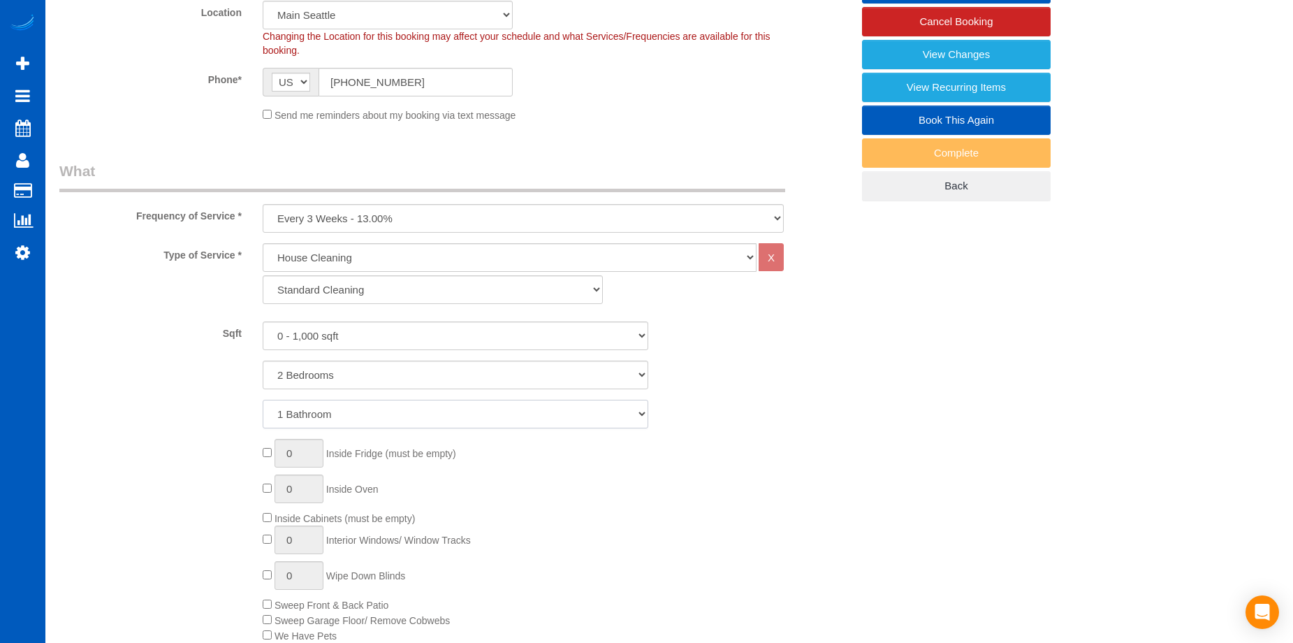
click at [459, 405] on select "1 Bathroom 2 Bathrooms 3 Bathrooms 4 Bathrooms 5 Bathrooms 6 Bathrooms 7 Bathro…" at bounding box center [456, 414] width 386 height 29
select select "2"
click at [263, 400] on select "1 Bathroom 2 Bathrooms 3 Bathrooms 4 Bathrooms 5 Bathrooms 6 Bathrooms 7 Bathro…" at bounding box center [456, 414] width 386 height 29
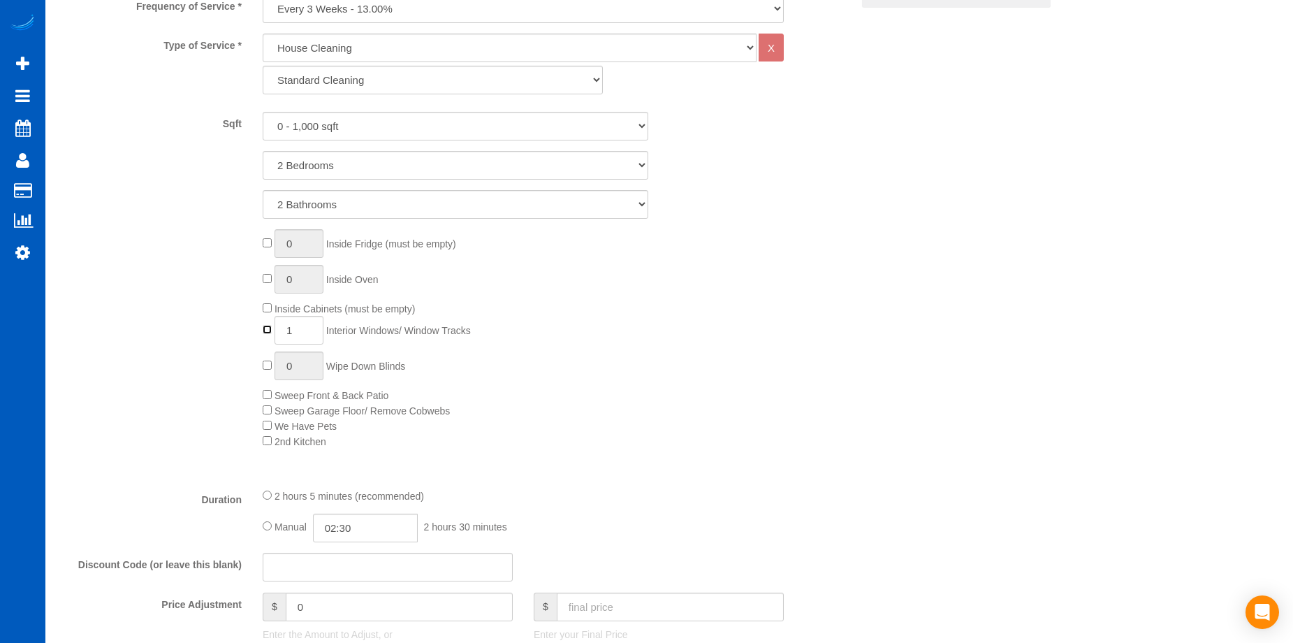
scroll to position [698, 0]
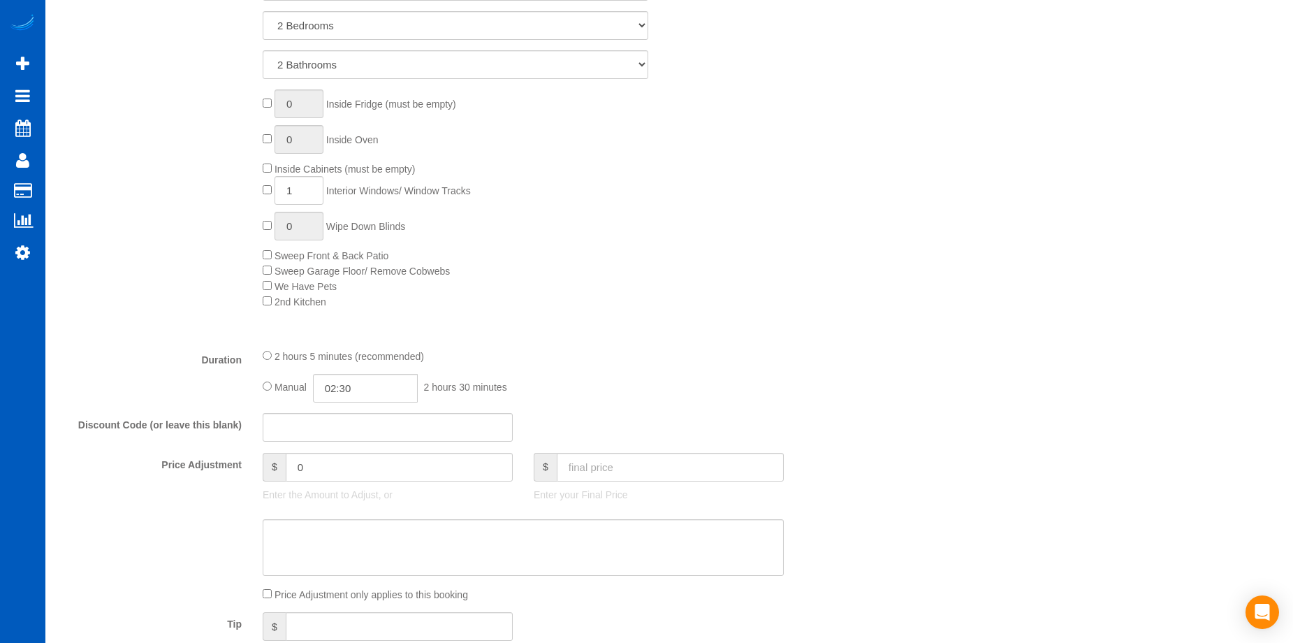
click at [272, 594] on div "Price Adjustment only applies to this booking" at bounding box center [523, 593] width 542 height 15
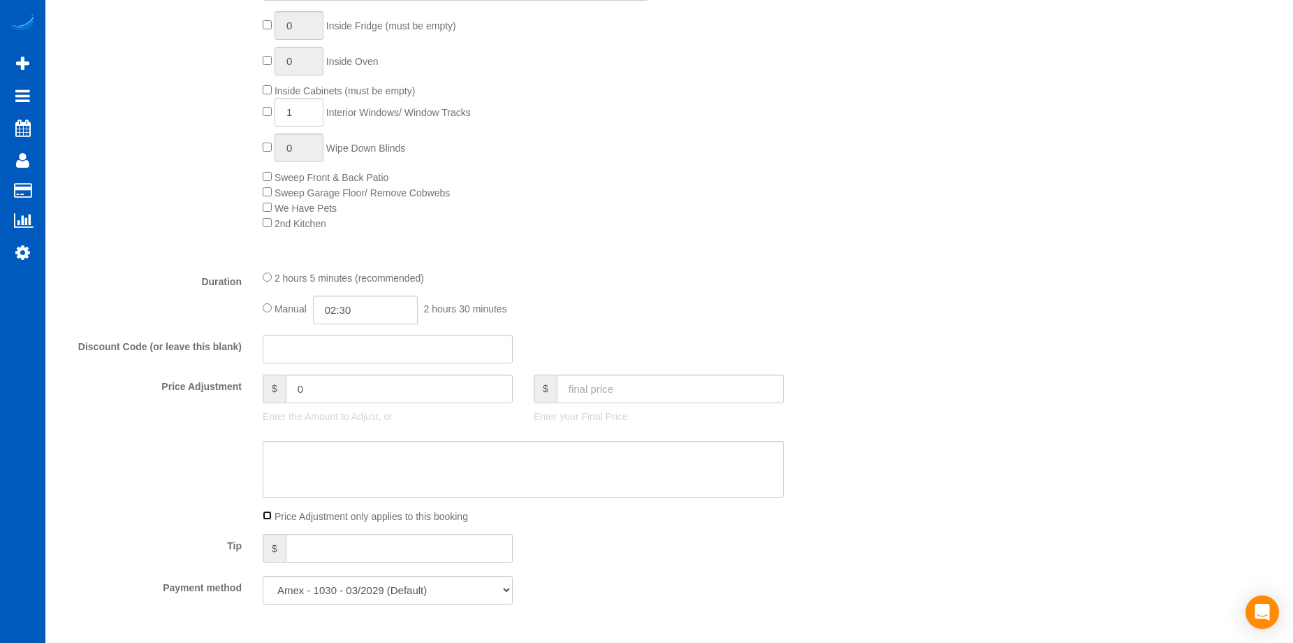
scroll to position [629, 0]
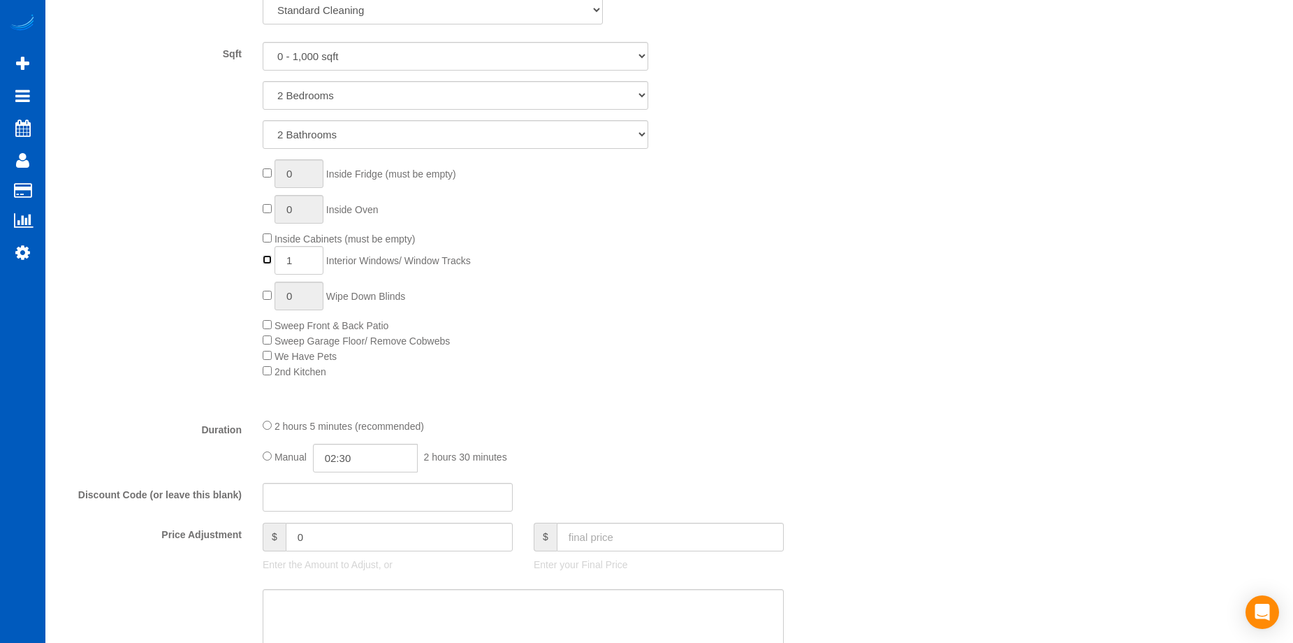
type input "0"
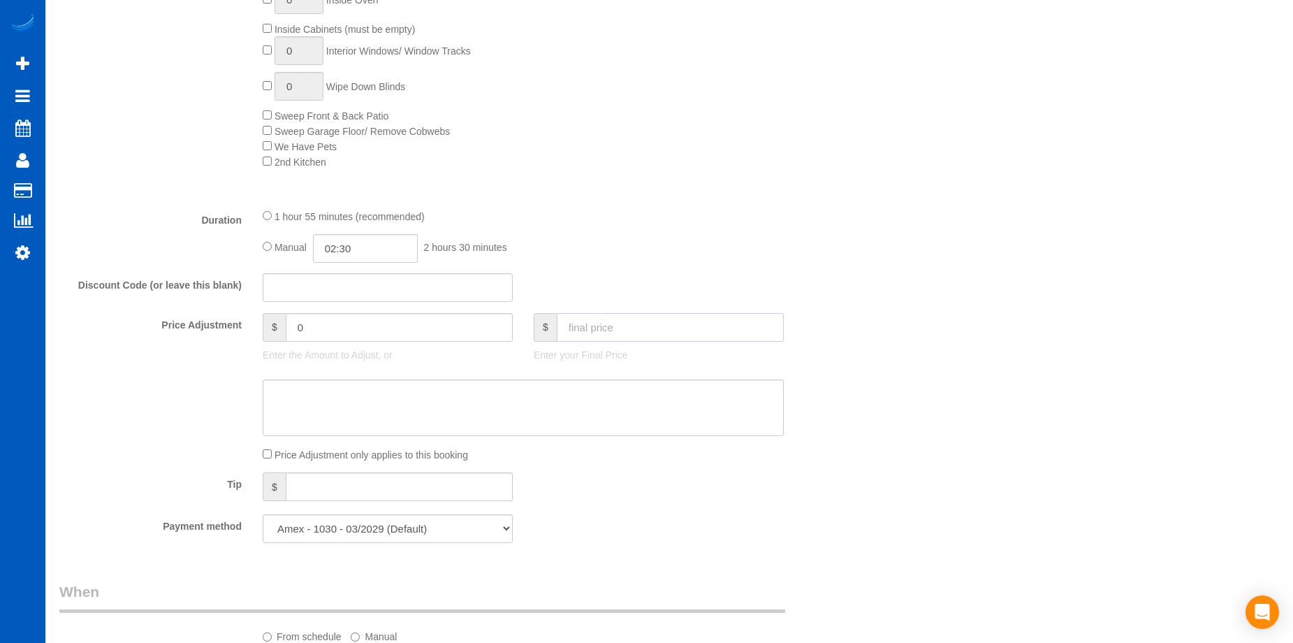
click at [646, 323] on input "text" at bounding box center [670, 327] width 227 height 29
type input "236.64"
click at [624, 401] on textarea at bounding box center [523, 407] width 521 height 57
type input "63.51"
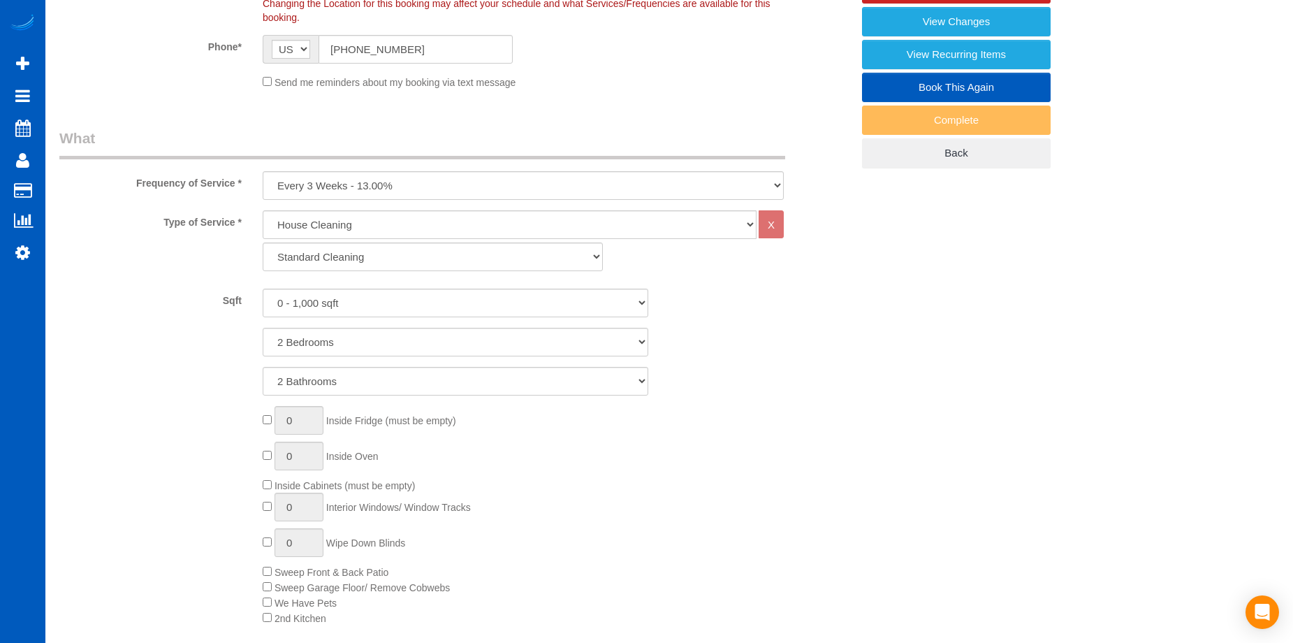
scroll to position [489, 0]
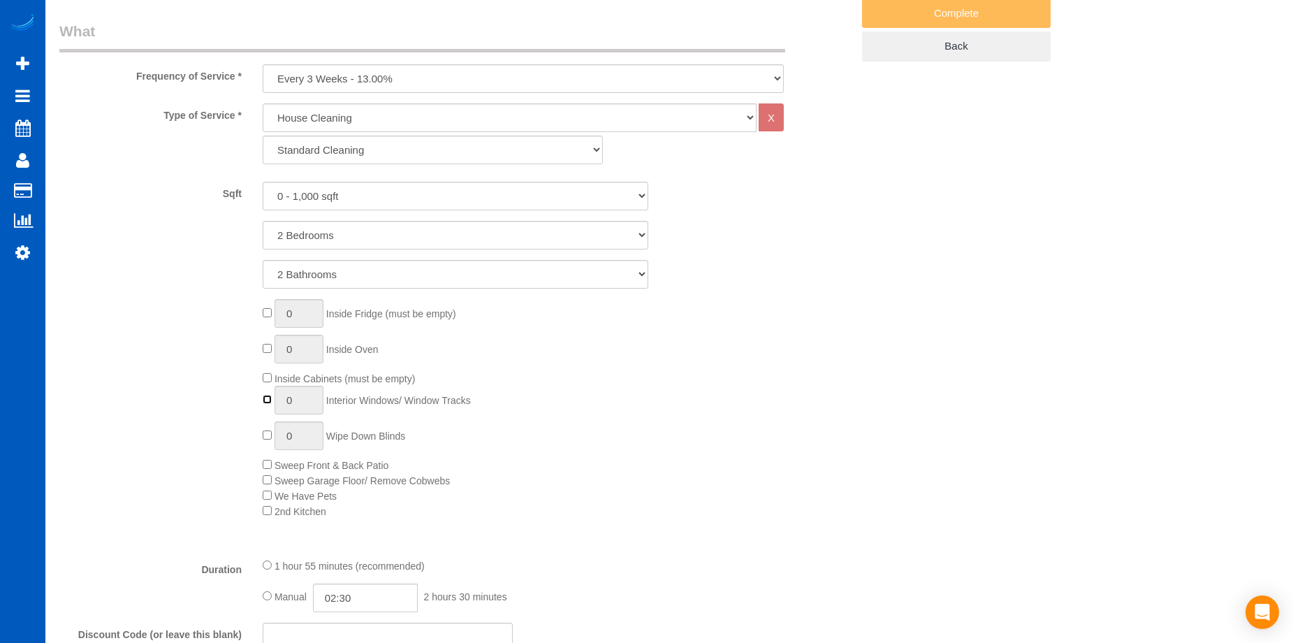
type input "1"
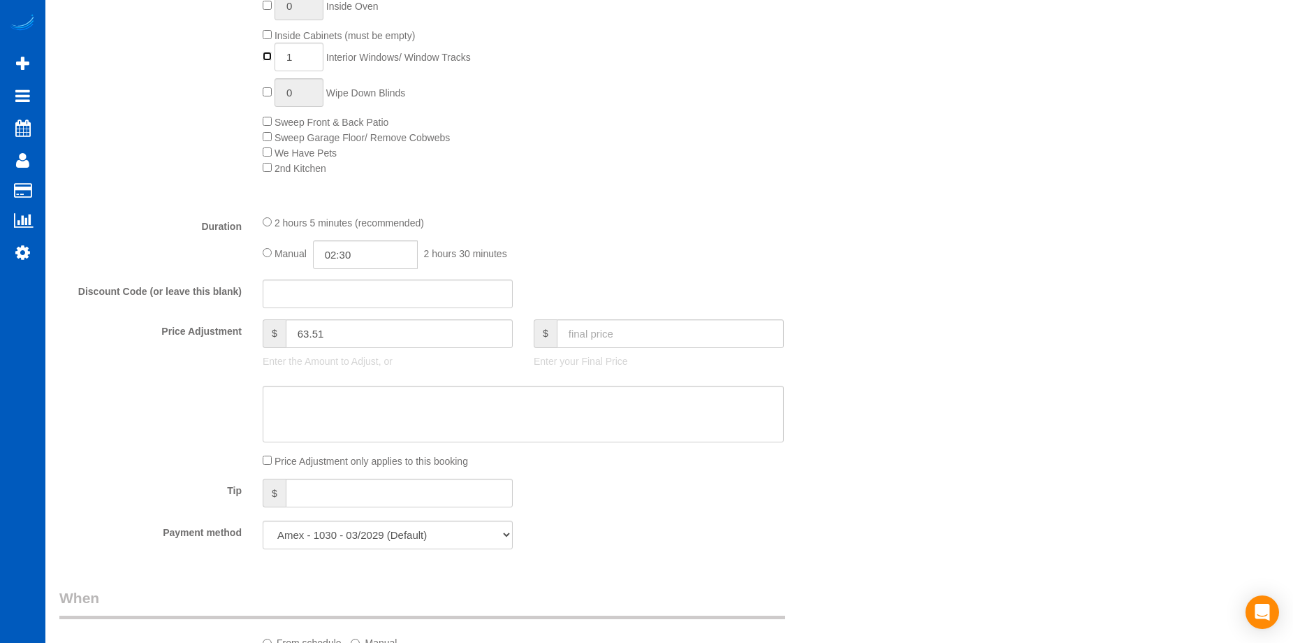
scroll to position [838, 0]
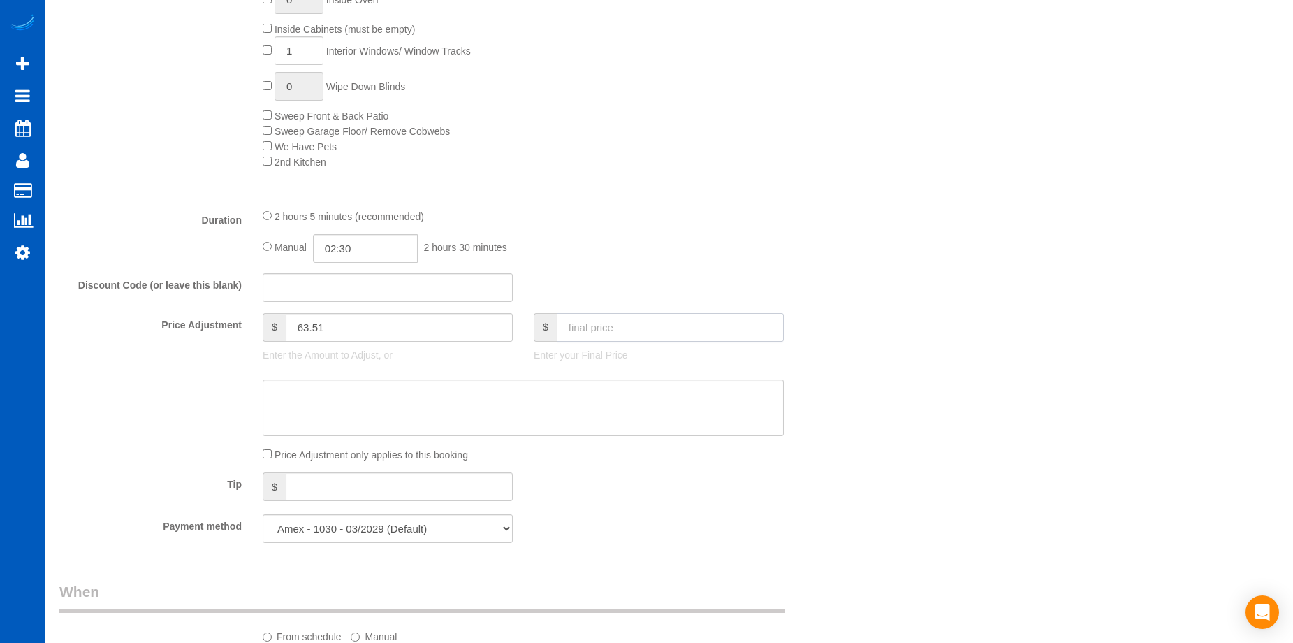
click at [627, 321] on input "text" at bounding box center [670, 327] width 227 height 29
type input "236.64"
click at [615, 404] on textarea at bounding box center [523, 407] width 521 height 57
type input "59.16"
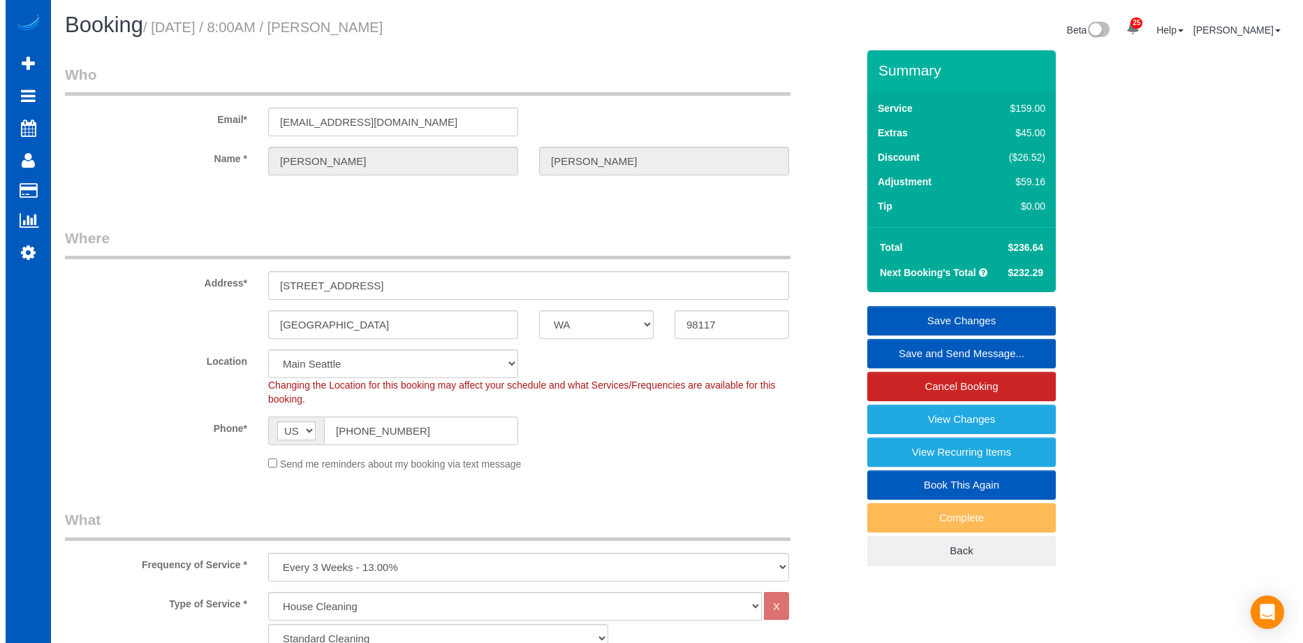
scroll to position [0, 0]
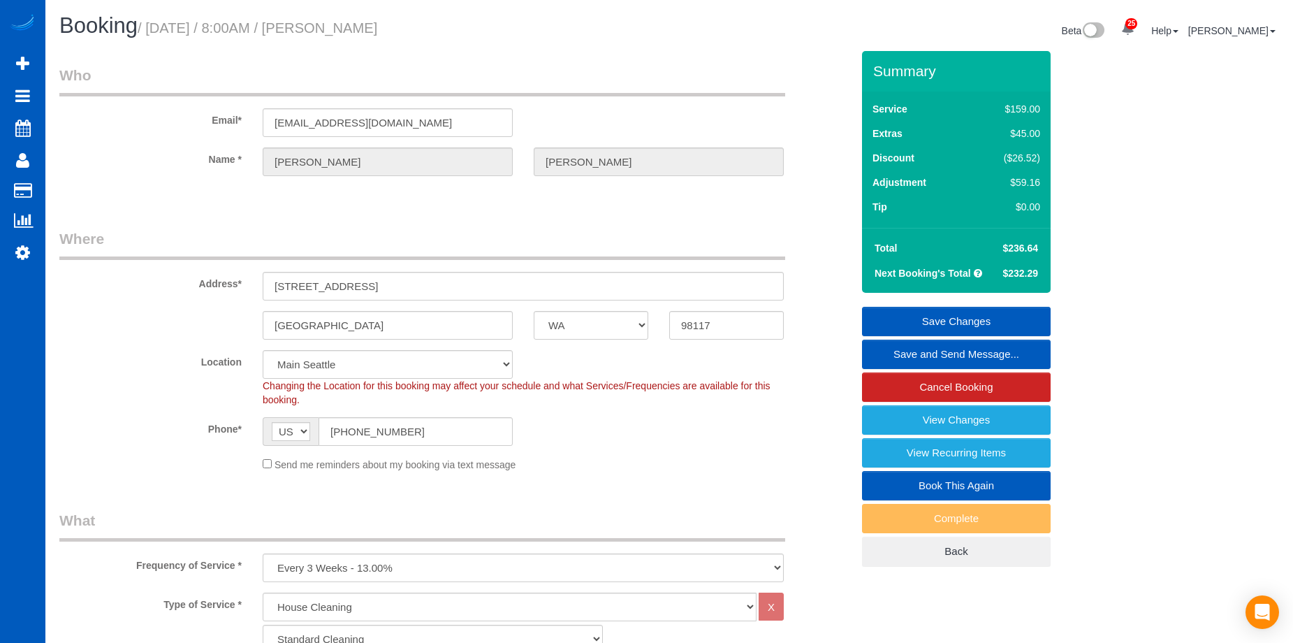
click at [928, 315] on link "Save Changes" at bounding box center [956, 321] width 189 height 29
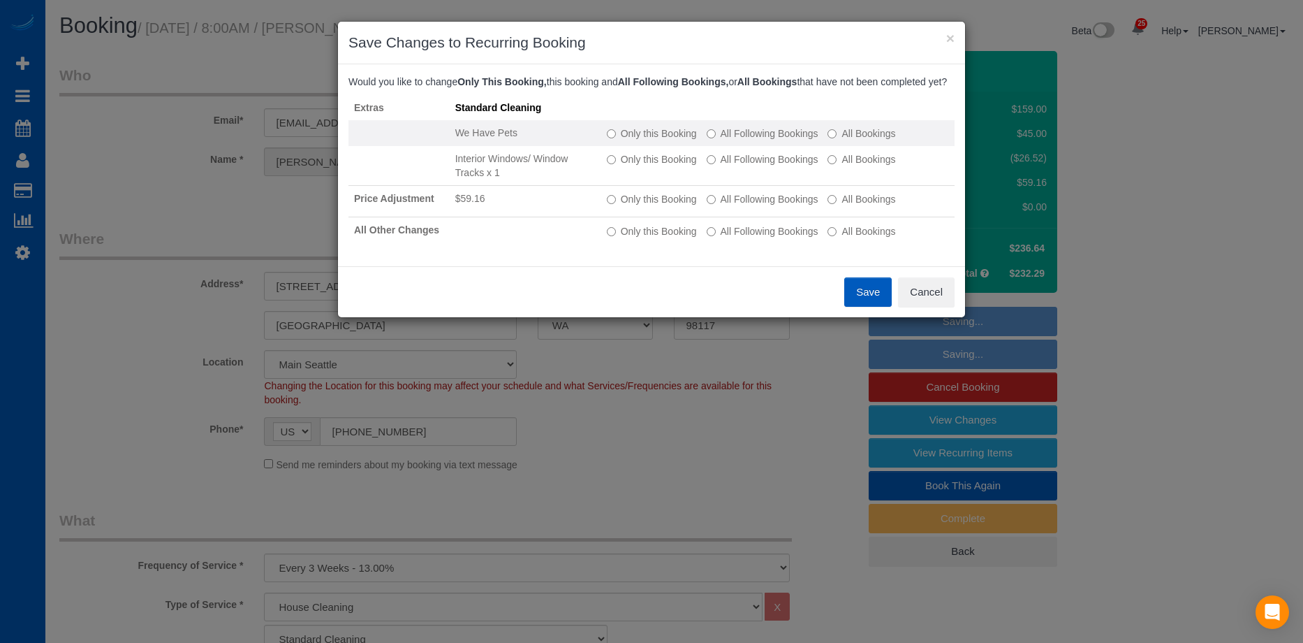
click at [749, 140] on label "All Following Bookings" at bounding box center [763, 133] width 112 height 14
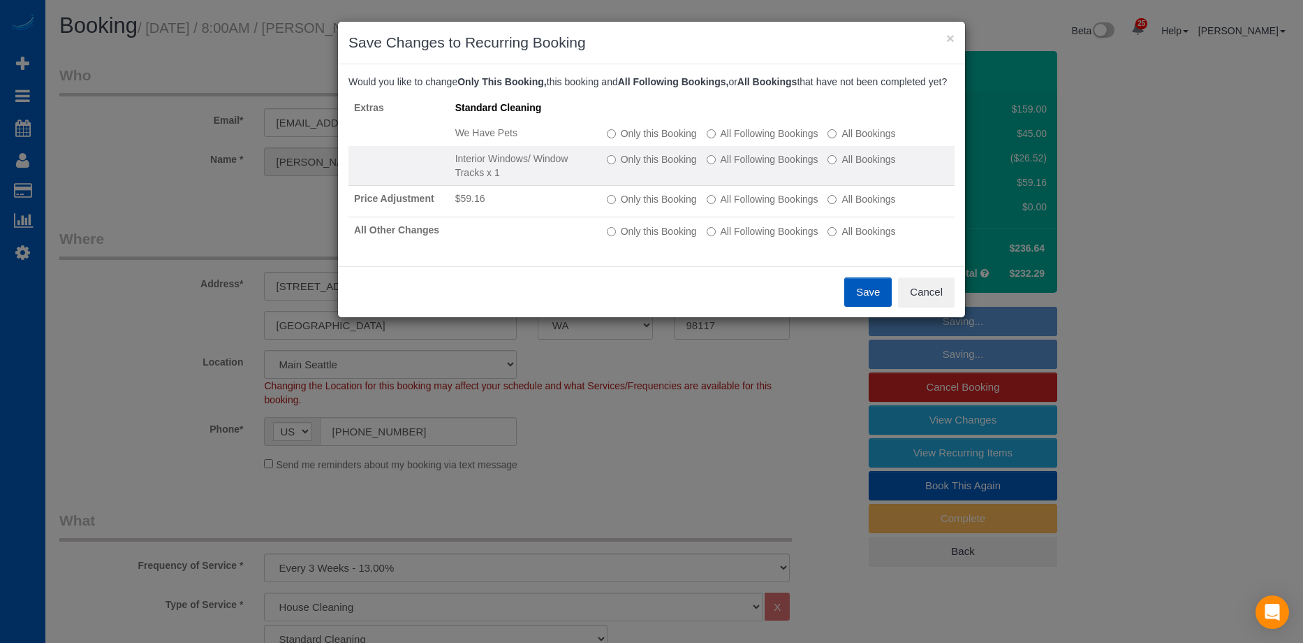
click at [746, 166] on label "All Following Bookings" at bounding box center [763, 159] width 112 height 14
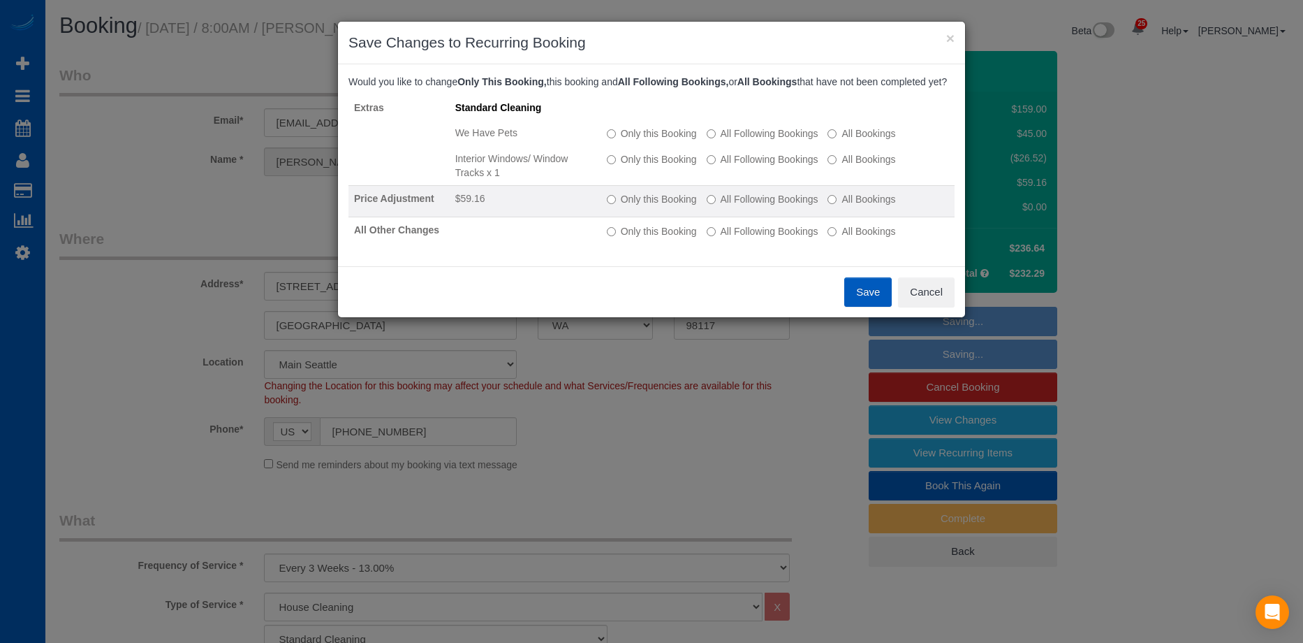
click at [747, 206] on label "All Following Bookings" at bounding box center [763, 199] width 112 height 14
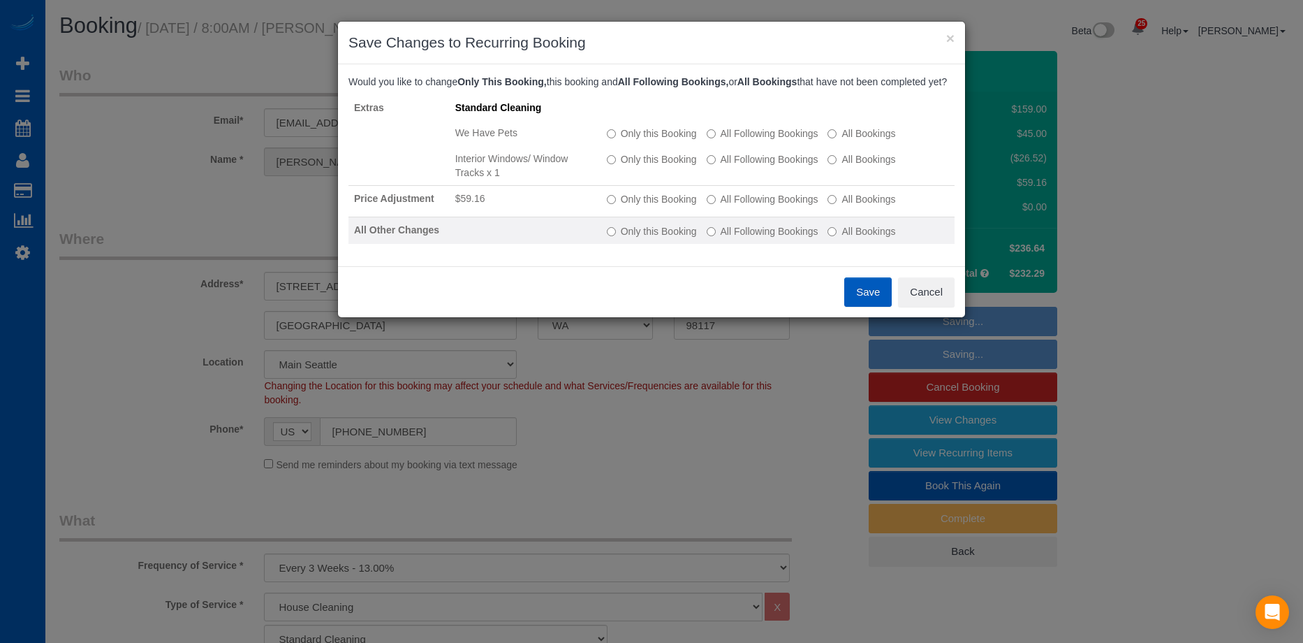
click at [747, 237] on td "Only this Booking All Following Bookings All Bookings" at bounding box center [777, 230] width 353 height 27
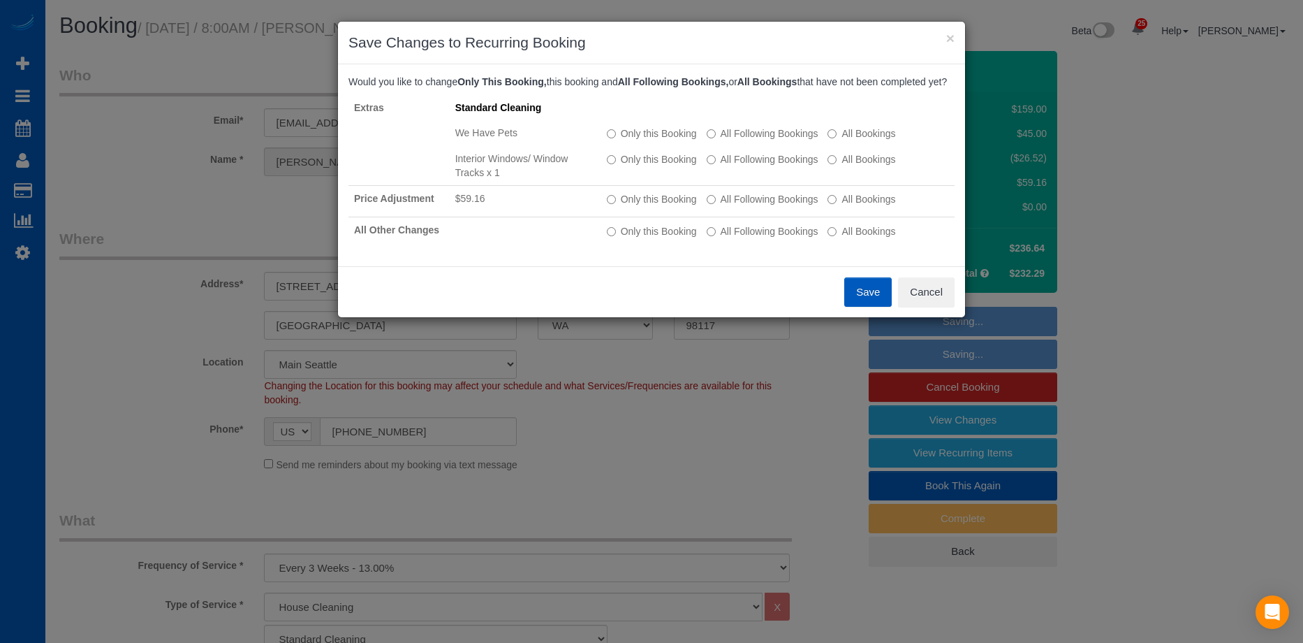
click at [867, 307] on button "Save" at bounding box center [867, 291] width 47 height 29
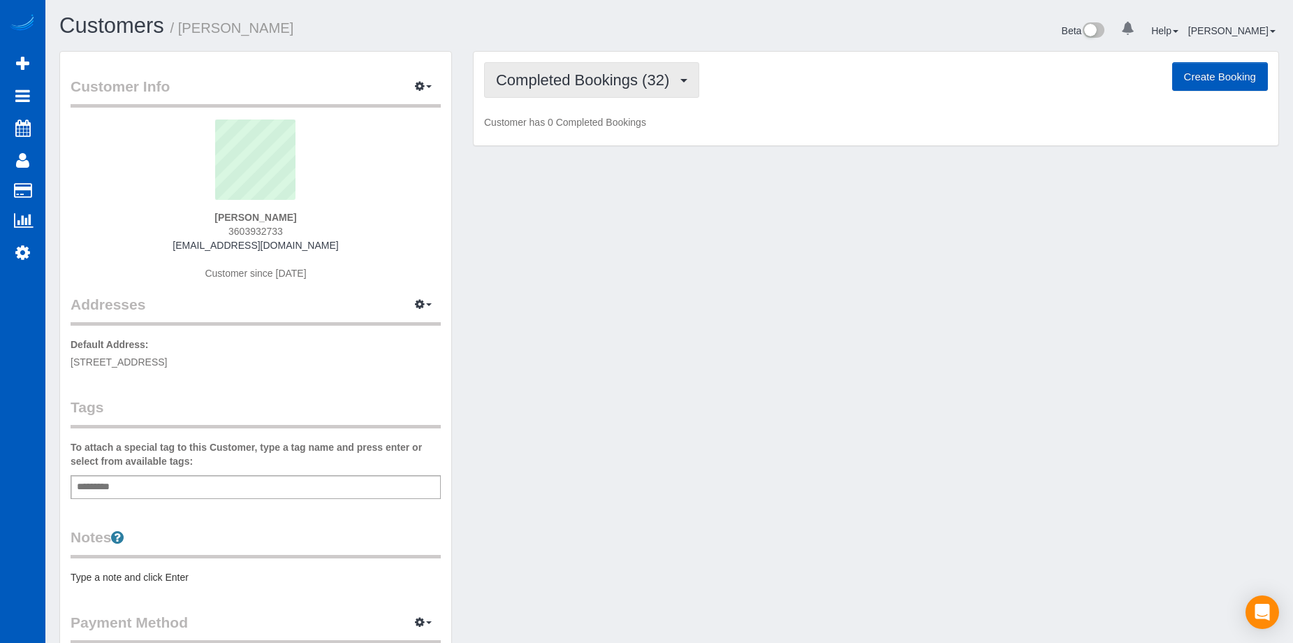
click at [585, 78] on span "Completed Bookings (32)" at bounding box center [586, 79] width 180 height 17
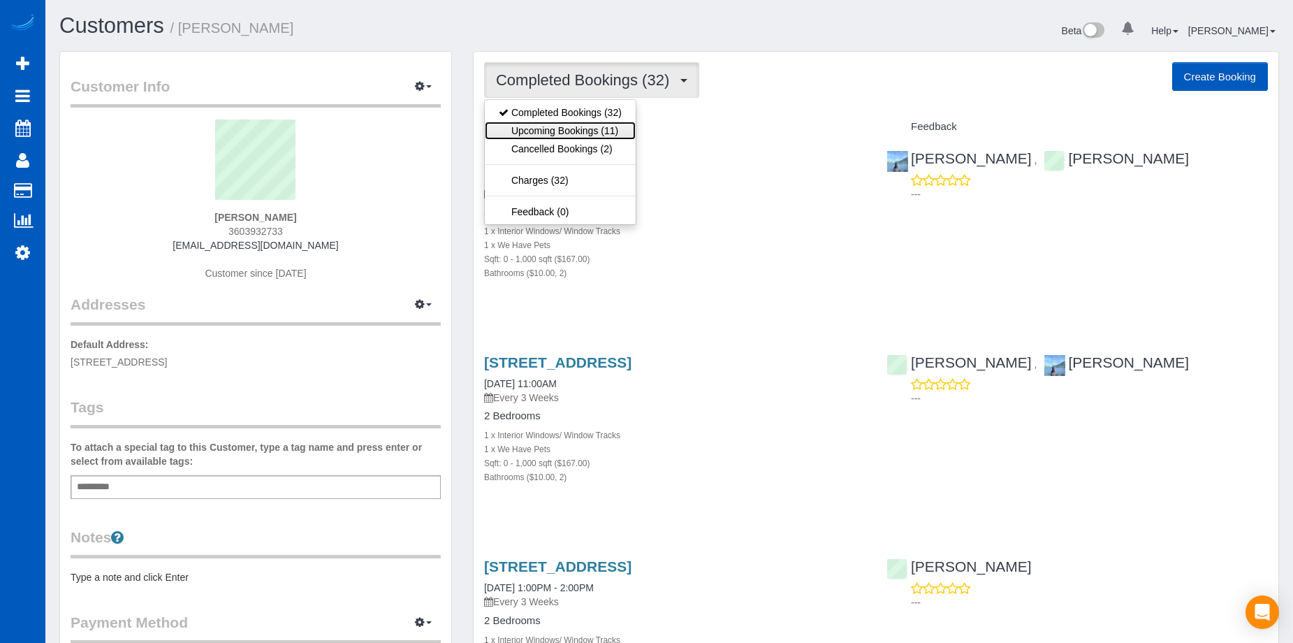
click at [594, 127] on link "Upcoming Bookings (11)" at bounding box center [560, 131] width 151 height 18
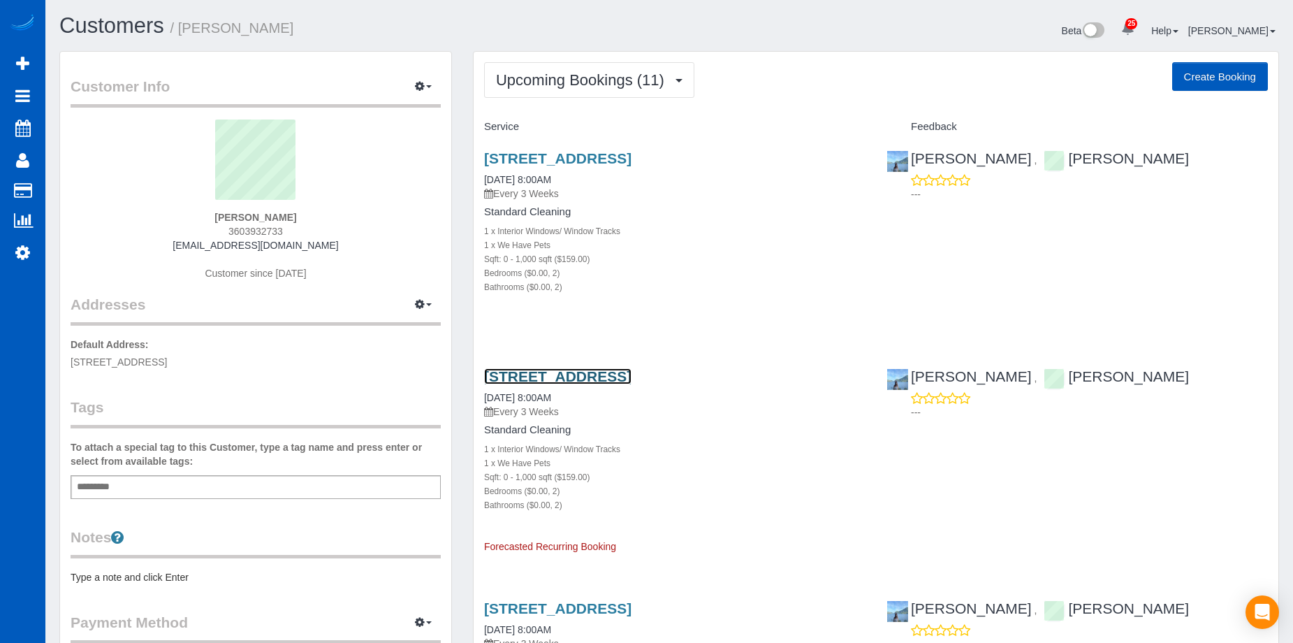
click at [631, 373] on link "[STREET_ADDRESS]" at bounding box center [557, 376] width 147 height 16
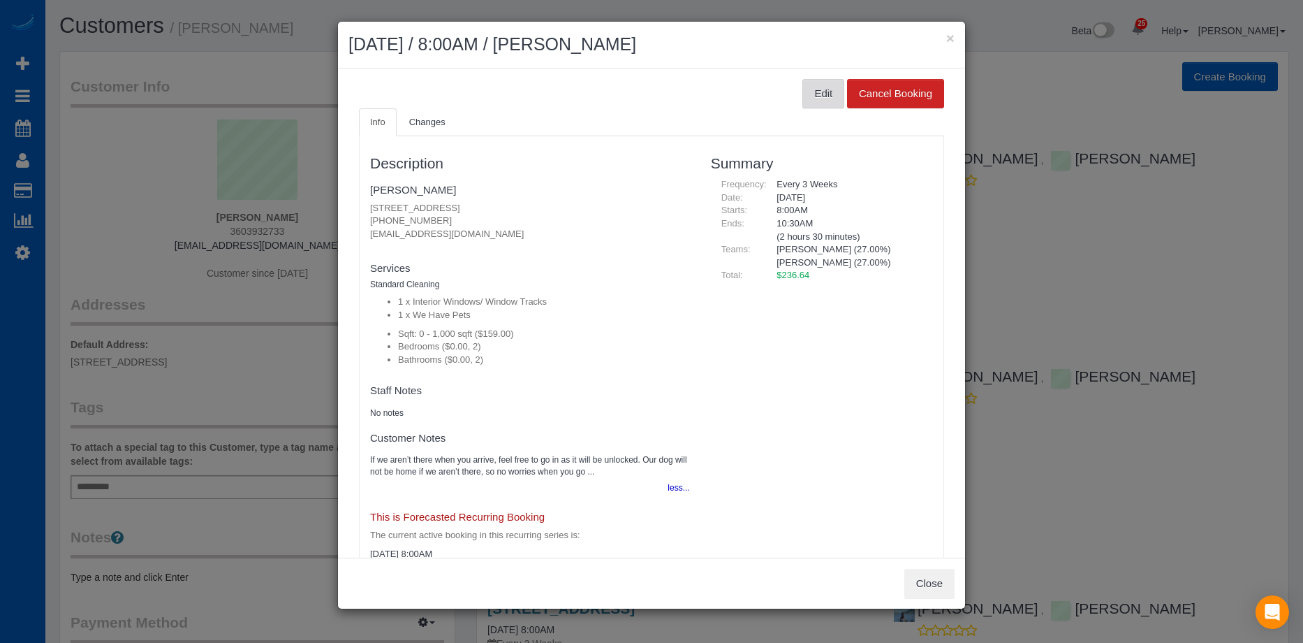
click at [804, 95] on button "Edit" at bounding box center [823, 93] width 42 height 29
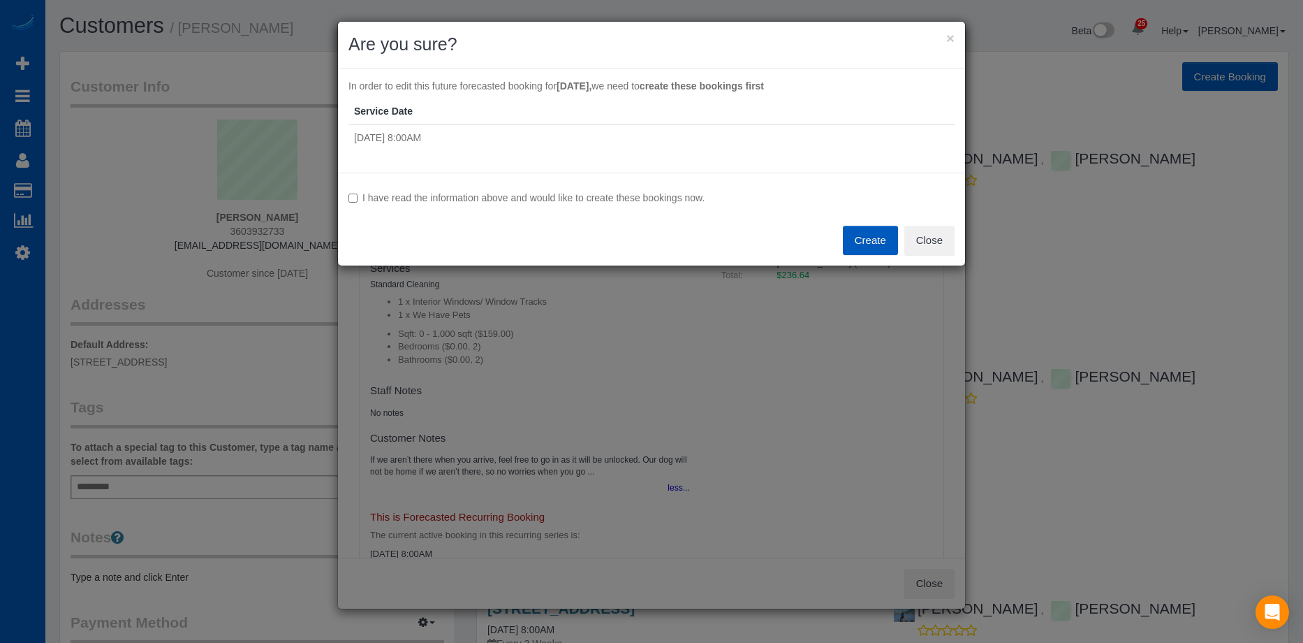
click at [430, 193] on label "I have read the information above and would like to create these bookings now." at bounding box center [652, 198] width 606 height 14
click at [904, 243] on button "Close" at bounding box center [929, 240] width 50 height 29
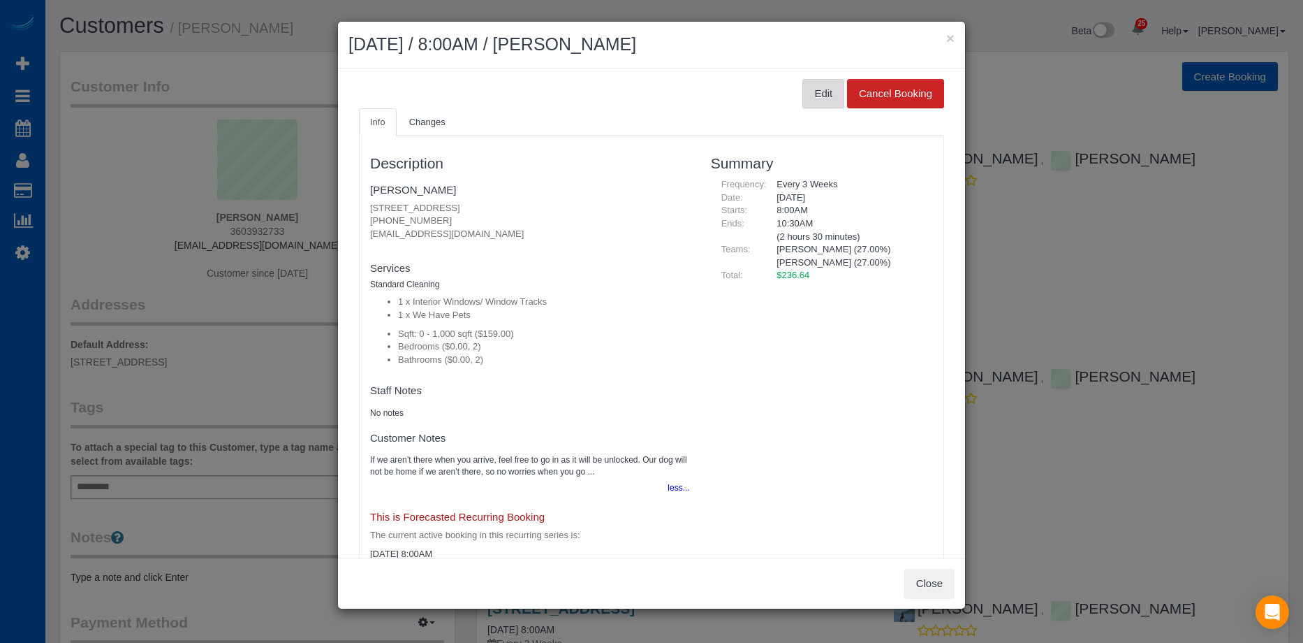
click at [802, 82] on button "Edit" at bounding box center [823, 93] width 42 height 29
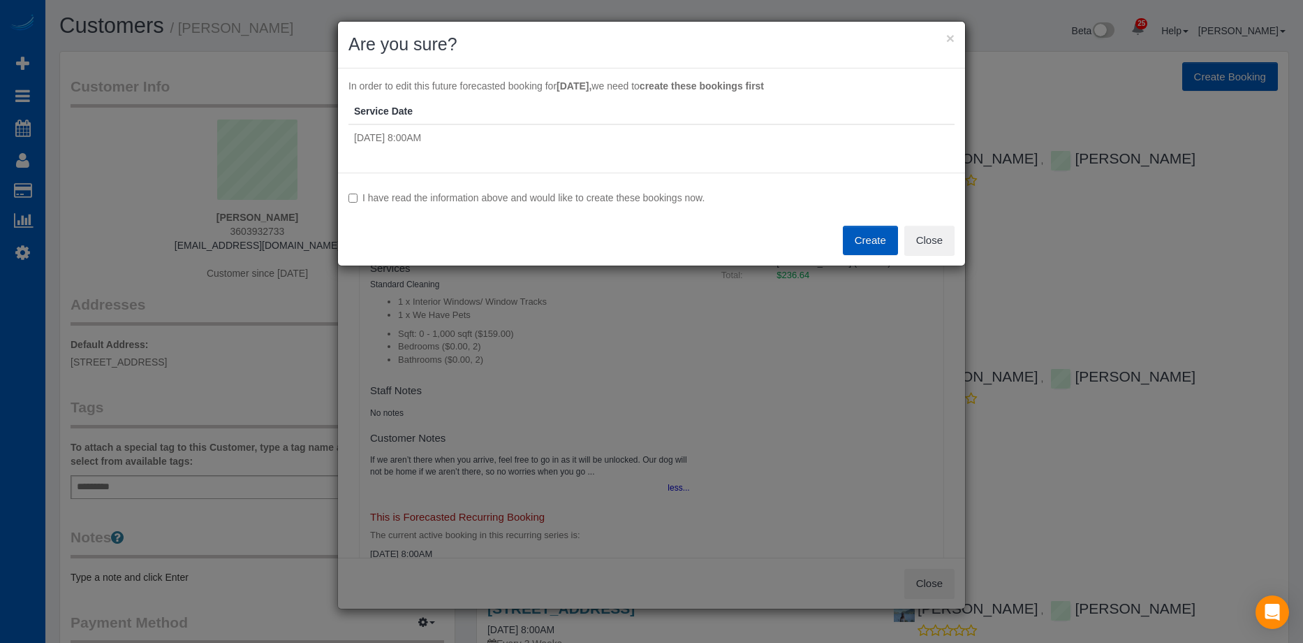
click at [570, 181] on div "I have read the information above and would like to create these bookings now. …" at bounding box center [651, 219] width 627 height 93
click at [577, 196] on label "I have read the information above and would like to create these bookings now." at bounding box center [652, 198] width 606 height 14
click at [879, 244] on button "Create" at bounding box center [870, 240] width 55 height 29
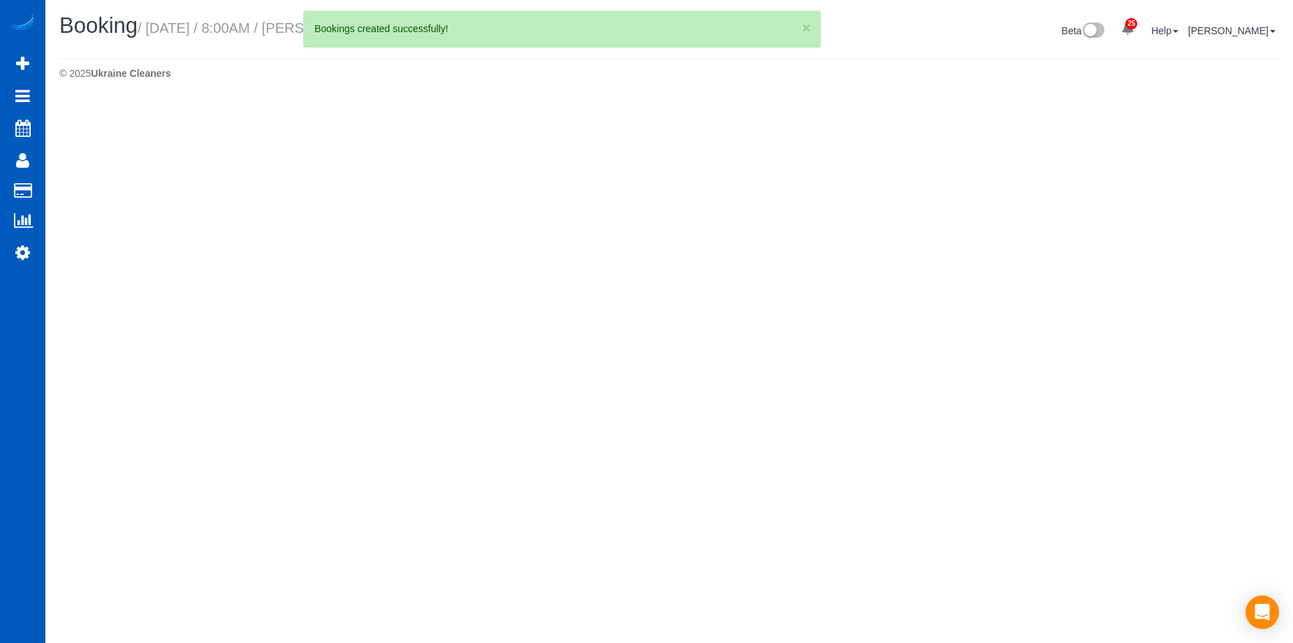
select select "WA"
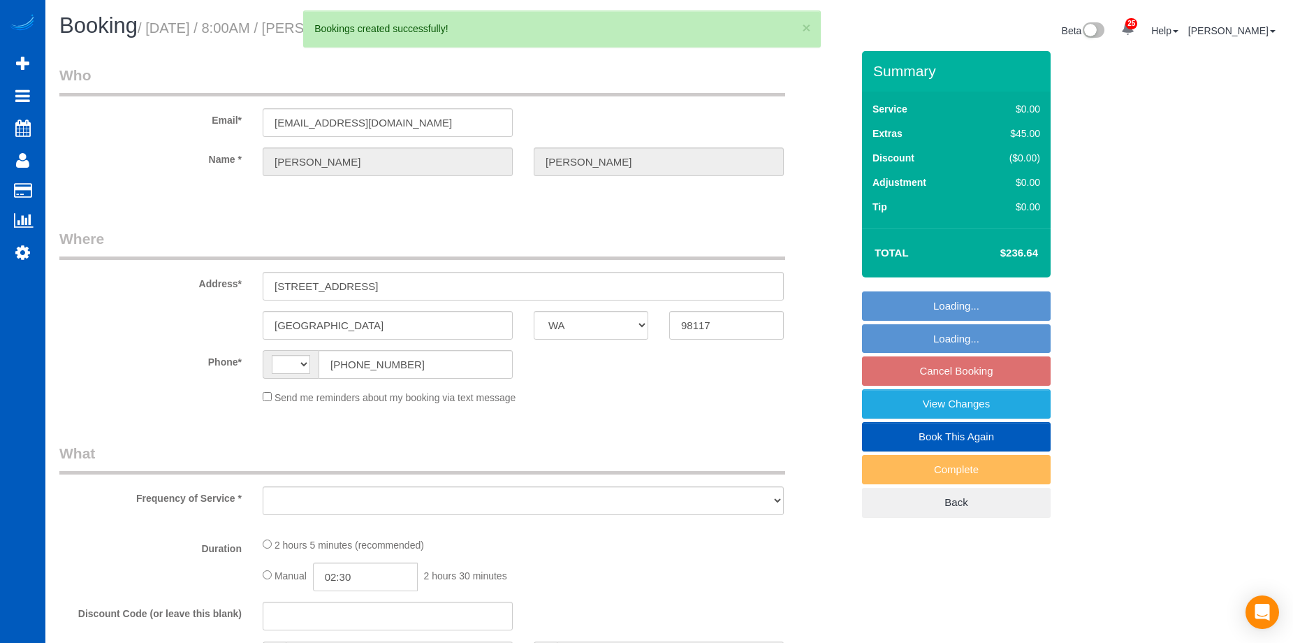
select select "string:fspay-860ea7b7-98da-464f-a40d-2bf14a456a0c"
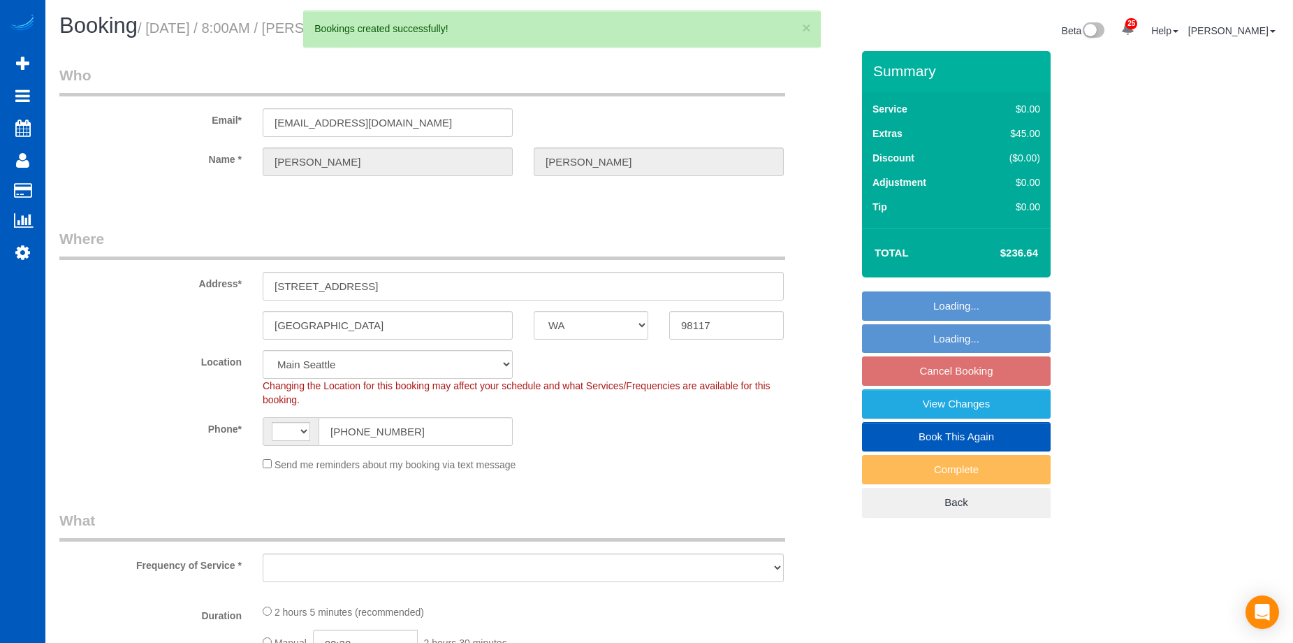
select select "string:US"
select select "object:3089"
select select "spot1"
select select "object:3100"
select select "number:8"
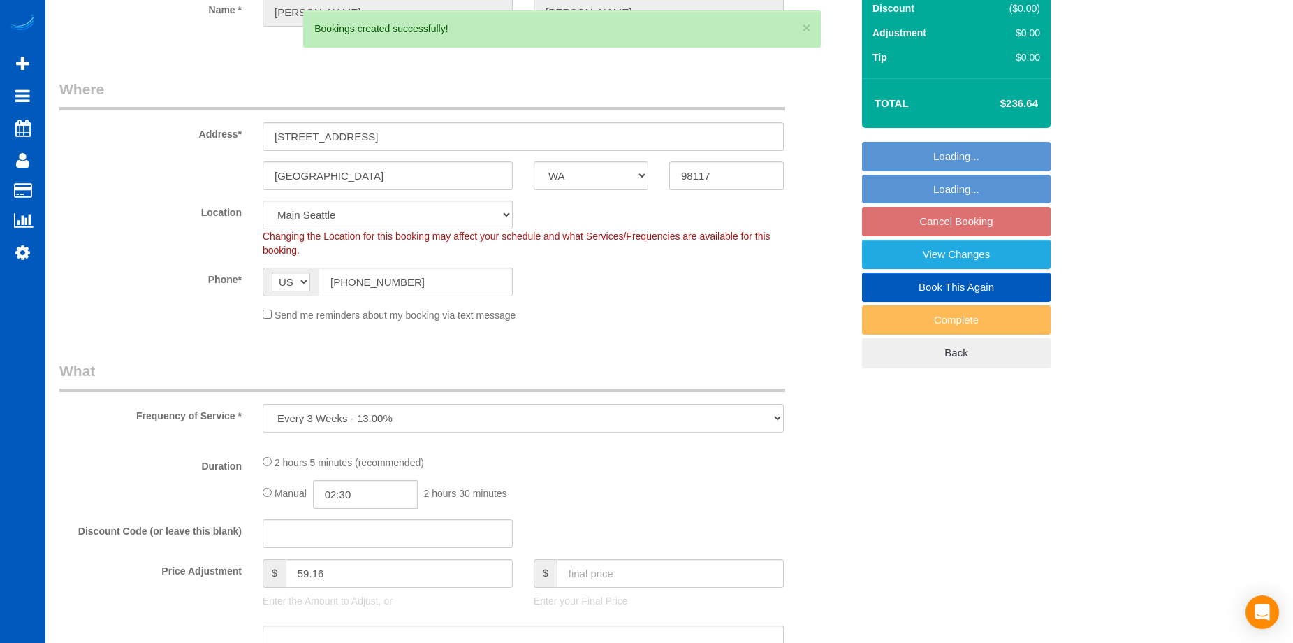
select select "199"
select select "2"
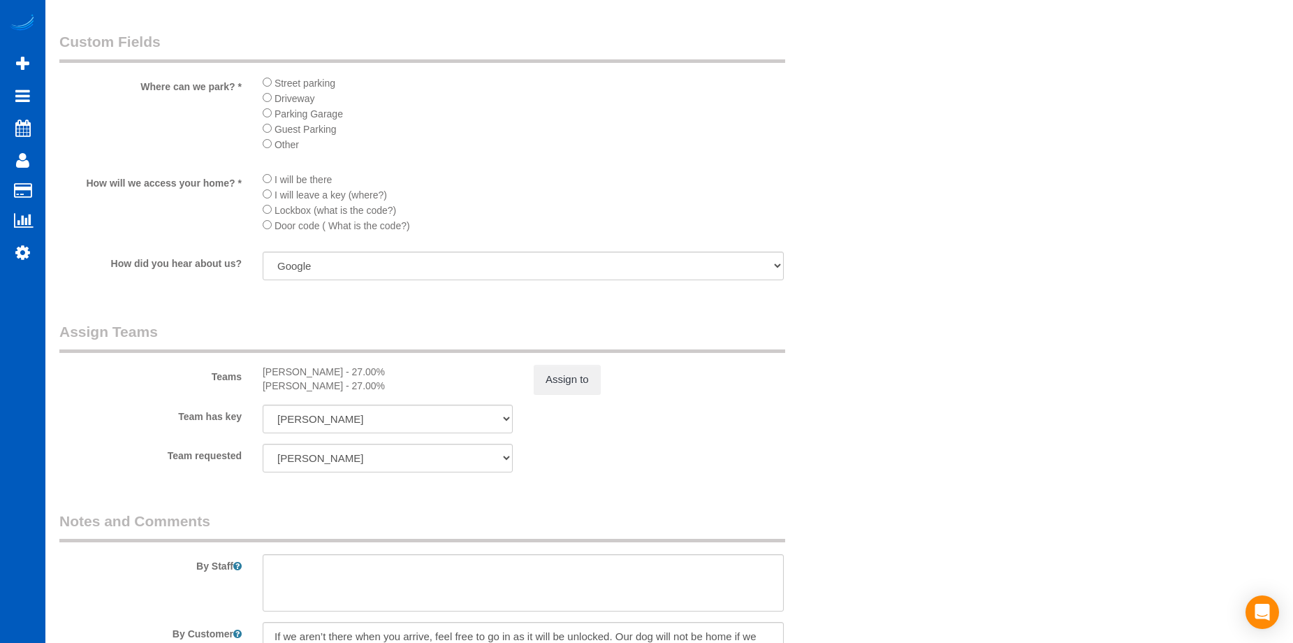
scroll to position [1746, 0]
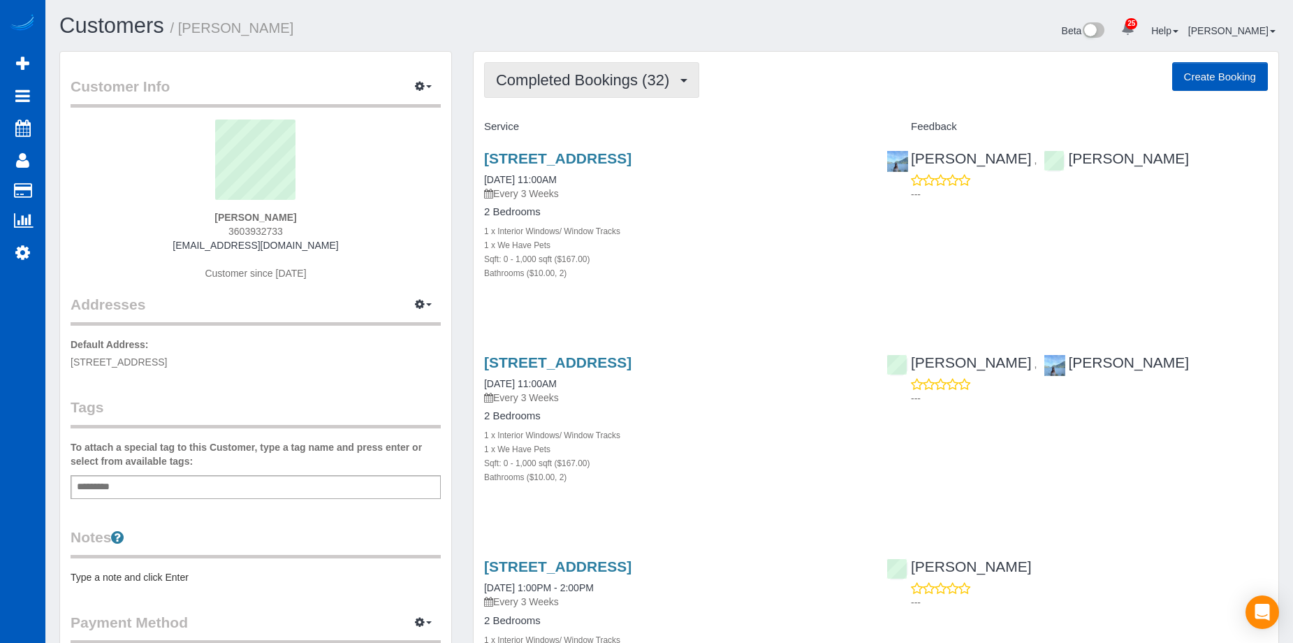
click at [575, 75] on span "Completed Bookings (32)" at bounding box center [586, 79] width 180 height 17
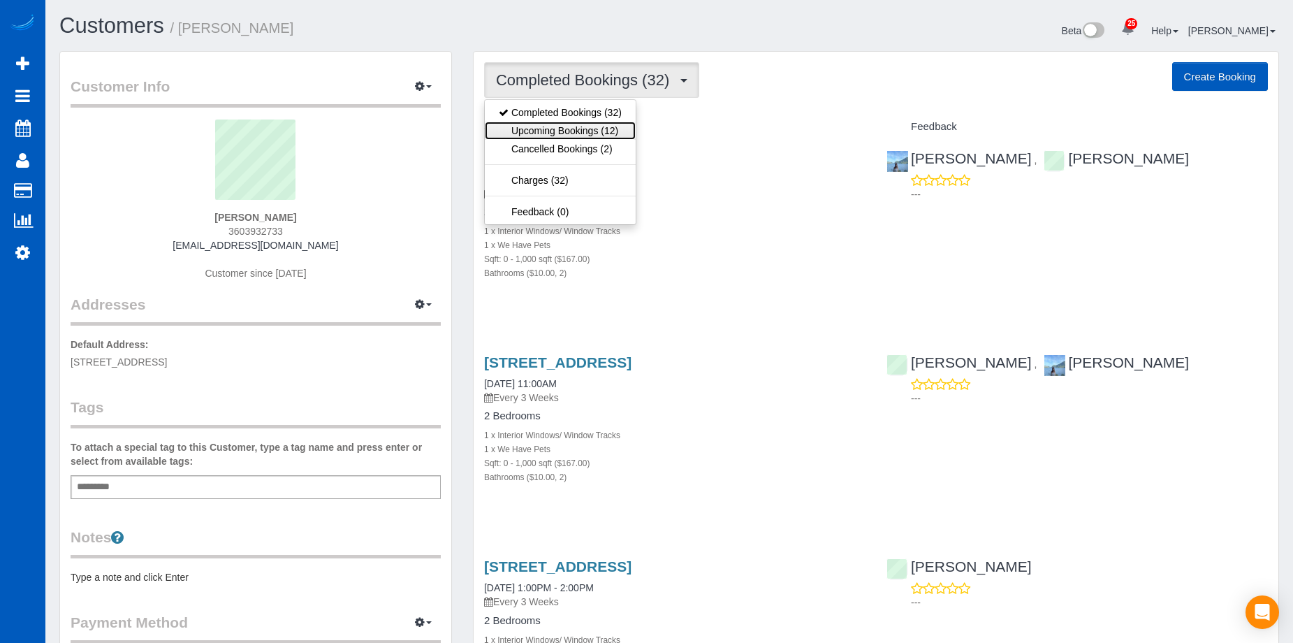
click at [584, 126] on link "Upcoming Bookings (12)" at bounding box center [560, 131] width 151 height 18
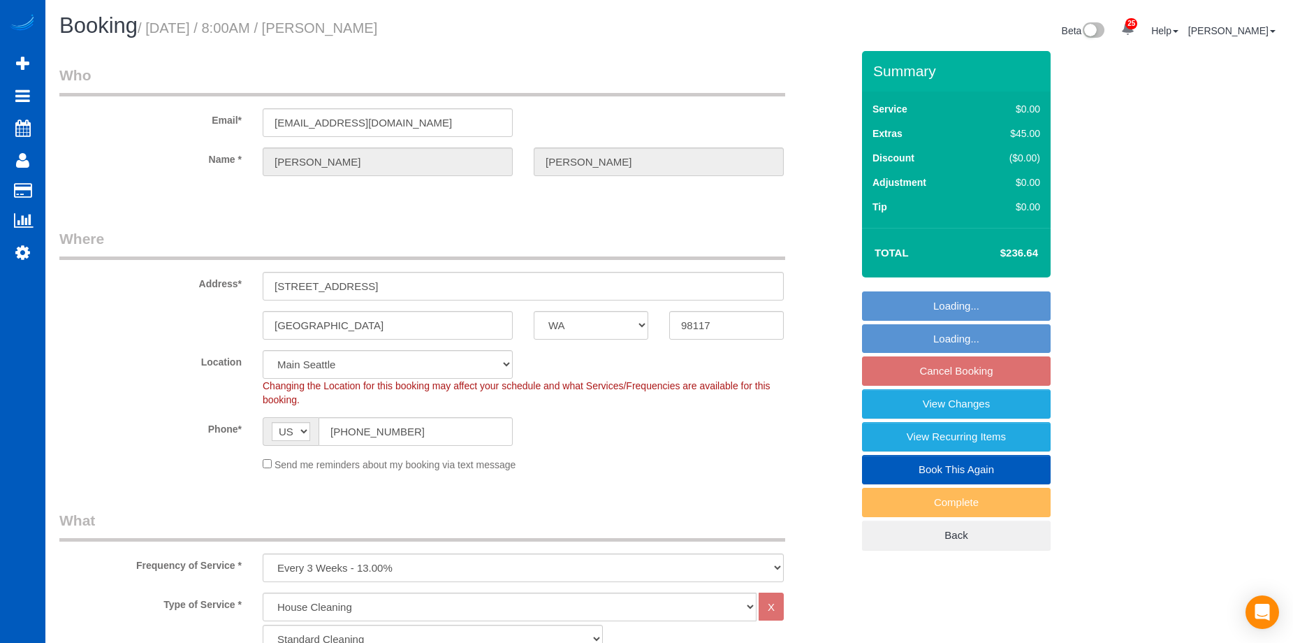
select select "WA"
select select "199"
select select "2"
select select "number:8"
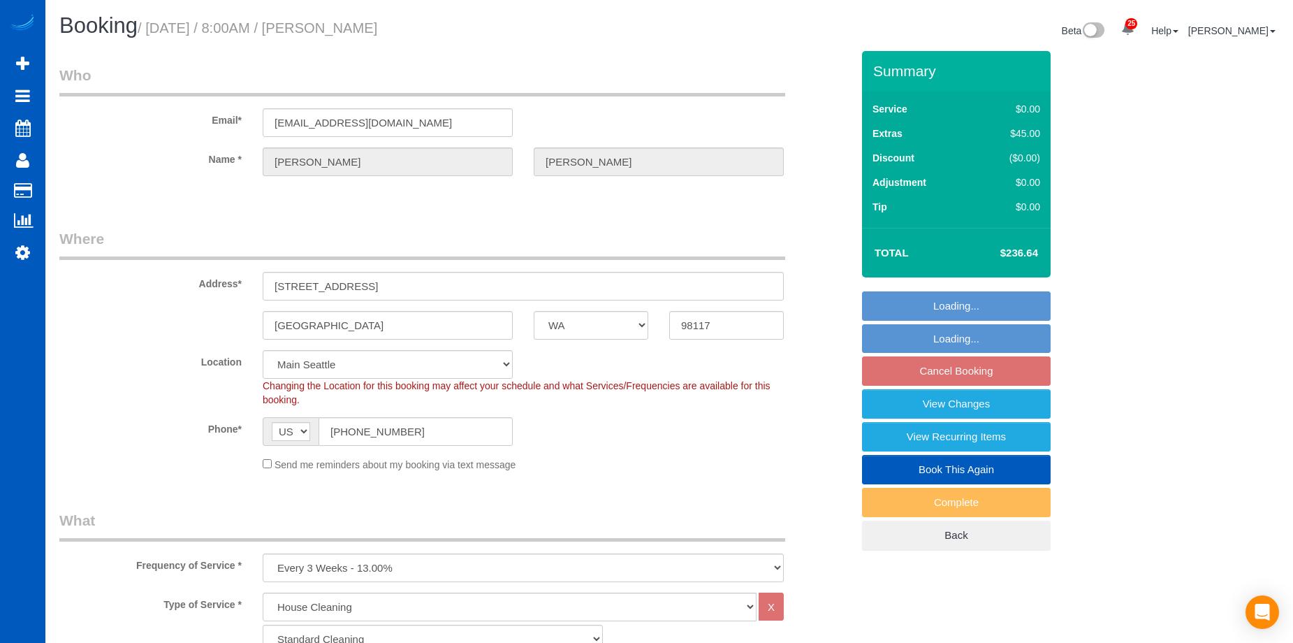
select select "spot1"
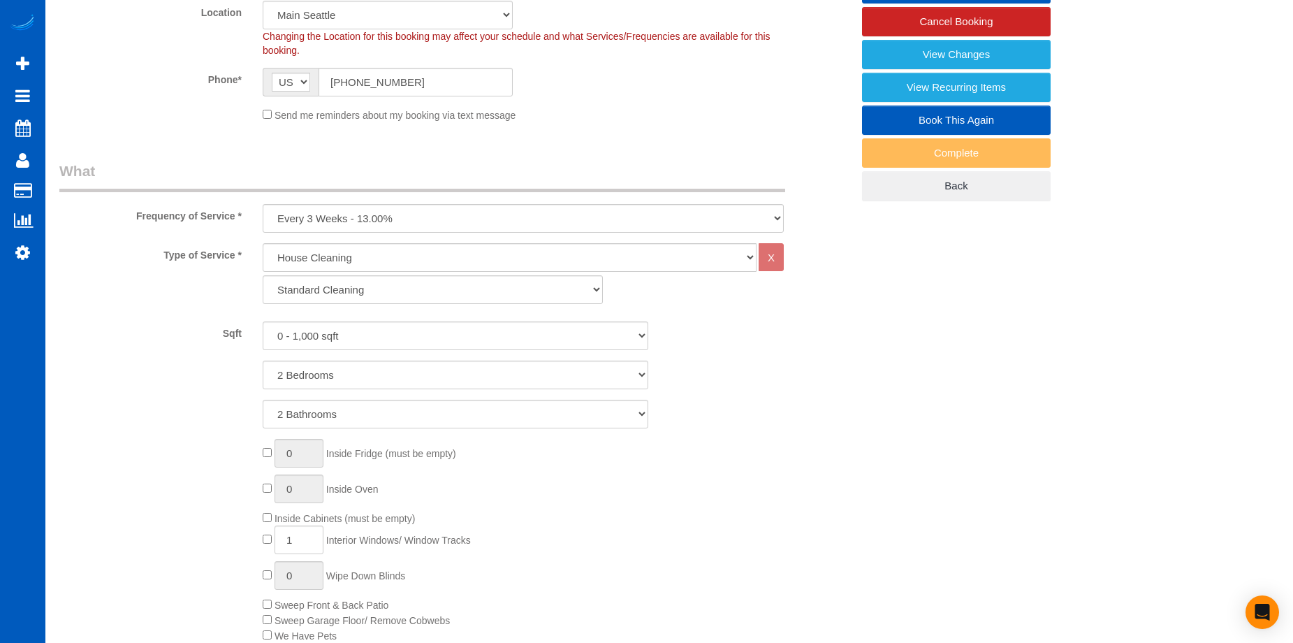
scroll to position [629, 0]
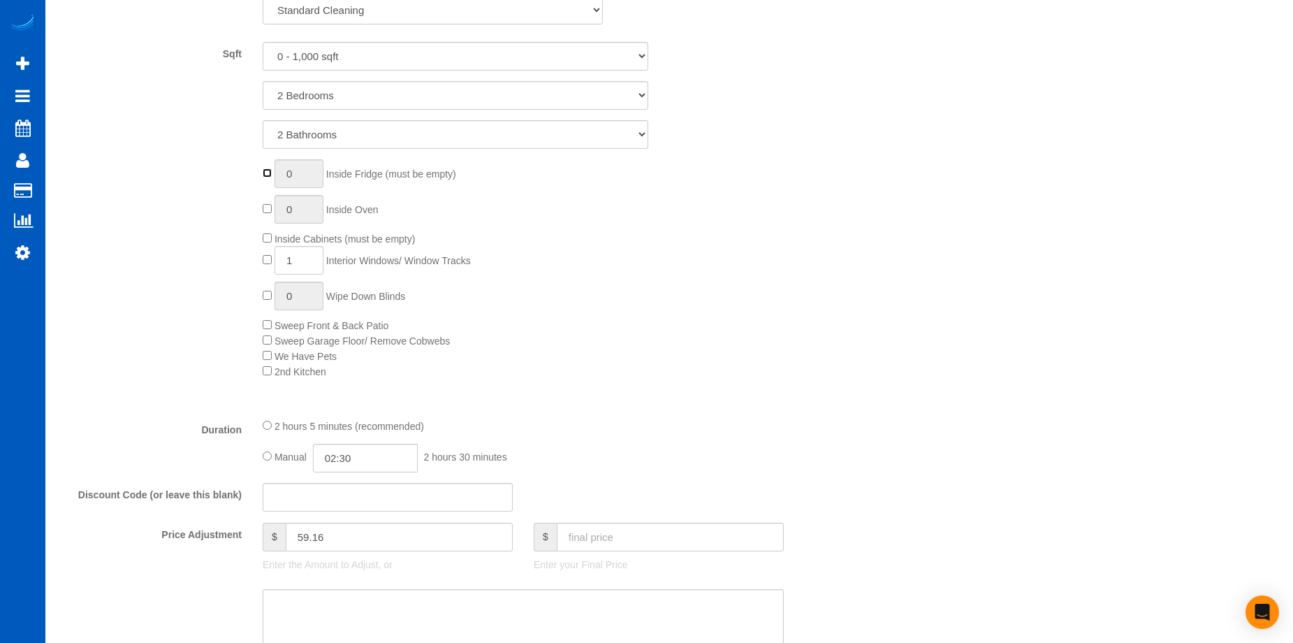
type input "1"
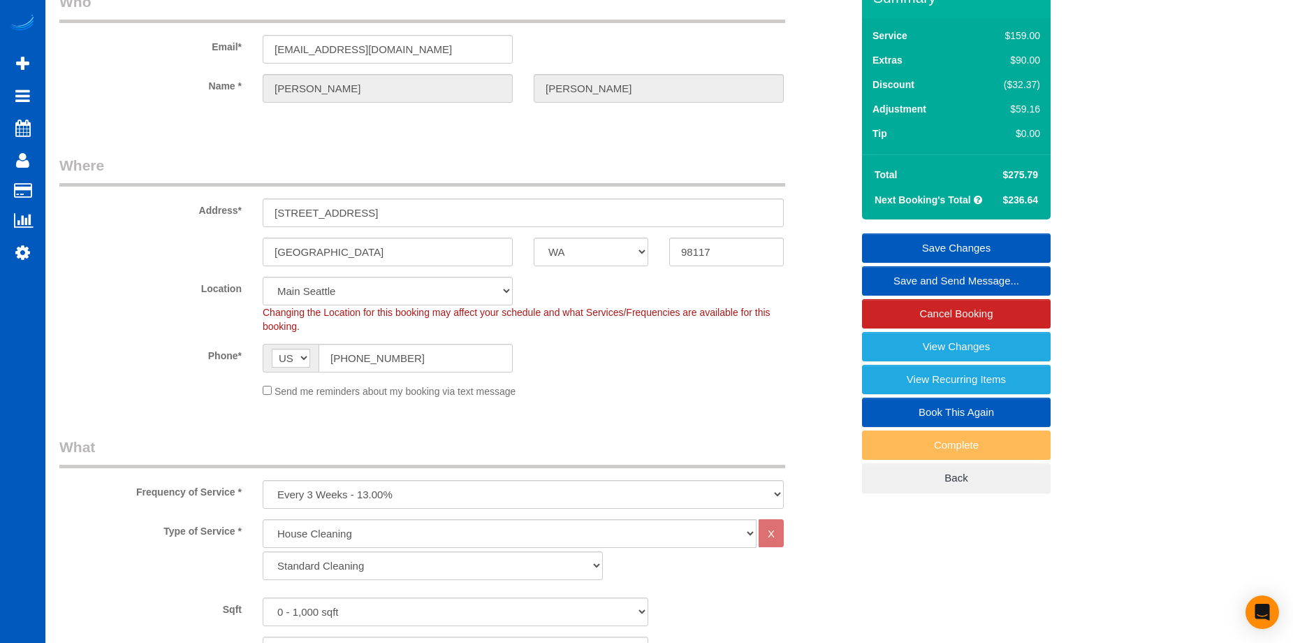
scroll to position [70, 0]
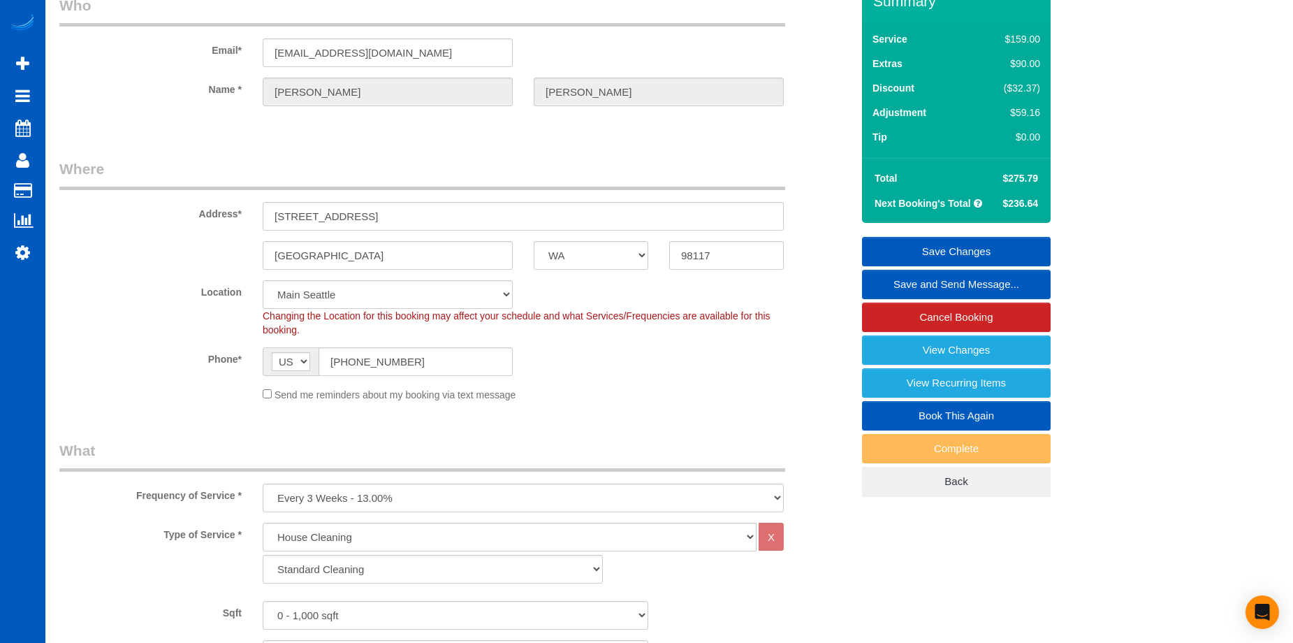
click at [893, 247] on link "Save Changes" at bounding box center [956, 251] width 189 height 29
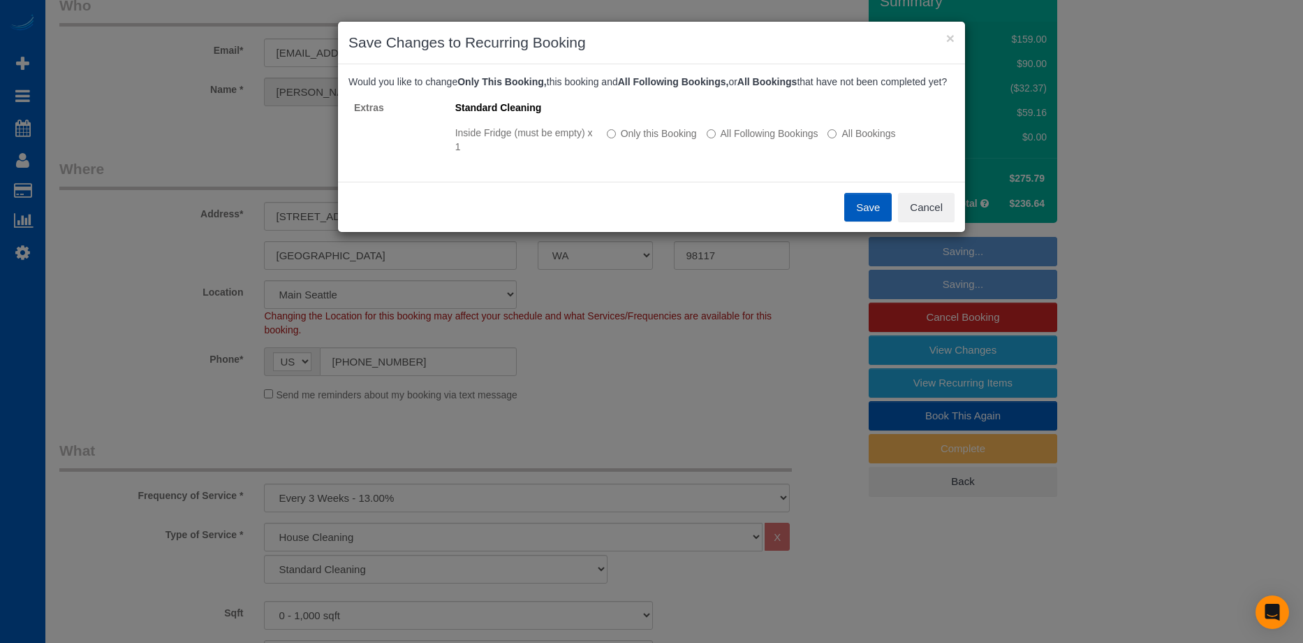
click at [862, 214] on button "Save" at bounding box center [867, 207] width 47 height 29
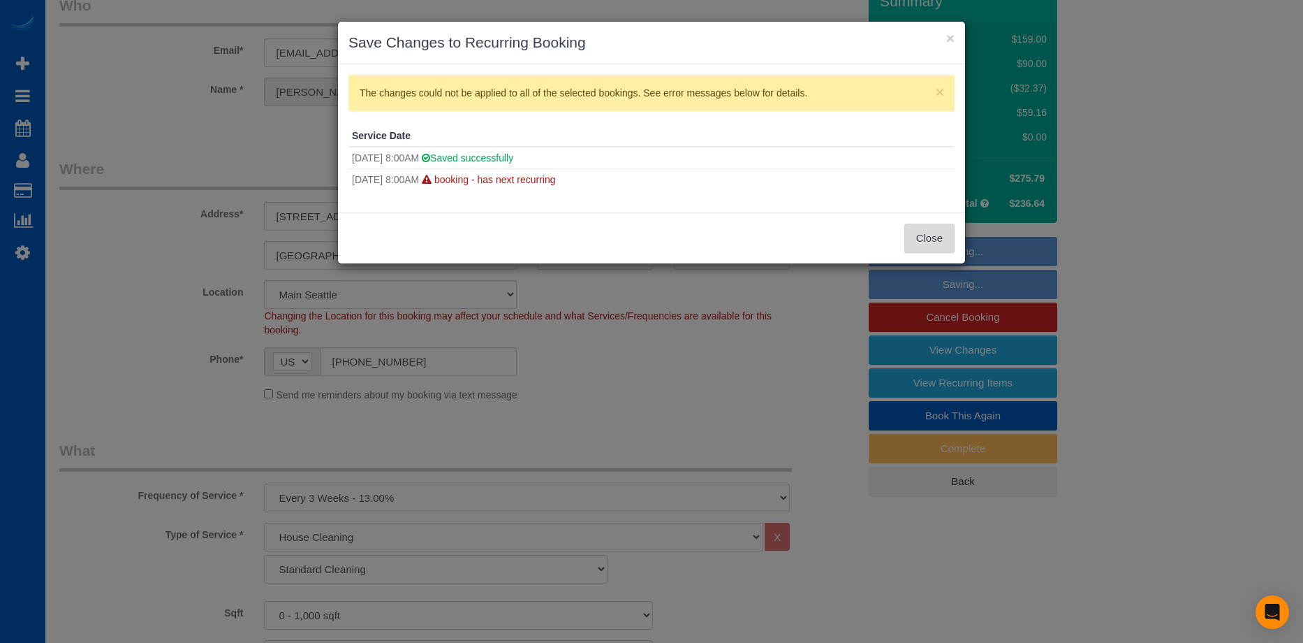
click at [932, 237] on button "Close" at bounding box center [929, 237] width 50 height 29
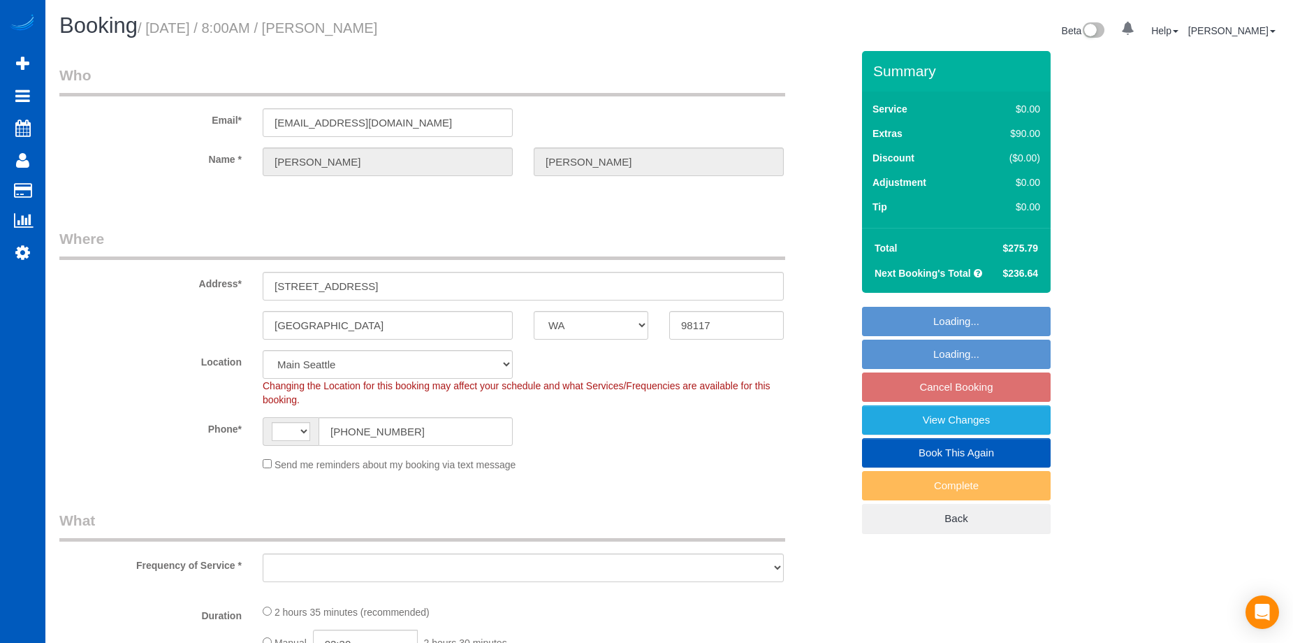
select select "WA"
select select "number:8"
select select "string:US"
select select "object:920"
select select "spot1"
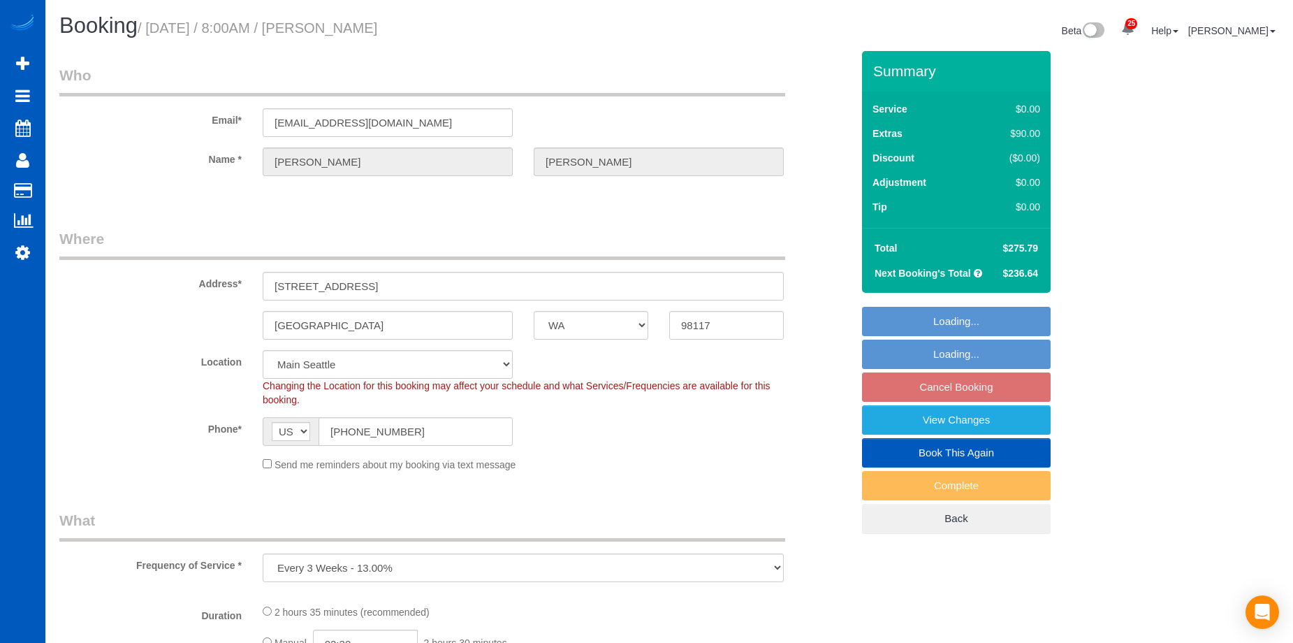
select select "object:1026"
select select "199"
select select "2"
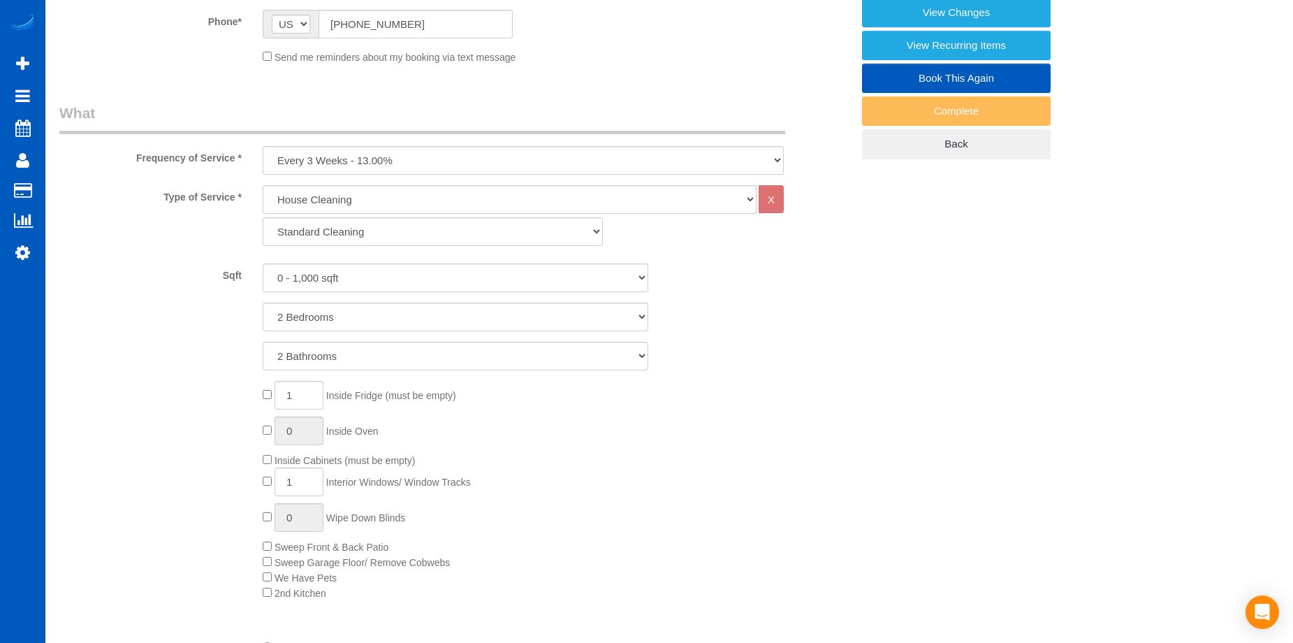
scroll to position [559, 0]
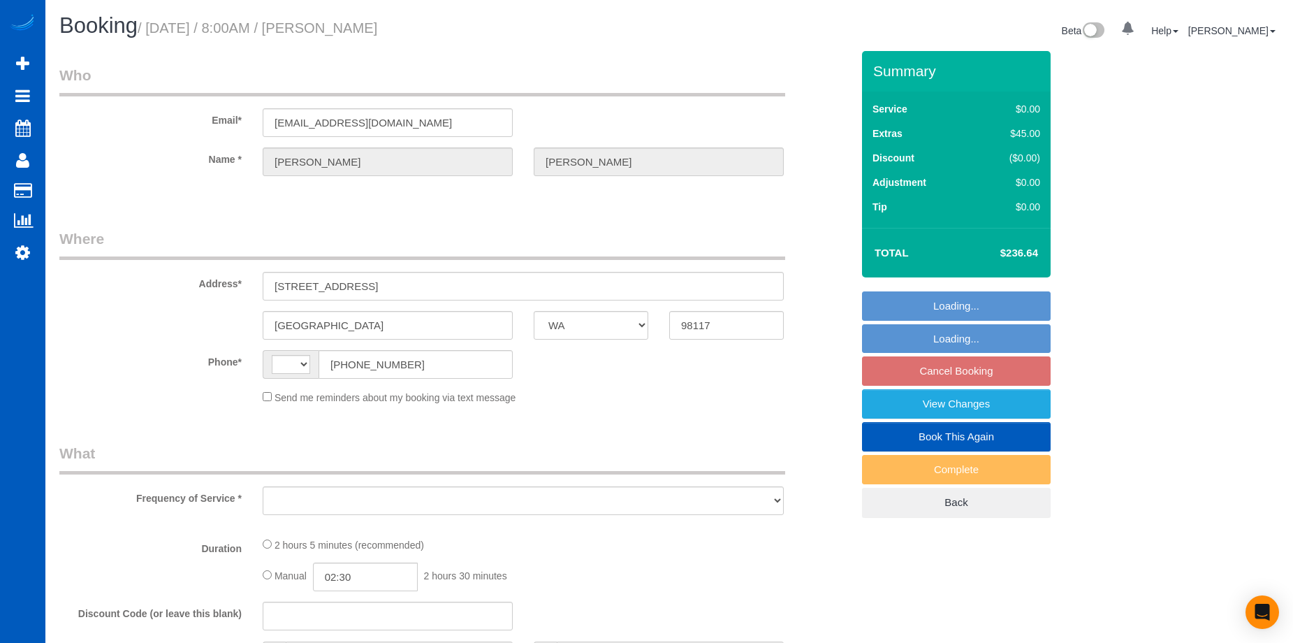
select select "WA"
select select "string:[GEOGRAPHIC_DATA]"
select select "string:fspay-860ea7b7-98da-464f-a40d-2bf14a456a0c"
select select "number:8"
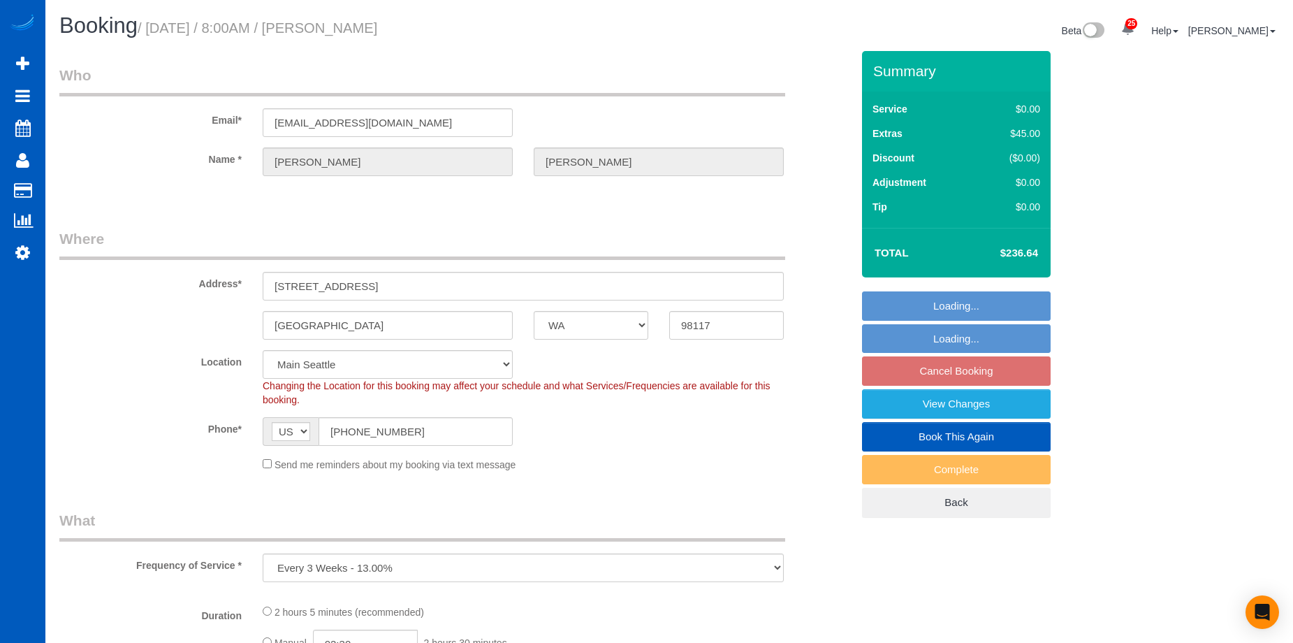
select select "object:918"
select select "spot1"
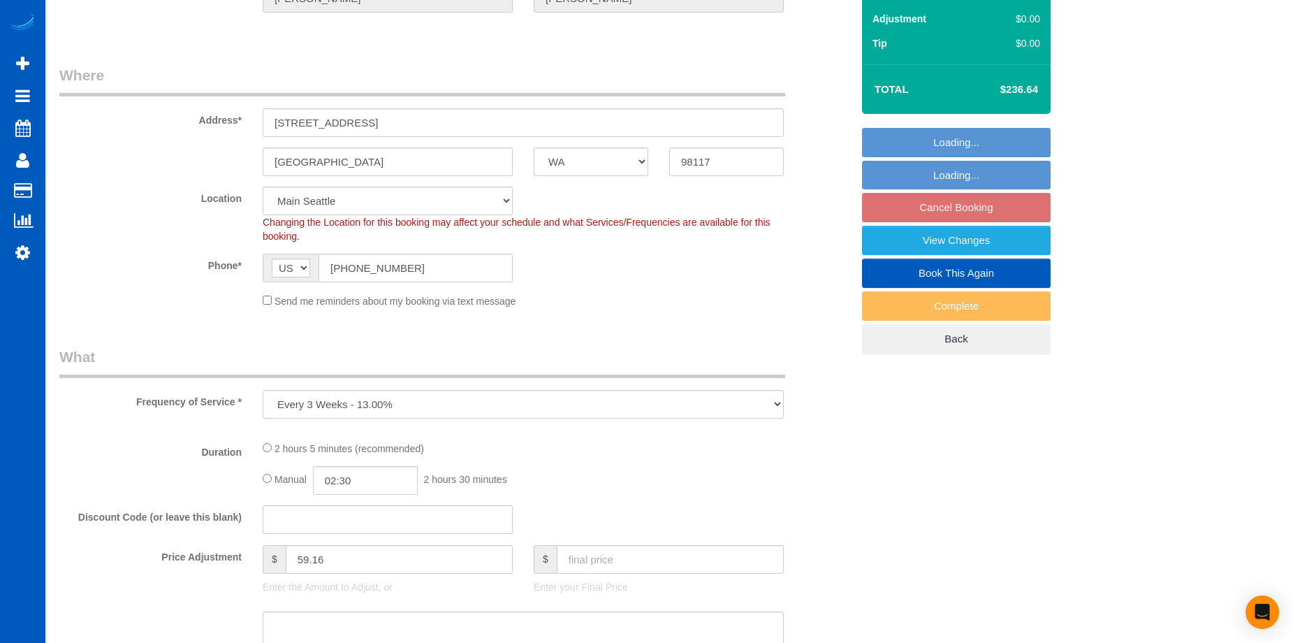
select select "object:1161"
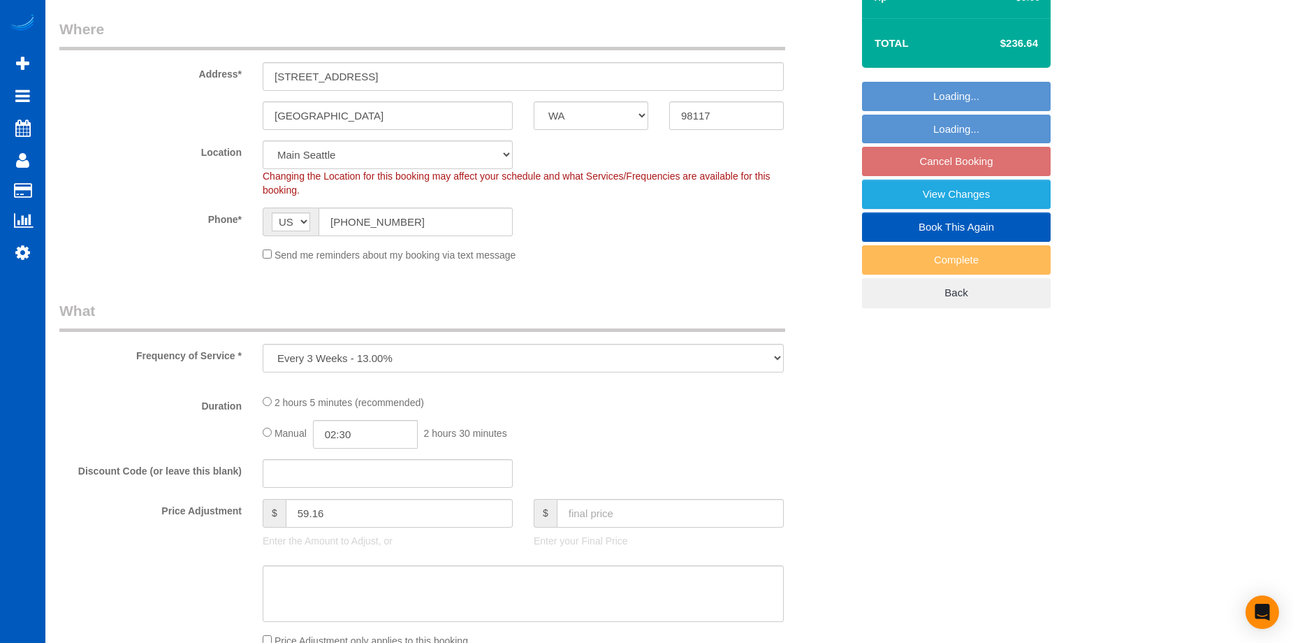
select select "199"
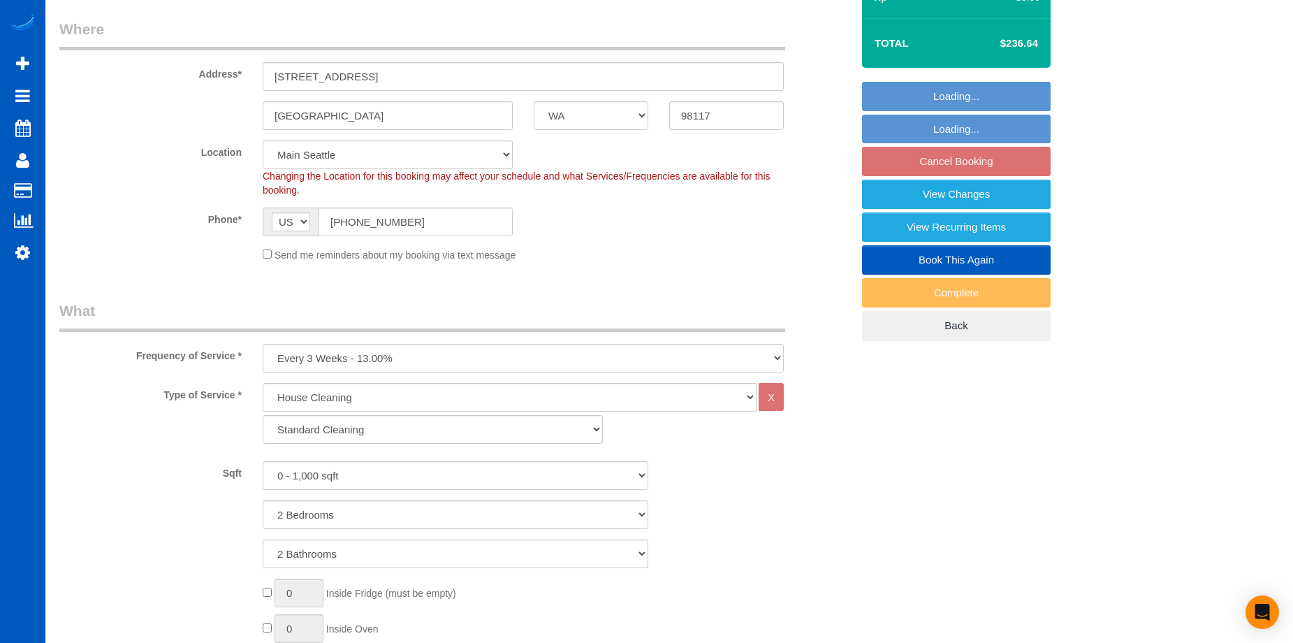
select select "2"
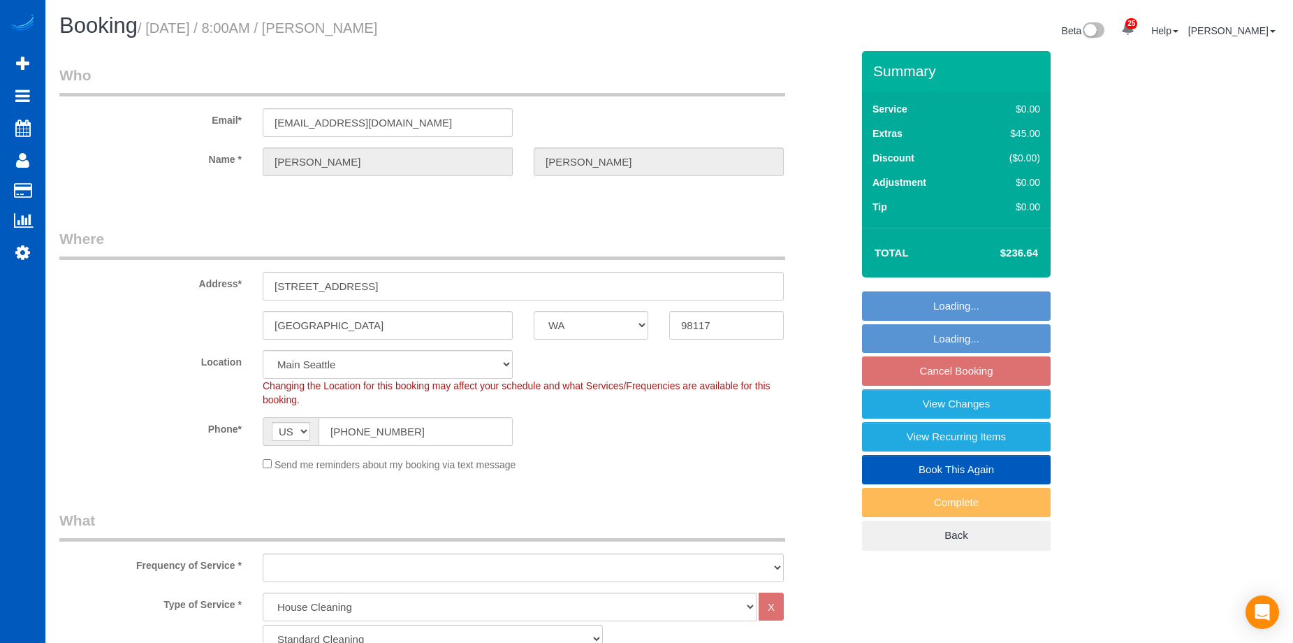
select select "WA"
select select "199"
select select "number:8"
select select "object:1245"
select select "2"
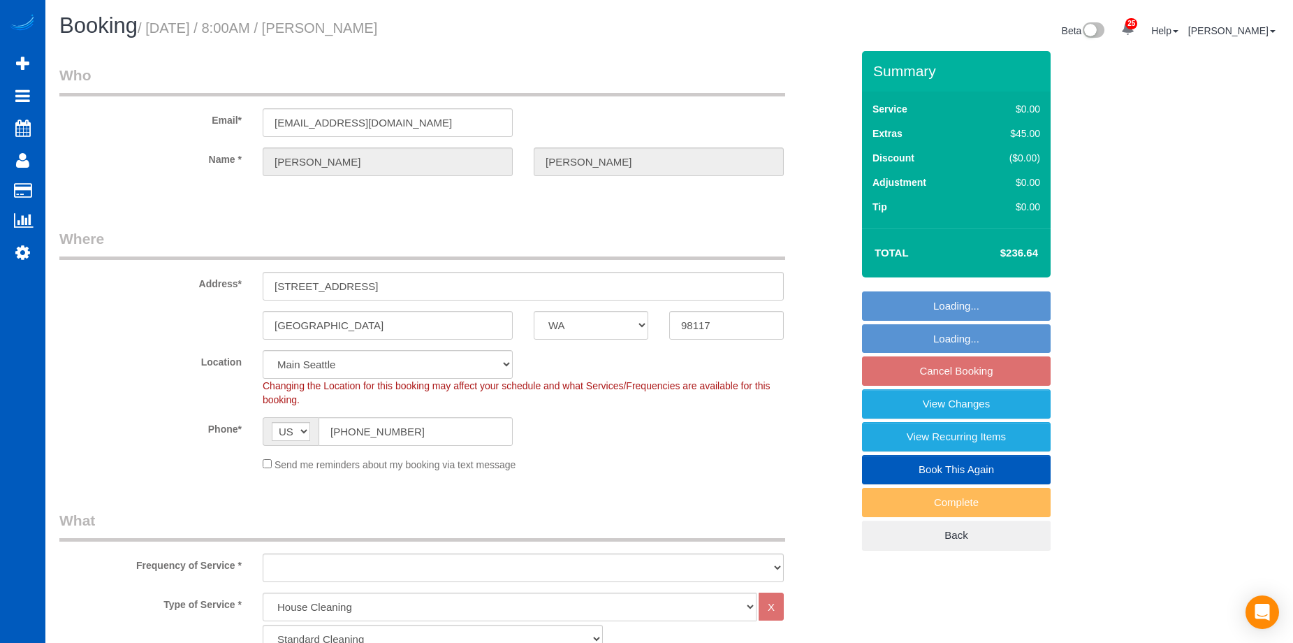
select select "2"
select select "spot1"
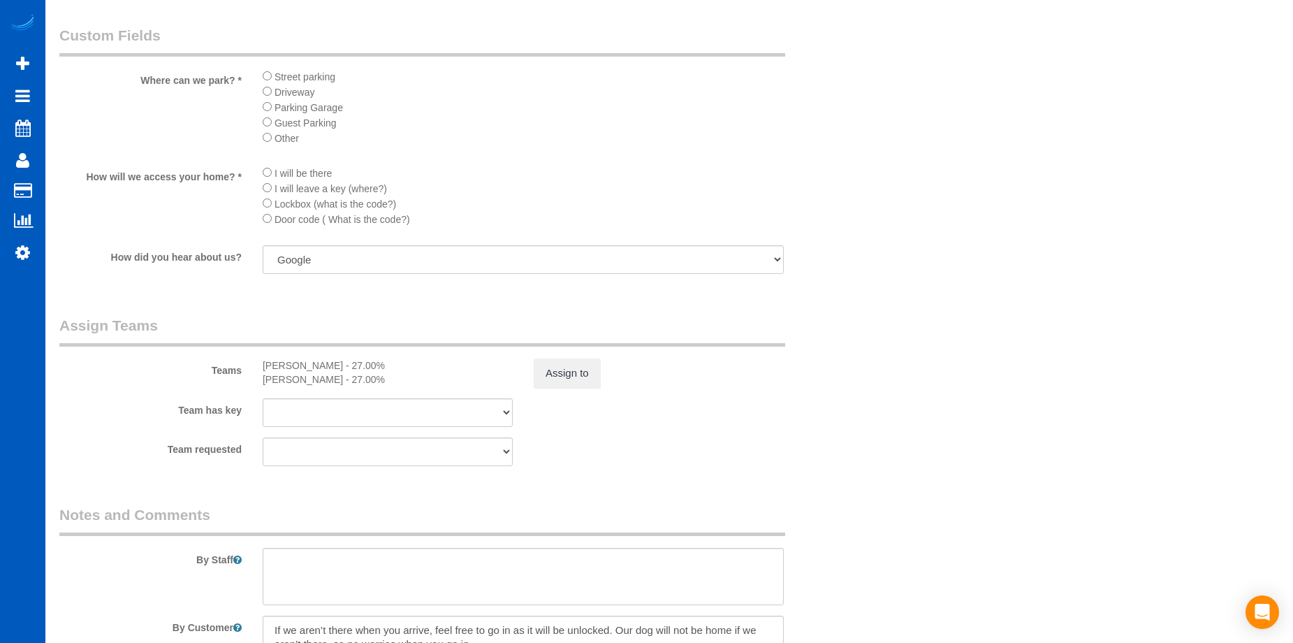
scroll to position [1327, 0]
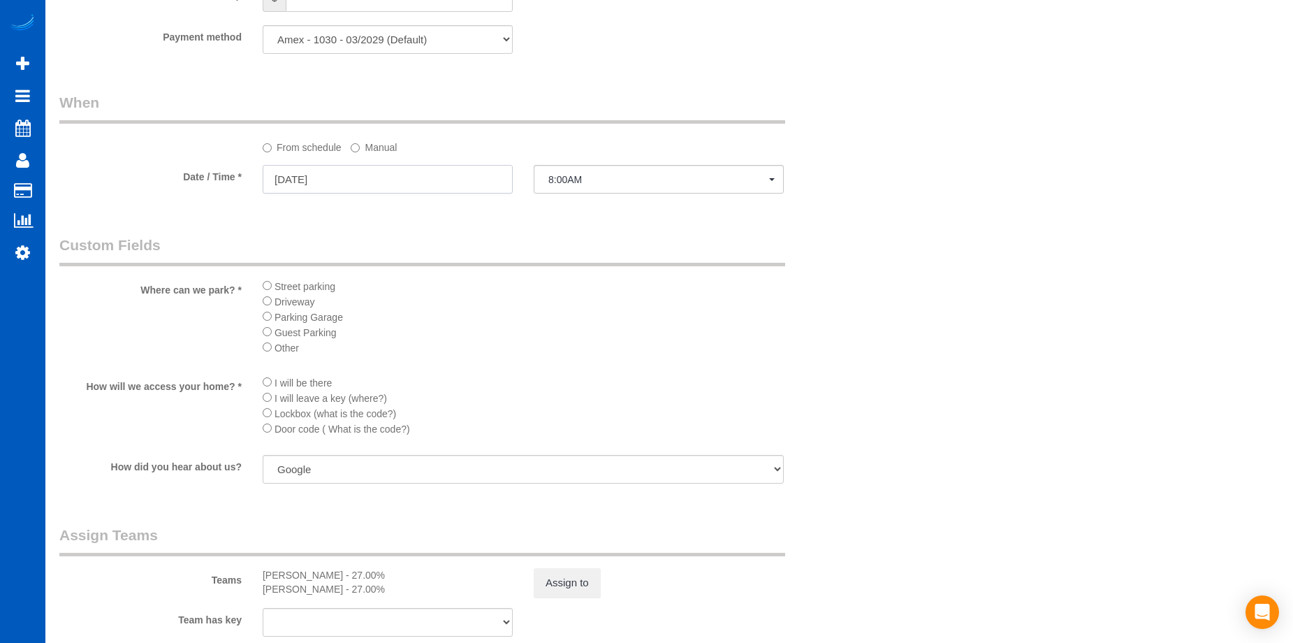
click at [455, 174] on input "[DATE]" at bounding box center [388, 179] width 250 height 29
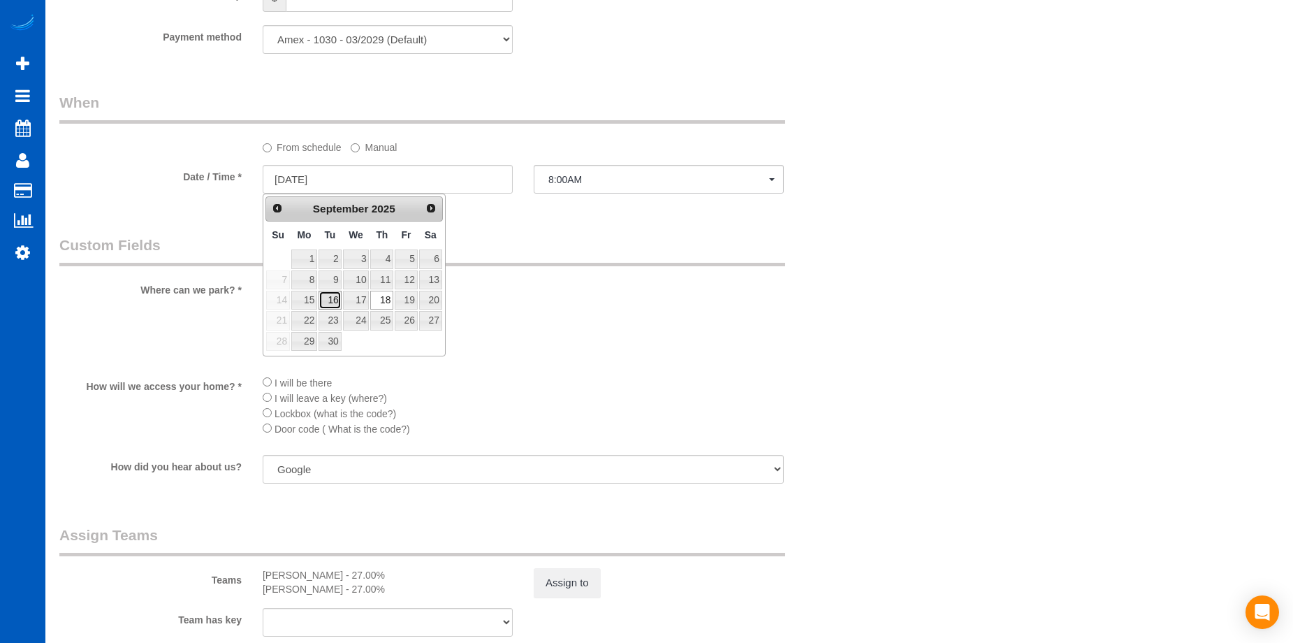
click at [329, 305] on link "16" at bounding box center [329, 300] width 22 height 19
type input "[DATE]"
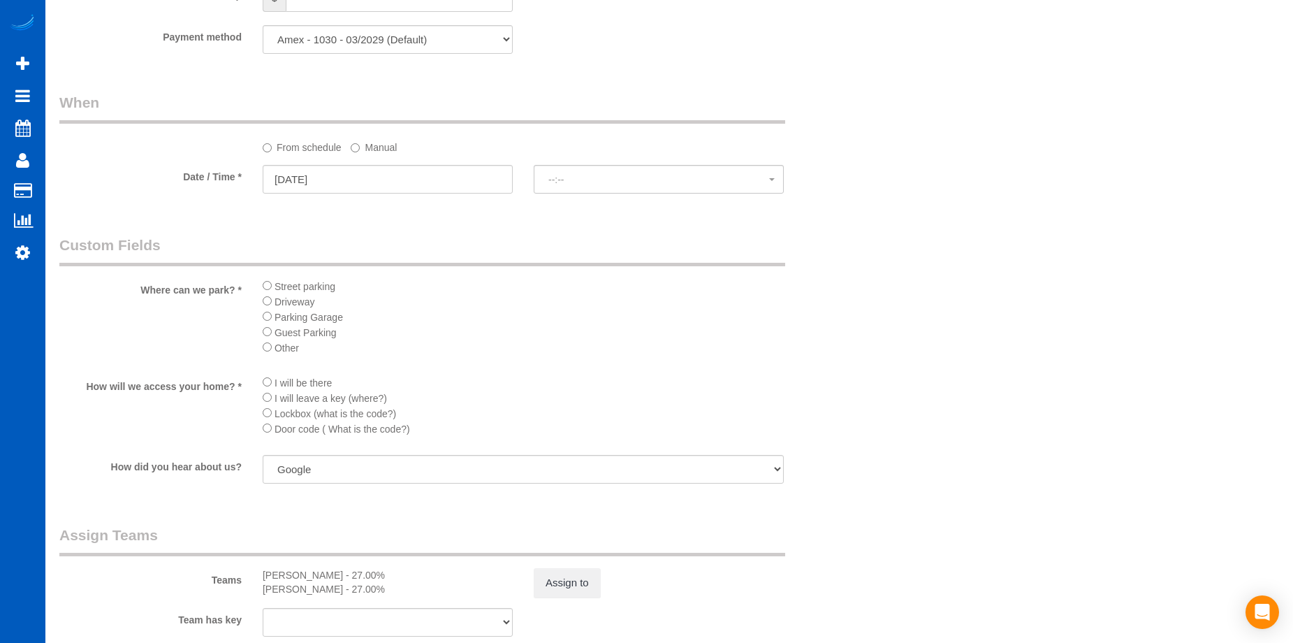
select select "spot18"
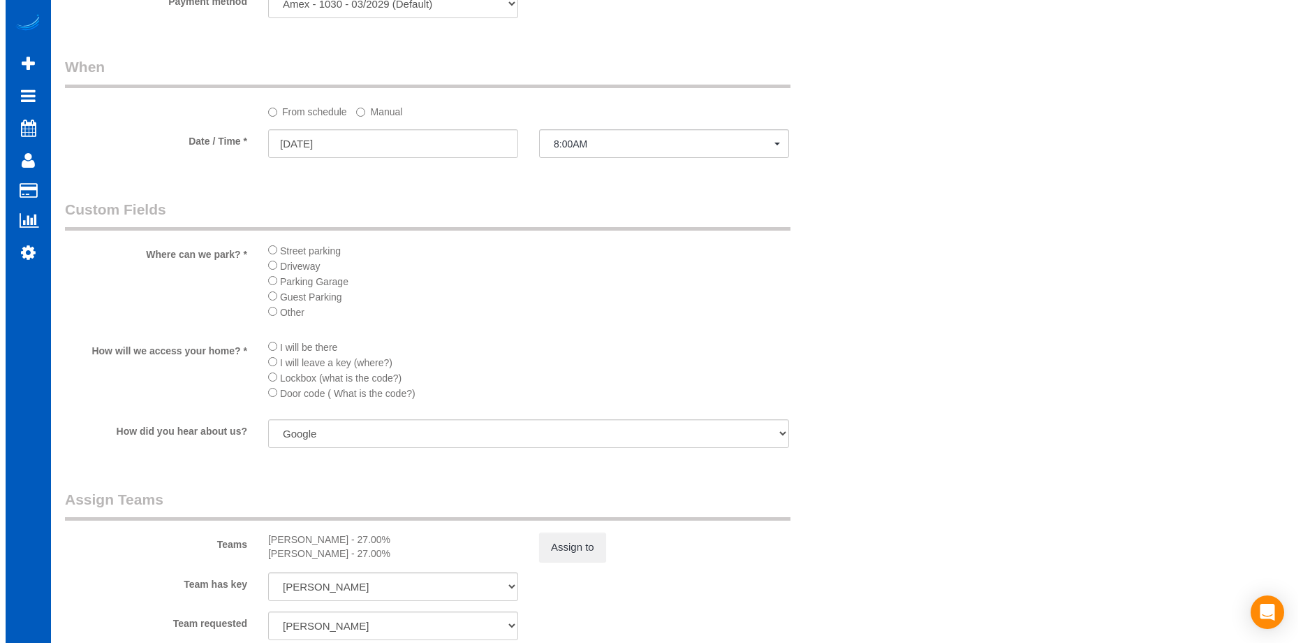
scroll to position [1467, 0]
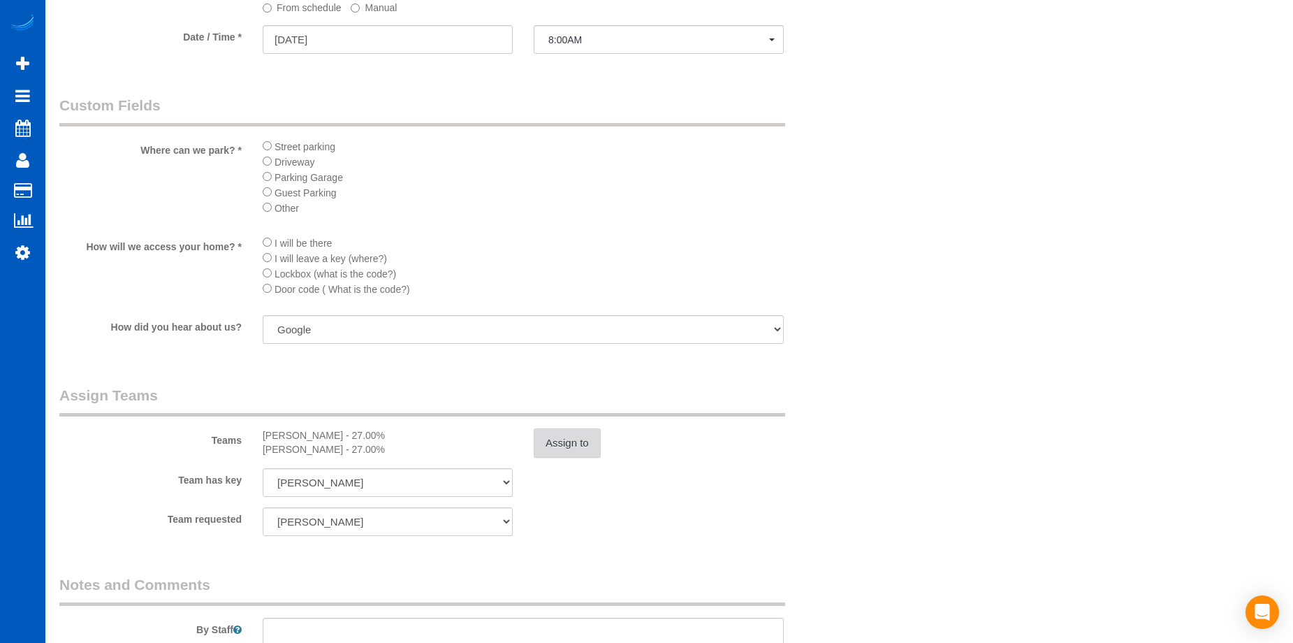
click at [576, 448] on button "Assign to" at bounding box center [567, 442] width 67 height 29
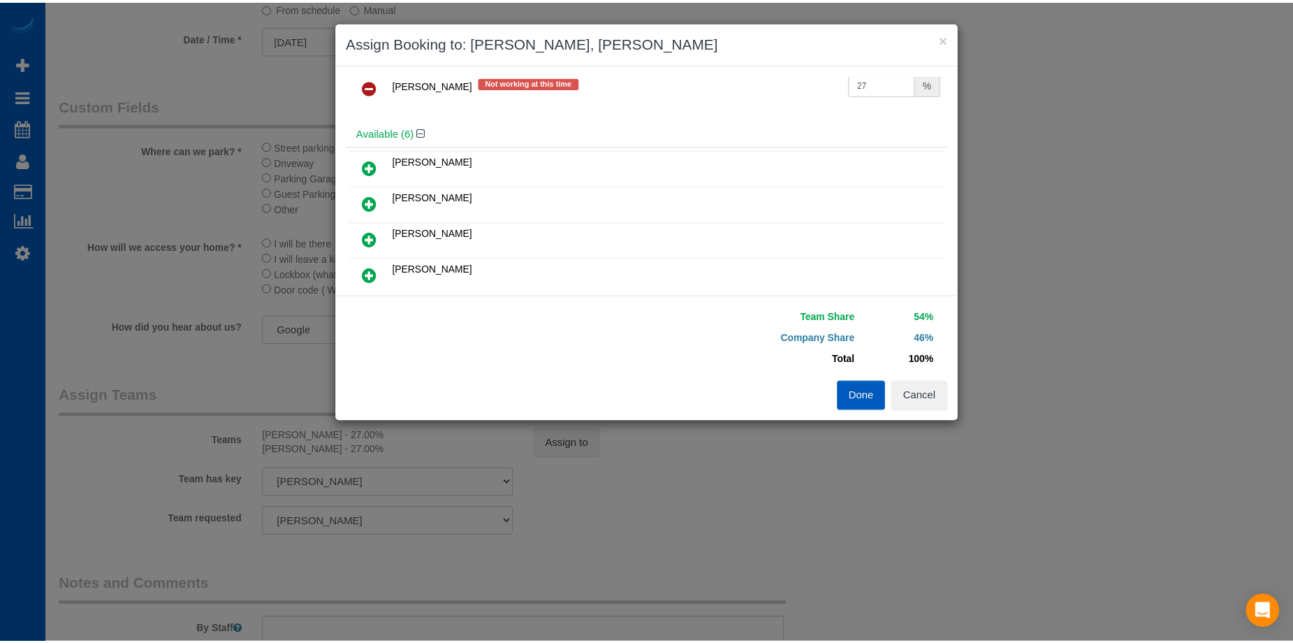
scroll to position [140, 0]
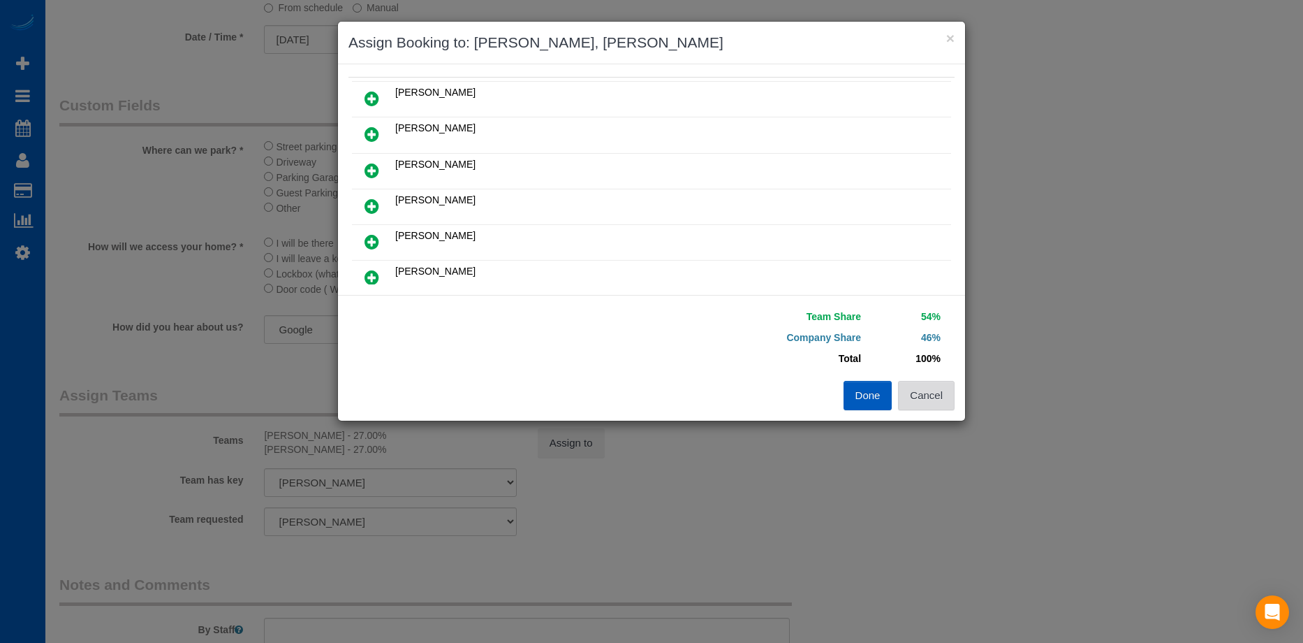
click at [932, 393] on button "Cancel" at bounding box center [926, 395] width 57 height 29
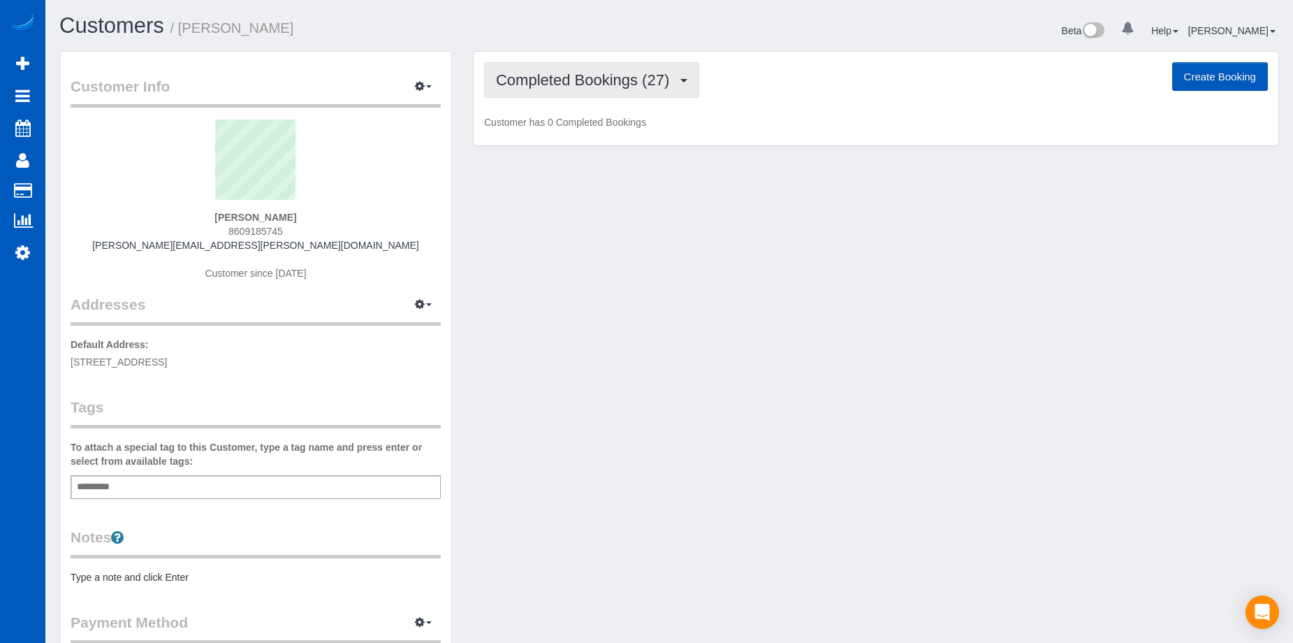
click at [636, 73] on span "Completed Bookings (27)" at bounding box center [586, 79] width 180 height 17
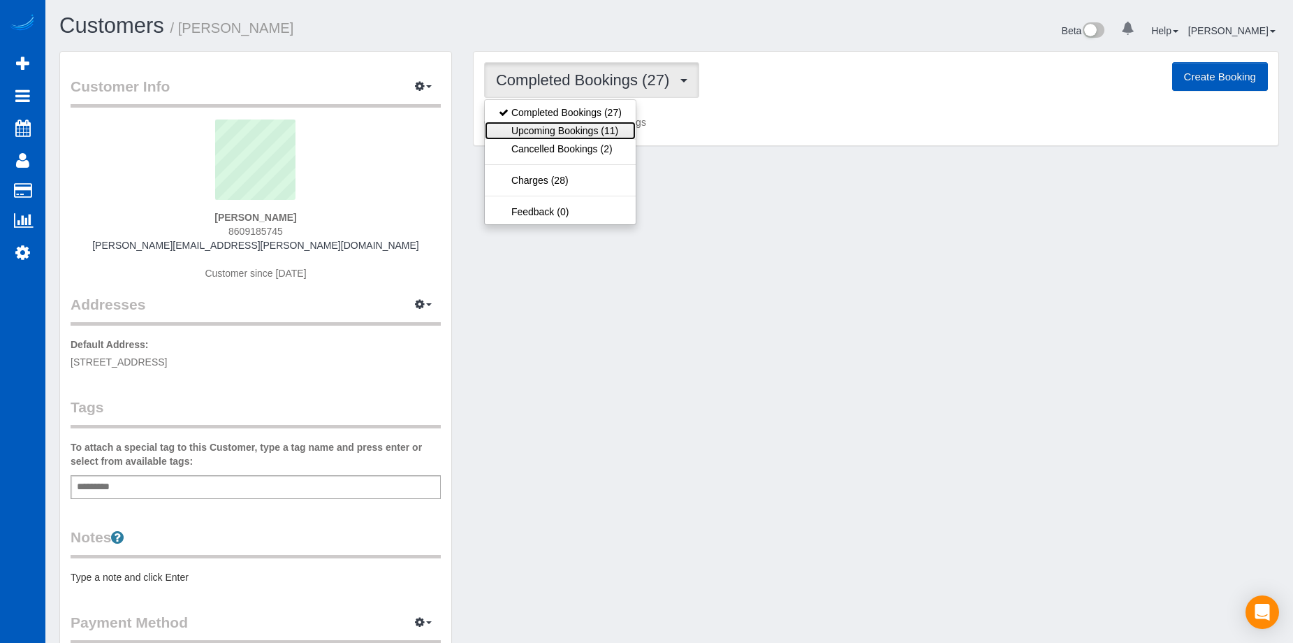
click at [613, 123] on link "Upcoming Bookings (11)" at bounding box center [560, 131] width 151 height 18
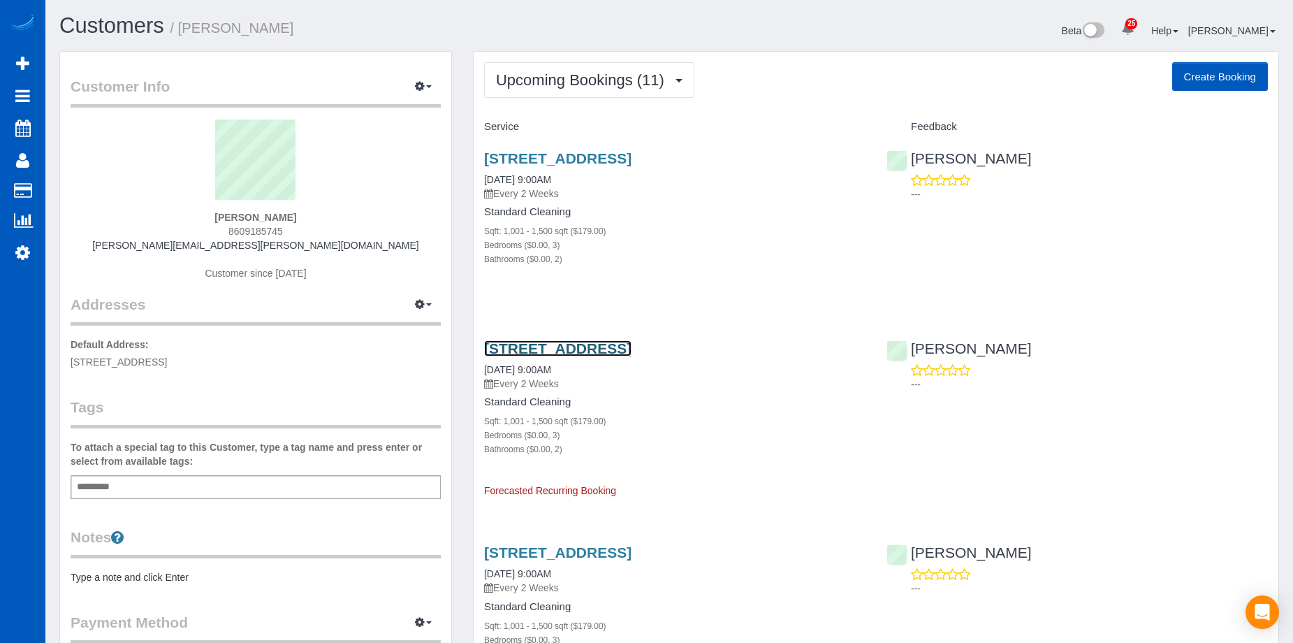
click at [631, 347] on link "[STREET_ADDRESS]" at bounding box center [557, 348] width 147 height 16
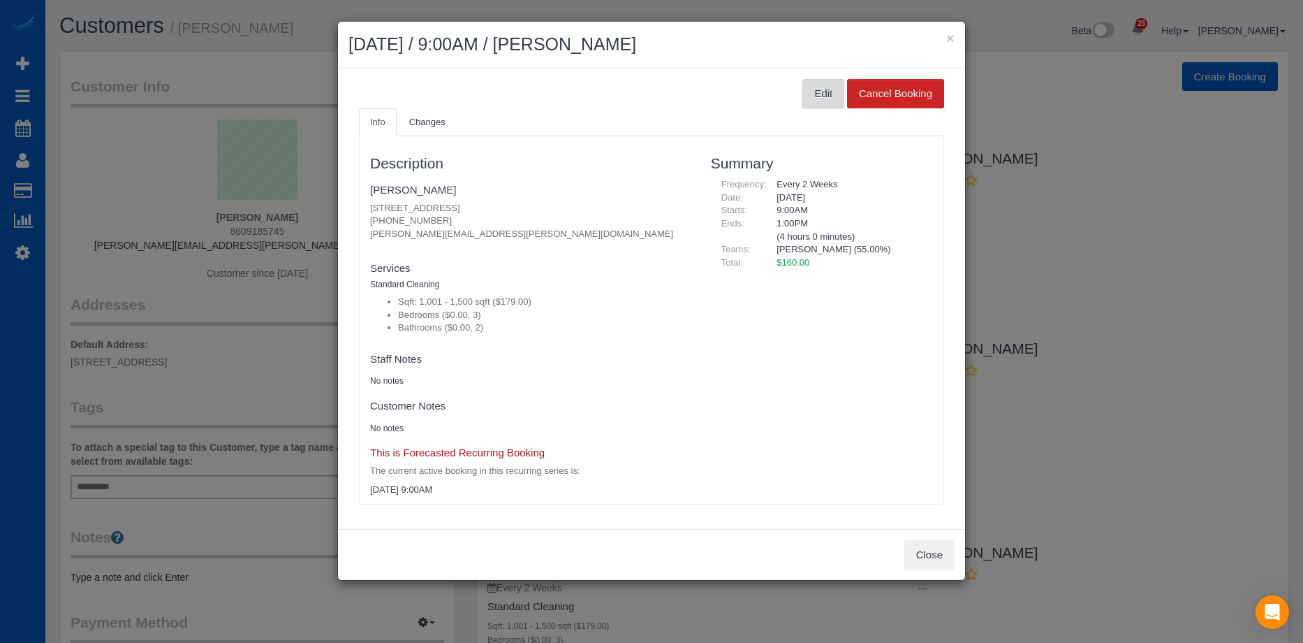
click at [821, 99] on button "Edit" at bounding box center [823, 93] width 42 height 29
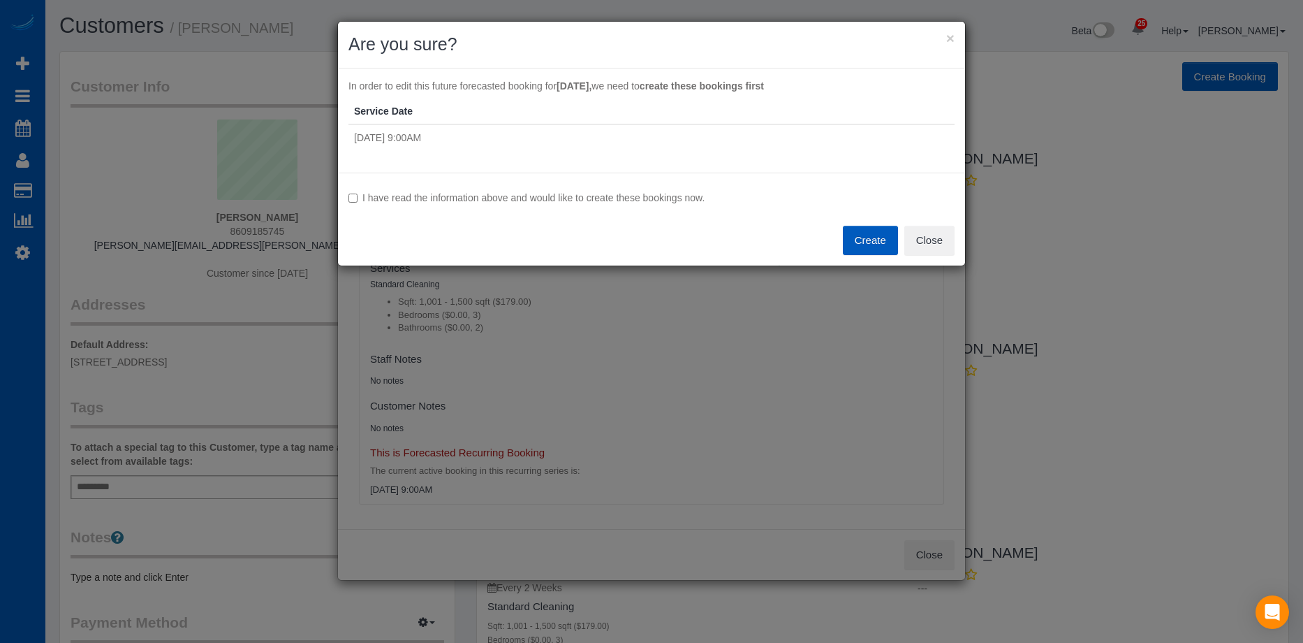
click at [536, 198] on label "I have read the information above and would like to create these bookings now." at bounding box center [652, 198] width 606 height 14
click at [845, 240] on button "Create" at bounding box center [870, 240] width 55 height 29
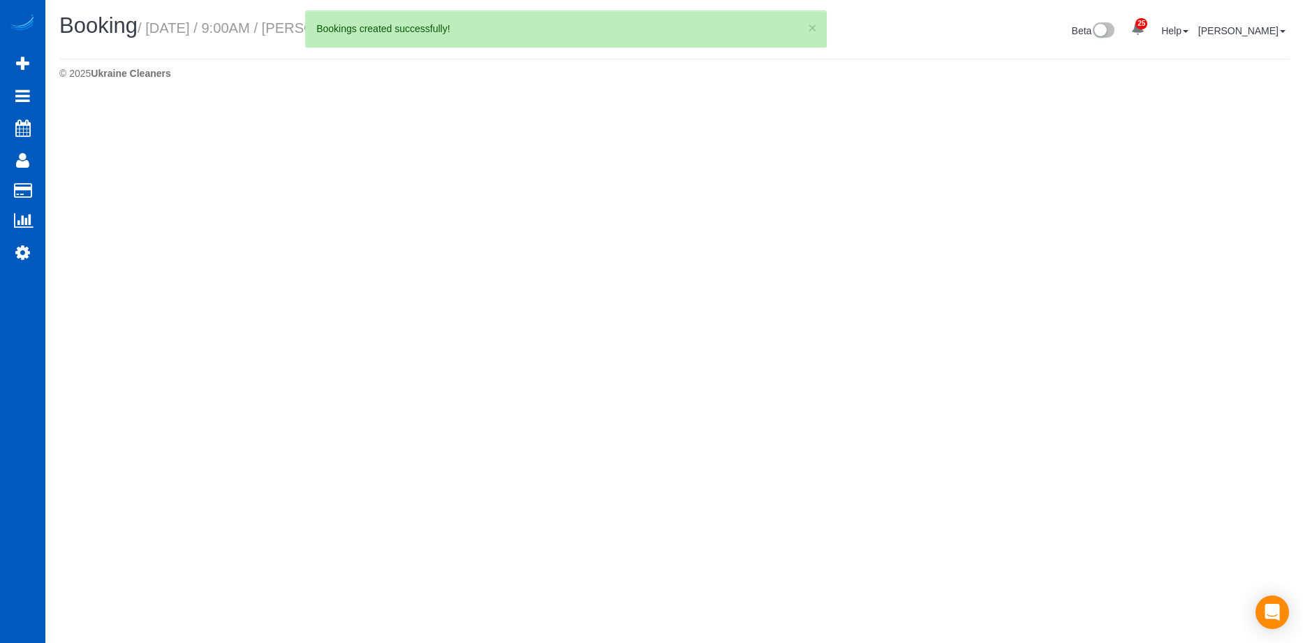
select select "WA"
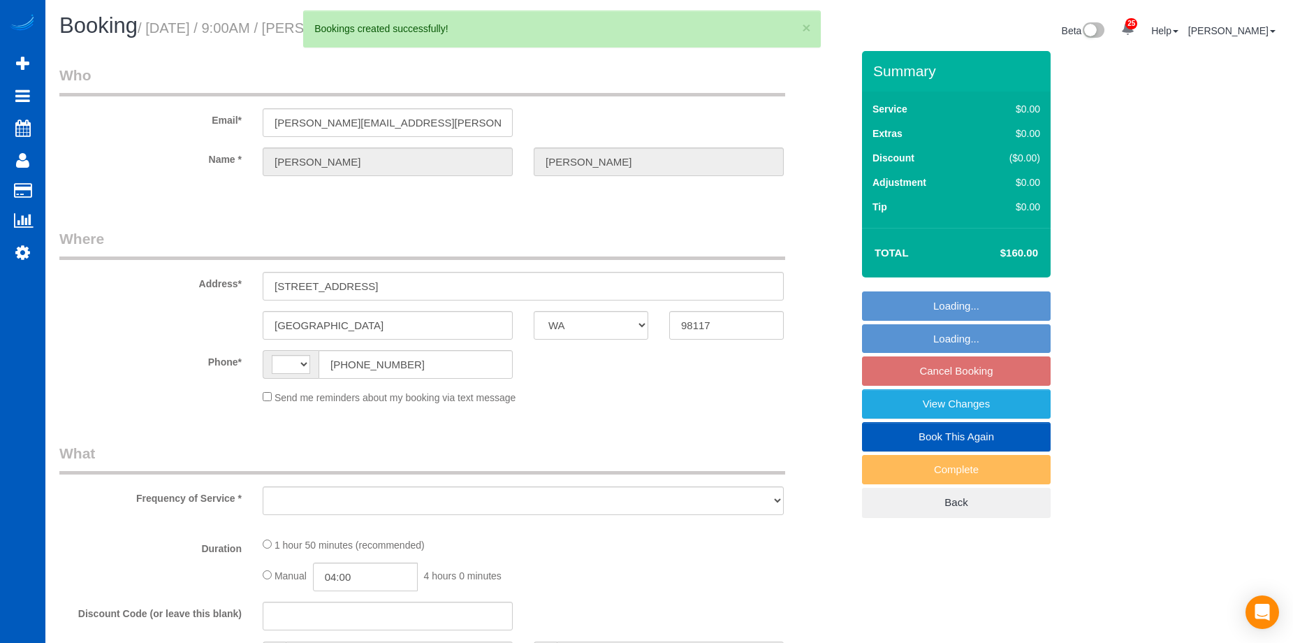
select select "string:US"
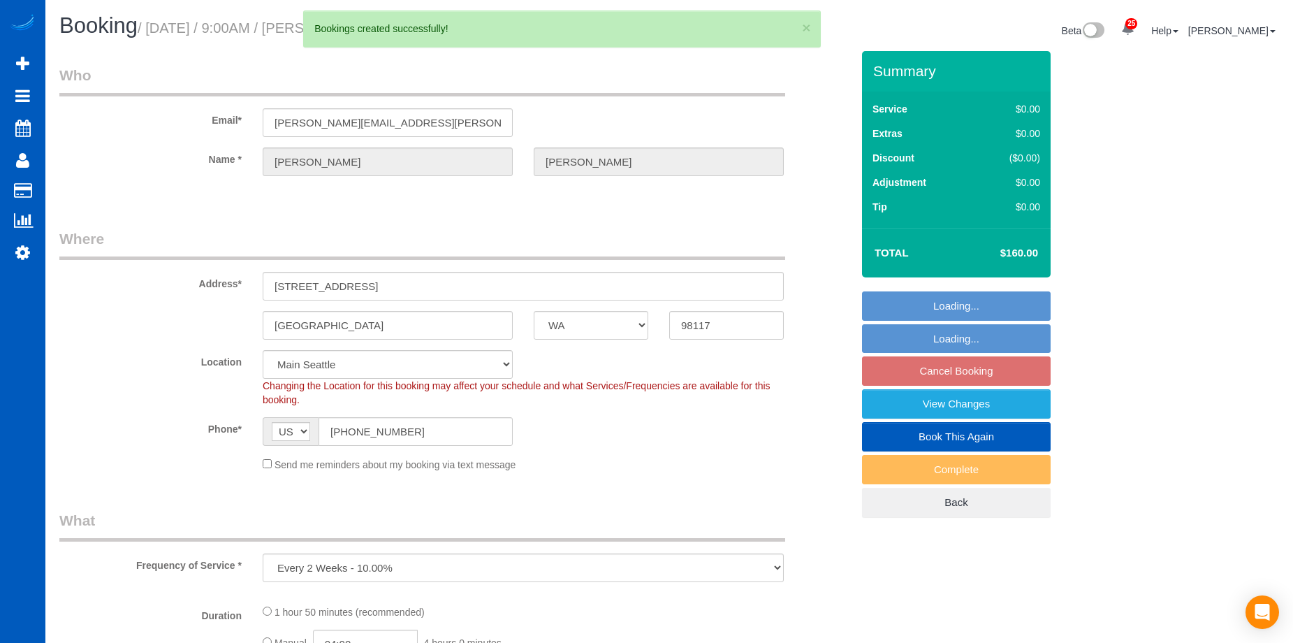
select select "object:2669"
select select "199"
select select "1001"
select select "3"
select select "2"
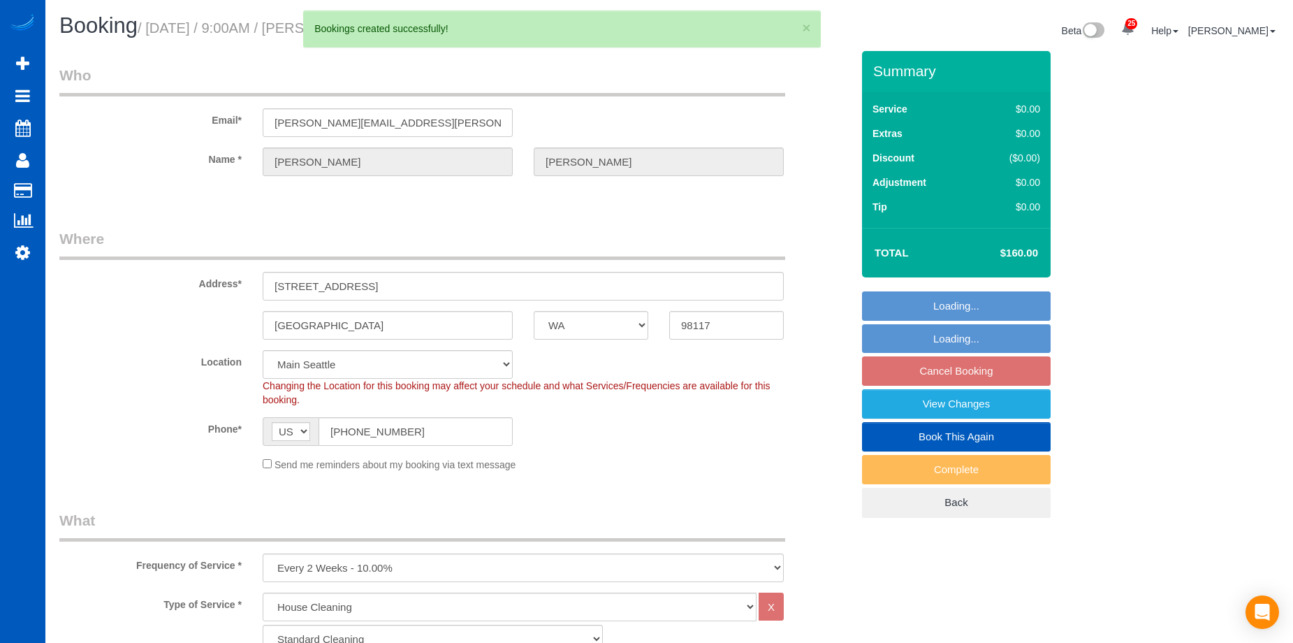
select select "string:fspay-58ce5088-cc2e-4bfc-8c3d-a9009fca49e5"
select select "object:2923"
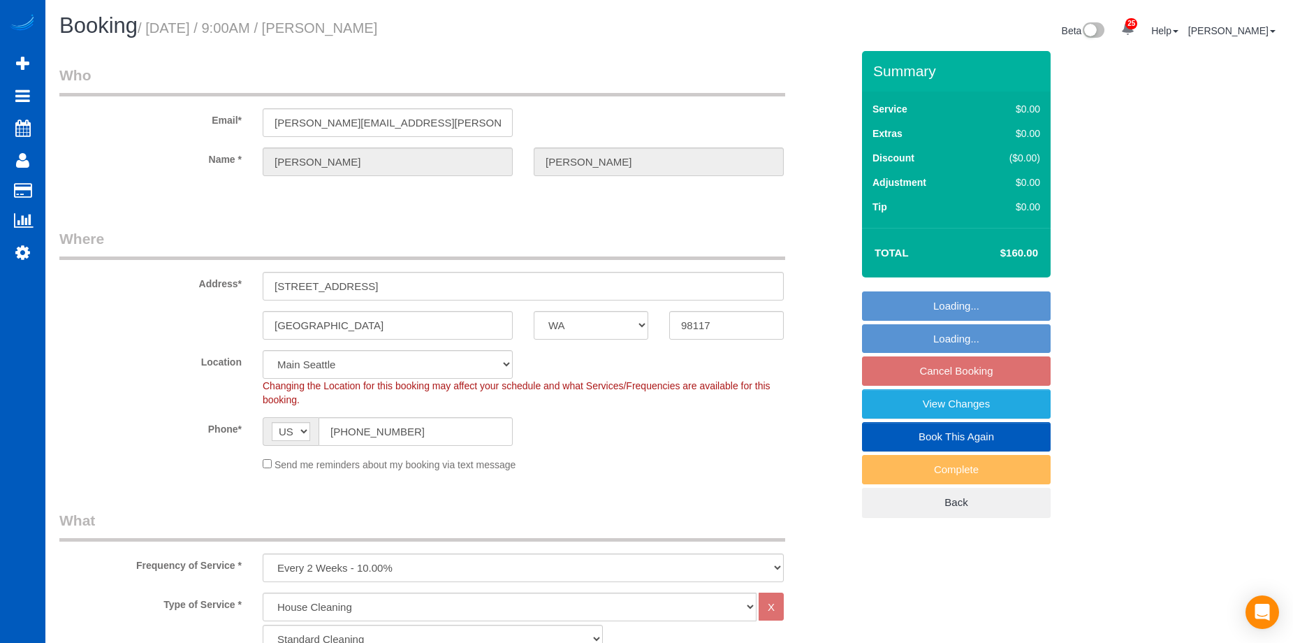
select select "1001"
select select "3"
select select "2"
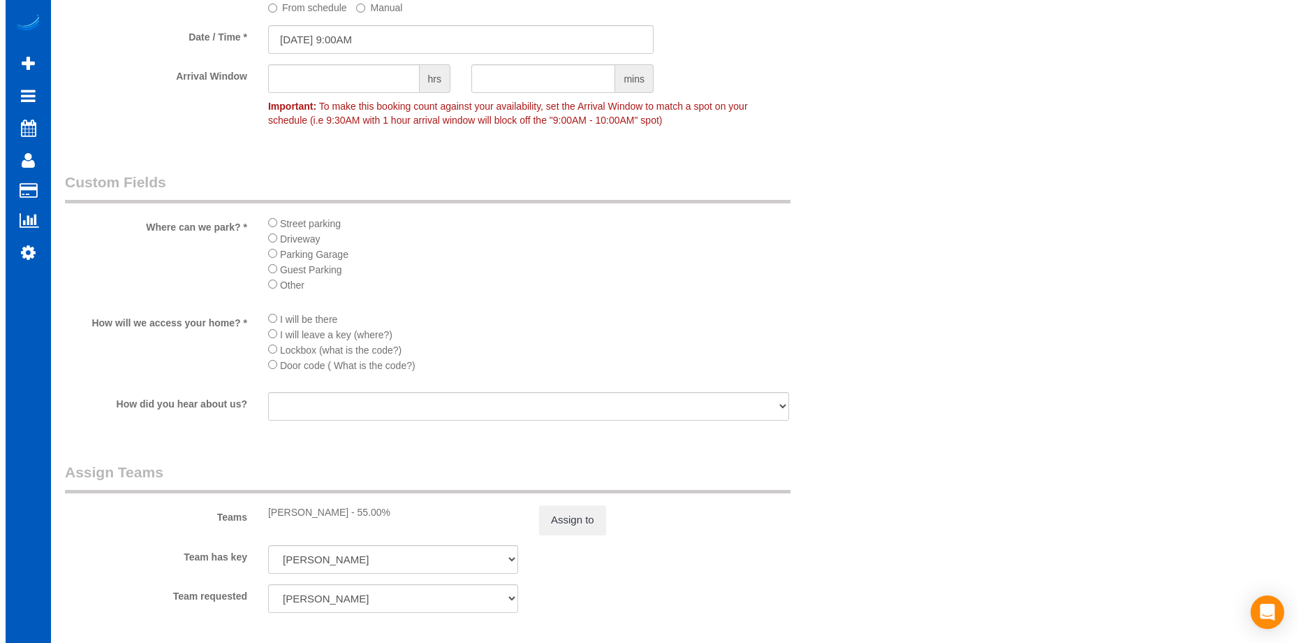
scroll to position [1746, 0]
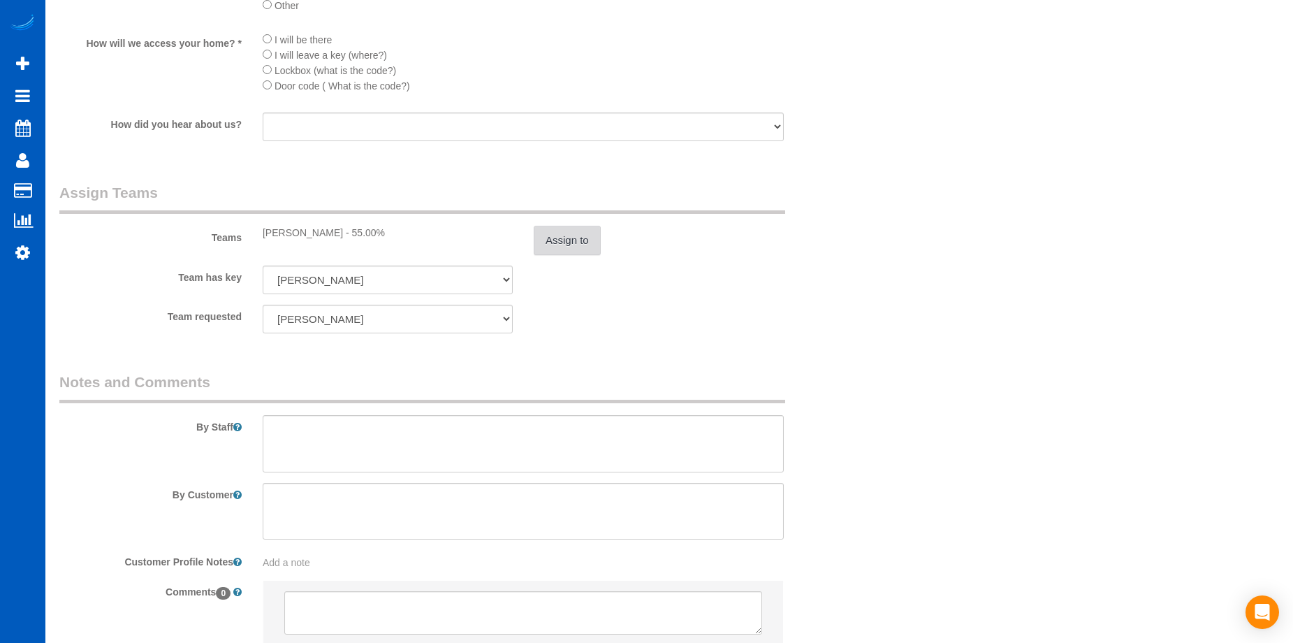
click at [575, 245] on button "Assign to" at bounding box center [567, 240] width 67 height 29
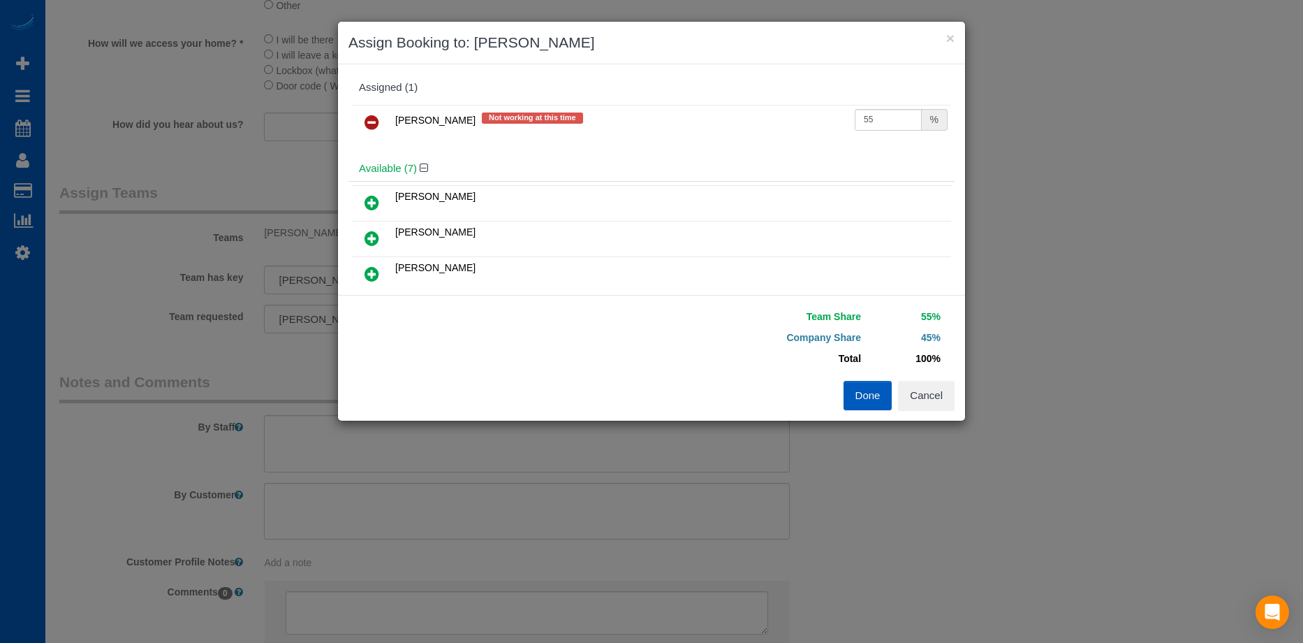
click at [369, 122] on icon at bounding box center [372, 122] width 15 height 17
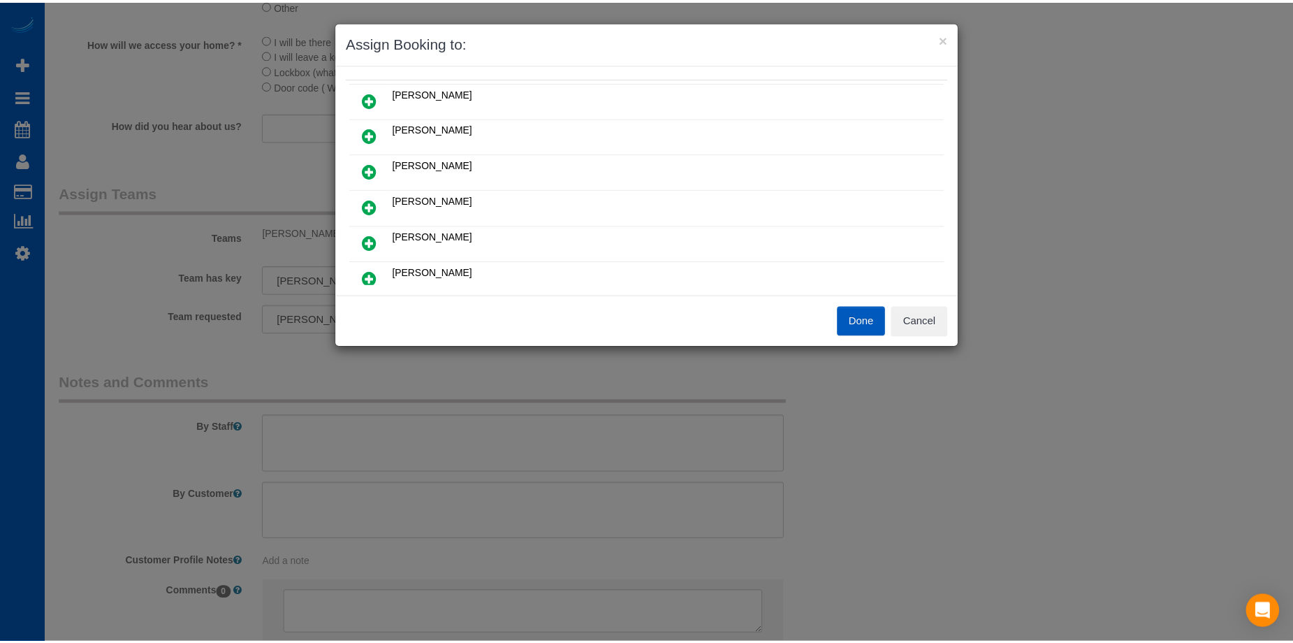
scroll to position [140, 0]
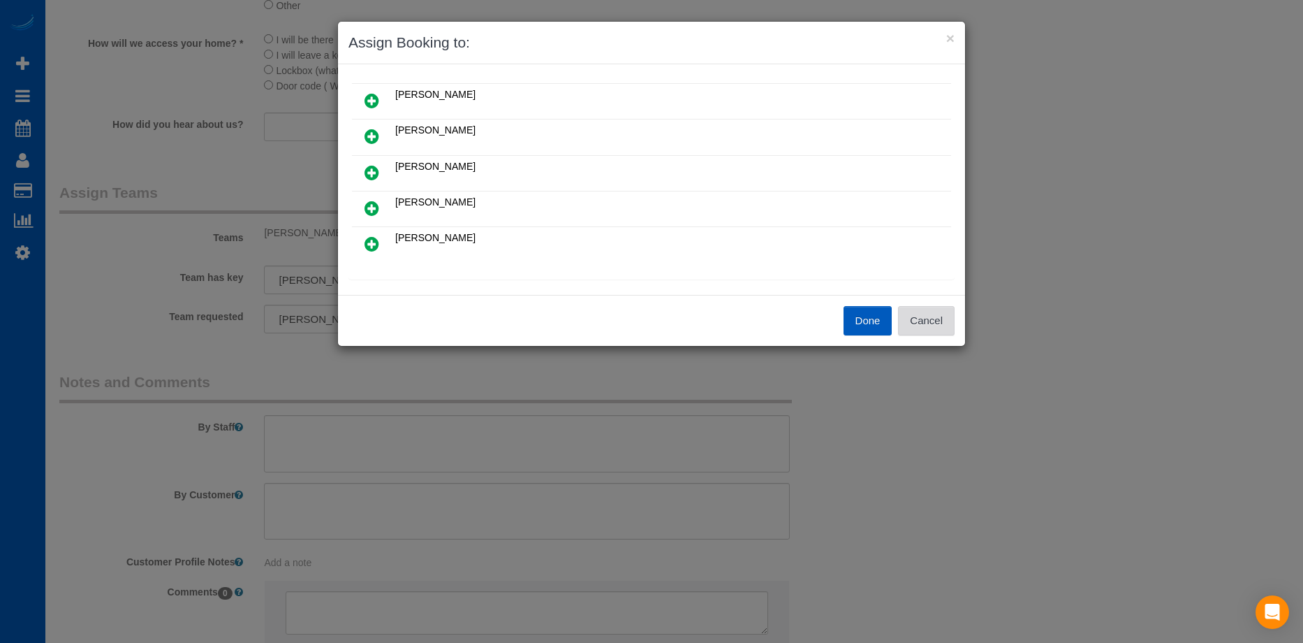
click at [949, 318] on button "Cancel" at bounding box center [926, 320] width 57 height 29
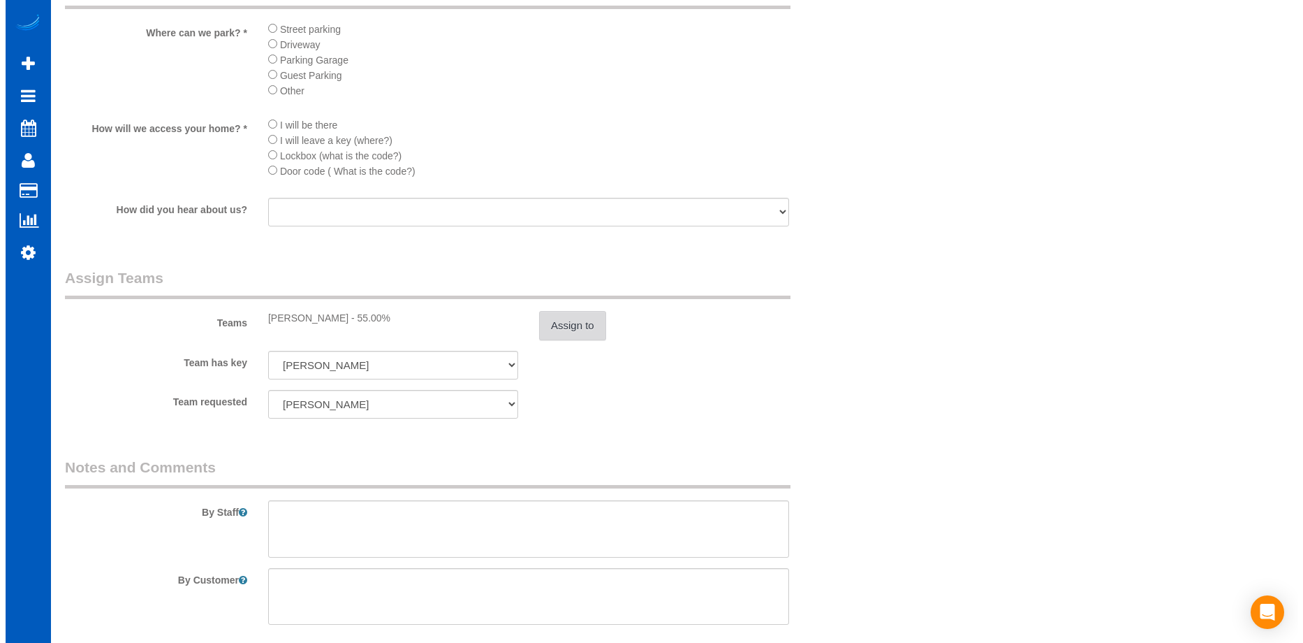
scroll to position [1816, 0]
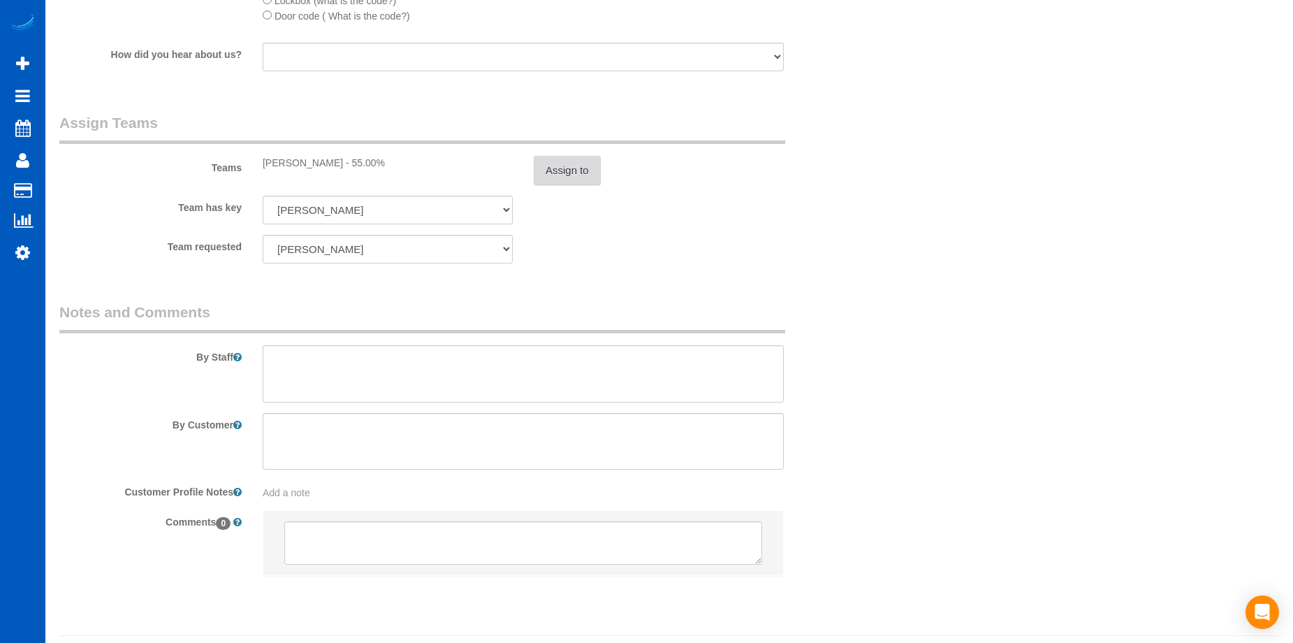
click at [566, 172] on button "Assign to" at bounding box center [567, 170] width 67 height 29
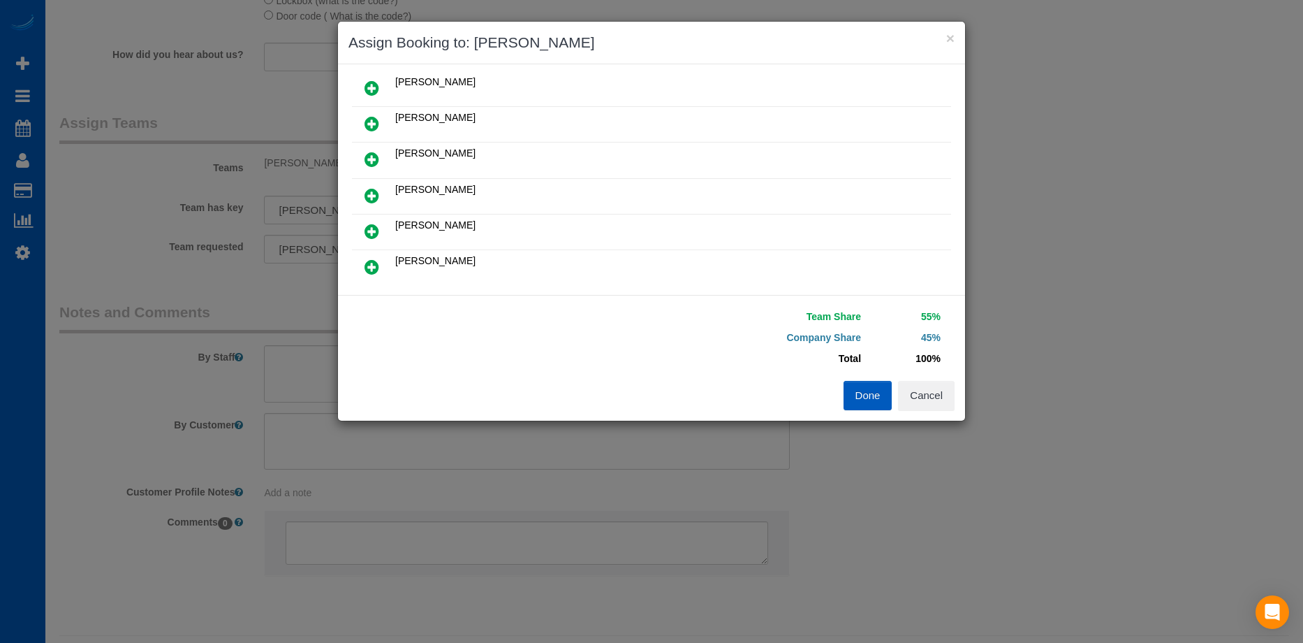
scroll to position [140, 0]
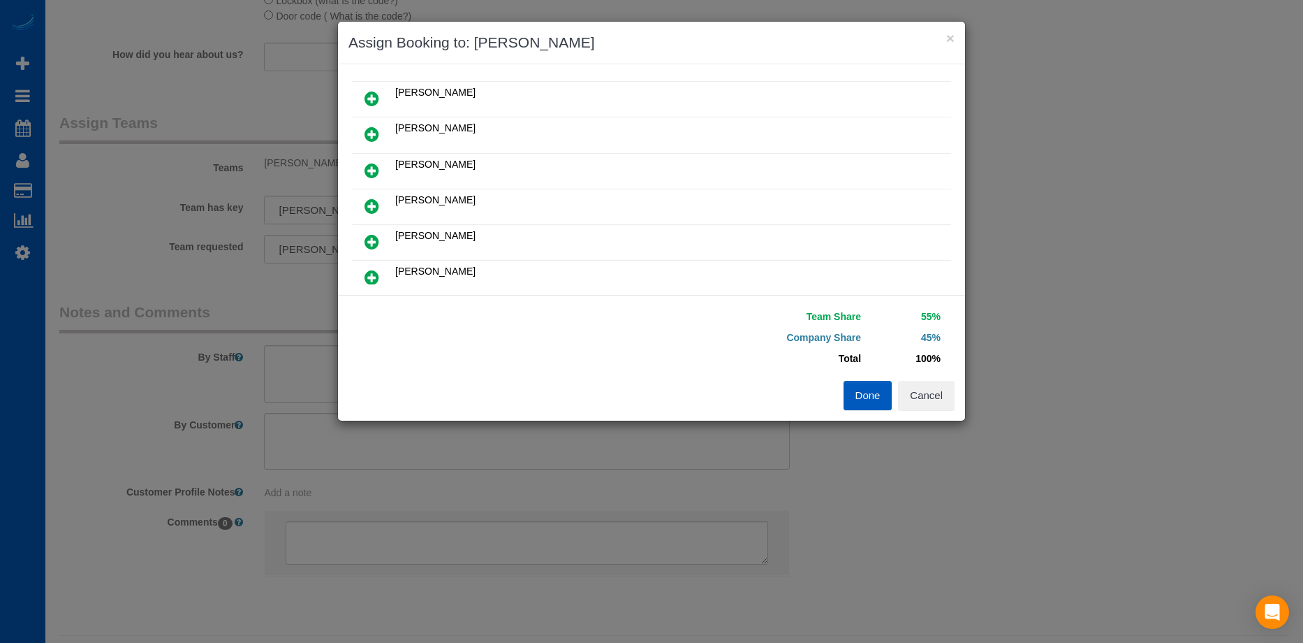
click at [376, 201] on icon at bounding box center [372, 206] width 15 height 17
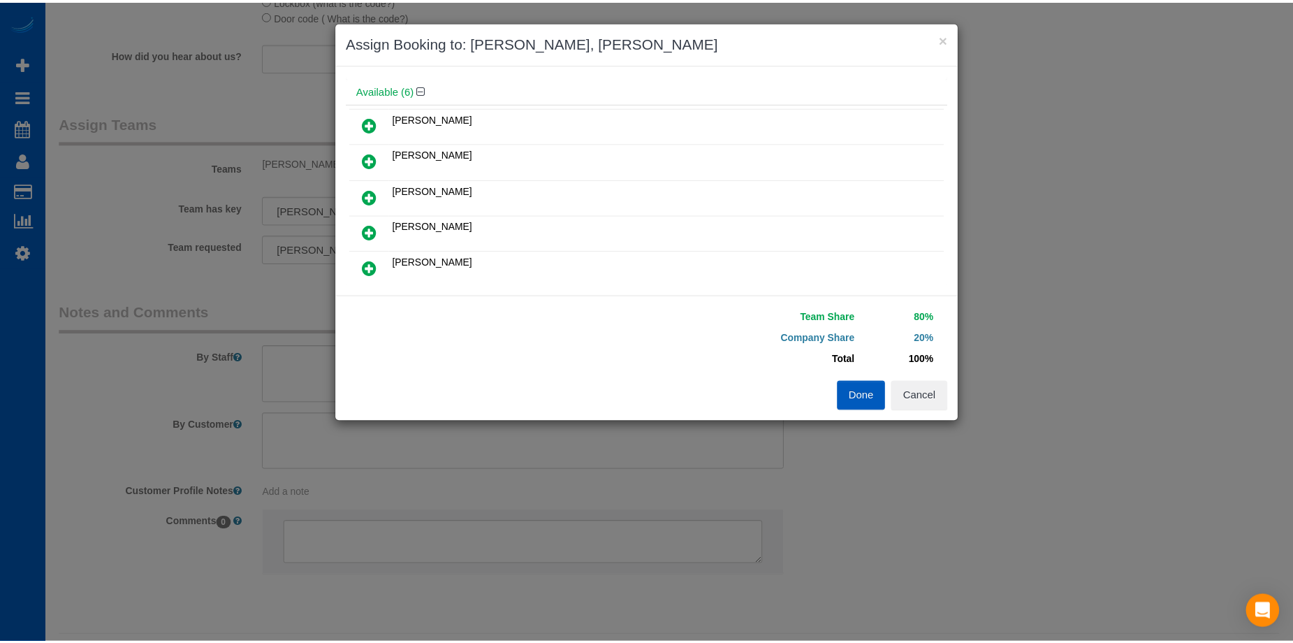
scroll to position [0, 0]
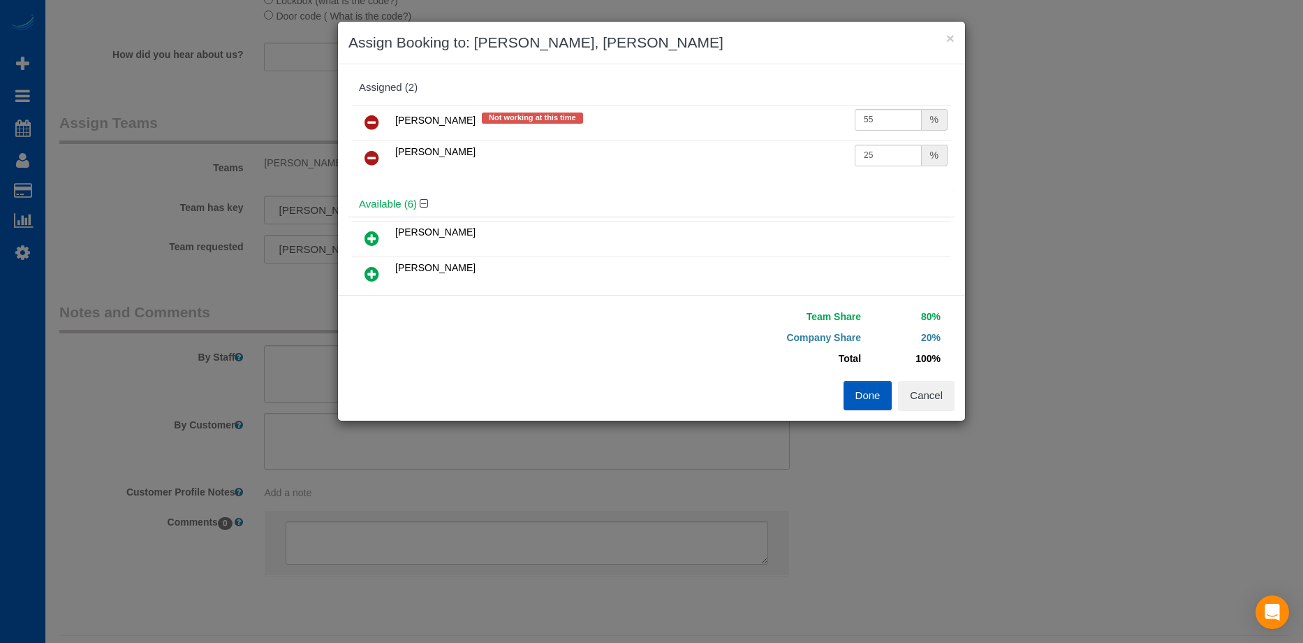
click at [374, 119] on icon at bounding box center [372, 122] width 15 height 17
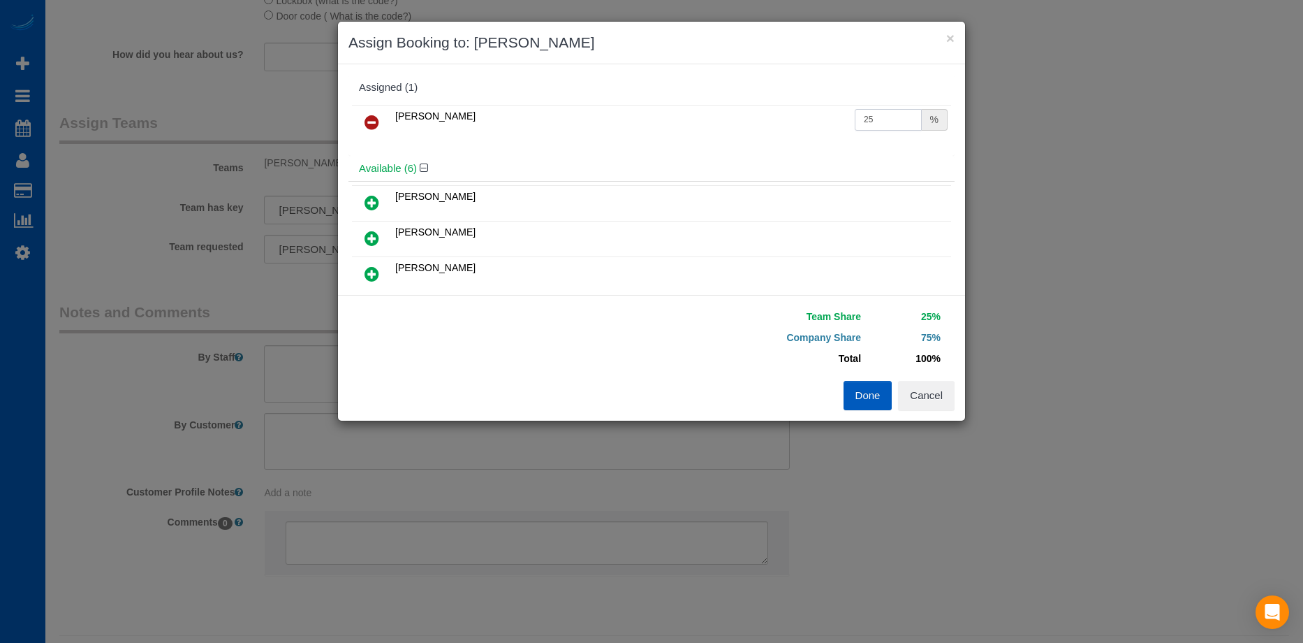
click at [866, 119] on input "25" at bounding box center [888, 120] width 67 height 22
drag, startPoint x: 879, startPoint y: 117, endPoint x: 735, endPoint y: 111, distance: 144.0
click at [735, 111] on tr "Sarah Morozov 25 %" at bounding box center [651, 123] width 599 height 36
type input "55"
click at [872, 395] on button "Done" at bounding box center [868, 395] width 49 height 29
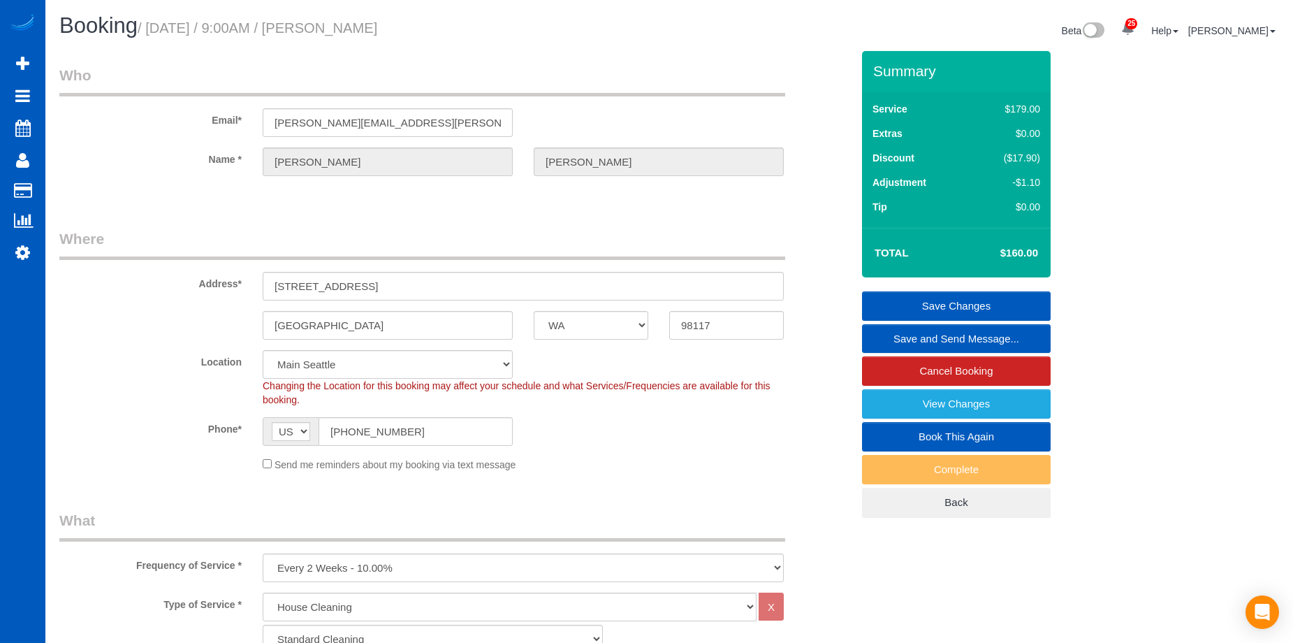
click at [899, 298] on link "Save Changes" at bounding box center [956, 305] width 189 height 29
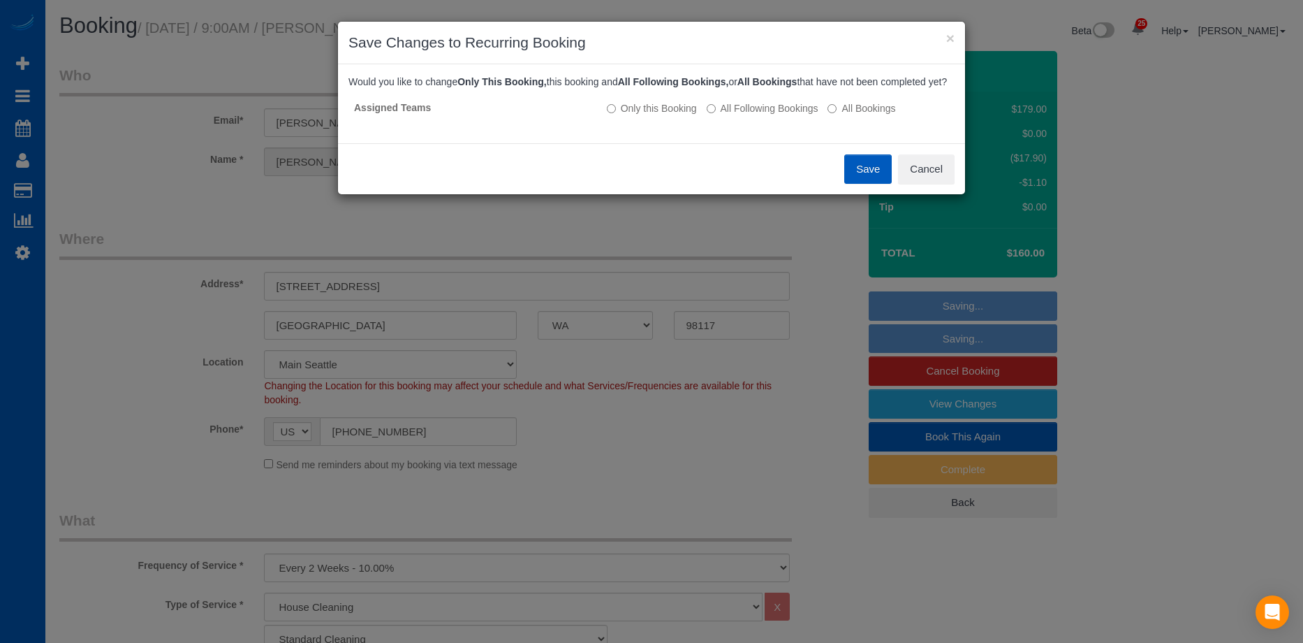
click at [852, 184] on button "Save" at bounding box center [867, 168] width 47 height 29
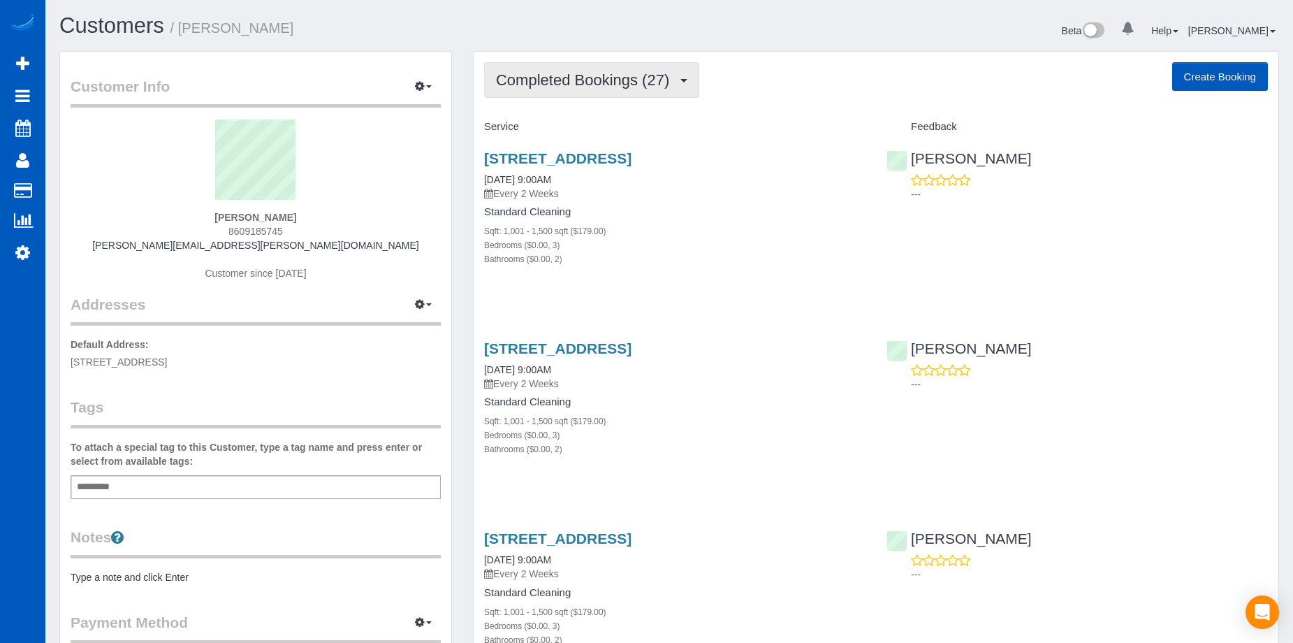
click at [572, 80] on span "Completed Bookings (27)" at bounding box center [586, 79] width 180 height 17
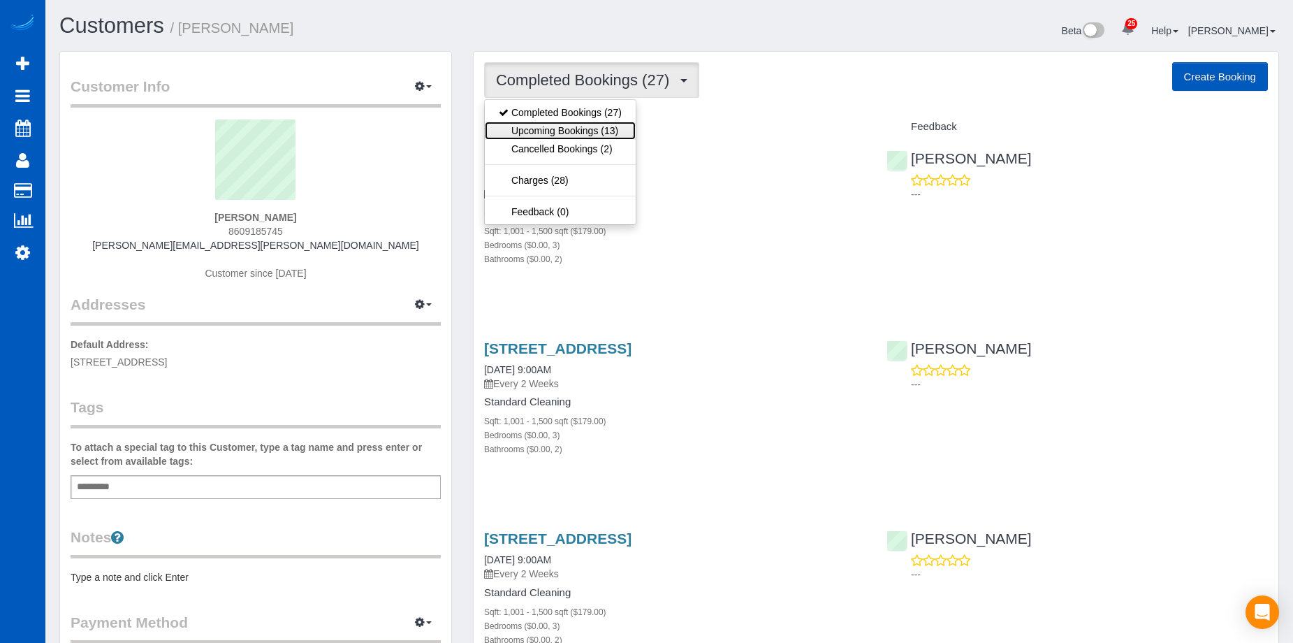
click at [573, 131] on link "Upcoming Bookings (13)" at bounding box center [560, 131] width 151 height 18
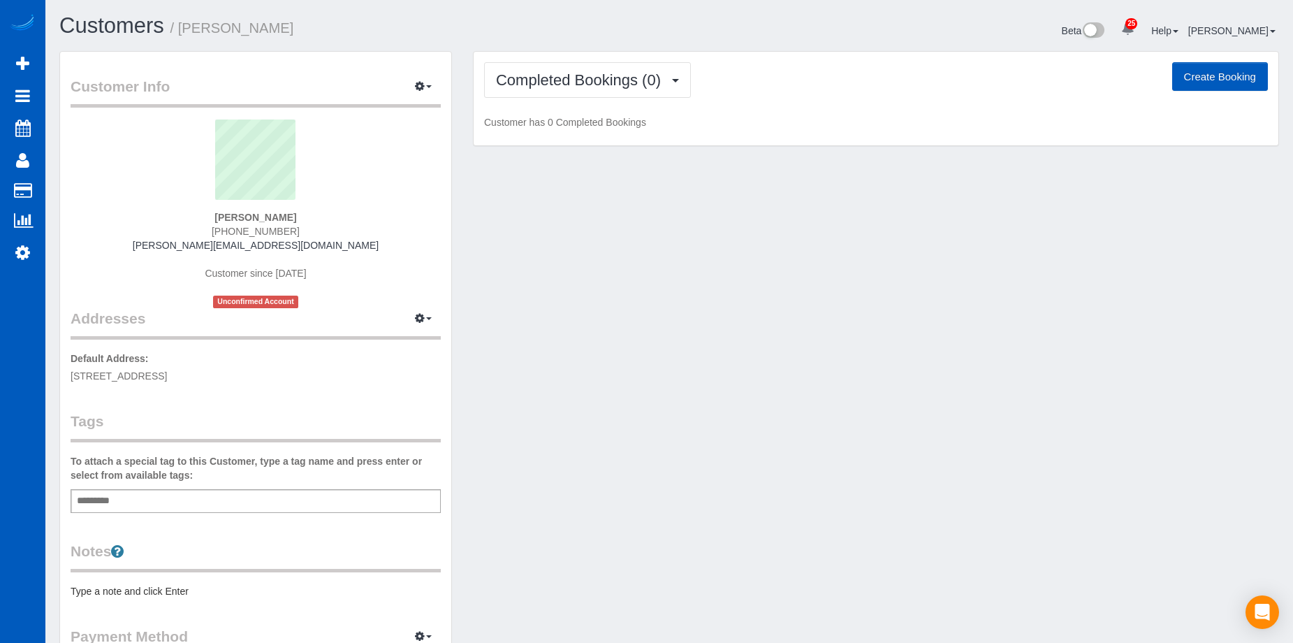
click at [1187, 73] on button "Create Booking" at bounding box center [1220, 76] width 96 height 29
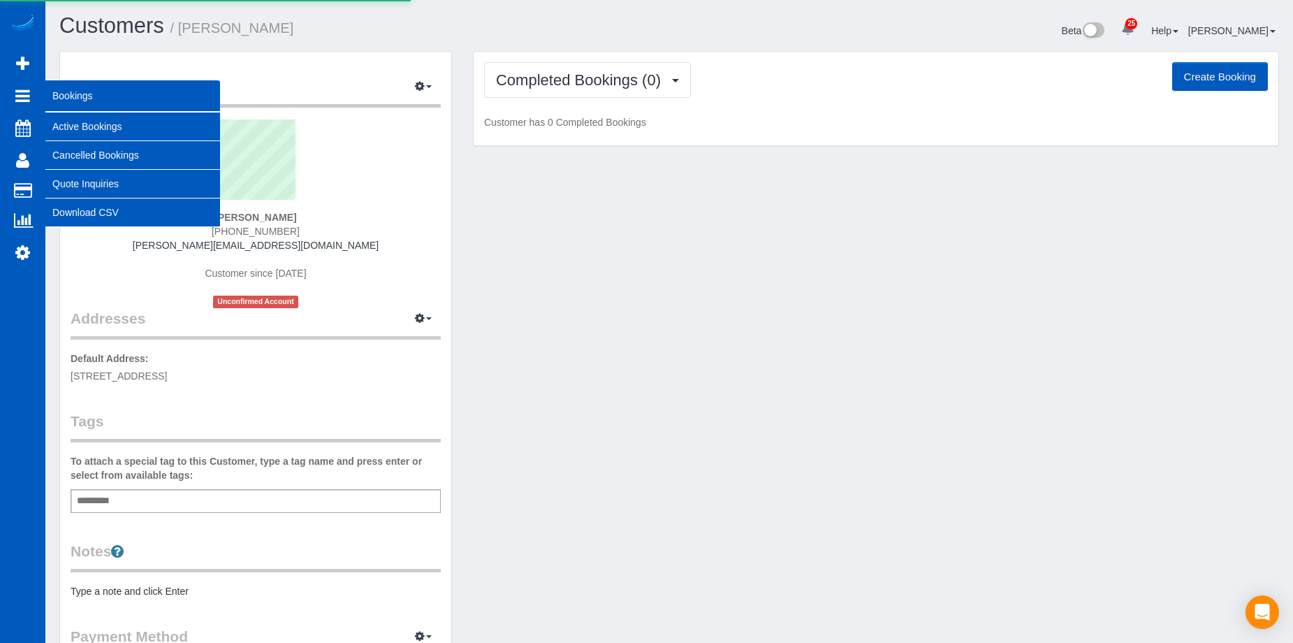
select select "WA"
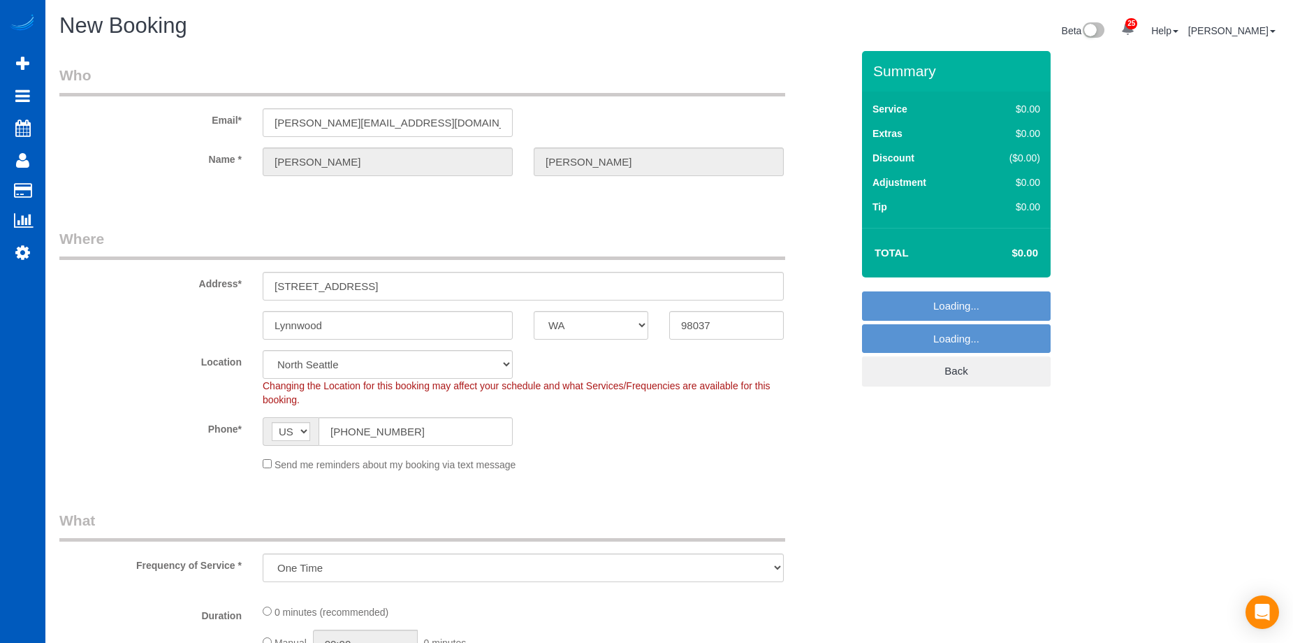
select select "object:4924"
select select "7"
select select "199"
select select "object:5068"
click at [273, 464] on div "Send me reminders about my booking via text message" at bounding box center [523, 463] width 542 height 15
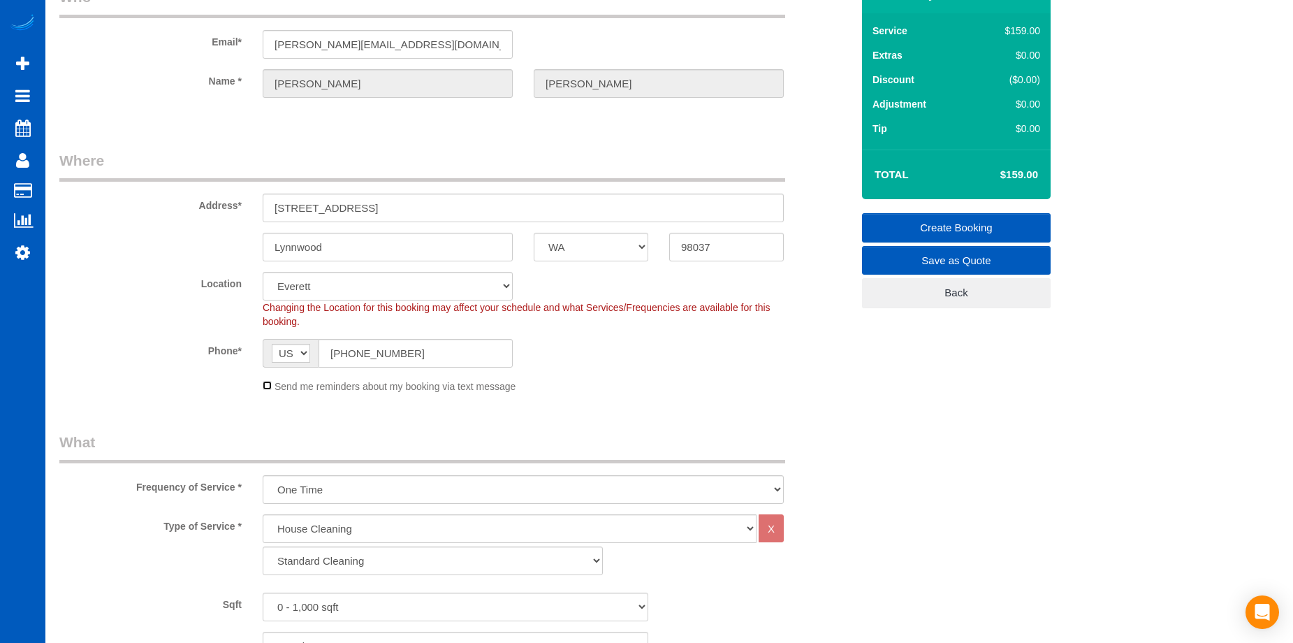
scroll to position [210, 0]
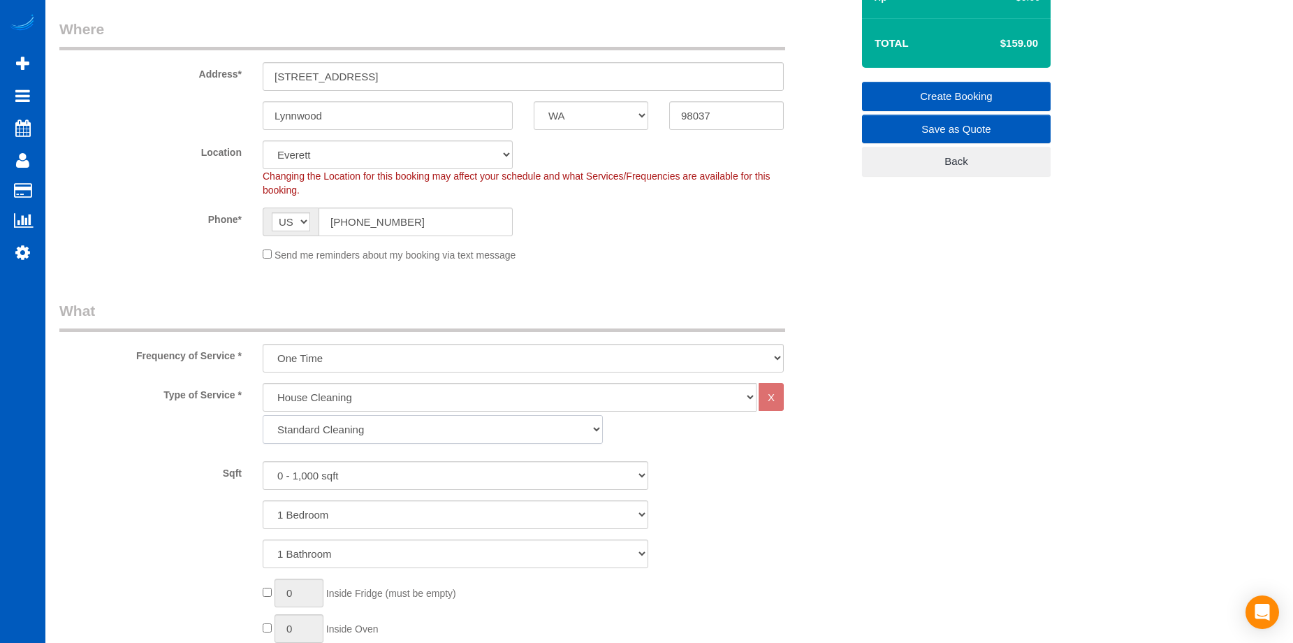
click at [321, 439] on select "Standard Cleaning Deep Cleaning Move In/ Out Cleaning" at bounding box center [433, 429] width 340 height 29
select select "368"
click at [263, 415] on select "Standard Cleaning Deep Cleaning Move In/ Out Cleaning" at bounding box center [433, 429] width 340 height 29
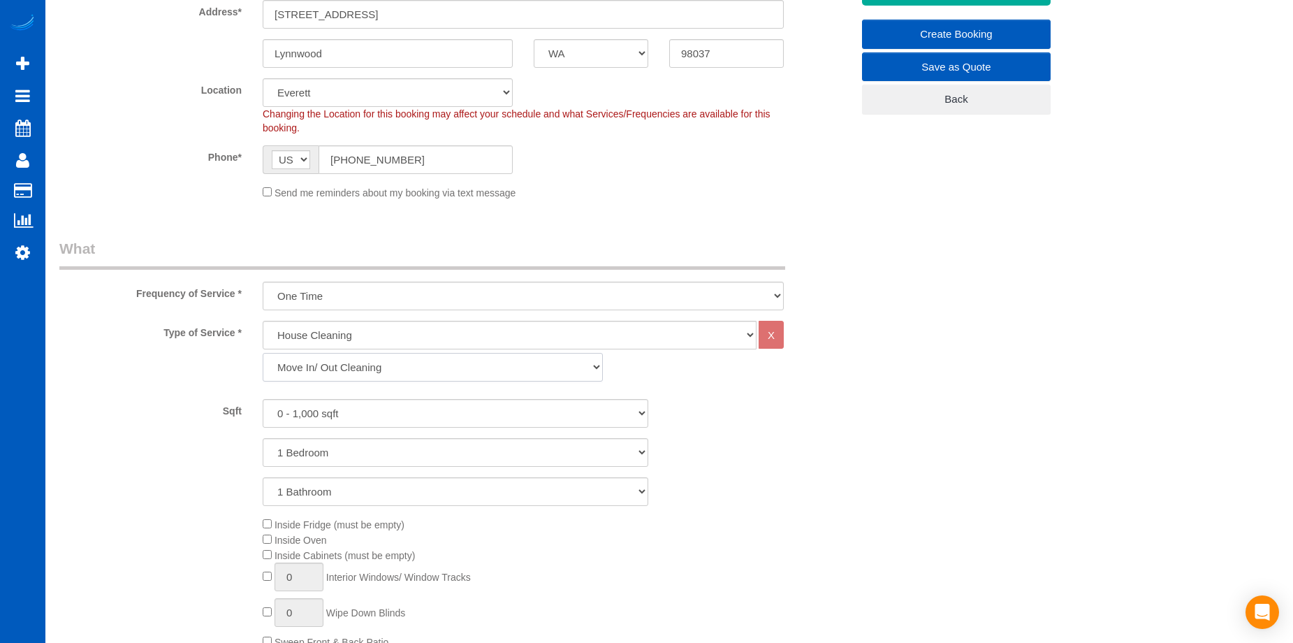
scroll to position [349, 0]
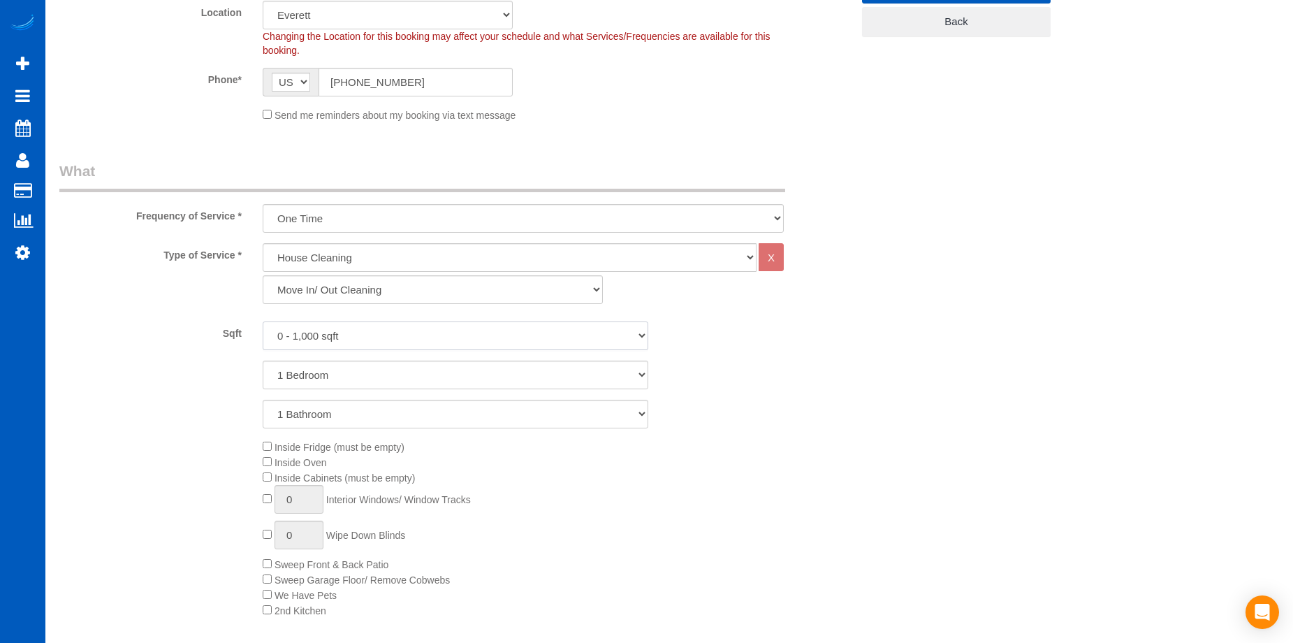
drag, startPoint x: 396, startPoint y: 335, endPoint x: 395, endPoint y: 349, distance: 14.0
click at [396, 335] on select "0 - 1,000 sqft 1,001 - 1,500 sqft 1,501 - 2,000 sqft 2,001 - 2,500 sqft 2,501 -…" at bounding box center [456, 335] width 386 height 29
select select "2501"
click at [263, 321] on select "0 - 1,000 sqft 1,001 - 1,500 sqft 1,501 - 2,000 sqft 2,001 - 2,500 sqft 2,501 -…" at bounding box center [456, 335] width 386 height 29
click at [374, 371] on select "1 Bedroom 2 Bedrooms 3 Bedrooms 4 Bedrooms 5 Bedrooms 6 Bedrooms 7 Bedrooms" at bounding box center [456, 374] width 386 height 29
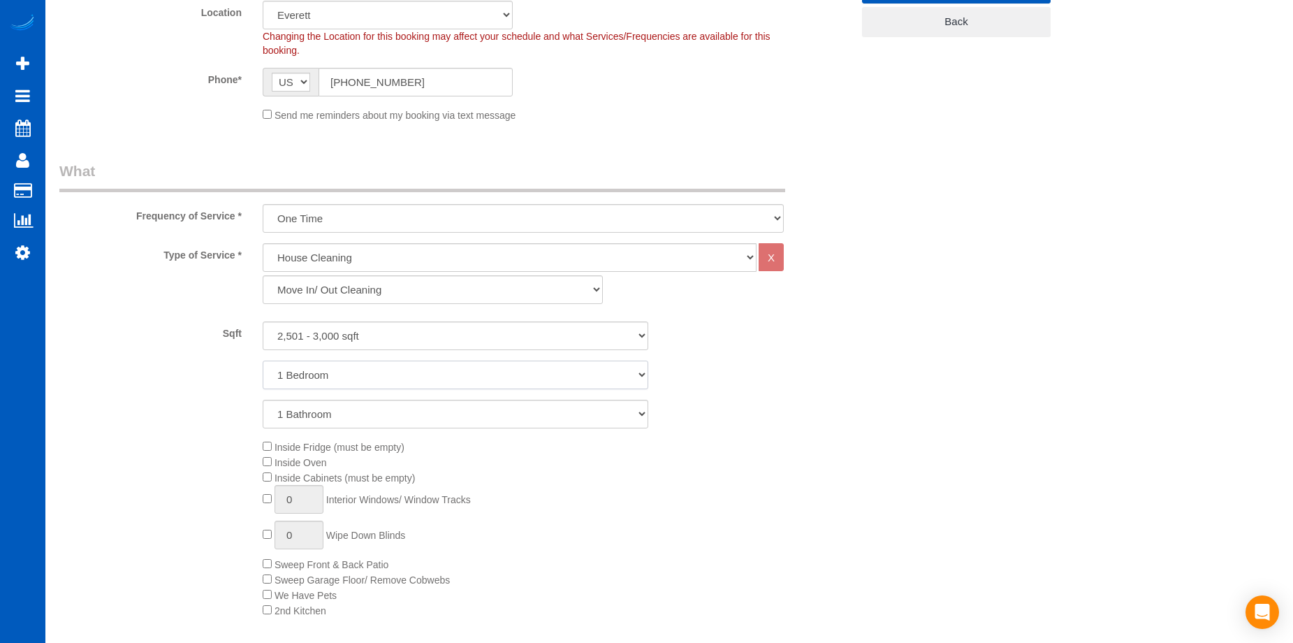
select select "4"
click at [263, 360] on select "1 Bedroom 2 Bedrooms 3 Bedrooms 4 Bedrooms 5 Bedrooms 6 Bedrooms 7 Bedrooms" at bounding box center [456, 374] width 386 height 29
click at [388, 423] on select "1 Bathroom 2 Bathrooms 3 Bathrooms 4 Bathrooms 5 Bathrooms 6 Bathrooms 7 Bathro…" at bounding box center [456, 414] width 386 height 29
select select "3"
click at [263, 400] on select "1 Bathroom 2 Bathrooms 3 Bathrooms 4 Bathrooms 5 Bathrooms 6 Bathrooms 7 Bathro…" at bounding box center [456, 414] width 386 height 29
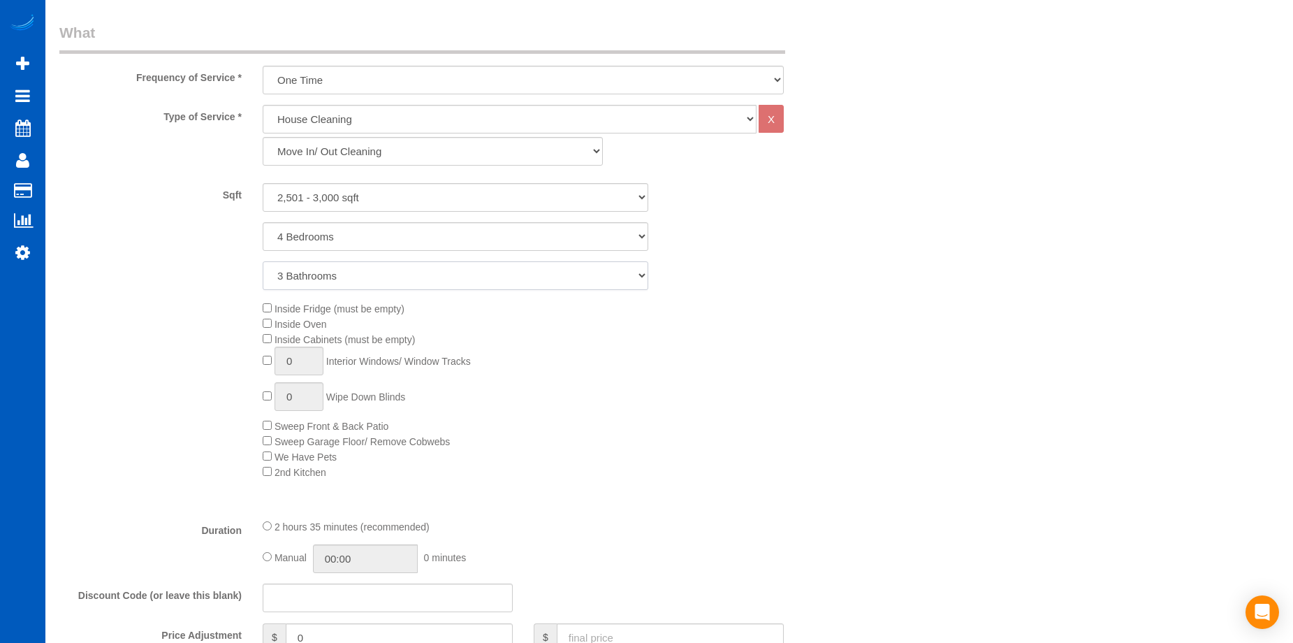
scroll to position [489, 0]
type input "1"
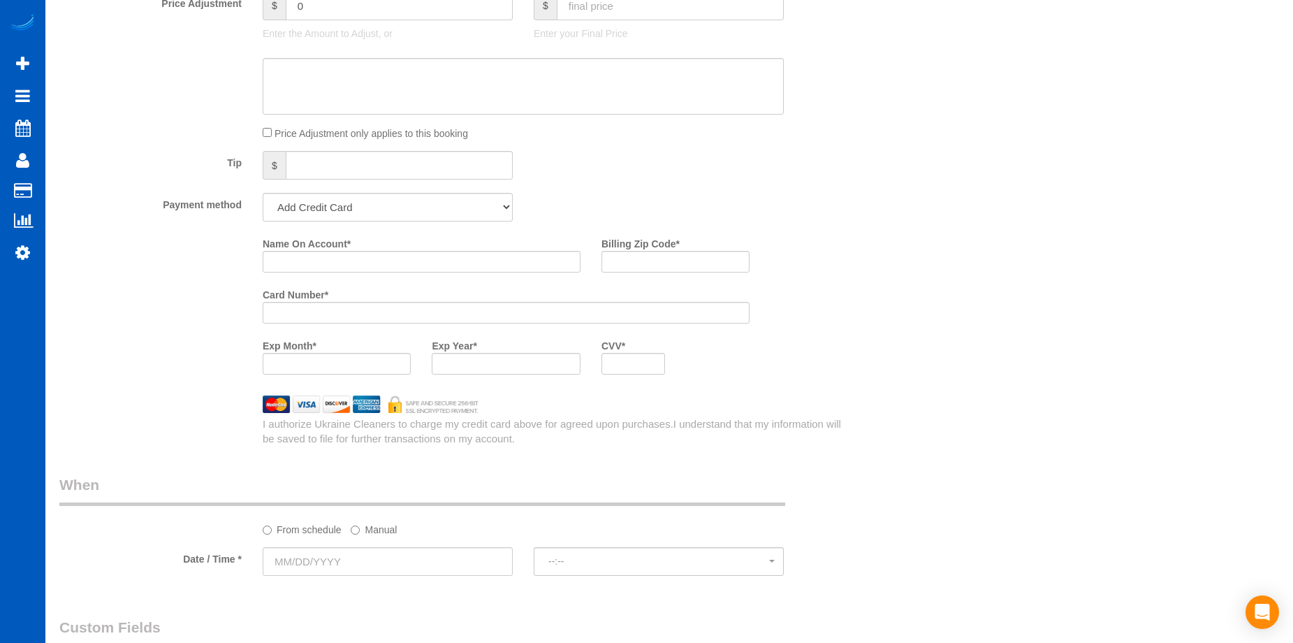
scroll to position [1257, 0]
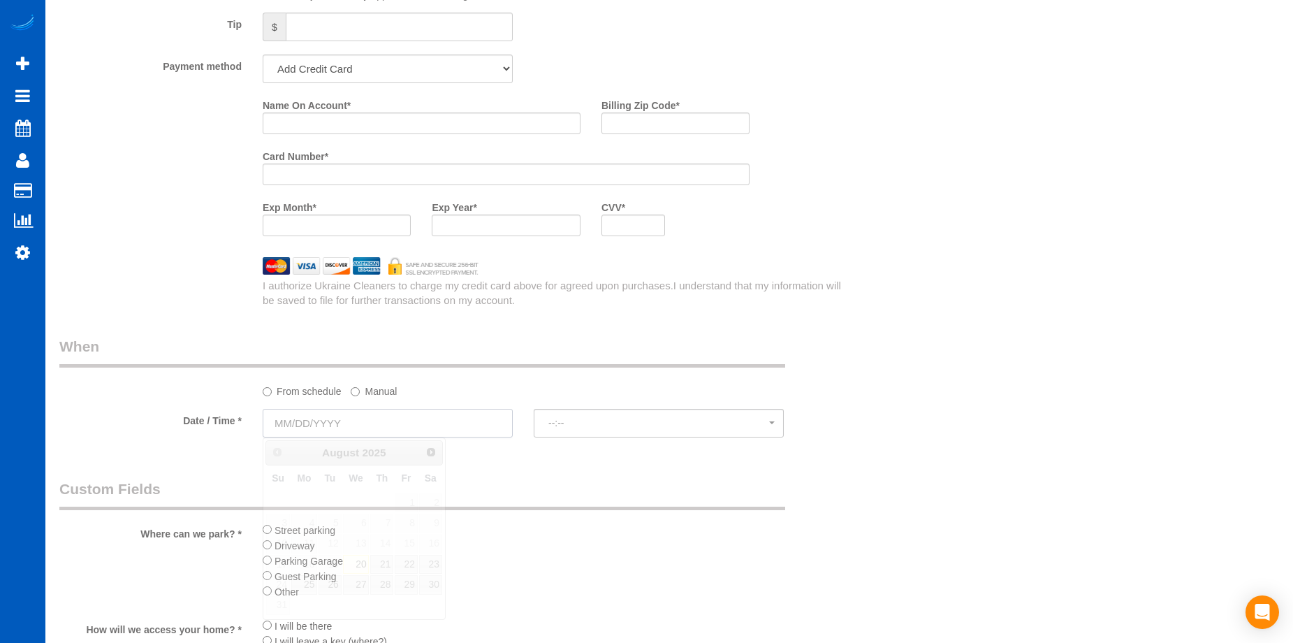
click at [450, 418] on input "text" at bounding box center [388, 423] width 250 height 29
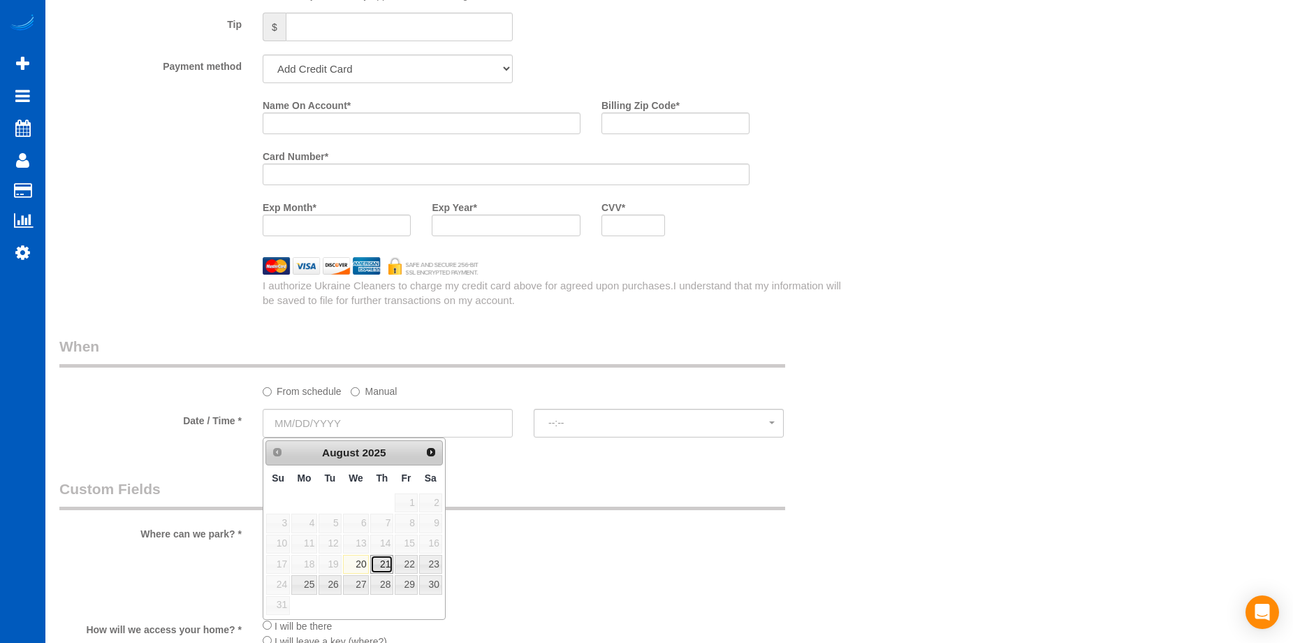
click at [385, 563] on link "21" at bounding box center [381, 564] width 23 height 19
type input "[DATE]"
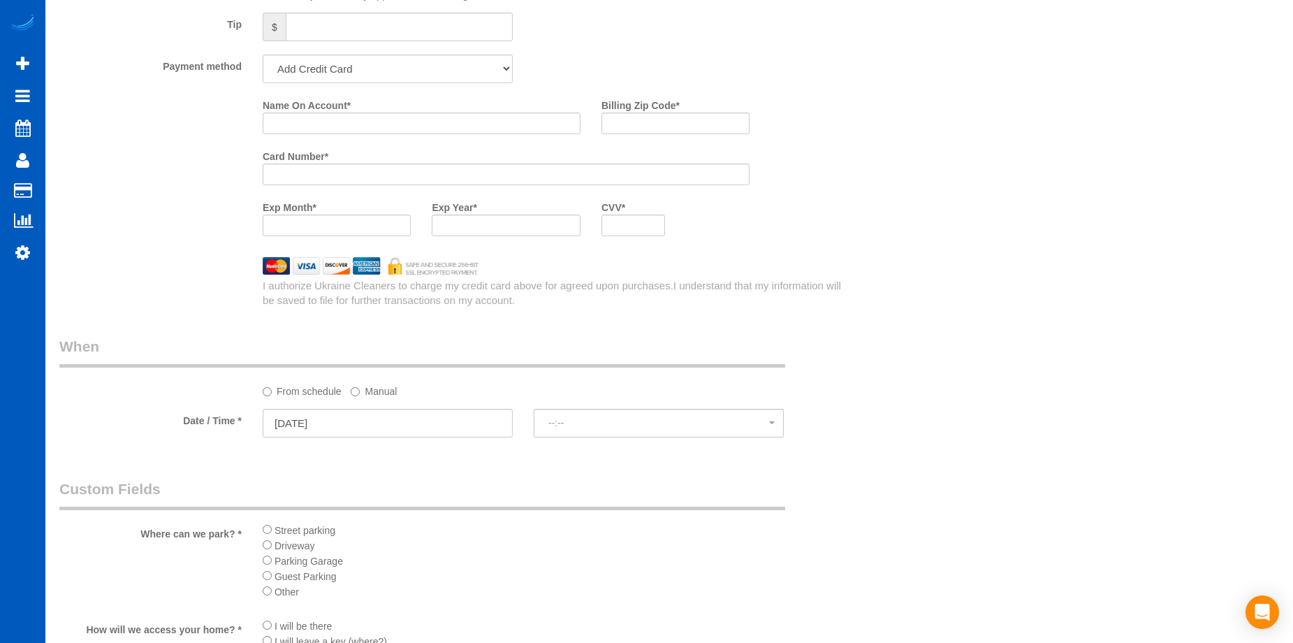
select select "spot1"
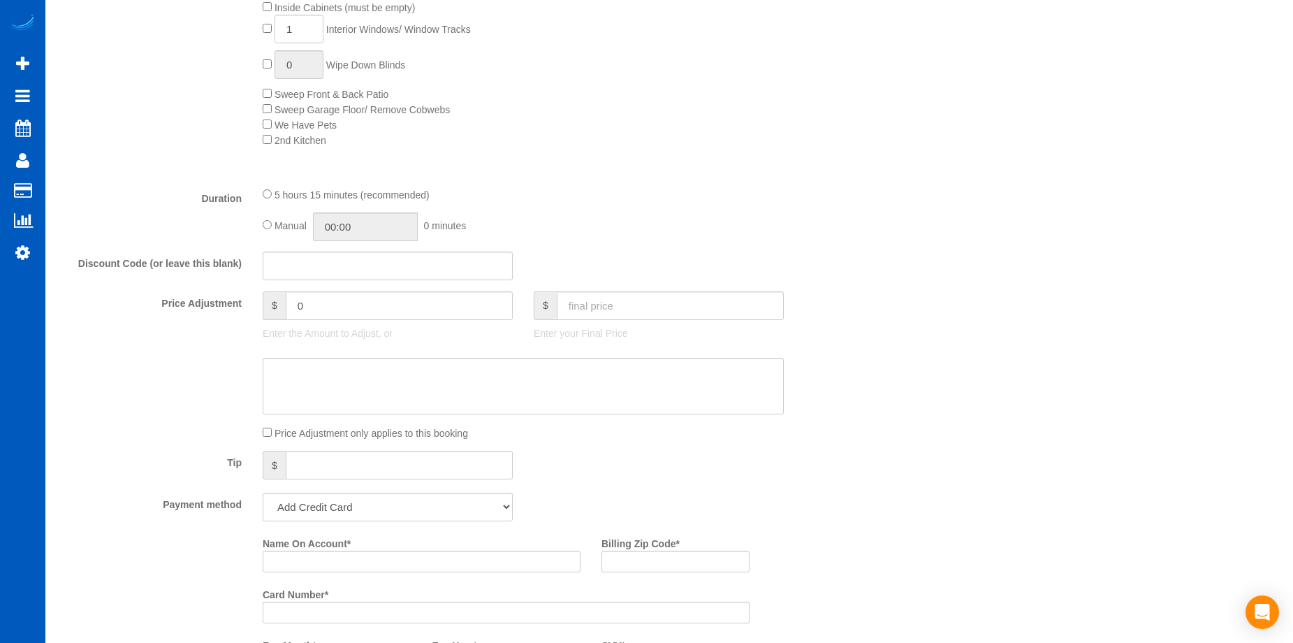
scroll to position [698, 0]
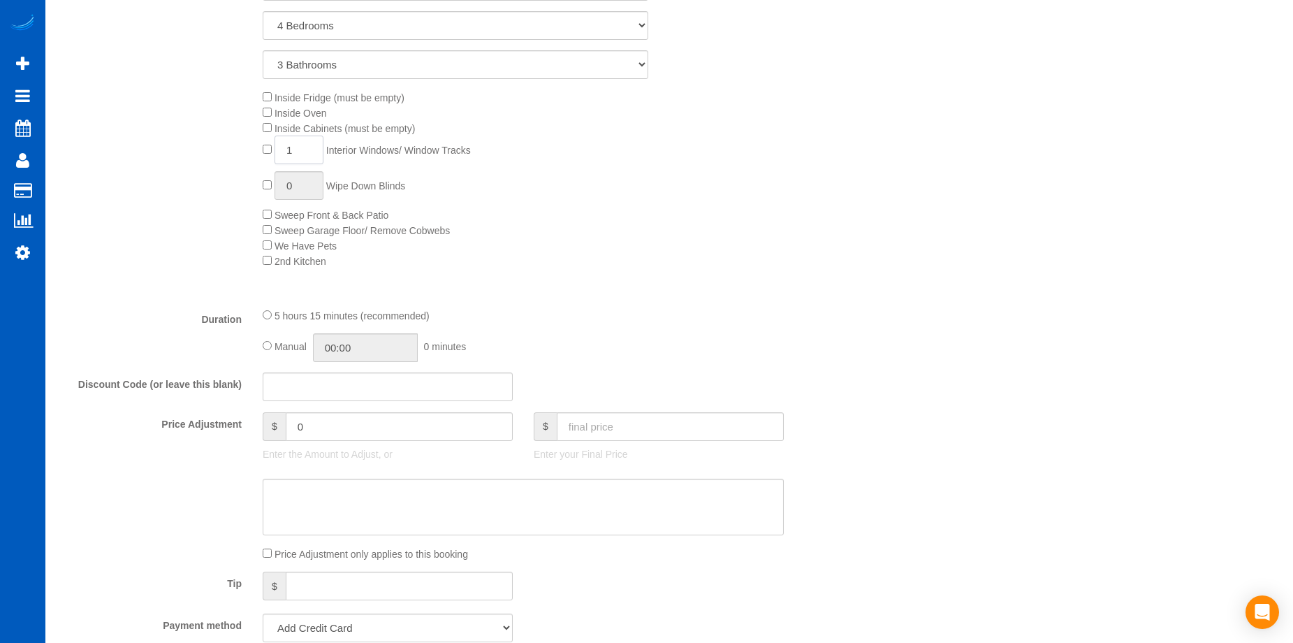
click at [302, 150] on input "1" at bounding box center [298, 149] width 49 height 29
drag, startPoint x: 305, startPoint y: 149, endPoint x: 219, endPoint y: 147, distance: 85.2
click at [219, 147] on div "Inside Fridge (must be empty) Inside Oven Inside Cabinets (must be empty) 1 Int…" at bounding box center [455, 178] width 813 height 179
type input "8"
click at [638, 197] on div "Inside Fridge (must be empty) Inside Oven Inside Cabinets (must be empty) 8 Int…" at bounding box center [557, 178] width 610 height 179
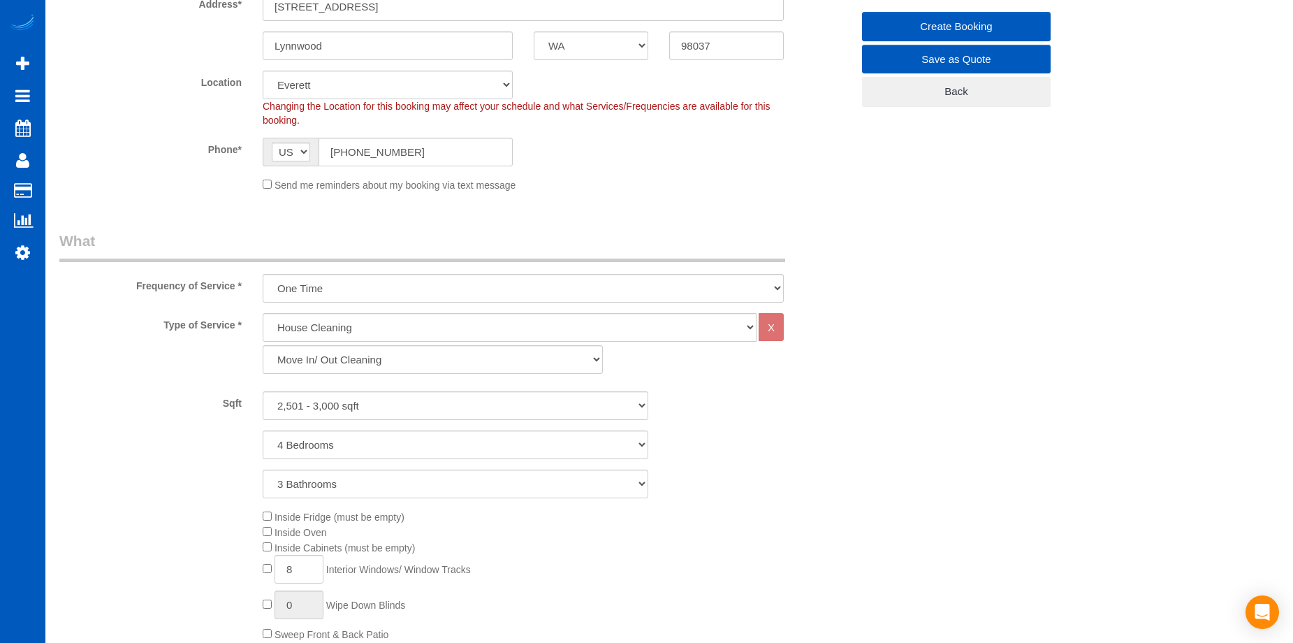
scroll to position [70, 0]
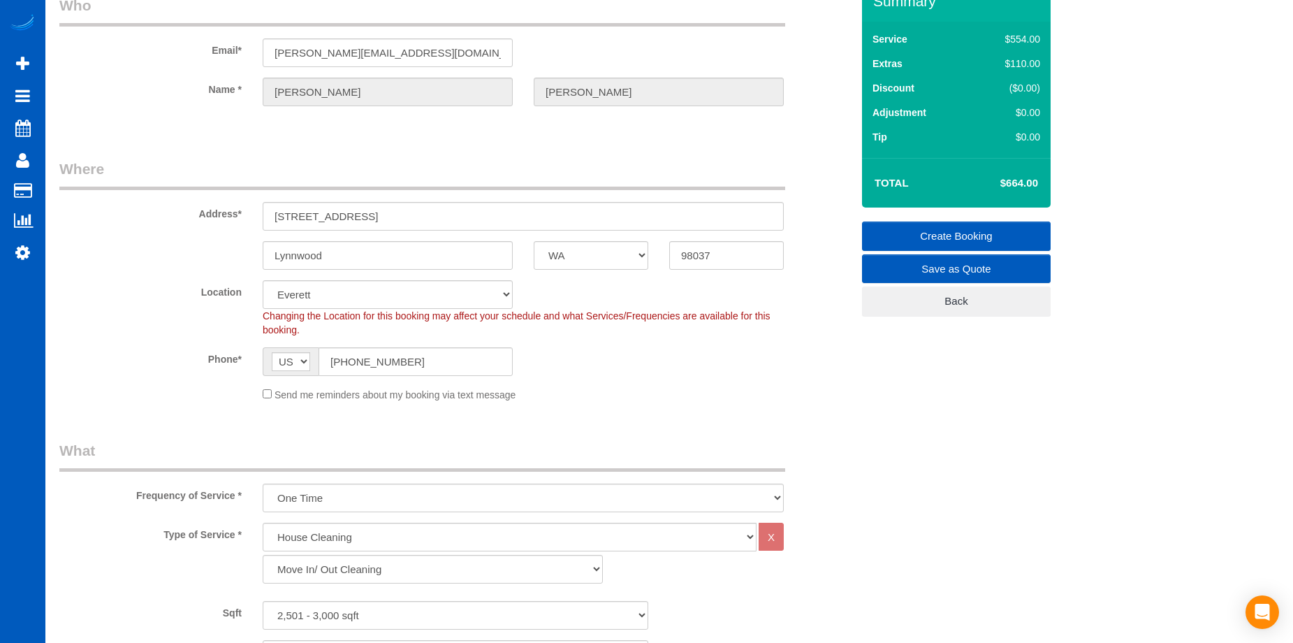
select select "spot14"
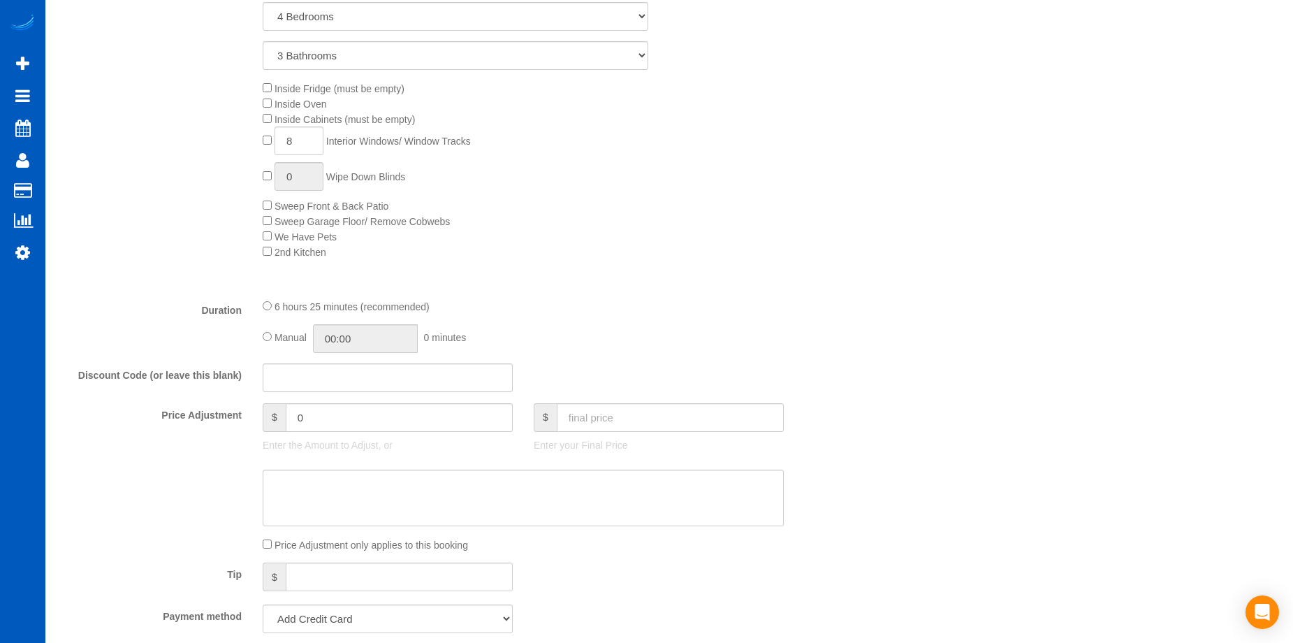
scroll to position [768, 0]
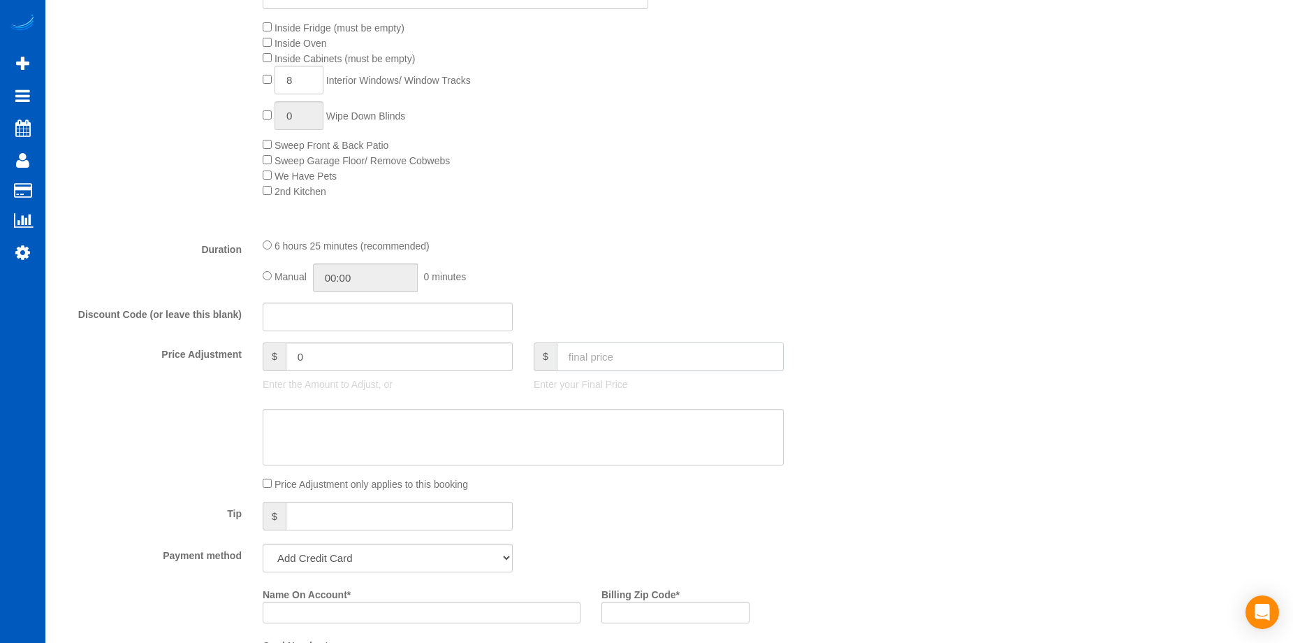
click at [638, 349] on input "text" at bounding box center [670, 356] width 227 height 29
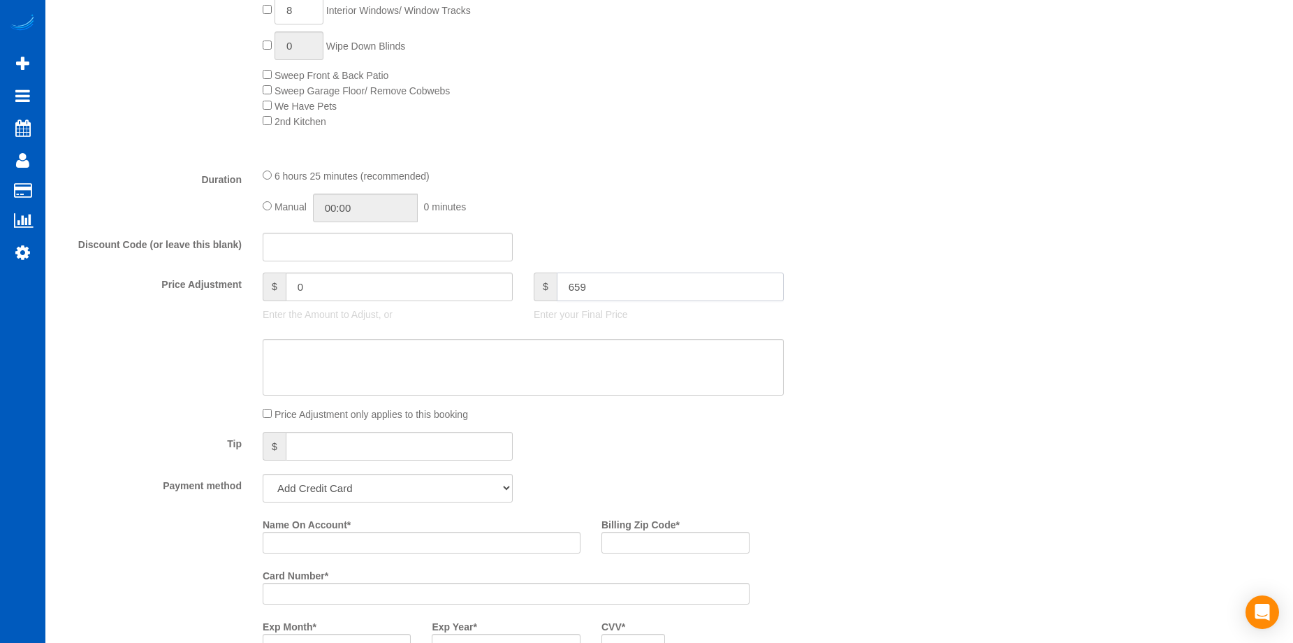
type input "659"
click at [573, 345] on textarea at bounding box center [523, 367] width 521 height 57
type input "-5"
click at [358, 487] on select "Add Credit Card Cash Check Paypal" at bounding box center [388, 488] width 250 height 29
select select "string:cash"
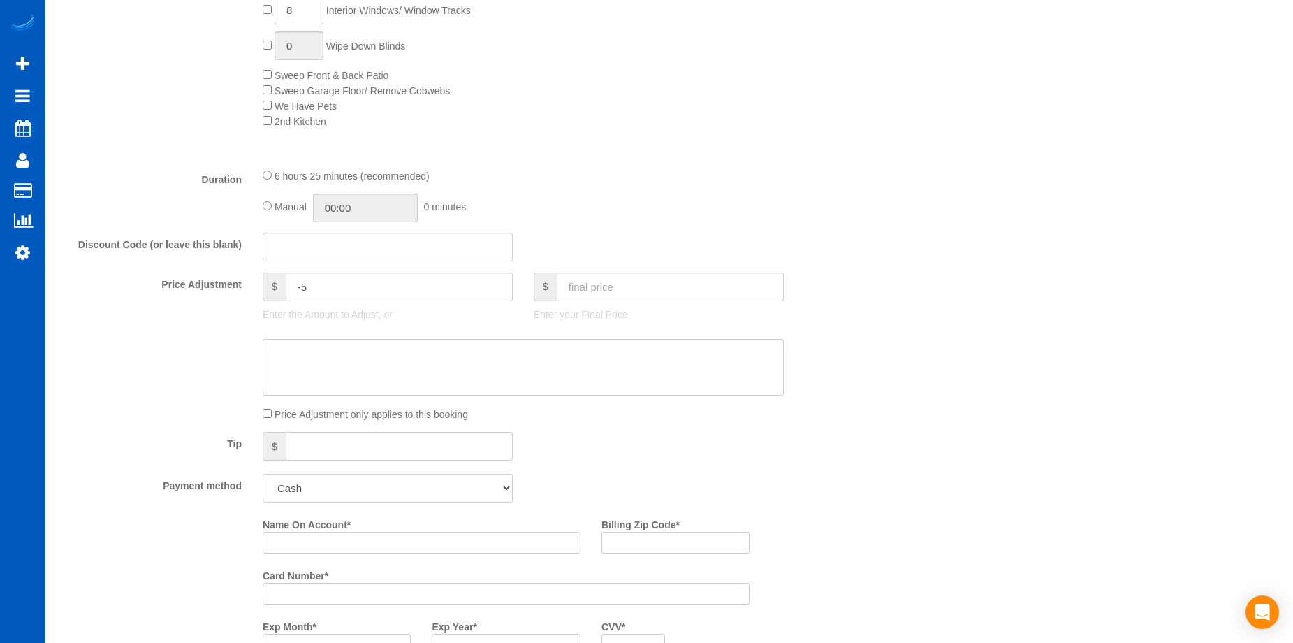
click at [263, 474] on select "Add Credit Card Cash Check Paypal" at bounding box center [388, 488] width 250 height 29
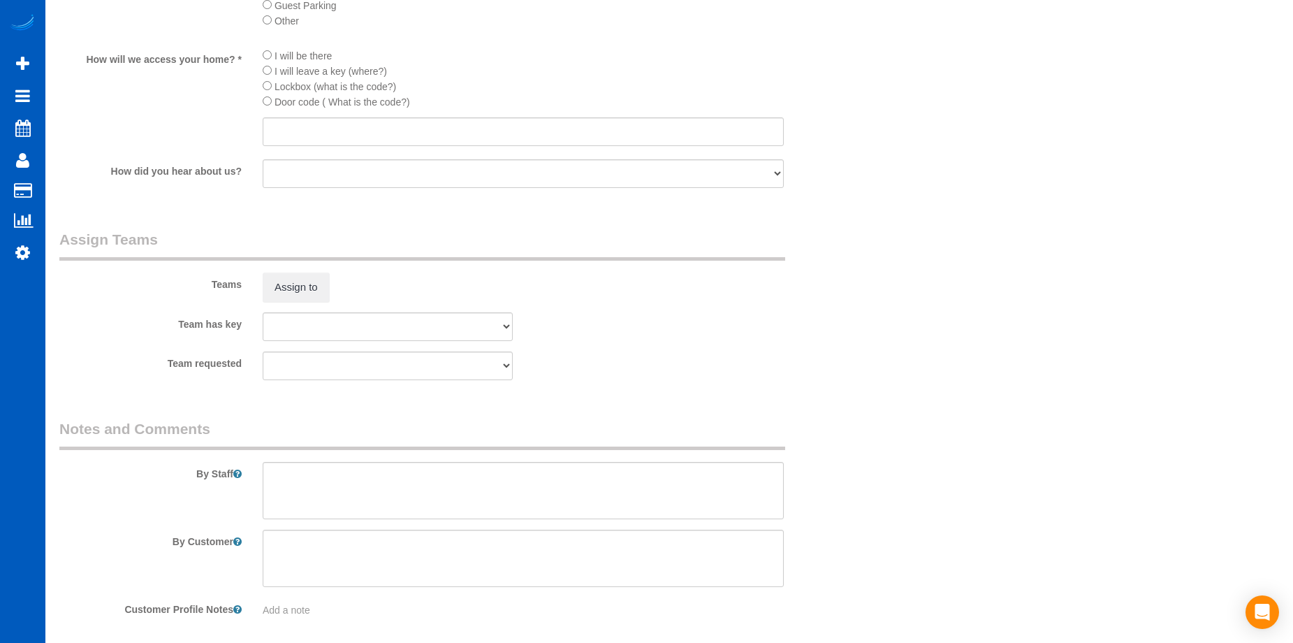
scroll to position [1675, 0]
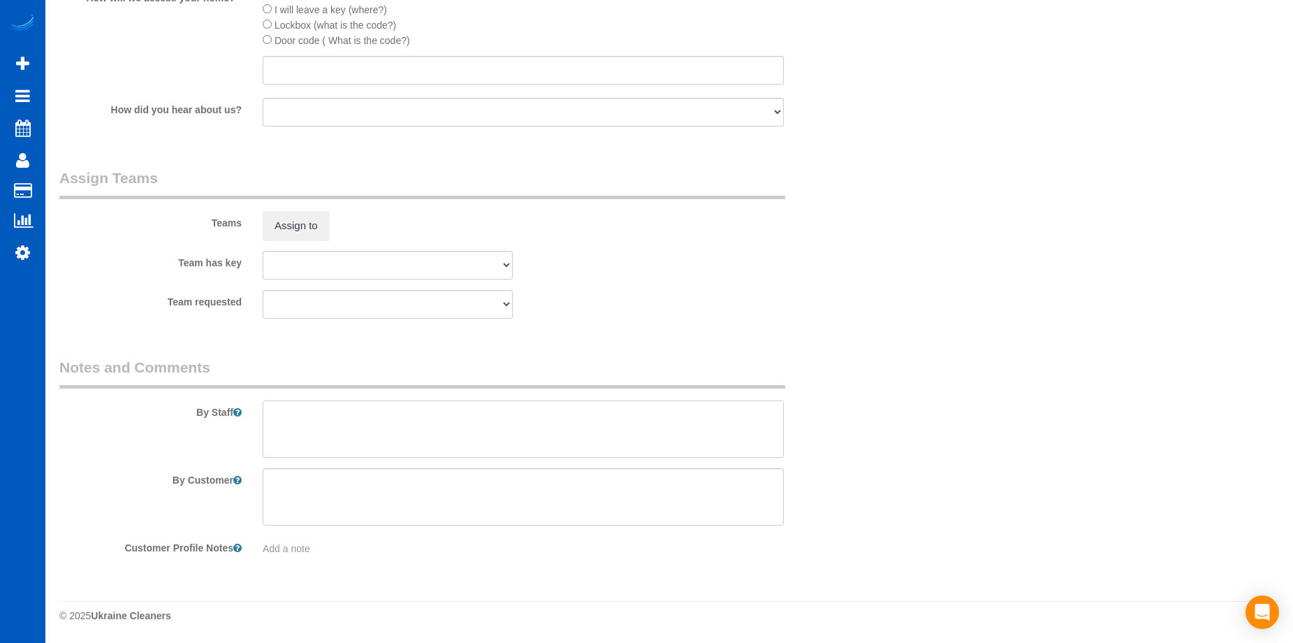
click at [498, 411] on textarea at bounding box center [523, 428] width 521 height 57
click at [475, 425] on textarea at bounding box center [523, 428] width 521 height 57
paste textarea "Nikki is the listing agent with John L Scott. She has requested we copy Dale My…"
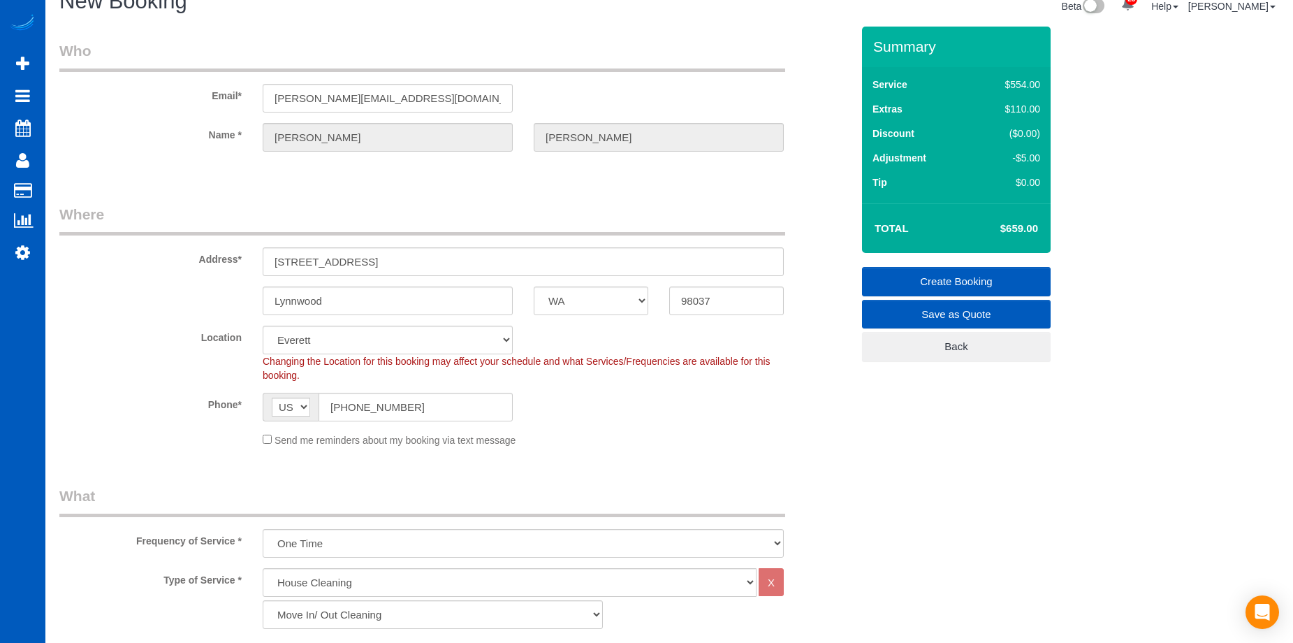
scroll to position [0, 0]
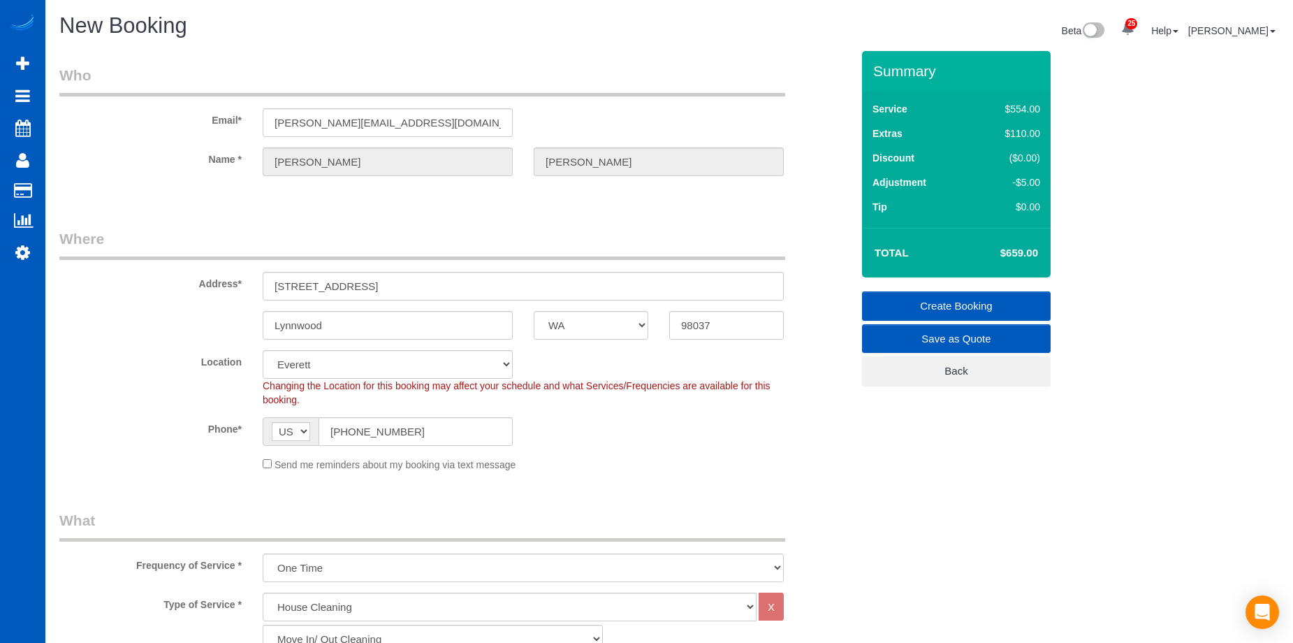
type textarea "Booked by [PERSON_NAME]. [PERSON_NAME] is the listing agent with [PERSON_NAME].…"
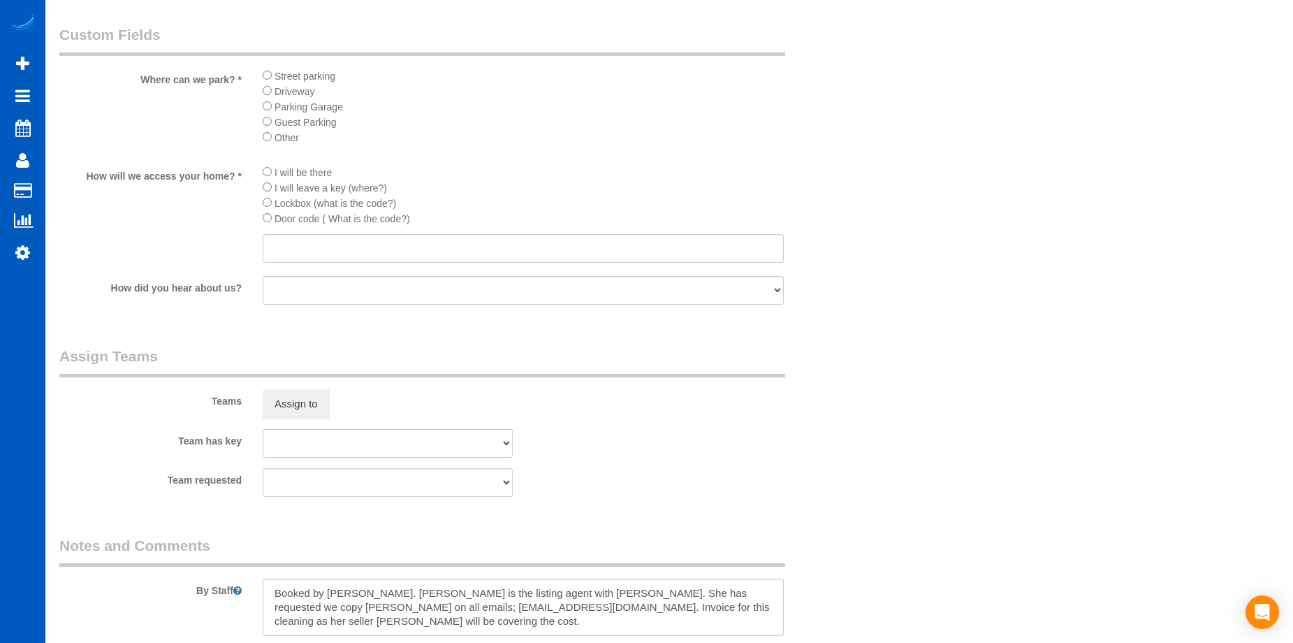
scroll to position [1675, 0]
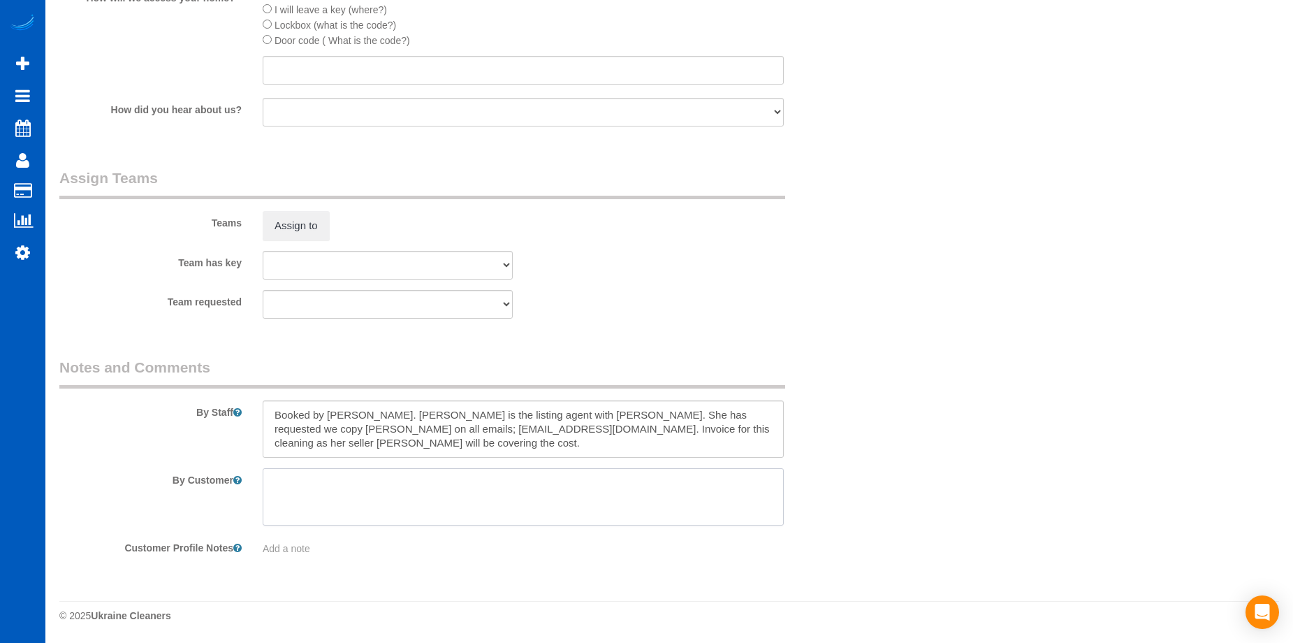
click at [404, 524] on textarea at bounding box center [523, 496] width 521 height 57
click at [438, 490] on textarea at bounding box center [523, 496] width 521 height 57
paste textarea "Full move clean; please clean windows/tracks in the front/main area of the firs…"
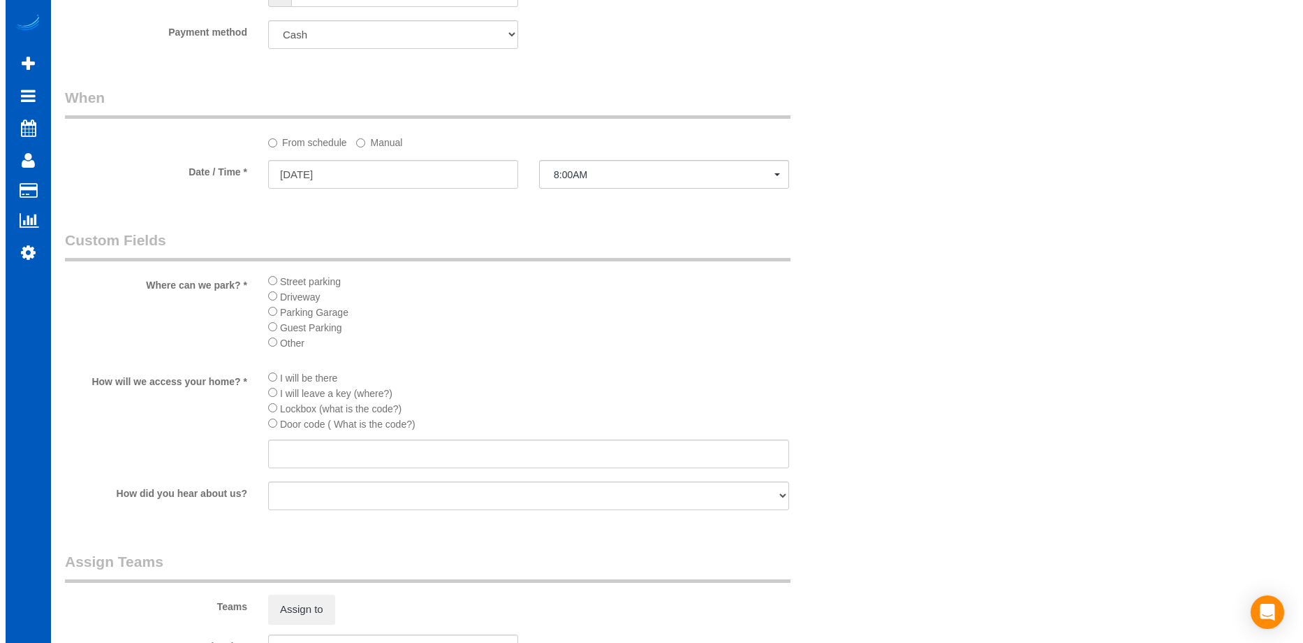
scroll to position [1467, 0]
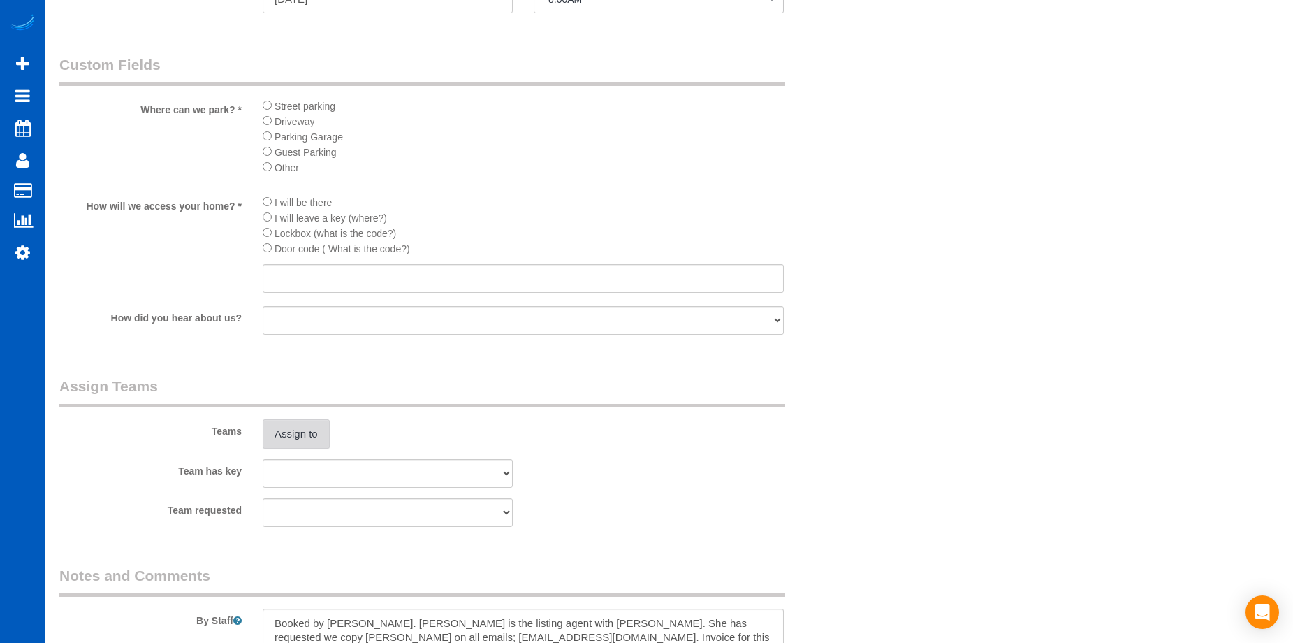
type textarea "Full move clean; please clean windows/tracks in the front/main area of the firs…"
click at [302, 430] on button "Assign to" at bounding box center [296, 433] width 67 height 29
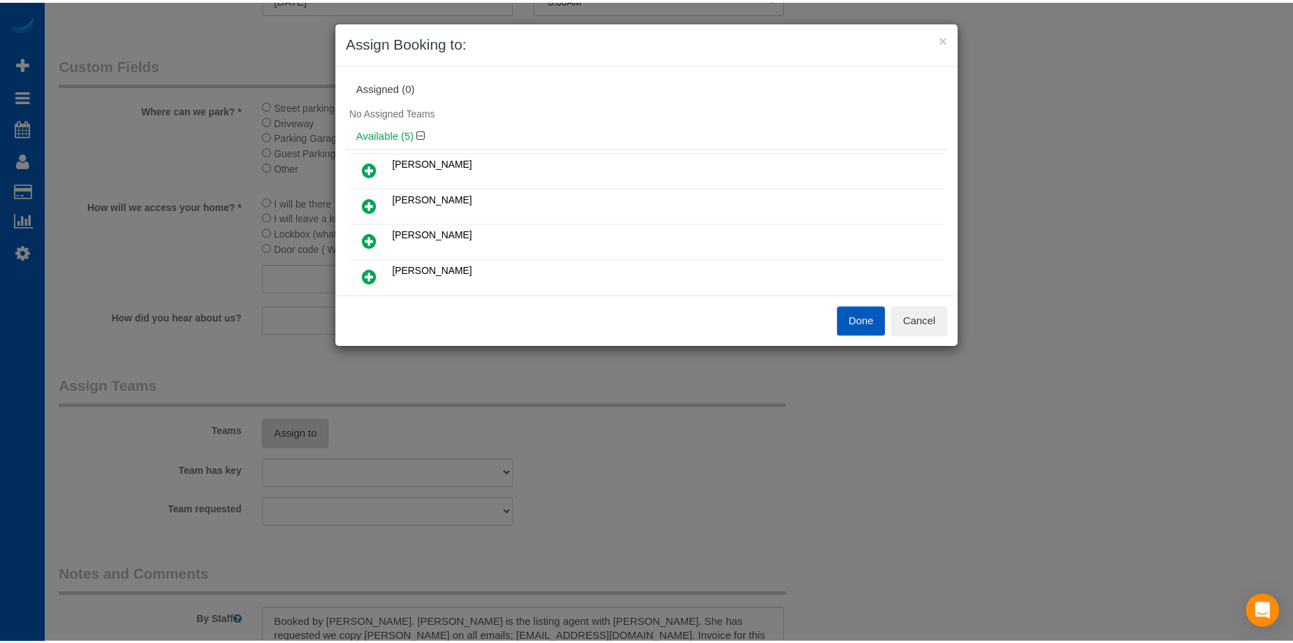
scroll to position [70, 0]
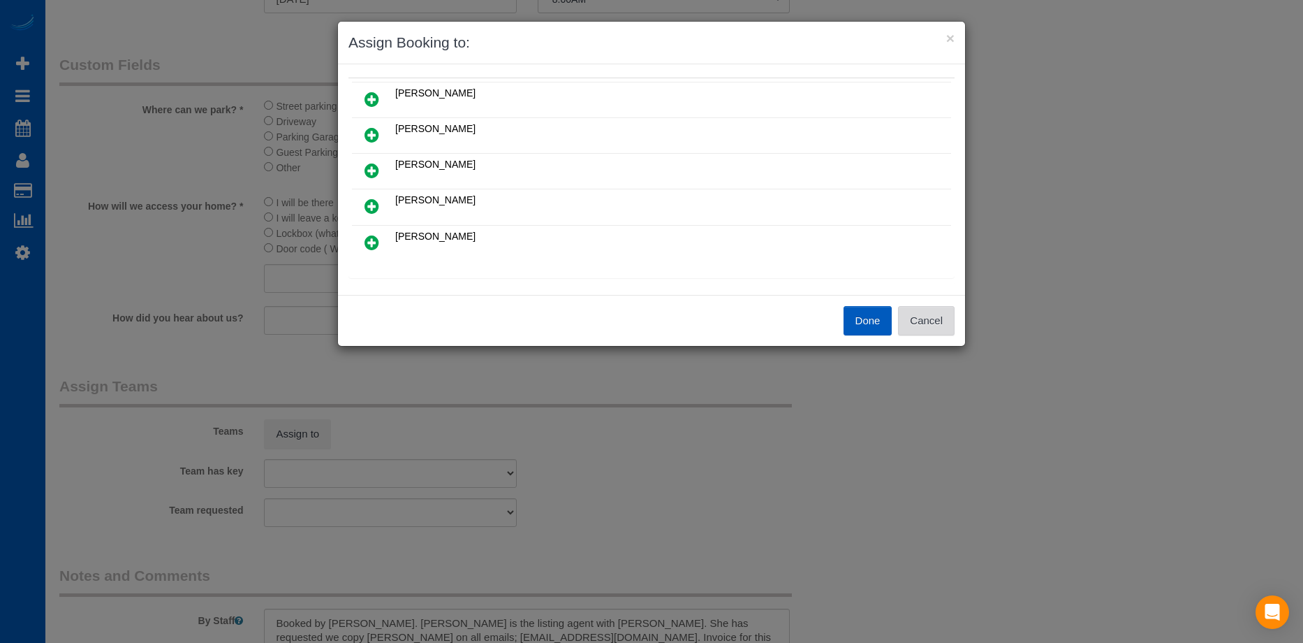
click at [934, 318] on button "Cancel" at bounding box center [926, 320] width 57 height 29
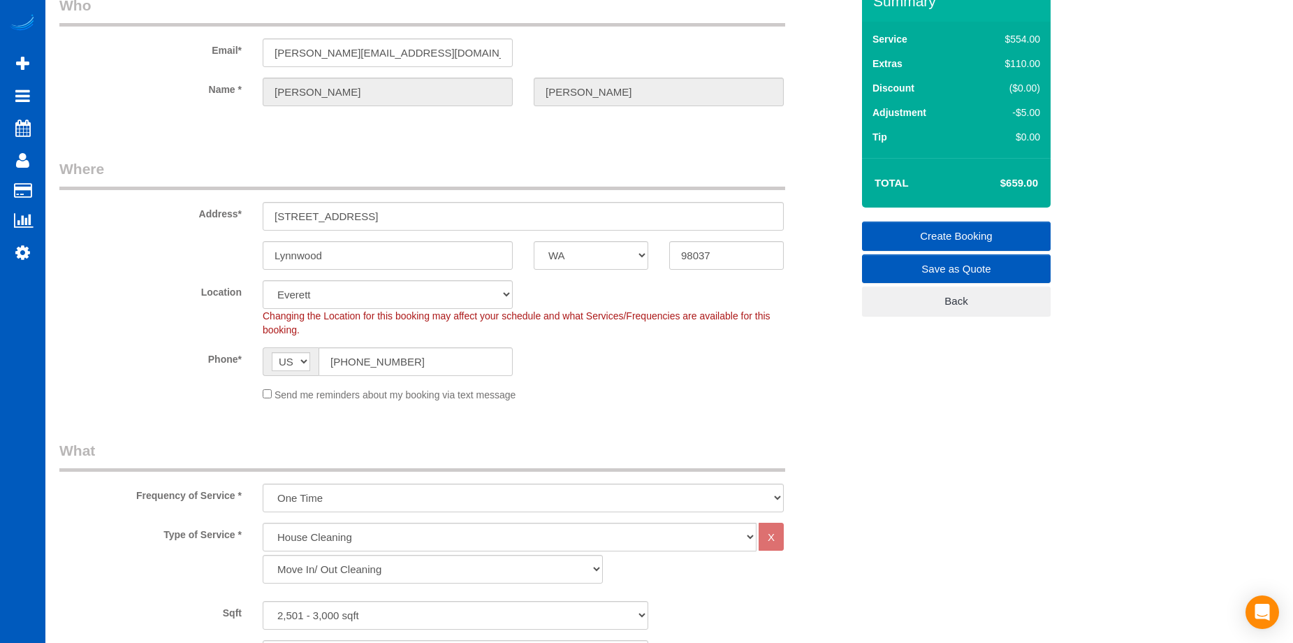
click at [896, 229] on link "Create Booking" at bounding box center [956, 235] width 189 height 29
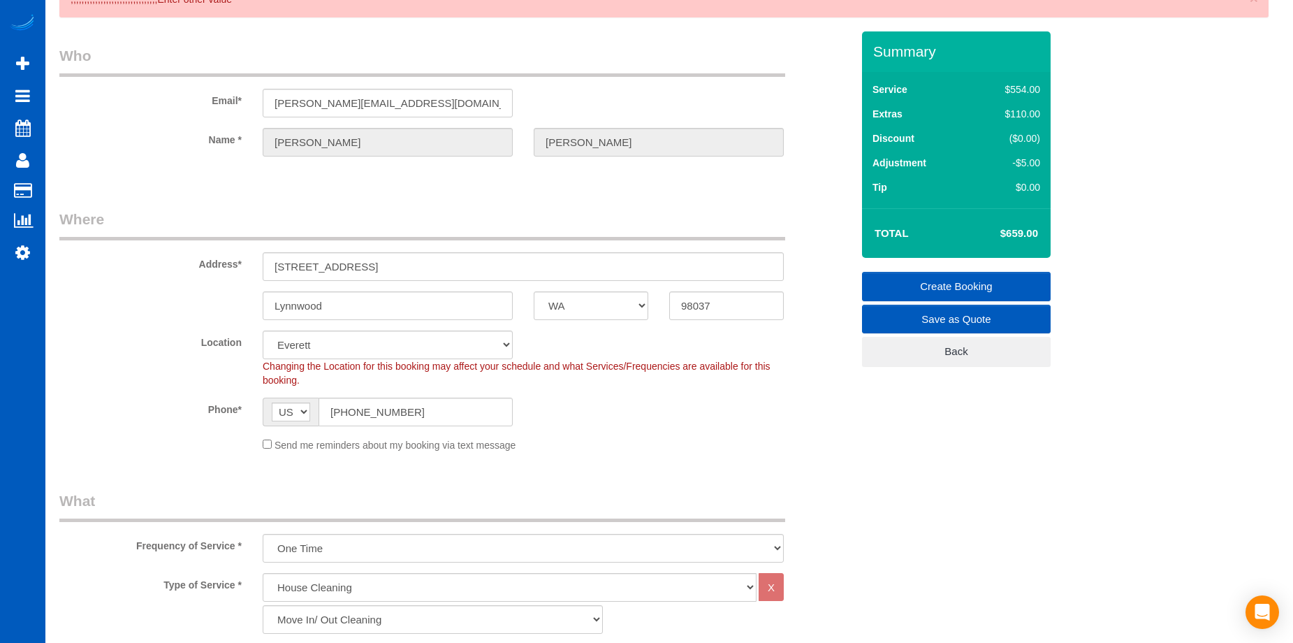
scroll to position [1571, 0]
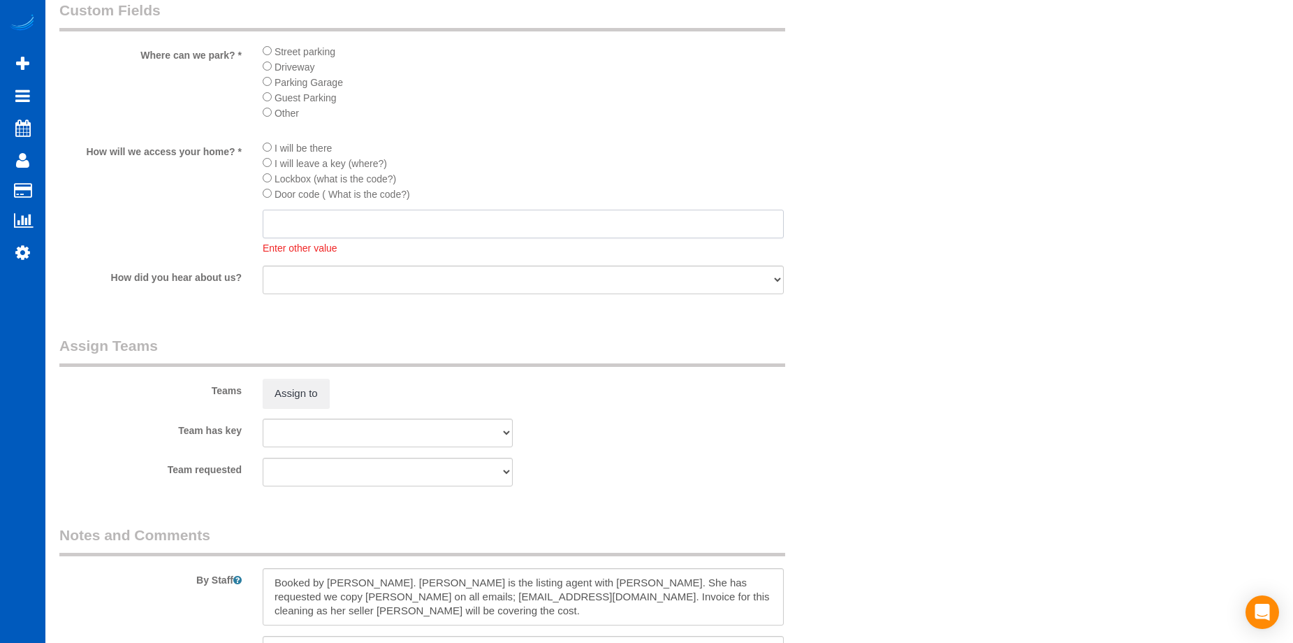
click at [365, 213] on input "text" at bounding box center [523, 224] width 521 height 29
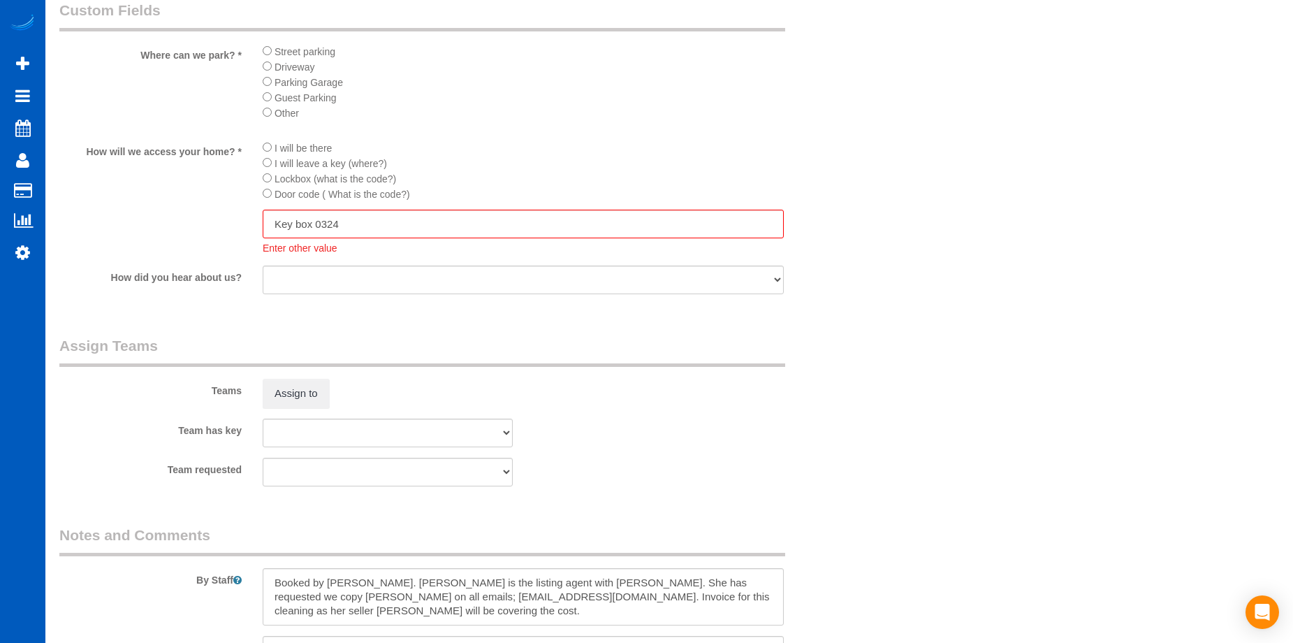
click at [332, 242] on div "Enter other value" at bounding box center [523, 246] width 521 height 17
click at [545, 624] on textarea at bounding box center [523, 596] width 521 height 57
click at [550, 603] on textarea at bounding box center [523, 596] width 521 height 57
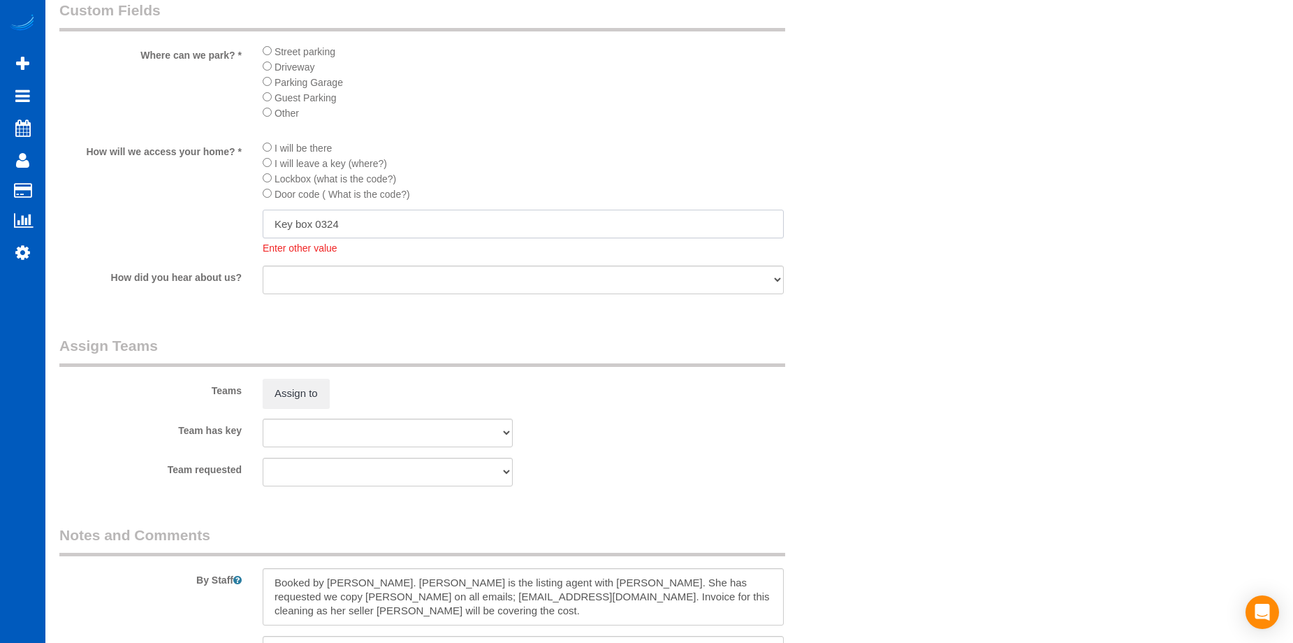
click at [316, 216] on input "Key box 0324" at bounding box center [523, 224] width 521 height 29
click at [362, 230] on input "Key box 0324" at bounding box center [523, 224] width 521 height 29
drag, startPoint x: 346, startPoint y: 219, endPoint x: 240, endPoint y: 213, distance: 106.3
click at [240, 213] on div "How will we access your home? * I will be there I will leave a key (where?) Loc…" at bounding box center [455, 198] width 813 height 116
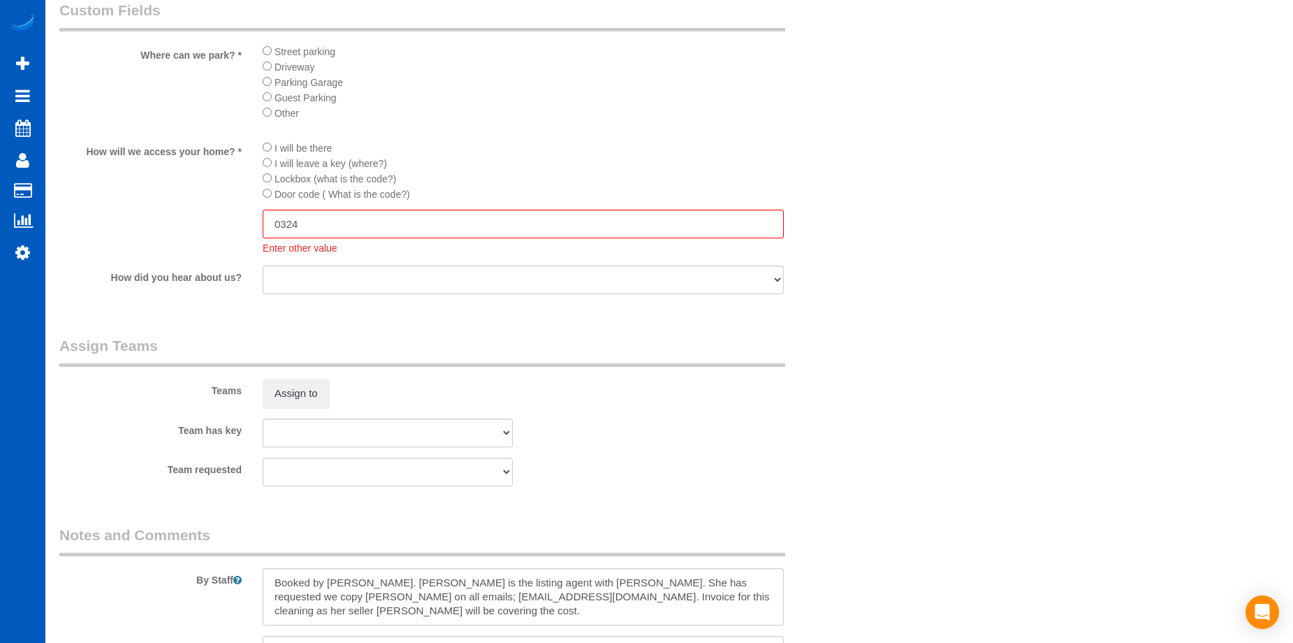
click at [368, 248] on div "Enter other value" at bounding box center [523, 246] width 521 height 17
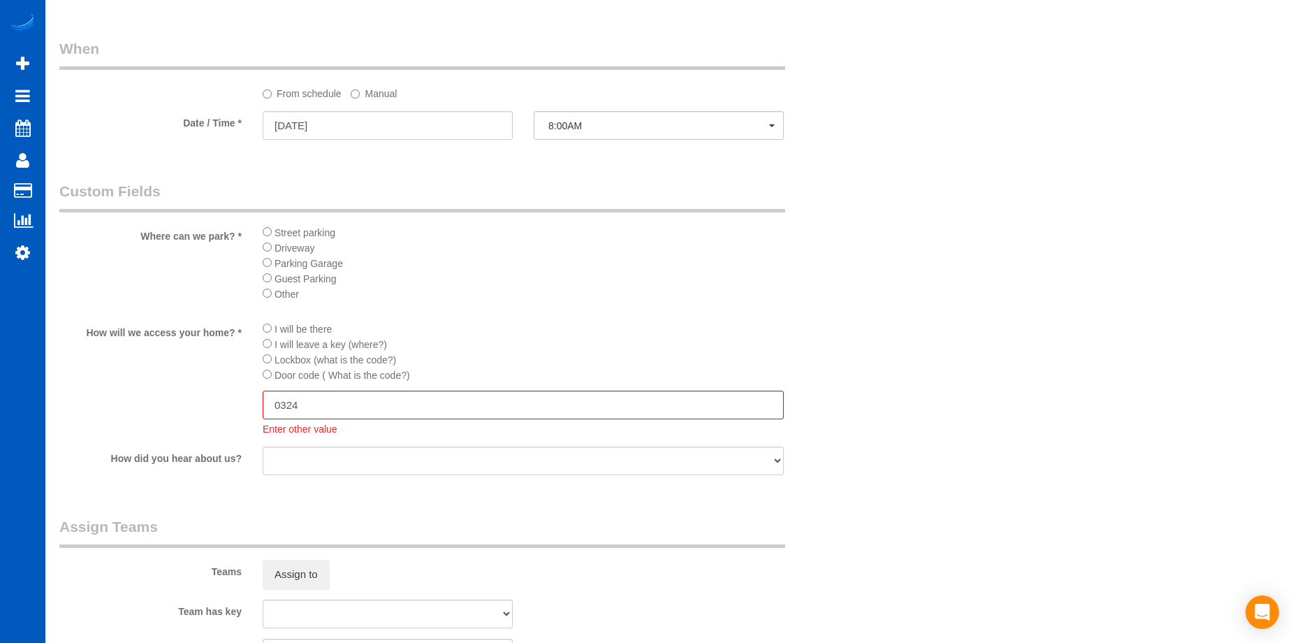
scroll to position [1390, 0]
click at [323, 401] on input "0324" at bounding box center [523, 405] width 521 height 29
drag, startPoint x: 309, startPoint y: 403, endPoint x: 268, endPoint y: 404, distance: 41.2
click at [268, 404] on input "0324" at bounding box center [523, 405] width 521 height 29
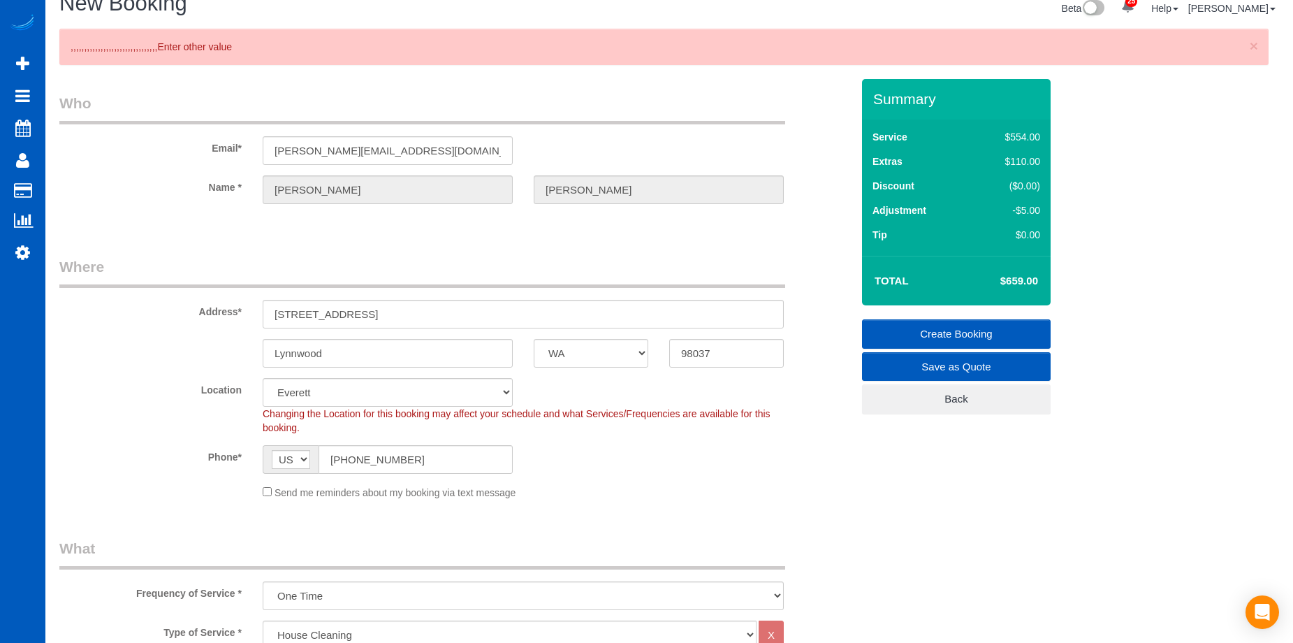
scroll to position [0, 0]
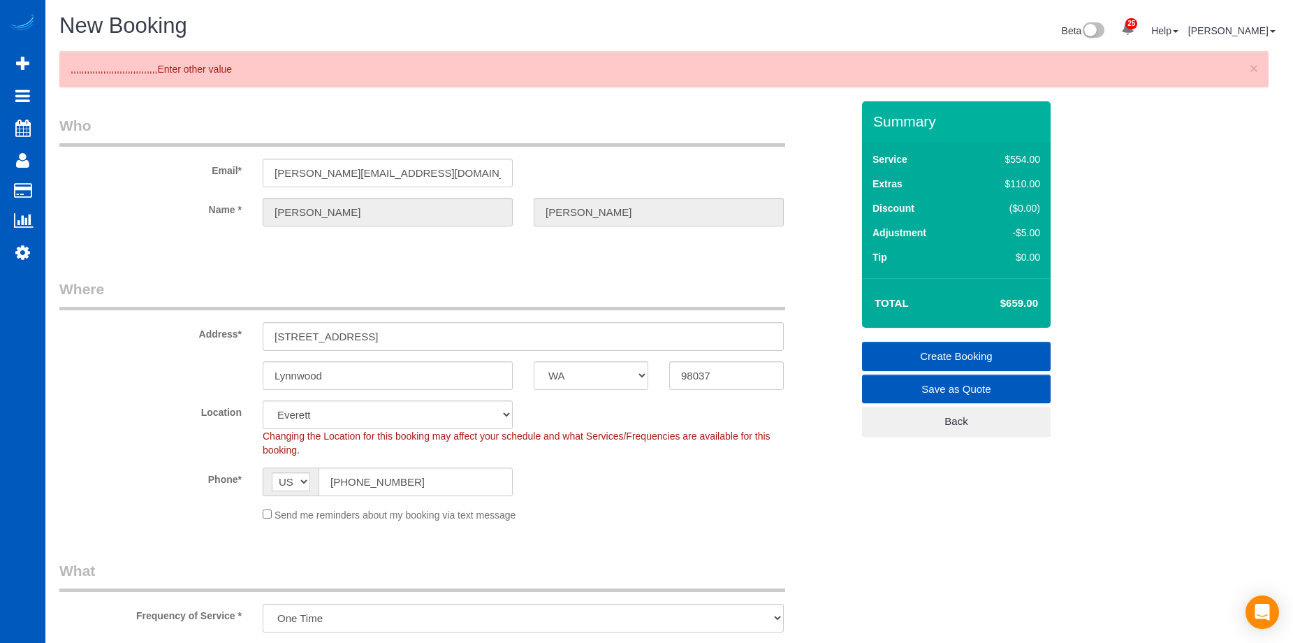
type input "Keybox 0324"
click at [902, 353] on link "Create Booking" at bounding box center [956, 356] width 189 height 29
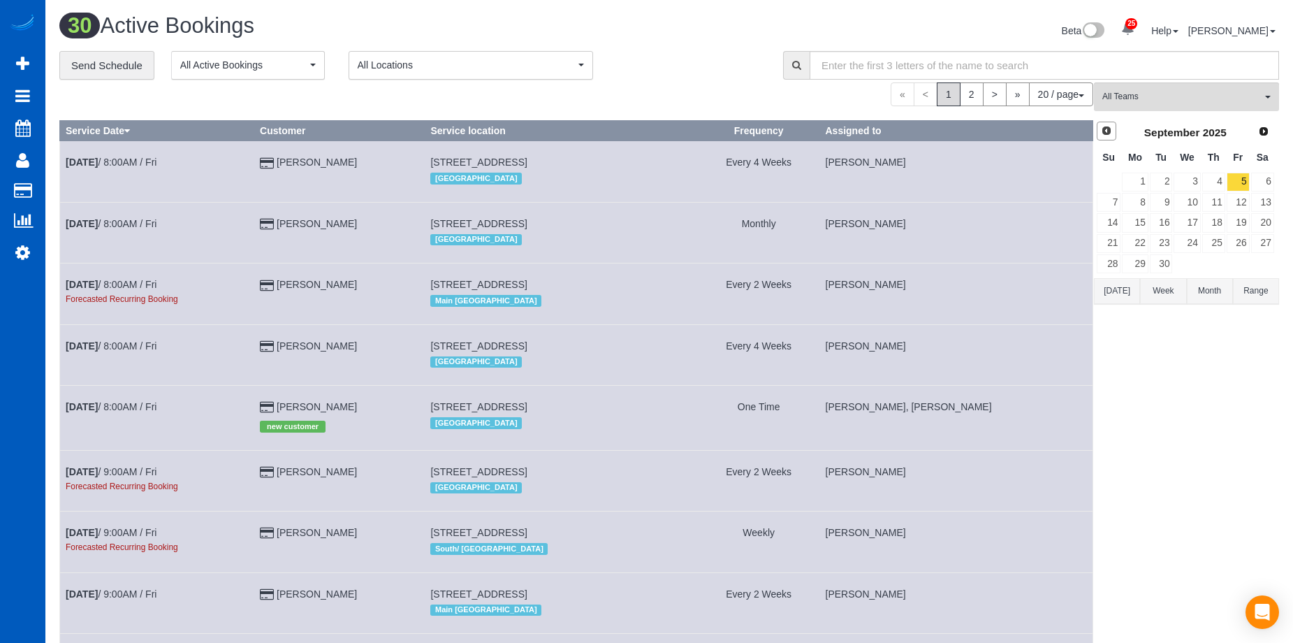
click at [1110, 131] on span "Prev" at bounding box center [1106, 130] width 11 height 11
click at [1210, 242] on link "21" at bounding box center [1213, 243] width 23 height 19
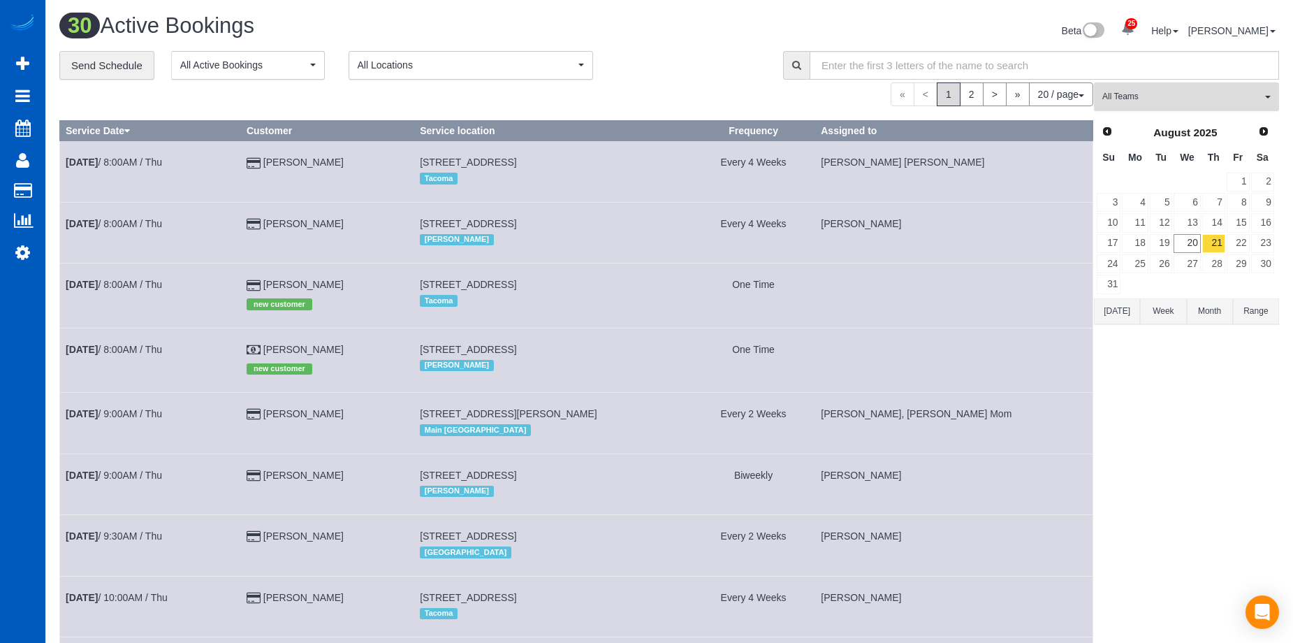
click at [1165, 98] on span "All Teams" at bounding box center [1181, 97] width 159 height 12
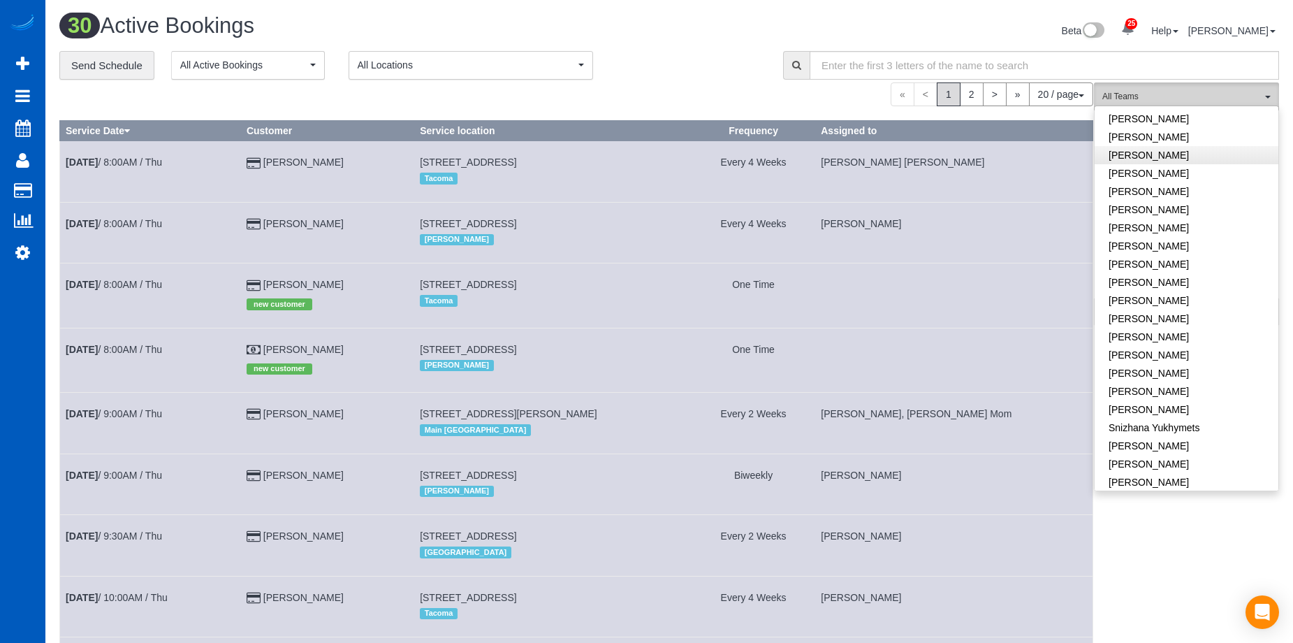
scroll to position [962, 0]
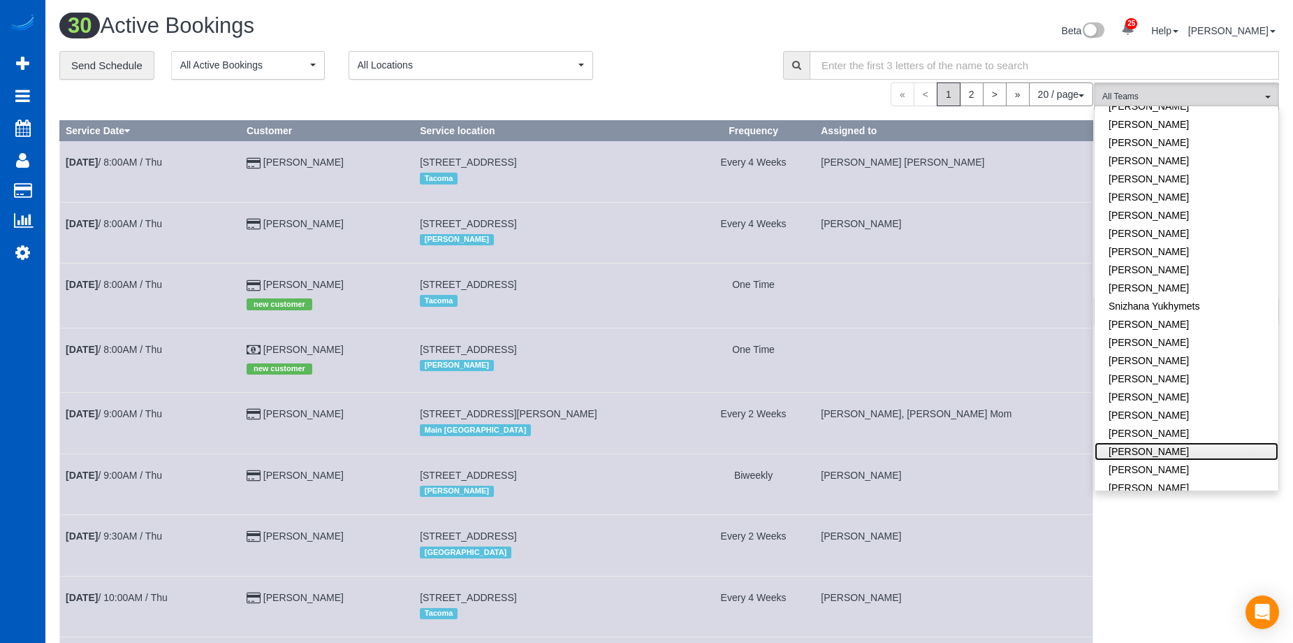
click at [1189, 442] on link "[PERSON_NAME]" at bounding box center [1186, 451] width 184 height 18
click at [1187, 460] on link "[PERSON_NAME]" at bounding box center [1186, 469] width 184 height 18
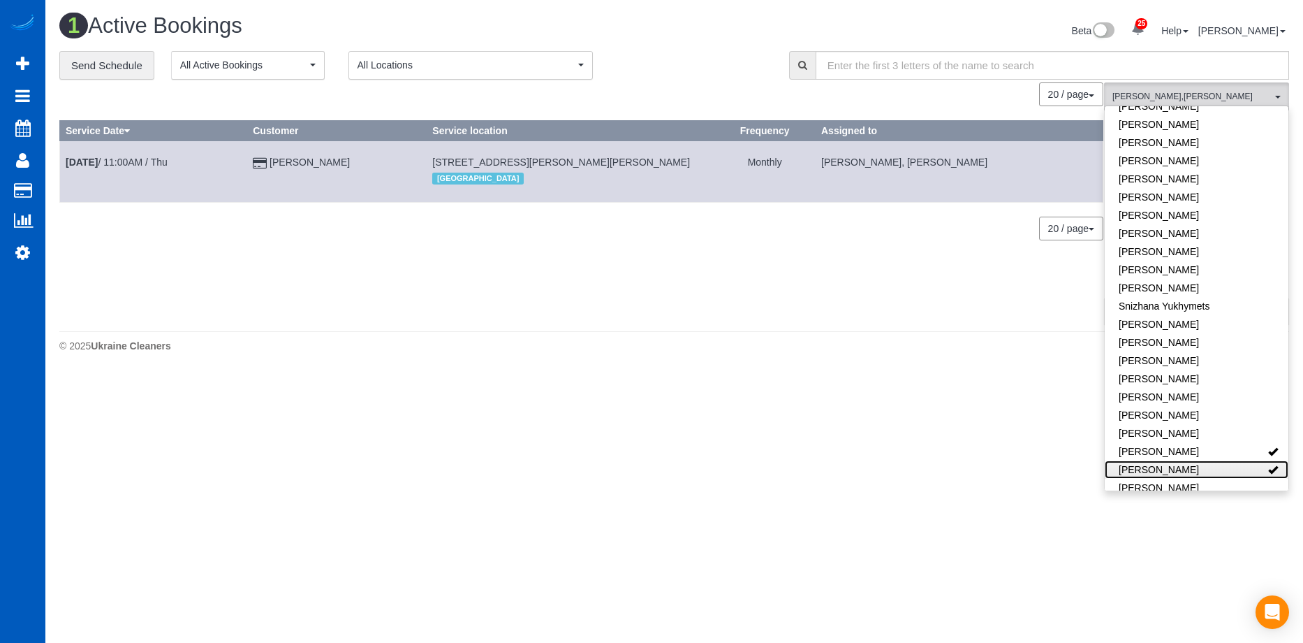
click at [1187, 460] on link "[PERSON_NAME]" at bounding box center [1197, 469] width 184 height 18
click at [1203, 442] on link "[PERSON_NAME]" at bounding box center [1197, 451] width 184 height 18
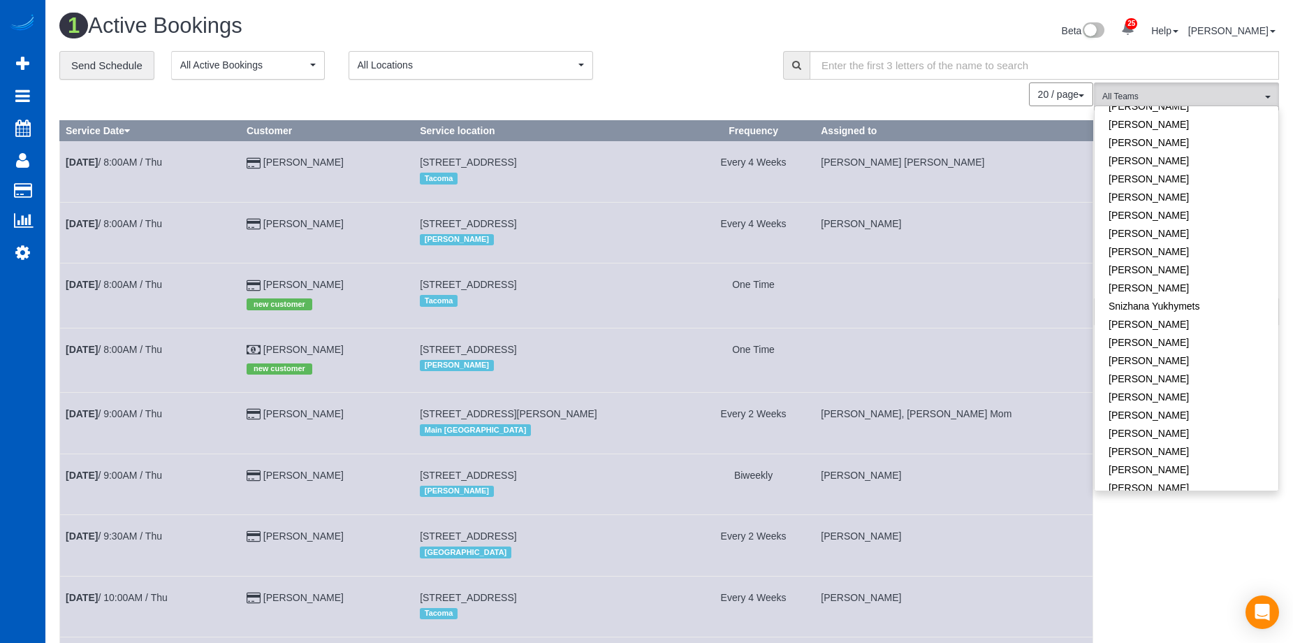
click at [674, 38] on div "Beta 25 Your Notifications You have 0 alerts × You have 1 to charge for 08/19/2…" at bounding box center [979, 32] width 620 height 37
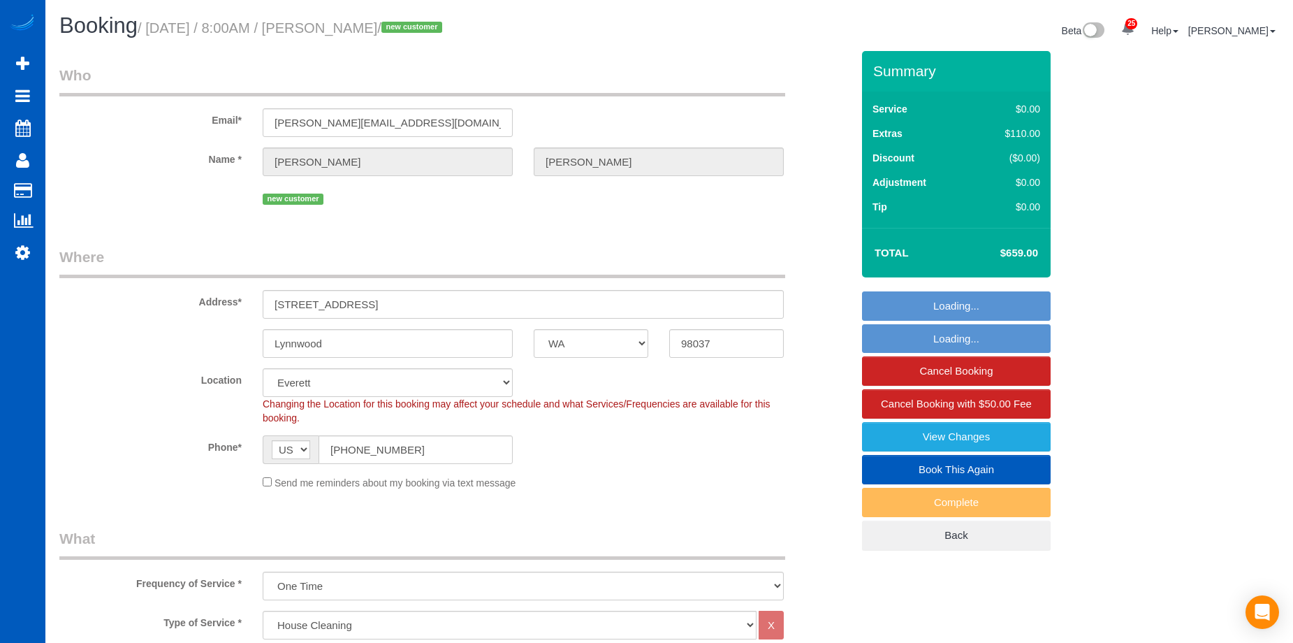
select select "WA"
select select "199"
select select "2501"
select select "4"
select select "3"
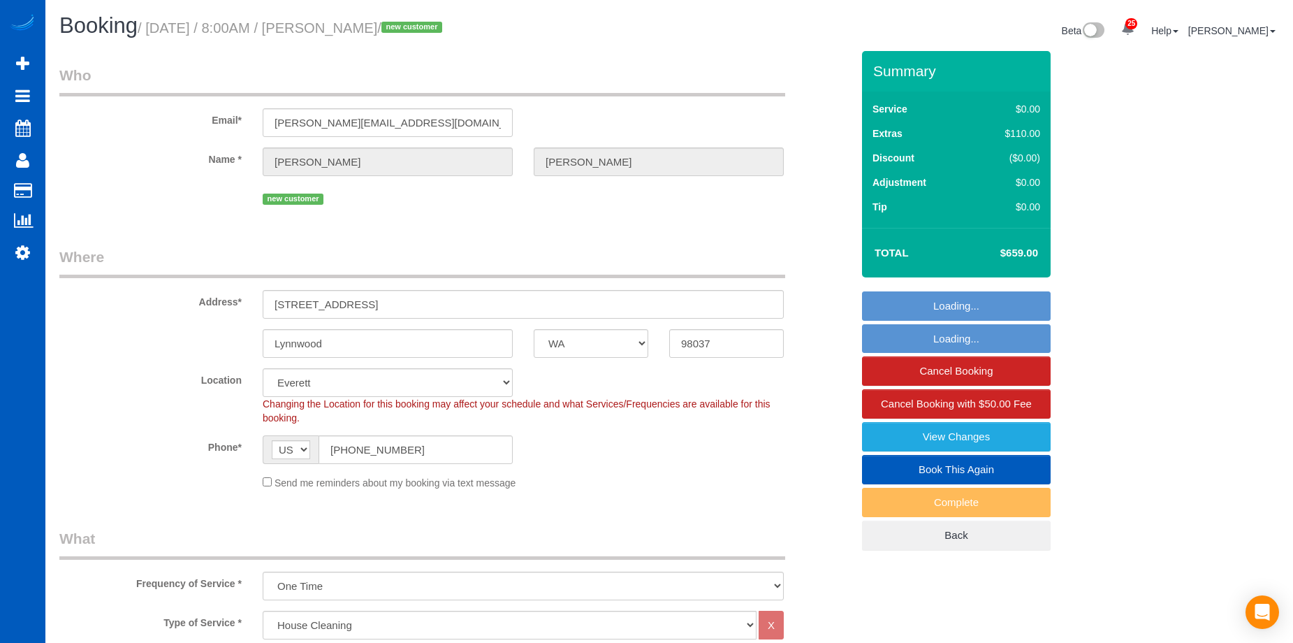
select select "spot1"
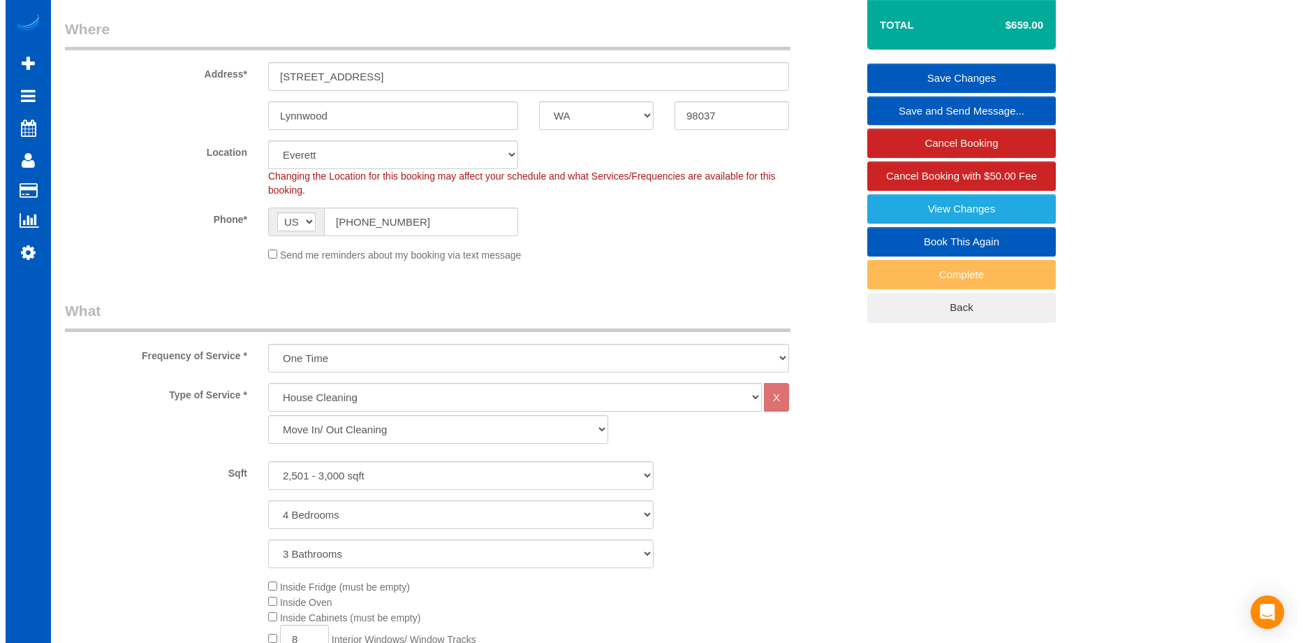
scroll to position [140, 0]
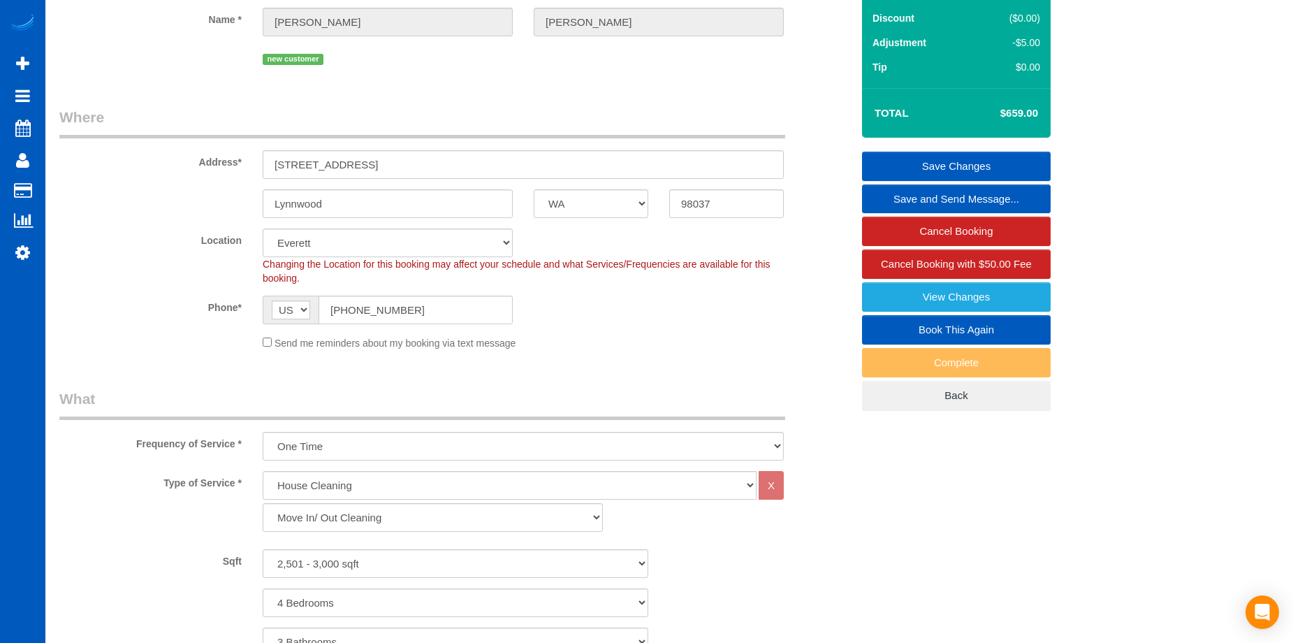
click at [923, 198] on link "Save and Send Message..." at bounding box center [956, 198] width 189 height 29
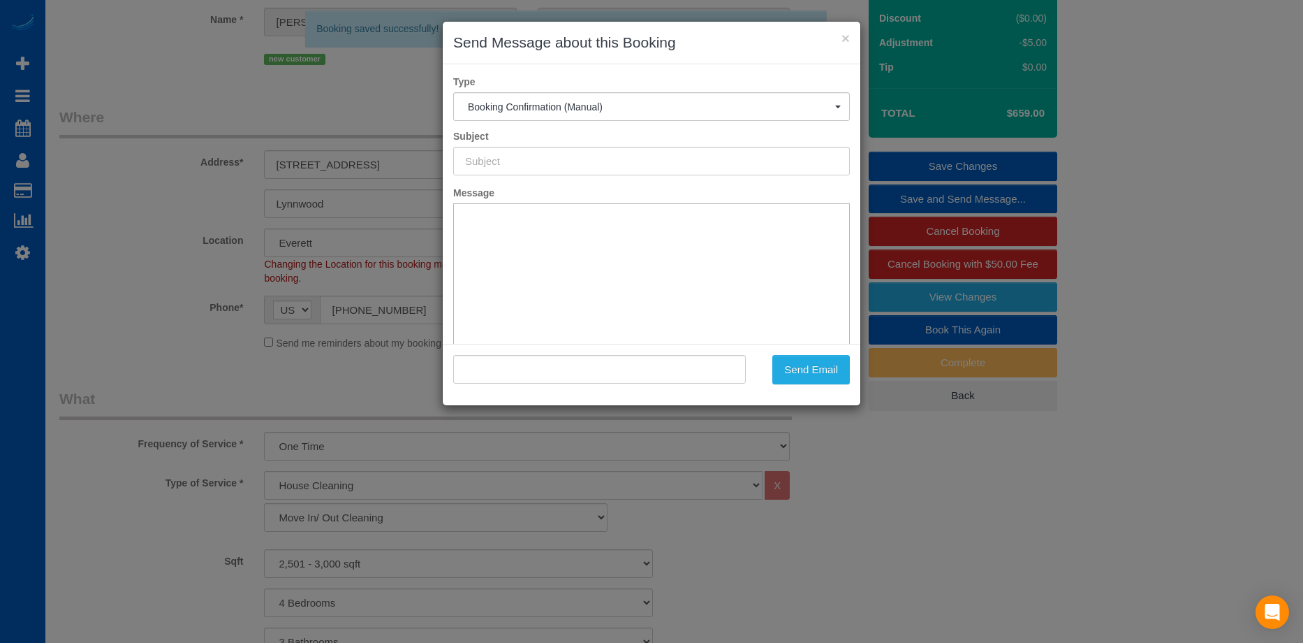
type input "Cleaning Service Confirmed!"
type input ""[PERSON_NAME]" <[PERSON_NAME][EMAIL_ADDRESS][DOMAIN_NAME]>"
click at [632, 374] on input ""[PERSON_NAME]" <[PERSON_NAME][EMAIL_ADDRESS][DOMAIN_NAME]>" at bounding box center [599, 369] width 293 height 29
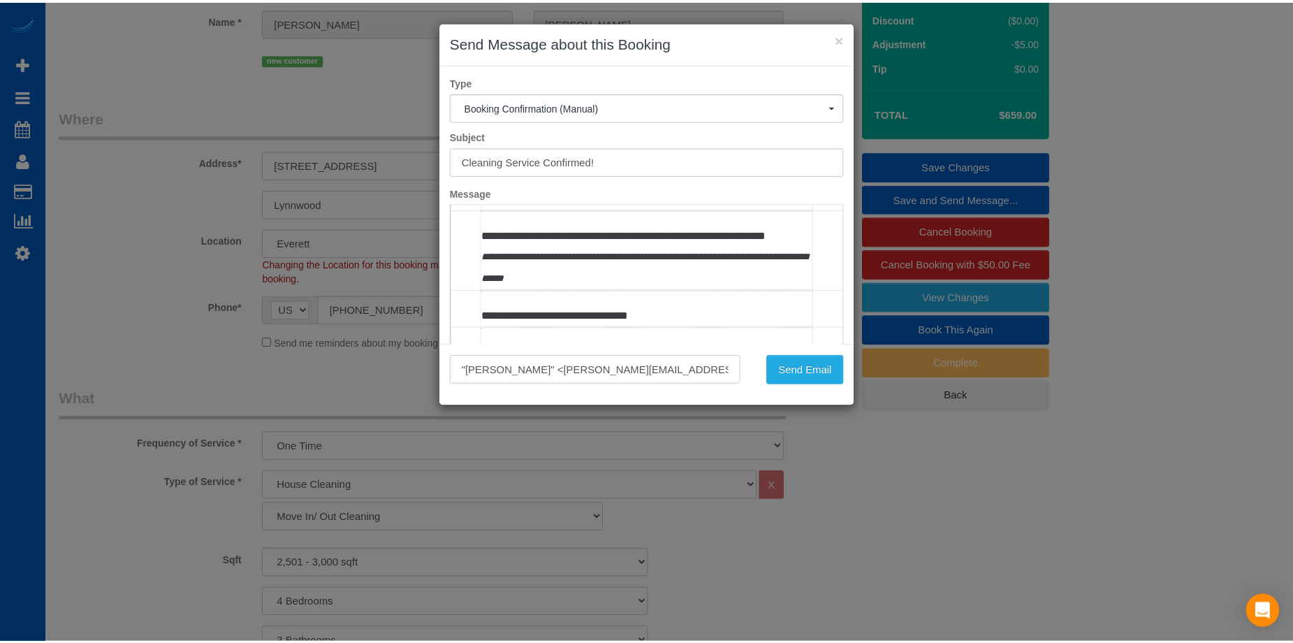
scroll to position [279, 0]
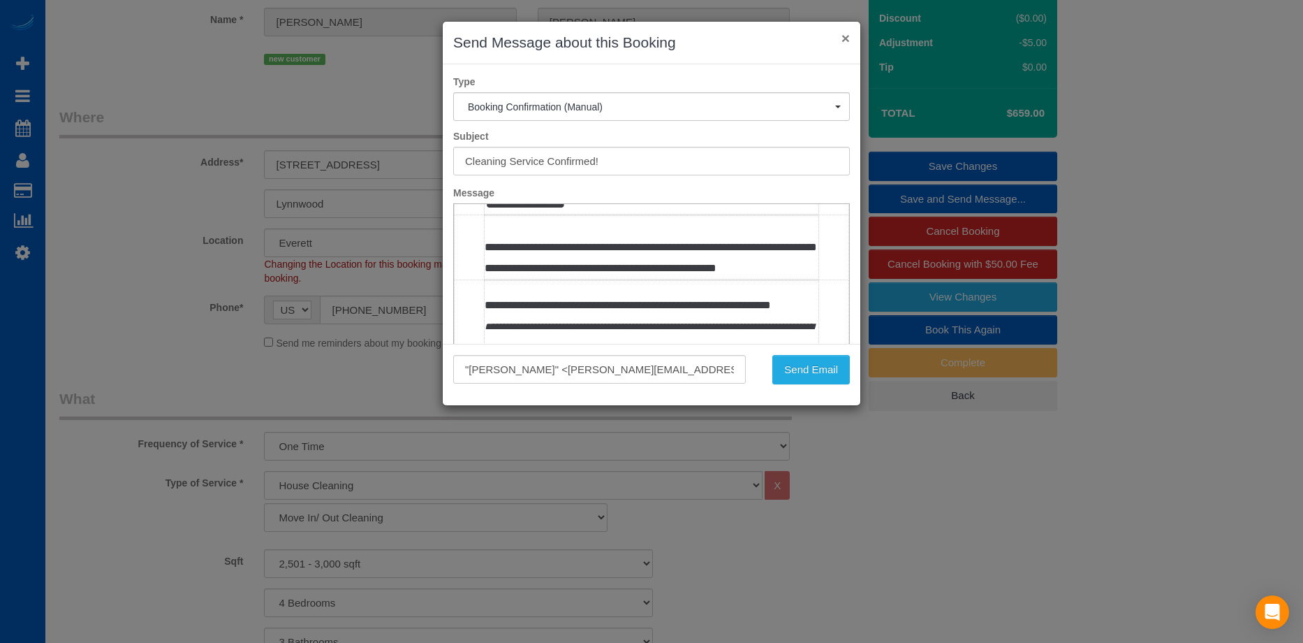
click at [844, 34] on button "×" at bounding box center [846, 38] width 8 height 15
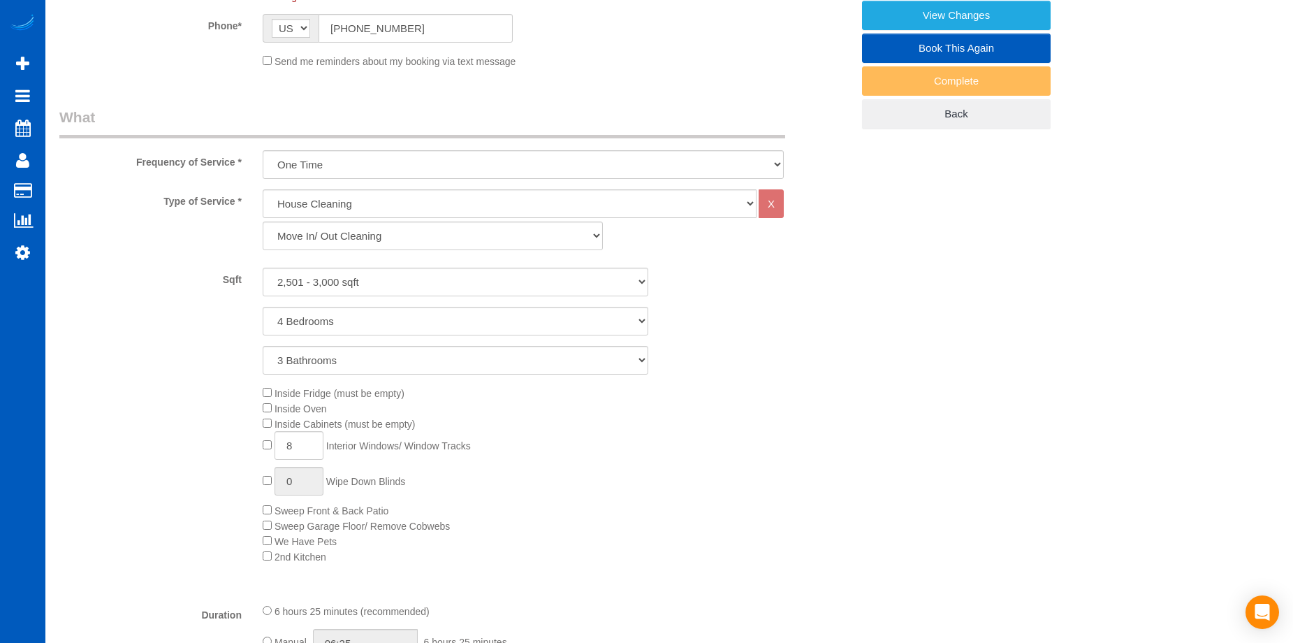
scroll to position [419, 0]
